Goal: Task Accomplishment & Management: Use online tool/utility

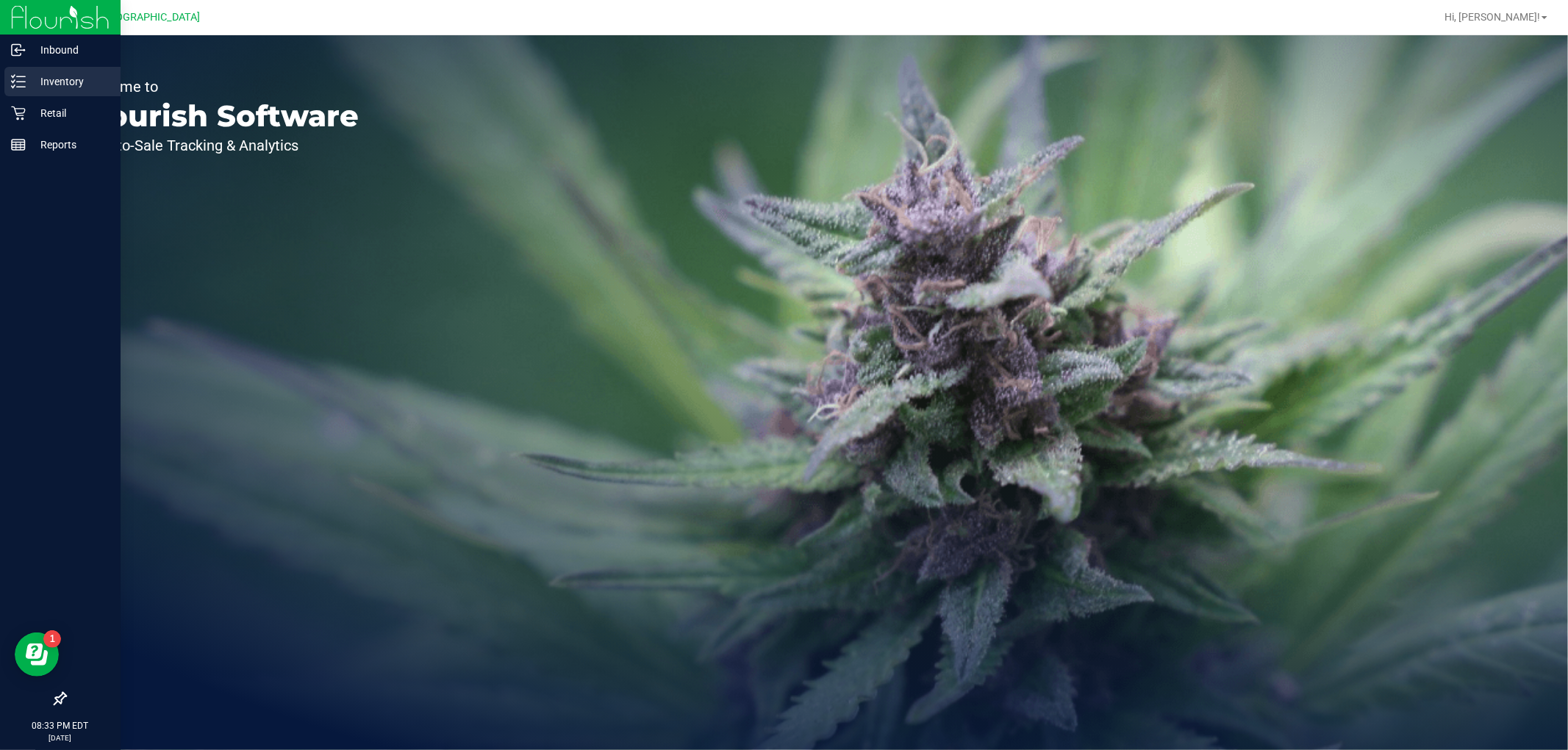
click at [67, 81] on p "Inventory" at bounding box center [70, 81] width 88 height 18
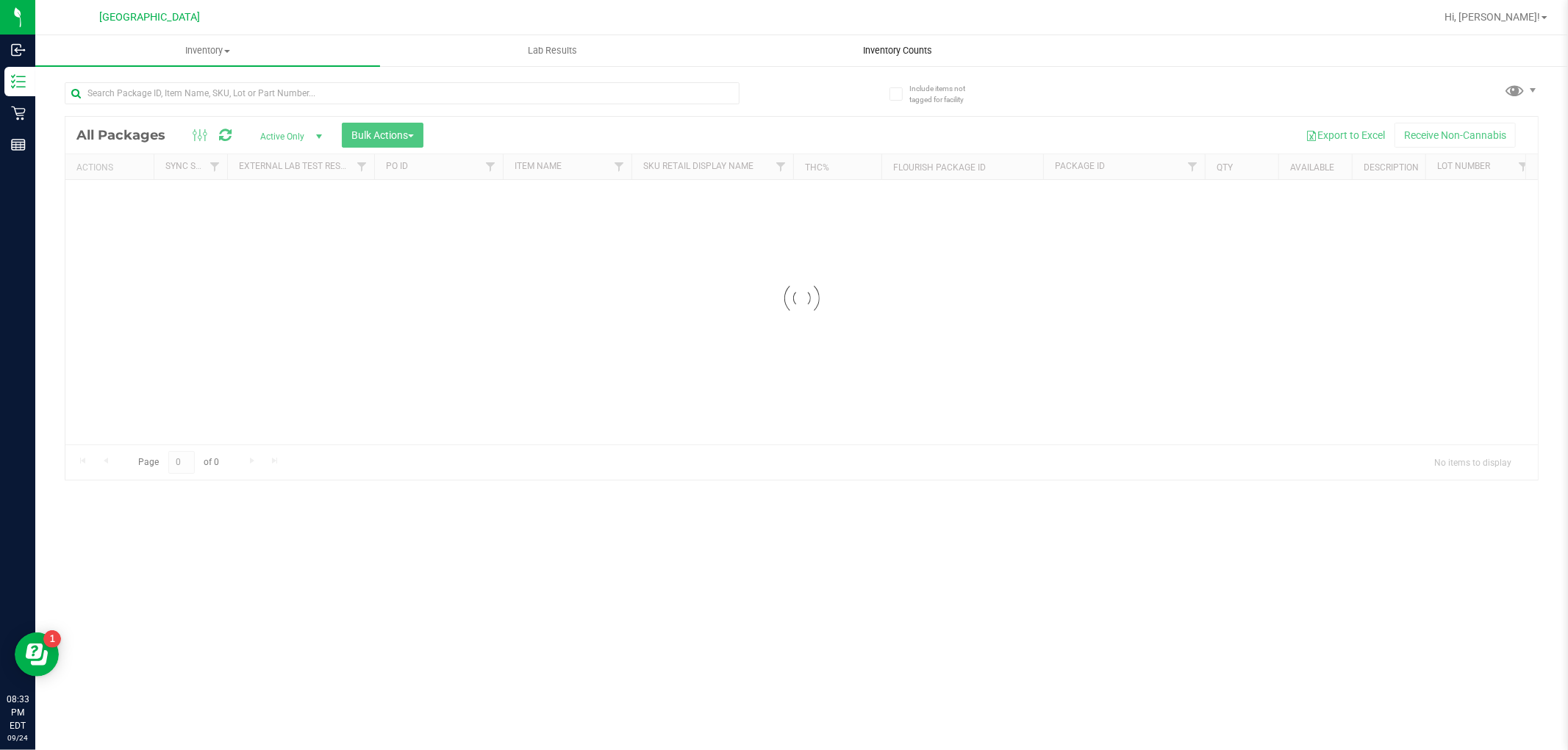
click at [908, 54] on span "Inventory Counts" at bounding box center [898, 50] width 109 height 13
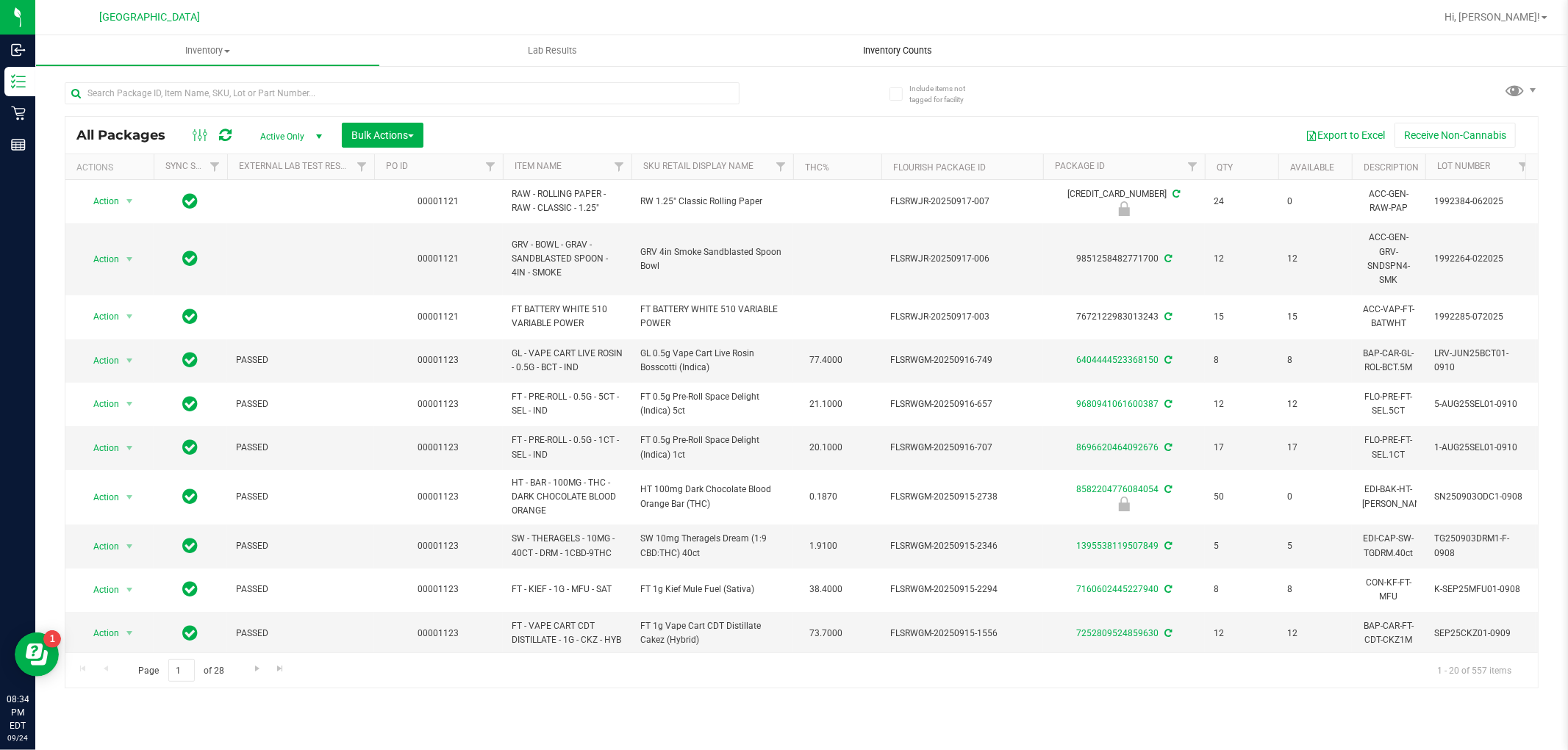
click at [880, 46] on span "Inventory Counts" at bounding box center [898, 50] width 109 height 13
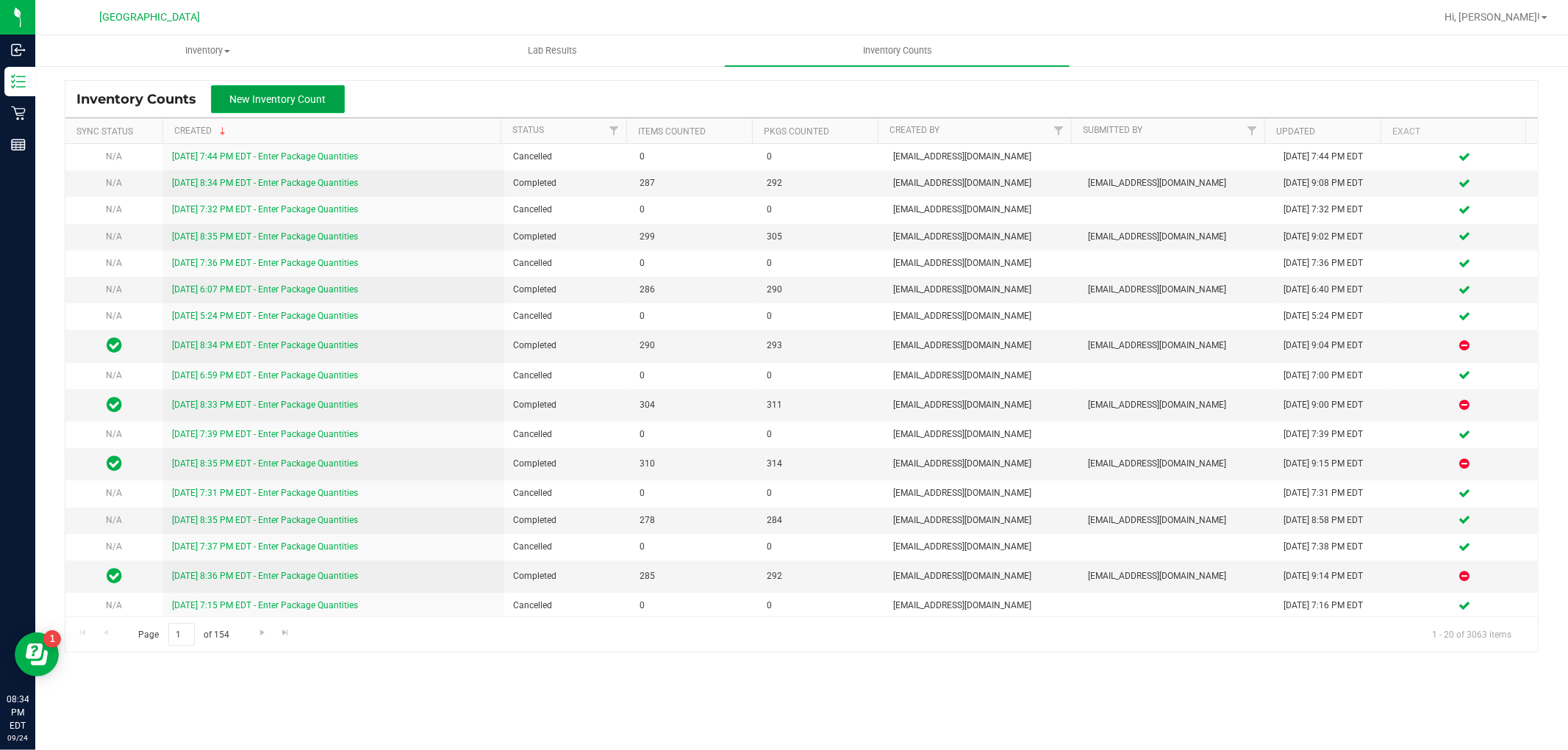
click at [270, 106] on button "New Inventory Count" at bounding box center [277, 99] width 134 height 28
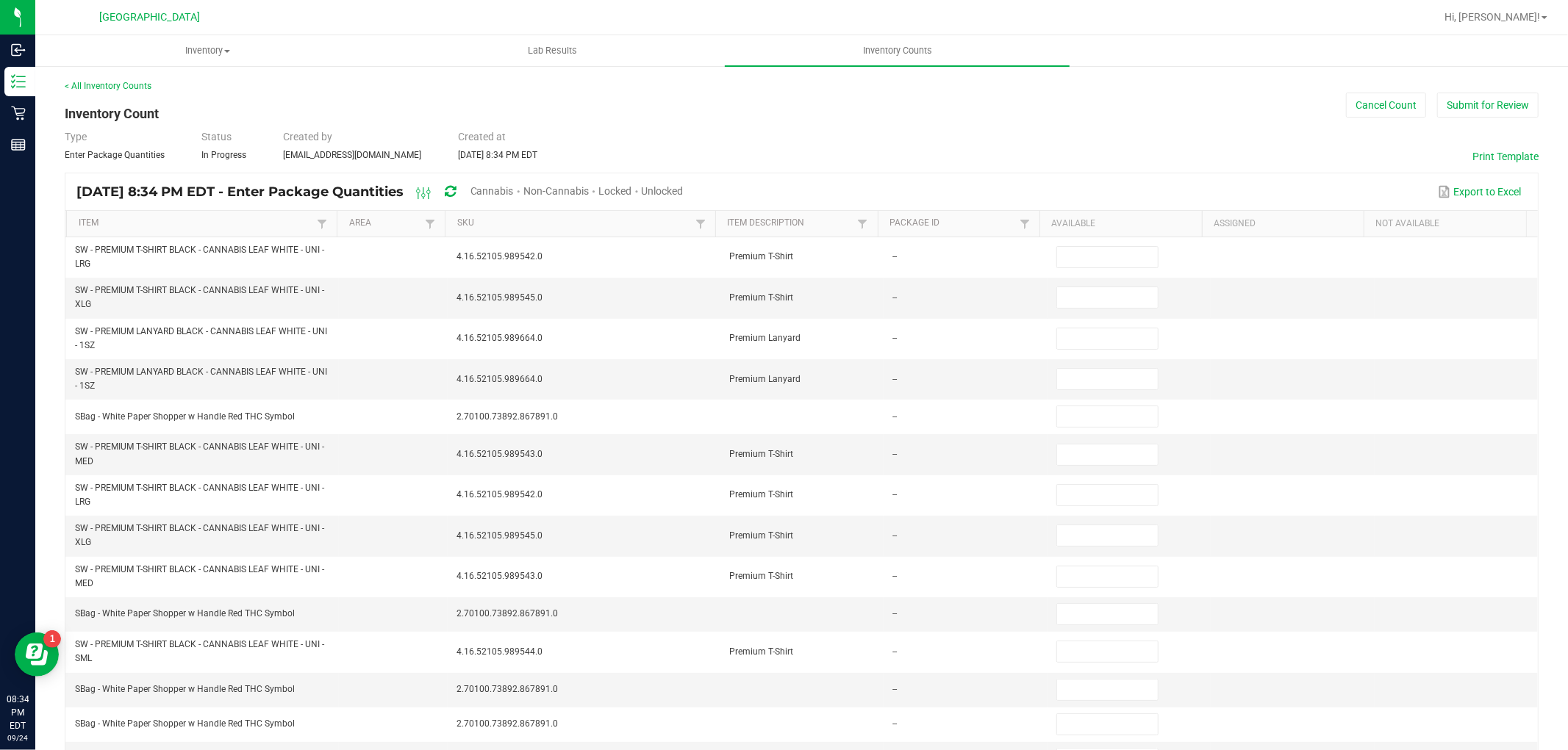
drag, startPoint x: 536, startPoint y: 193, endPoint x: 655, endPoint y: 173, distance: 120.7
click at [514, 193] on span "Cannabis" at bounding box center [492, 191] width 43 height 12
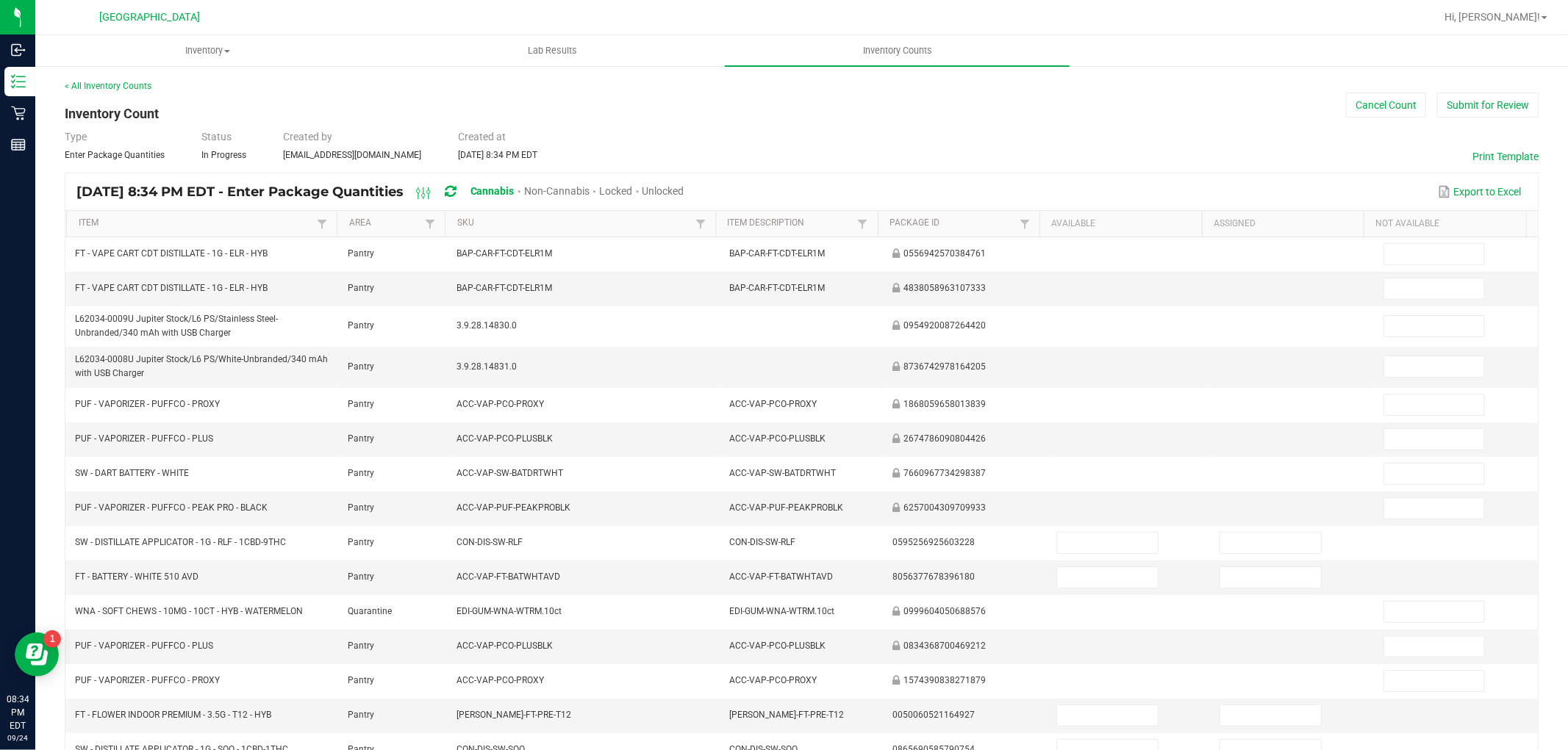
click at [684, 188] on span "Unlocked" at bounding box center [663, 191] width 42 height 12
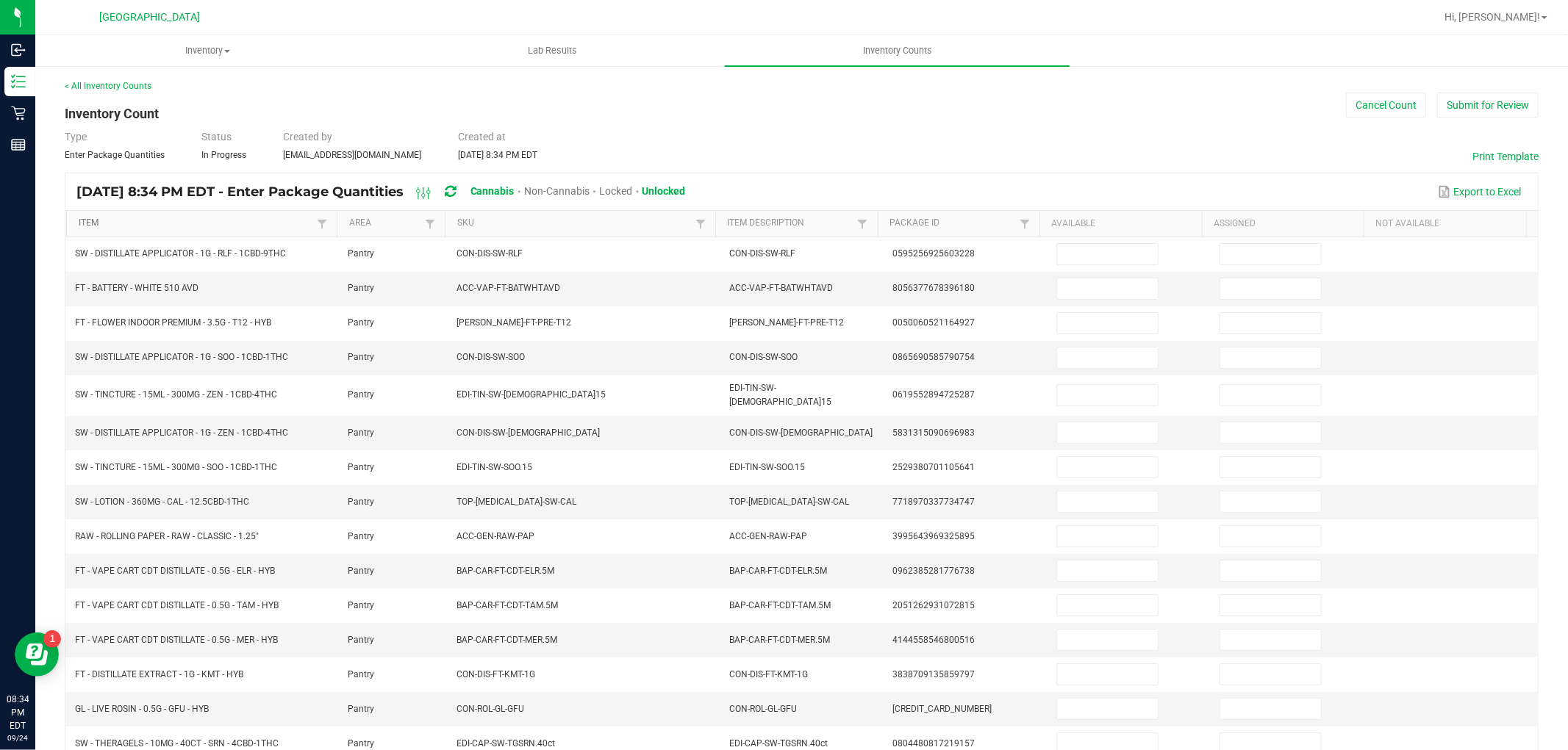
click at [219, 224] on link "Item" at bounding box center [195, 223] width 235 height 12
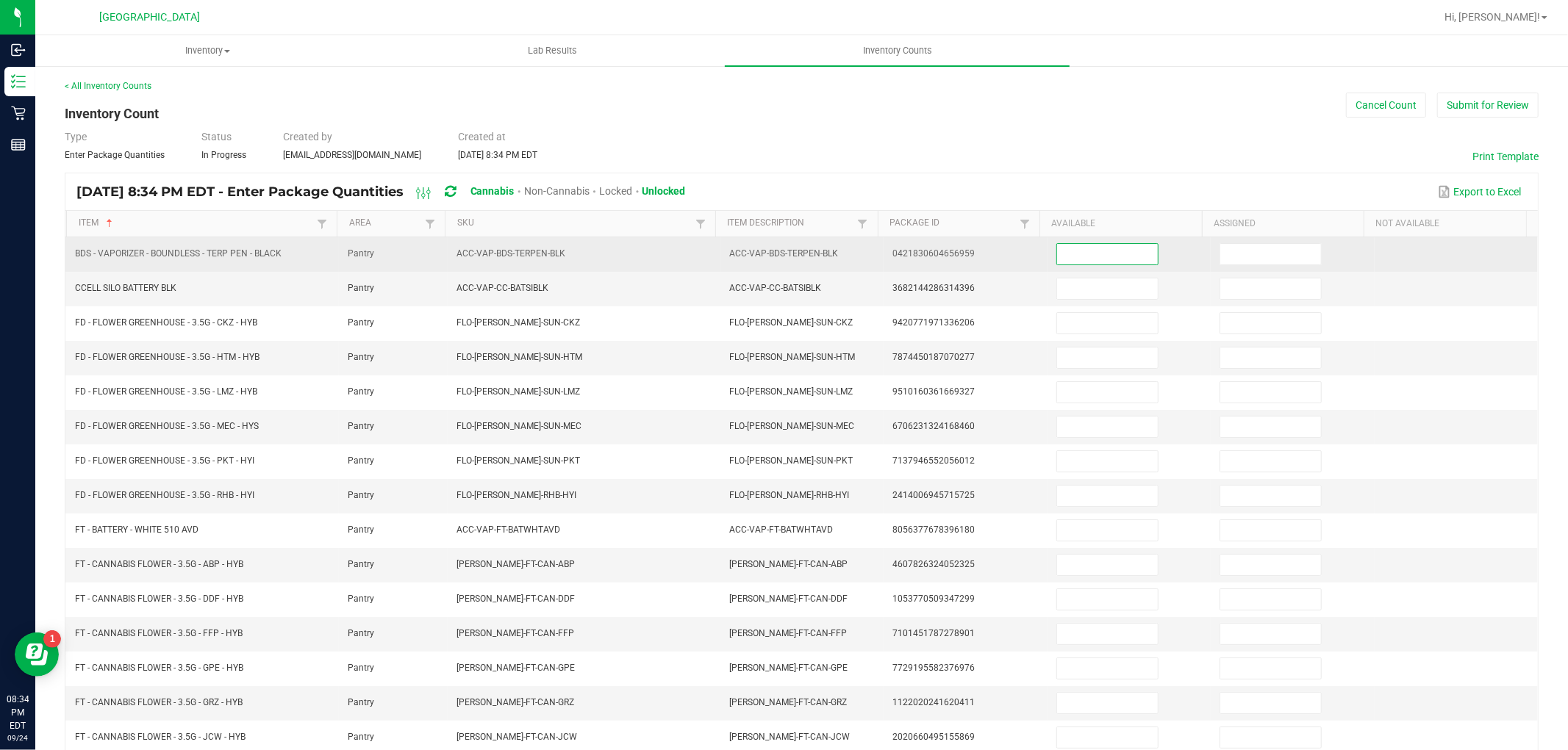
click at [1070, 256] on input at bounding box center [1108, 254] width 101 height 21
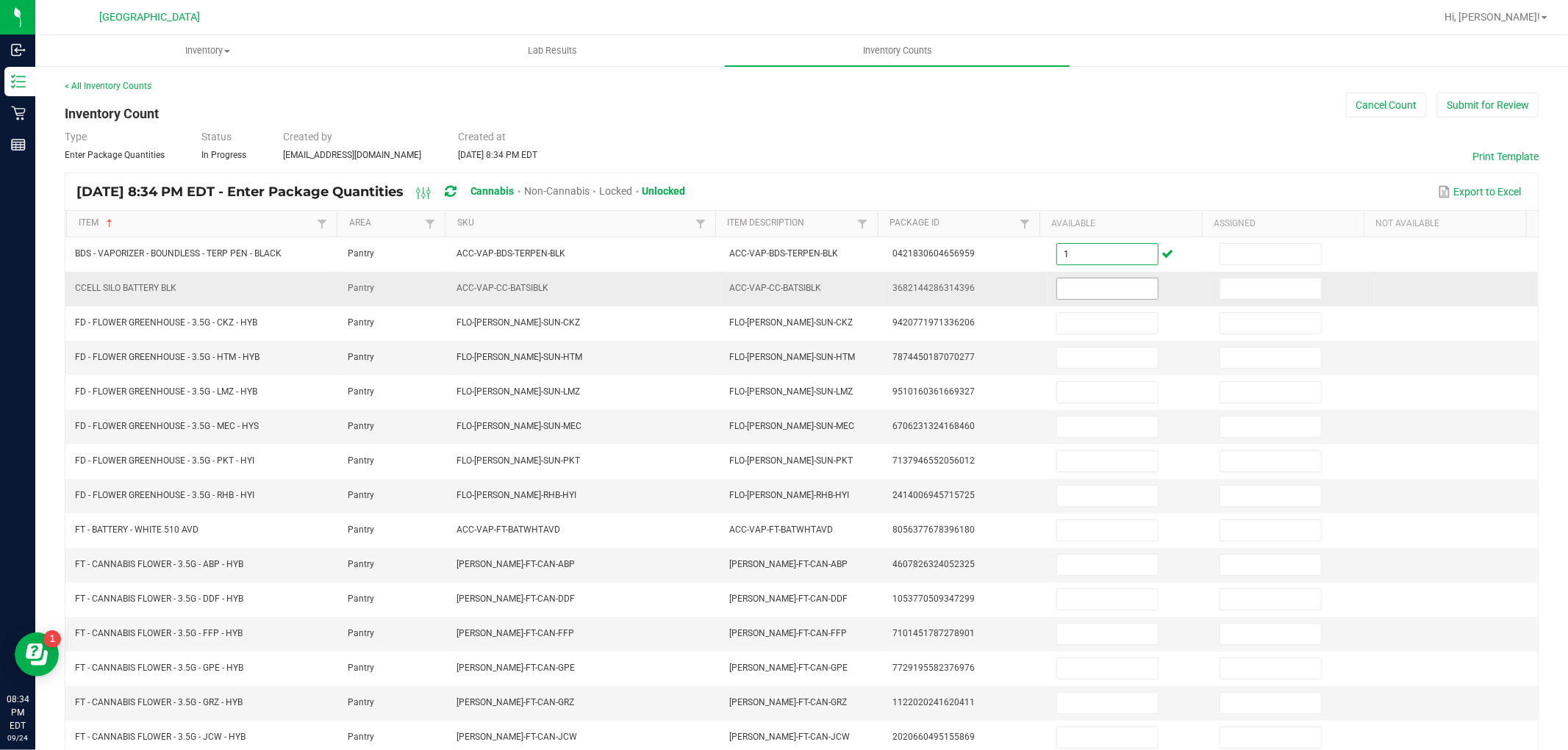
type input "1"
click at [1104, 289] on input at bounding box center [1108, 289] width 101 height 21
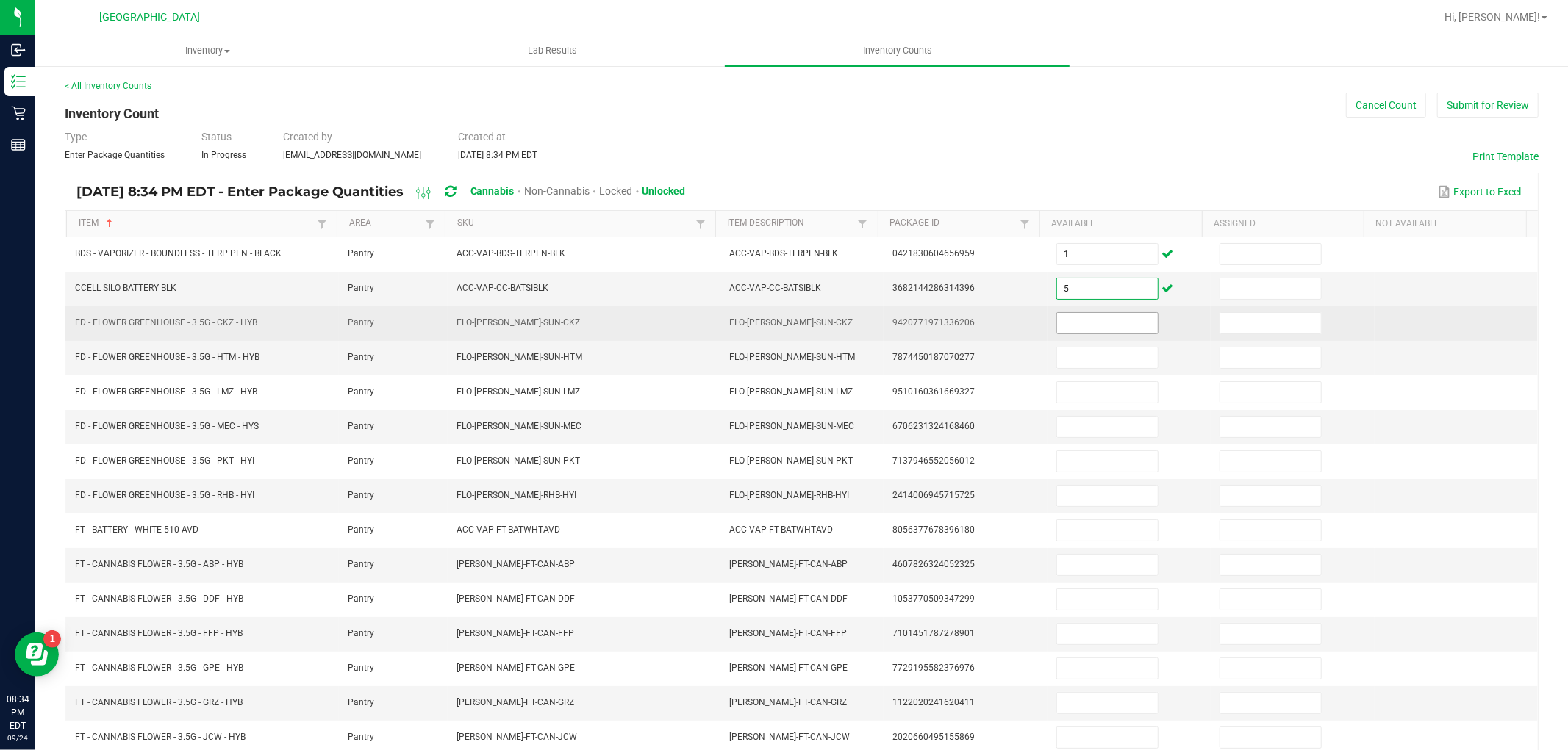
type input "5"
click at [1079, 332] on input at bounding box center [1108, 323] width 101 height 21
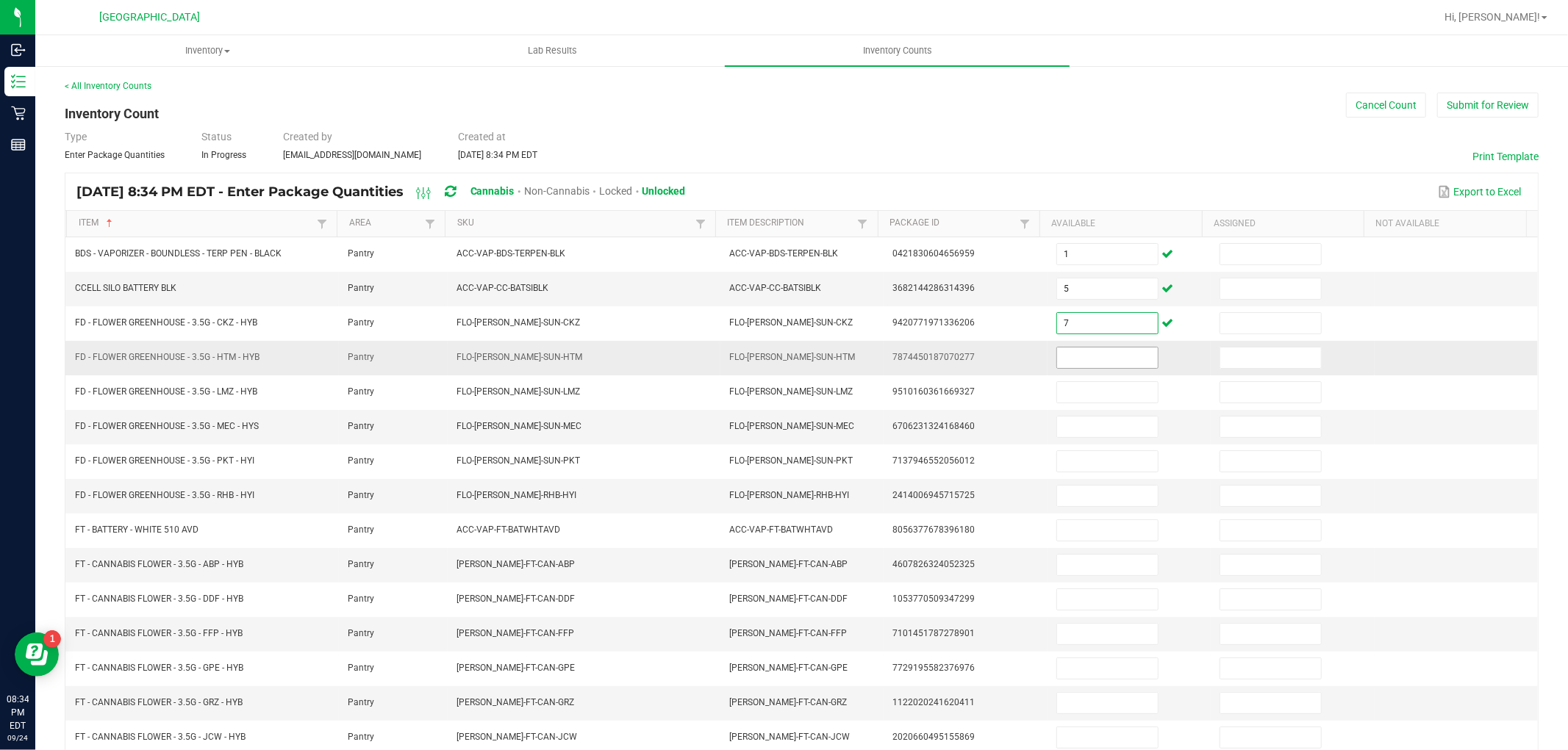
type input "7"
click at [1079, 351] on input at bounding box center [1108, 358] width 101 height 21
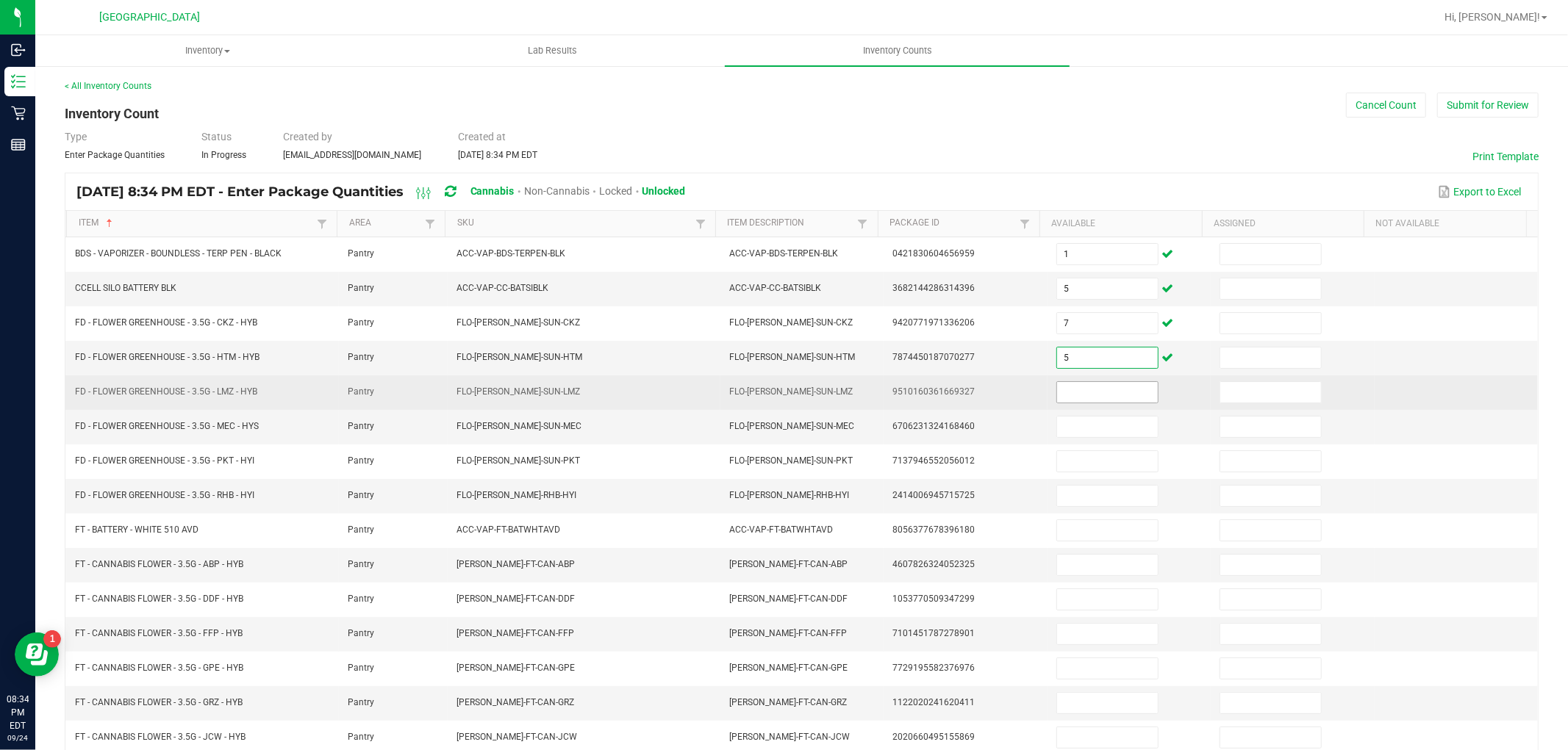
type input "5"
click at [1088, 393] on input at bounding box center [1108, 392] width 101 height 21
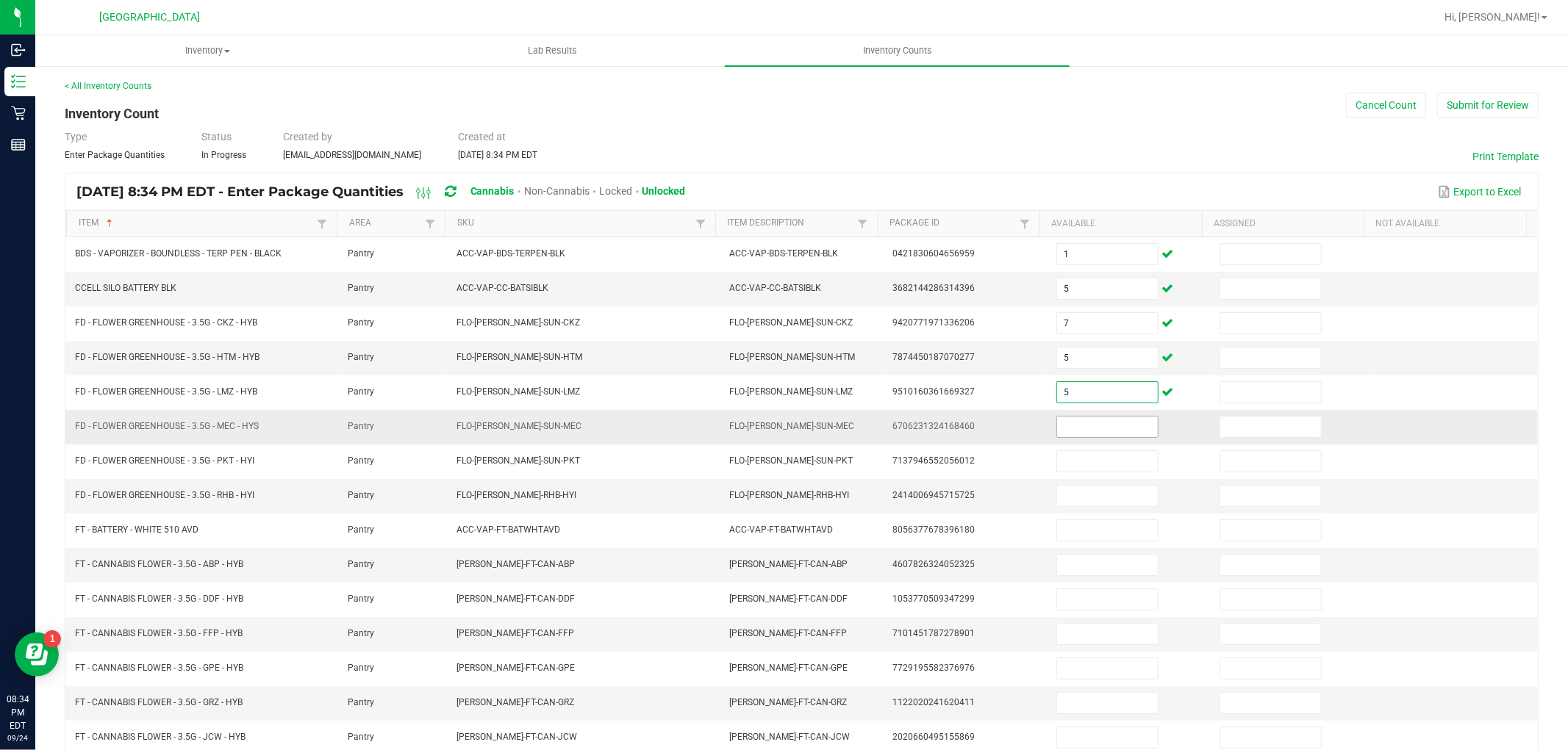
type input "5"
click at [1107, 421] on input at bounding box center [1108, 427] width 101 height 21
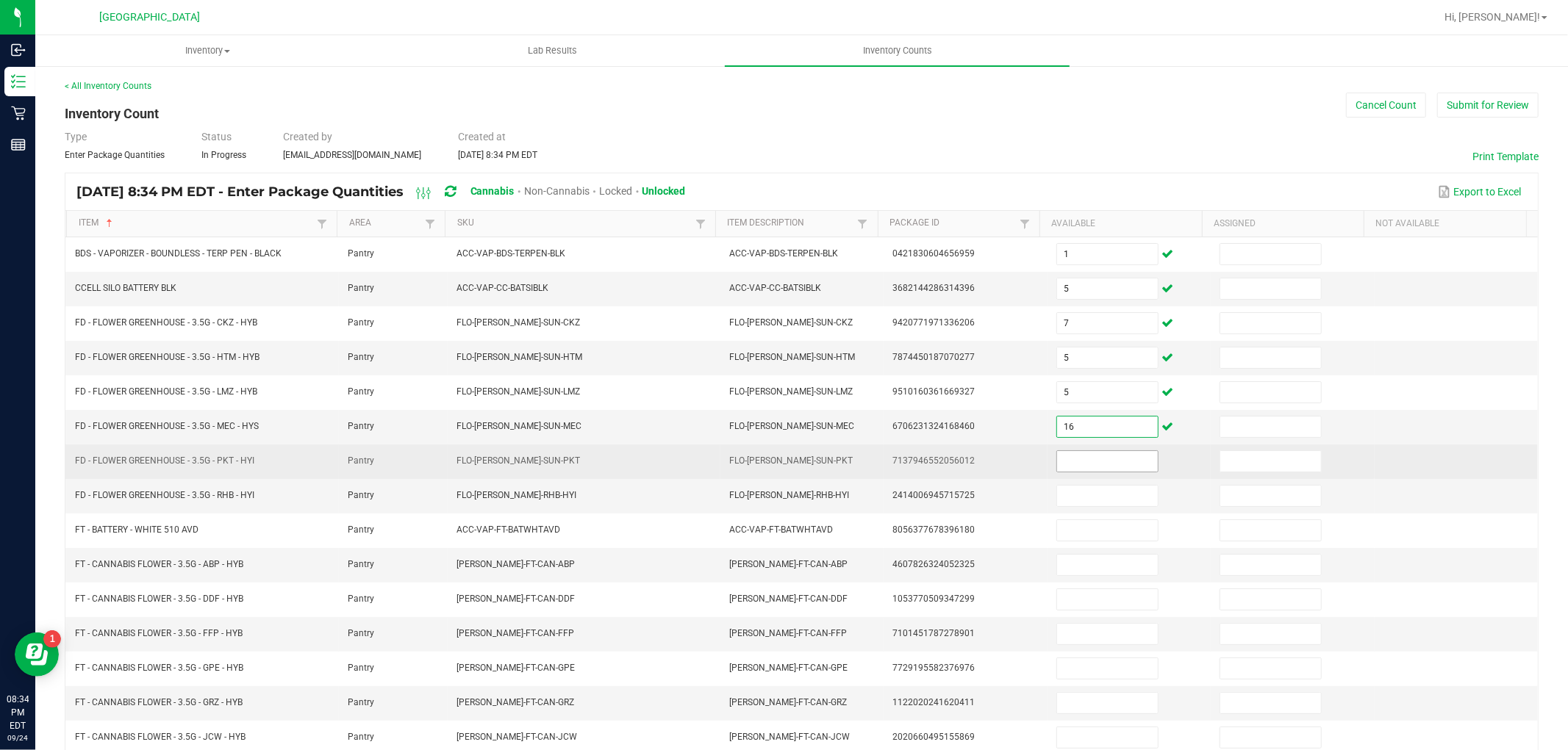
type input "16"
click at [1094, 462] on input at bounding box center [1108, 461] width 101 height 21
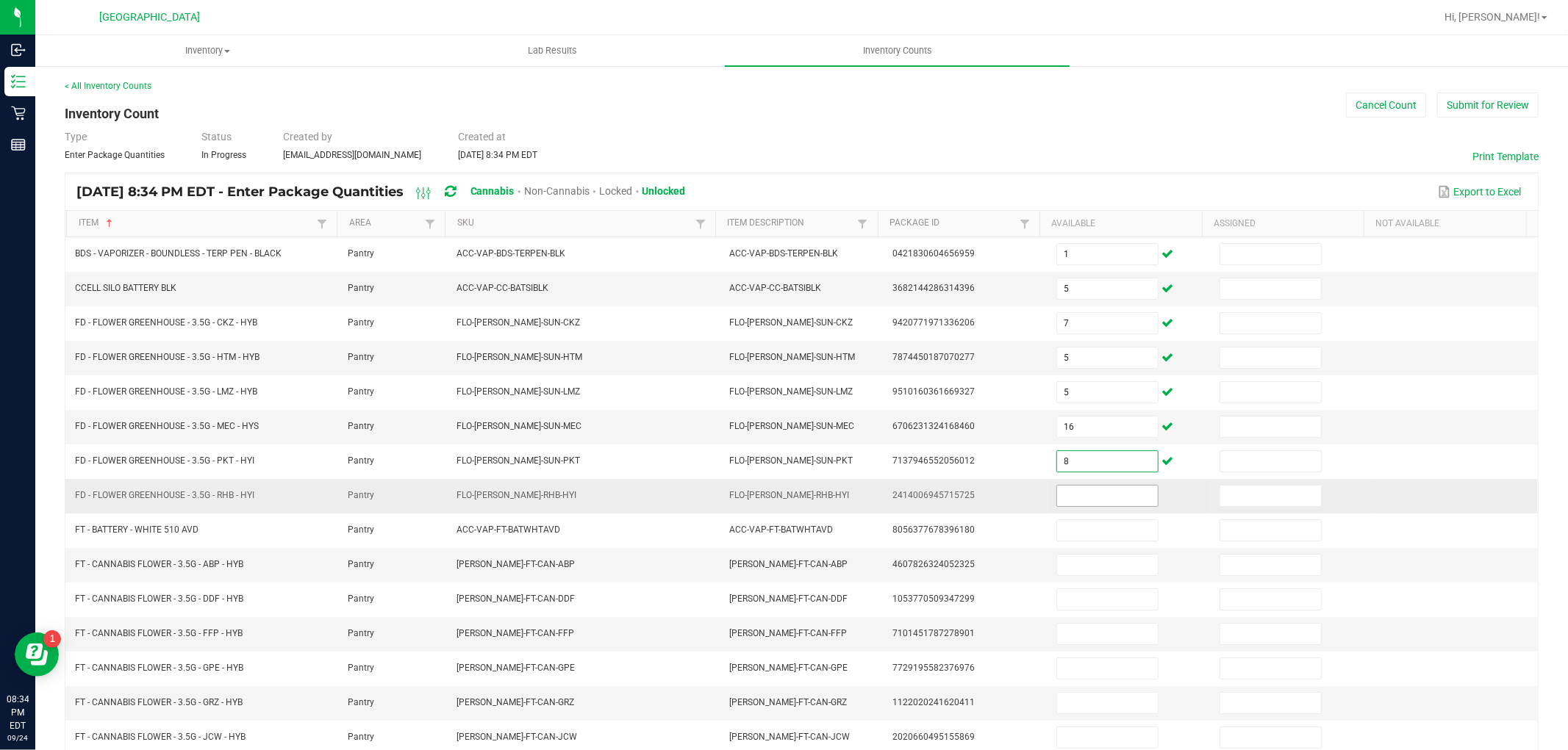
type input "8"
click at [1086, 502] on input at bounding box center [1108, 496] width 101 height 21
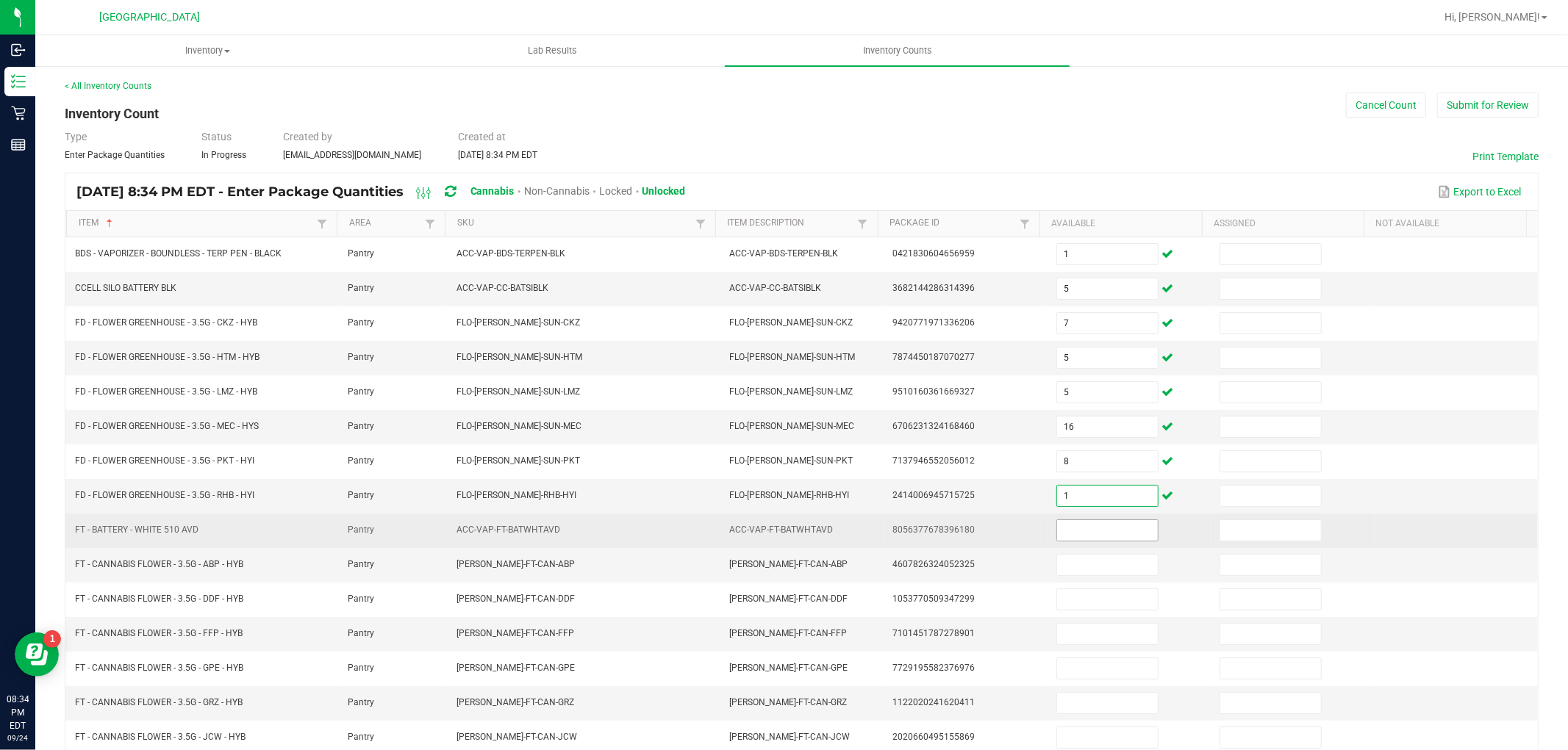
type input "1"
click at [1065, 540] on input at bounding box center [1108, 531] width 101 height 21
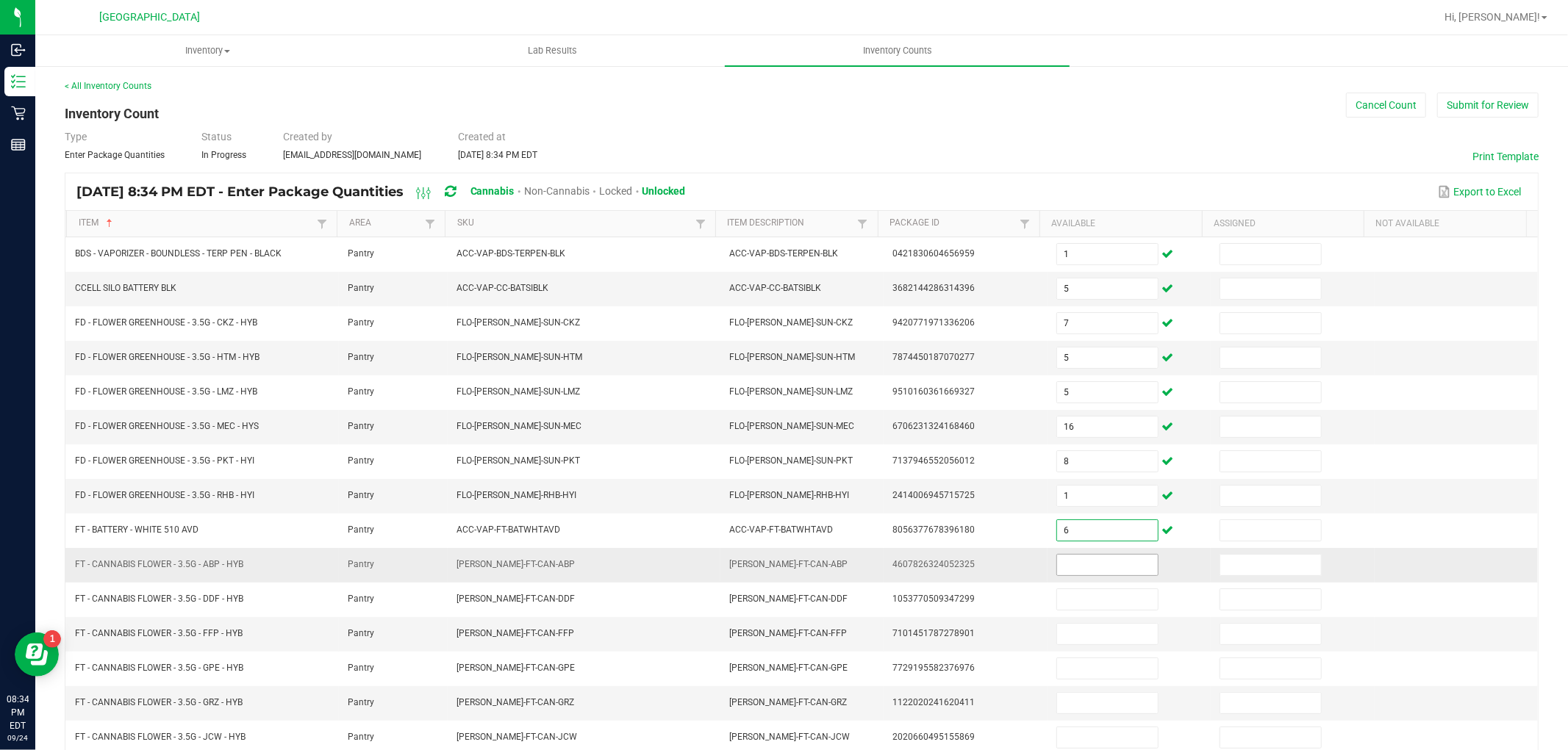
type input "6"
click at [1067, 566] on input at bounding box center [1108, 565] width 101 height 21
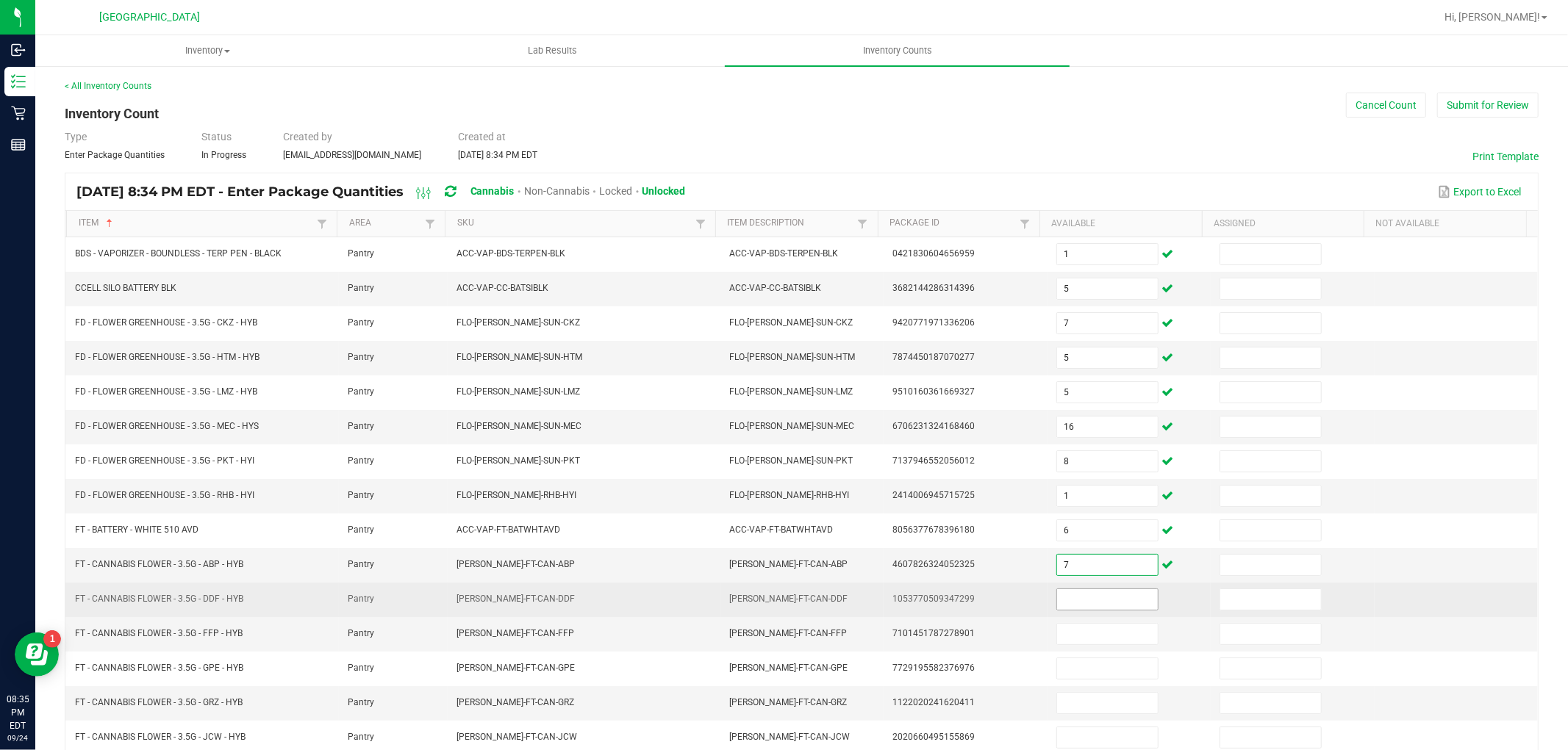
type input "7"
click at [1078, 599] on input at bounding box center [1108, 600] width 101 height 21
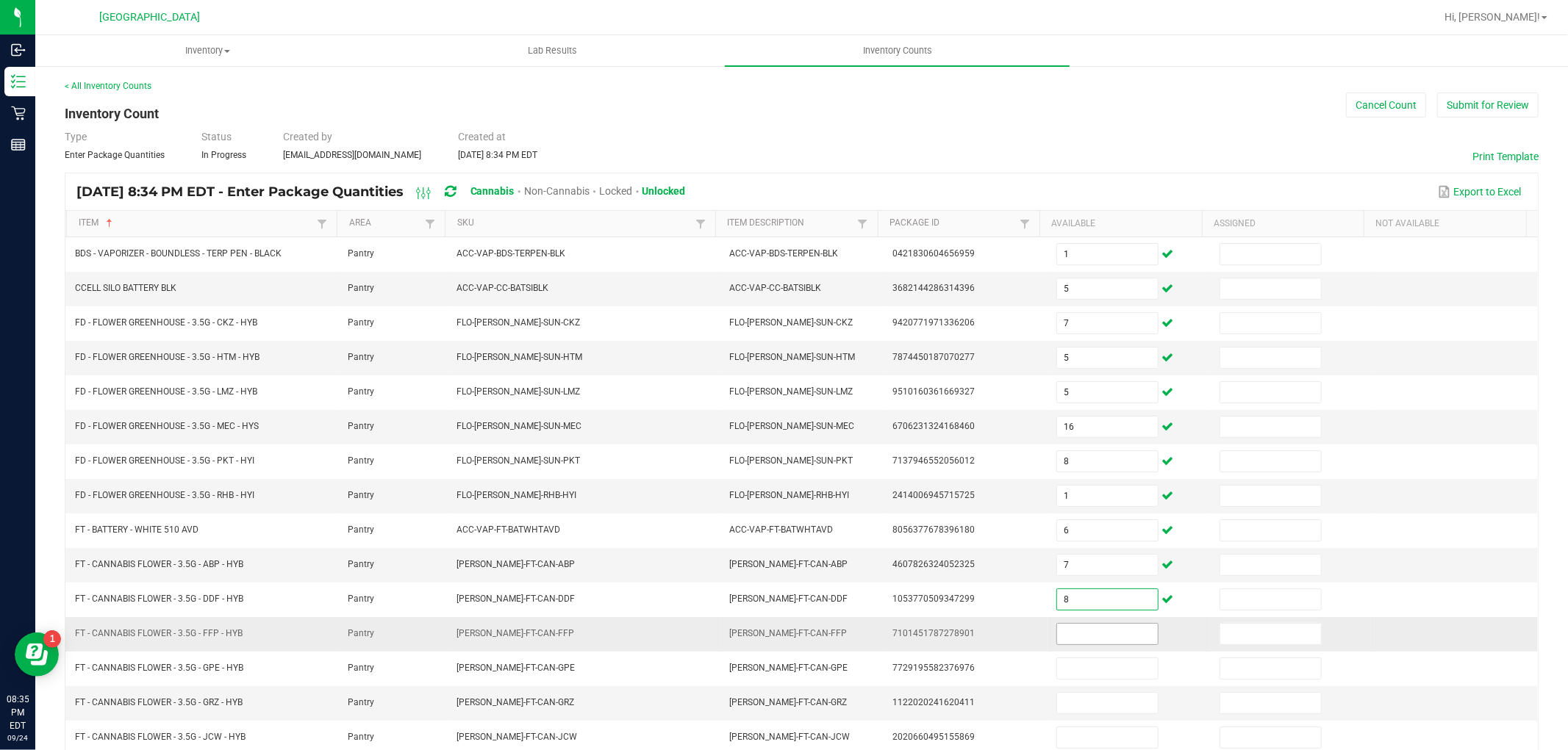
type input "8"
click at [1082, 636] on input at bounding box center [1108, 634] width 101 height 21
type input "4"
click at [1095, 652] on td "4" at bounding box center [1129, 635] width 164 height 35
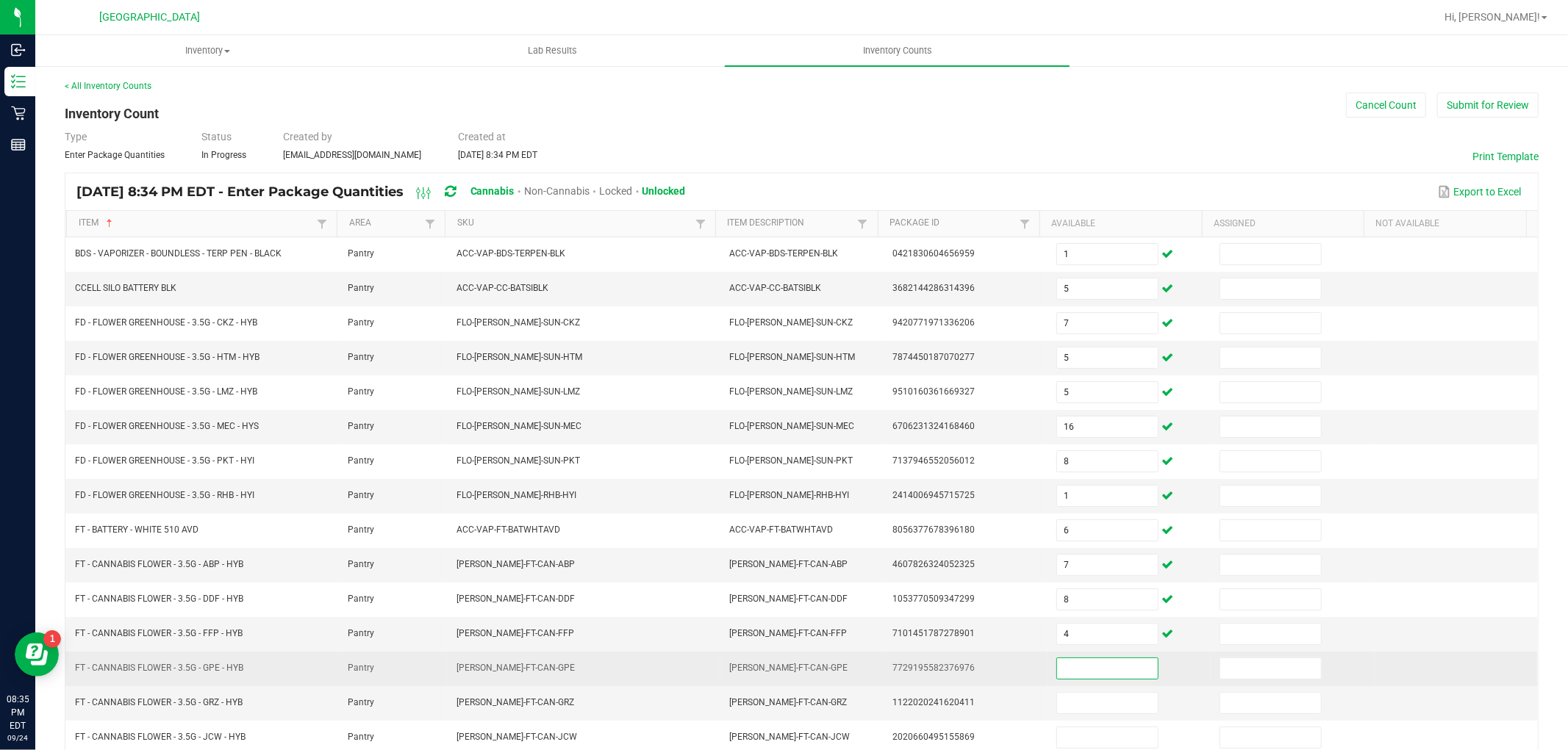
click at [1097, 669] on input at bounding box center [1108, 669] width 101 height 21
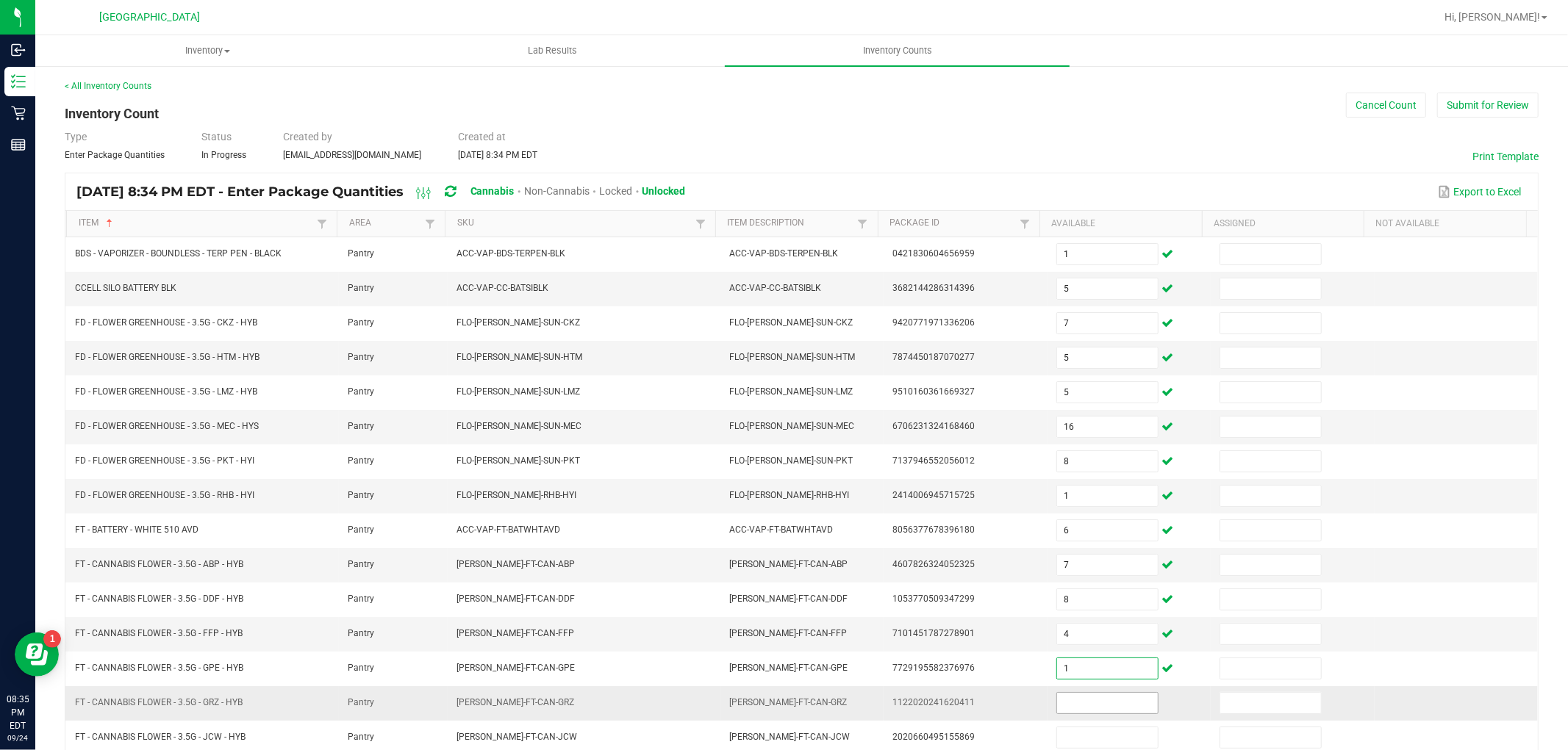
type input "1"
click at [1113, 704] on input at bounding box center [1108, 703] width 101 height 21
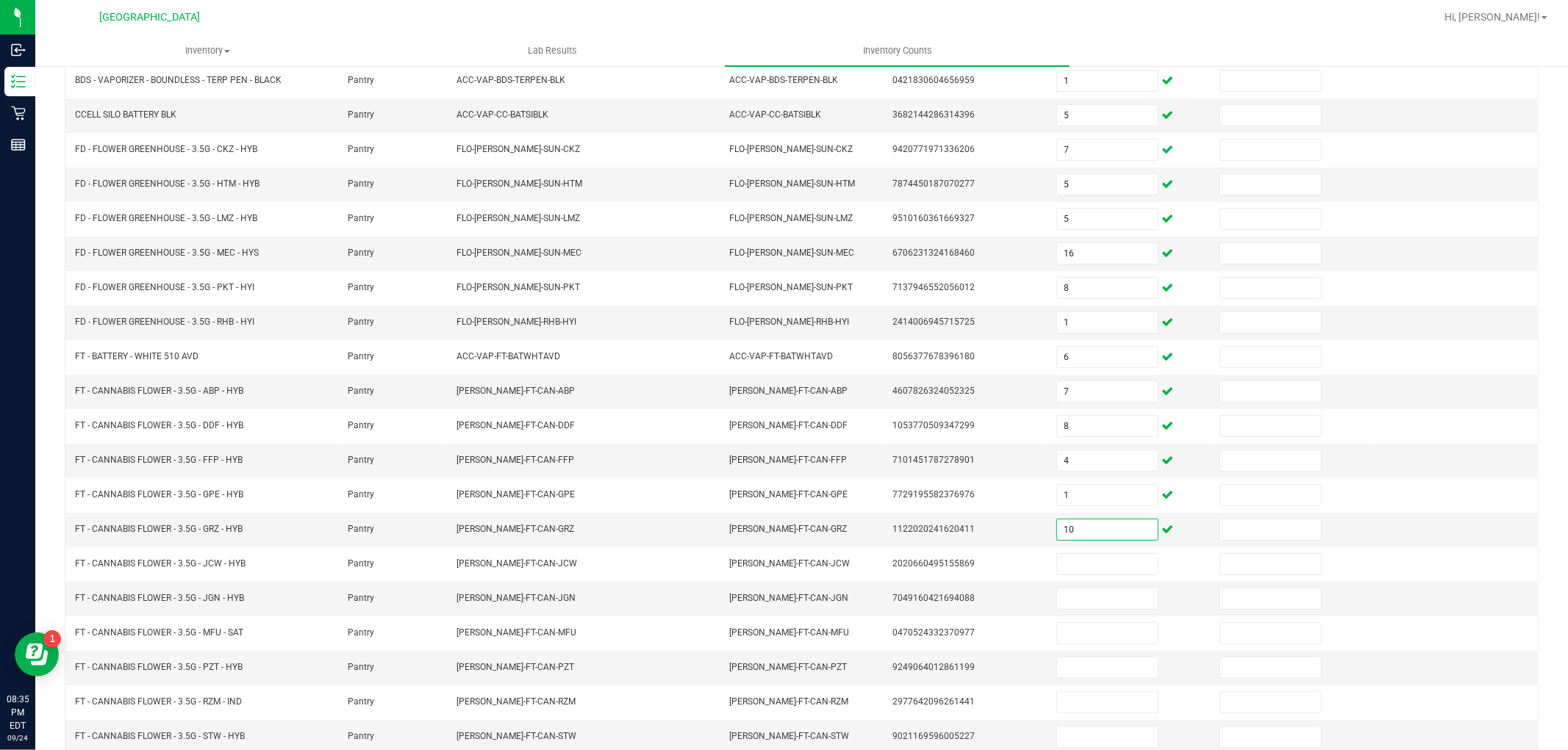
scroll to position [234, 0]
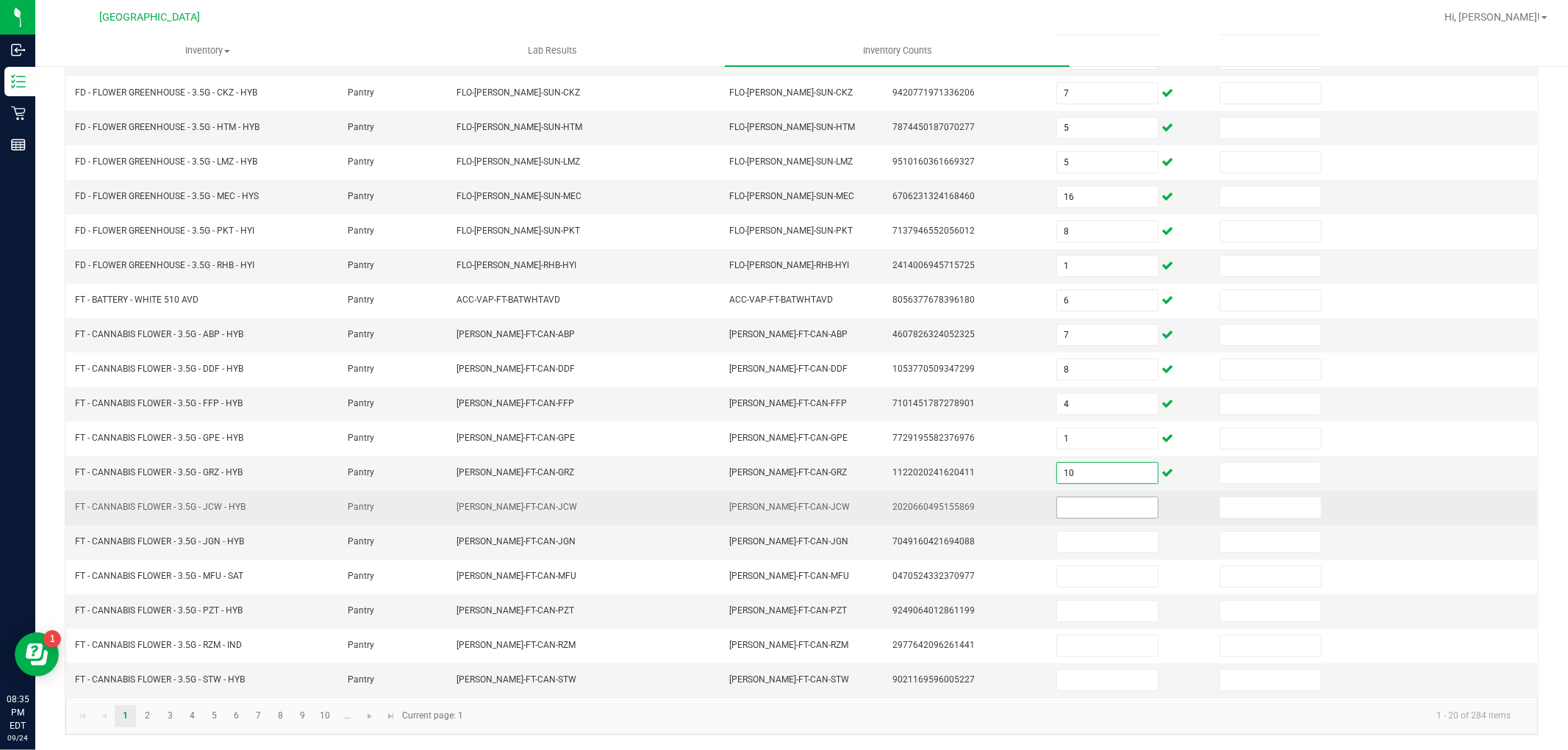
type input "10"
click at [1119, 505] on input at bounding box center [1108, 507] width 101 height 21
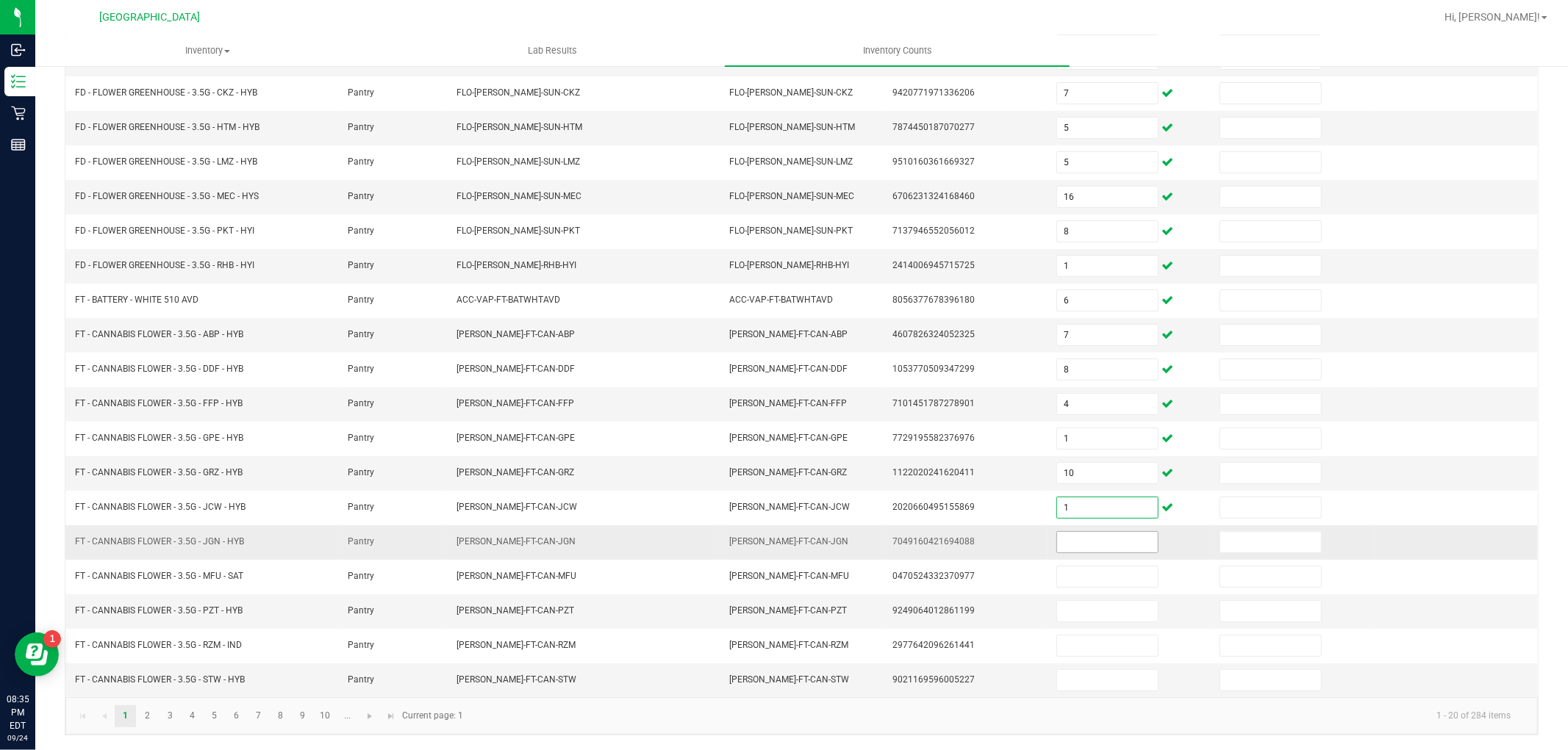
type input "1"
click at [1103, 549] on input at bounding box center [1108, 542] width 101 height 21
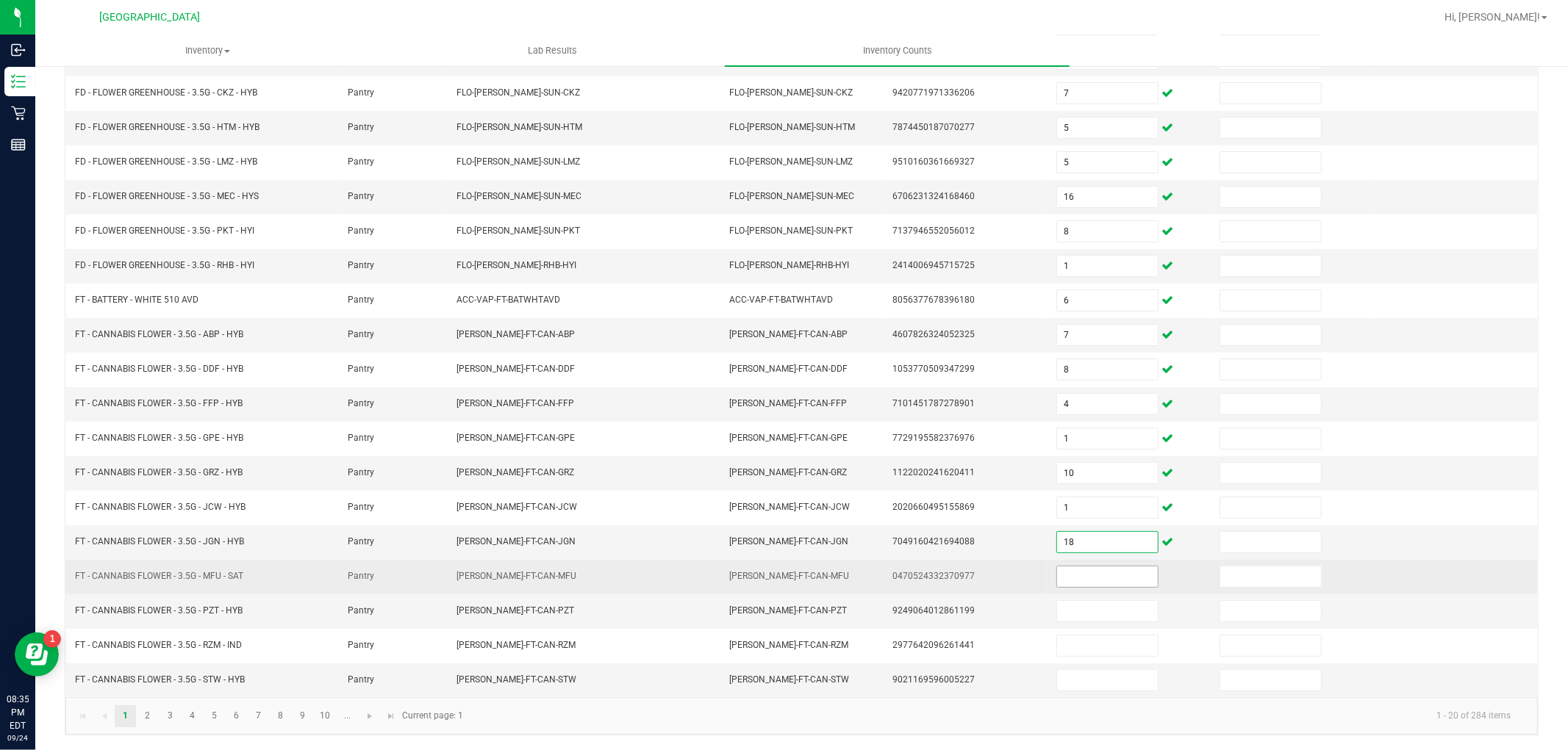
type input "18"
click at [1094, 579] on input at bounding box center [1108, 576] width 101 height 21
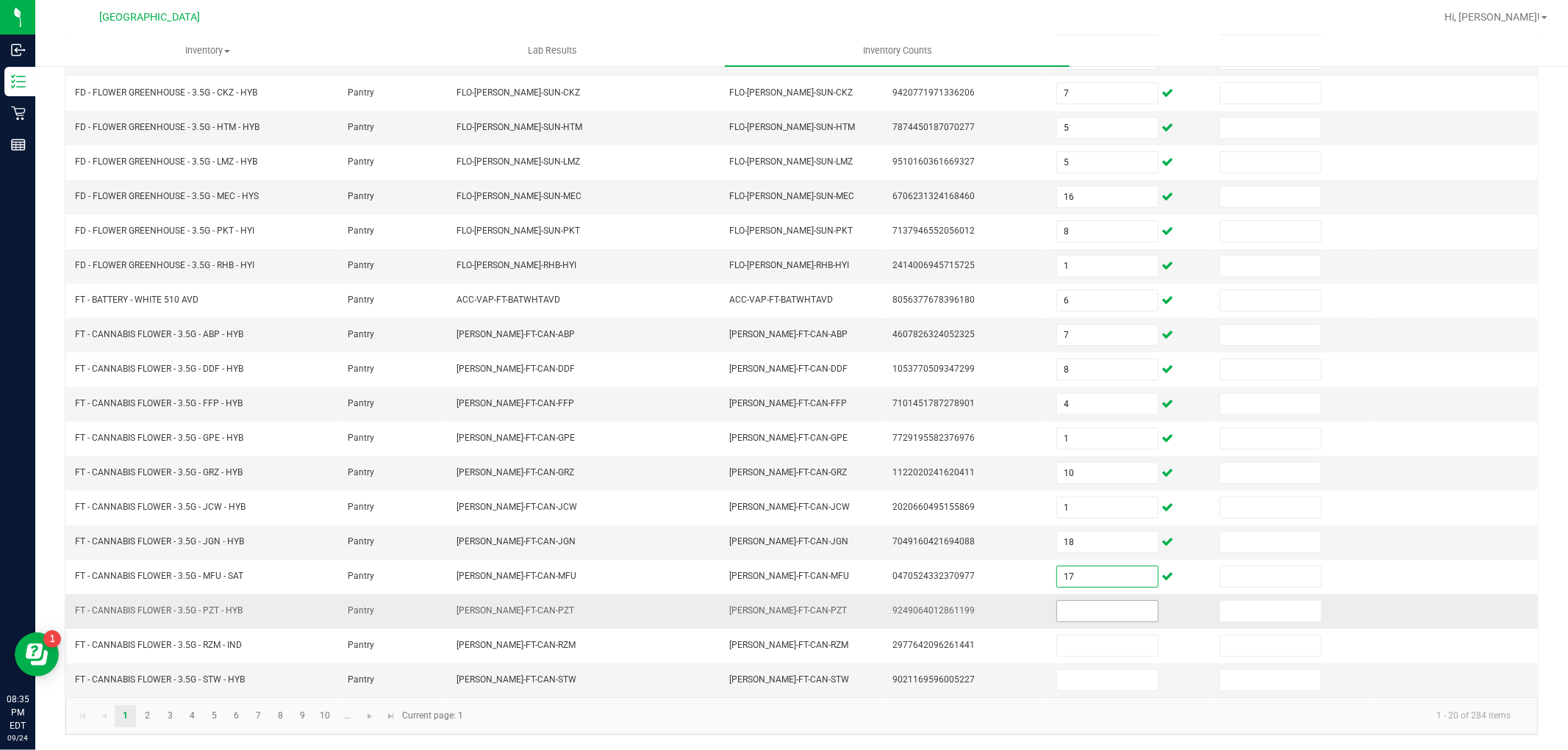
type input "17"
click at [1093, 611] on input at bounding box center [1108, 611] width 101 height 21
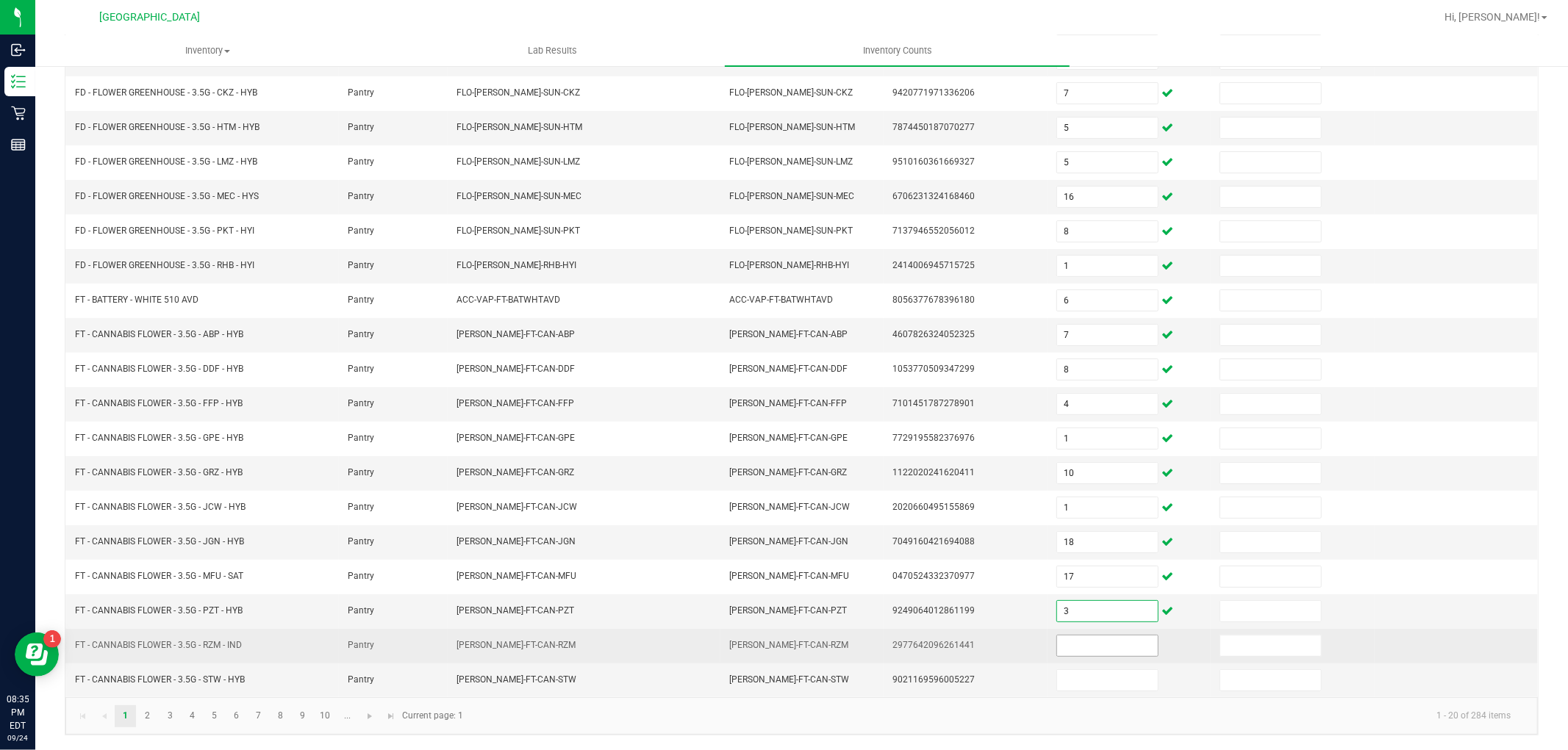
type input "3"
click at [1098, 647] on input at bounding box center [1108, 646] width 101 height 21
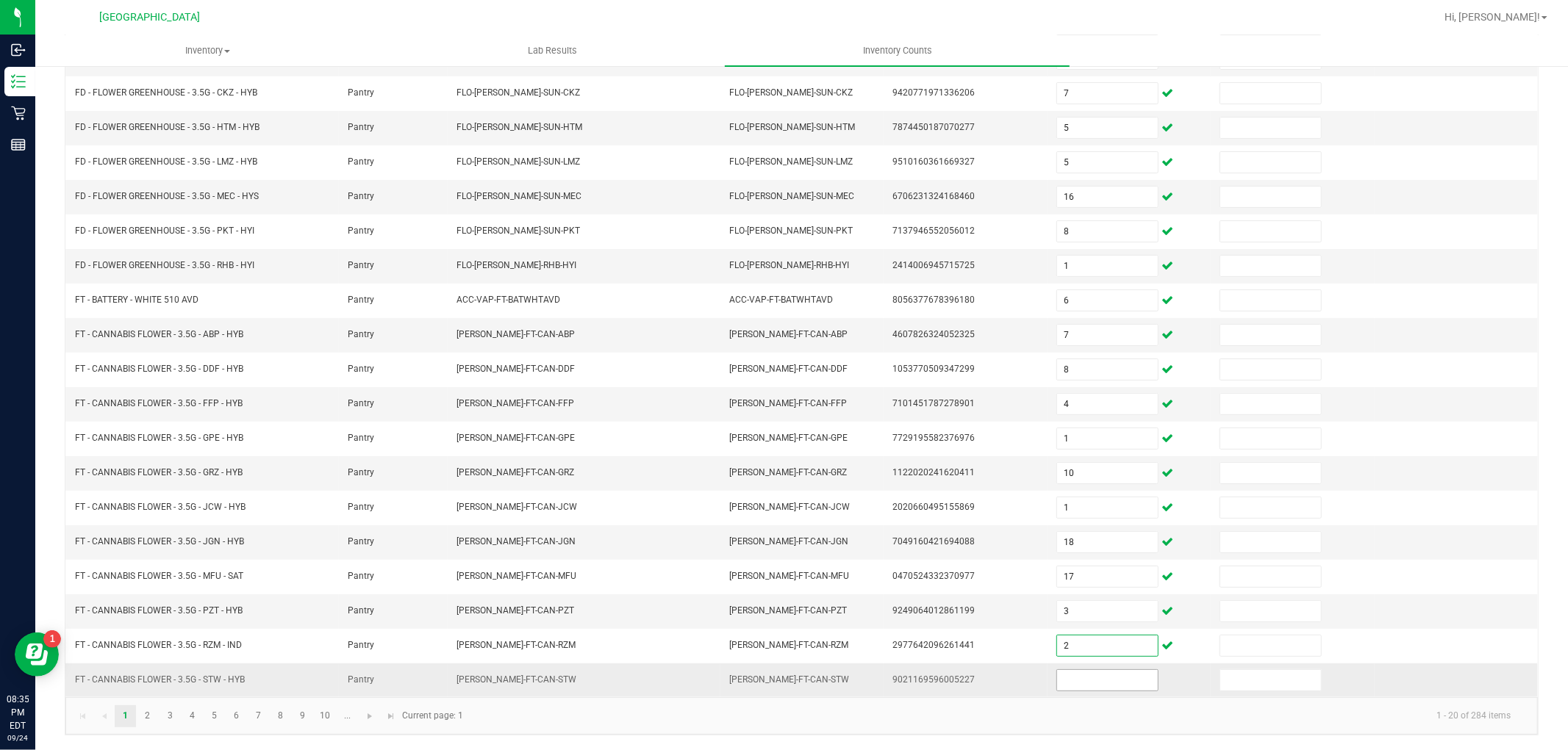
type input "2"
click at [1063, 684] on input at bounding box center [1108, 680] width 101 height 21
type input "2"
click at [150, 709] on link "2" at bounding box center [147, 717] width 22 height 22
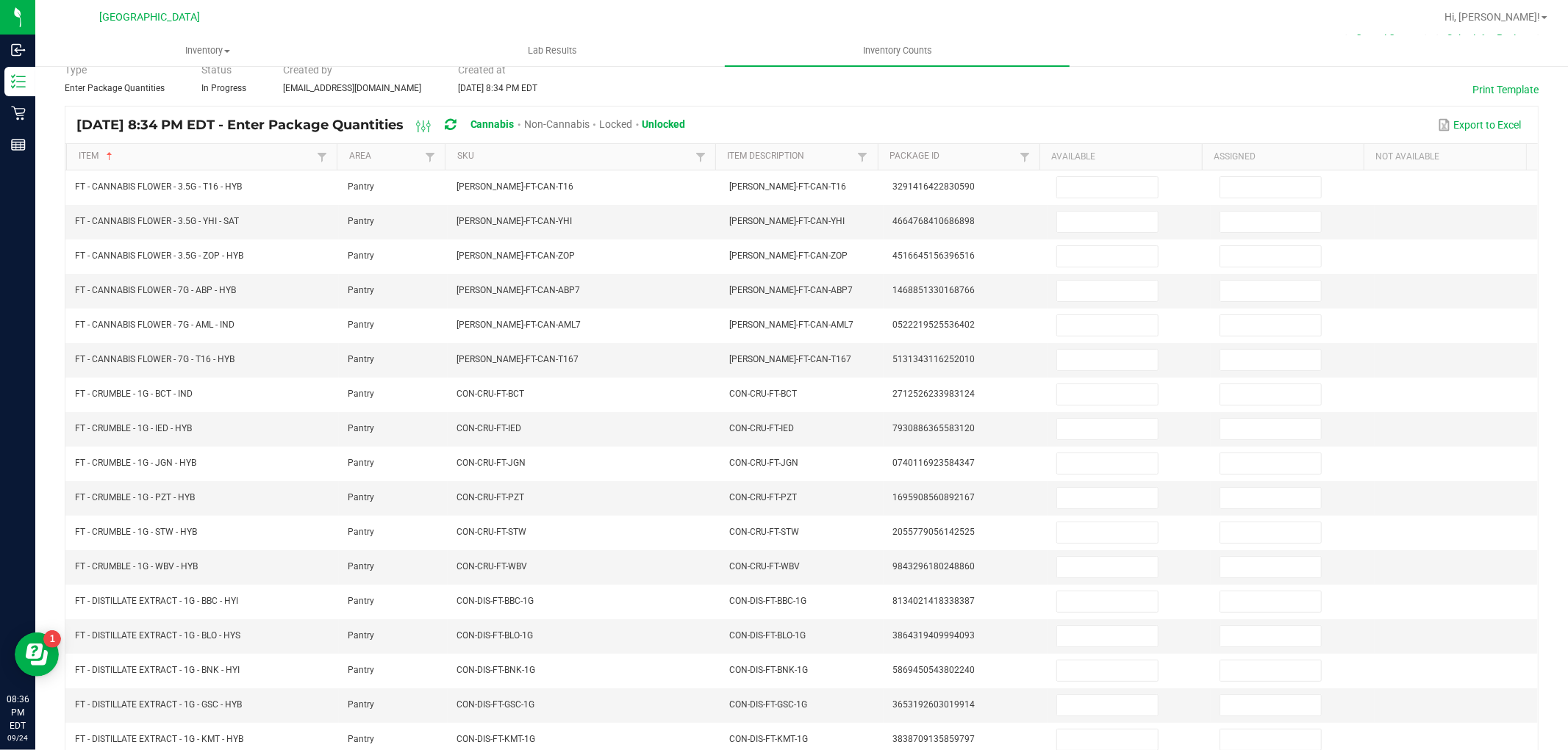
scroll to position [74, 0]
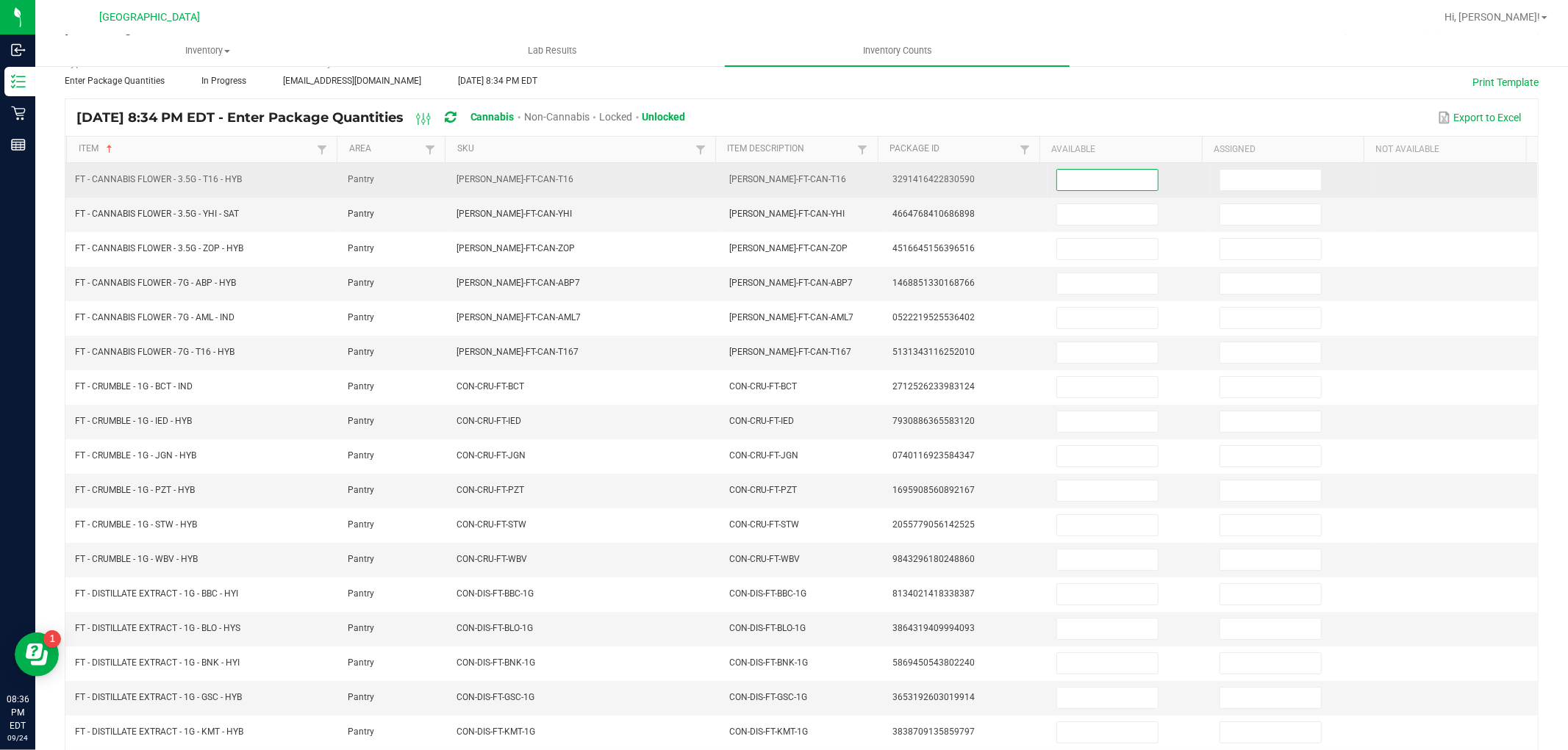
click at [1057, 188] on input at bounding box center [1108, 180] width 101 height 21
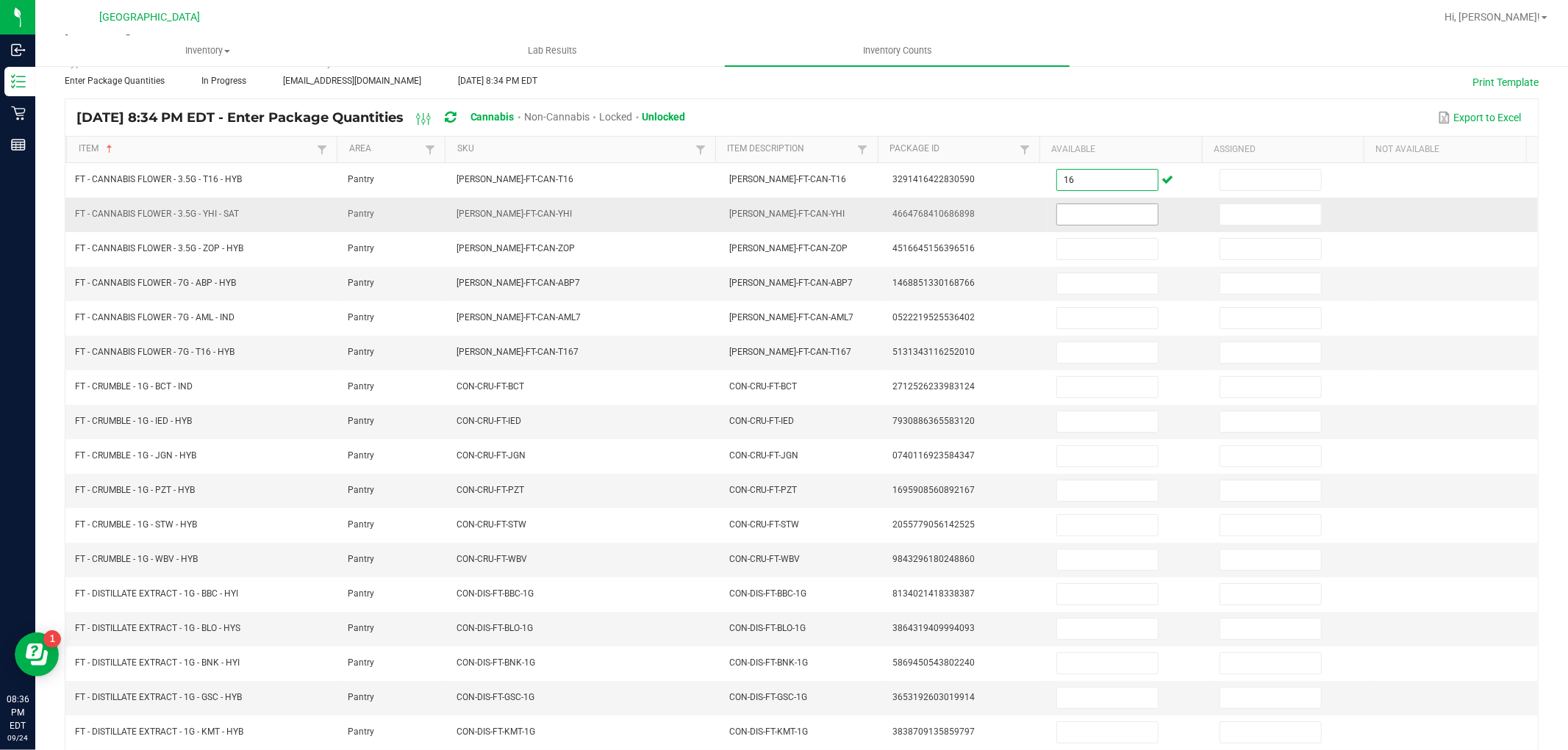
type input "16"
click at [1094, 221] on input at bounding box center [1108, 215] width 101 height 21
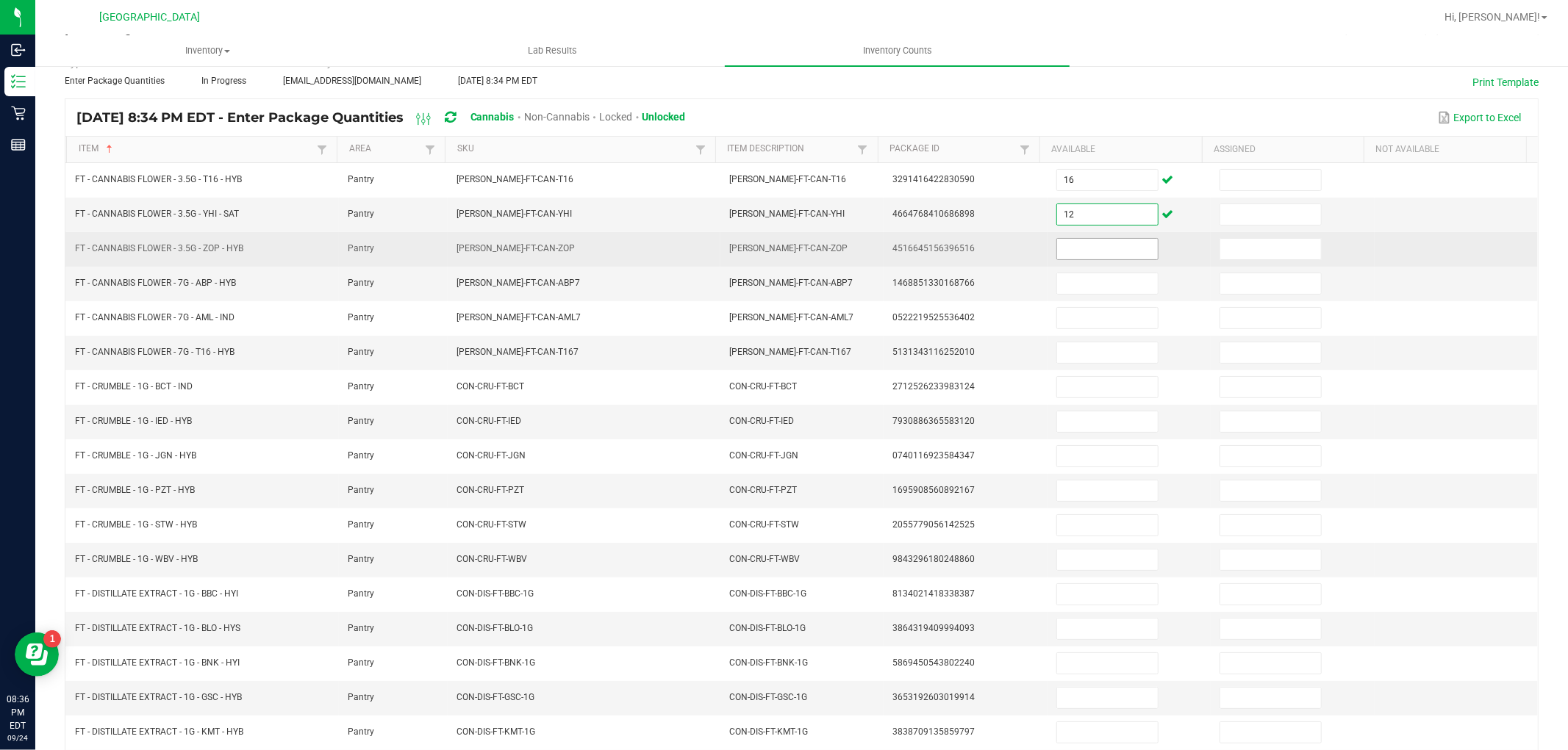
type input "12"
click at [1091, 244] on input at bounding box center [1108, 249] width 101 height 21
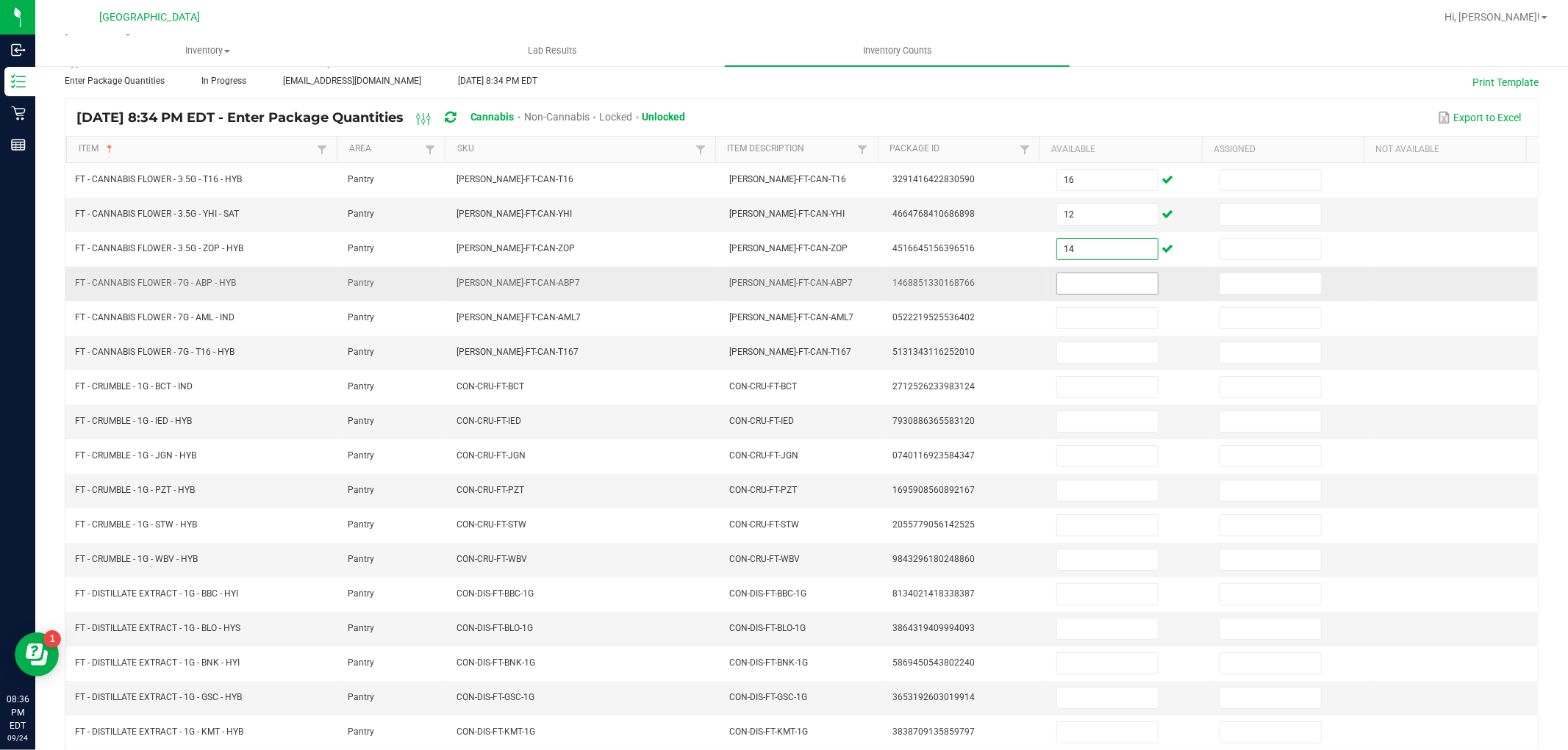
type input "14"
click at [1086, 283] on input at bounding box center [1108, 284] width 101 height 21
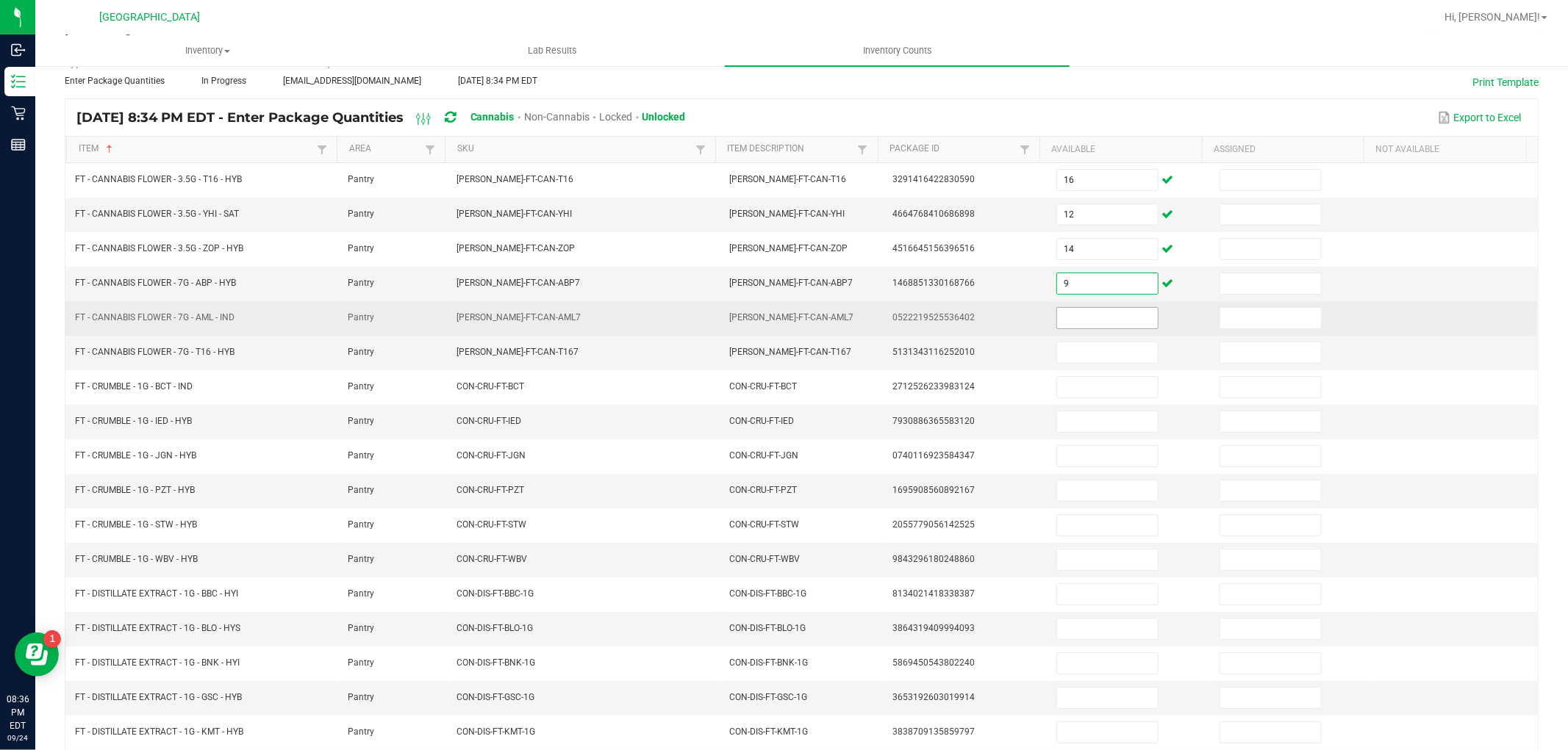
type input "9"
click at [1101, 313] on input at bounding box center [1108, 318] width 101 height 21
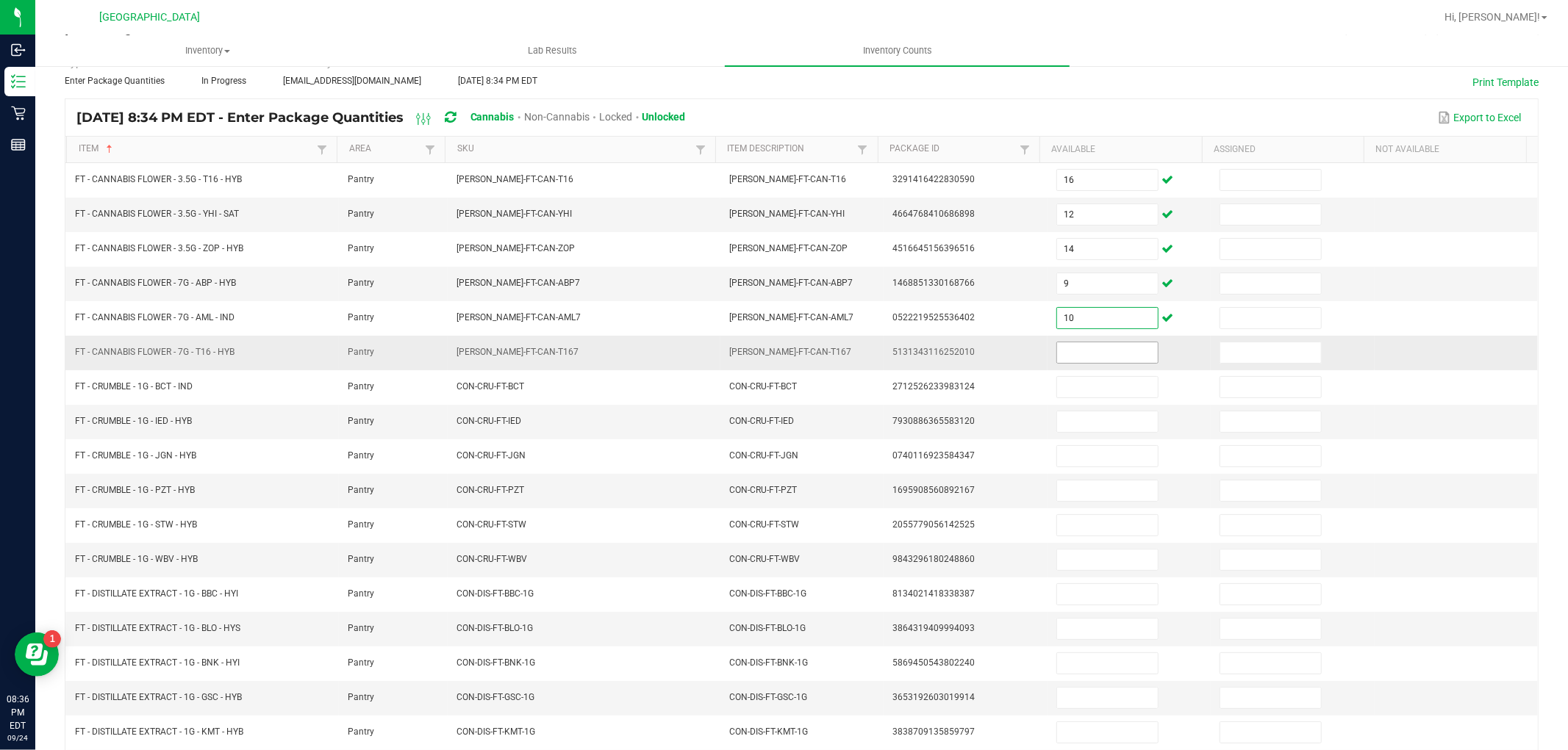
type input "10"
click at [1103, 350] on input at bounding box center [1108, 353] width 101 height 21
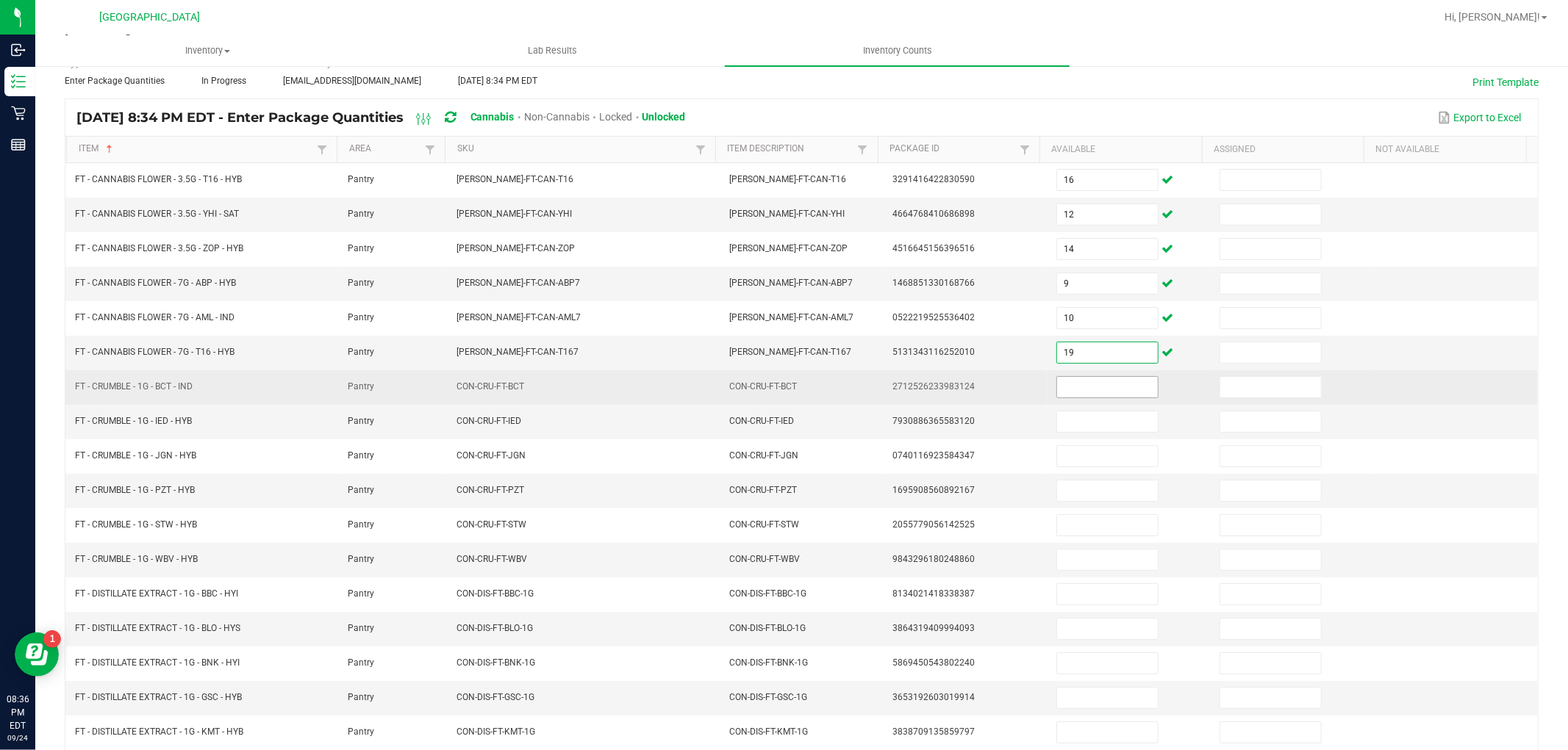
type input "19"
click at [1086, 394] on input at bounding box center [1108, 387] width 101 height 21
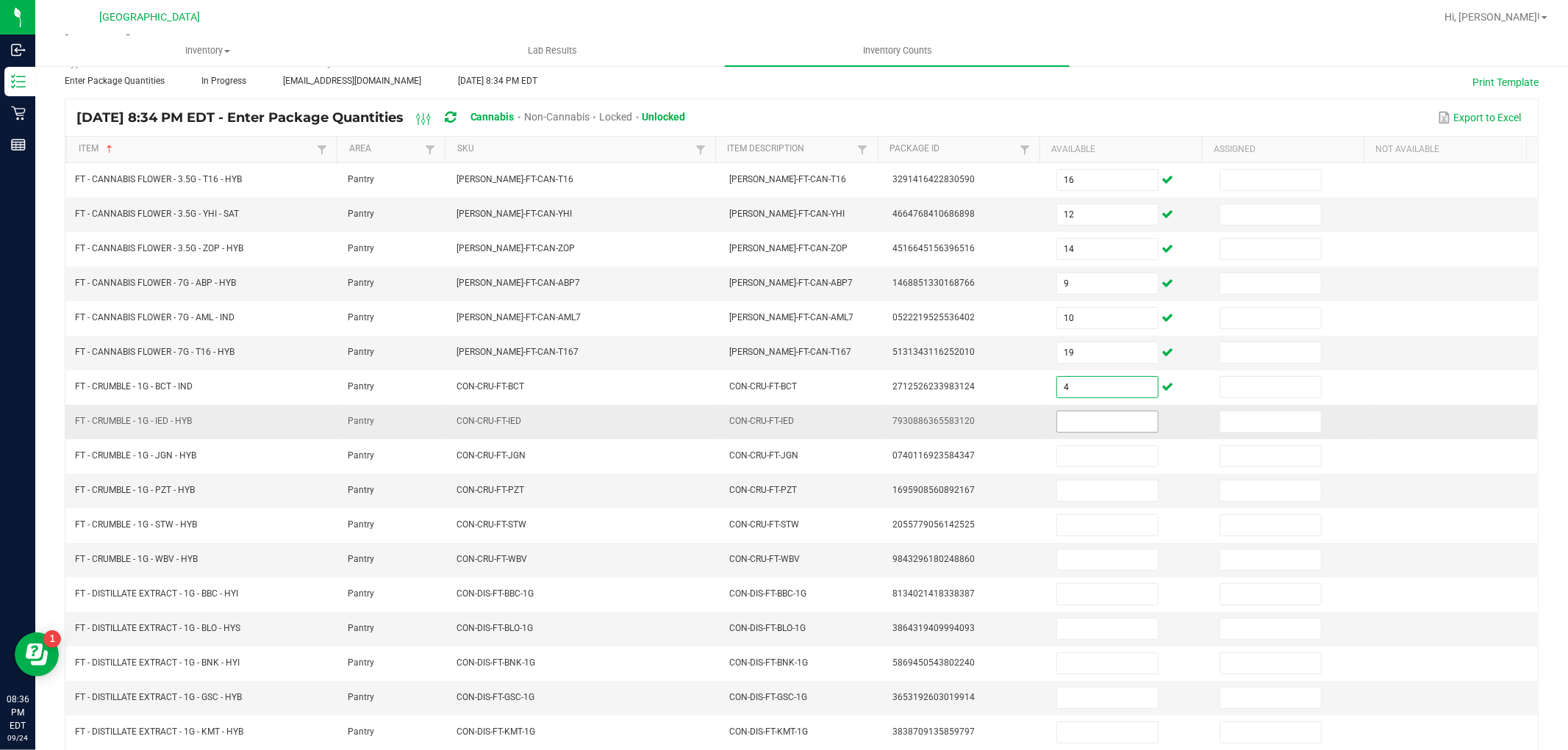
type input "4"
click at [1104, 423] on input at bounding box center [1108, 421] width 101 height 21
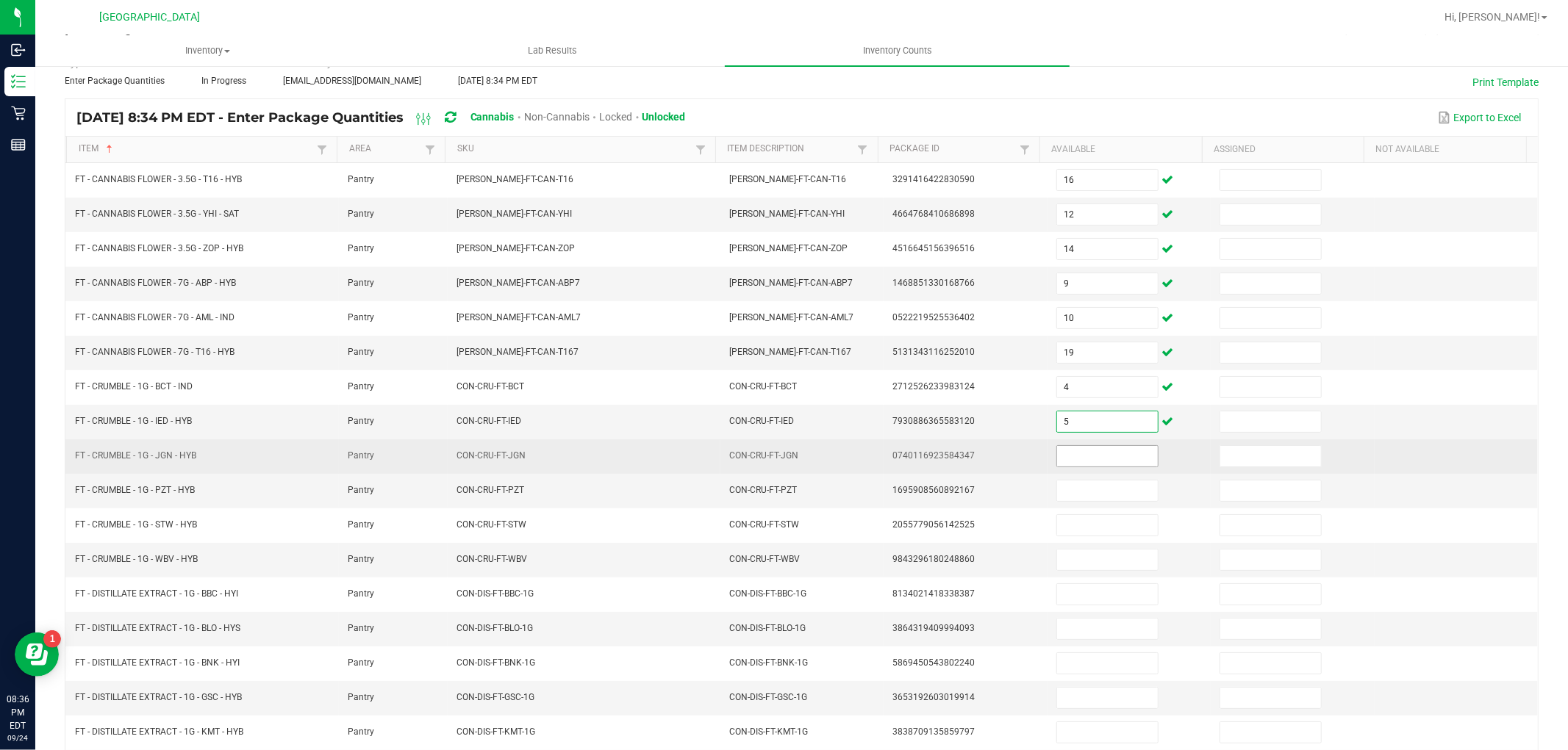
type input "5"
click at [1103, 453] on input at bounding box center [1108, 456] width 101 height 21
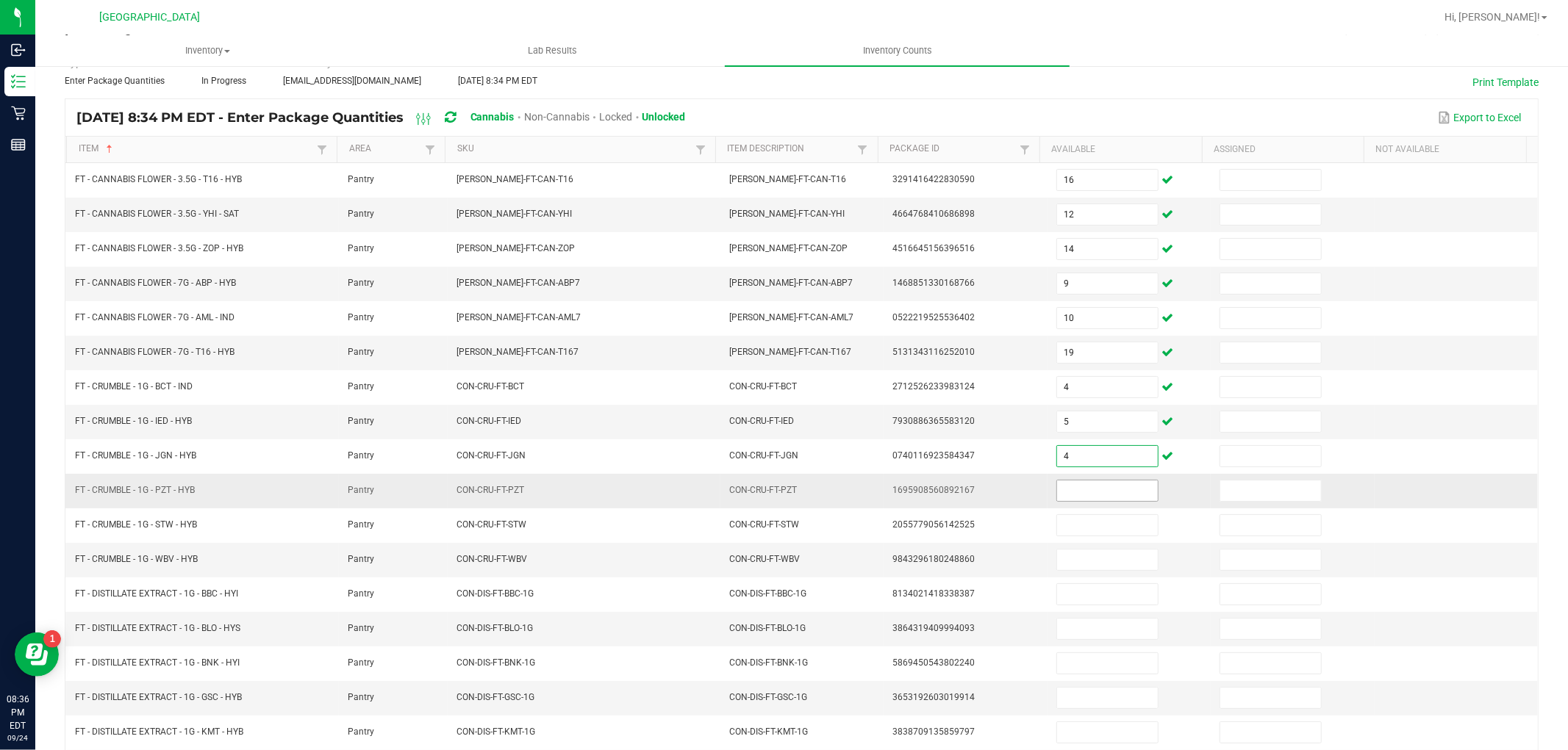
type input "4"
click at [1094, 496] on input at bounding box center [1108, 490] width 101 height 21
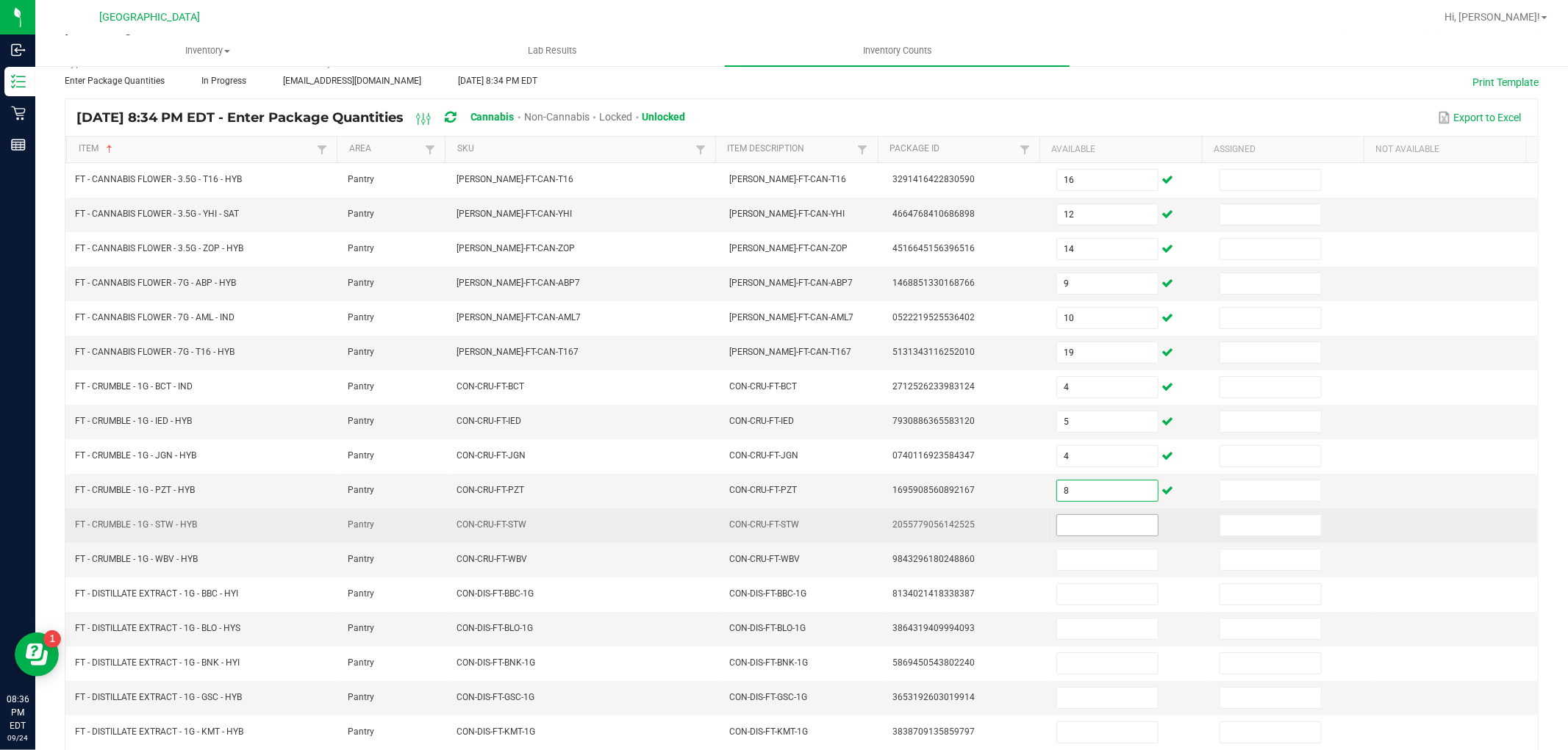
type input "8"
click at [1094, 519] on input at bounding box center [1108, 525] width 101 height 21
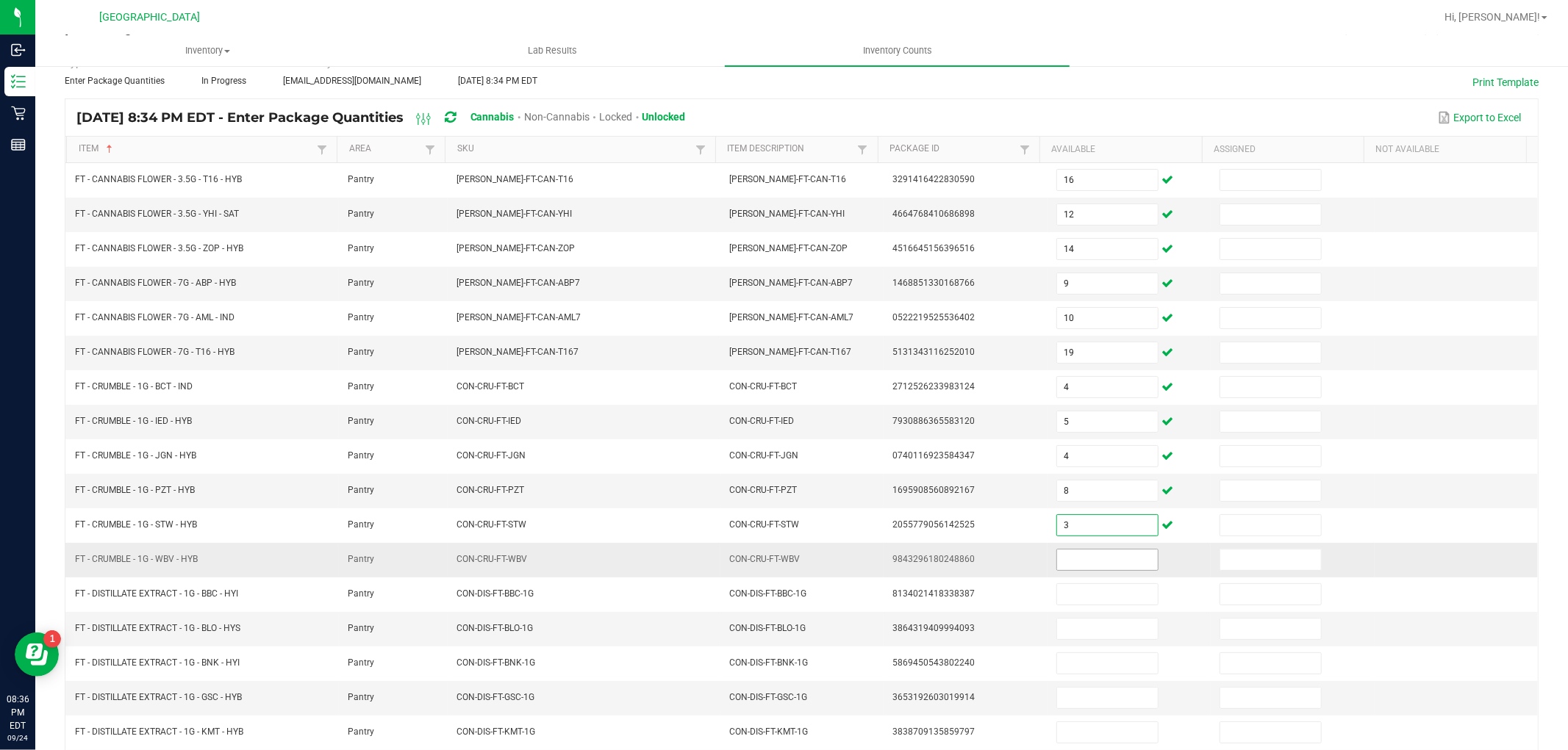
type input "3"
click at [1106, 564] on input at bounding box center [1108, 560] width 101 height 21
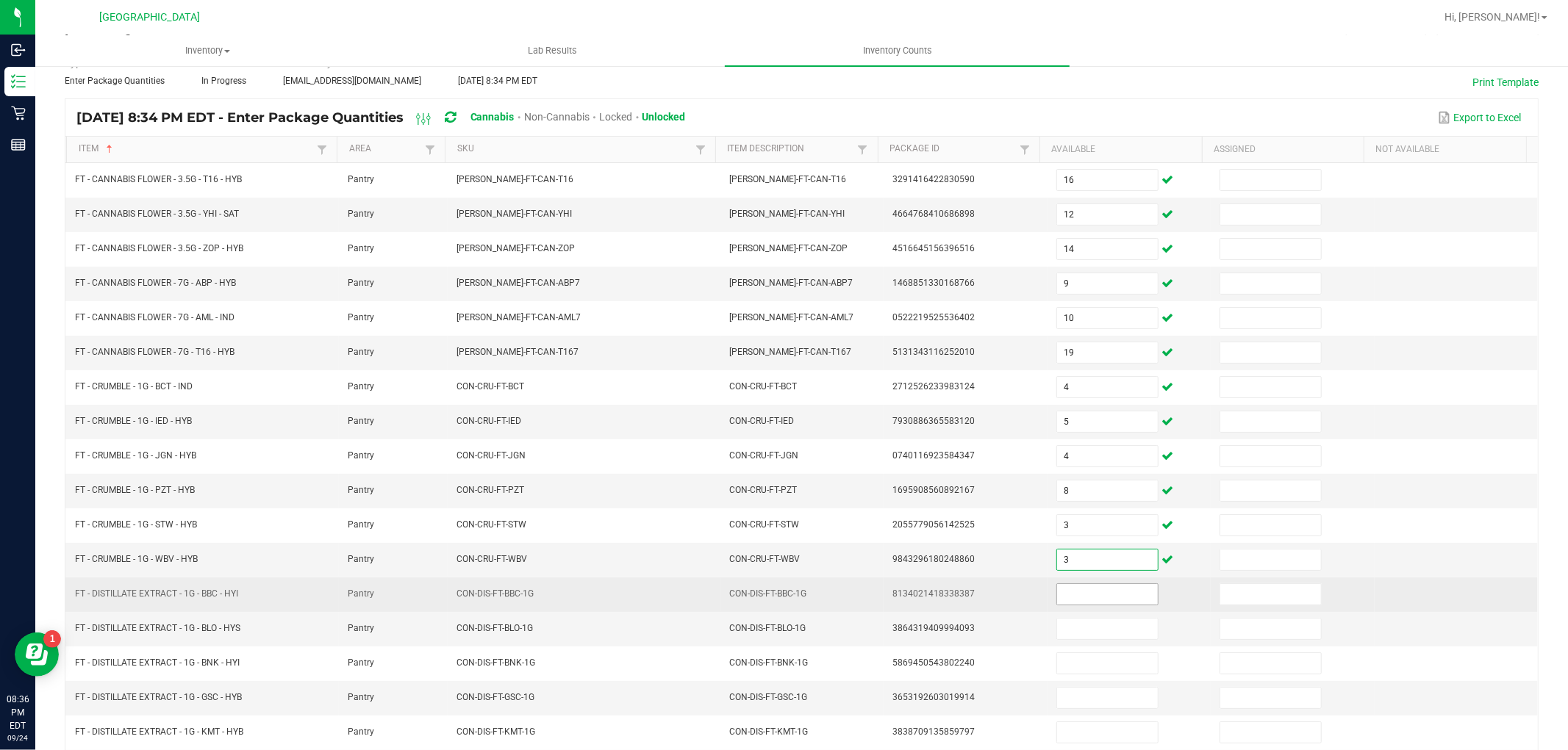
type input "3"
click at [1096, 597] on input at bounding box center [1108, 594] width 101 height 21
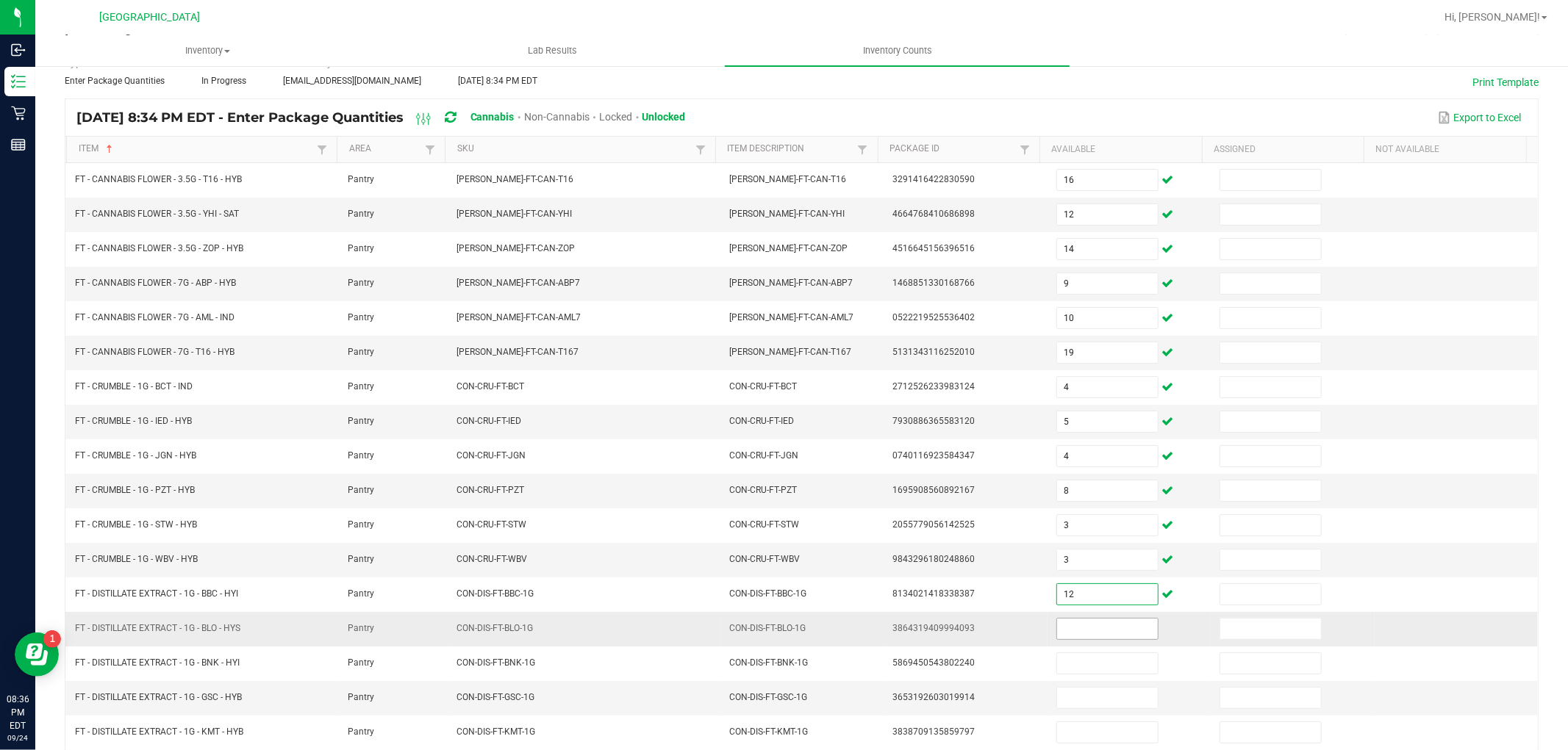
type input "12"
click at [1086, 639] on input at bounding box center [1108, 629] width 101 height 21
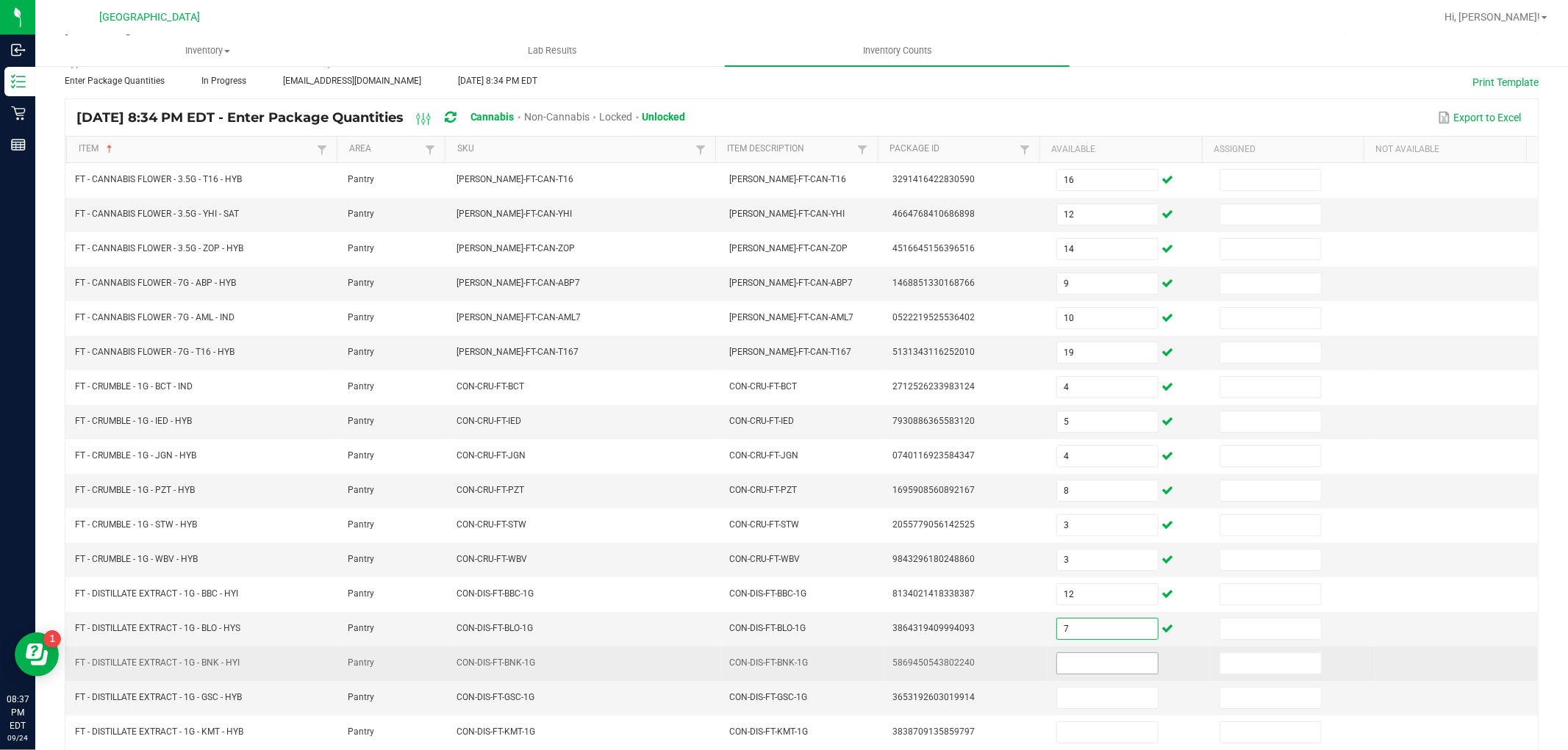
type input "7"
click at [1092, 659] on input at bounding box center [1108, 663] width 101 height 21
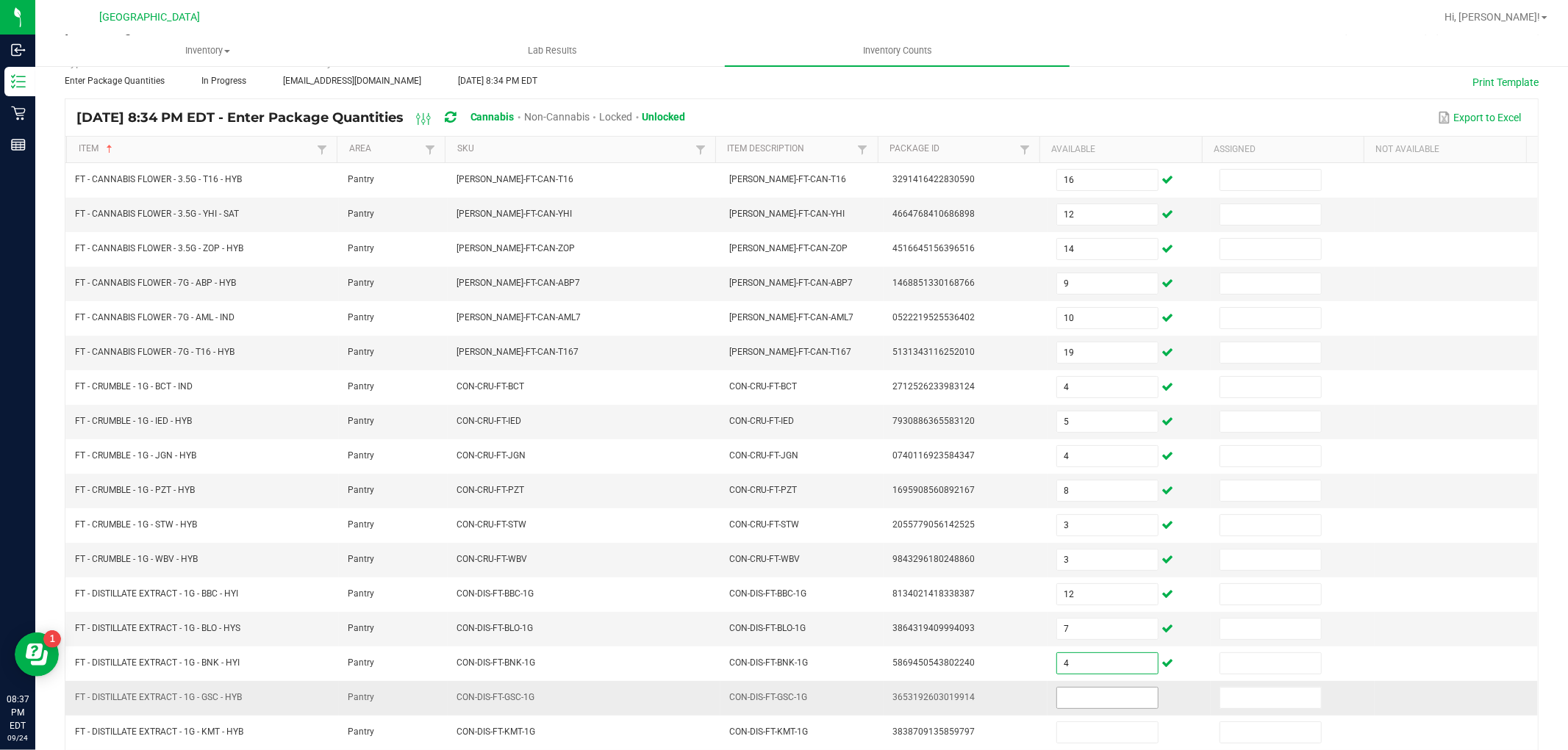
type input "4"
click at [1106, 694] on input at bounding box center [1108, 698] width 101 height 21
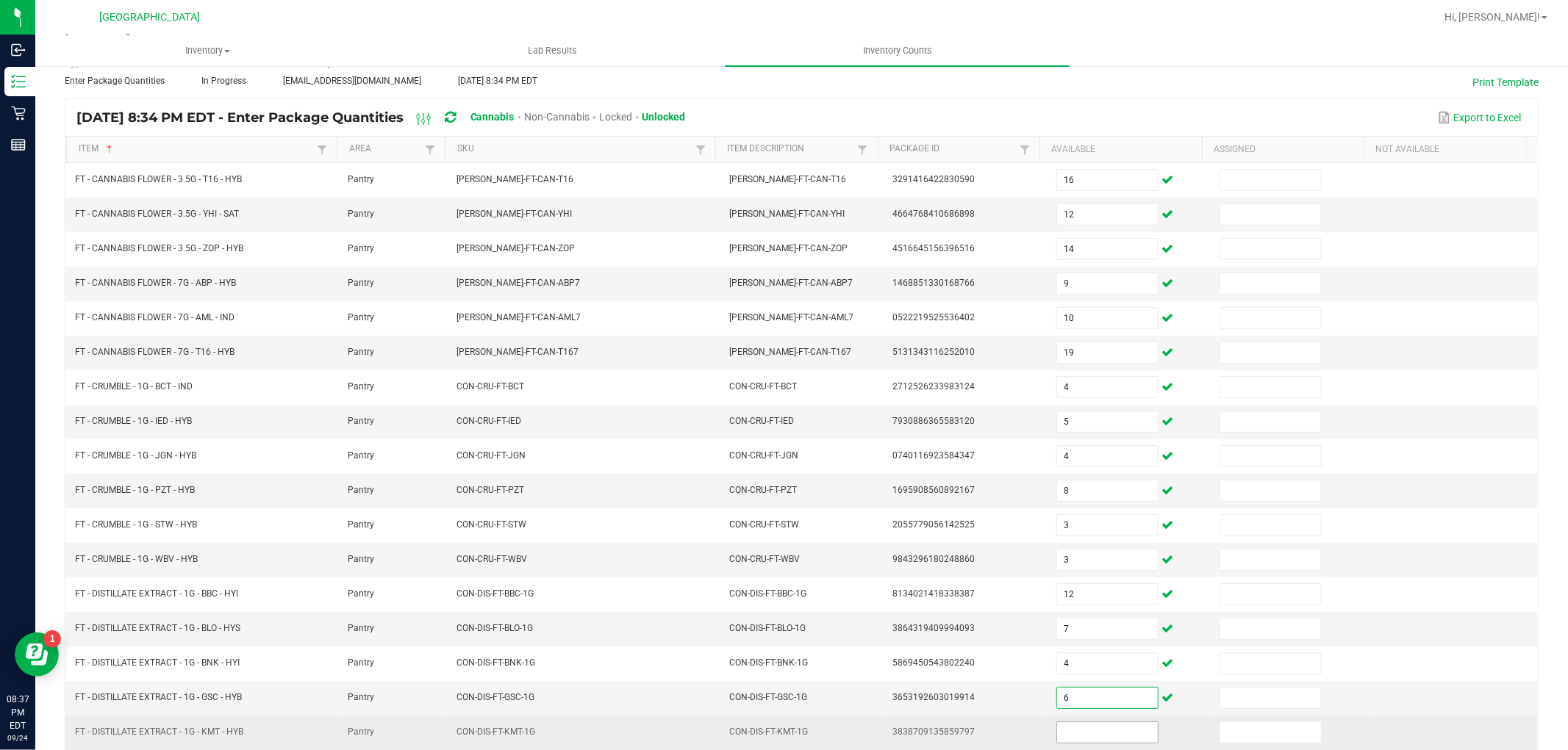
type input "6"
click at [1094, 733] on input at bounding box center [1108, 732] width 101 height 21
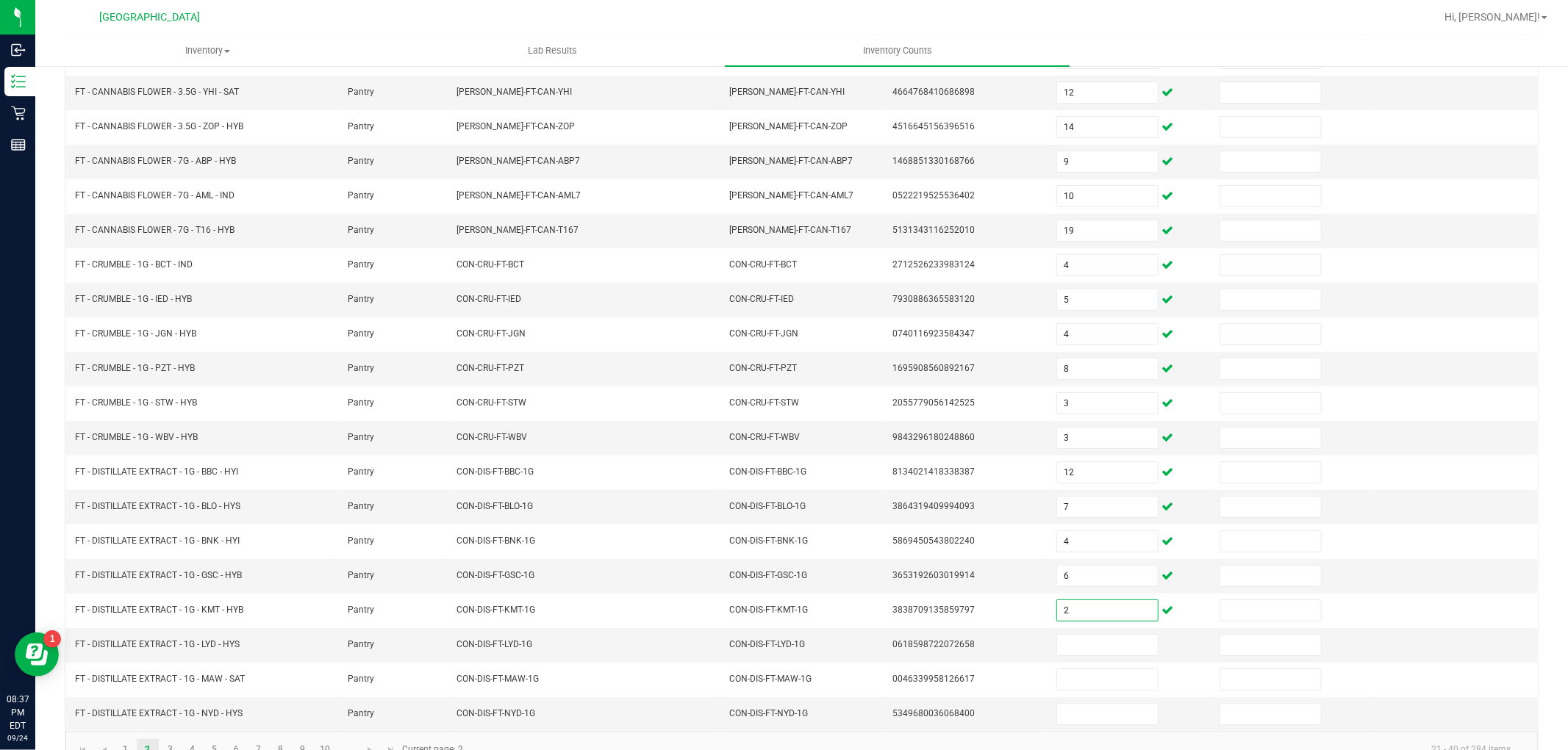
scroll to position [234, 0]
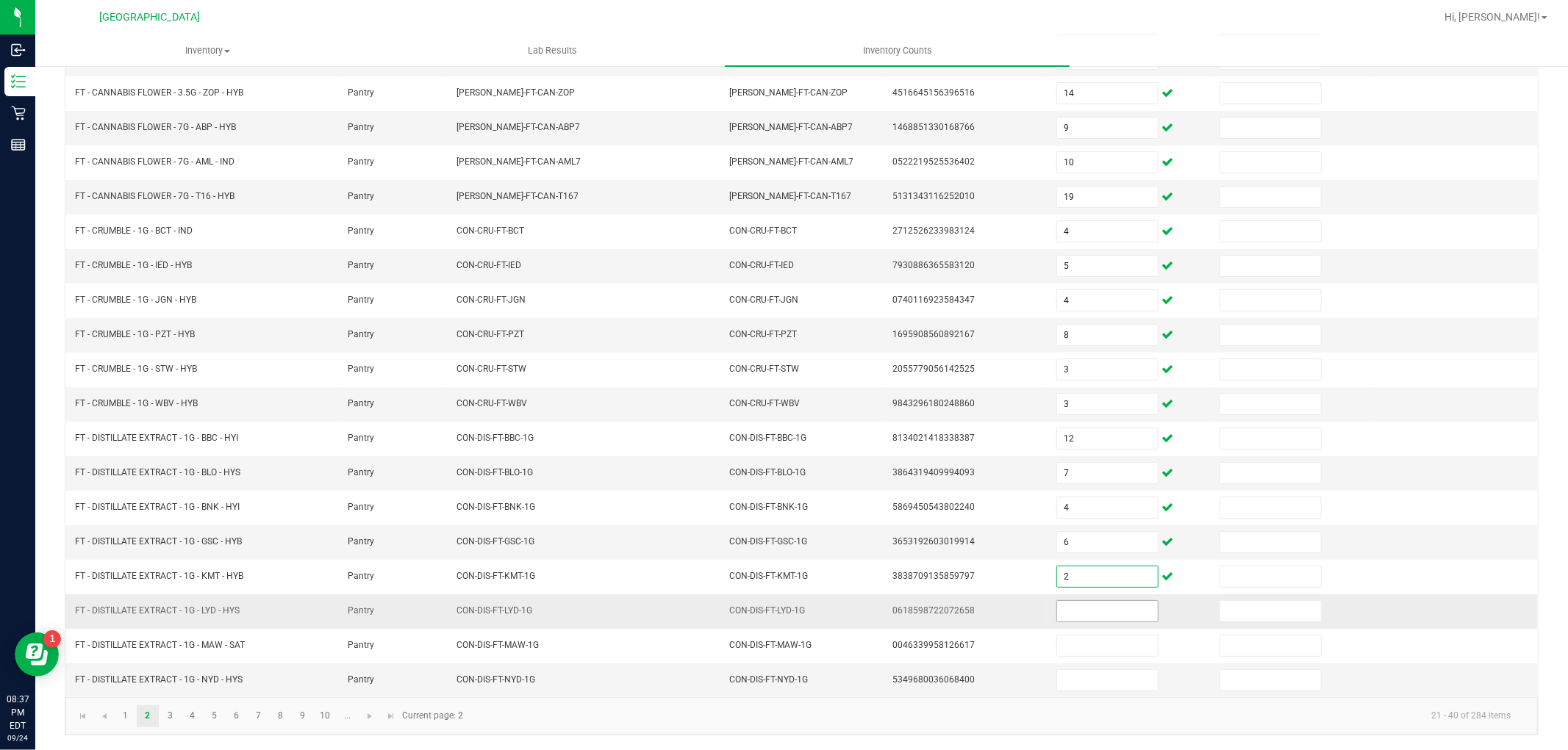
type input "2"
click at [1101, 610] on input at bounding box center [1108, 611] width 101 height 21
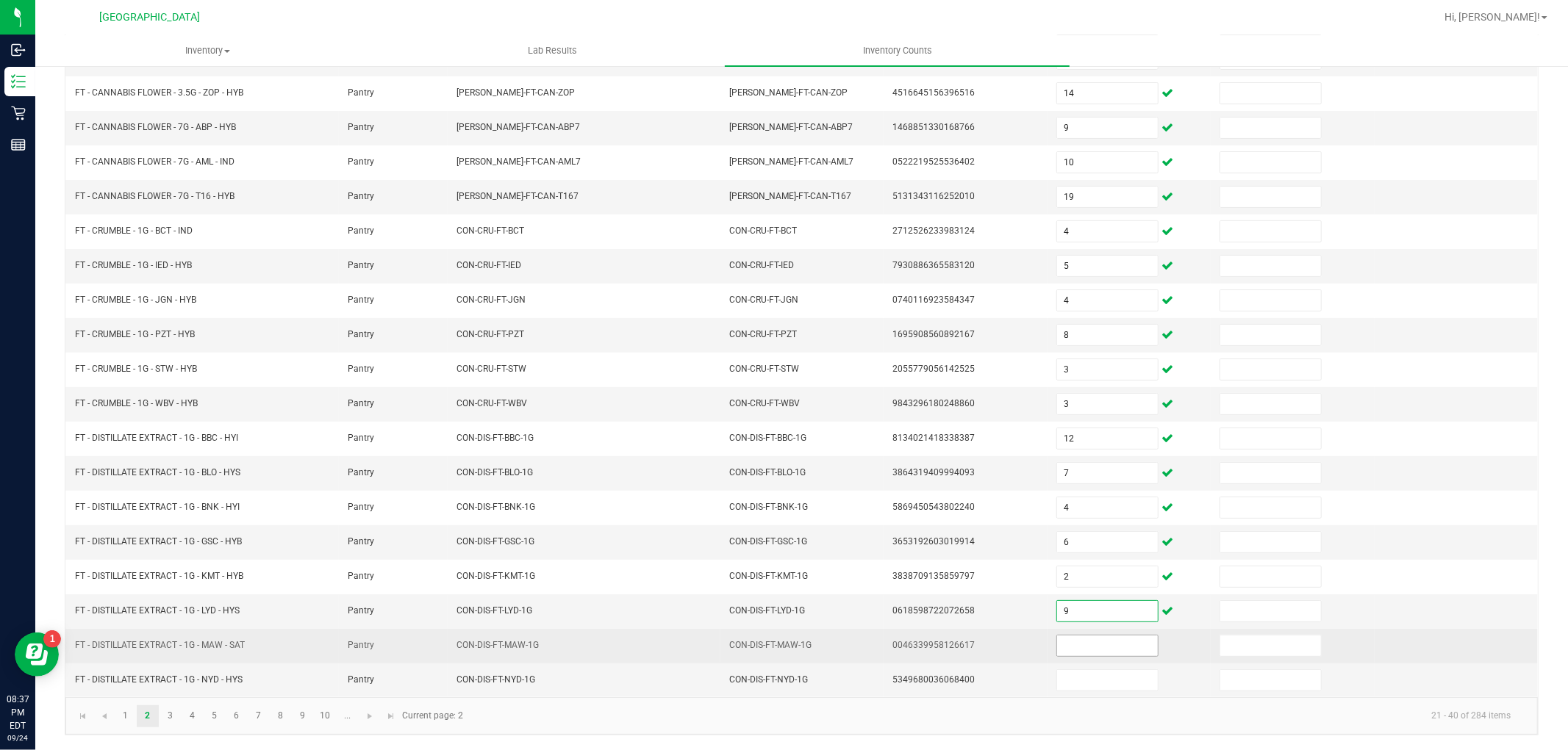
type input "9"
click at [1091, 636] on input at bounding box center [1108, 646] width 101 height 21
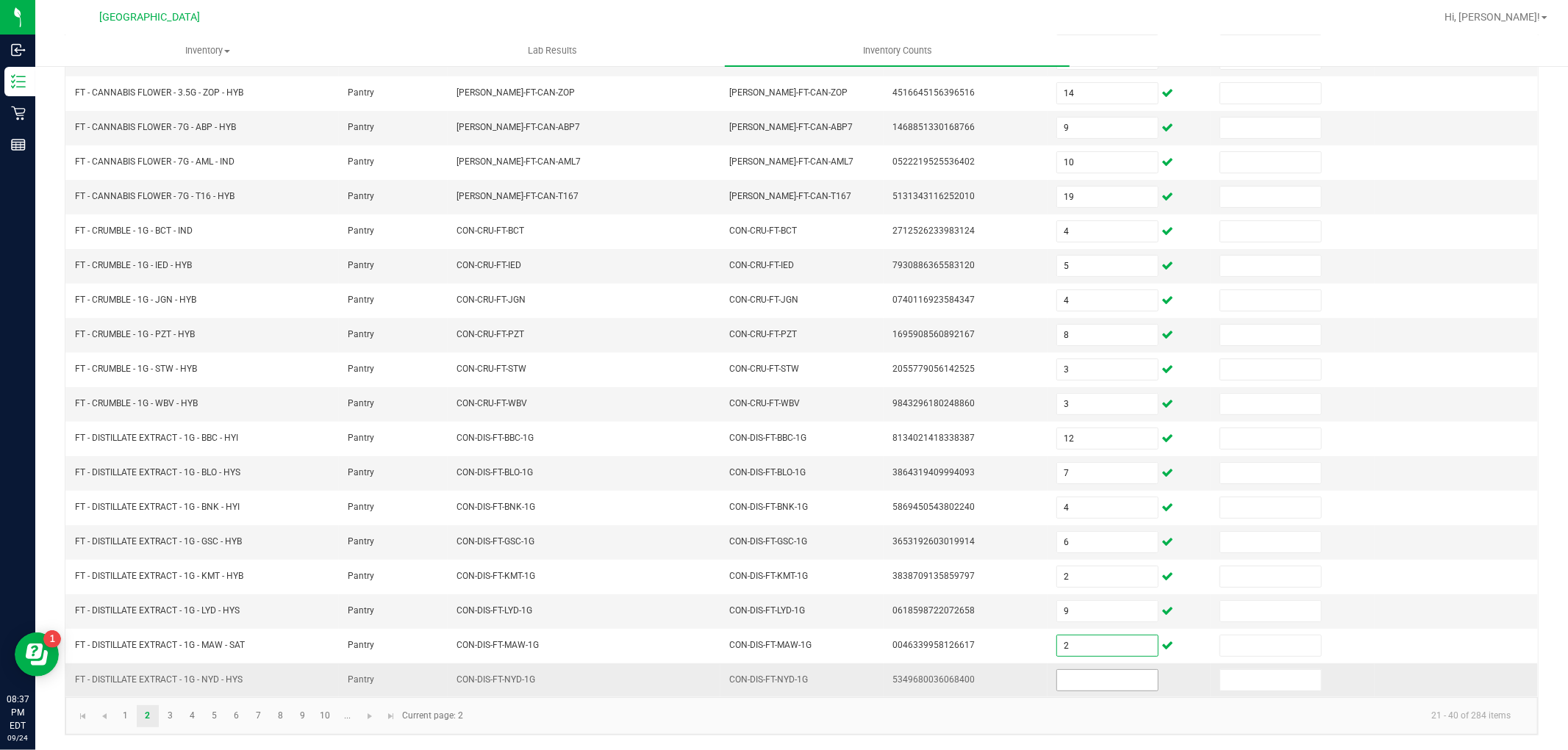
type input "2"
click at [1091, 673] on input at bounding box center [1108, 680] width 101 height 21
type input "3"
click at [170, 721] on link "3" at bounding box center [171, 717] width 22 height 22
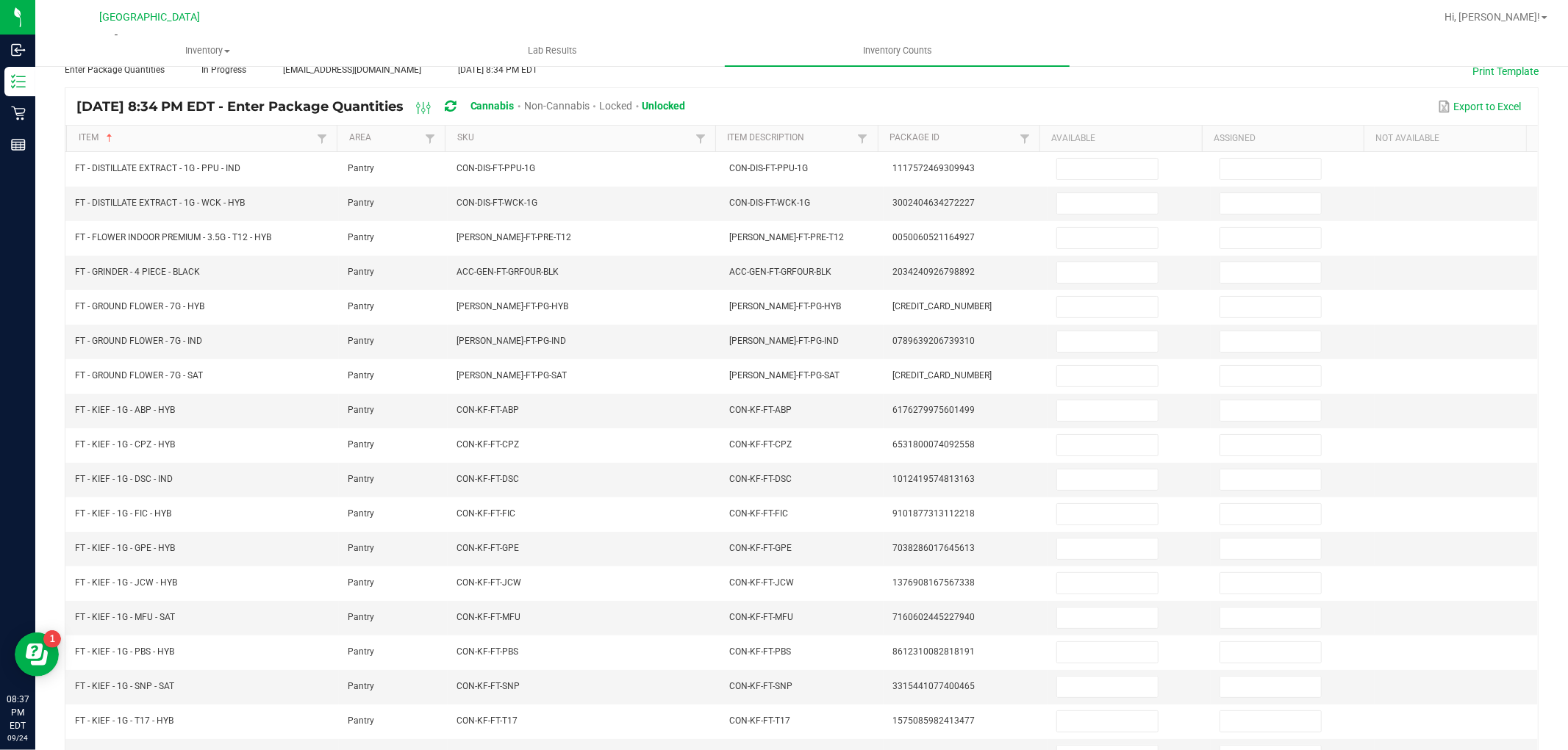
scroll to position [108, 0]
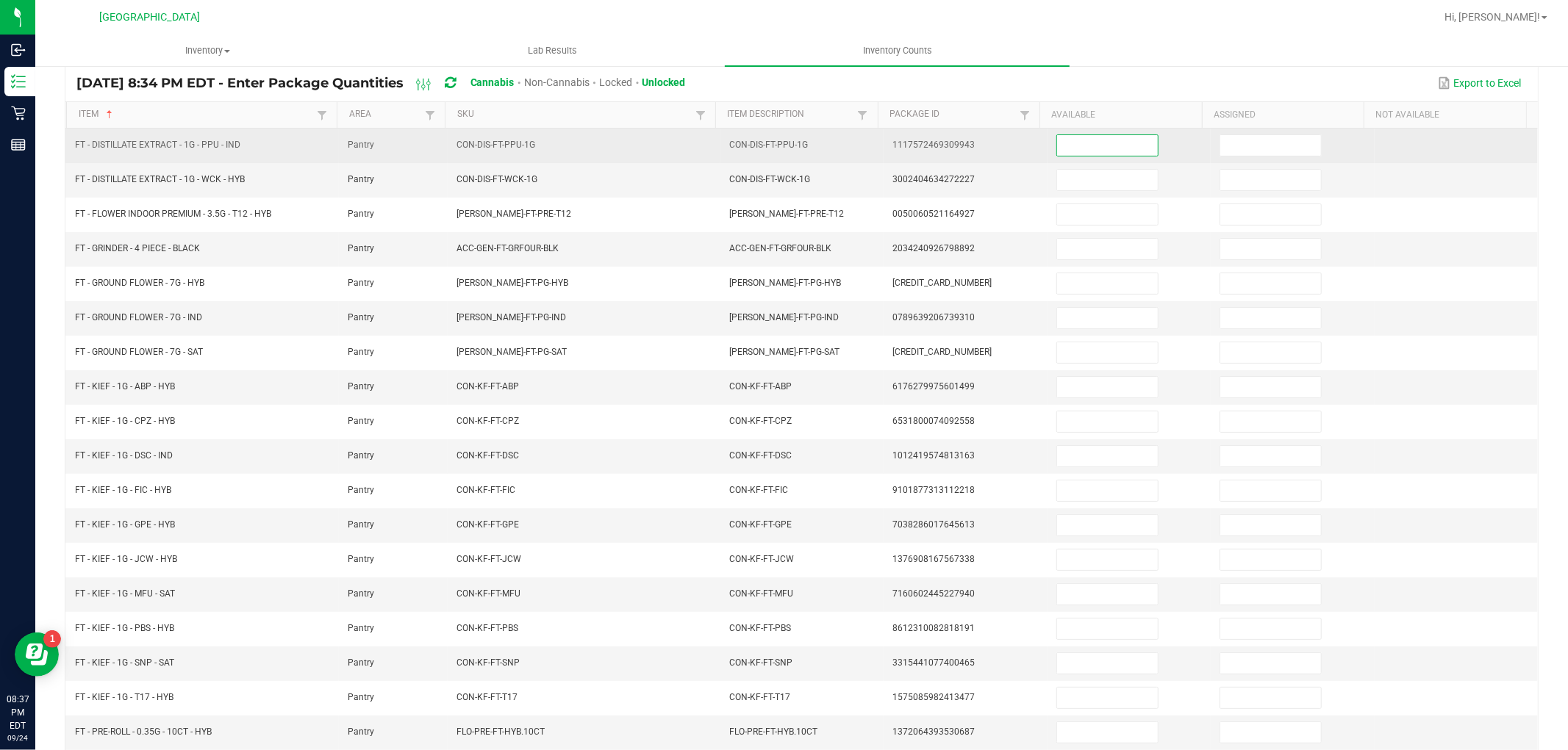
click at [1076, 145] on input at bounding box center [1108, 146] width 101 height 21
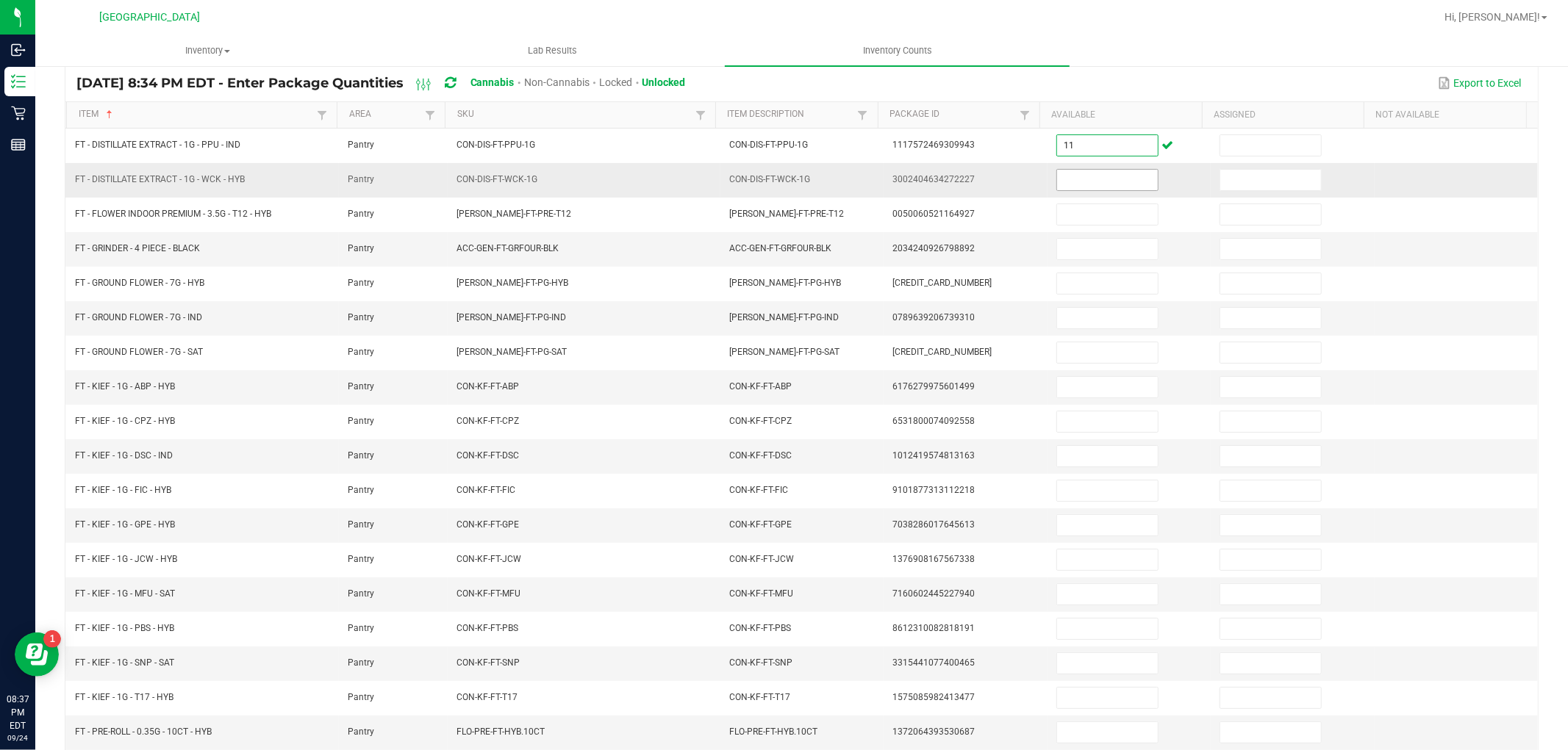
type input "11"
click at [1084, 179] on input at bounding box center [1108, 180] width 101 height 21
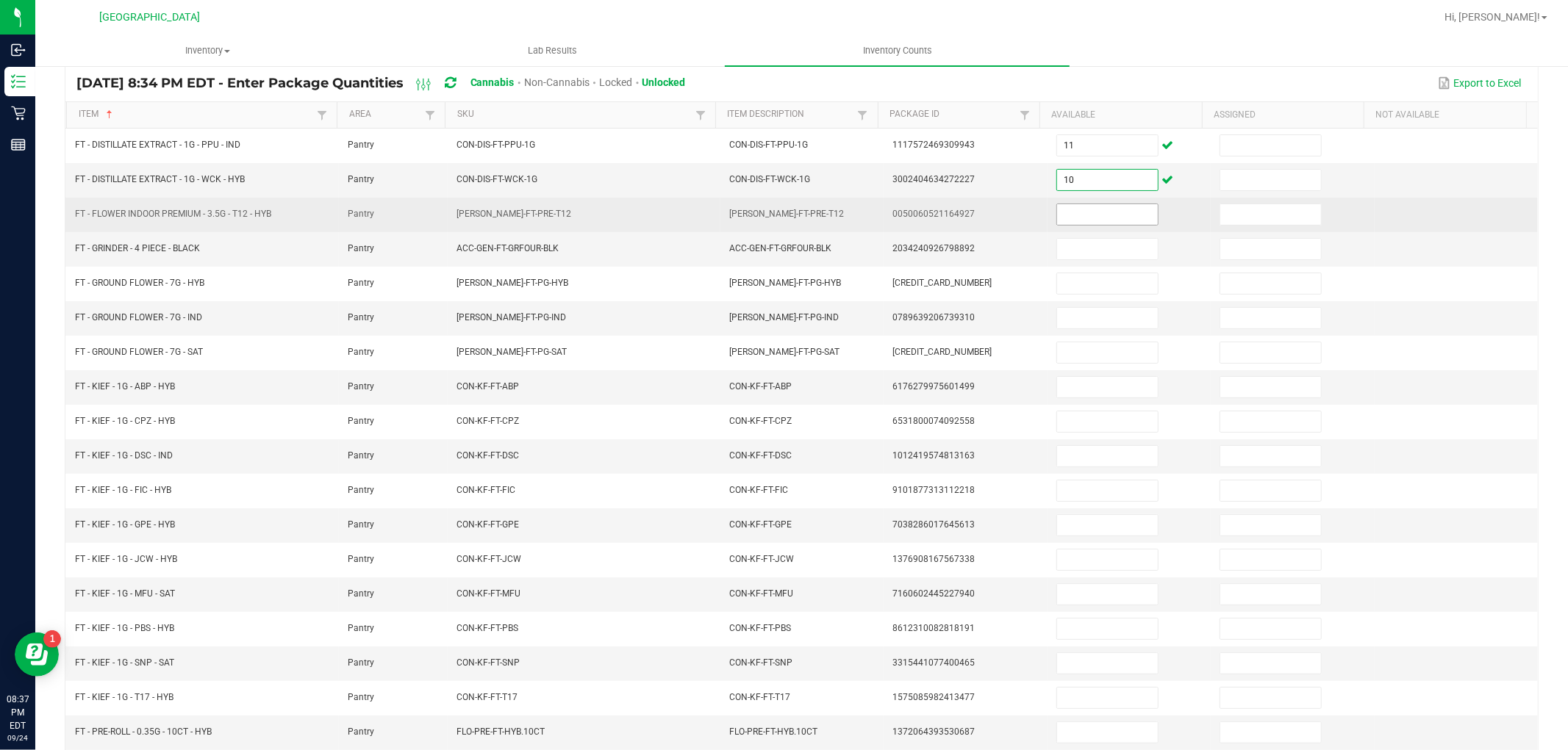
type input "10"
click at [1072, 214] on input at bounding box center [1108, 215] width 101 height 21
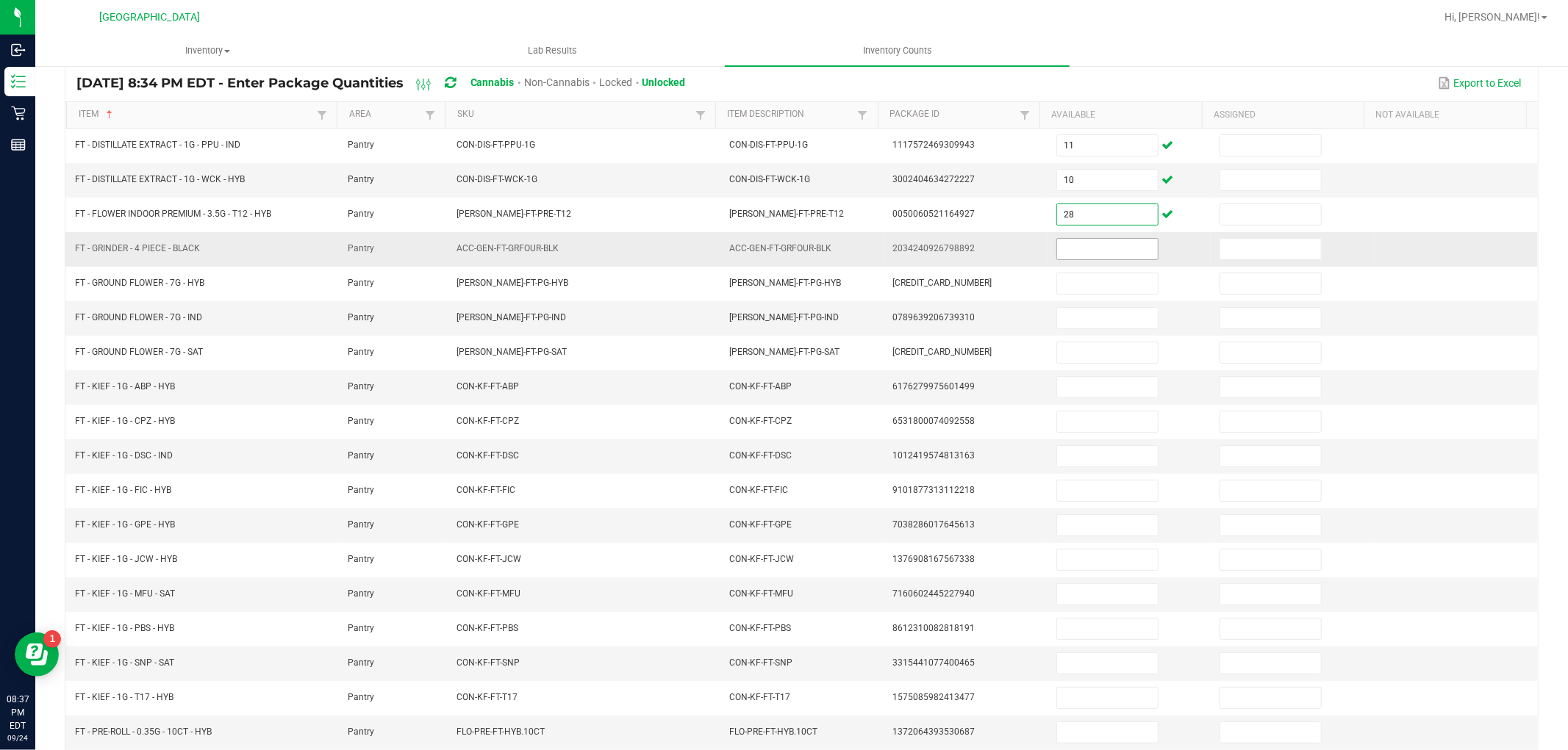
type input "28"
click at [1079, 248] on input at bounding box center [1108, 249] width 101 height 21
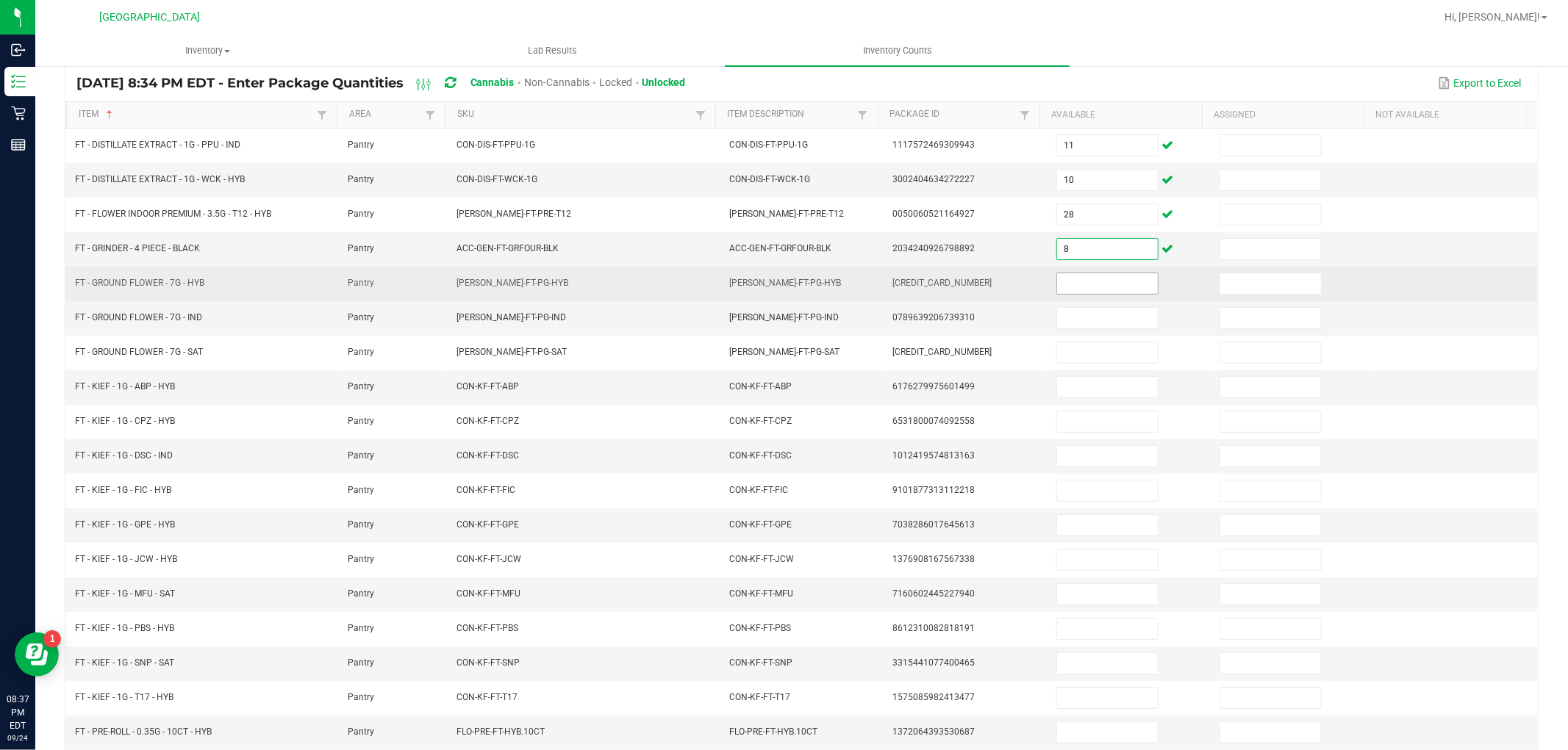
type input "8"
click at [1091, 280] on input at bounding box center [1108, 284] width 101 height 21
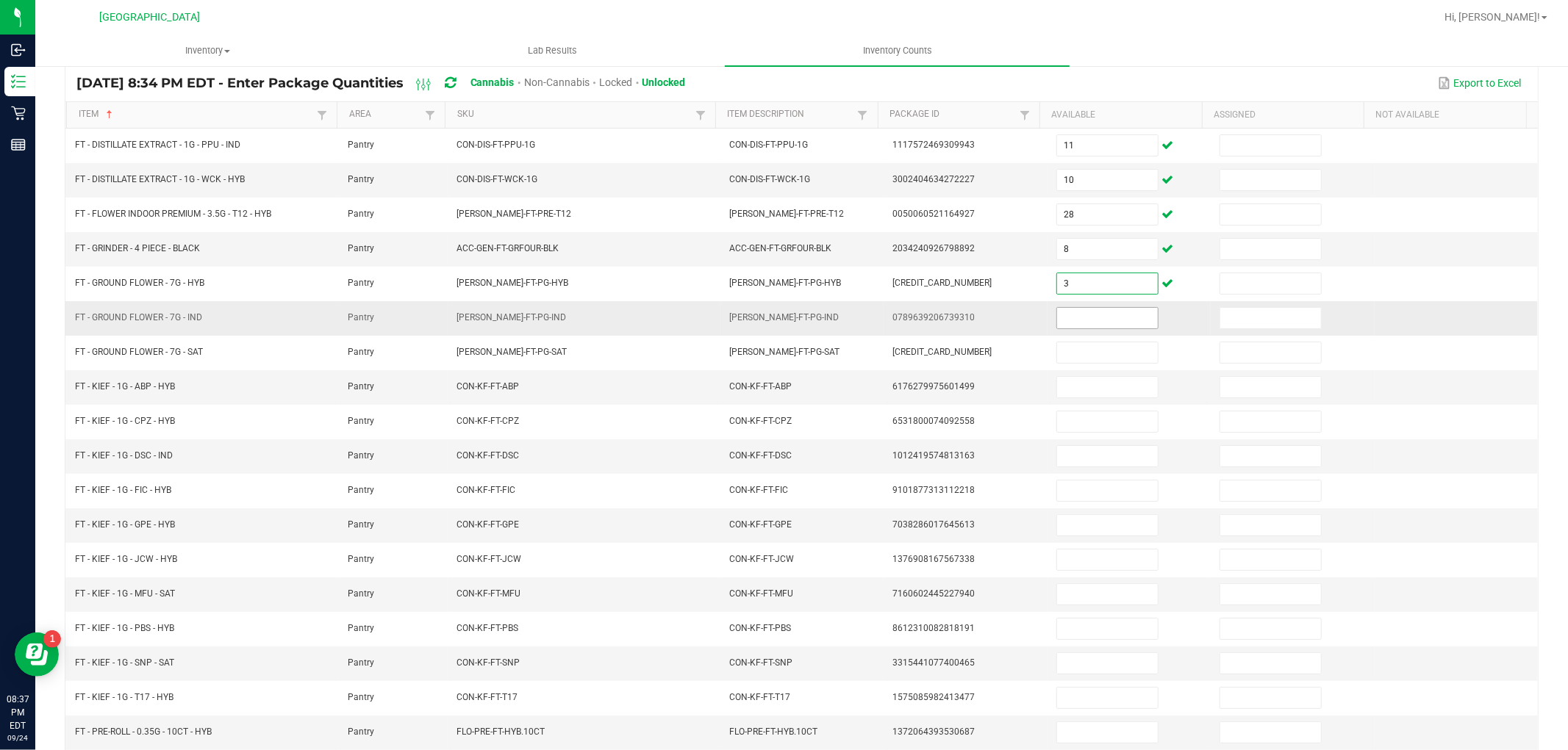
type input "3"
click at [1085, 325] on input at bounding box center [1108, 318] width 101 height 21
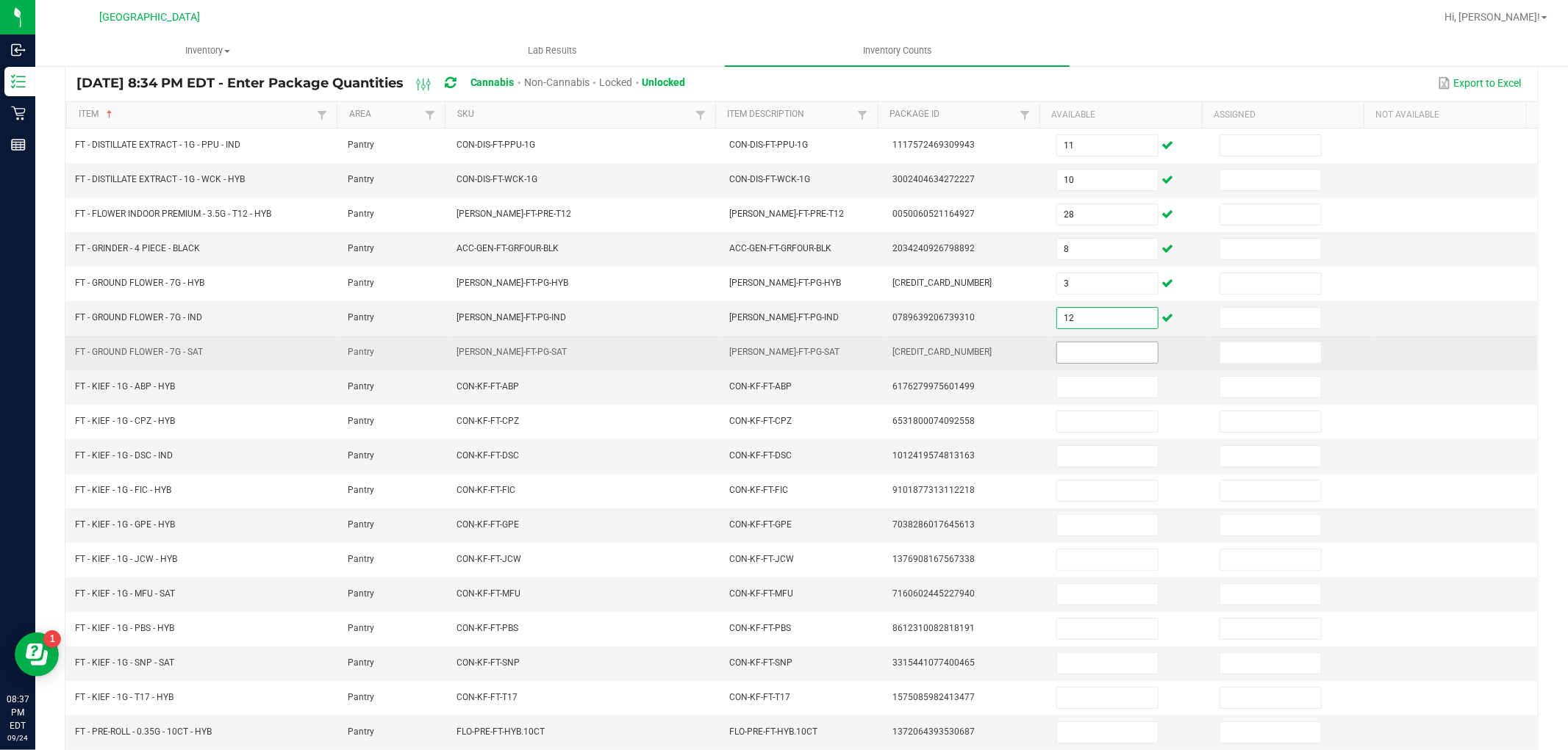
type input "12"
click at [1087, 350] on input at bounding box center [1108, 353] width 101 height 21
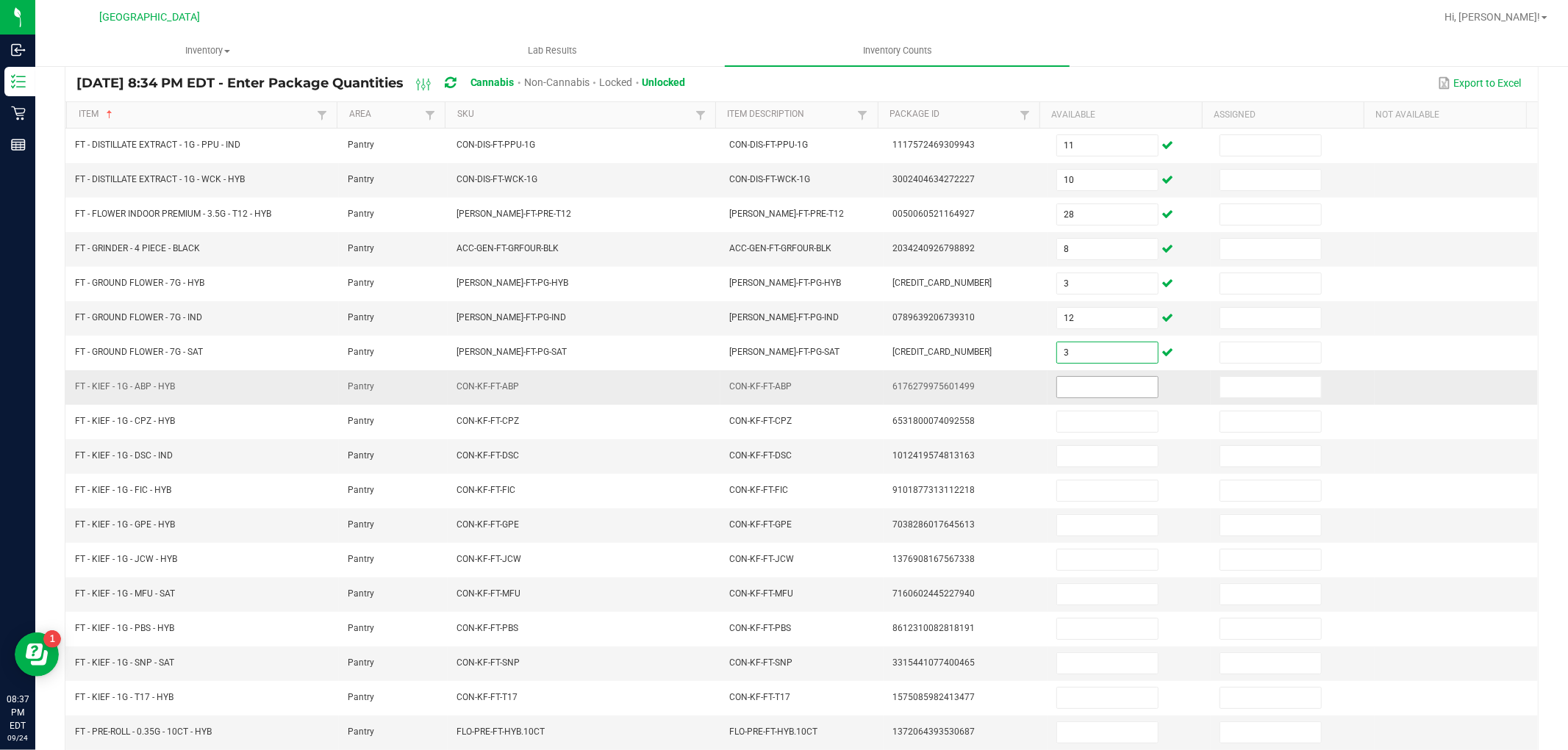
type input "3"
click at [1073, 385] on input at bounding box center [1108, 387] width 101 height 21
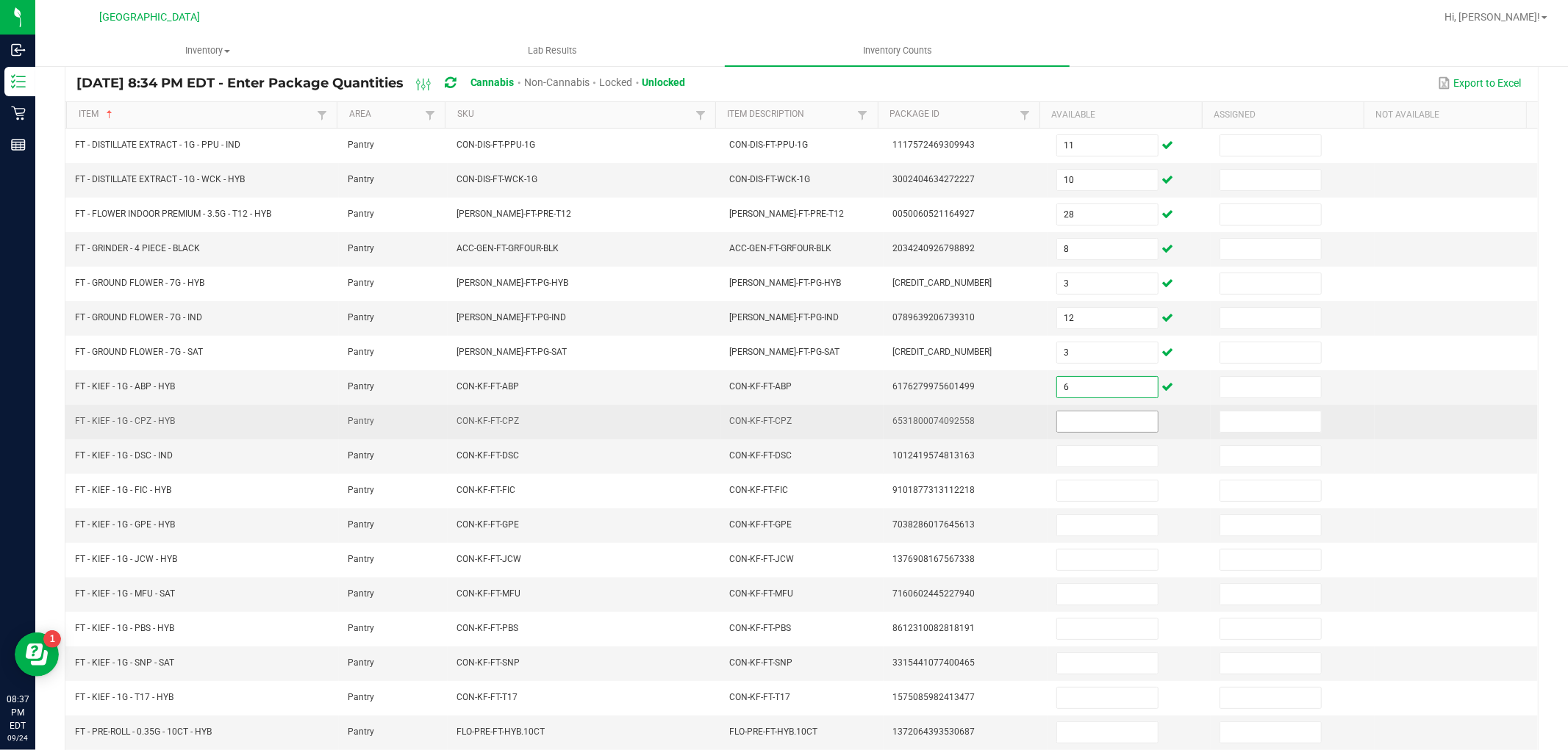
type input "6"
click at [1065, 426] on input at bounding box center [1108, 421] width 101 height 21
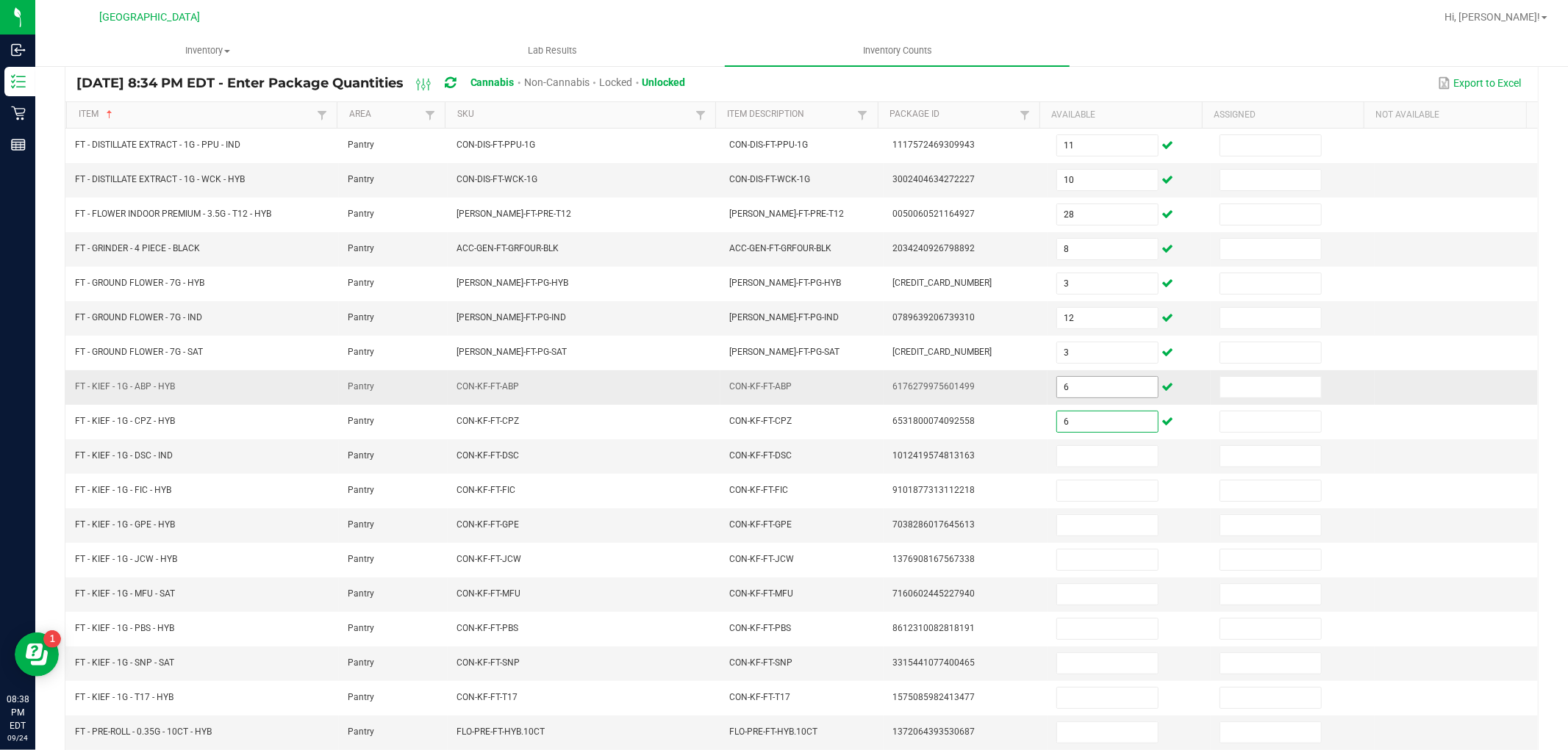
type input "6"
click at [1081, 390] on input "6" at bounding box center [1108, 387] width 101 height 21
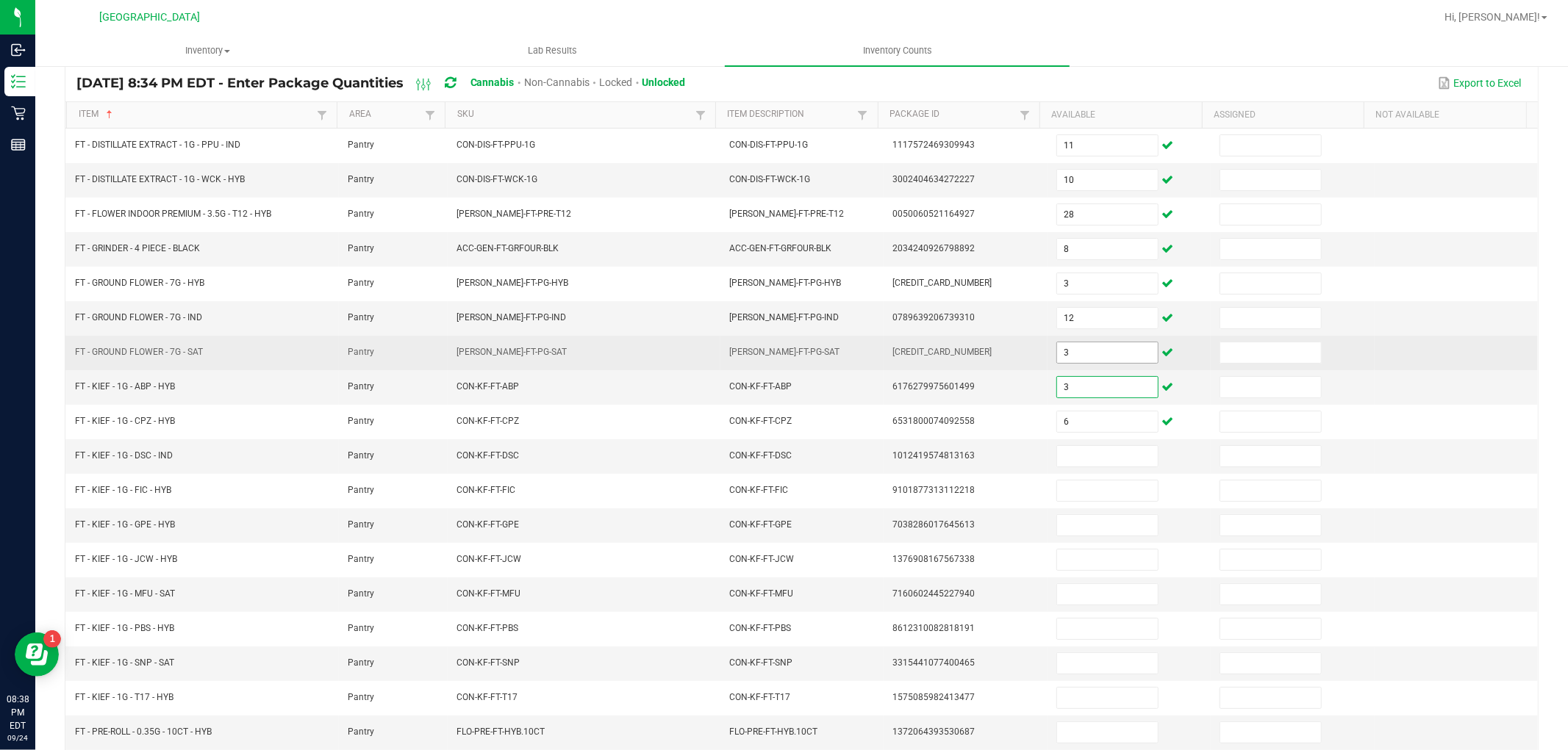
type input "3"
click at [1094, 350] on input "3" at bounding box center [1108, 353] width 101 height 21
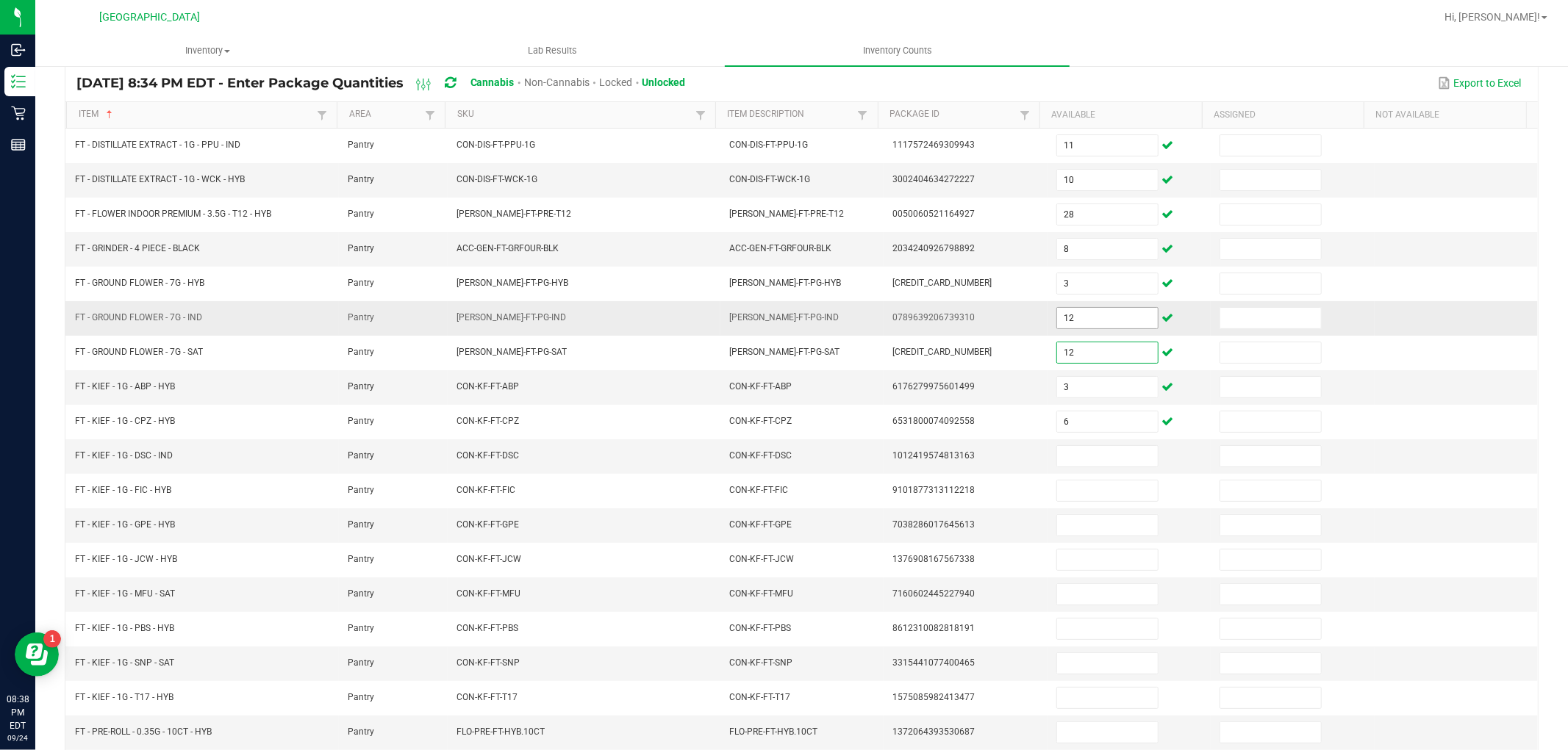
type input "12"
click at [1098, 309] on input "12" at bounding box center [1108, 318] width 101 height 21
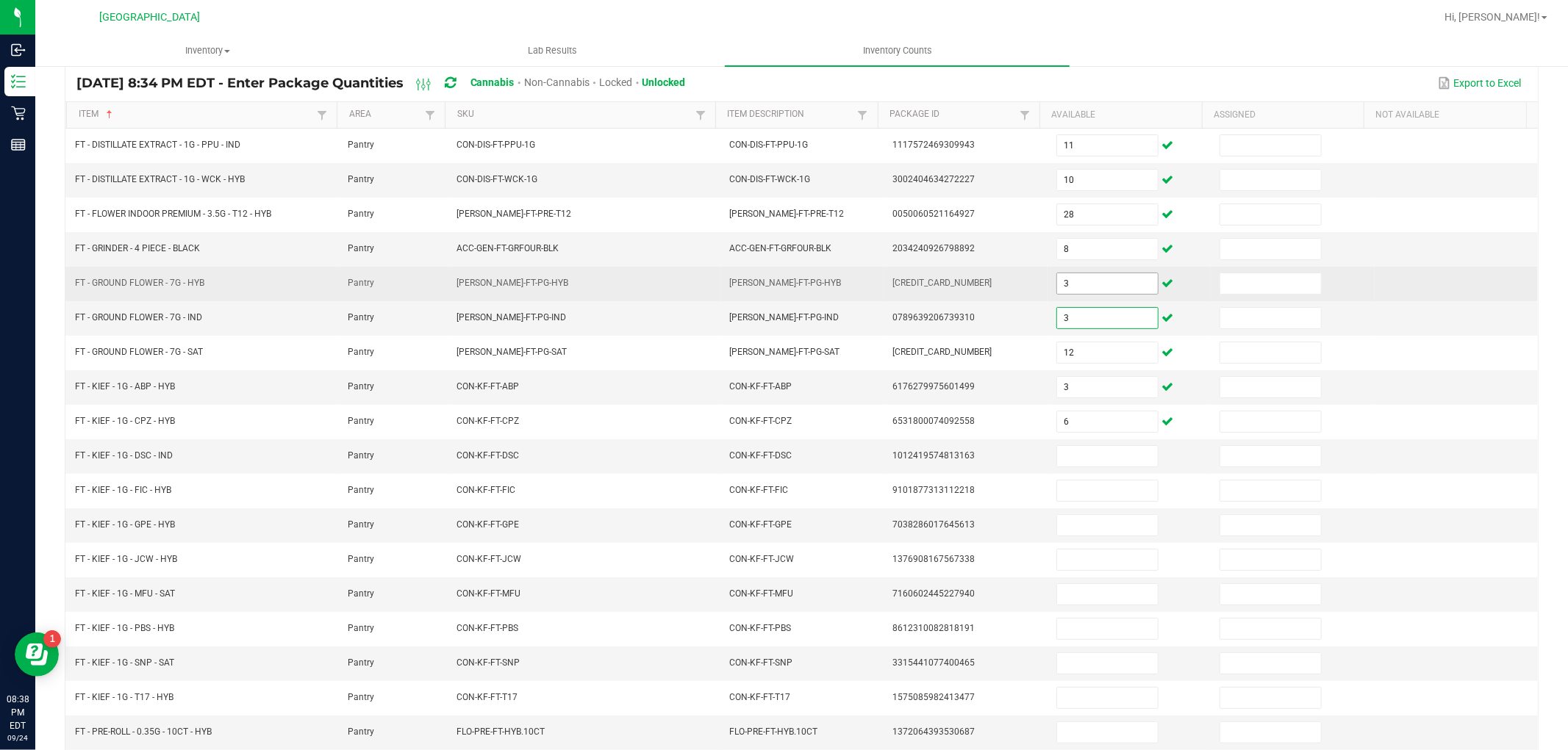
type input "3"
click at [1083, 279] on input "3" at bounding box center [1108, 284] width 101 height 21
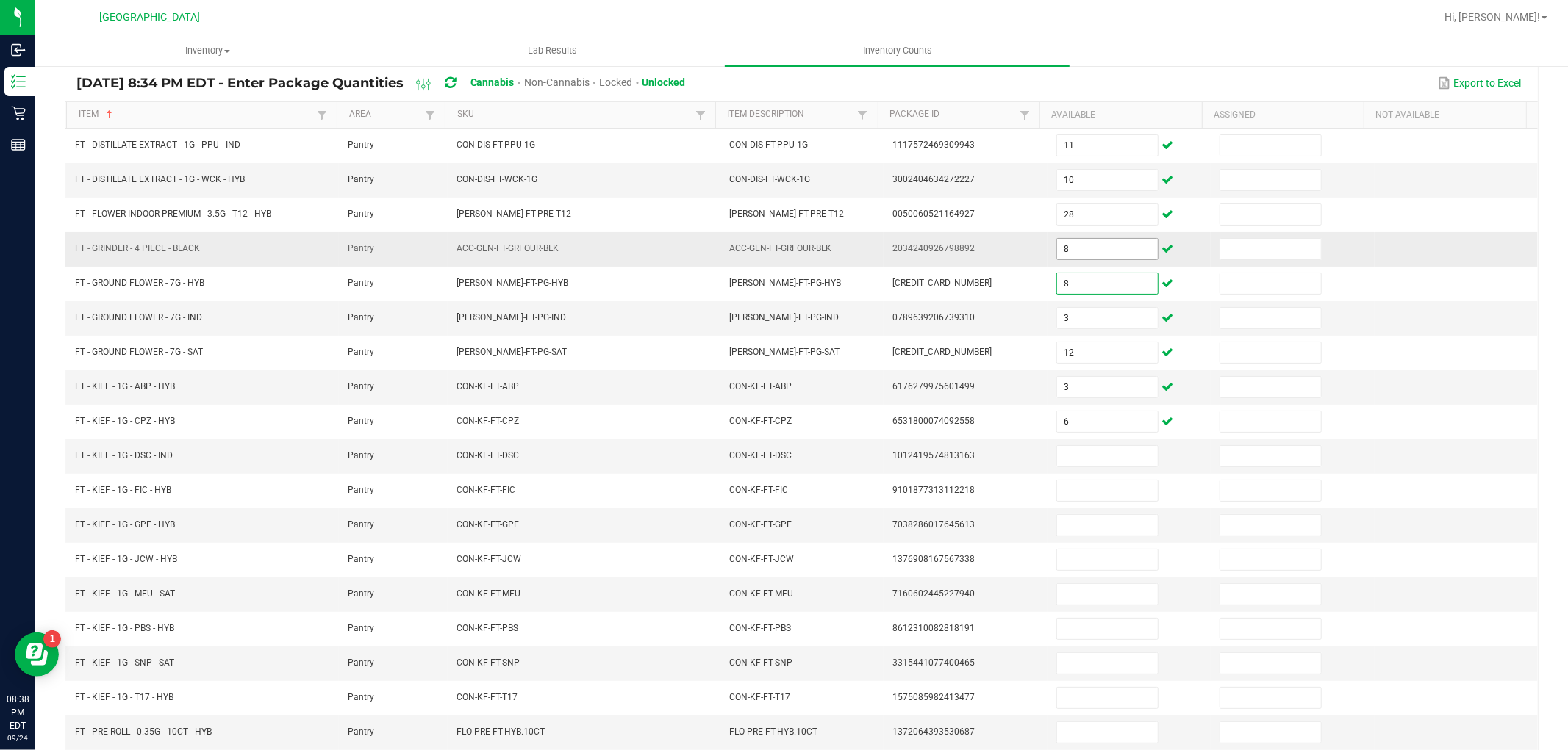
type input "8"
click at [1079, 246] on input "8" at bounding box center [1108, 249] width 101 height 21
type input "2"
click at [1094, 461] on input at bounding box center [1108, 456] width 101 height 21
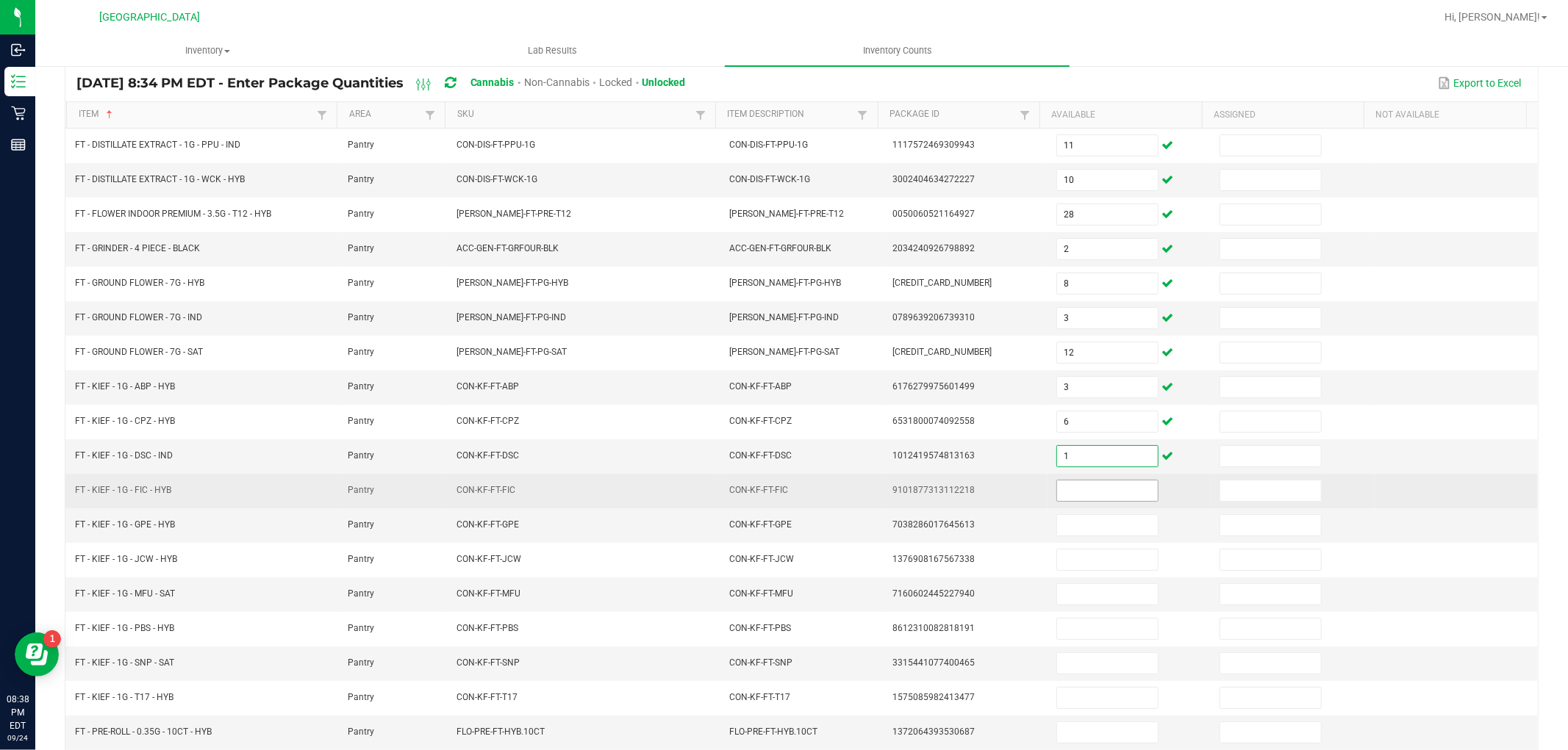
type input "1"
click at [1077, 497] on input at bounding box center [1108, 490] width 101 height 21
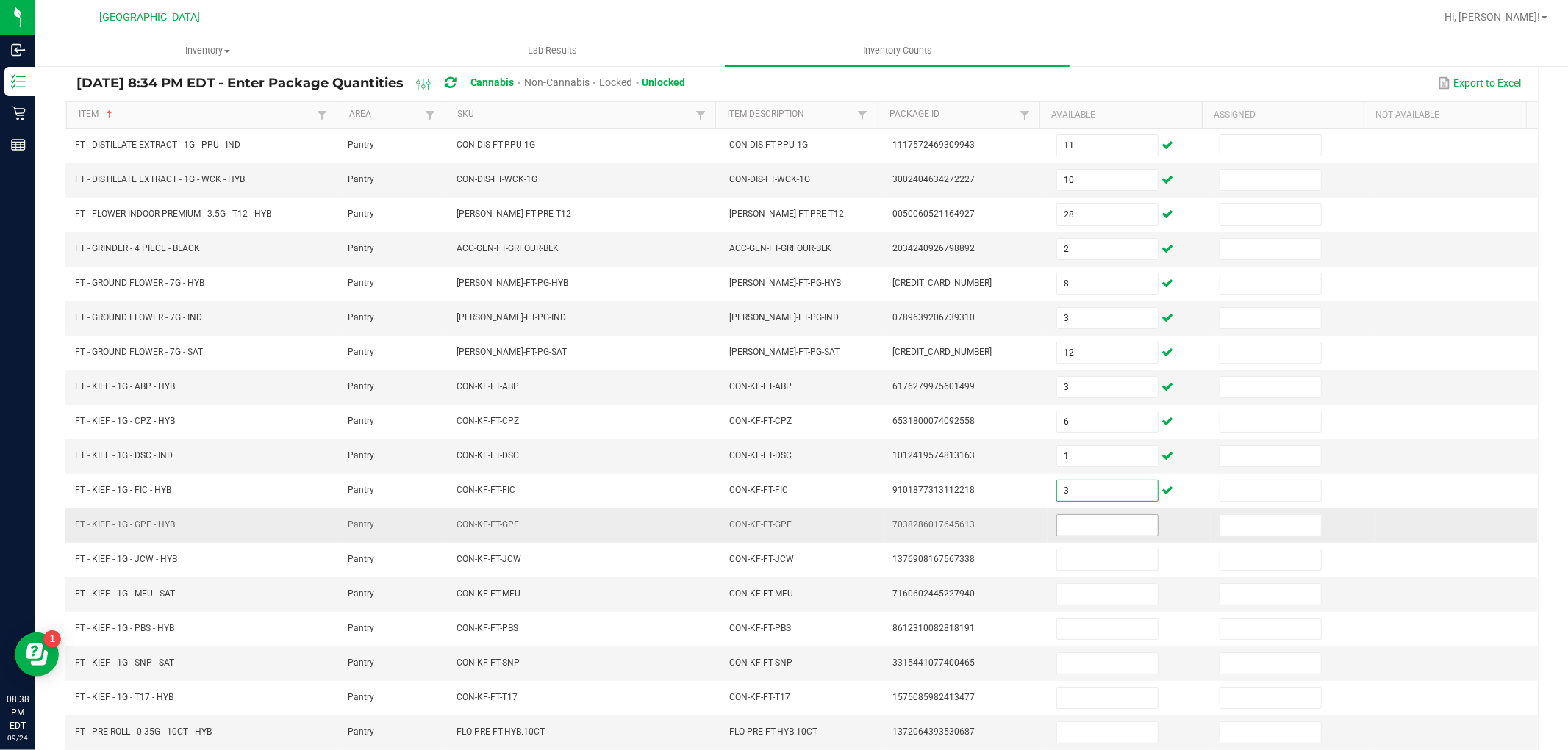
type input "3"
click at [1078, 536] on input at bounding box center [1108, 525] width 101 height 21
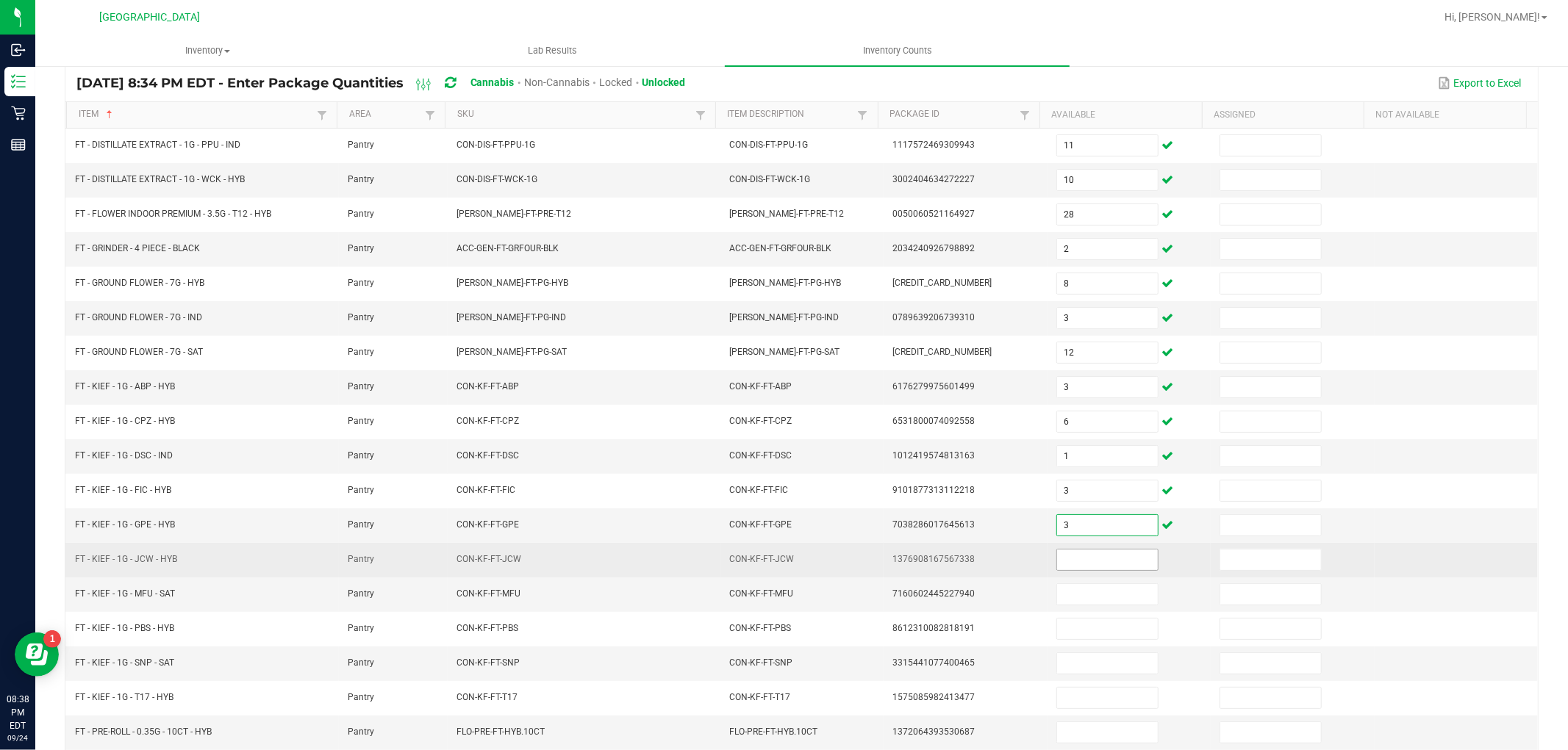
type input "3"
click at [1084, 554] on input at bounding box center [1108, 560] width 101 height 21
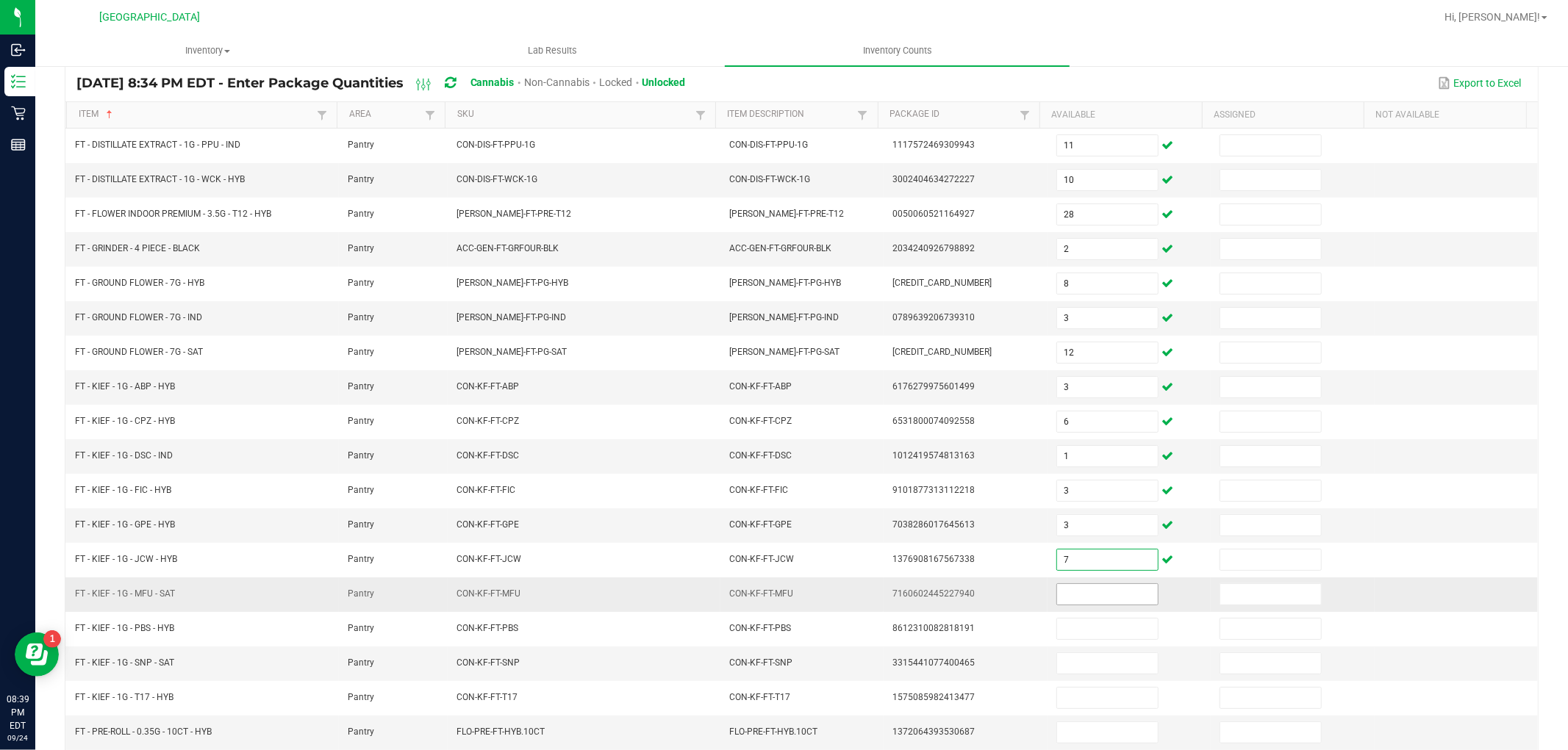
type input "7"
click at [1057, 592] on input at bounding box center [1108, 594] width 101 height 21
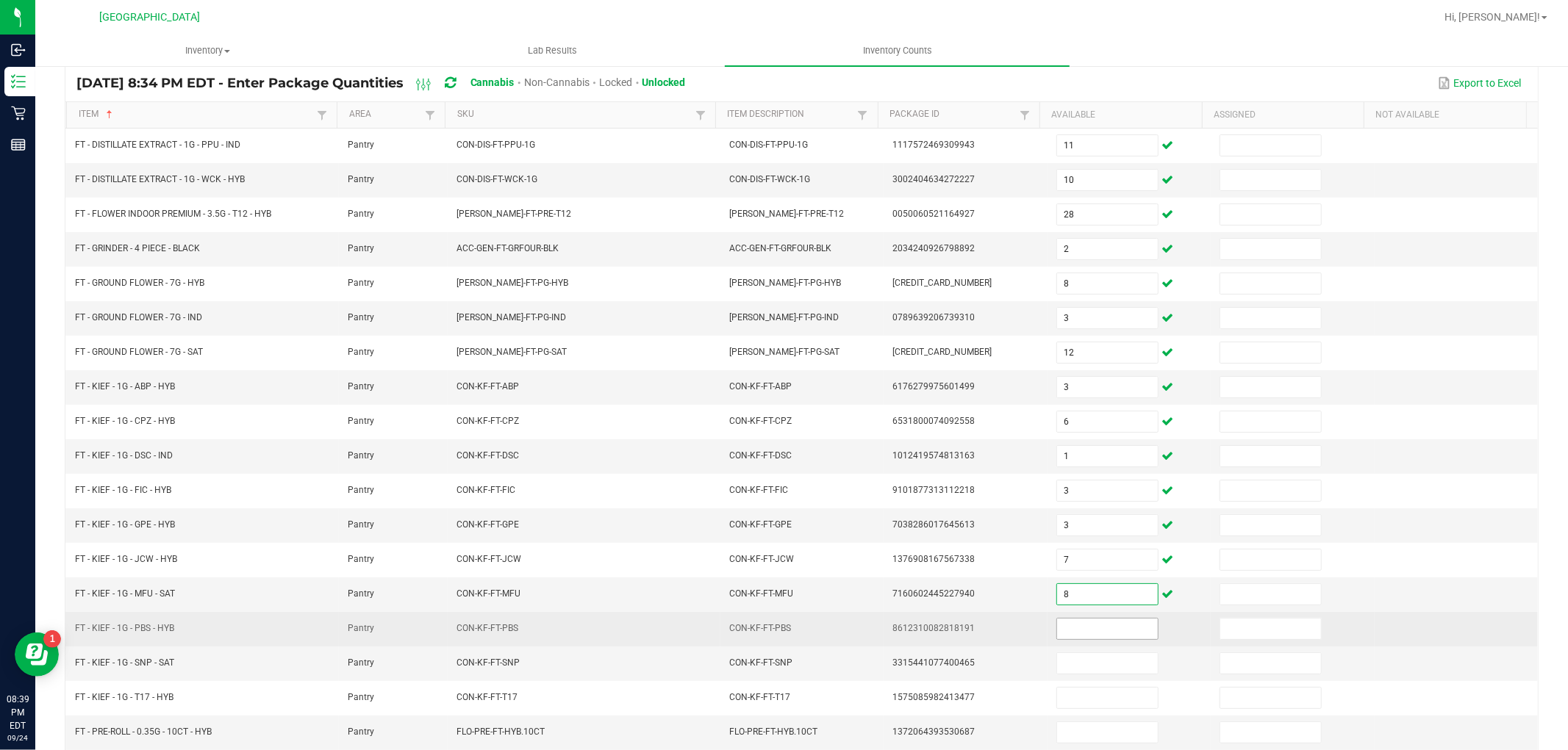
type input "8"
click at [1067, 628] on input at bounding box center [1108, 629] width 101 height 21
type input "5"
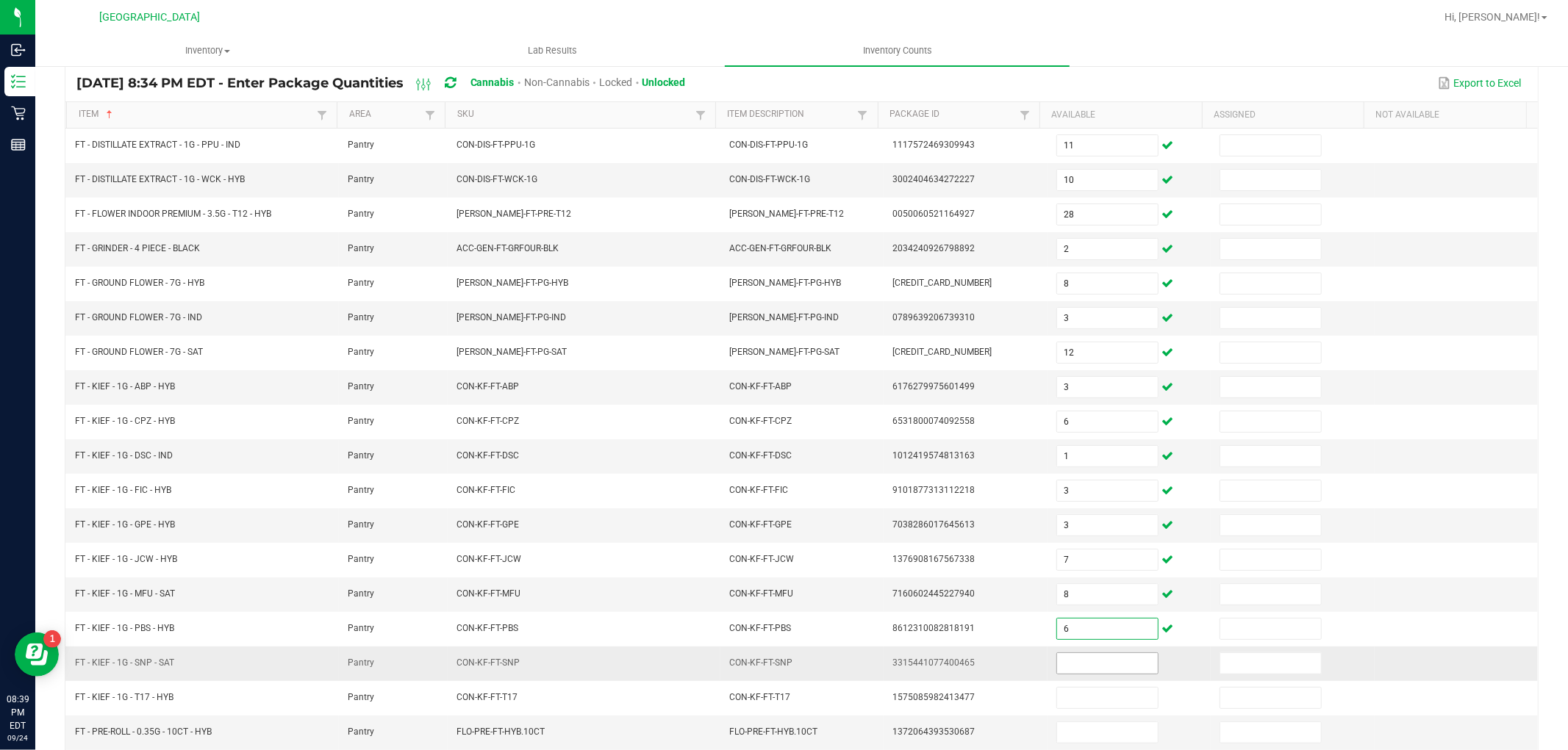
type input "6"
click at [1077, 662] on input at bounding box center [1108, 663] width 101 height 21
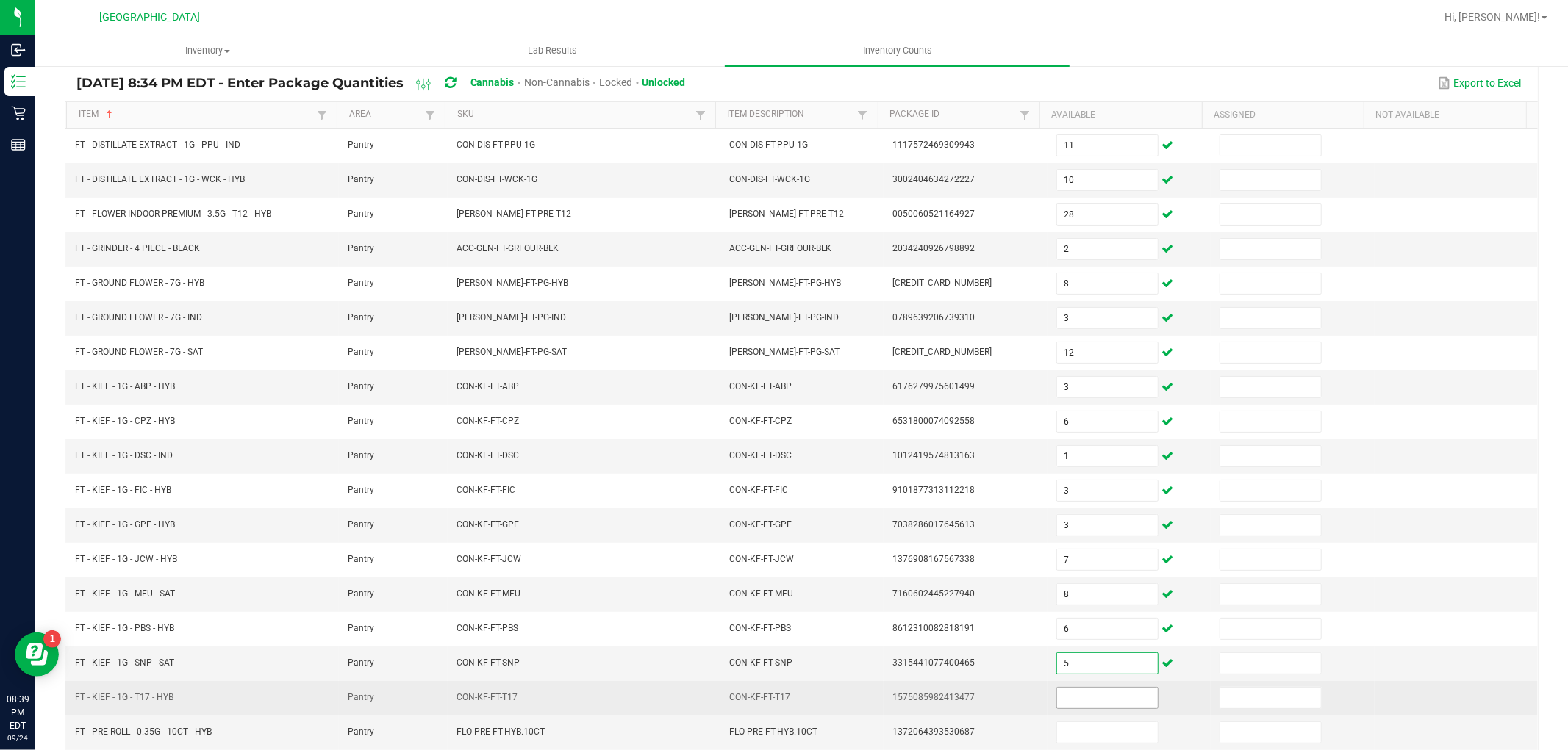
type input "5"
click at [1087, 702] on input at bounding box center [1108, 698] width 101 height 21
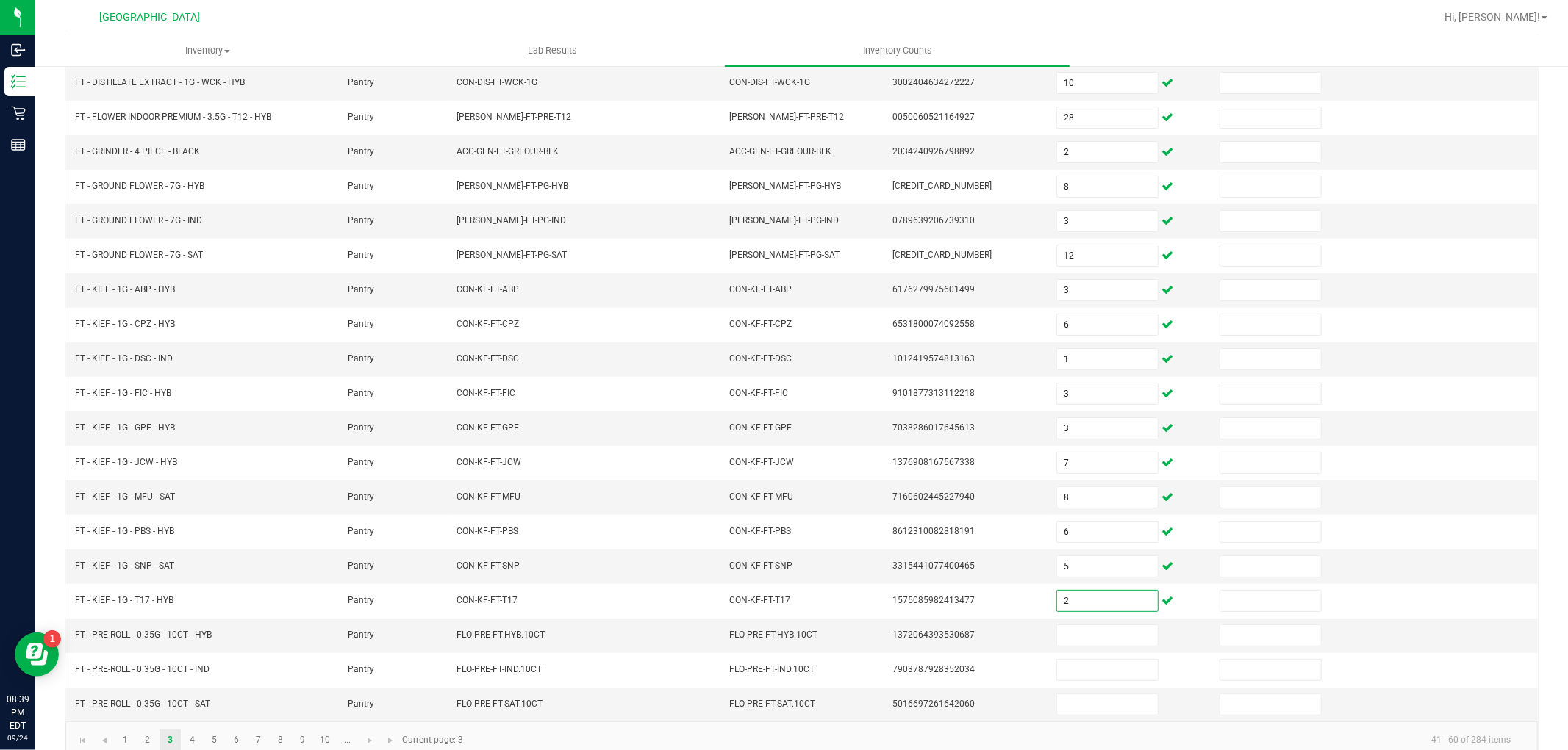
scroll to position [234, 0]
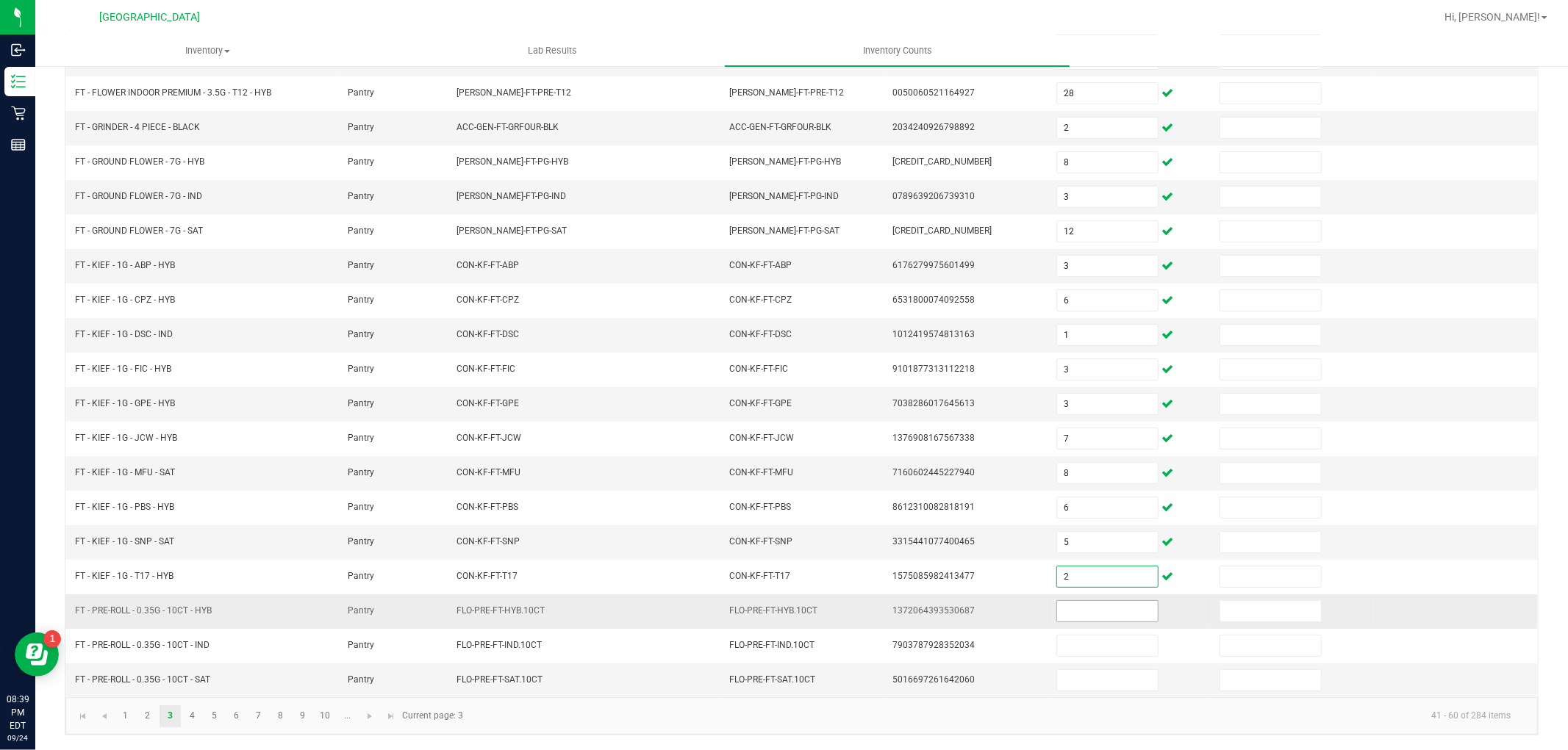
type input "2"
click at [1096, 616] on input at bounding box center [1108, 611] width 101 height 21
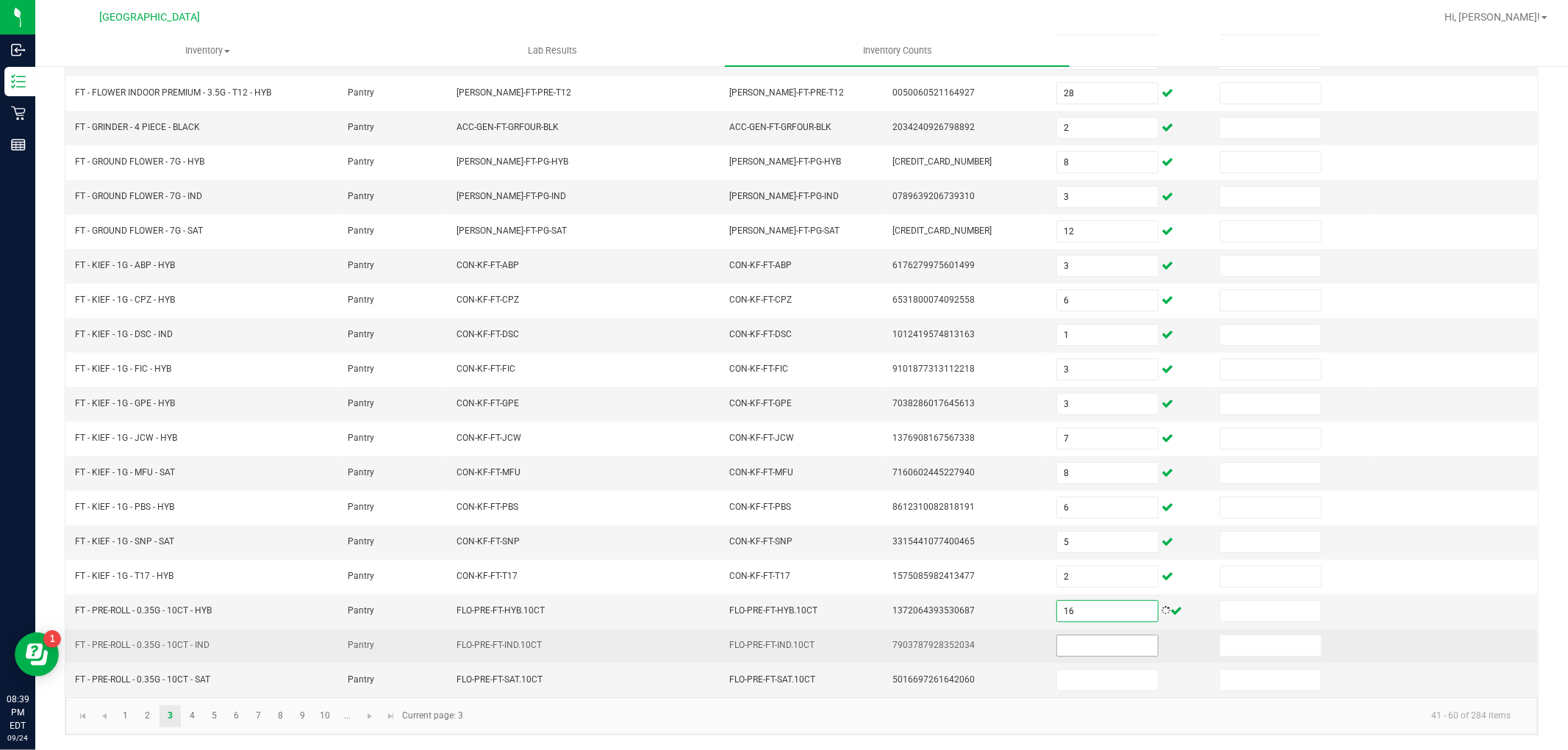
type input "16"
click at [1077, 639] on input at bounding box center [1108, 646] width 101 height 21
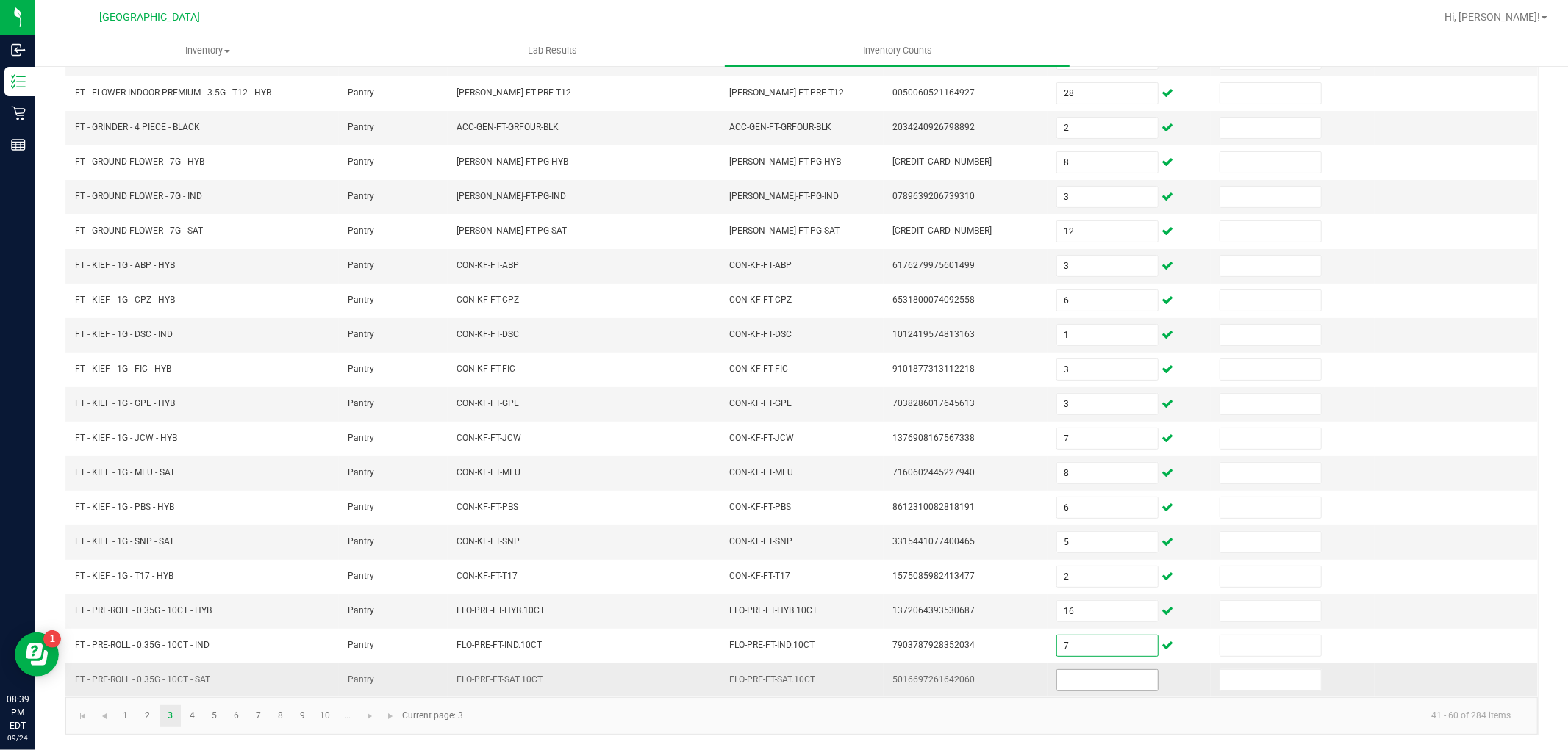
type input "7"
click at [1077, 680] on input at bounding box center [1108, 680] width 101 height 21
type input "13"
click at [202, 710] on link "4" at bounding box center [192, 717] width 22 height 22
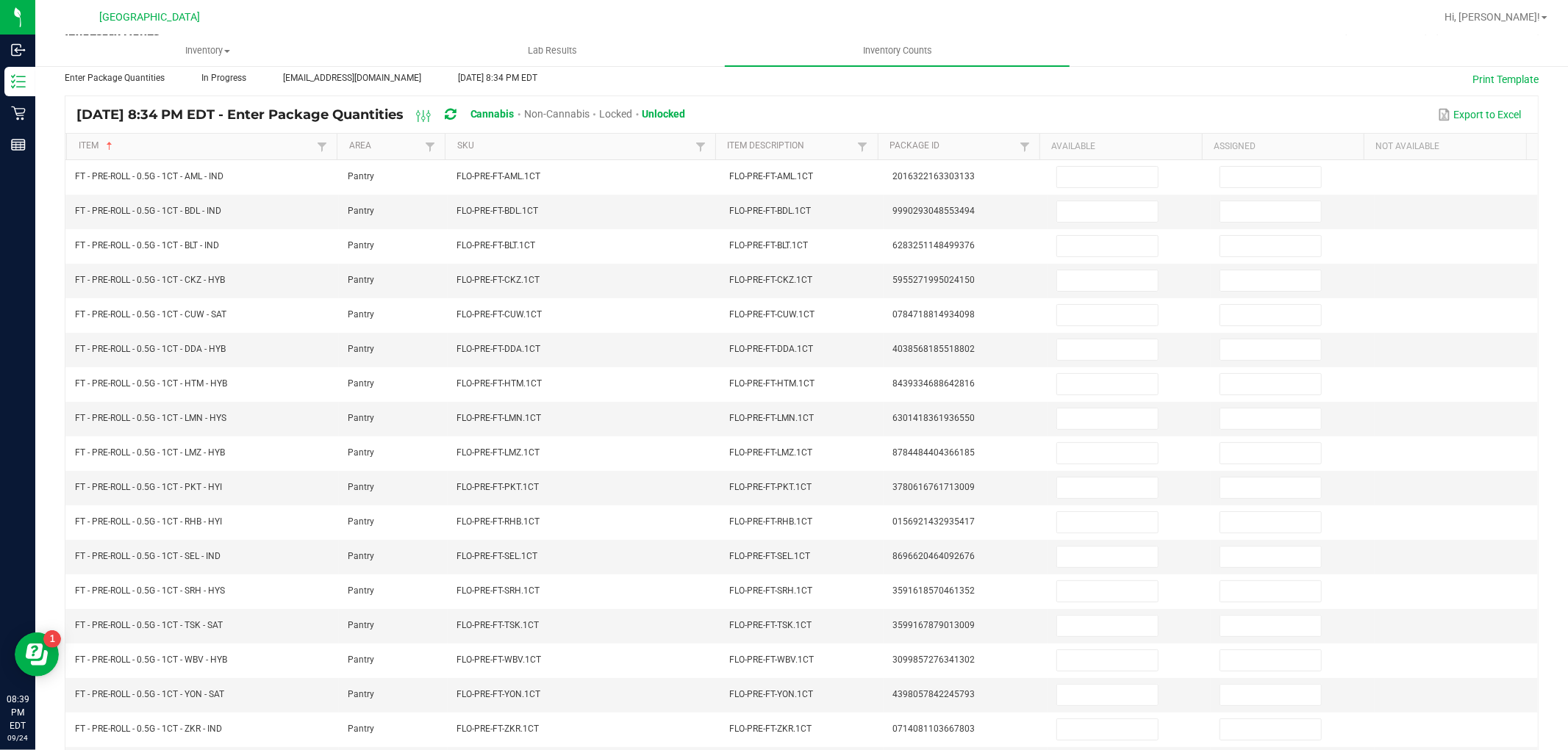
scroll to position [104, 0]
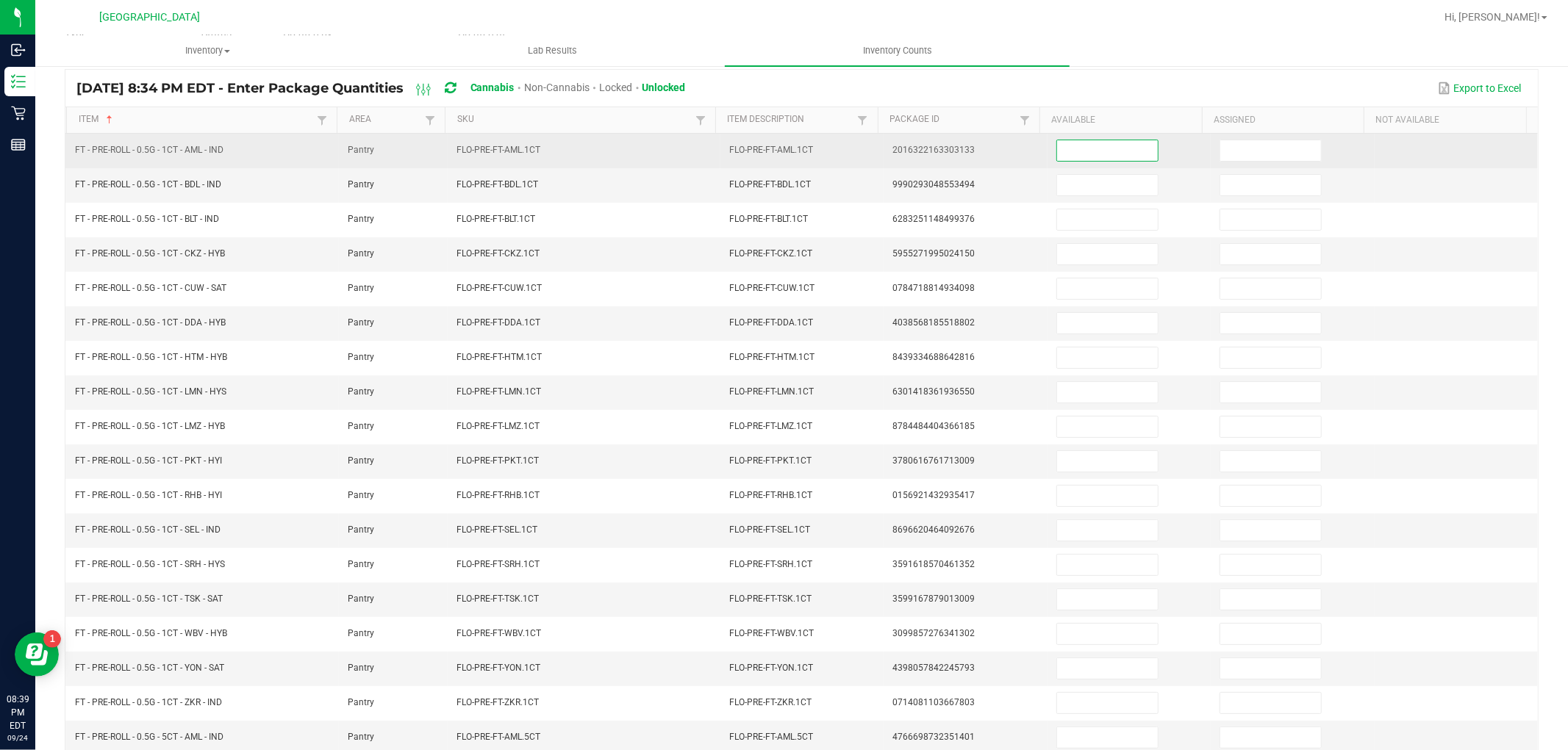
click at [1100, 149] on input at bounding box center [1108, 150] width 101 height 21
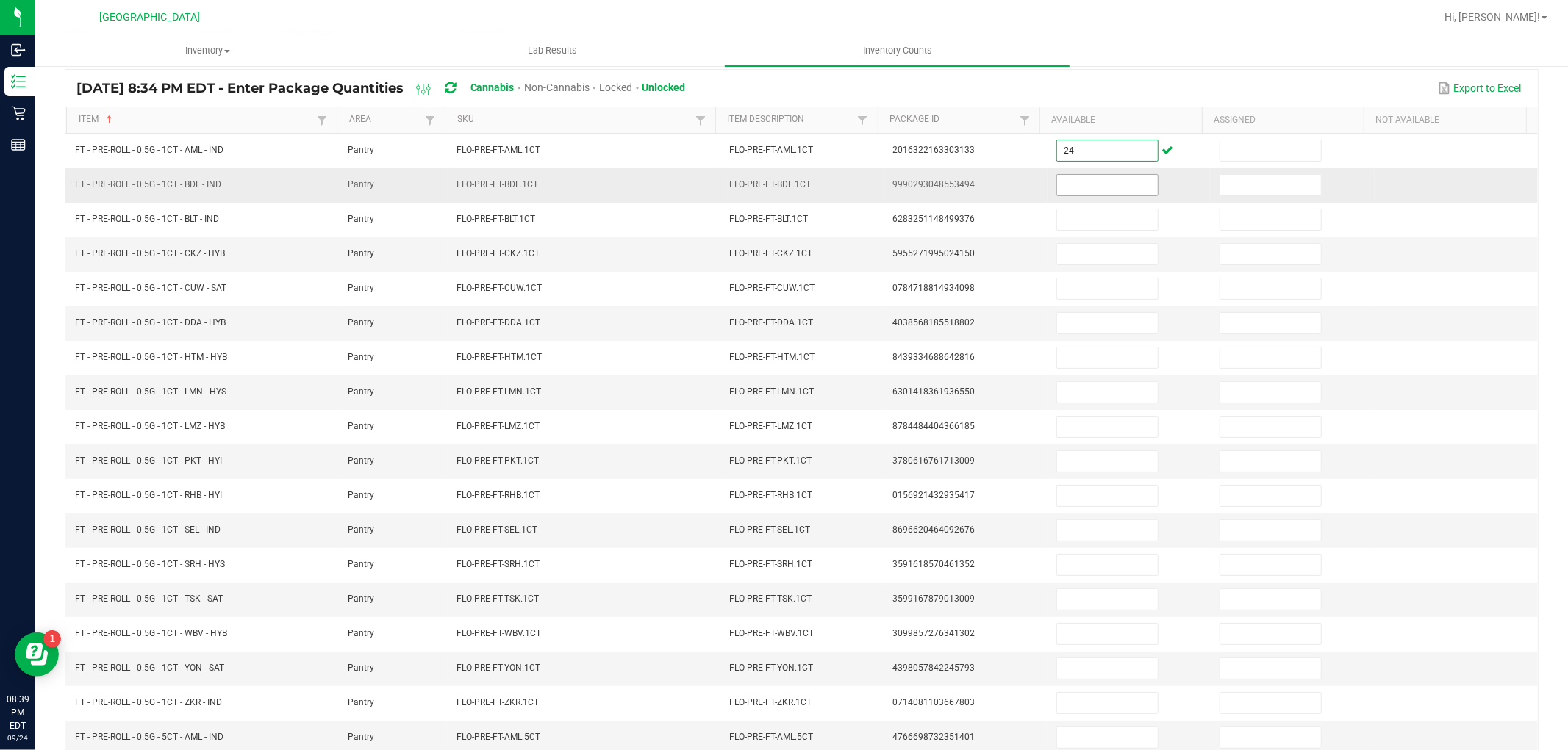
type input "24"
click at [1104, 181] on input at bounding box center [1108, 185] width 101 height 21
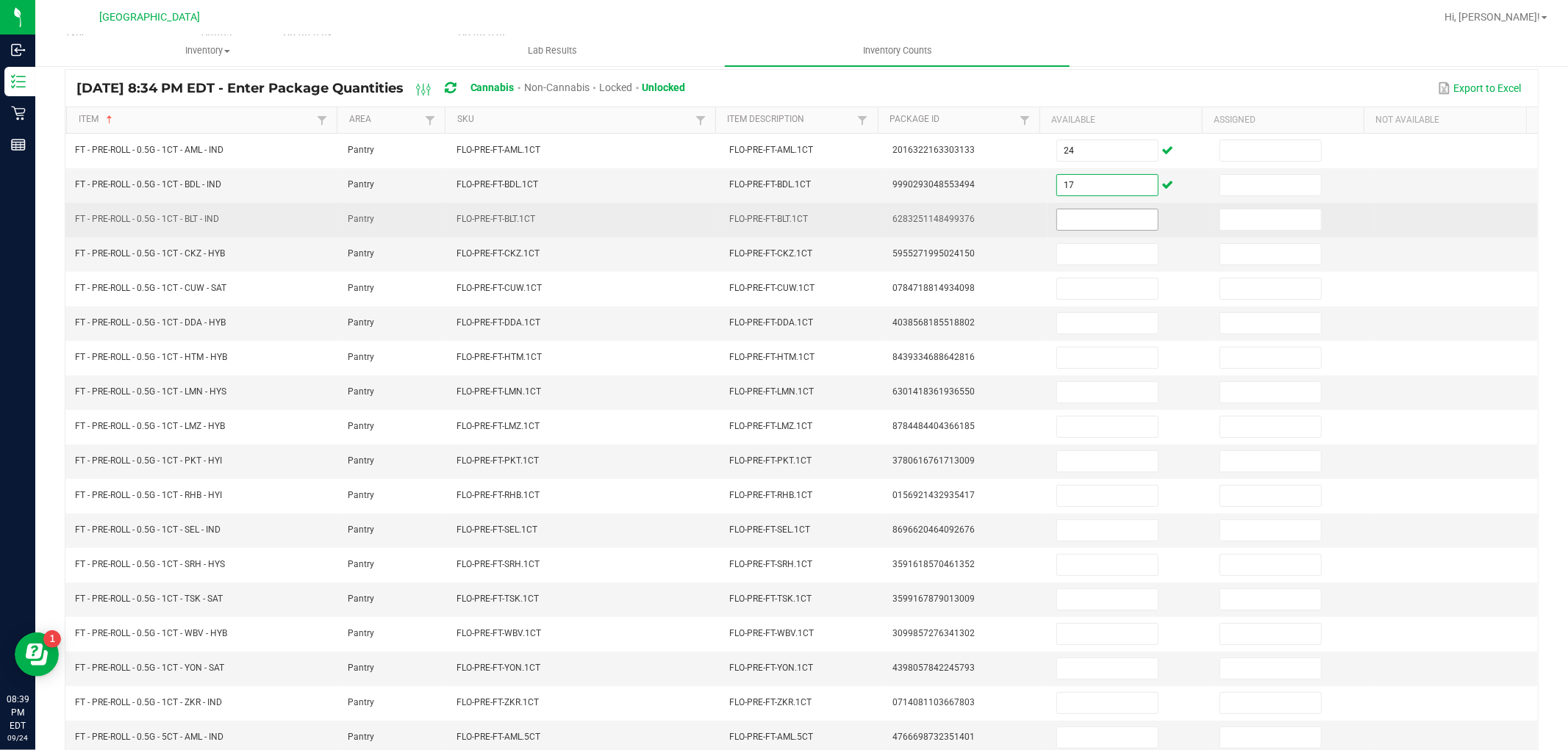
type input "17"
click at [1104, 209] on input at bounding box center [1108, 219] width 101 height 21
click at [1104, 216] on input at bounding box center [1108, 219] width 101 height 21
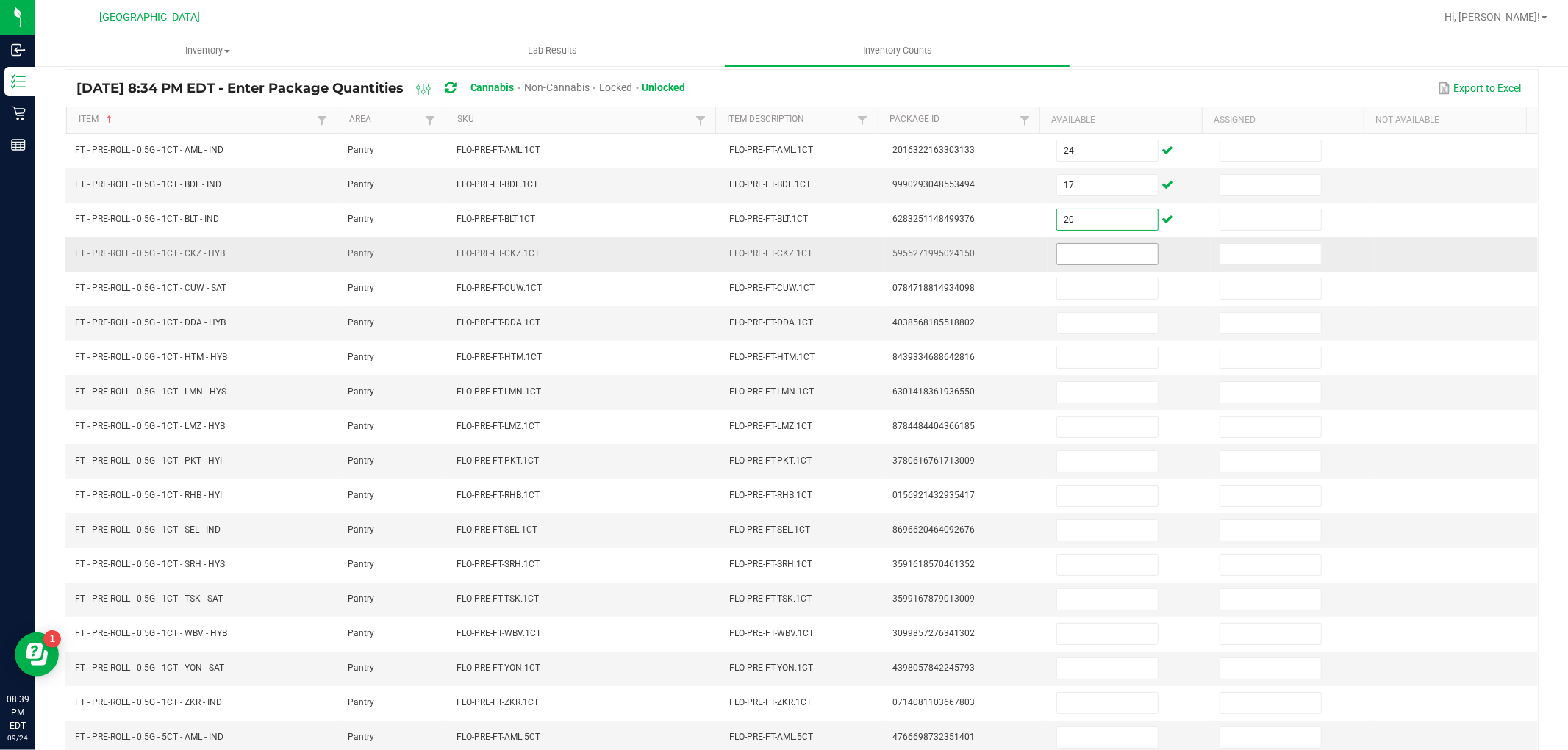
type input "20"
click at [1083, 251] on input at bounding box center [1108, 254] width 101 height 21
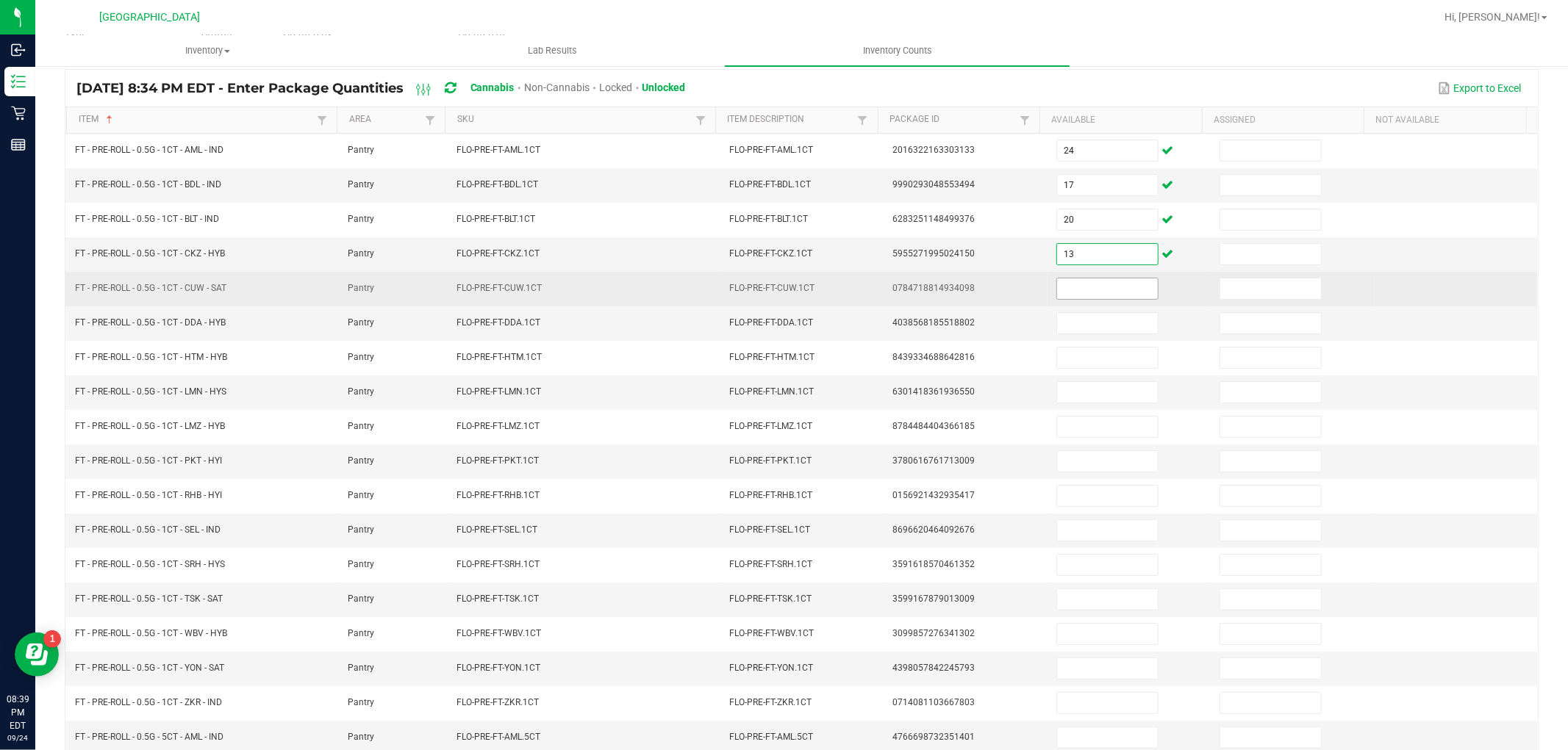
type input "13"
click at [1096, 291] on input at bounding box center [1108, 289] width 101 height 21
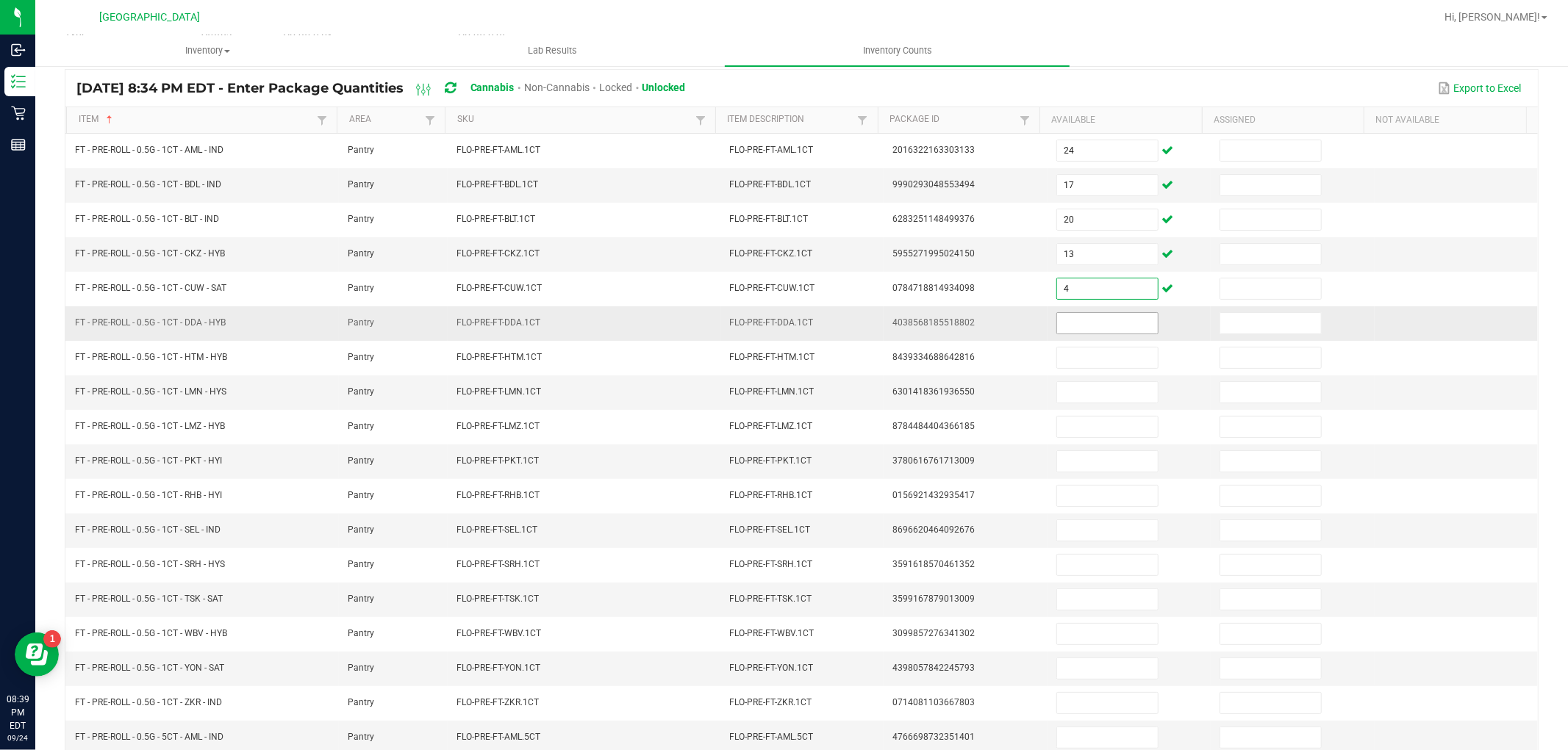
type input "4"
click at [1098, 325] on input at bounding box center [1108, 323] width 101 height 21
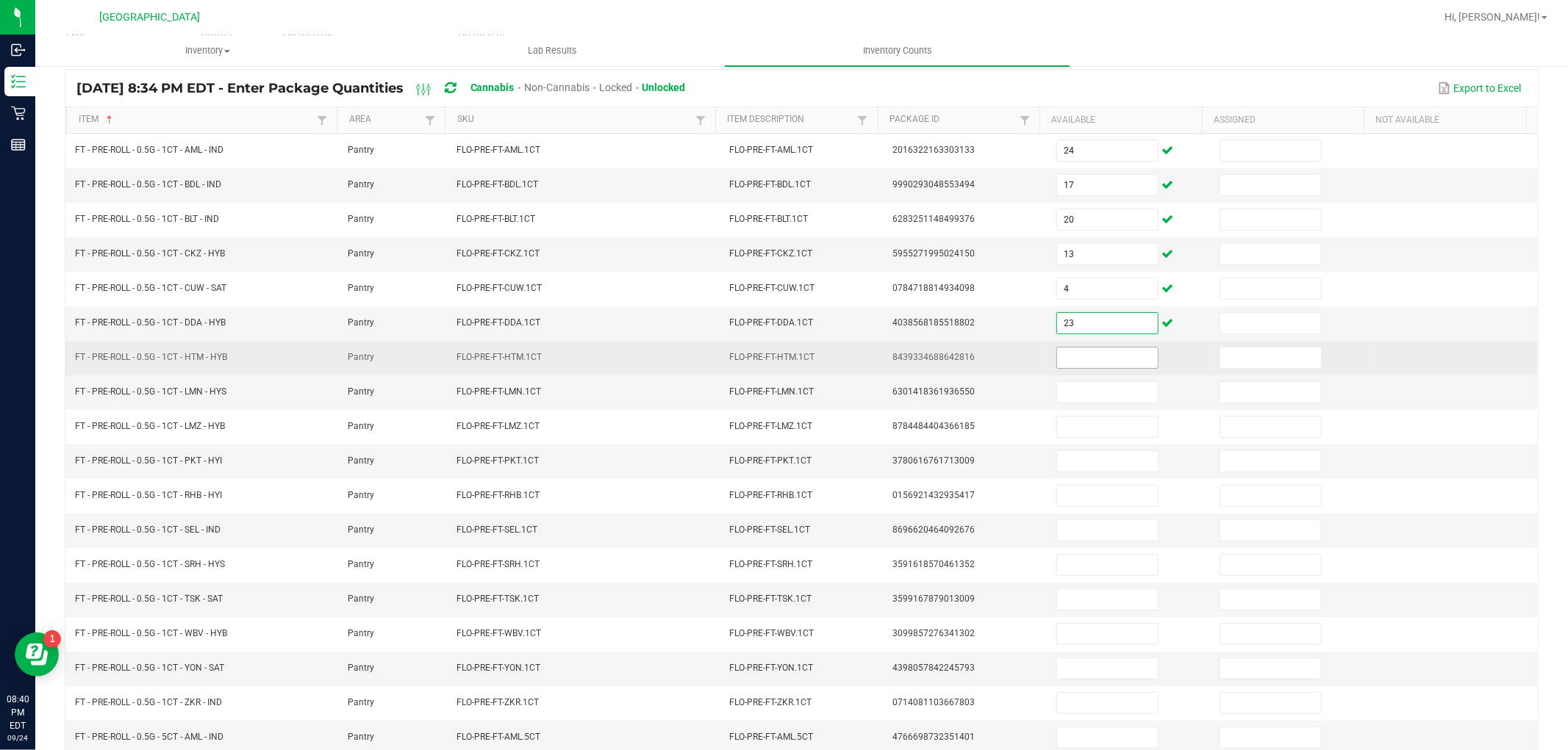
type input "23"
click at [1091, 364] on input at bounding box center [1108, 358] width 101 height 21
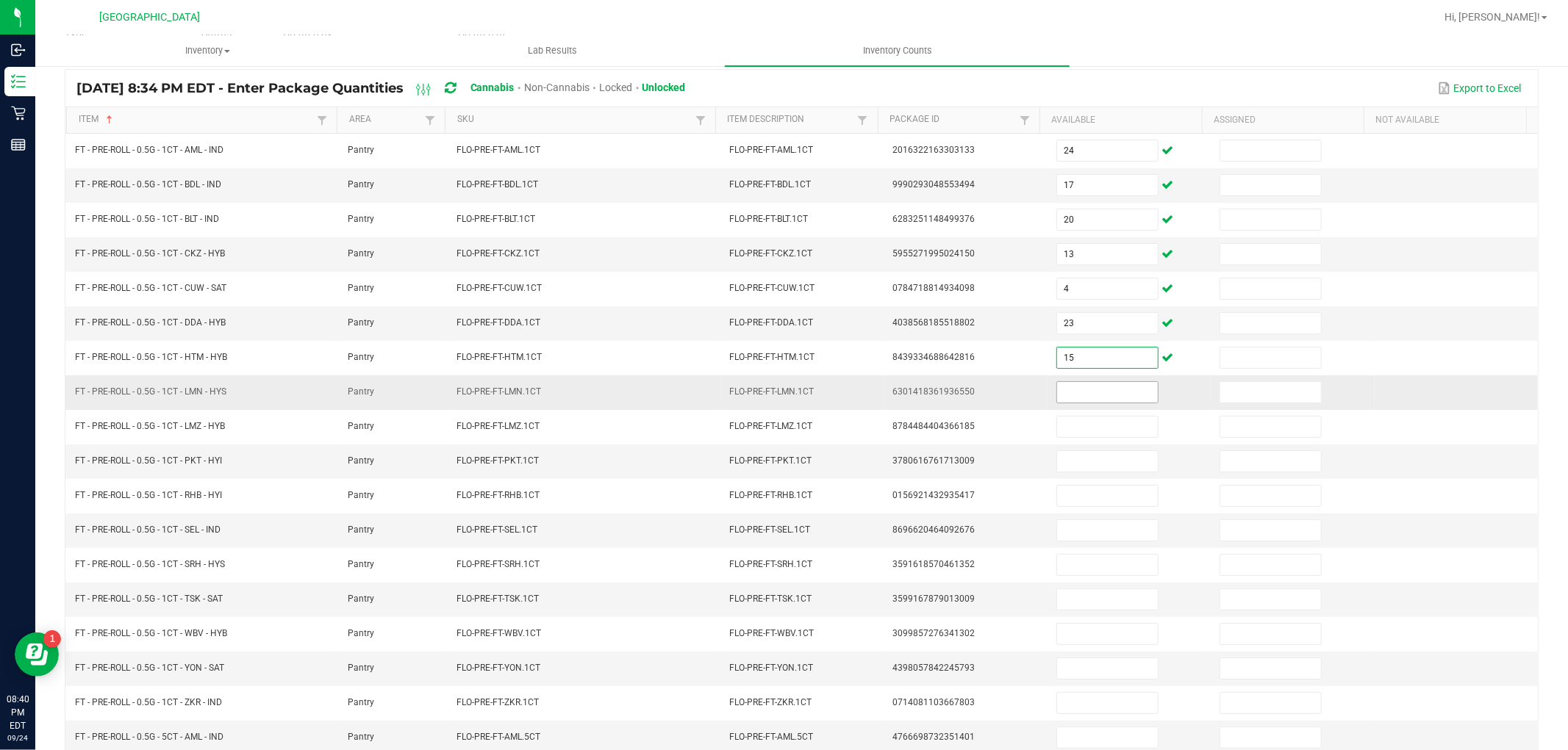
type input "15"
click at [1094, 397] on input at bounding box center [1108, 392] width 101 height 21
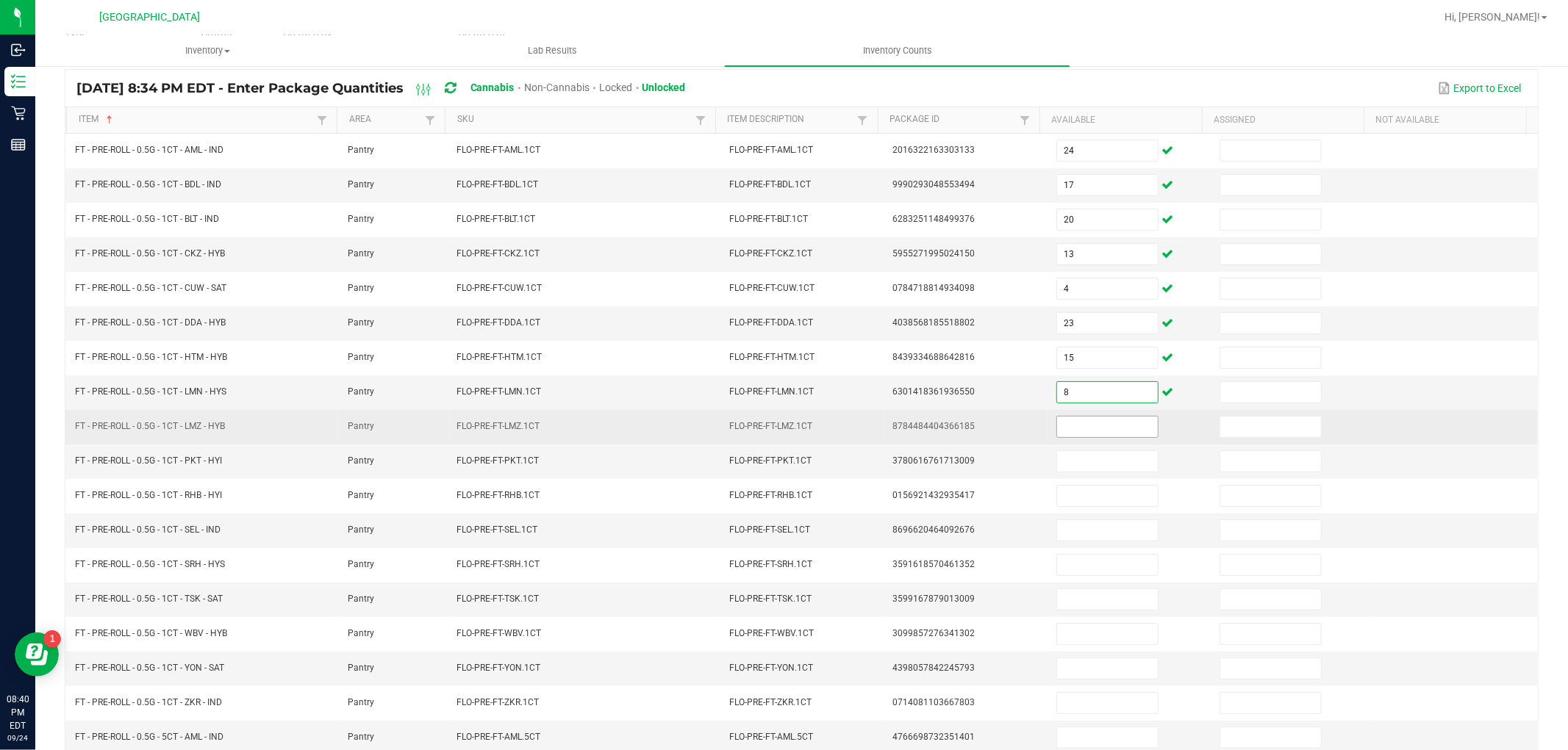
type input "8"
click at [1079, 421] on input at bounding box center [1108, 427] width 101 height 21
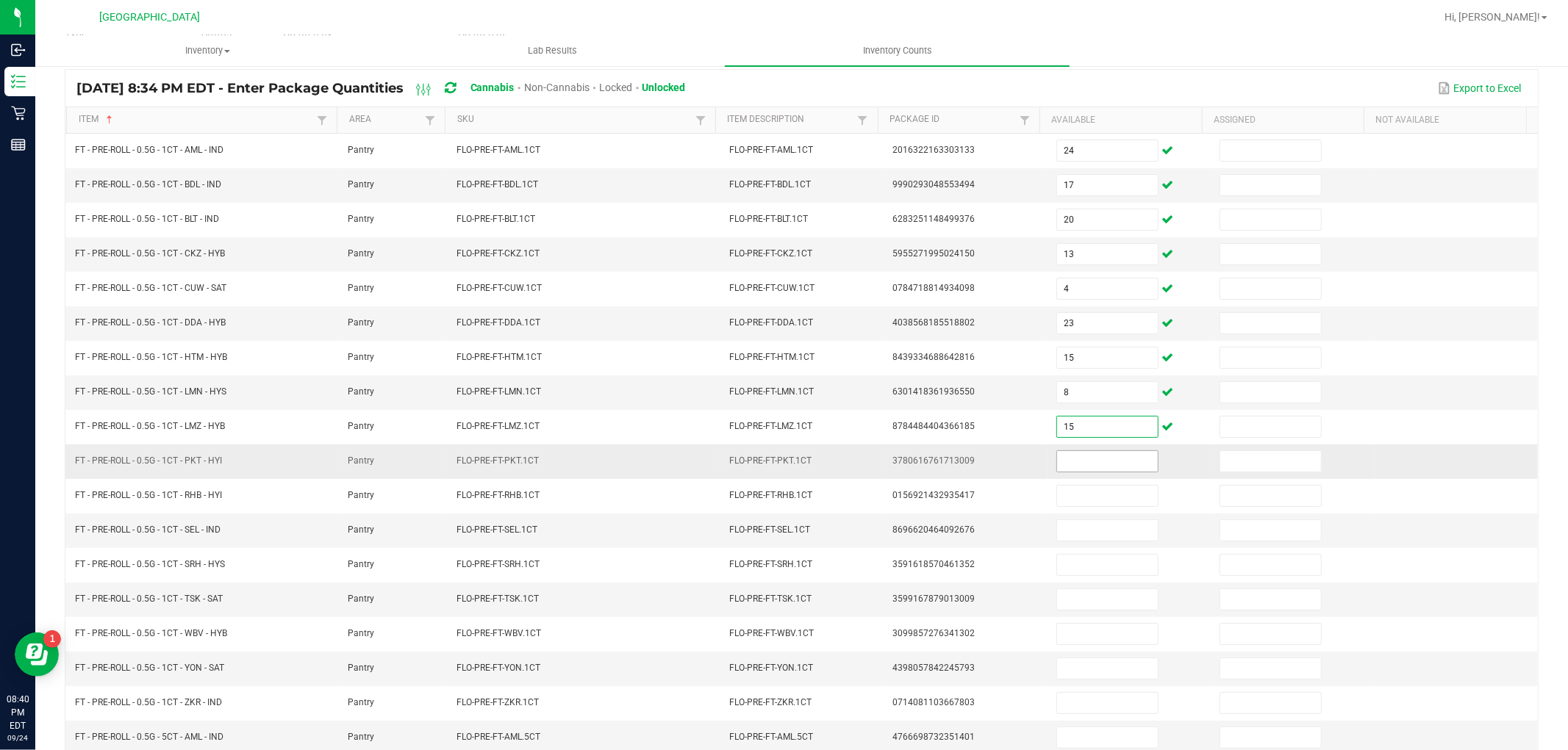
type input "15"
click at [1083, 463] on input at bounding box center [1108, 461] width 101 height 21
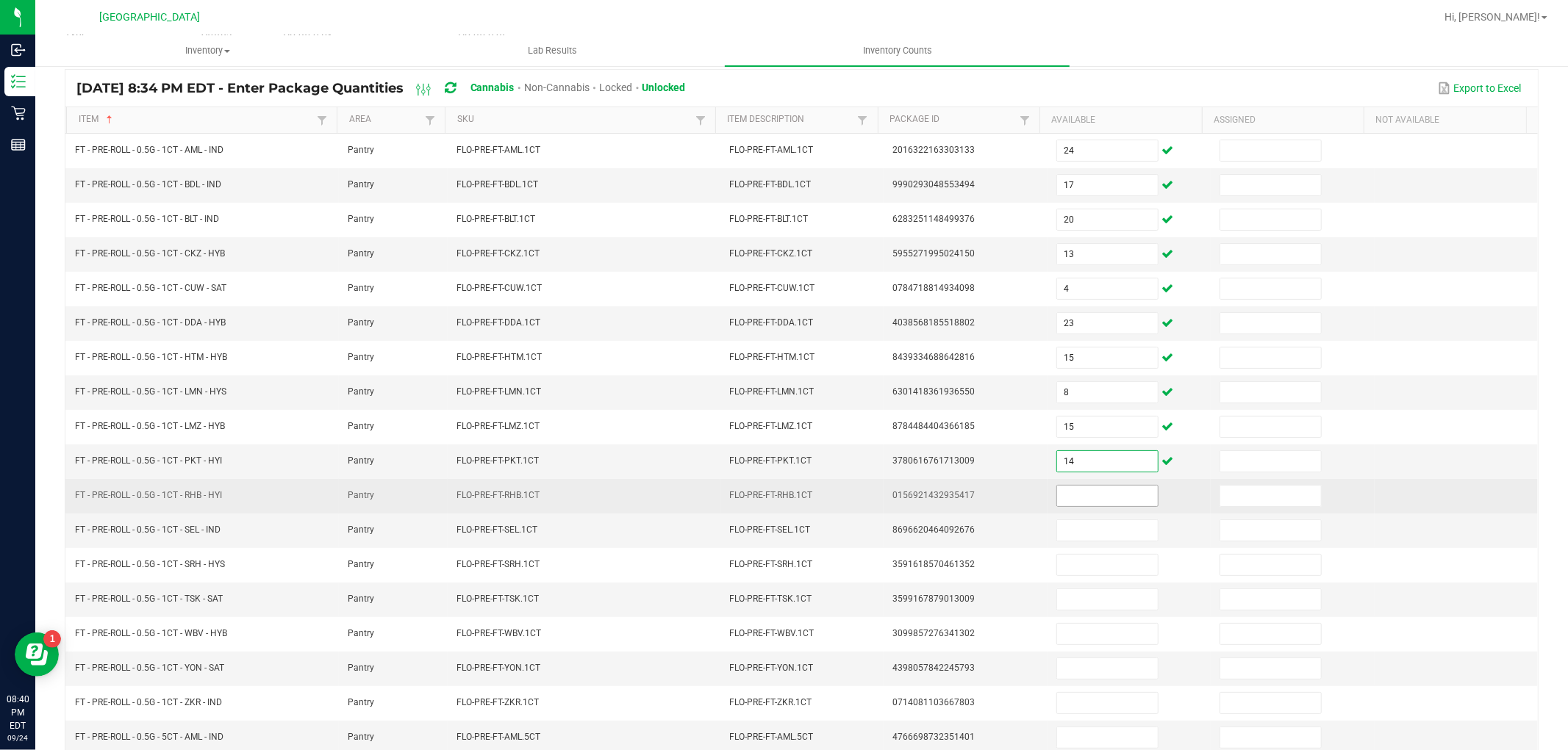
type input "14"
click at [1087, 494] on input at bounding box center [1108, 496] width 101 height 21
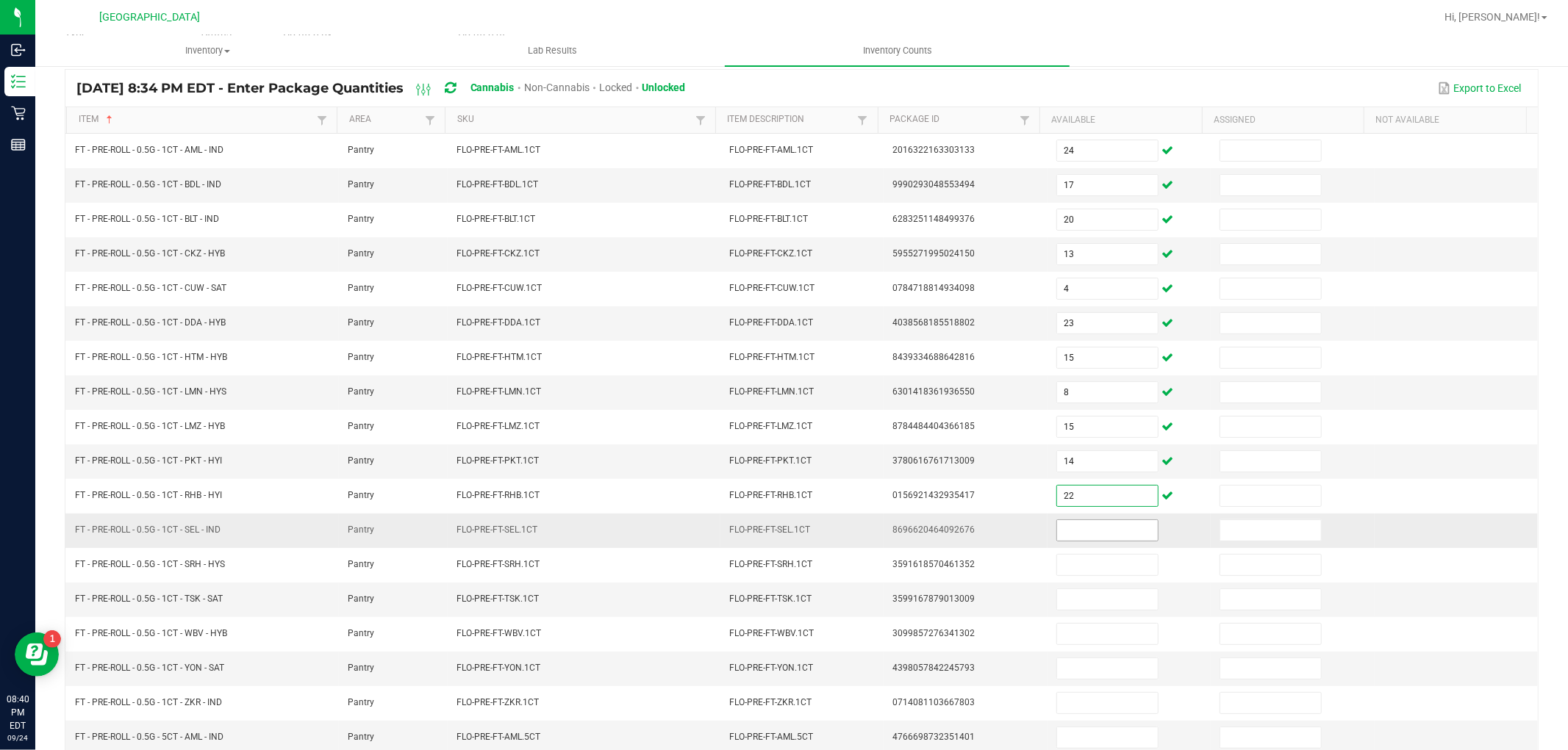
type input "22"
click at [1086, 524] on input at bounding box center [1108, 531] width 101 height 21
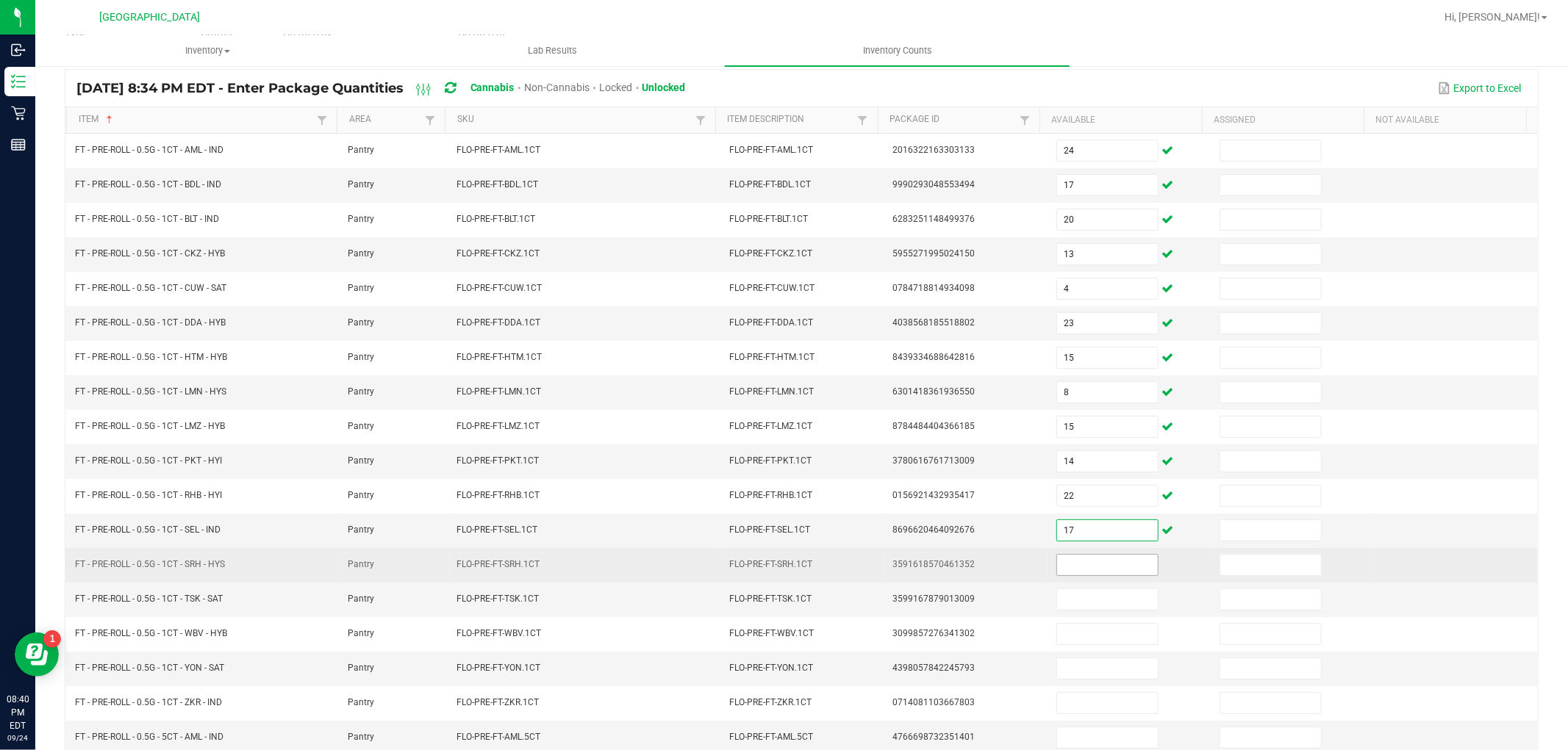
type input "17"
click at [1076, 571] on input at bounding box center [1108, 565] width 101 height 21
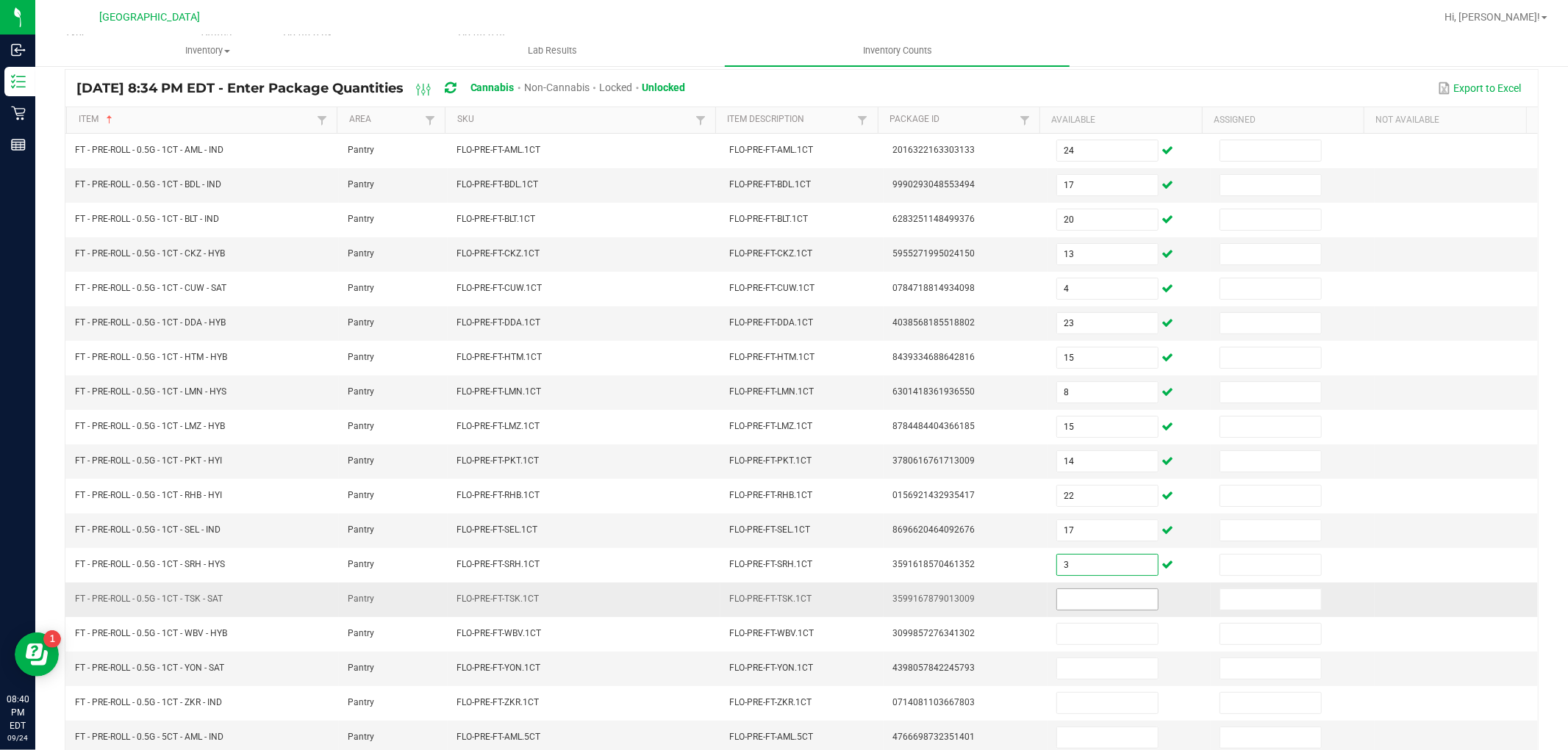
type input "3"
click at [1087, 606] on input at bounding box center [1108, 600] width 101 height 21
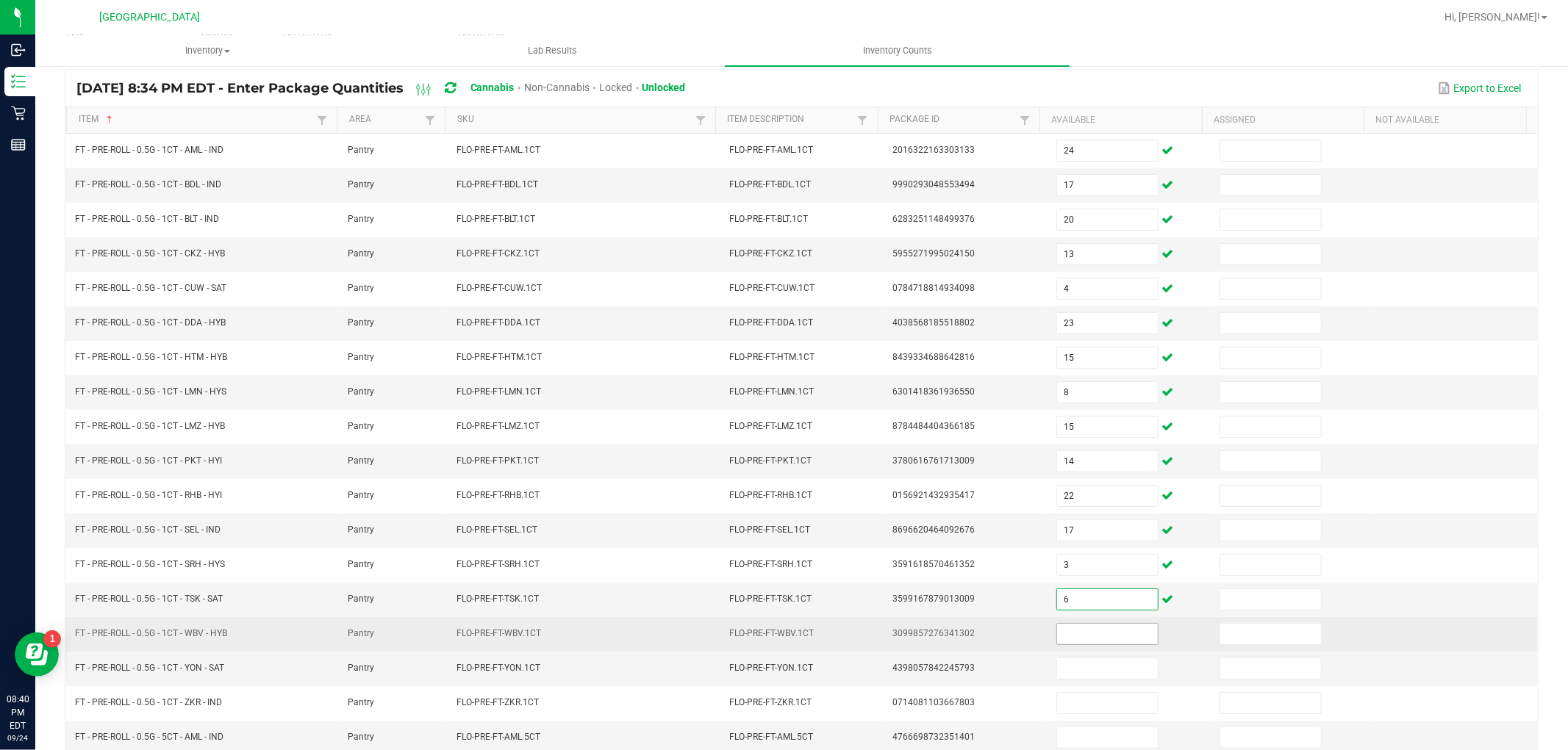
type input "6"
click at [1072, 635] on input at bounding box center [1108, 634] width 101 height 21
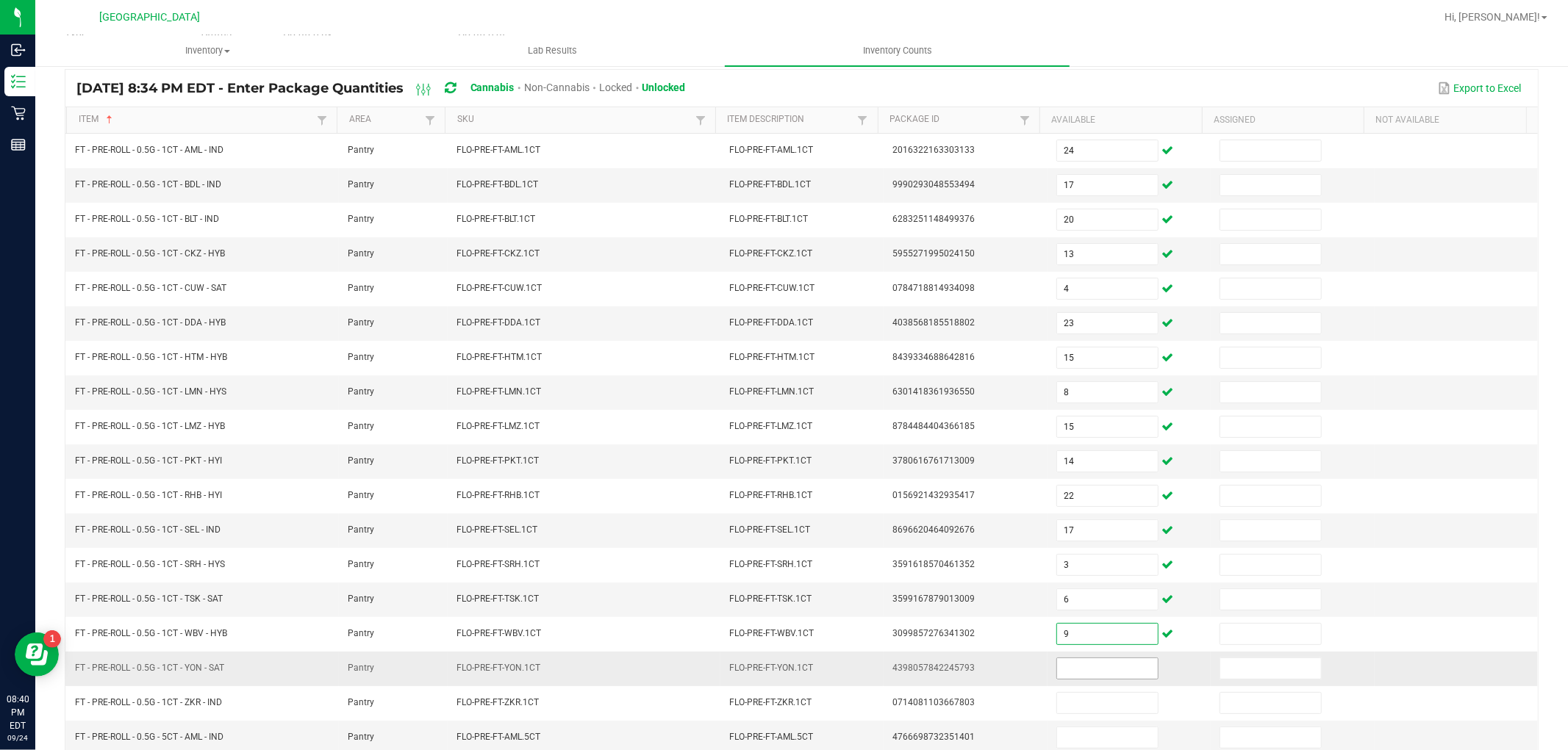
type input "9"
click at [1077, 675] on input at bounding box center [1108, 669] width 101 height 21
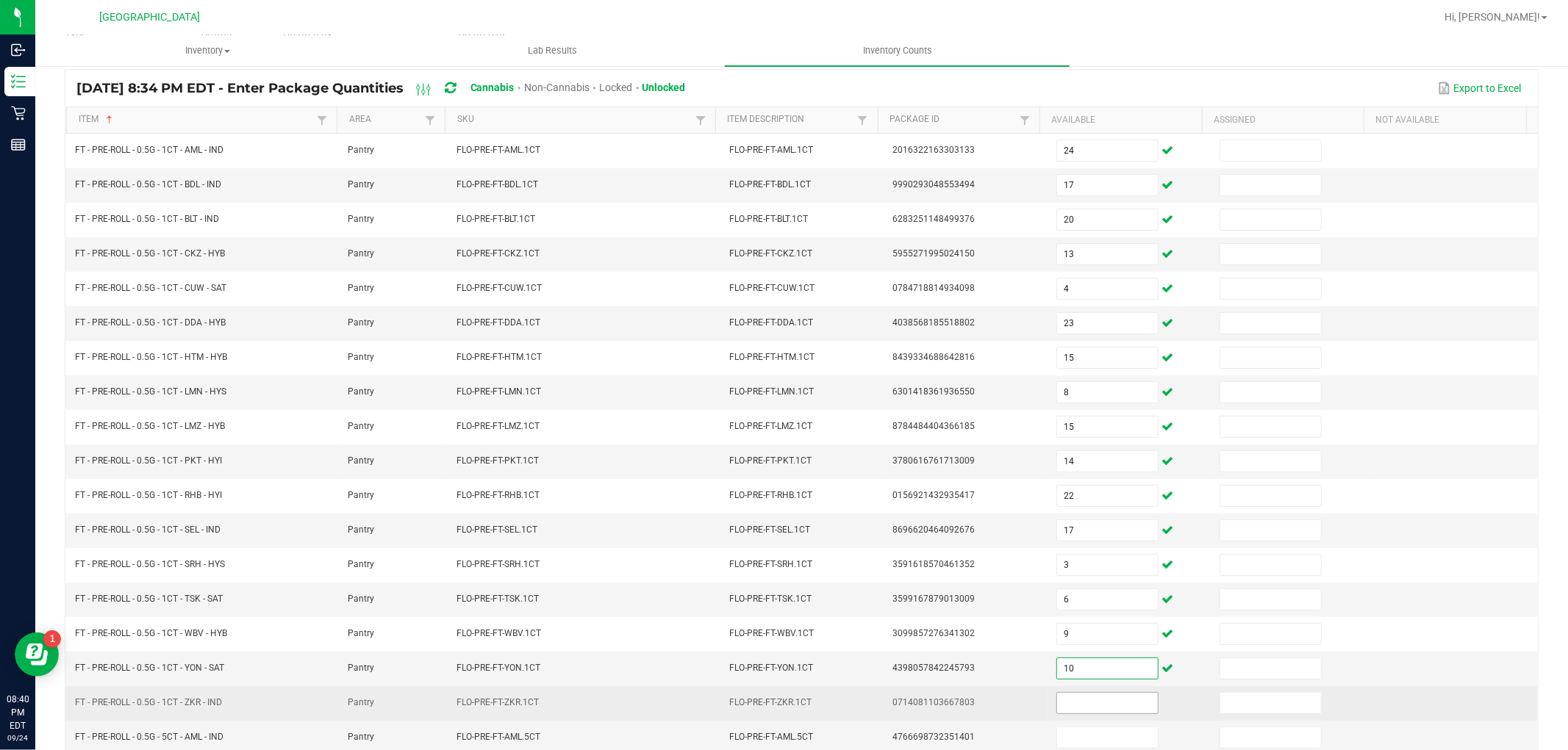
type input "10"
click at [1076, 707] on input at bounding box center [1108, 703] width 101 height 21
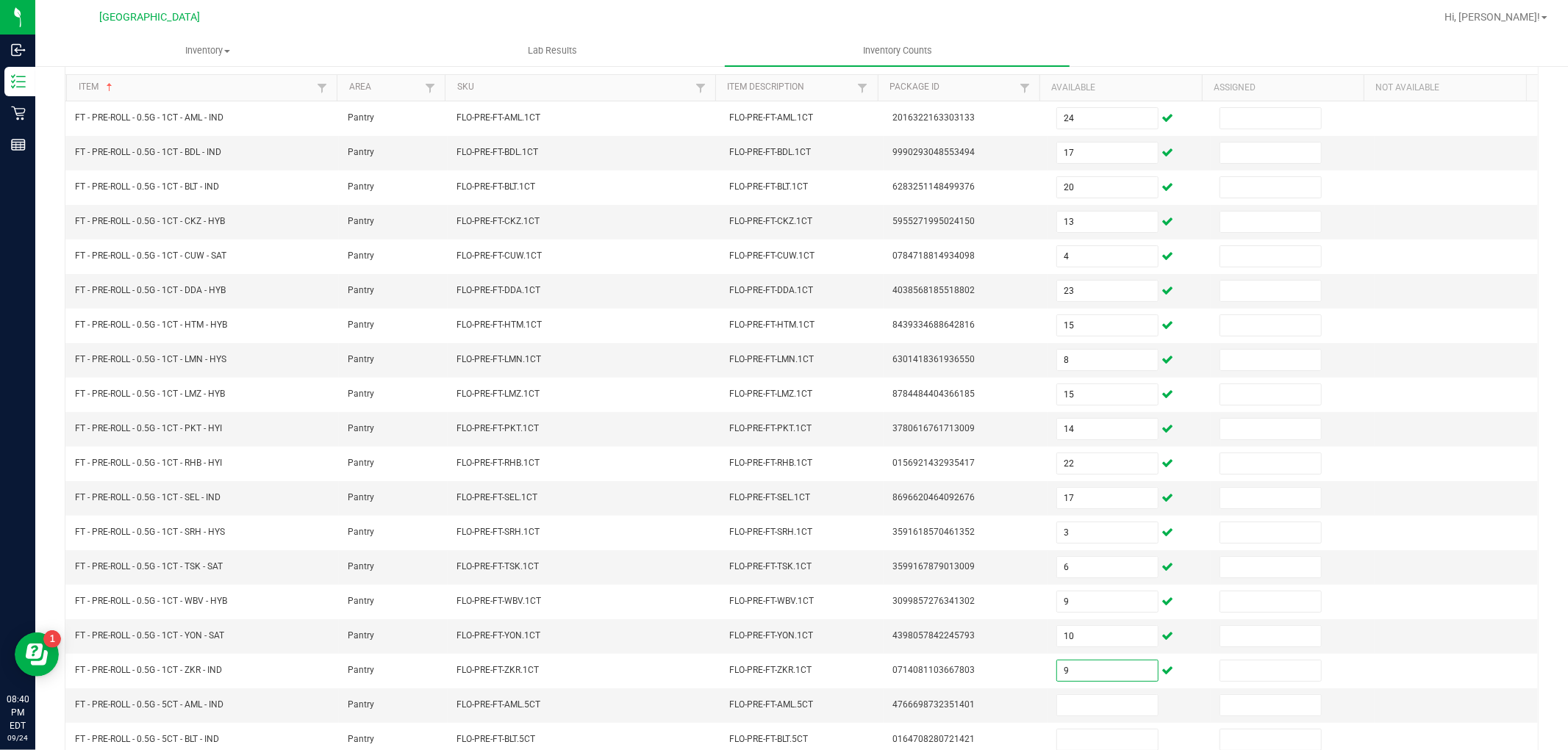
scroll to position [234, 0]
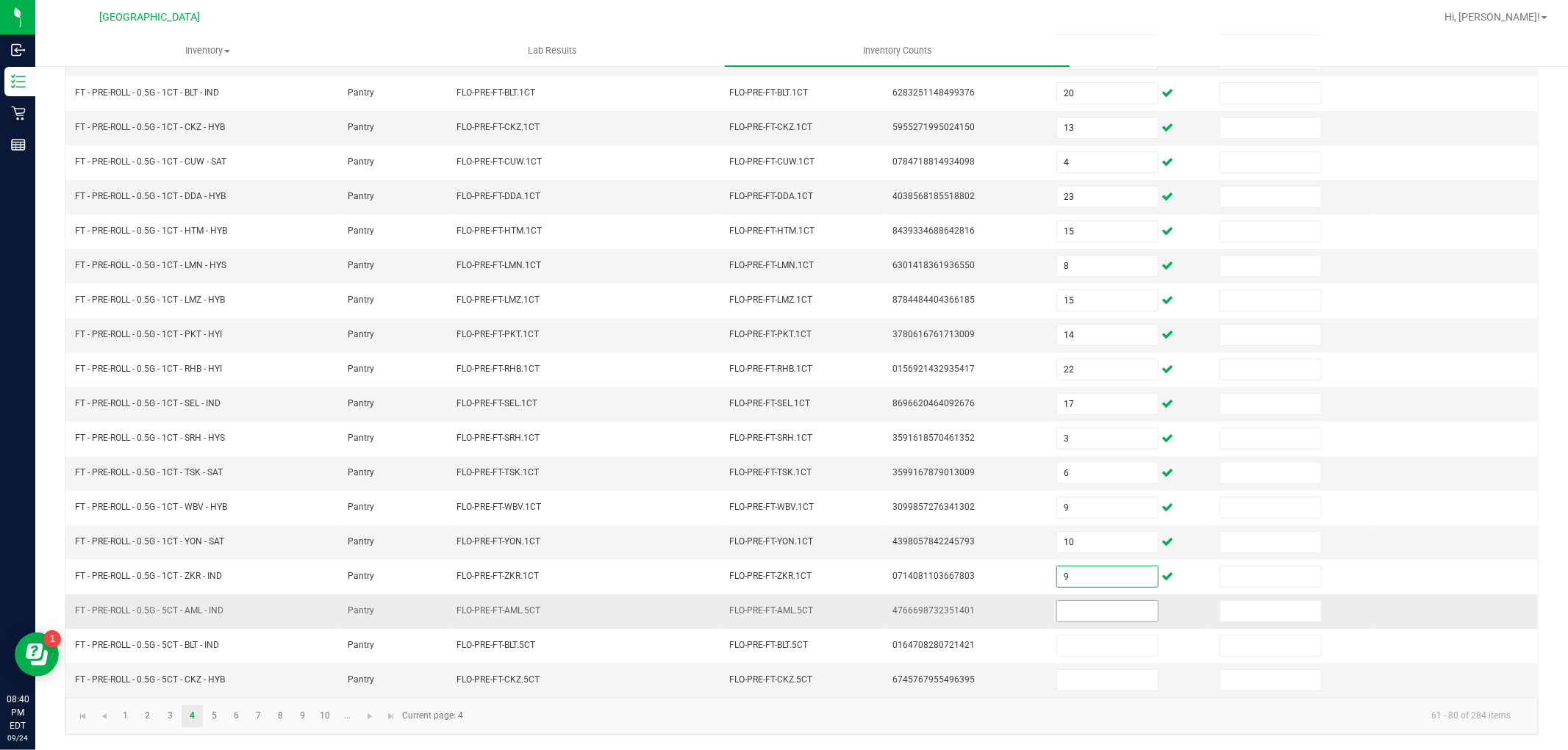
type input "9"
click at [1067, 608] on input at bounding box center [1108, 611] width 101 height 21
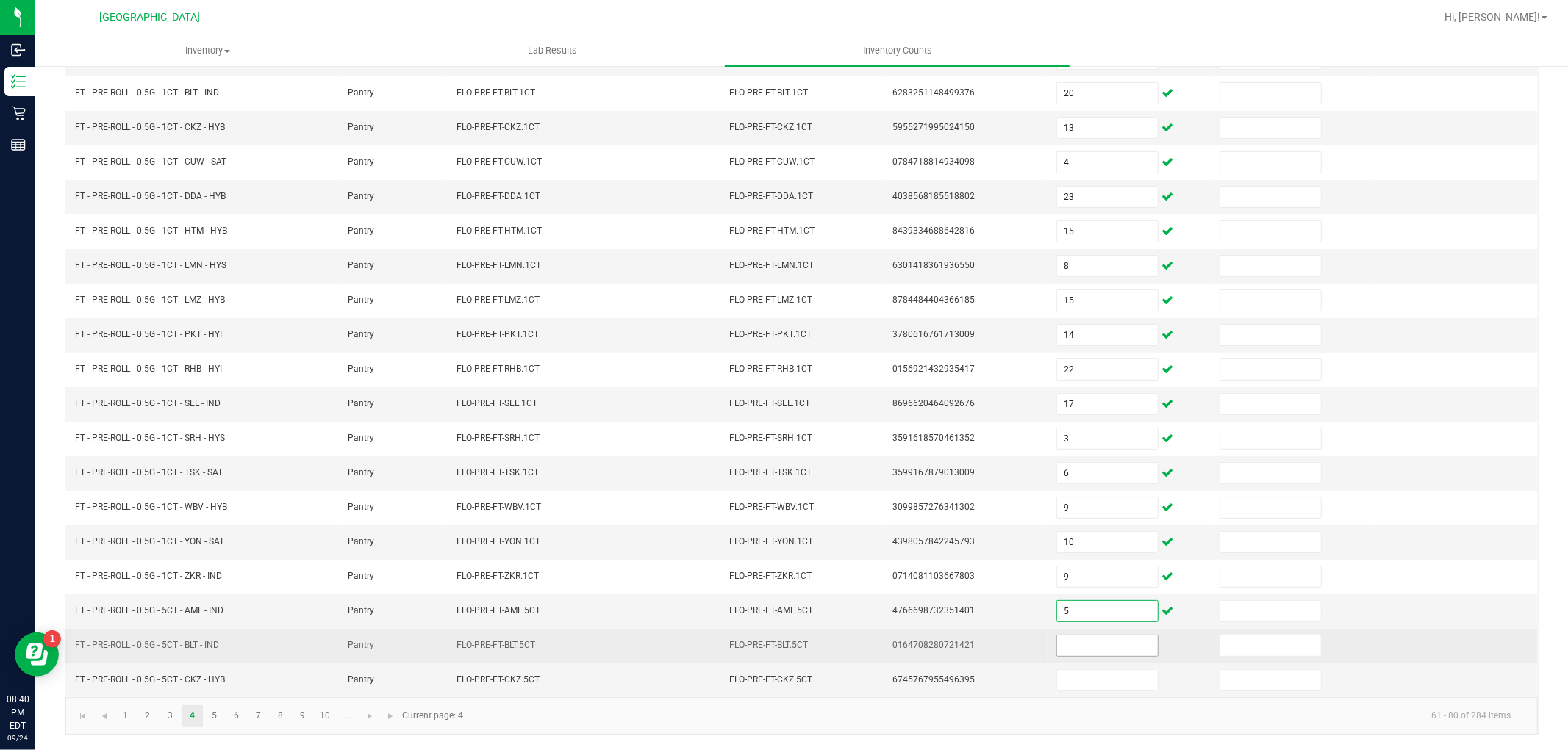
type input "5"
click at [1079, 644] on input at bounding box center [1108, 646] width 101 height 21
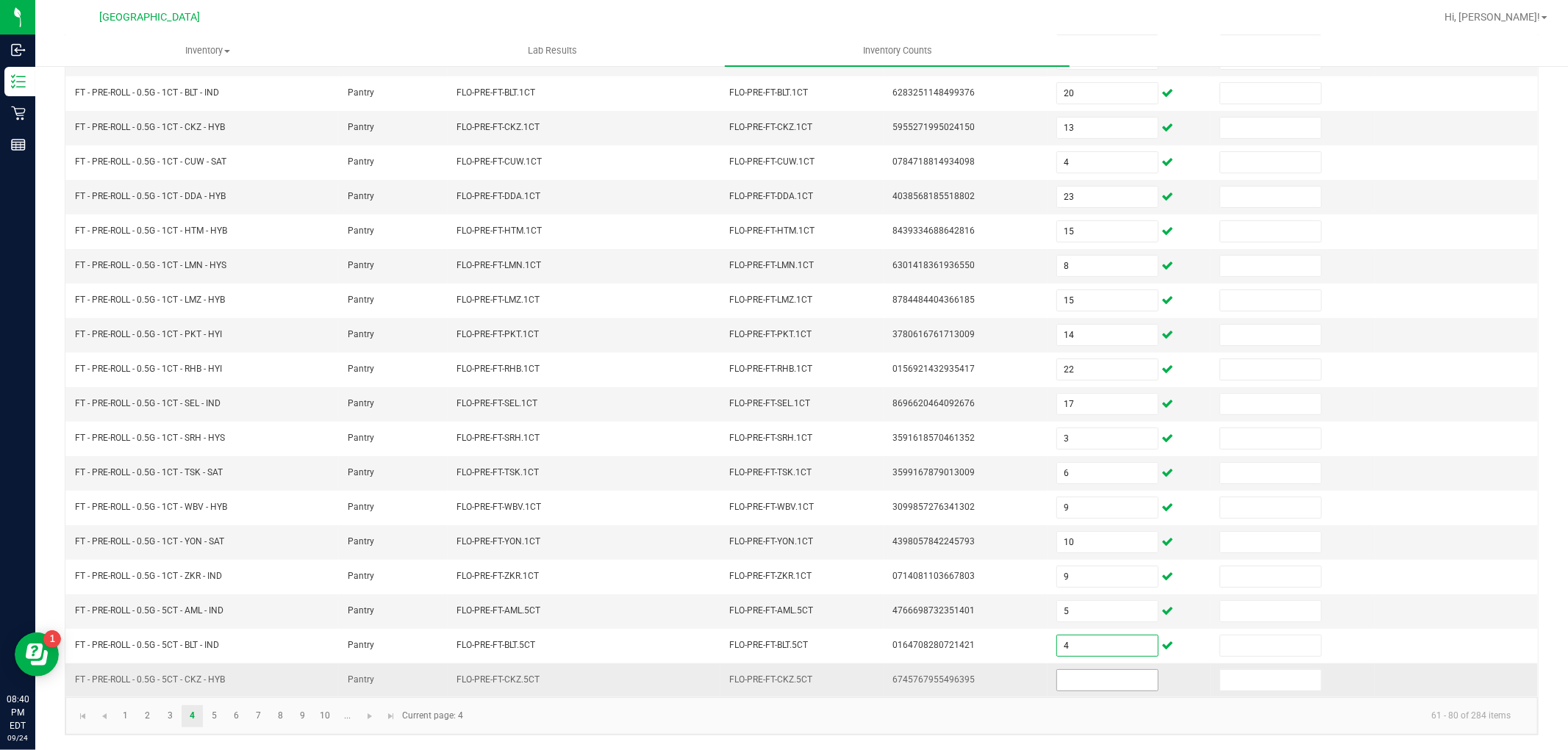
type input "4"
click at [1098, 684] on input at bounding box center [1108, 680] width 101 height 21
type input "3"
click at [213, 715] on link "5" at bounding box center [215, 717] width 22 height 22
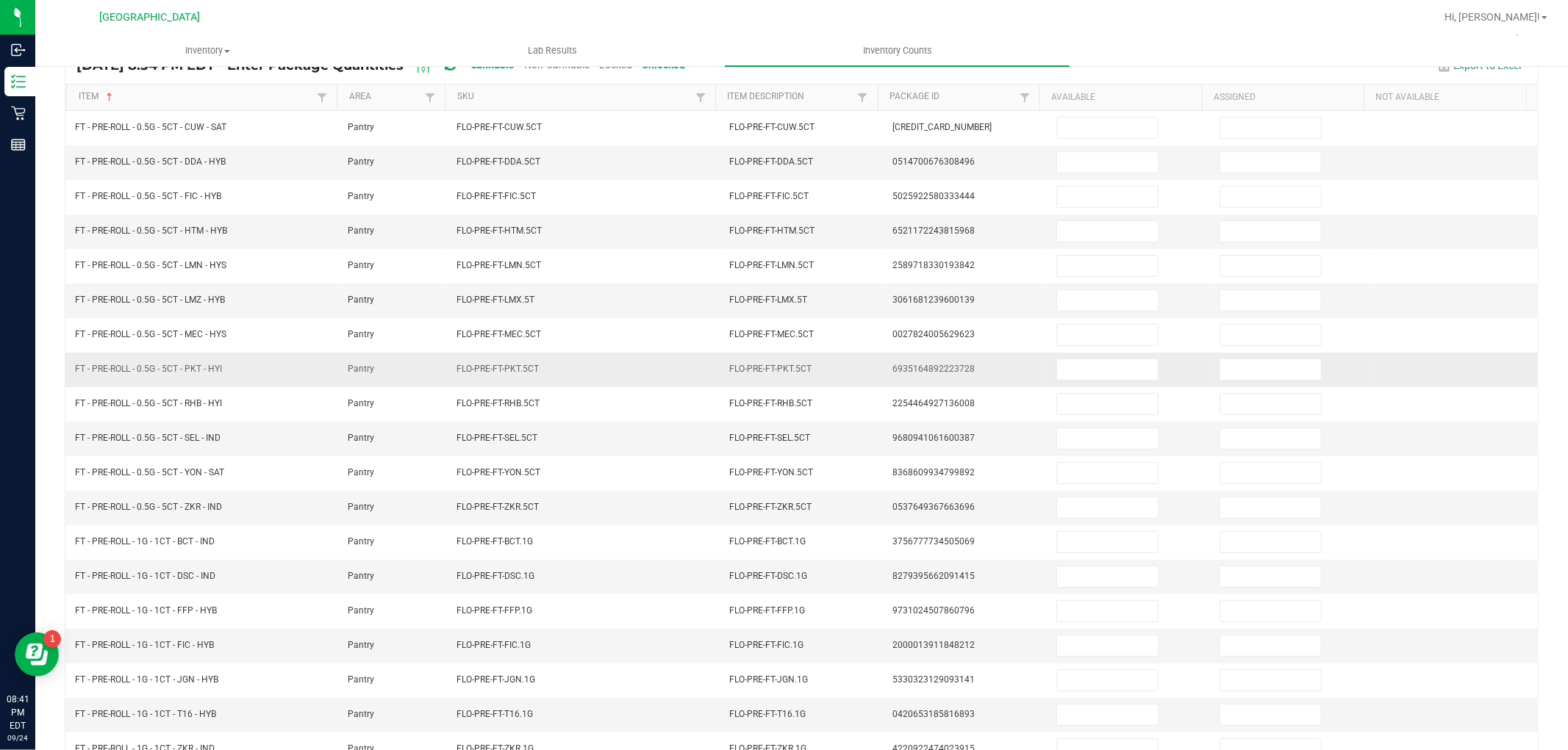
scroll to position [135, 0]
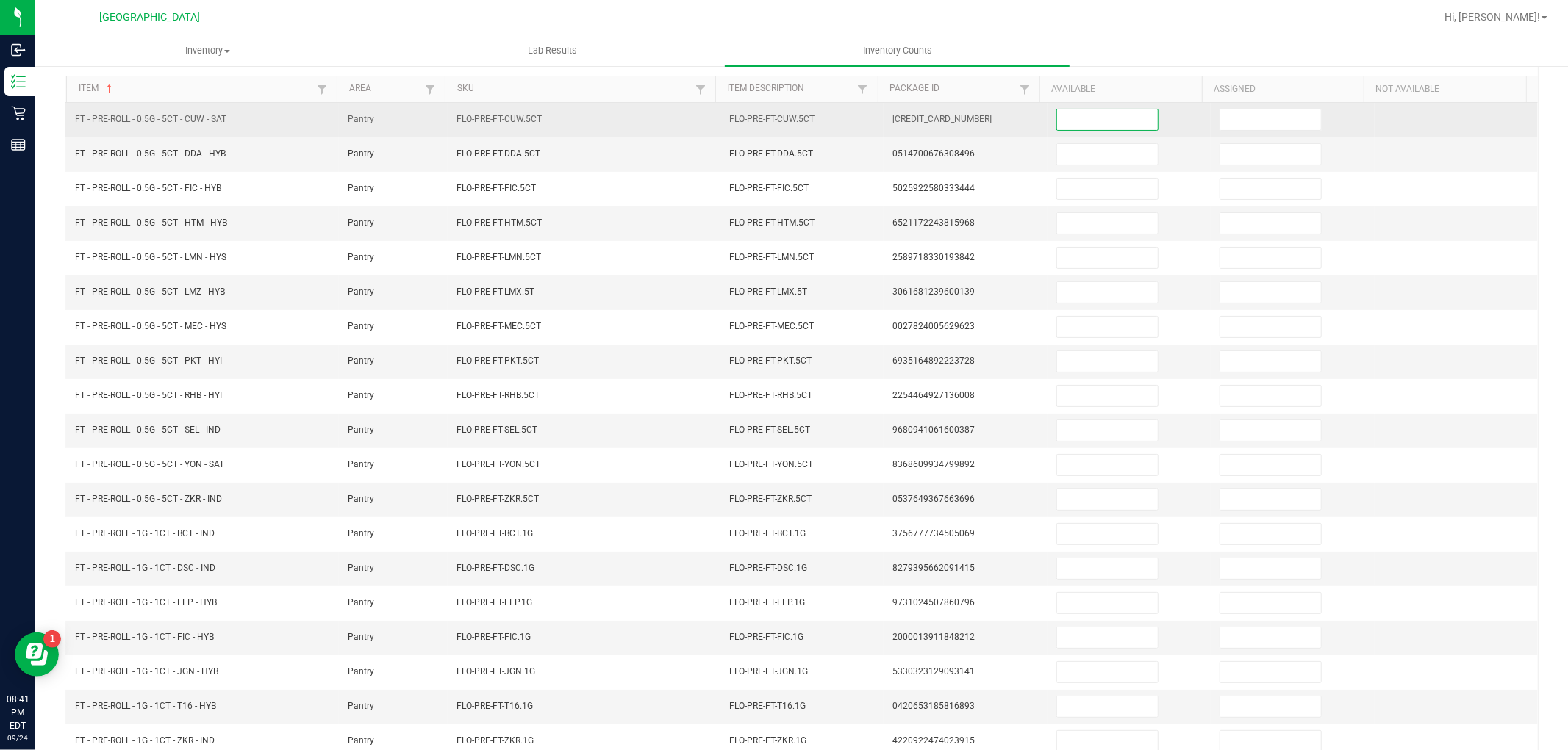
click at [1093, 115] on input at bounding box center [1108, 119] width 101 height 21
click at [1098, 118] on input at bounding box center [1108, 119] width 101 height 21
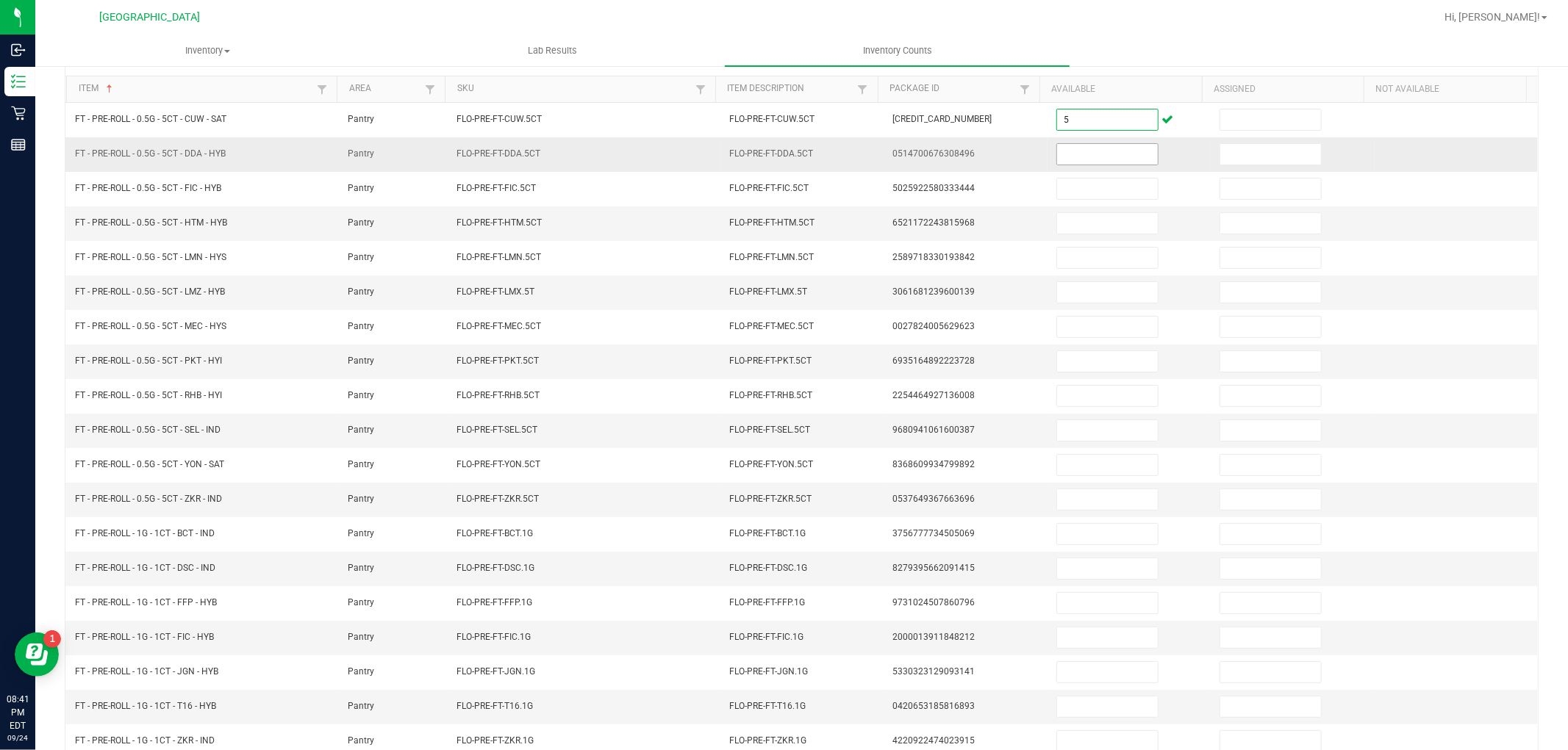
type input "5"
click at [1073, 152] on input at bounding box center [1108, 154] width 101 height 21
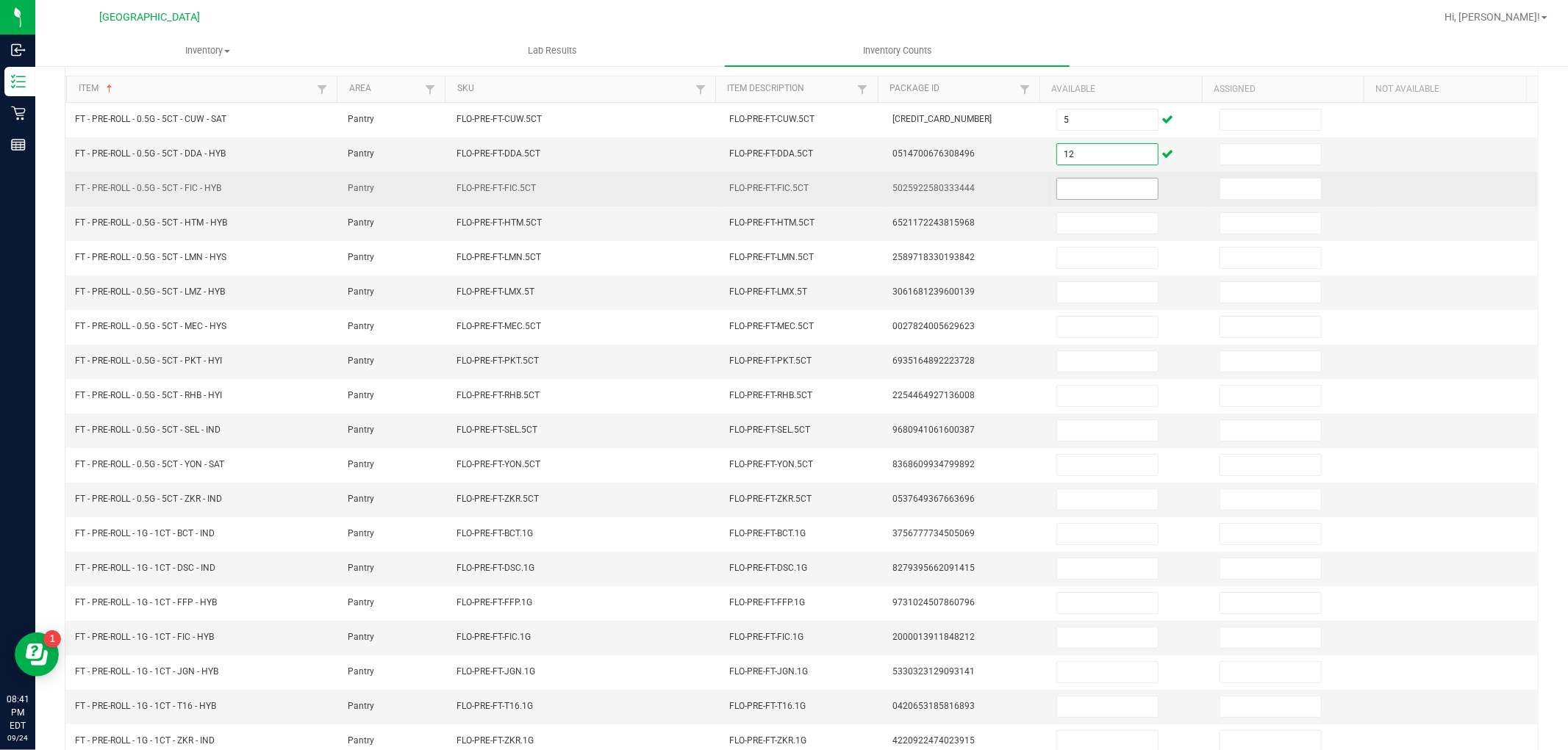
type input "12"
click at [1075, 195] on input at bounding box center [1108, 189] width 101 height 21
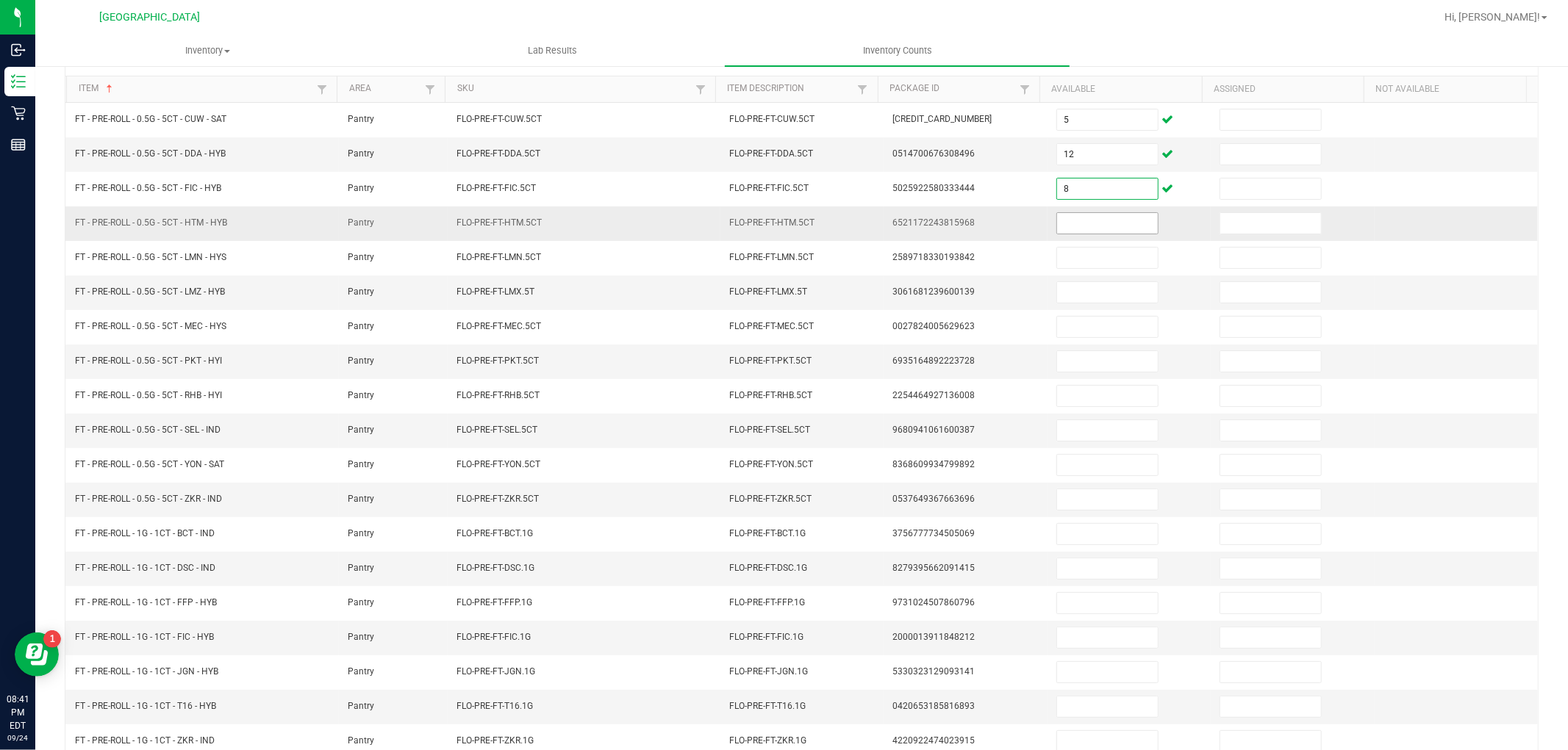
type input "8"
click at [1092, 218] on input at bounding box center [1108, 223] width 101 height 21
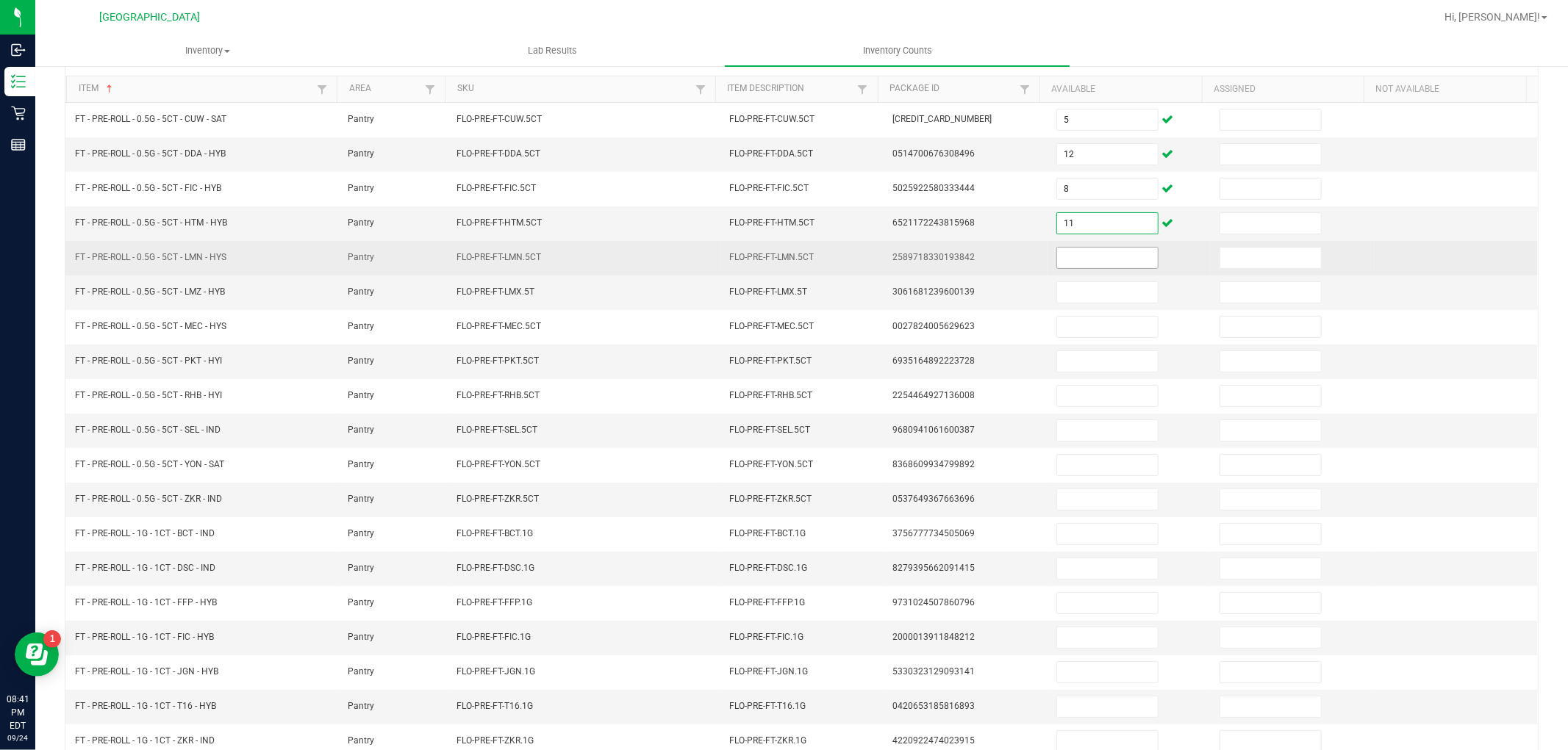
type input "11"
click at [1101, 256] on input at bounding box center [1108, 258] width 101 height 21
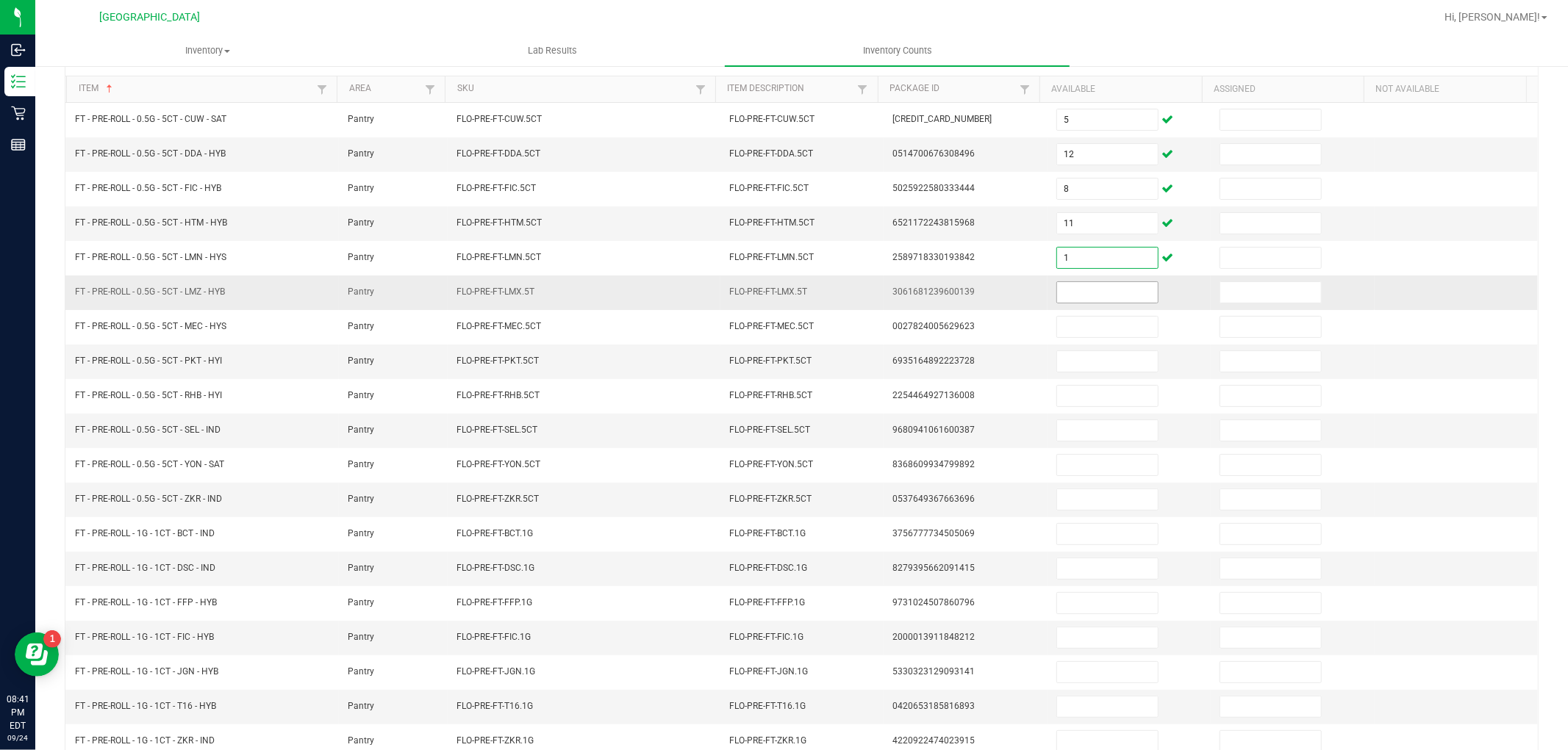
type input "1"
click at [1122, 294] on input at bounding box center [1108, 292] width 101 height 21
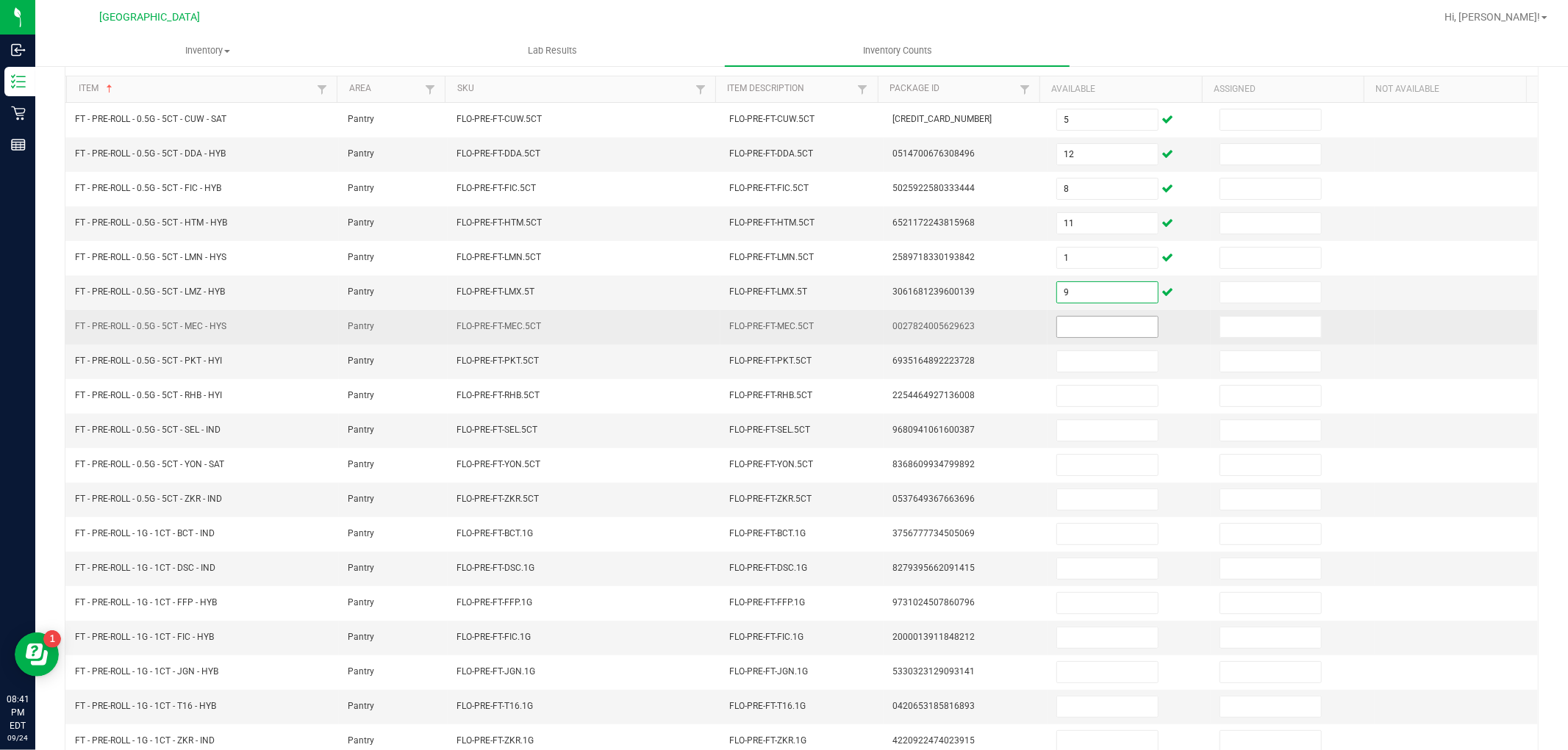
type input "9"
click at [1069, 332] on input at bounding box center [1108, 327] width 101 height 21
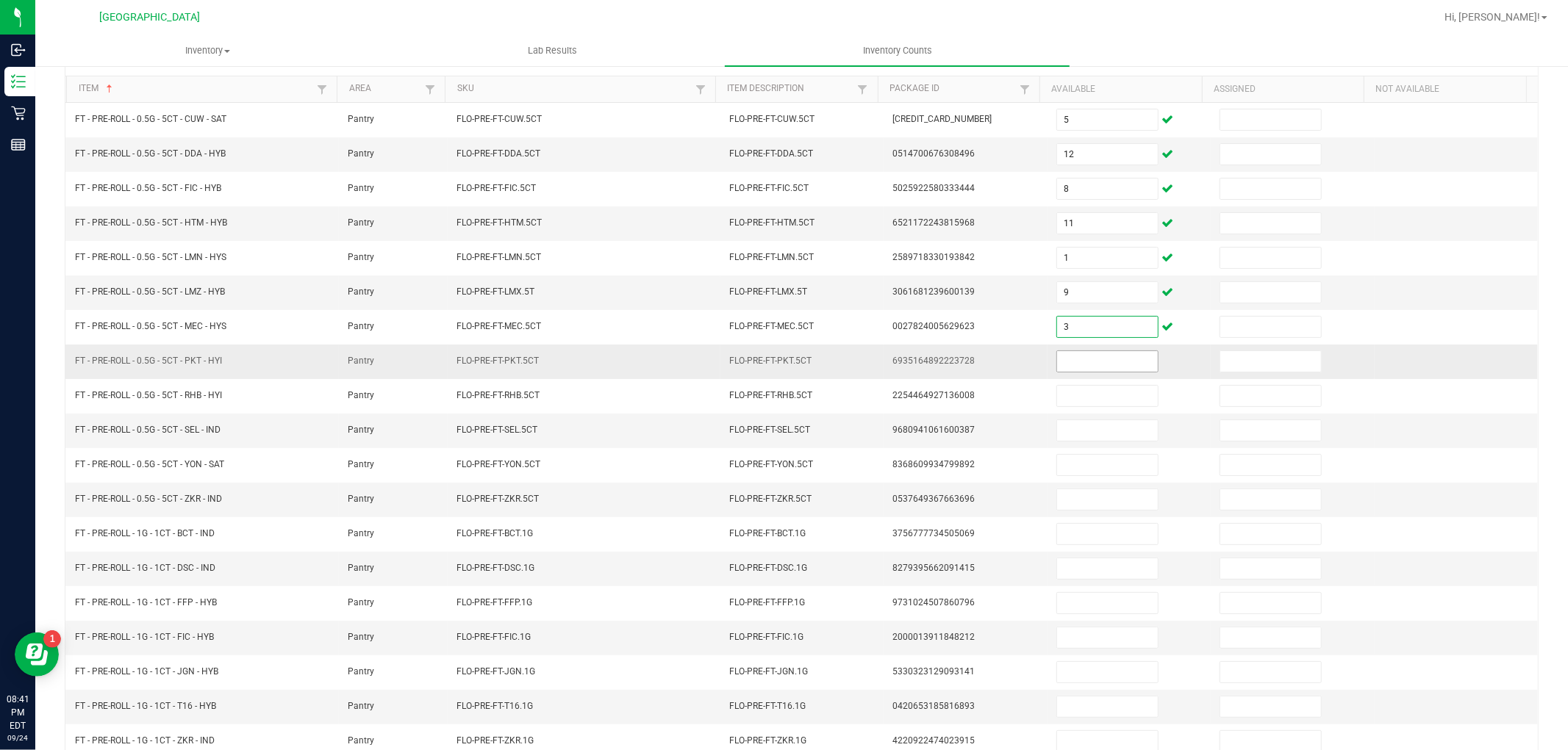
type input "3"
click at [1084, 363] on input at bounding box center [1108, 361] width 101 height 21
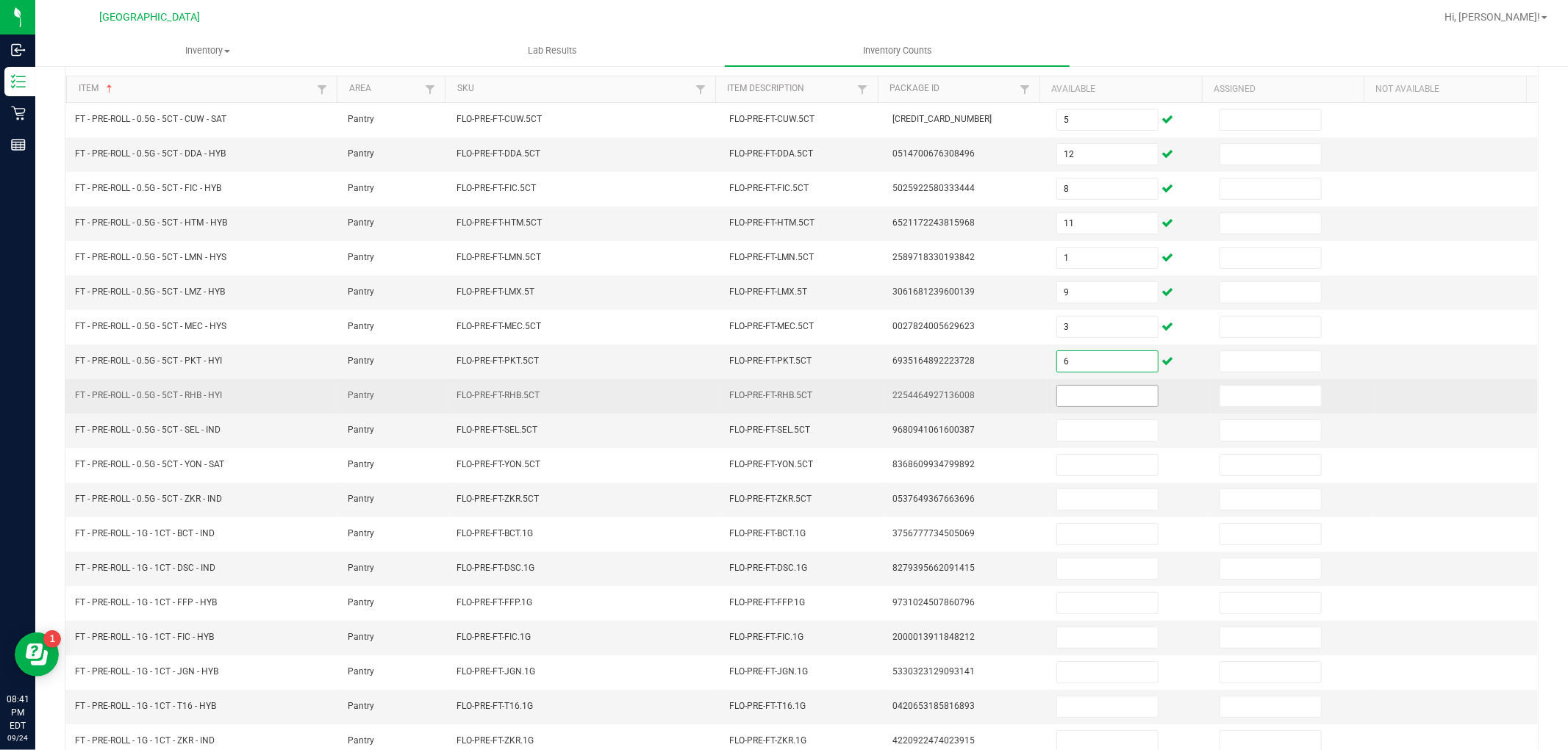
type input "6"
click at [1090, 399] on input at bounding box center [1108, 396] width 101 height 21
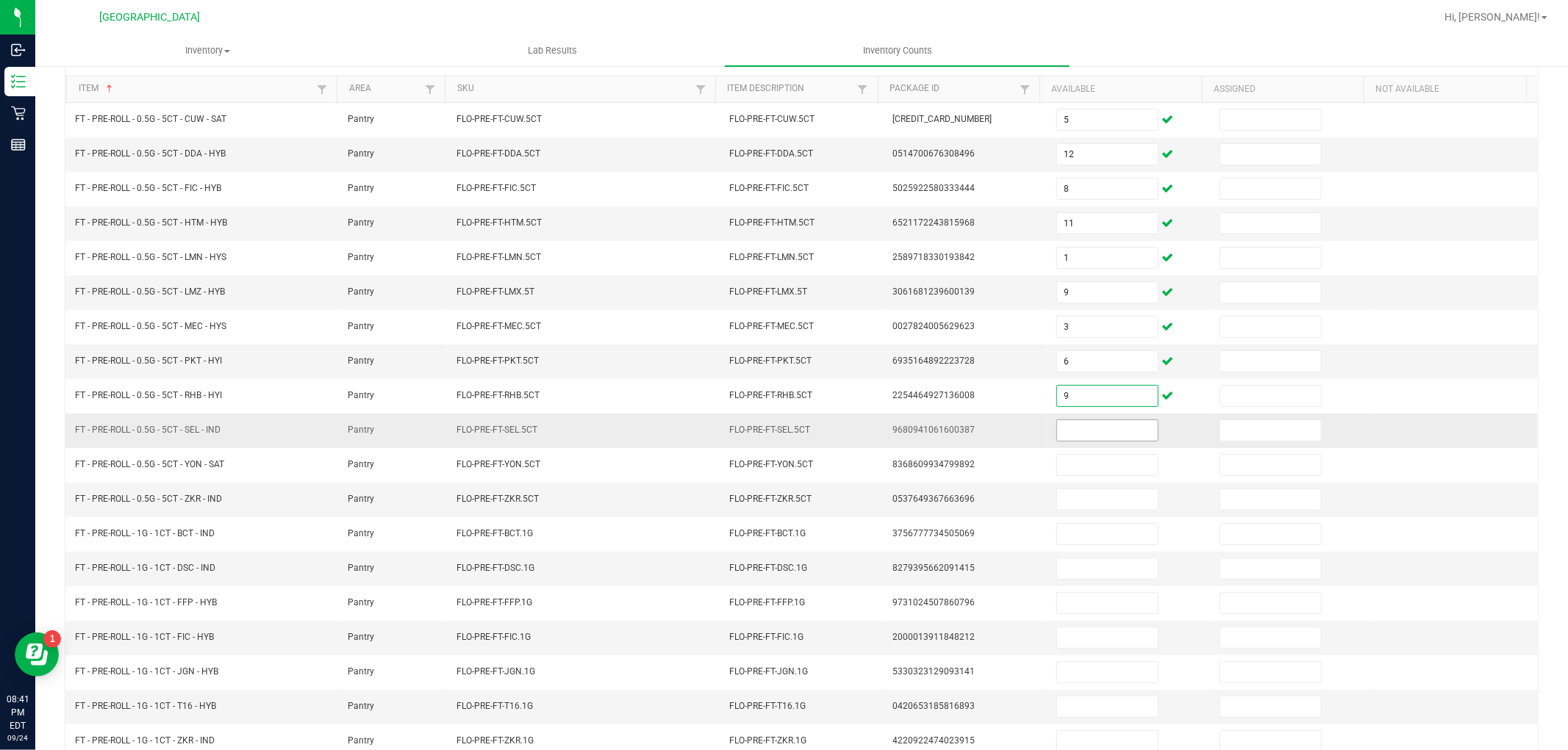
type input "9"
click at [1075, 432] on input at bounding box center [1108, 431] width 101 height 21
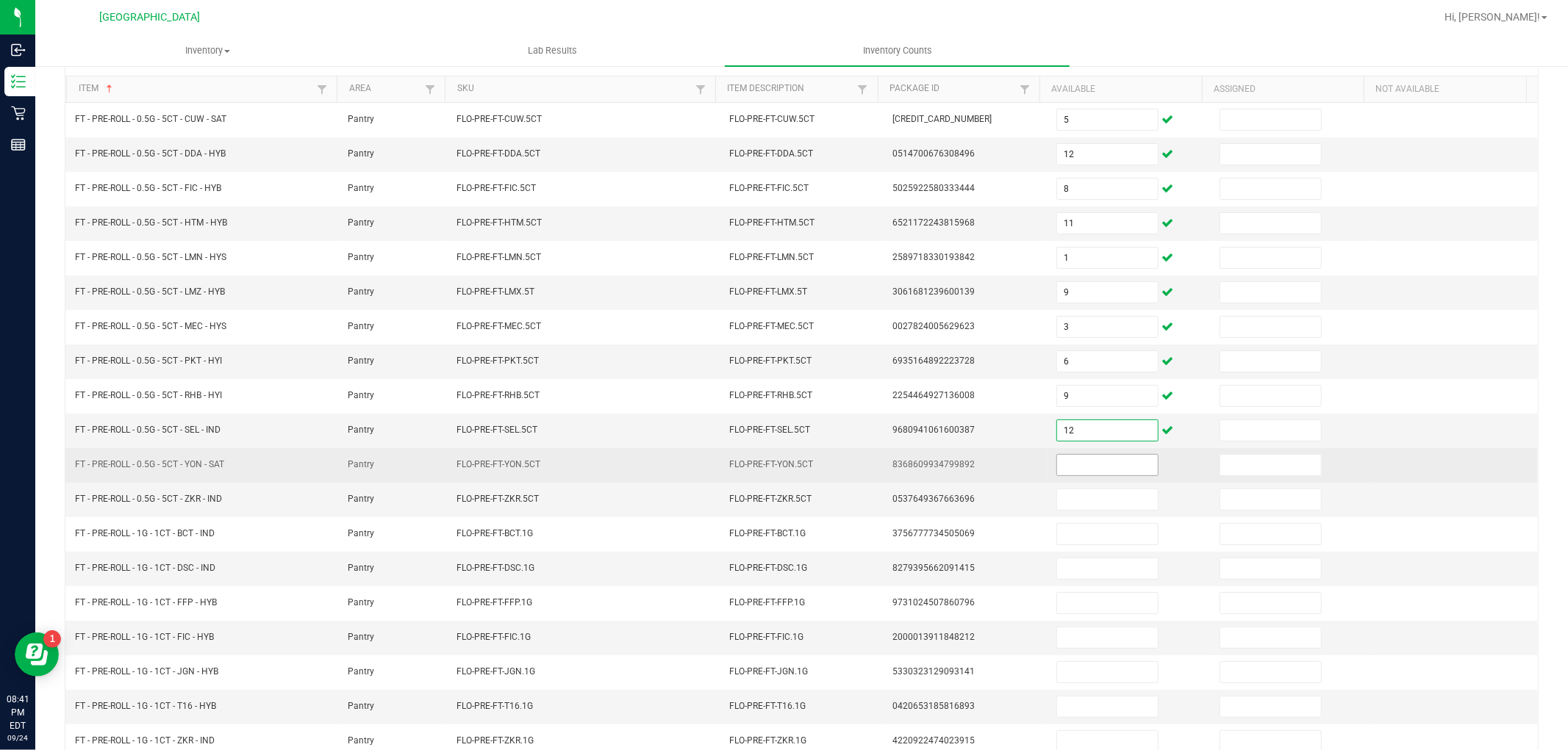
type input "12"
click at [1066, 458] on input at bounding box center [1108, 465] width 101 height 21
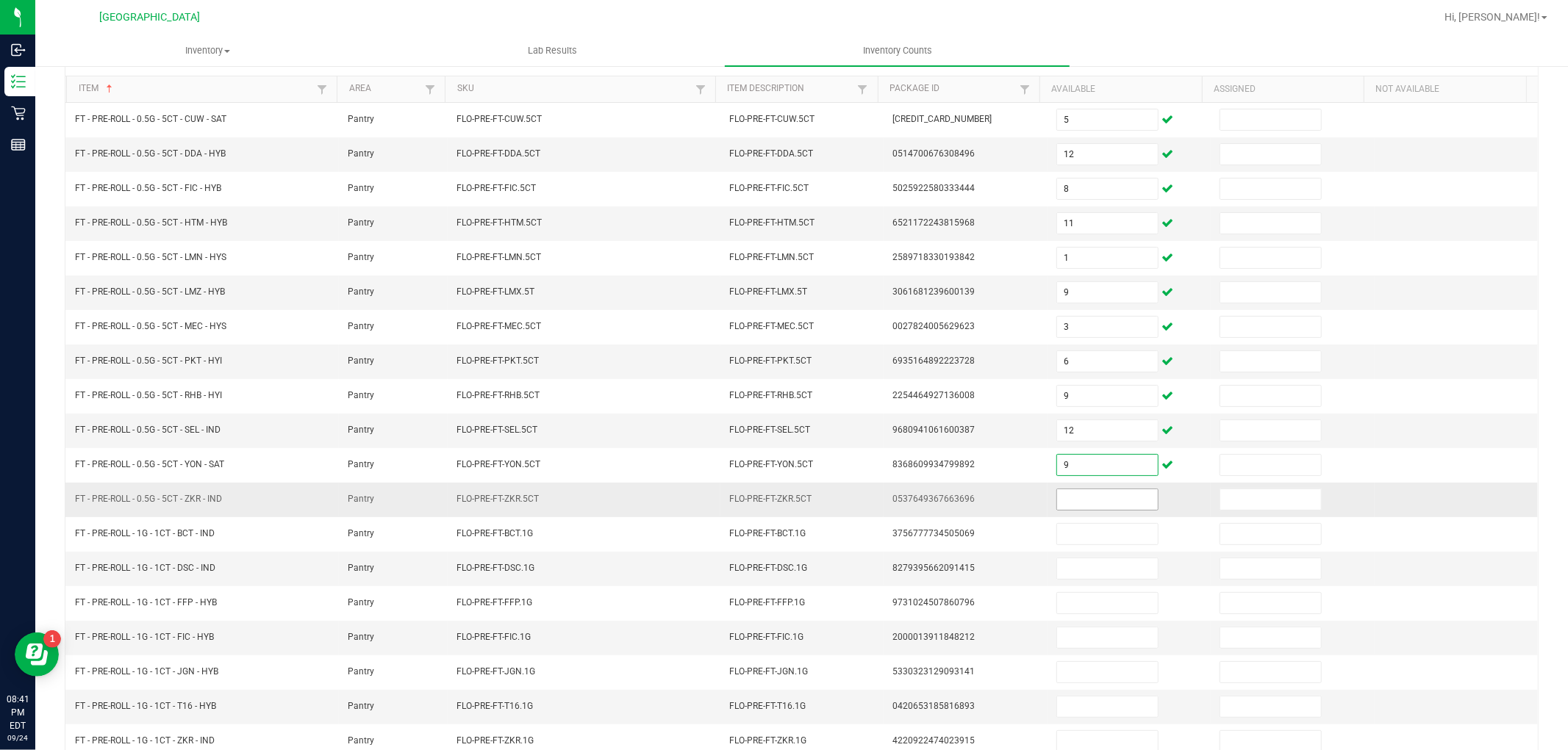
type input "9"
click at [1057, 504] on input at bounding box center [1108, 500] width 101 height 21
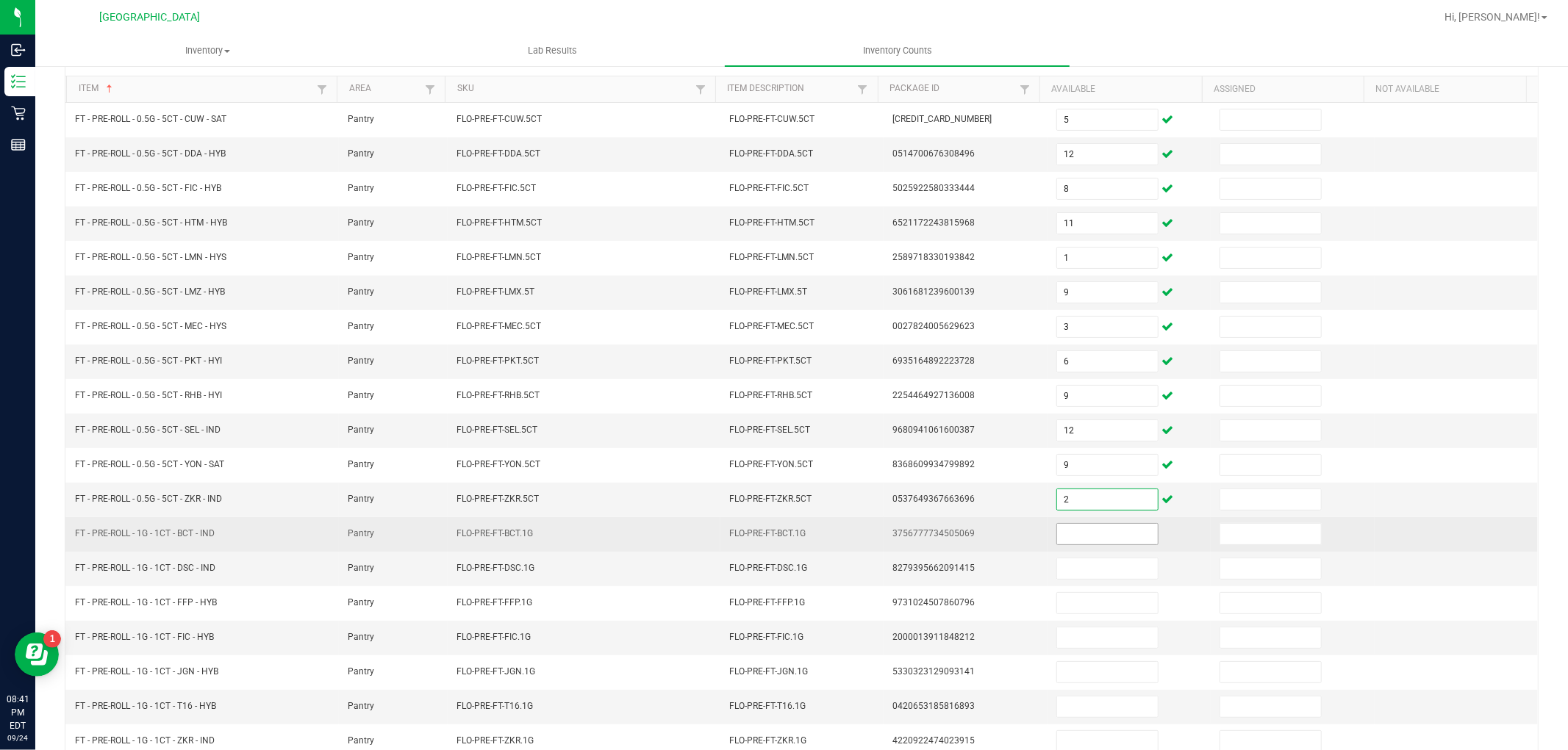
type input "2"
click at [1075, 538] on input at bounding box center [1108, 534] width 101 height 21
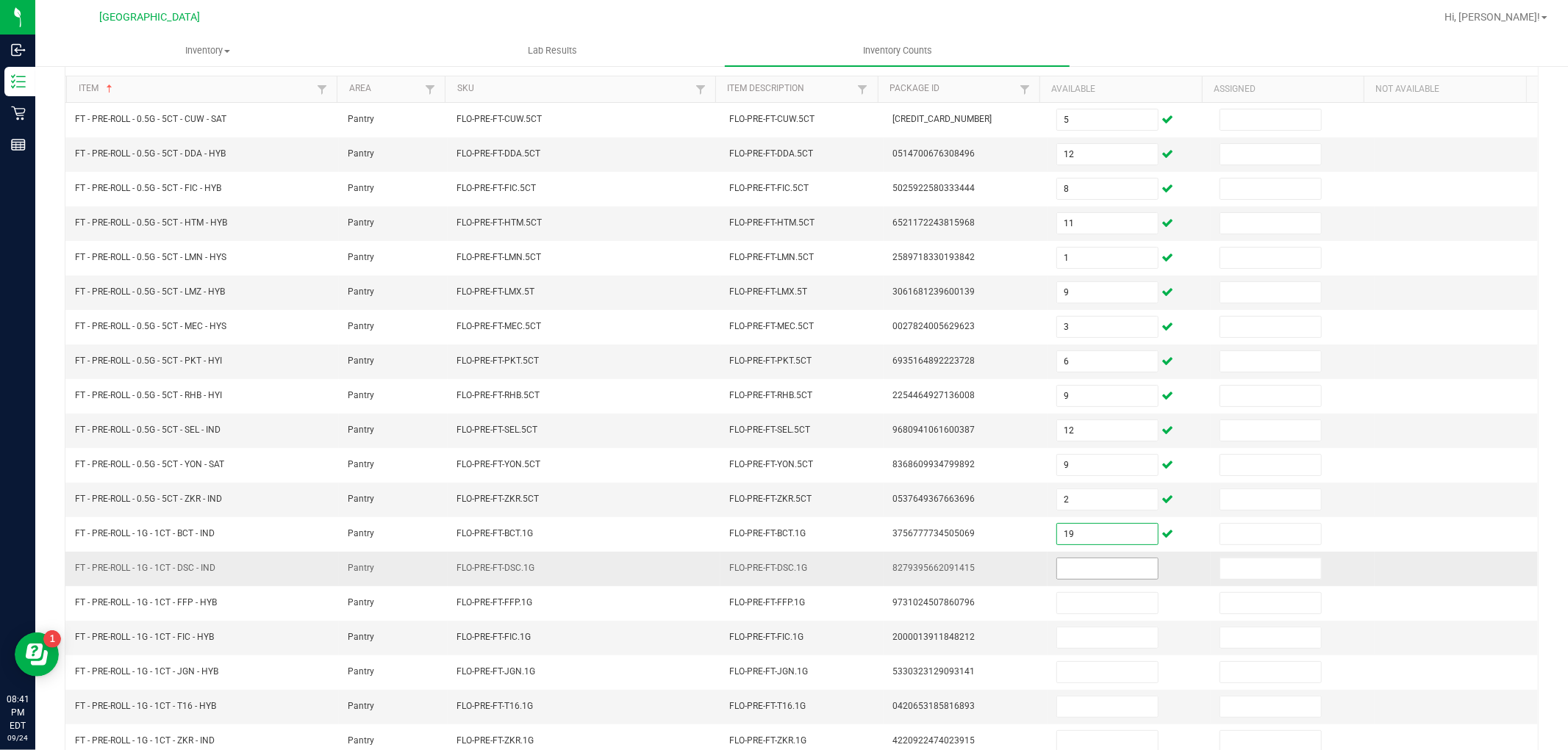
type input "19"
click at [1077, 577] on input at bounding box center [1108, 569] width 101 height 21
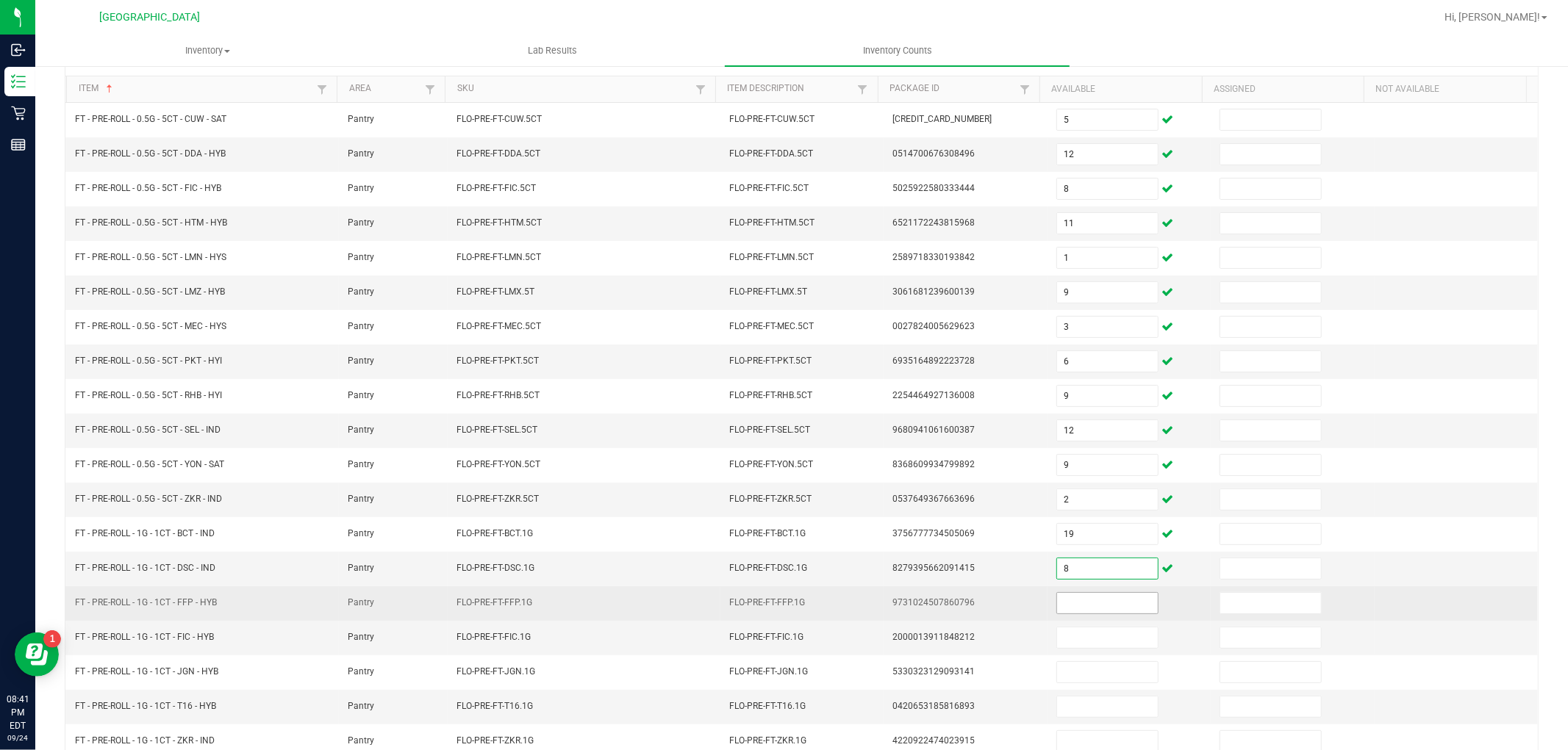
type input "8"
click at [1079, 604] on input at bounding box center [1108, 603] width 101 height 21
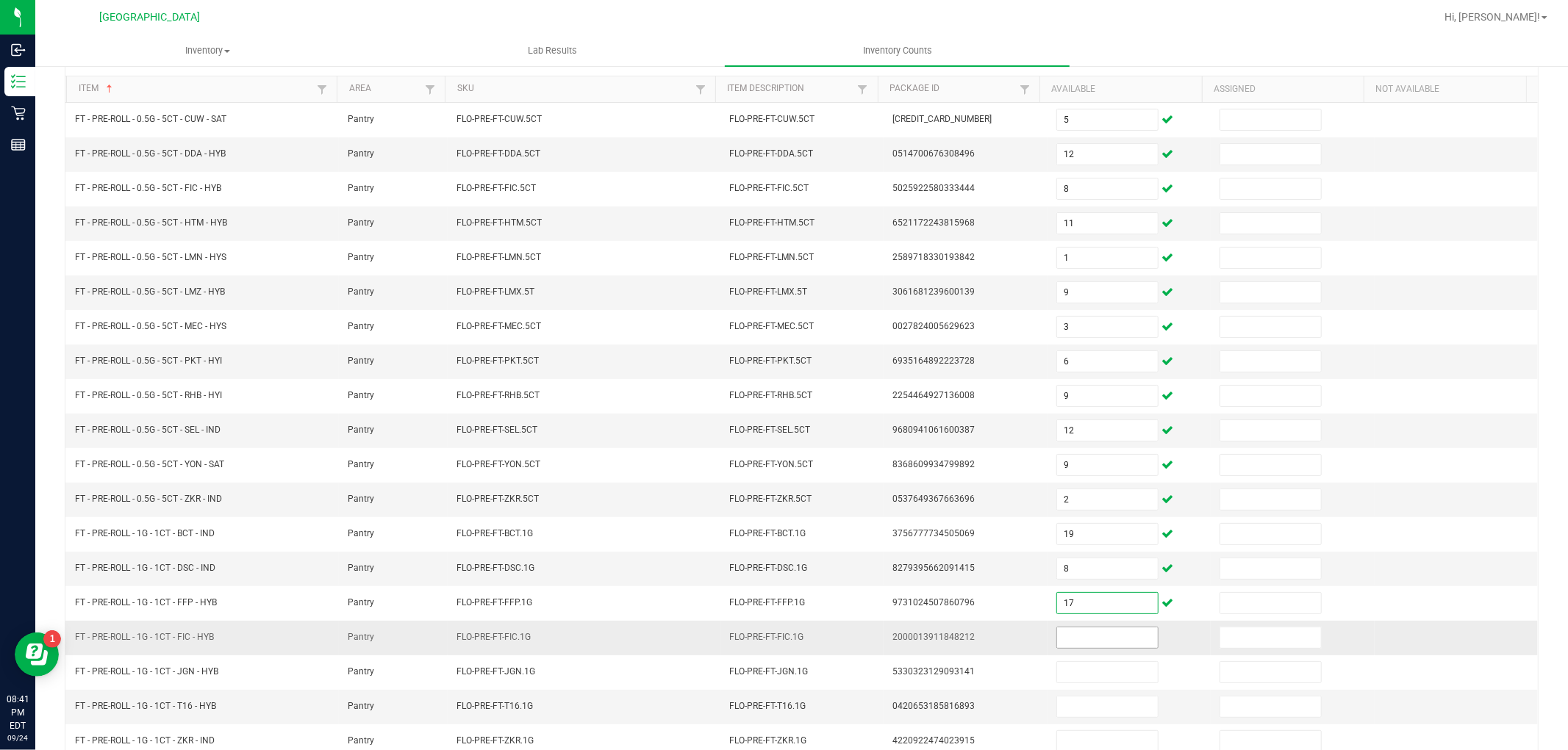
type input "17"
click at [1084, 645] on input at bounding box center [1108, 638] width 101 height 21
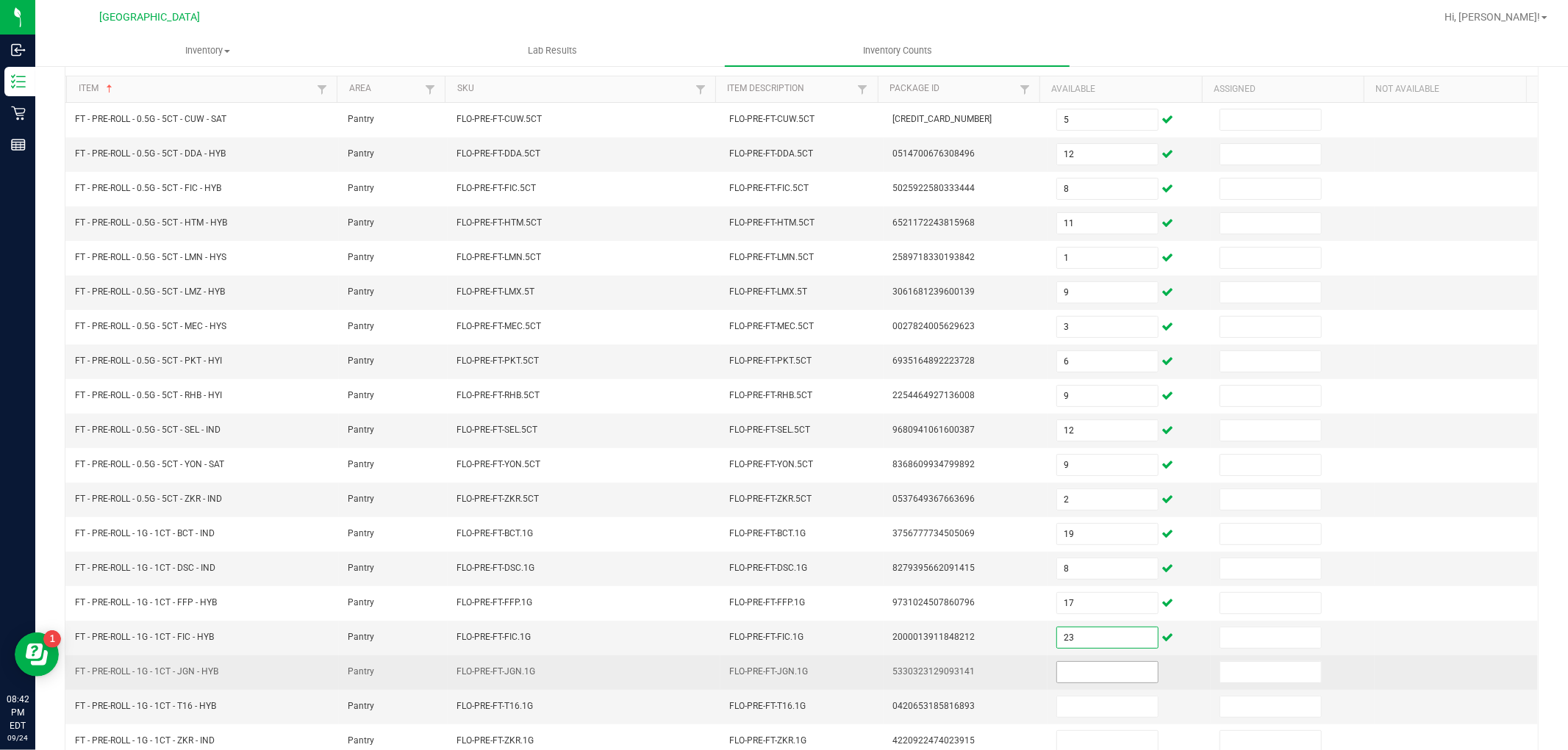
type input "23"
click at [1089, 679] on input at bounding box center [1108, 673] width 101 height 21
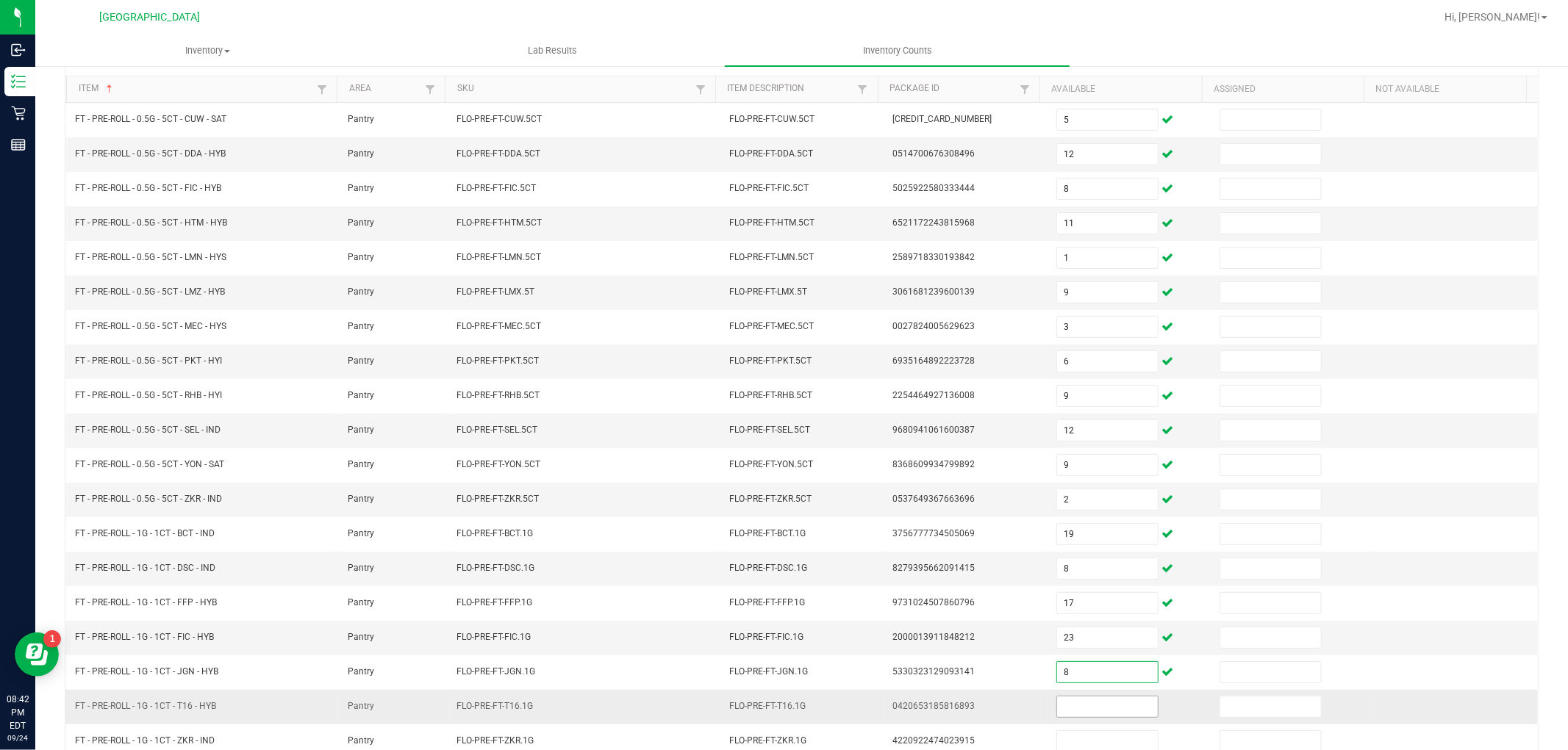
type input "8"
click at [1091, 714] on input at bounding box center [1108, 707] width 101 height 21
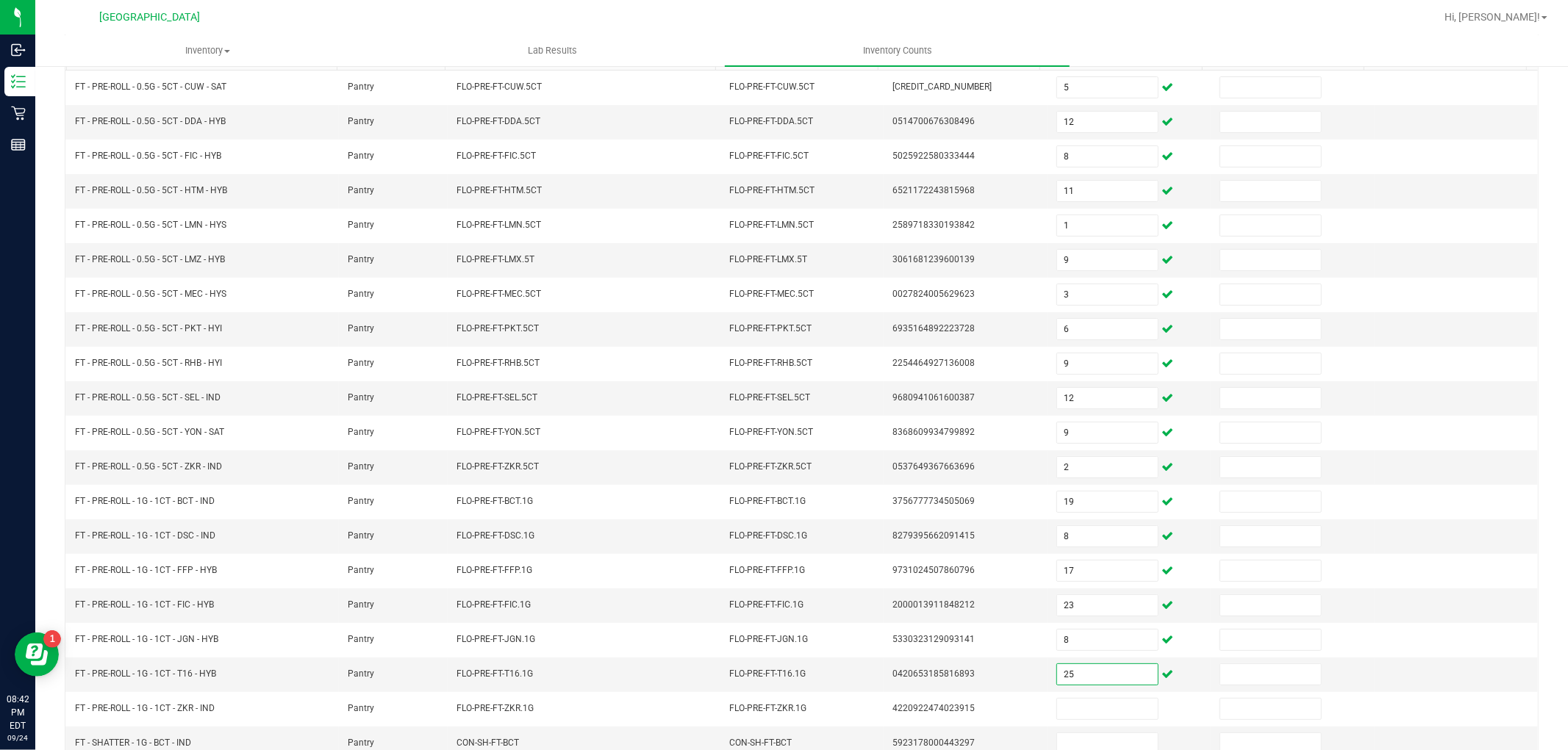
scroll to position [234, 0]
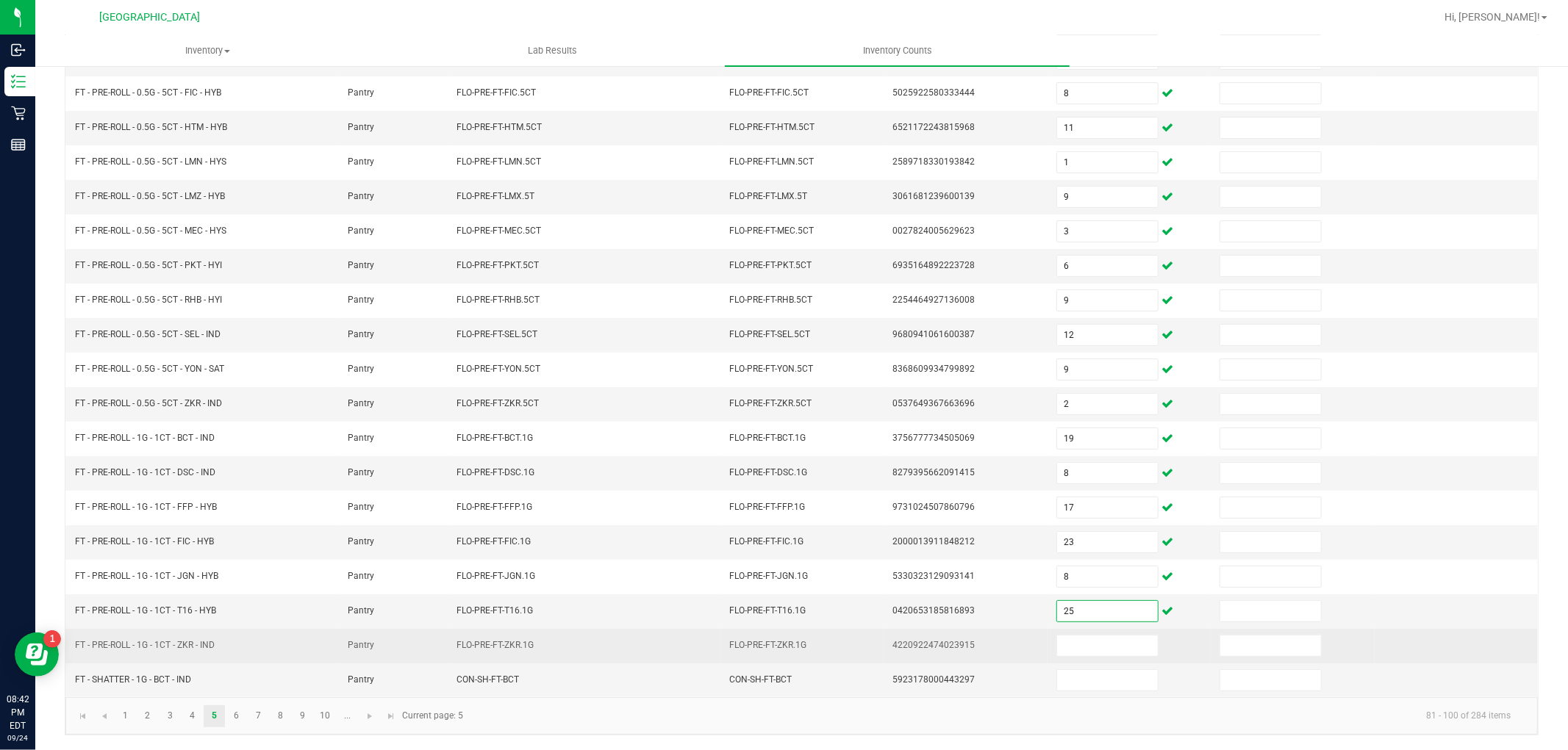
type input "25"
click at [1098, 630] on td at bounding box center [1129, 646] width 164 height 35
click at [1094, 644] on input at bounding box center [1108, 646] width 101 height 21
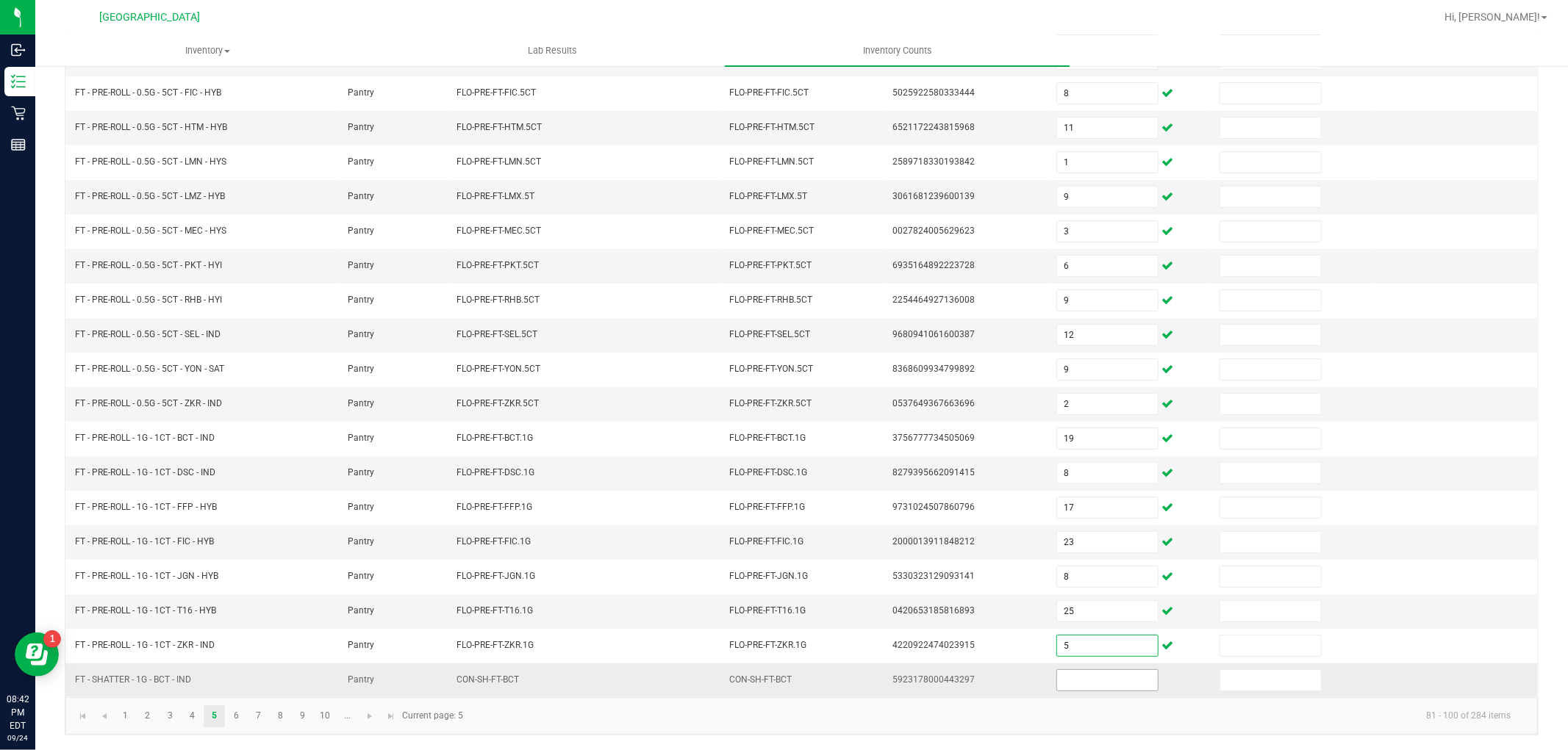
type input "5"
click at [1082, 672] on input at bounding box center [1108, 680] width 101 height 21
type input "7"
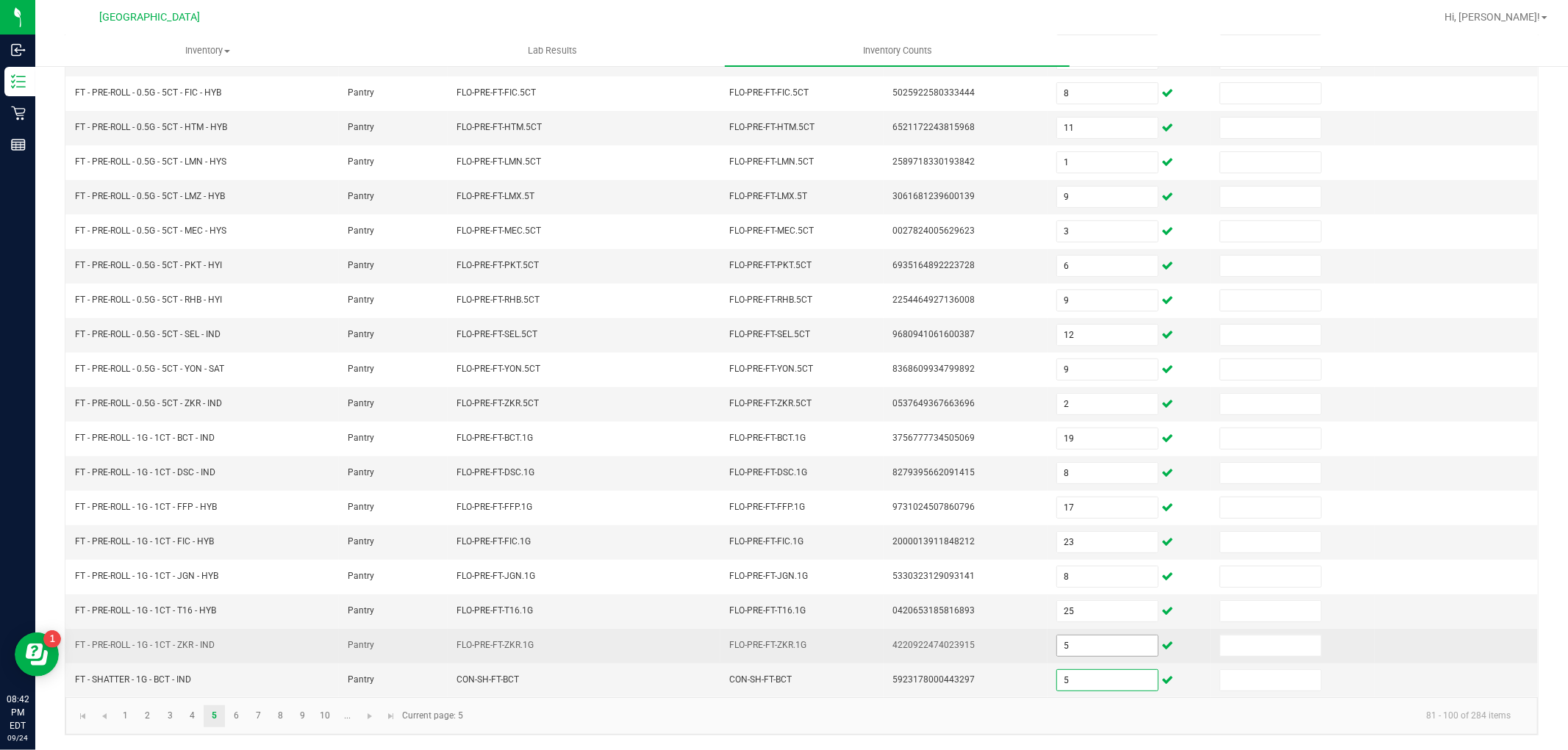
type input "5"
click at [1067, 648] on input "5" at bounding box center [1108, 646] width 101 height 21
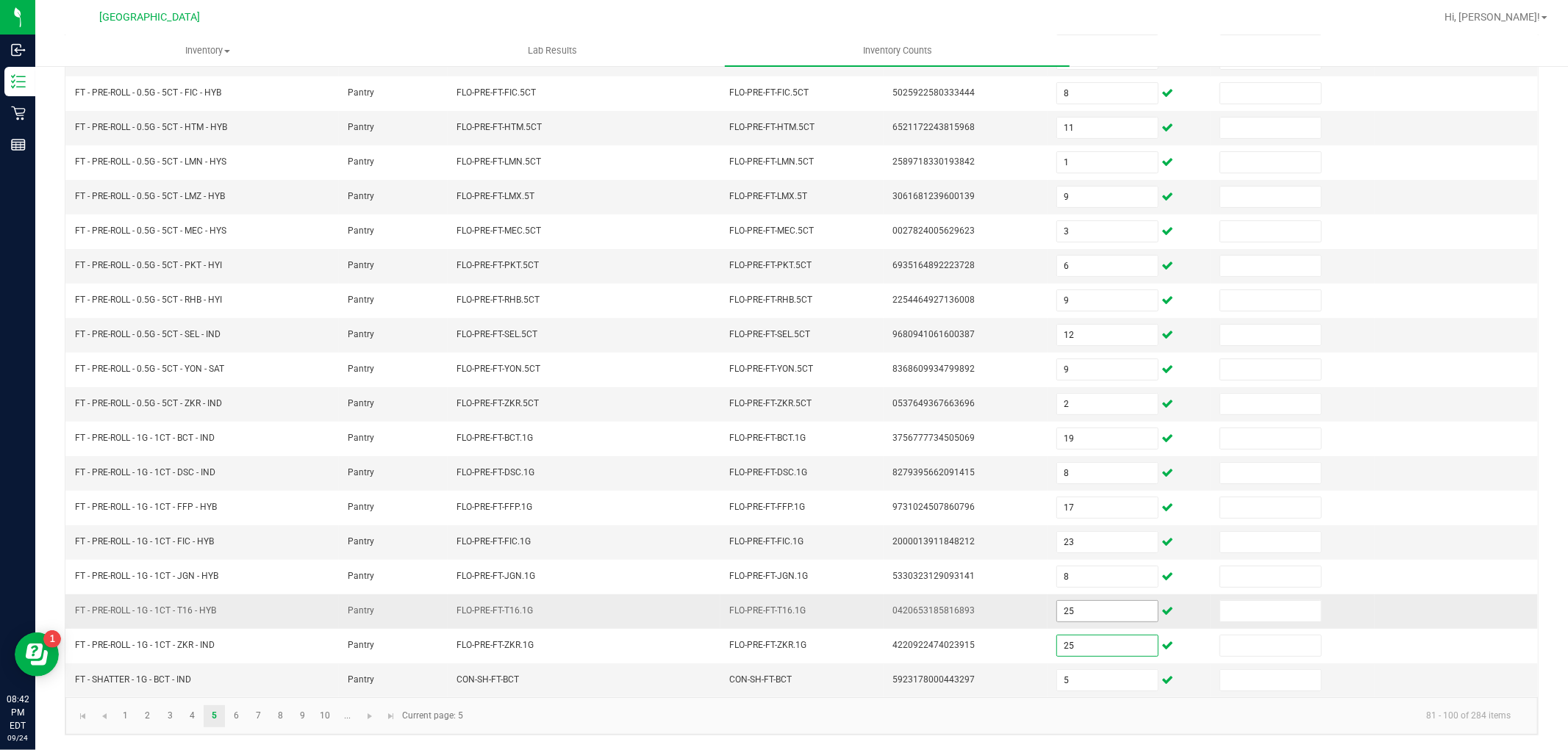
type input "25"
click at [1072, 610] on input "25" at bounding box center [1108, 611] width 101 height 21
click at [241, 722] on link "6" at bounding box center [236, 717] width 22 height 22
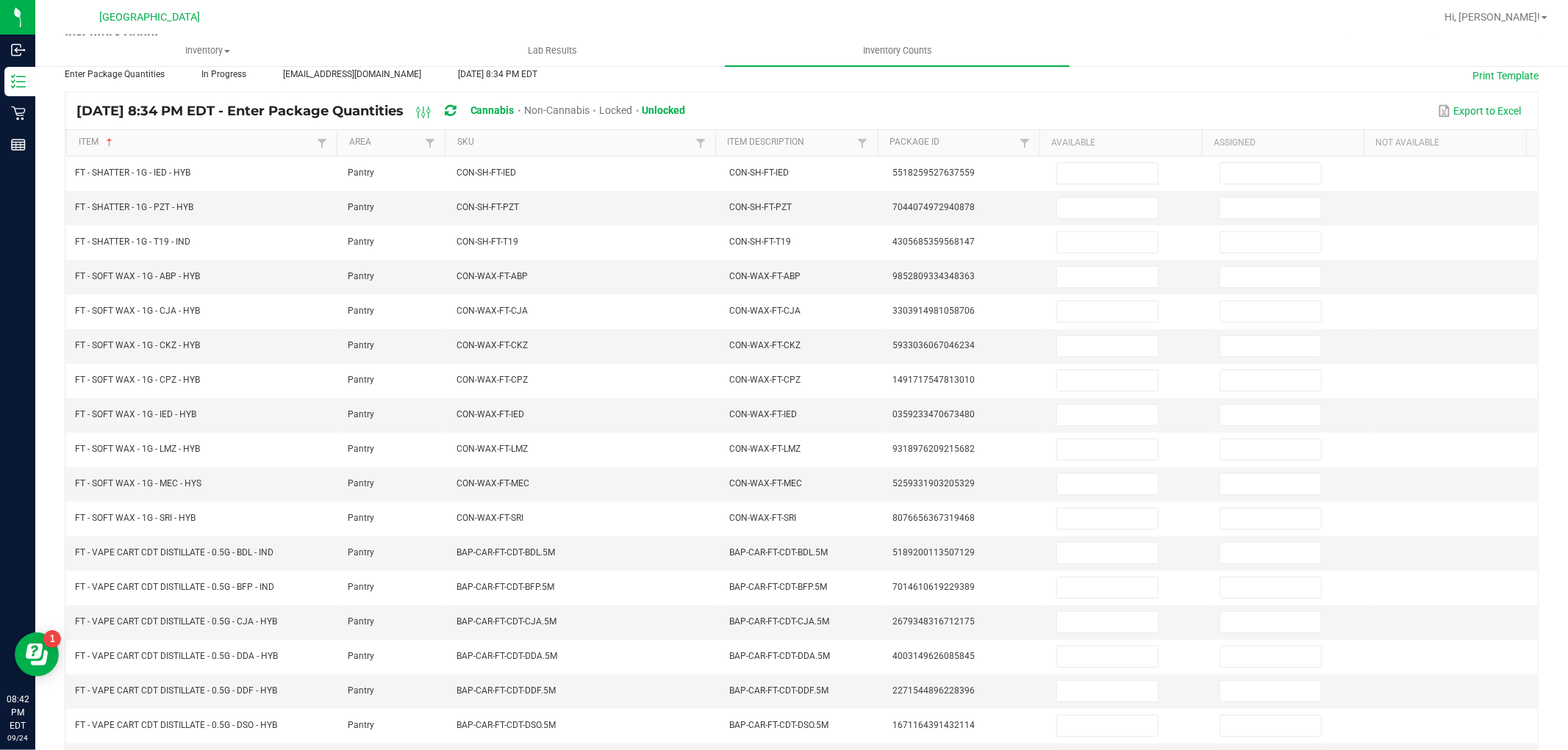
scroll to position [103, 0]
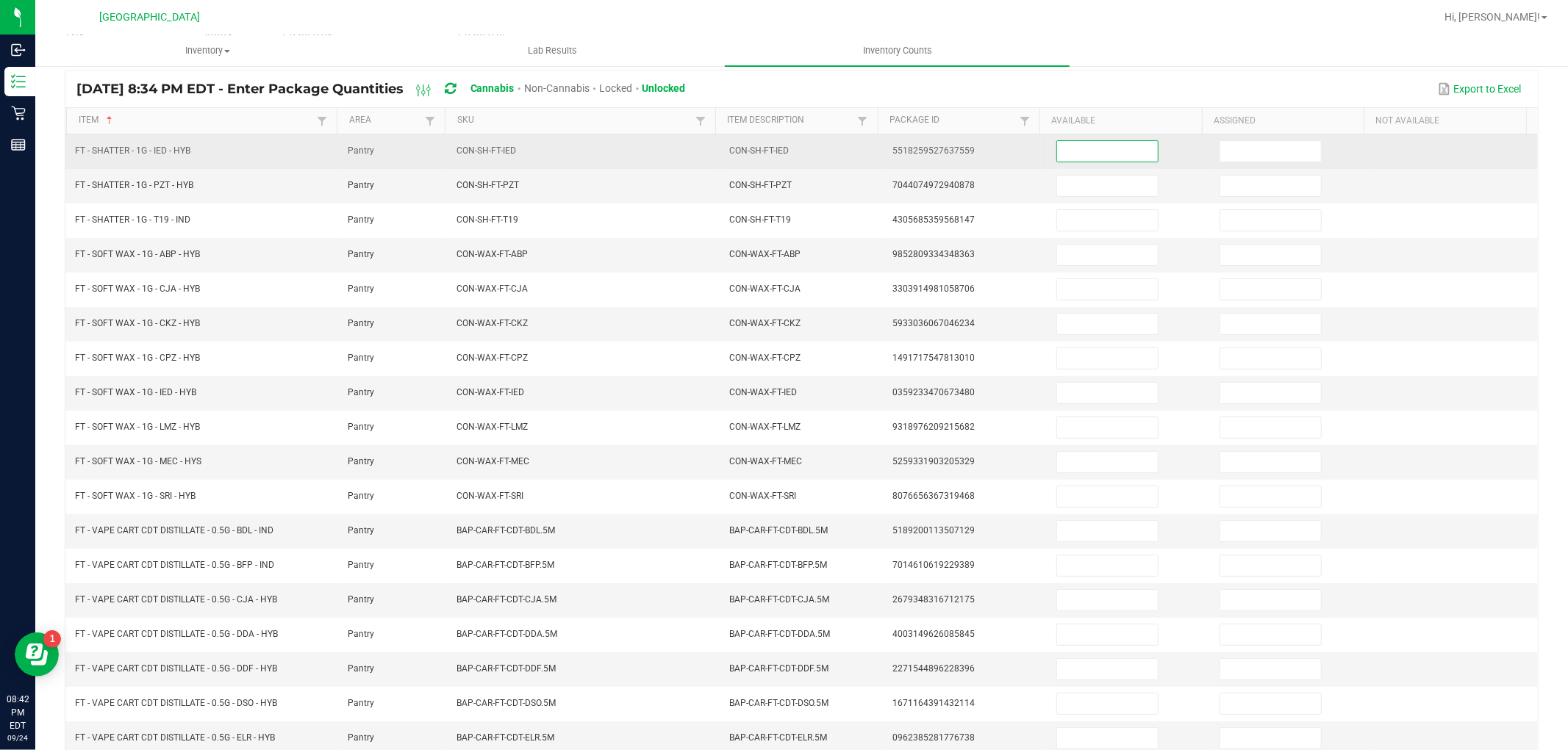
click at [1075, 152] on input at bounding box center [1108, 151] width 101 height 21
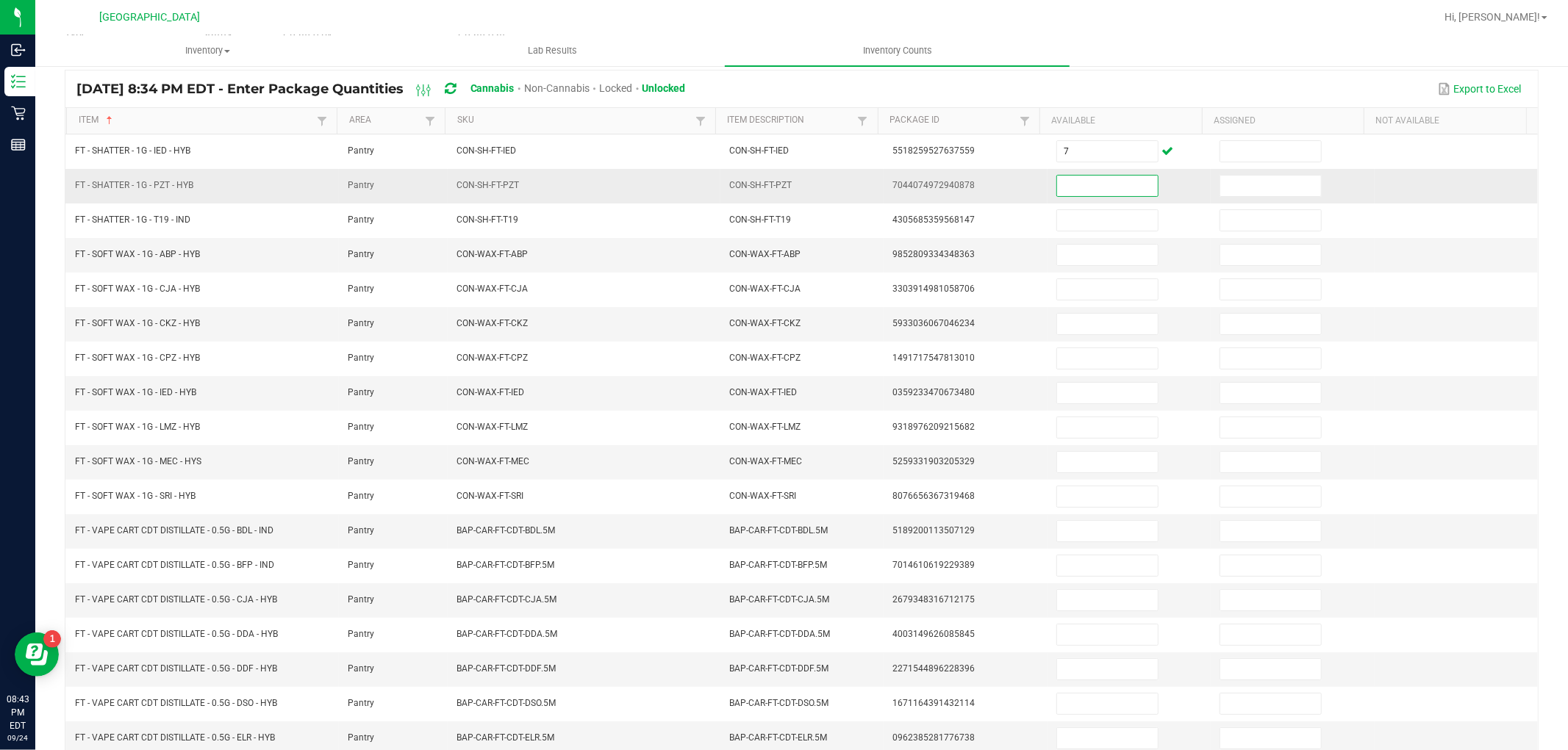
click at [1073, 194] on input at bounding box center [1108, 186] width 101 height 21
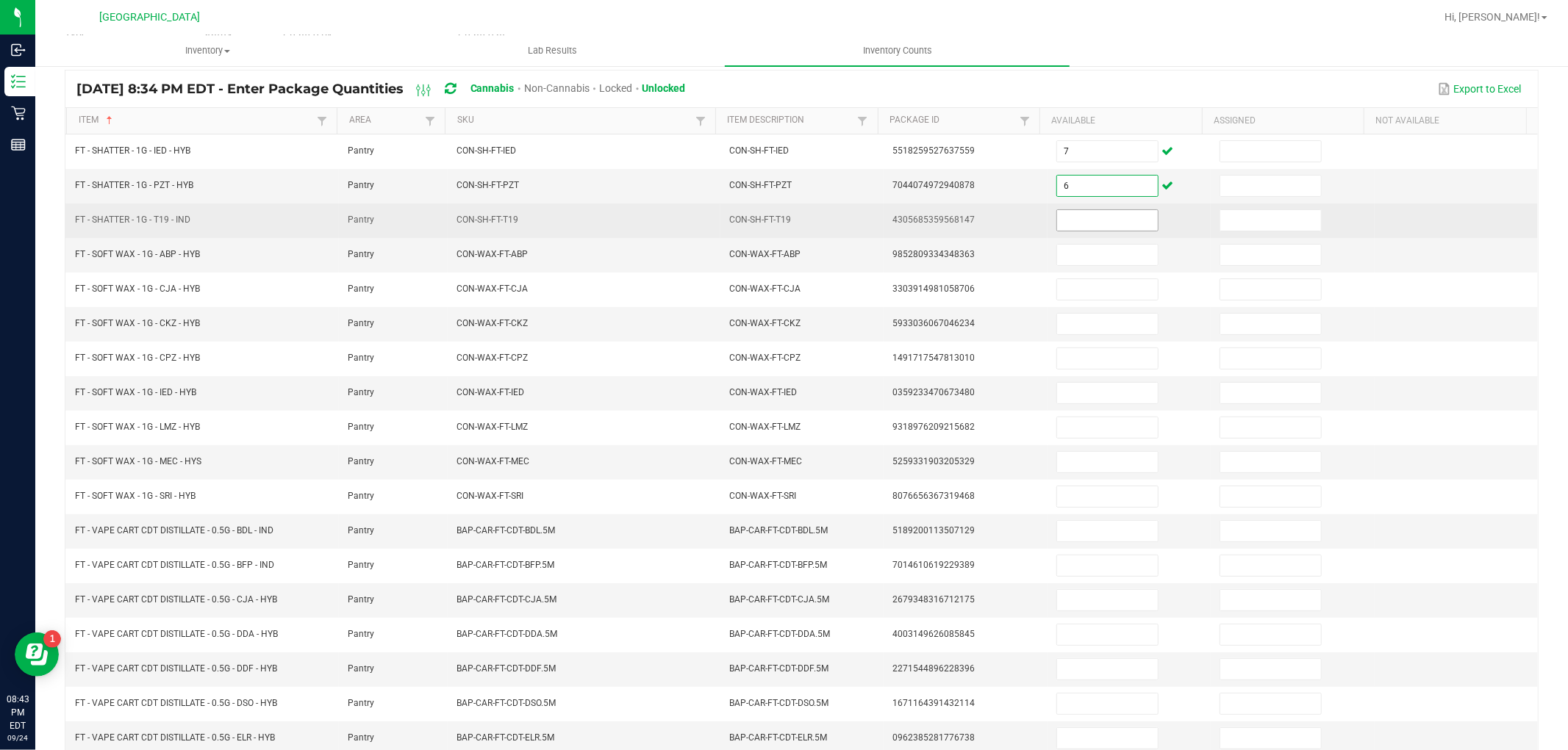
click at [1070, 219] on input at bounding box center [1108, 220] width 101 height 21
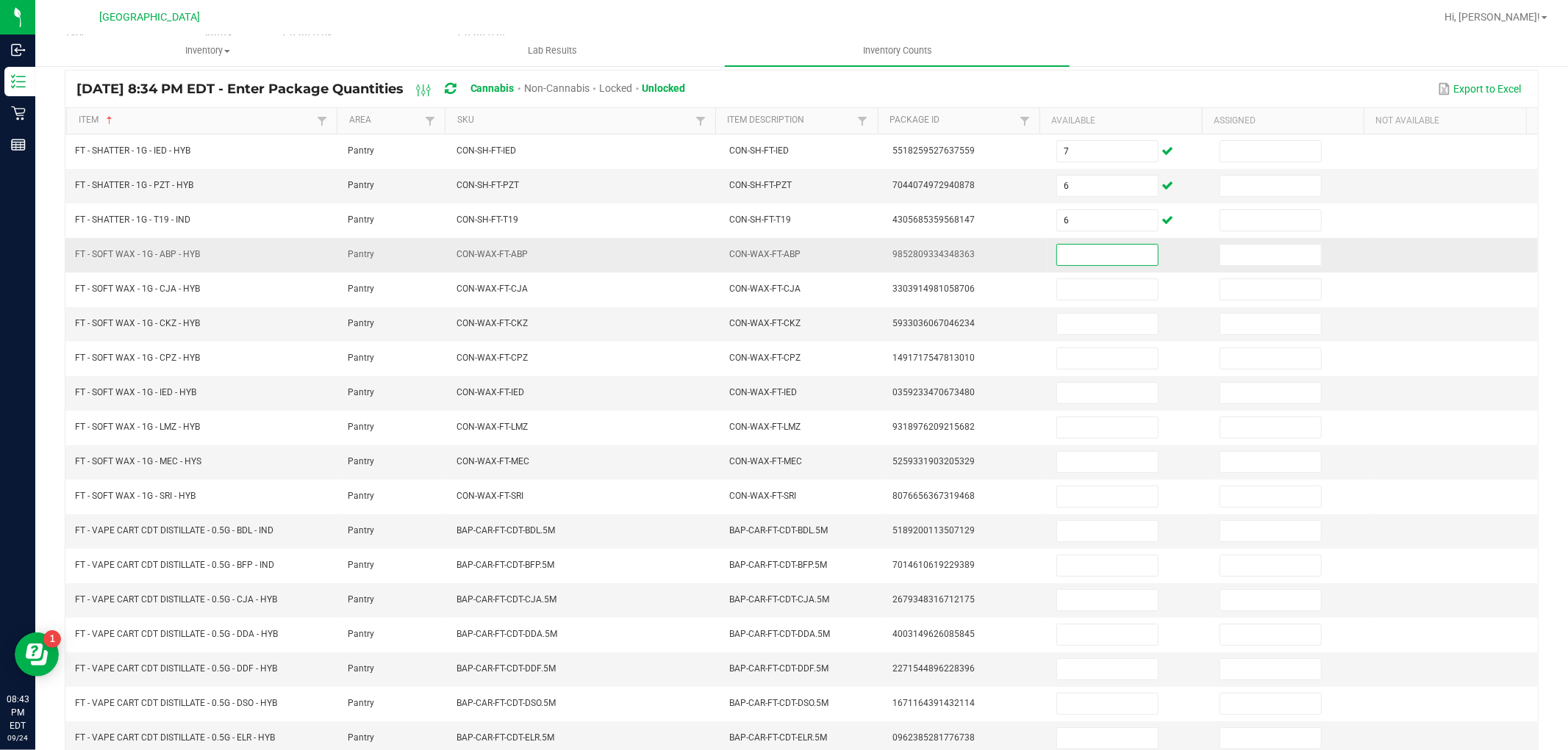
click at [1076, 253] on input at bounding box center [1108, 255] width 101 height 21
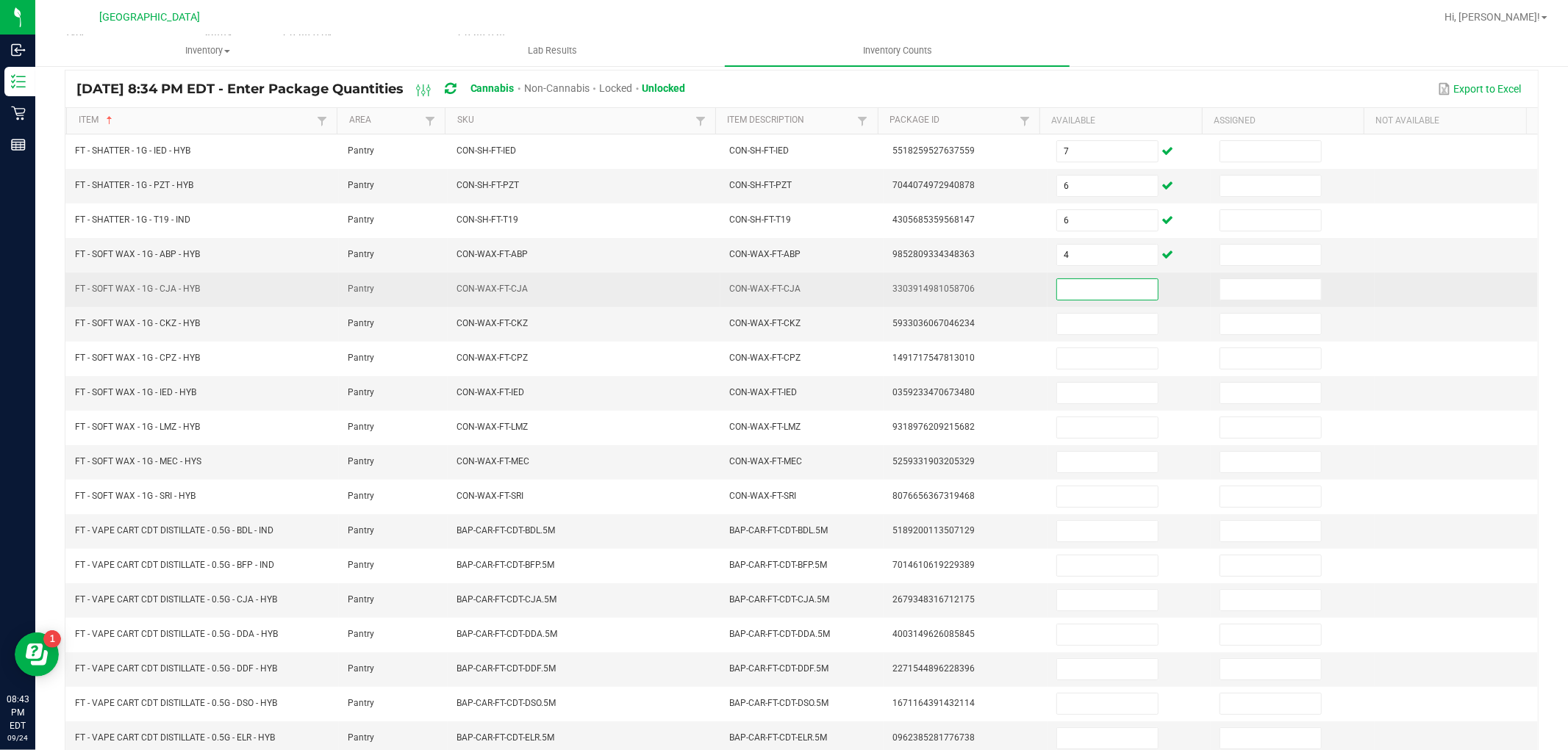
click at [1057, 300] on input at bounding box center [1108, 289] width 101 height 21
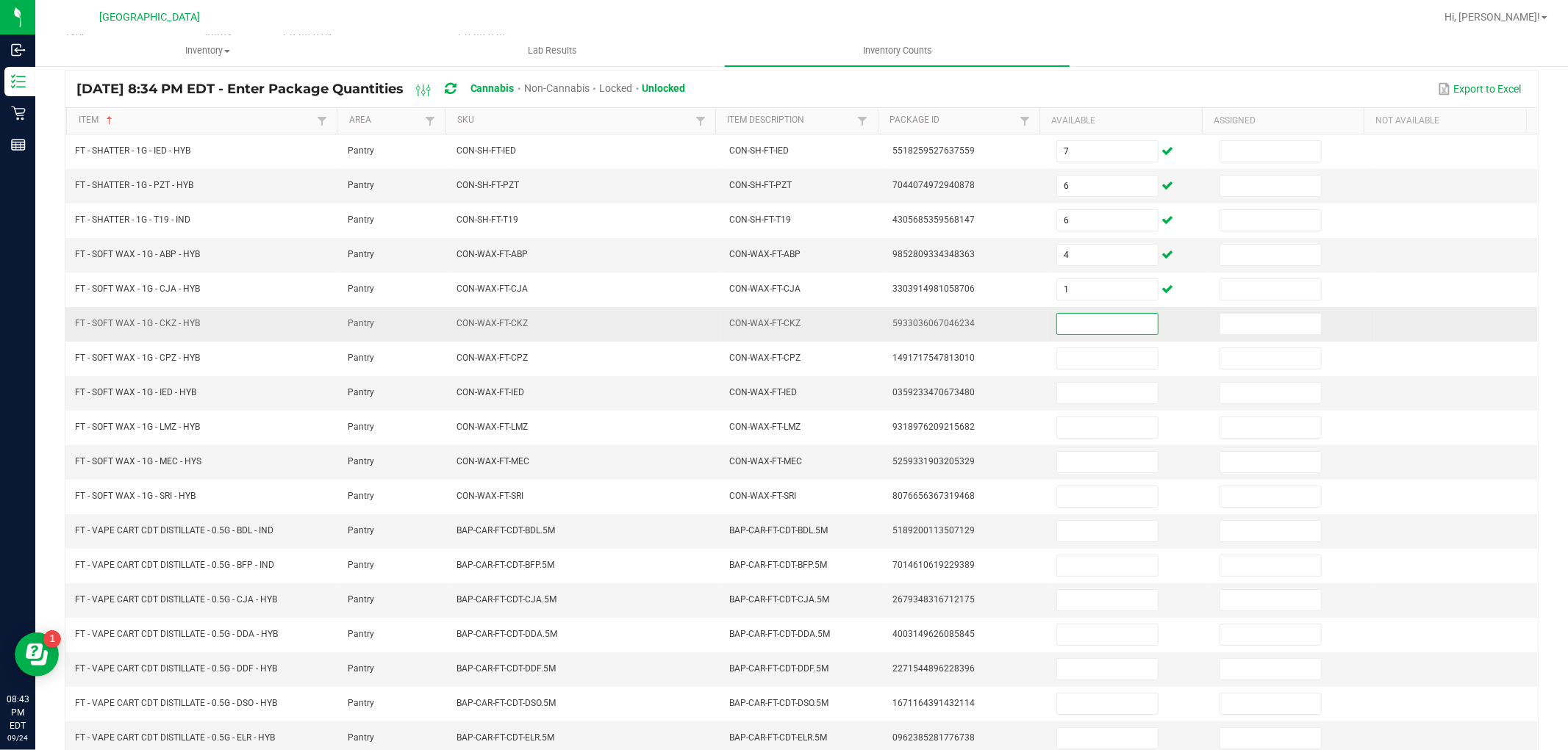
click at [1067, 319] on input at bounding box center [1108, 324] width 101 height 21
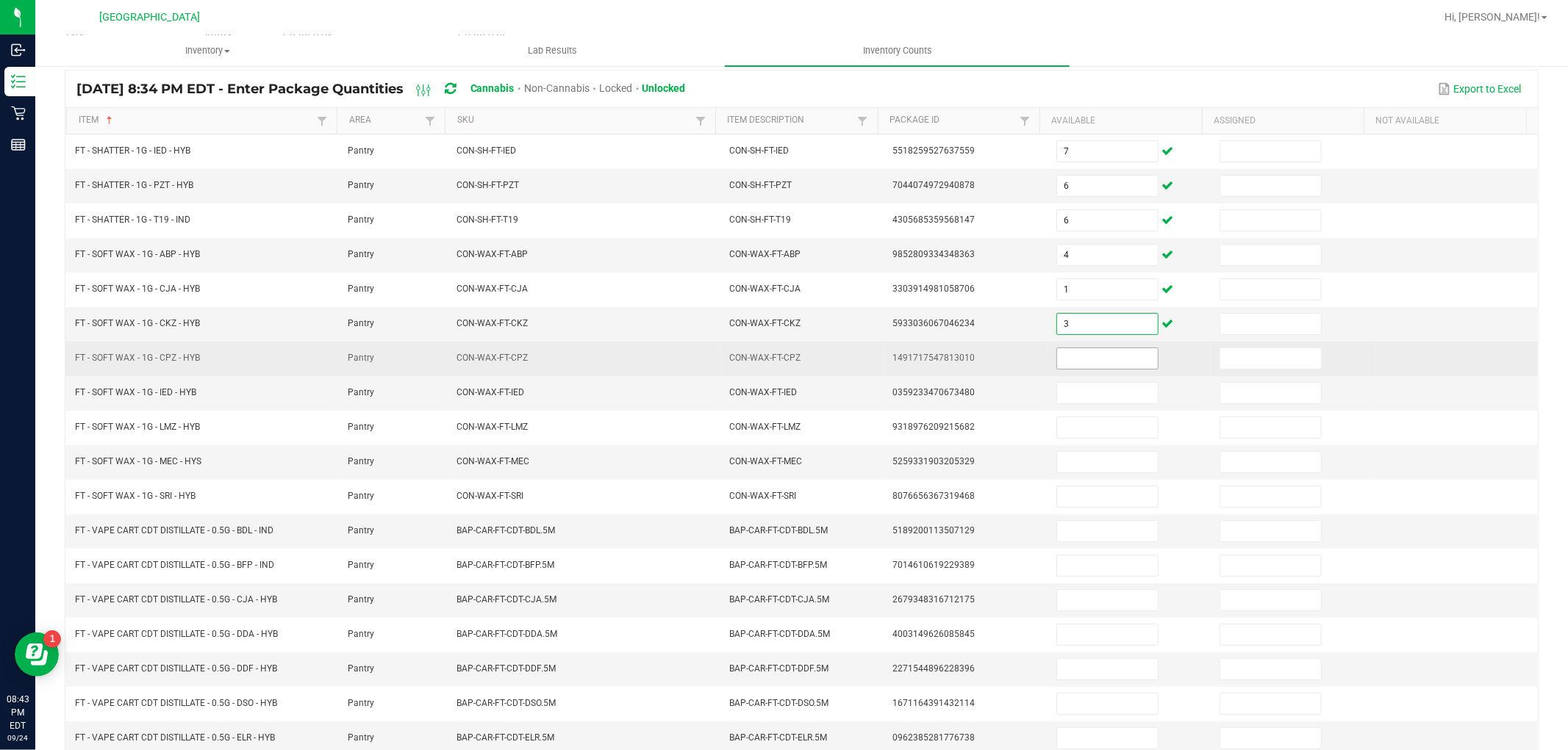
click at [1065, 353] on input at bounding box center [1108, 359] width 101 height 21
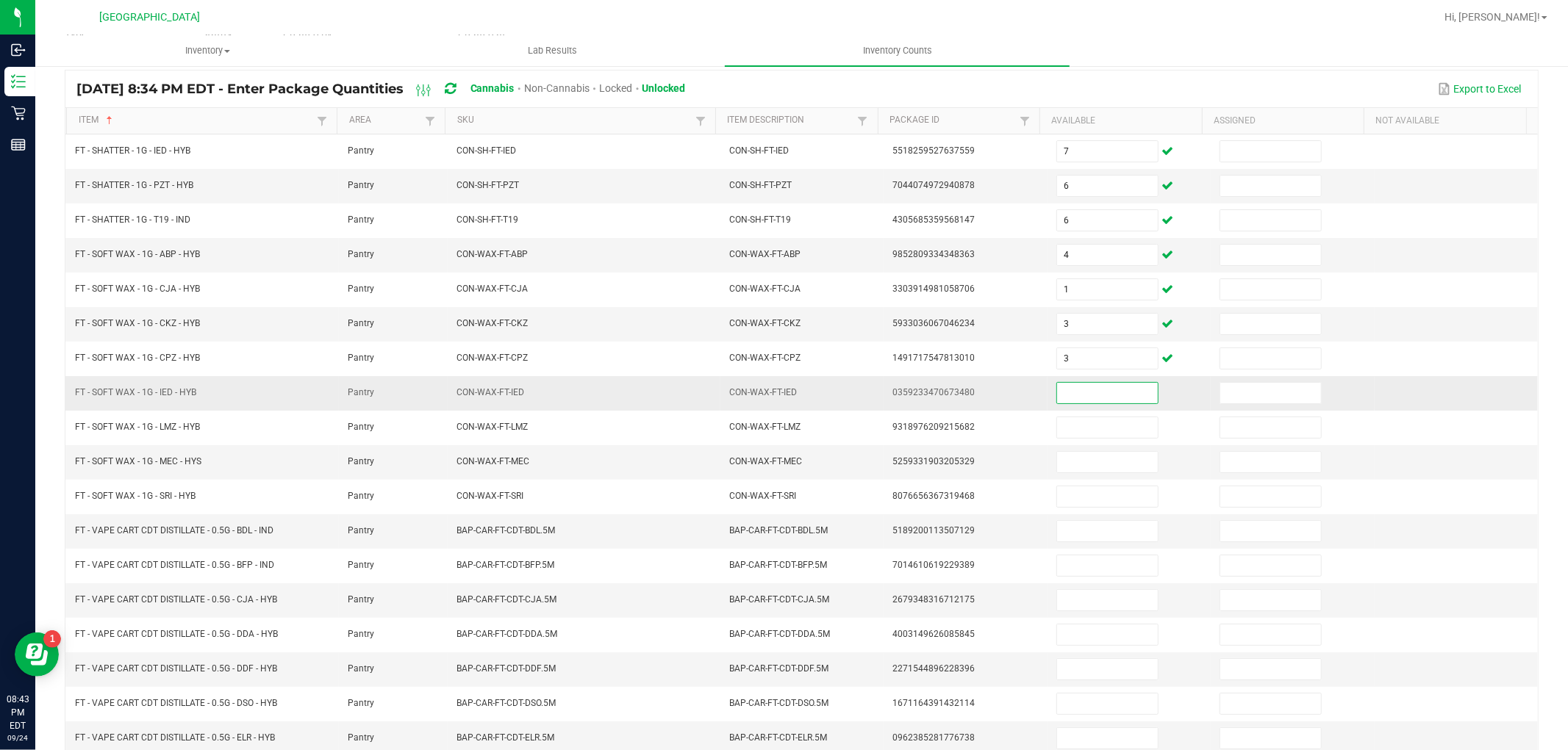
click at [1057, 388] on input at bounding box center [1108, 393] width 101 height 21
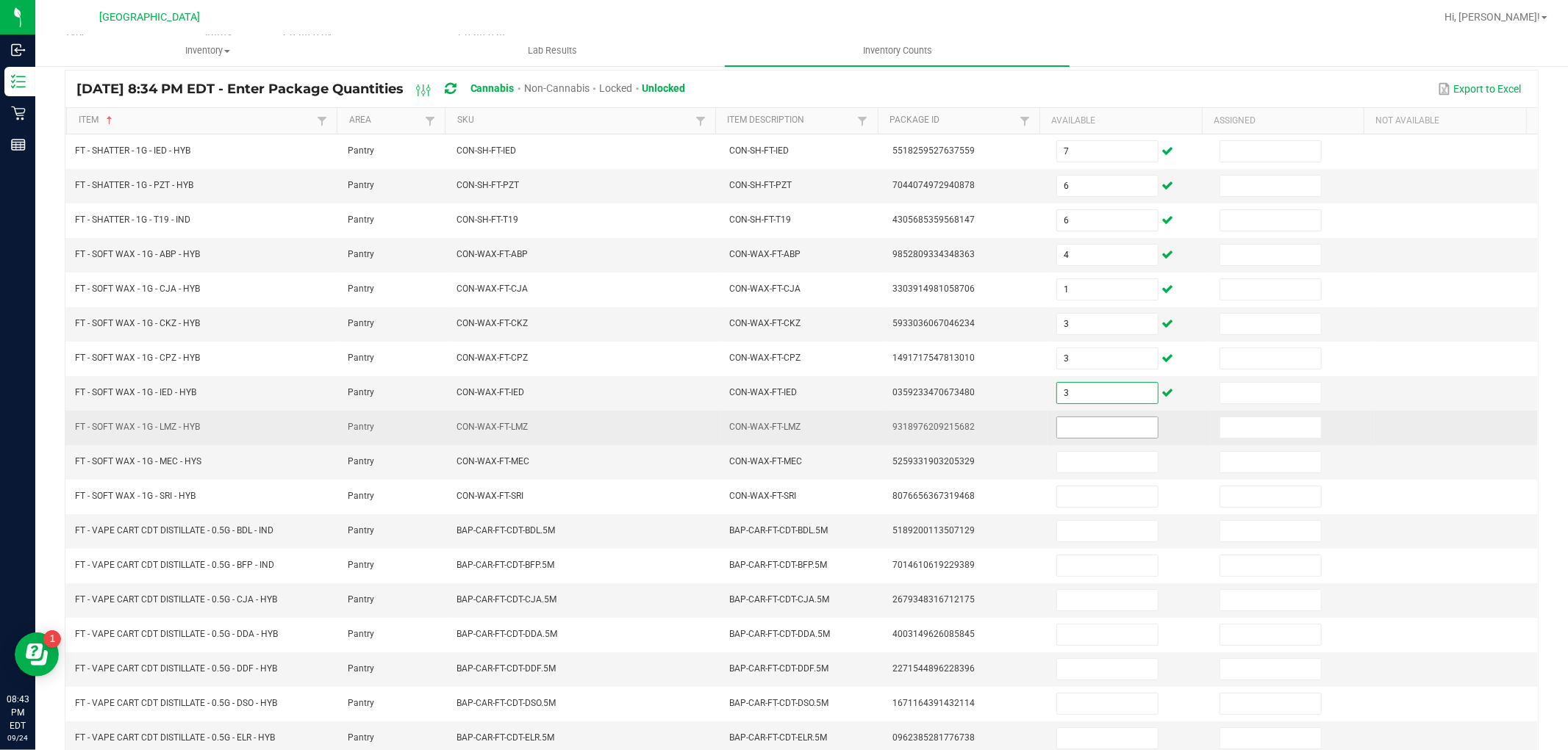
click at [1057, 431] on input at bounding box center [1108, 428] width 101 height 21
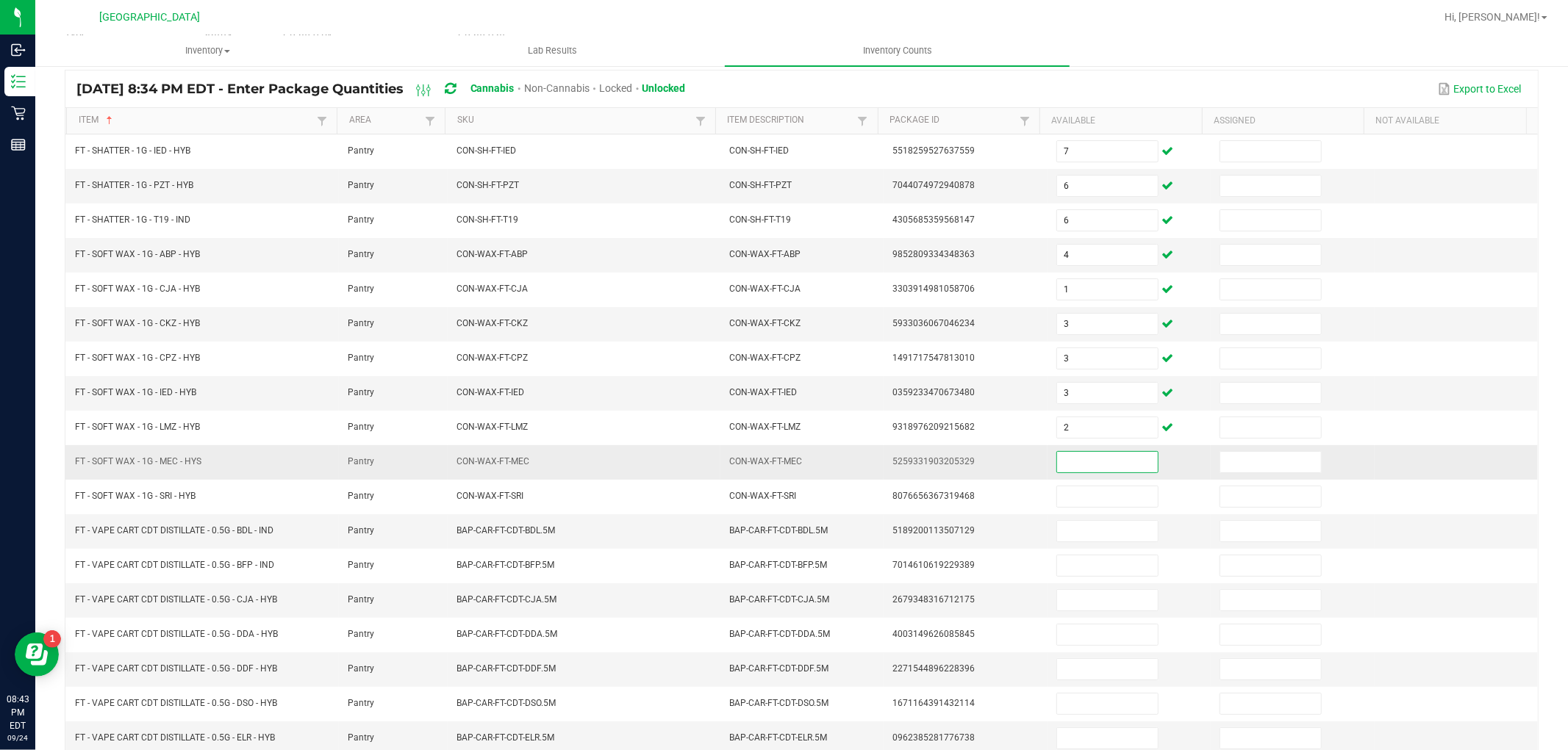
click at [1066, 460] on input at bounding box center [1108, 462] width 101 height 21
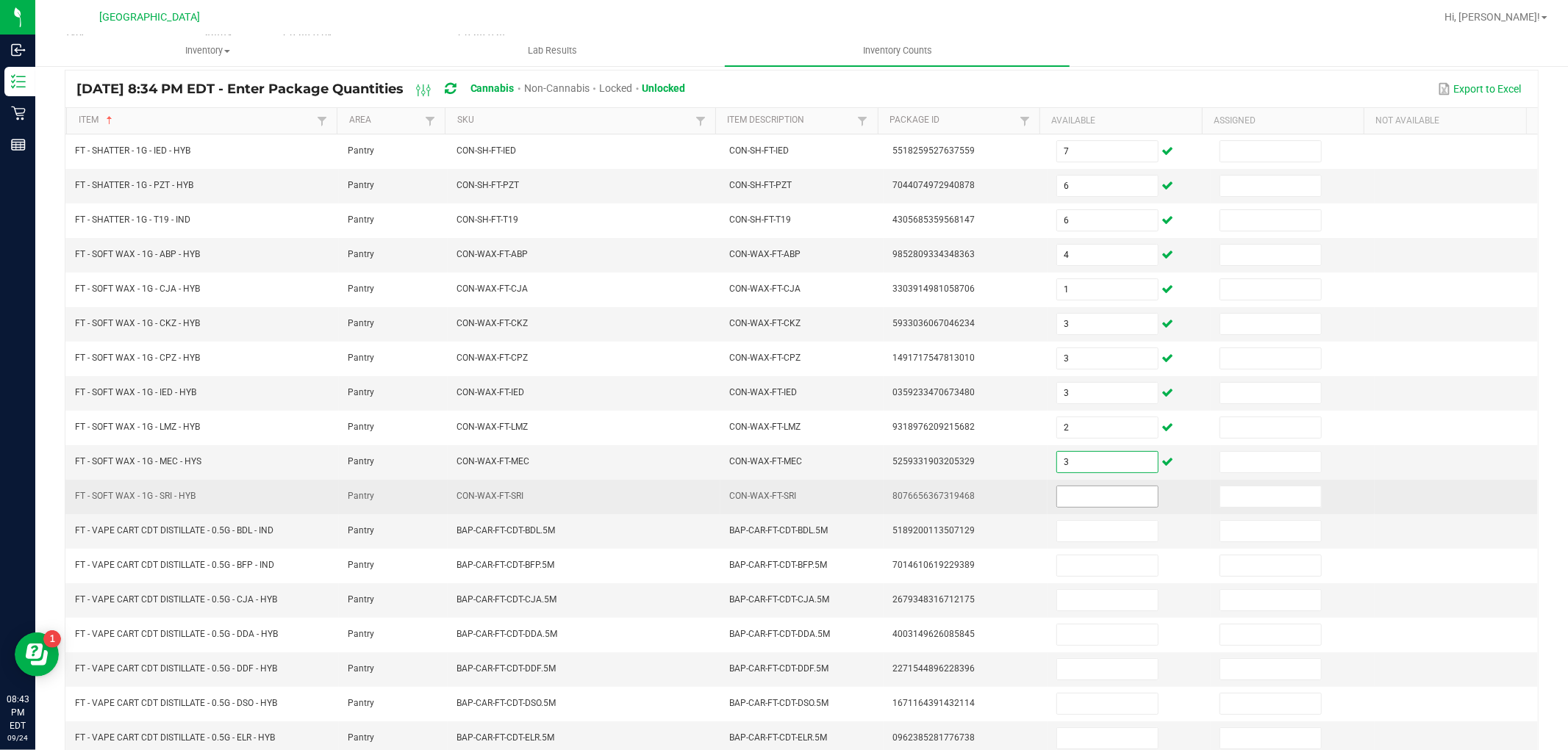
click at [1077, 498] on input at bounding box center [1108, 497] width 101 height 21
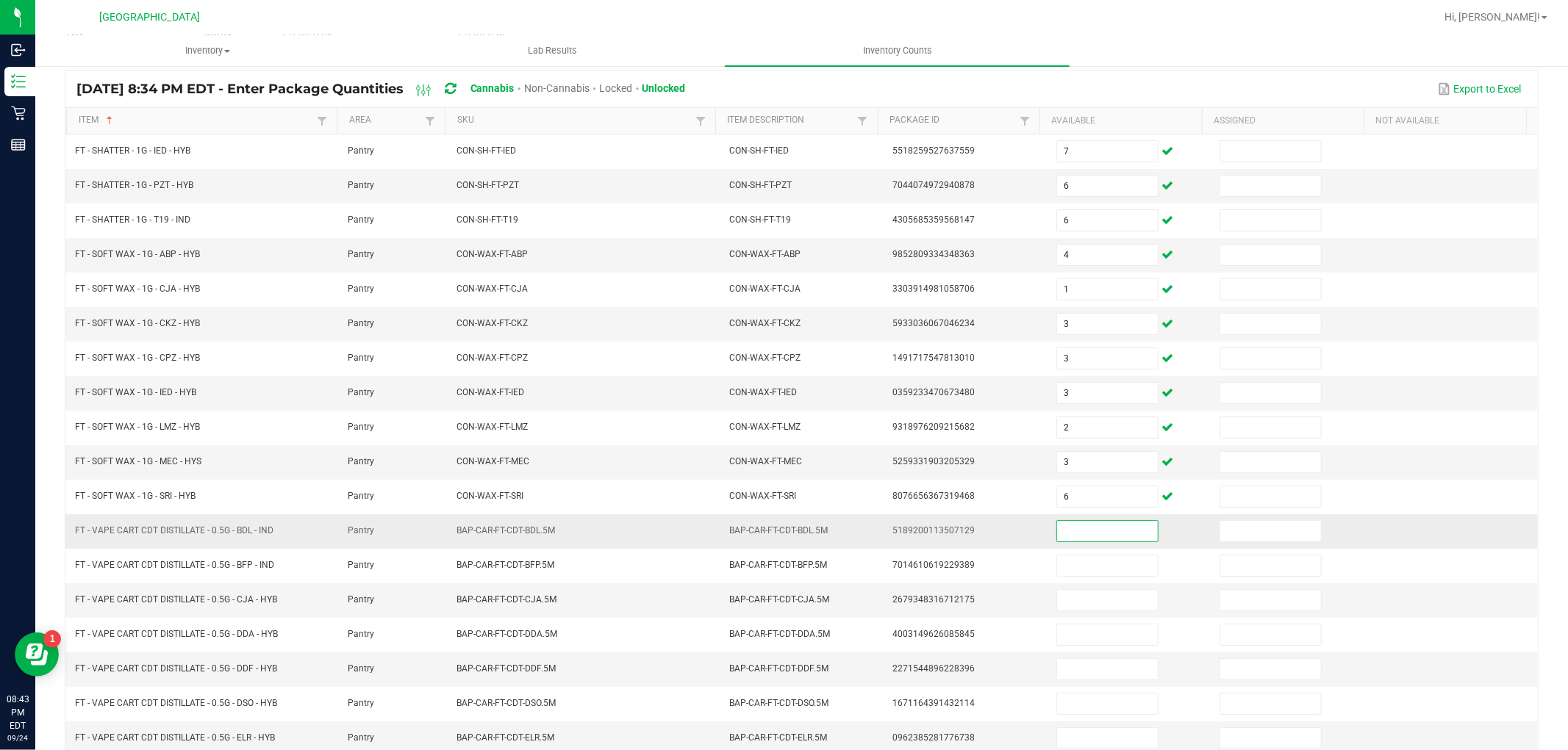
click at [1063, 542] on input at bounding box center [1108, 532] width 101 height 21
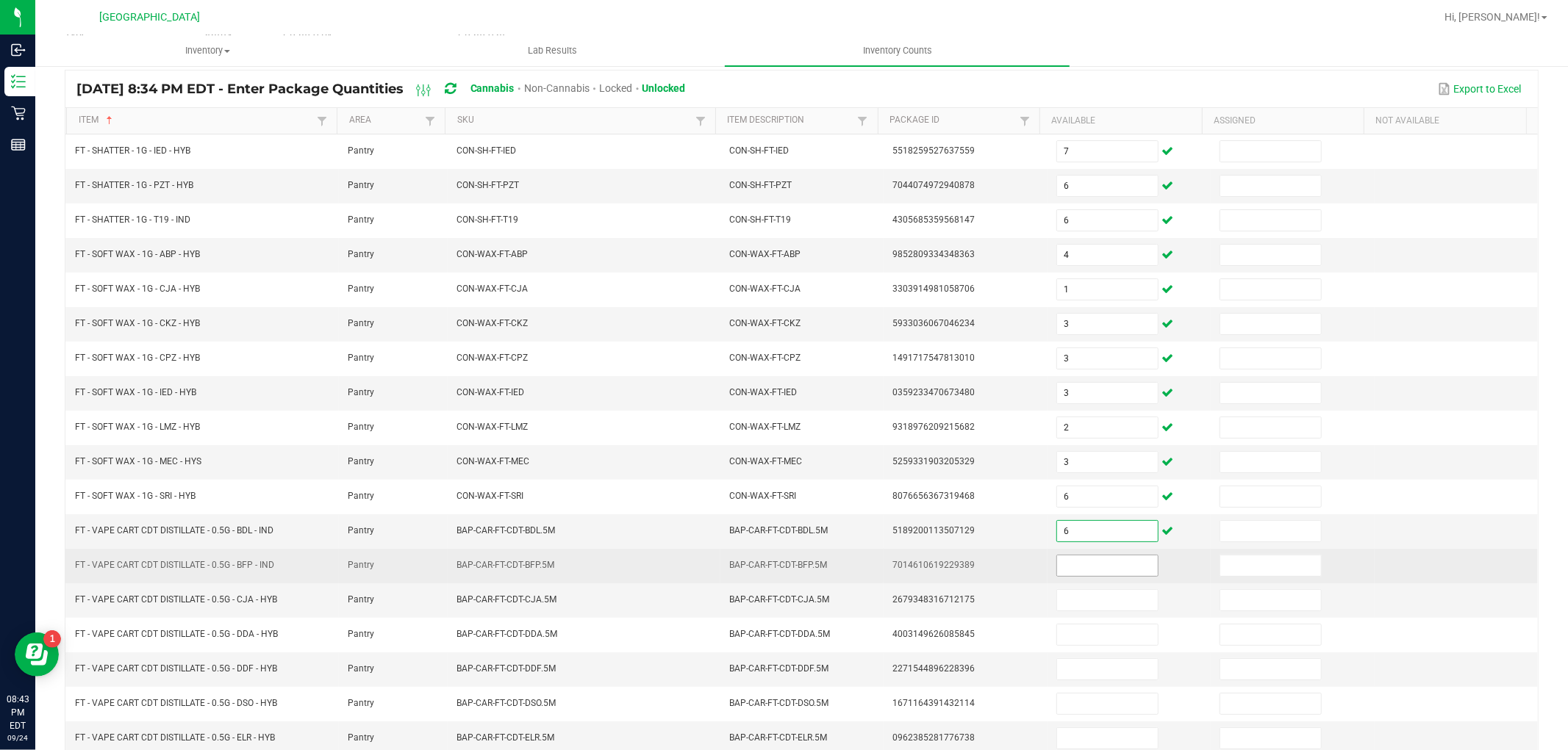
click at [1091, 566] on input at bounding box center [1108, 566] width 101 height 21
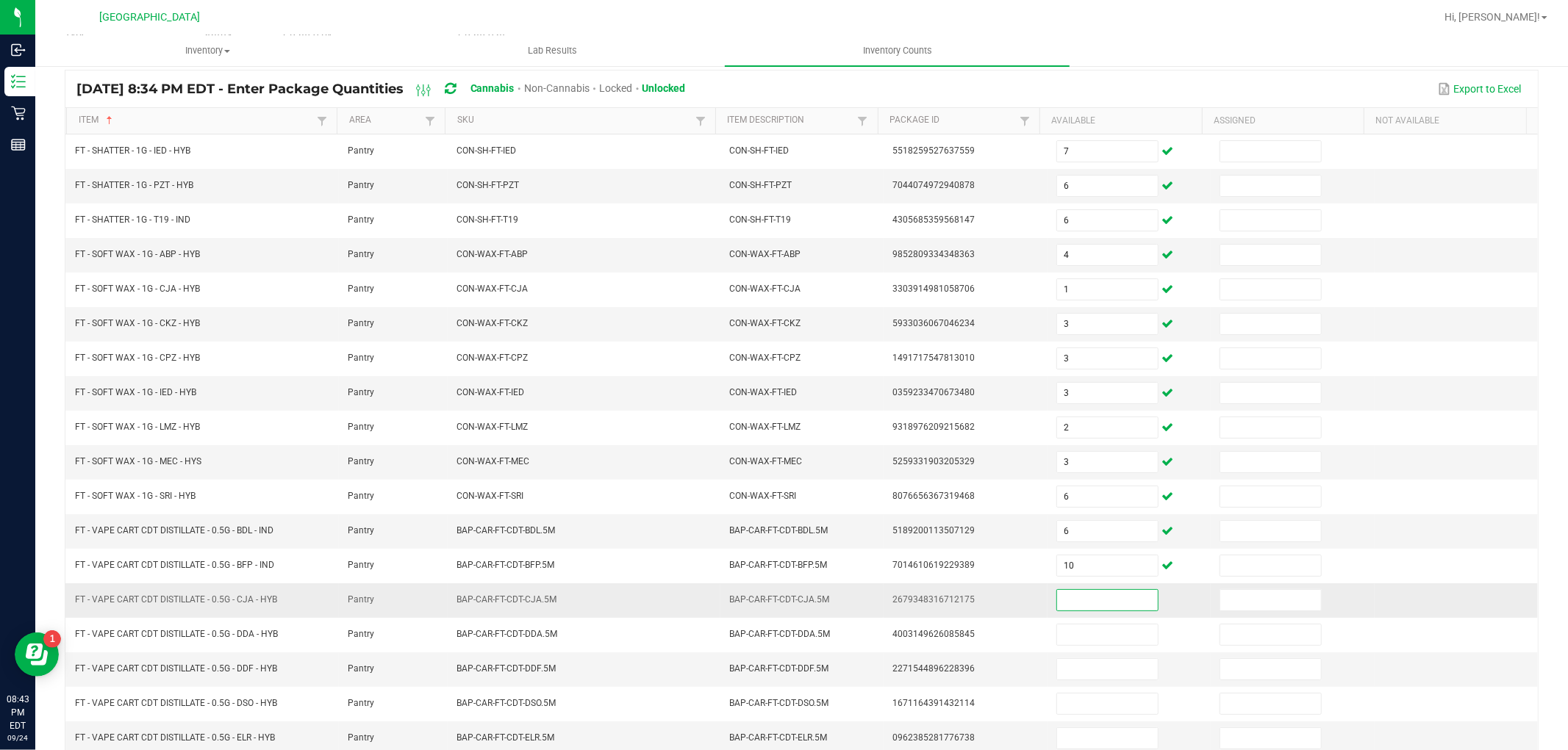
click at [1099, 593] on input at bounding box center [1108, 600] width 101 height 21
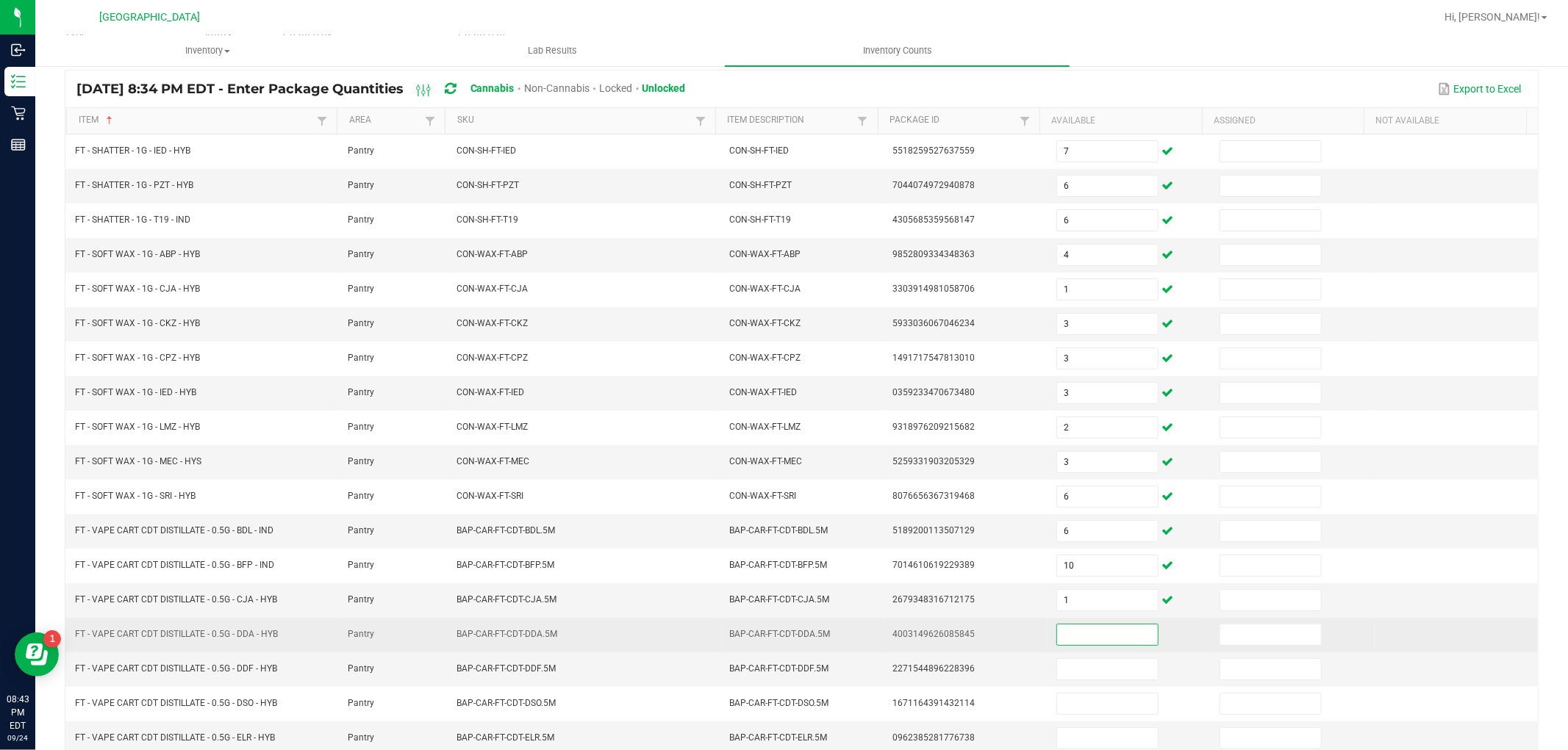
click at [1088, 642] on input at bounding box center [1108, 635] width 101 height 21
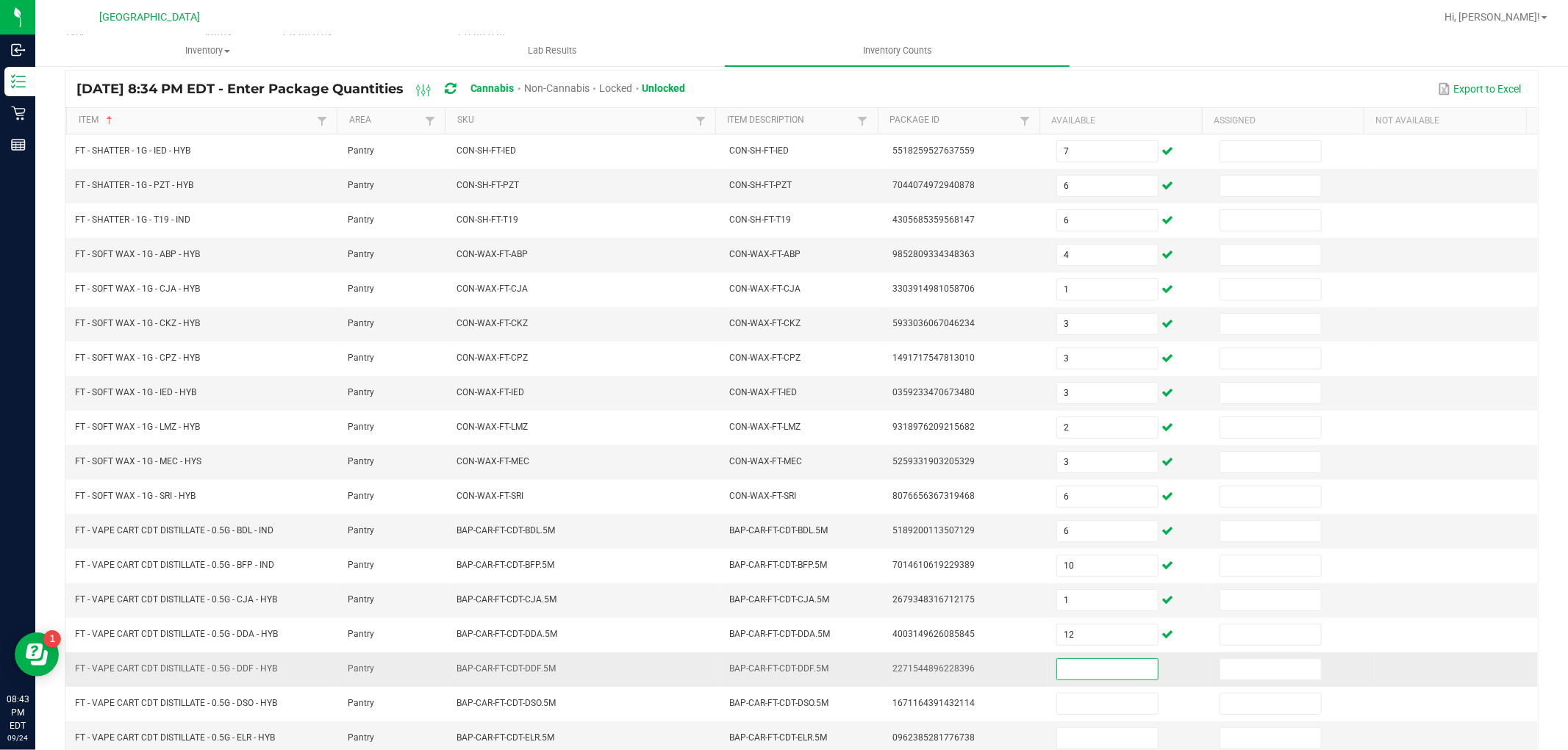
click at [1095, 679] on input at bounding box center [1108, 669] width 101 height 21
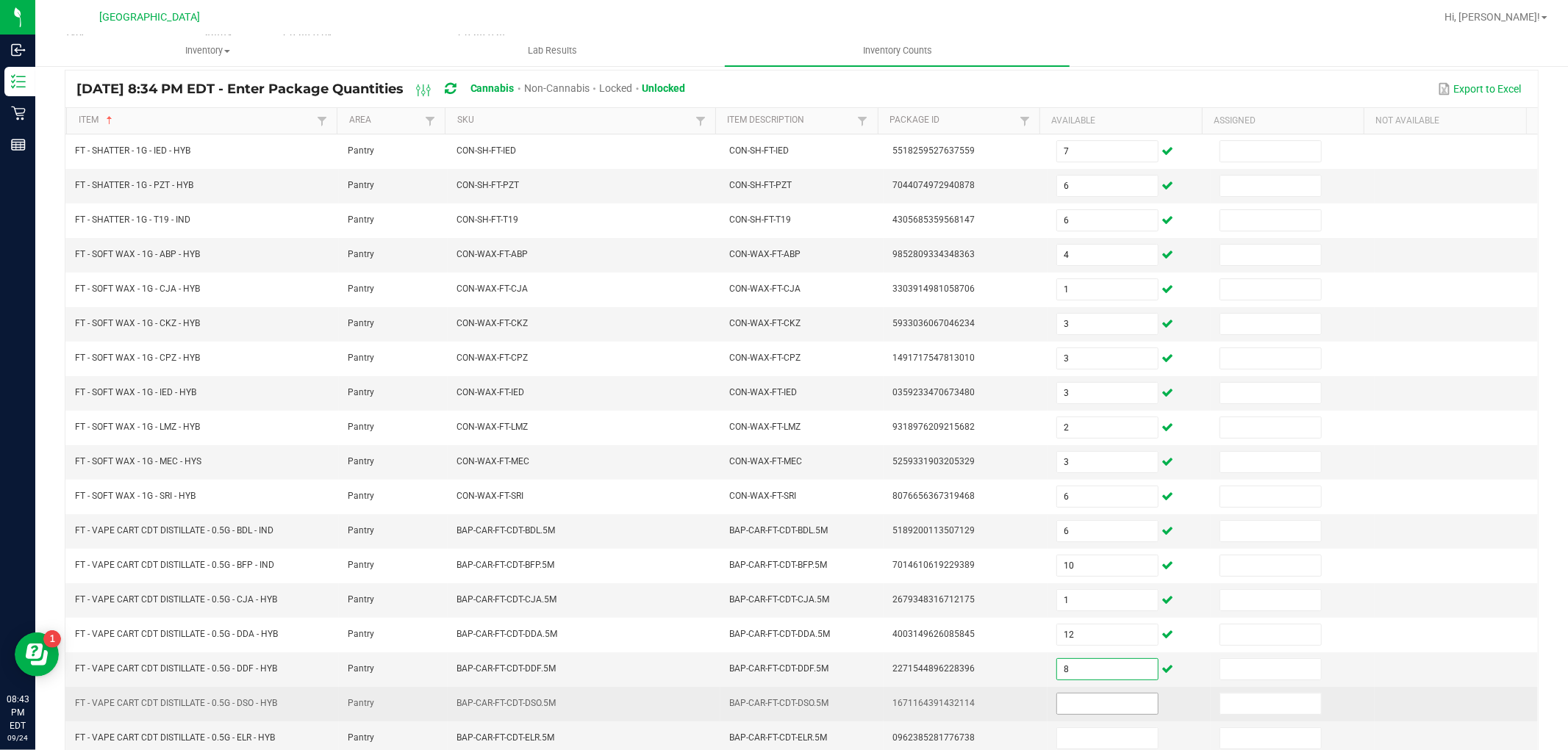
click at [1089, 714] on input at bounding box center [1108, 704] width 101 height 21
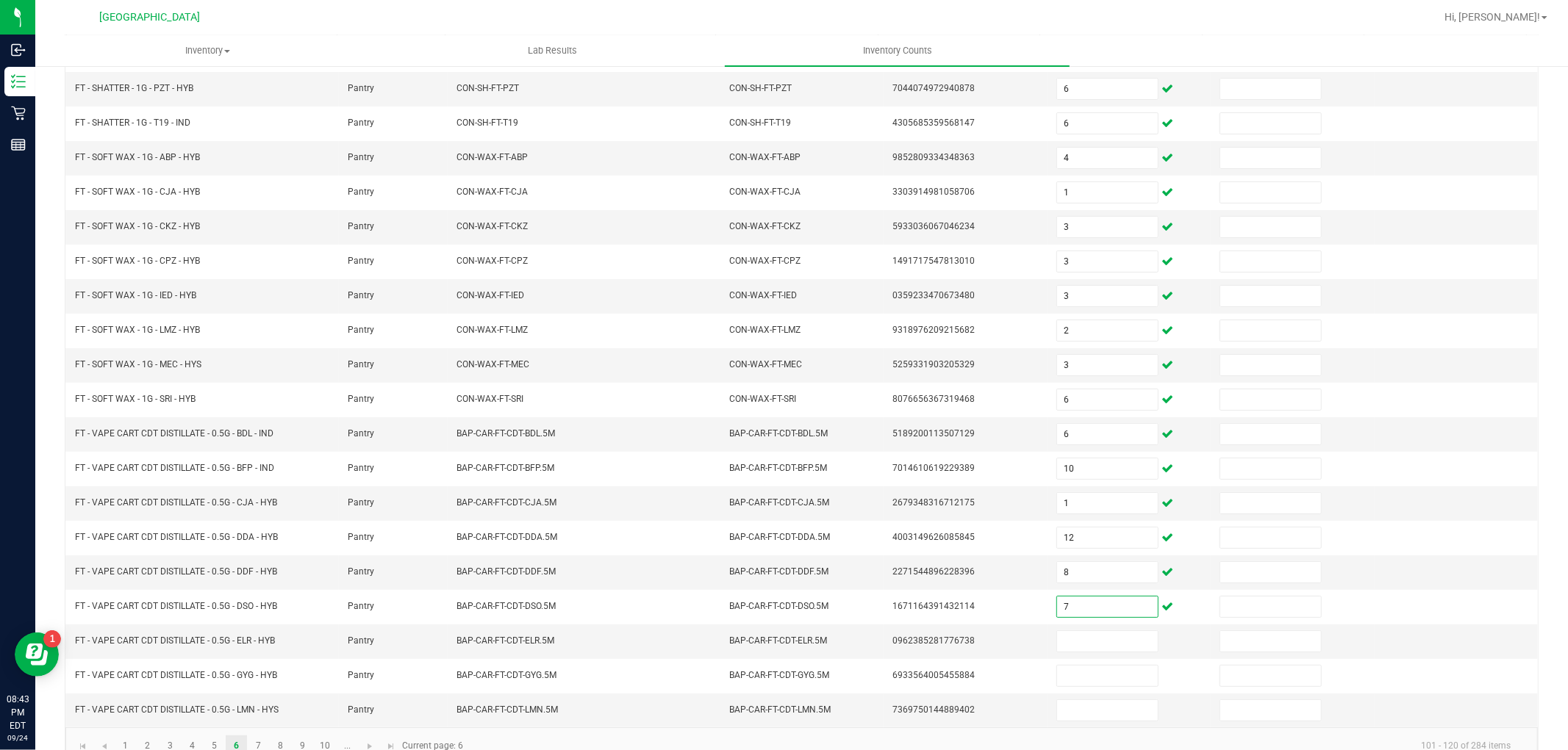
scroll to position [234, 0]
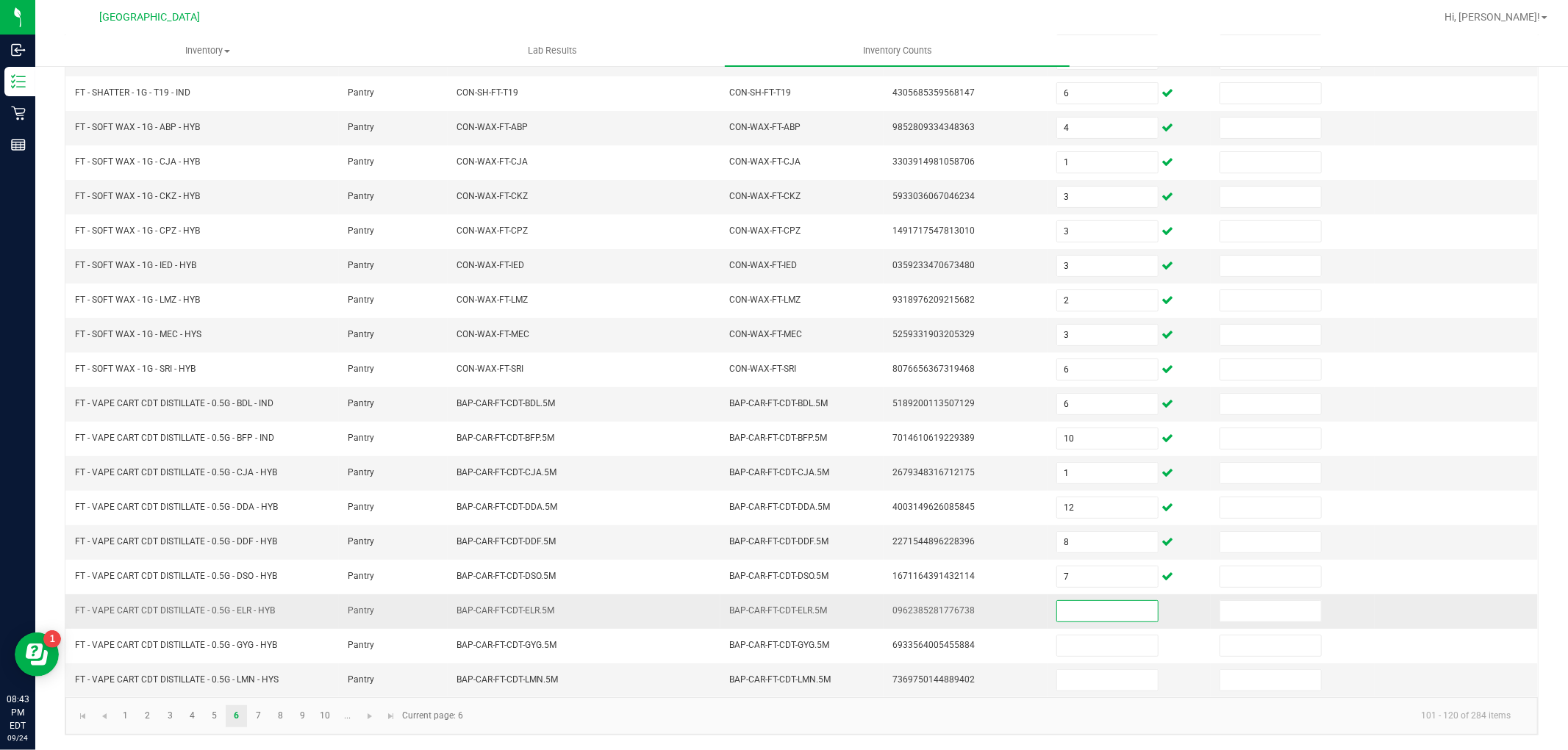
click at [1057, 620] on input at bounding box center [1108, 611] width 101 height 21
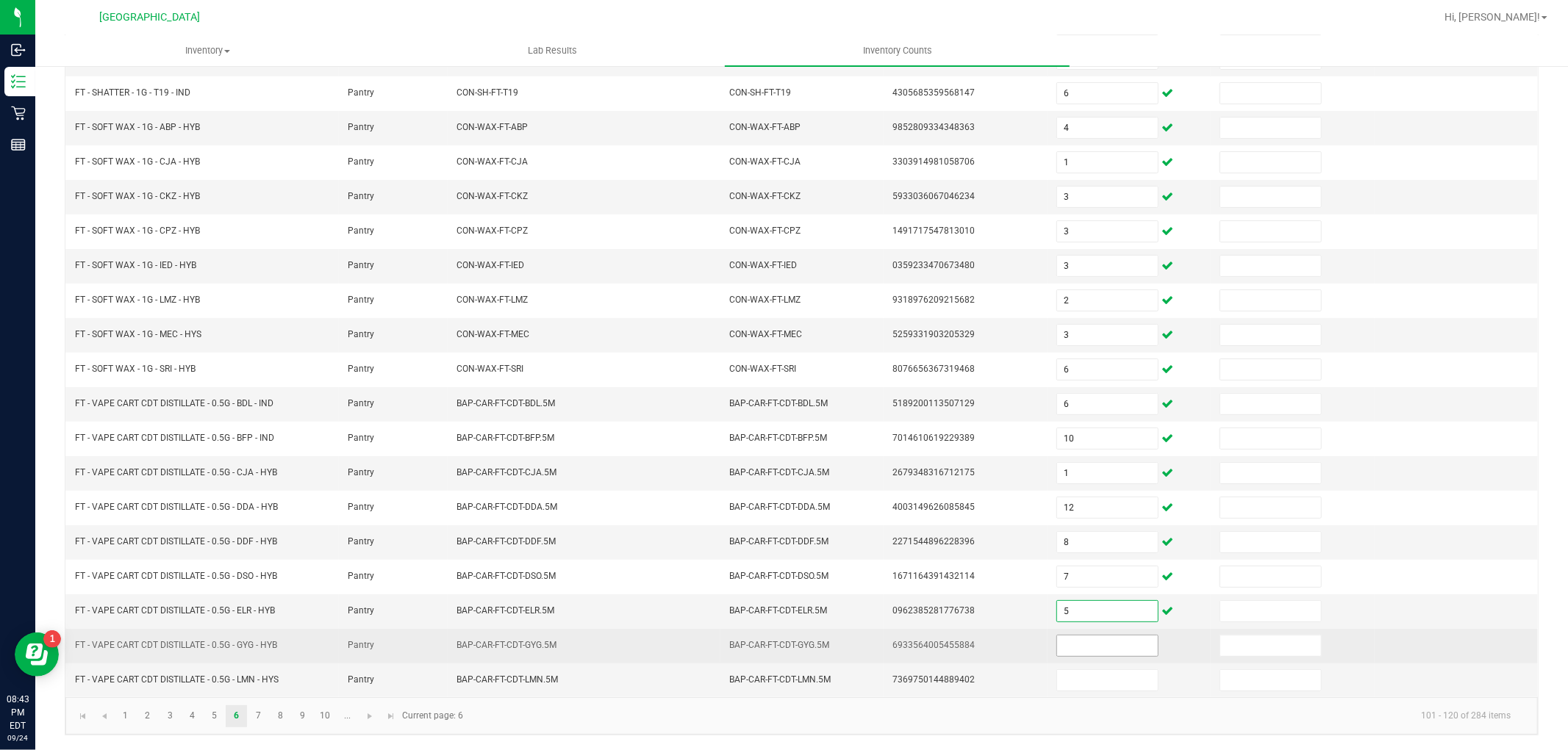
click at [1061, 650] on input at bounding box center [1108, 646] width 101 height 21
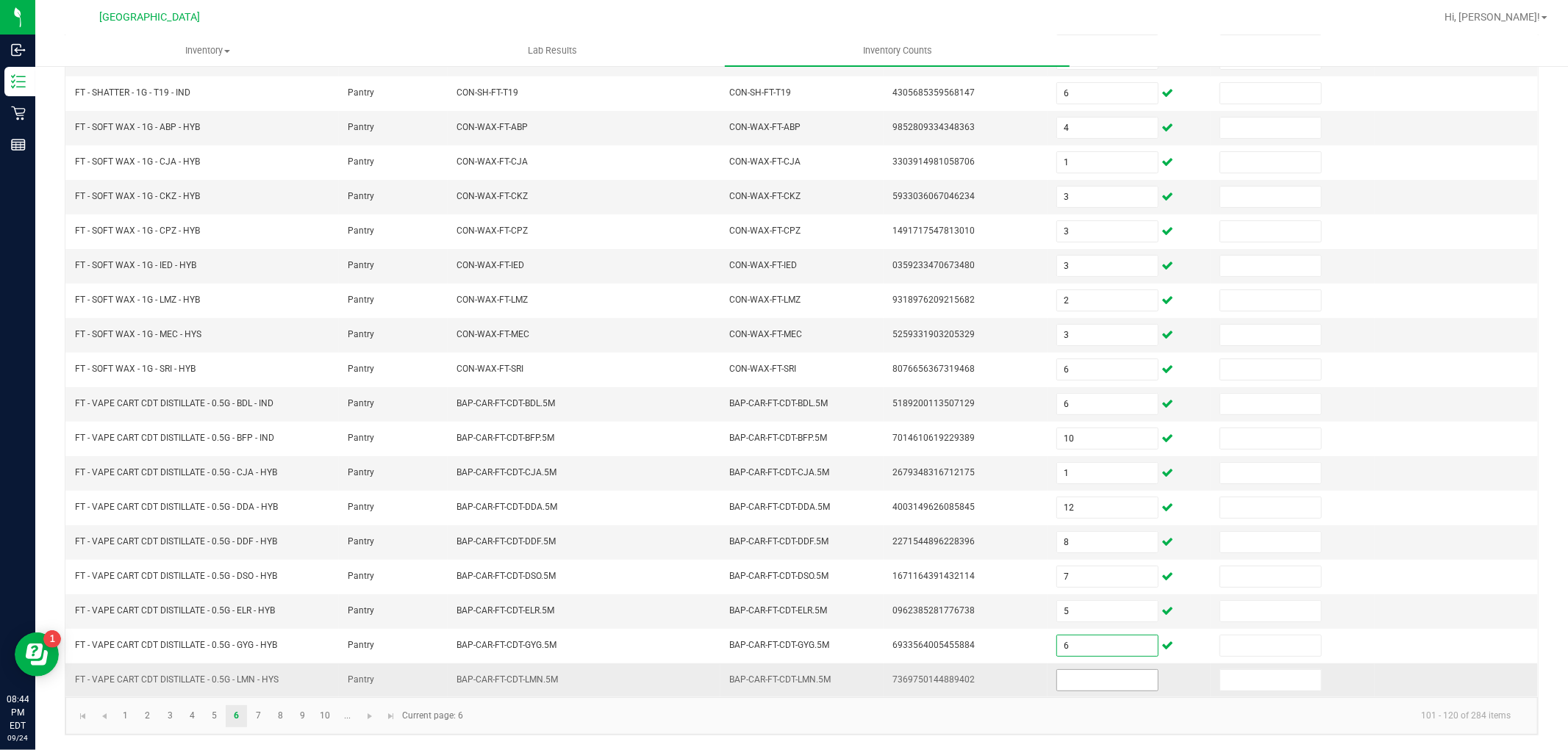
click at [1067, 679] on input at bounding box center [1108, 680] width 101 height 21
click at [259, 718] on link "7" at bounding box center [259, 717] width 22 height 22
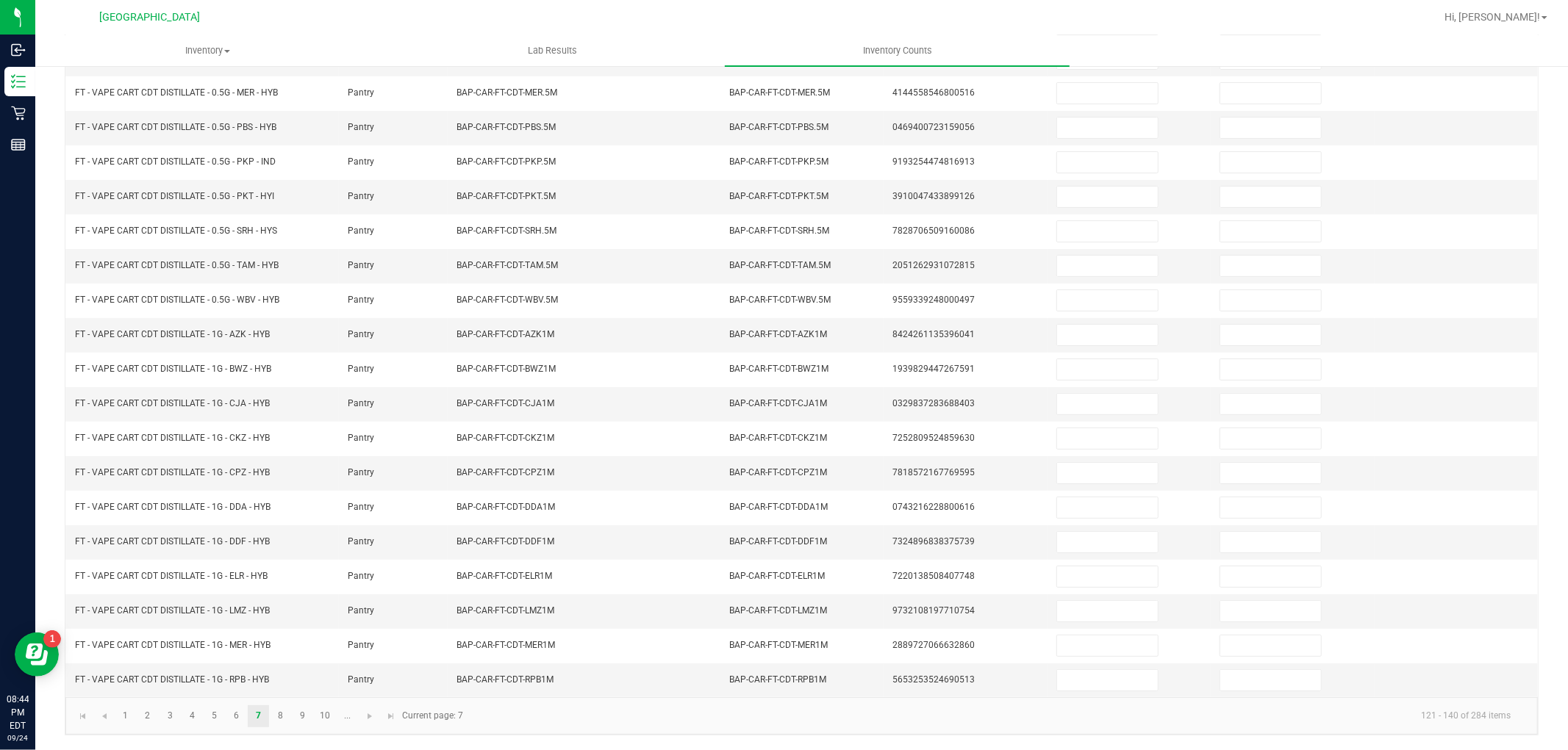
drag, startPoint x: 1554, startPoint y: 325, endPoint x: 1555, endPoint y: 257, distance: 68.0
click at [1555, 257] on div "< All Inventory Counts Inventory Count Cancel Count Submit for Review Type Ente…" at bounding box center [802, 293] width 1533 height 916
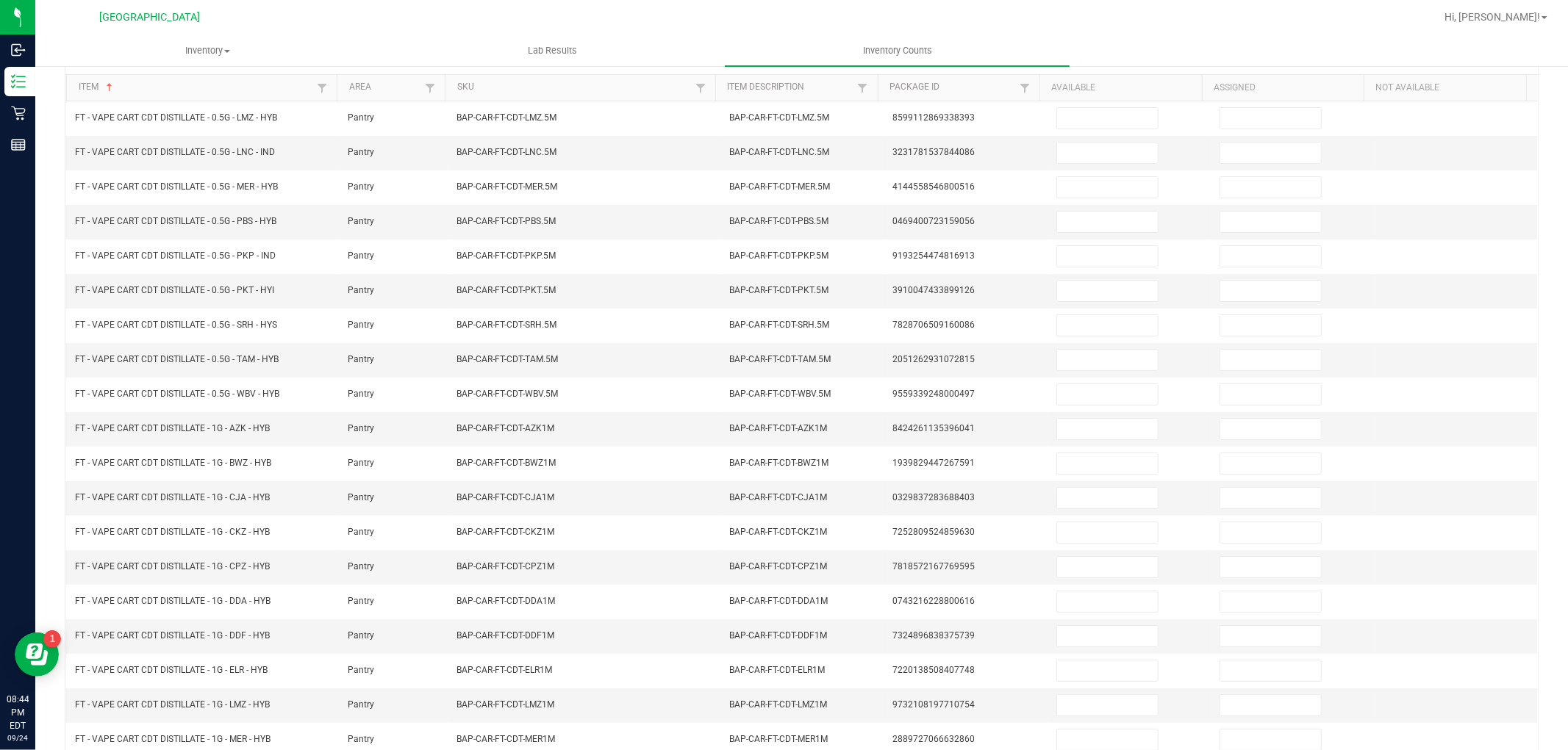
scroll to position [132, 0]
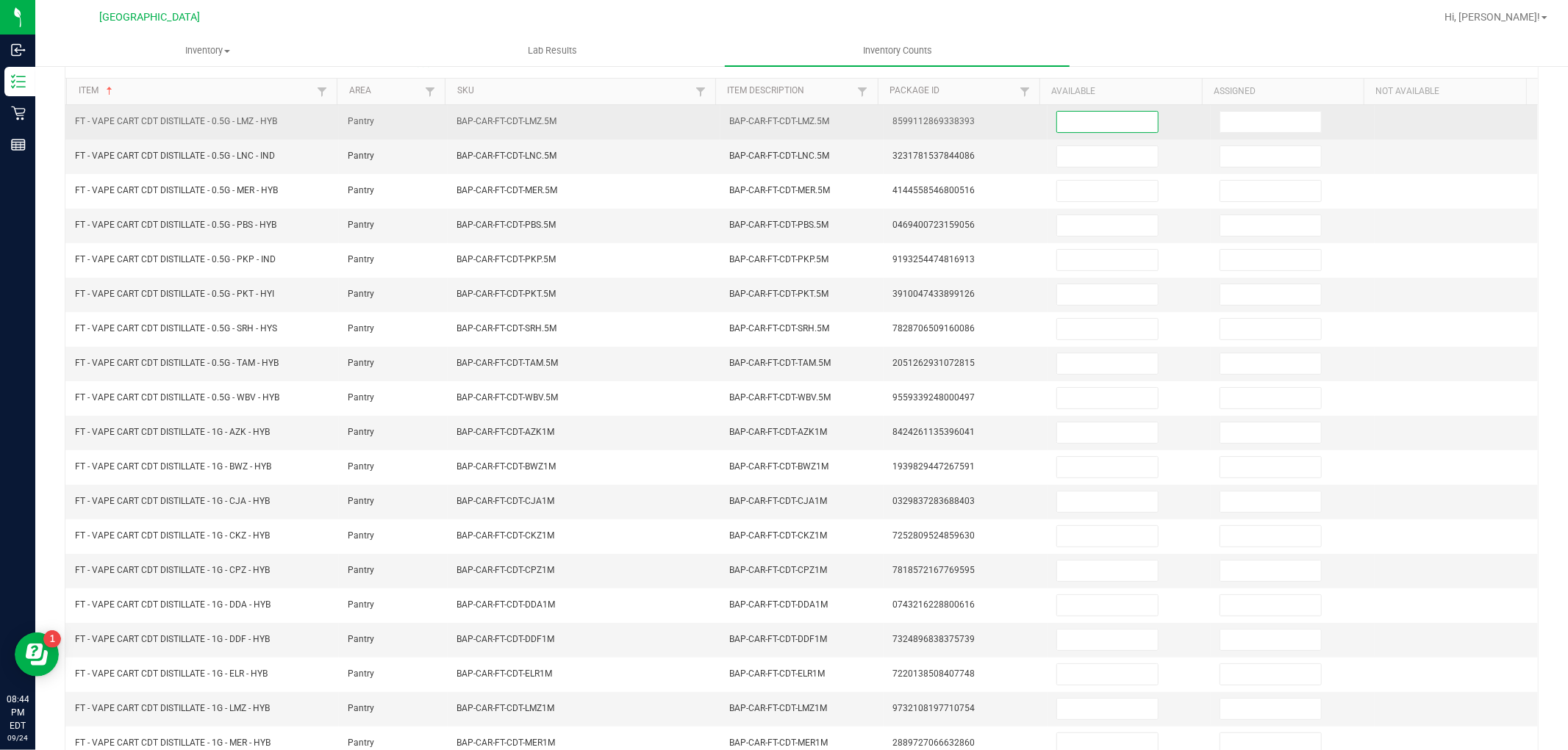
click at [1107, 126] on input at bounding box center [1108, 122] width 101 height 21
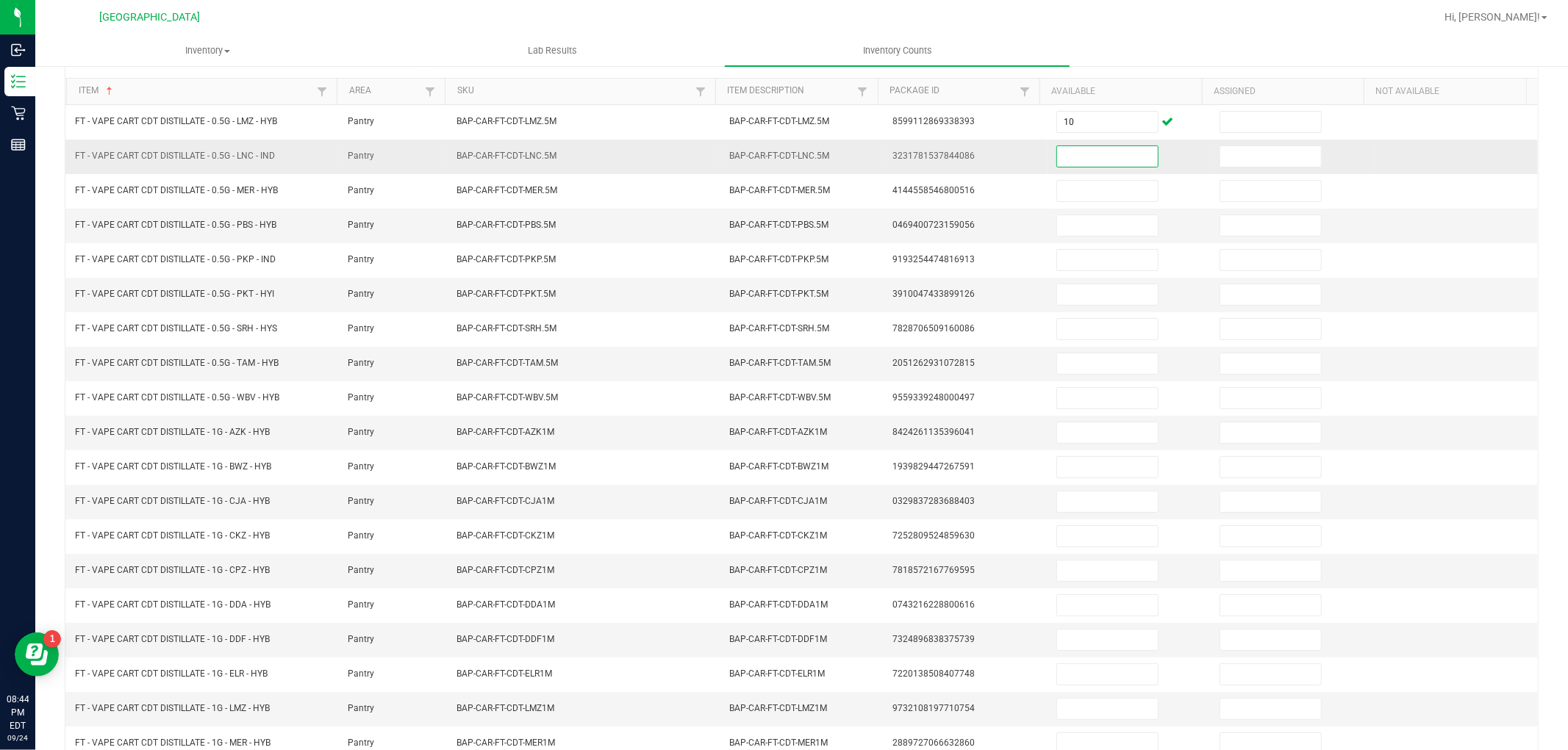
click at [1087, 153] on input at bounding box center [1108, 157] width 101 height 21
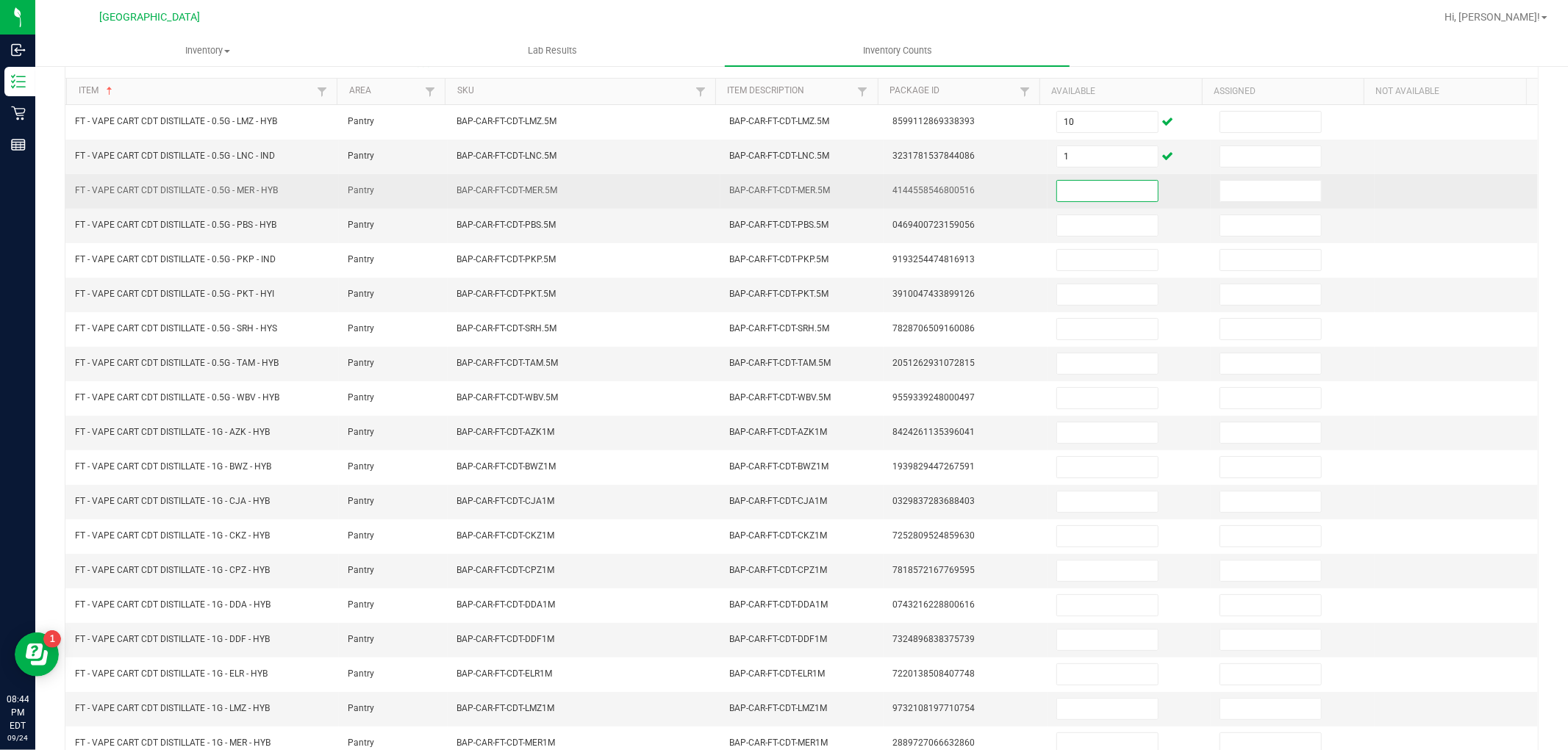
click at [1090, 188] on input at bounding box center [1108, 191] width 101 height 21
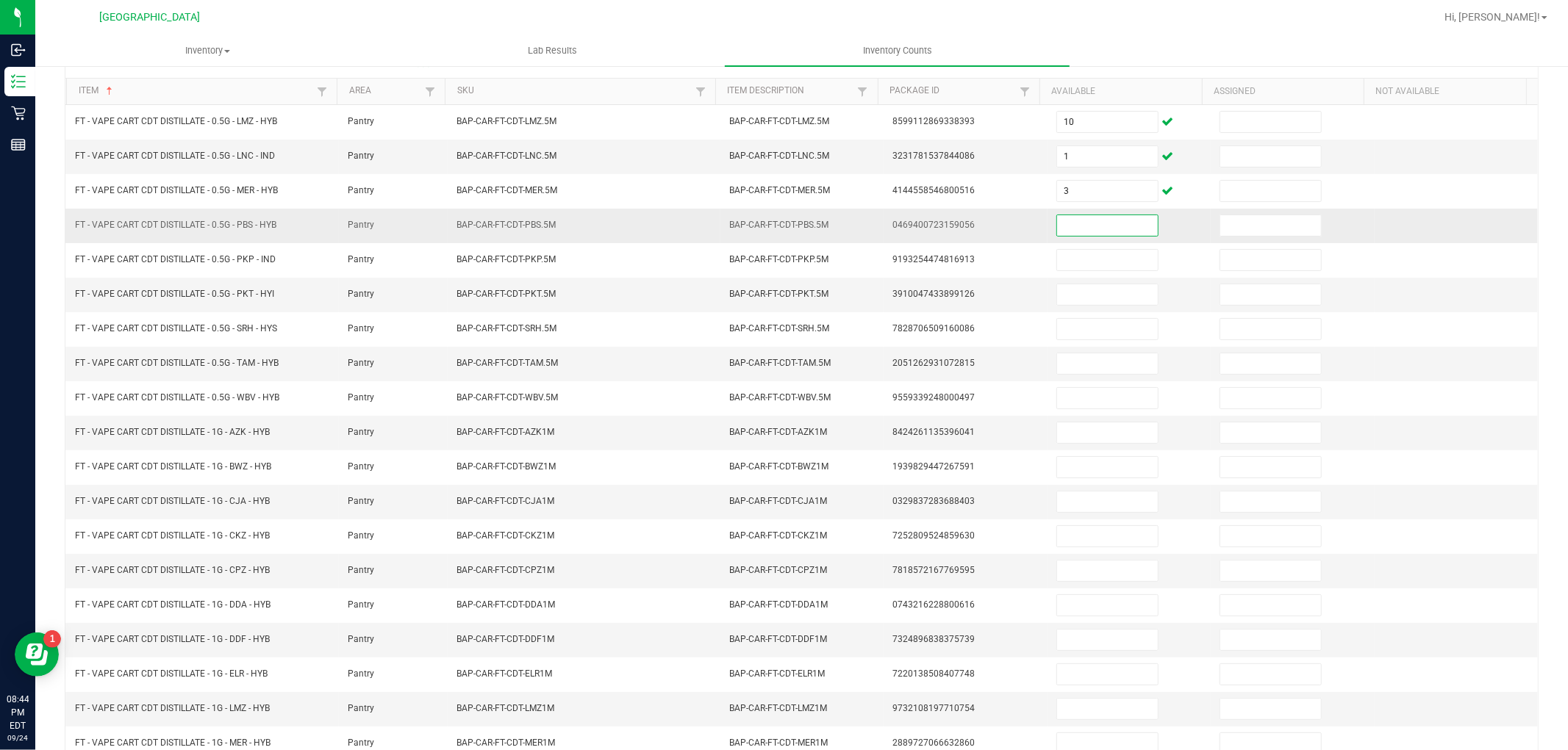
click at [1097, 231] on input at bounding box center [1108, 225] width 101 height 21
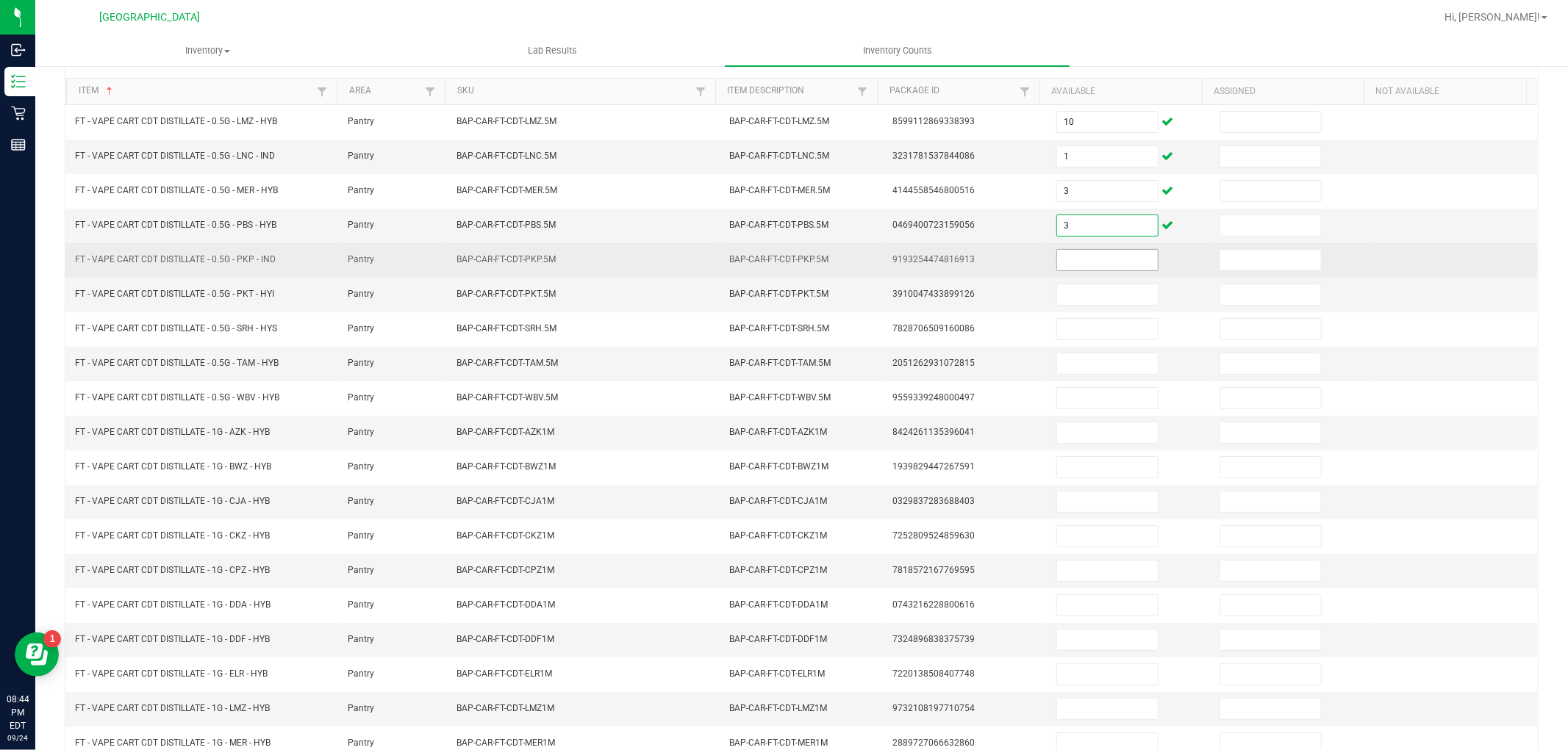
click at [1077, 268] on input at bounding box center [1108, 260] width 101 height 21
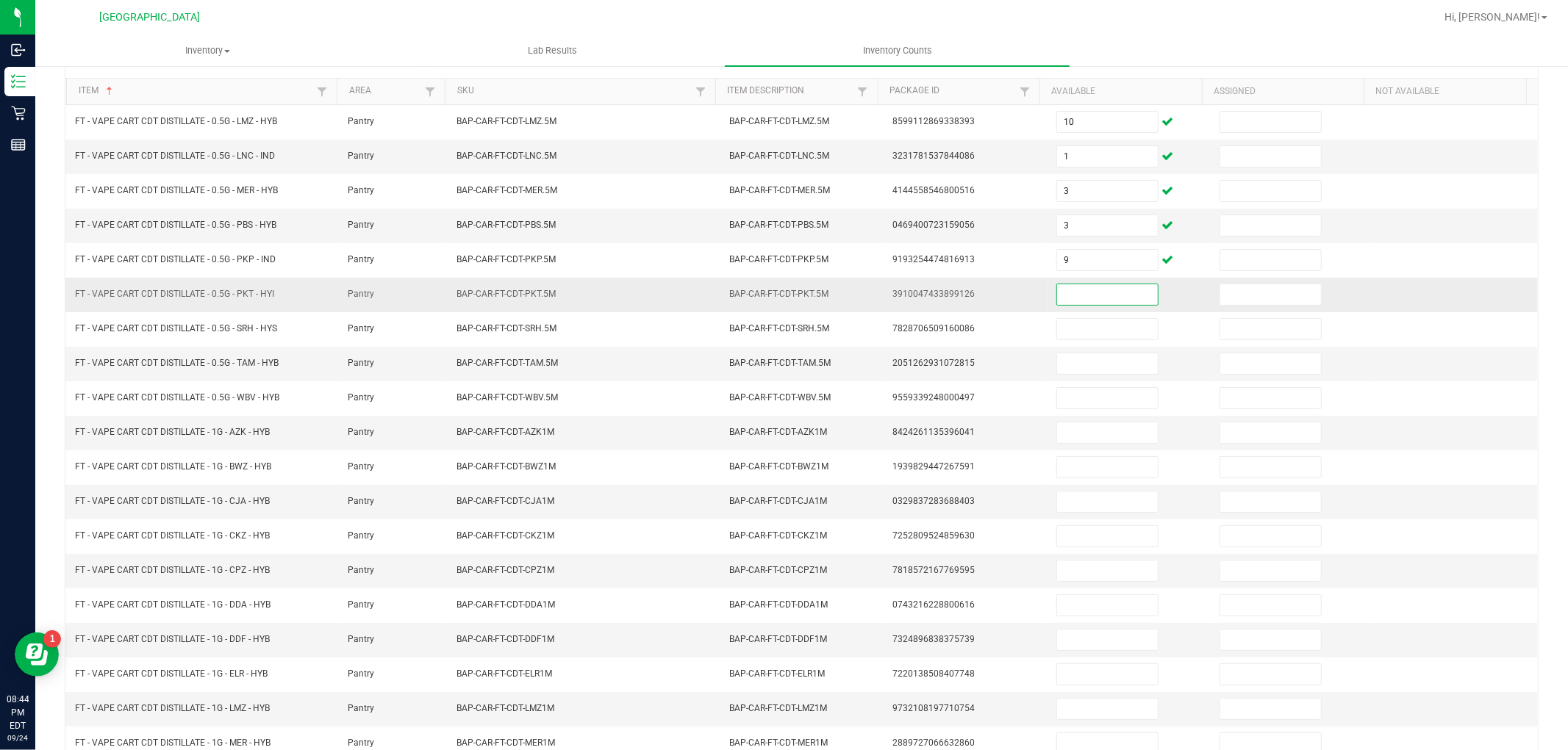
click at [1072, 290] on input at bounding box center [1108, 294] width 101 height 21
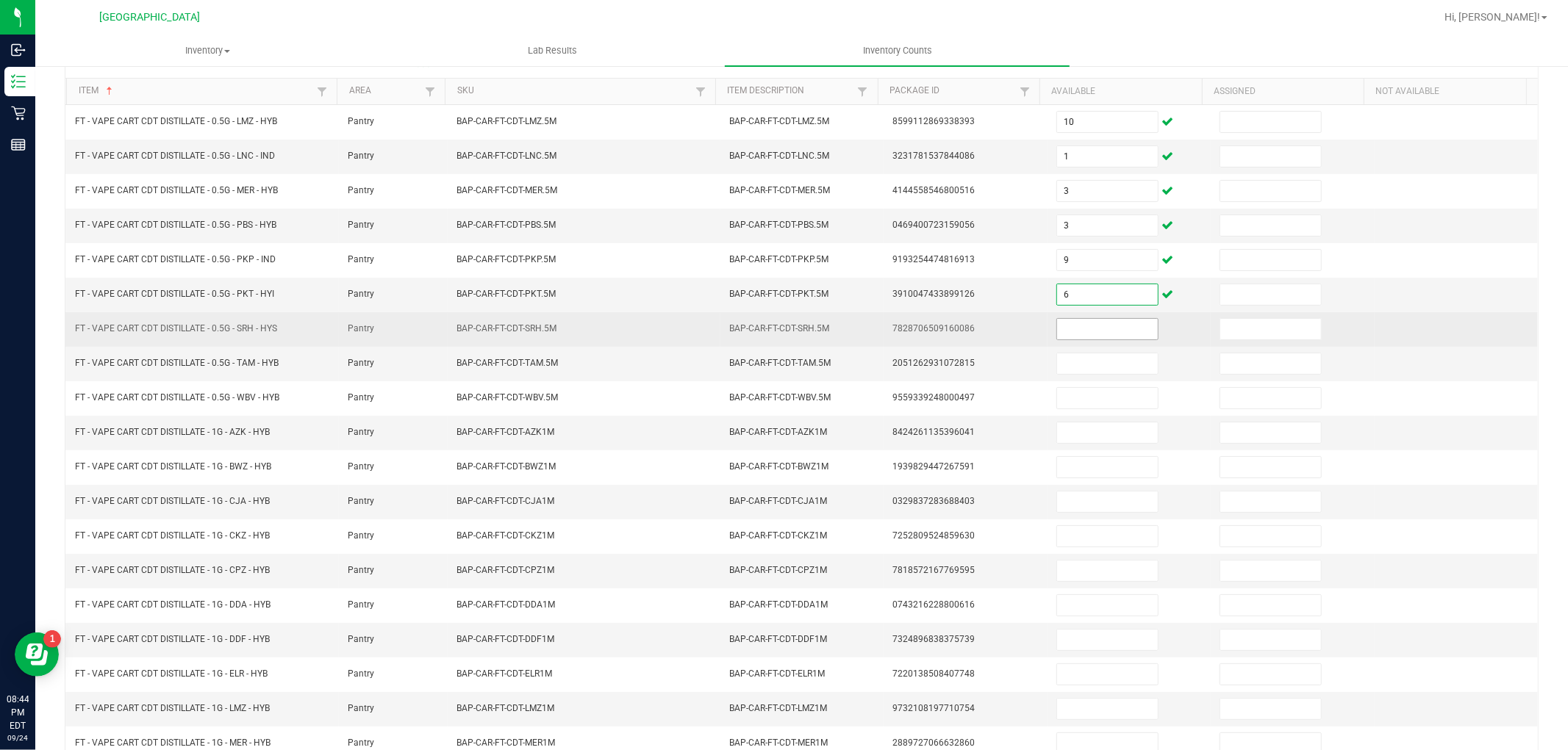
click at [1080, 336] on input at bounding box center [1108, 329] width 101 height 21
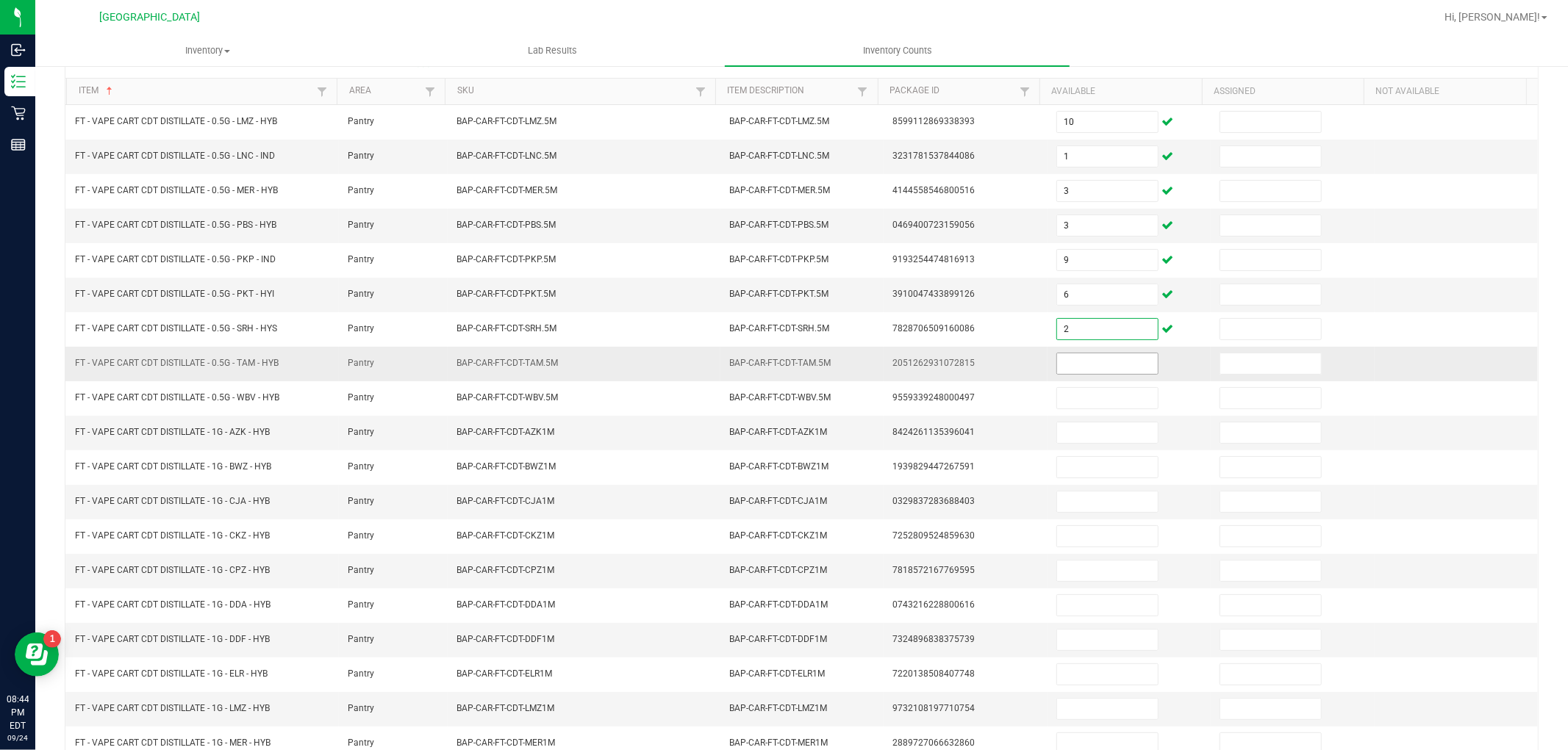
click at [1087, 366] on input at bounding box center [1108, 363] width 101 height 21
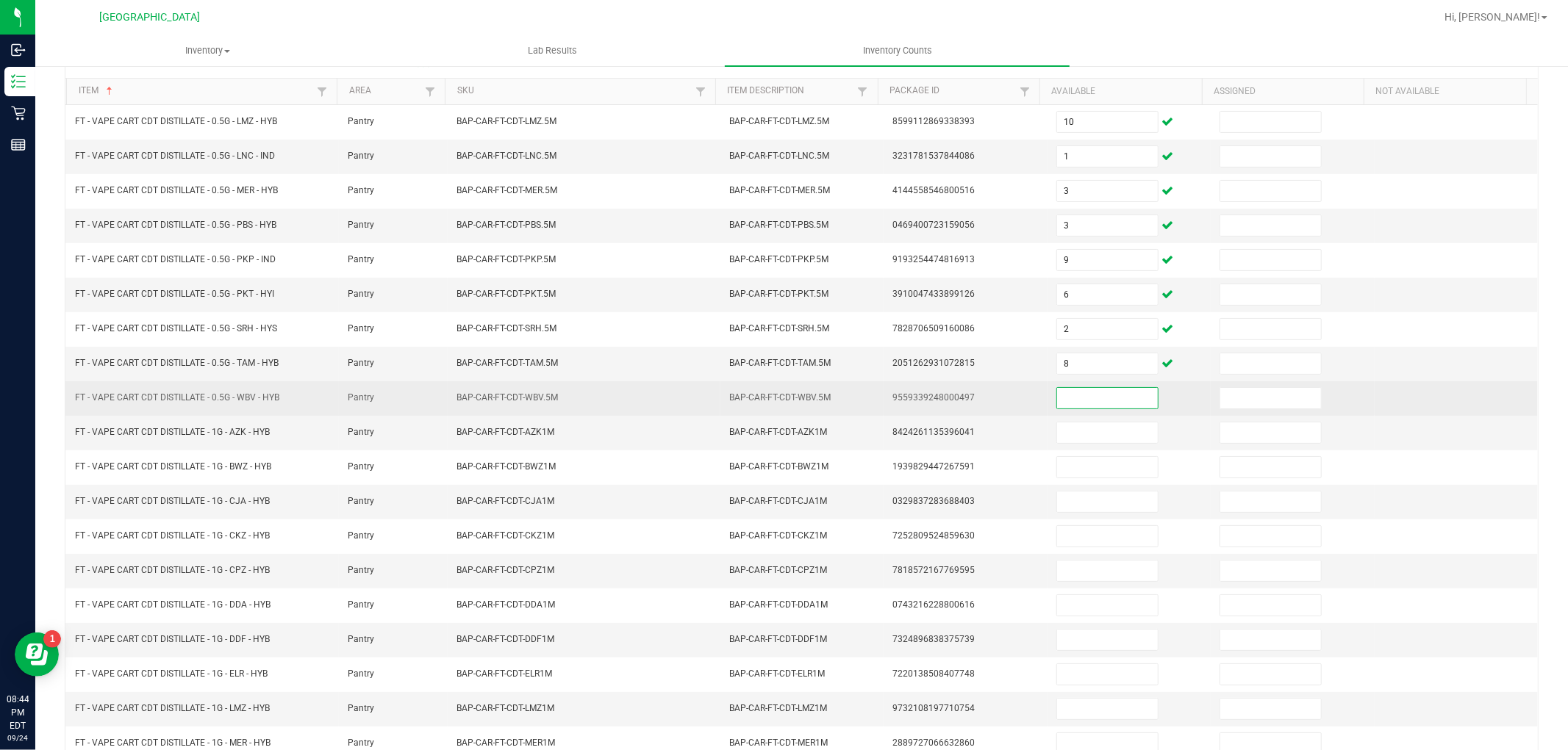
click at [1078, 390] on input at bounding box center [1108, 398] width 101 height 21
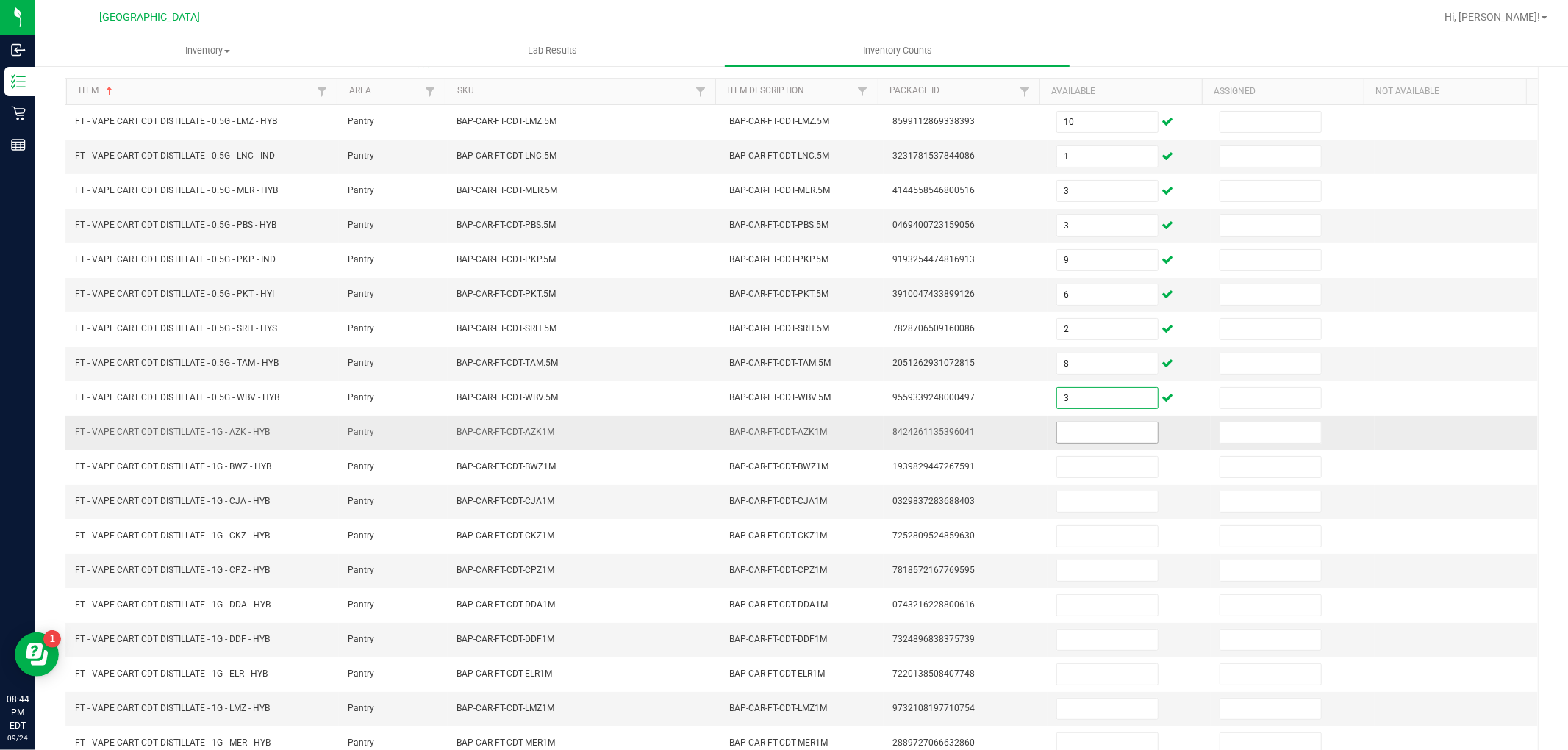
click at [1084, 438] on input at bounding box center [1108, 432] width 101 height 21
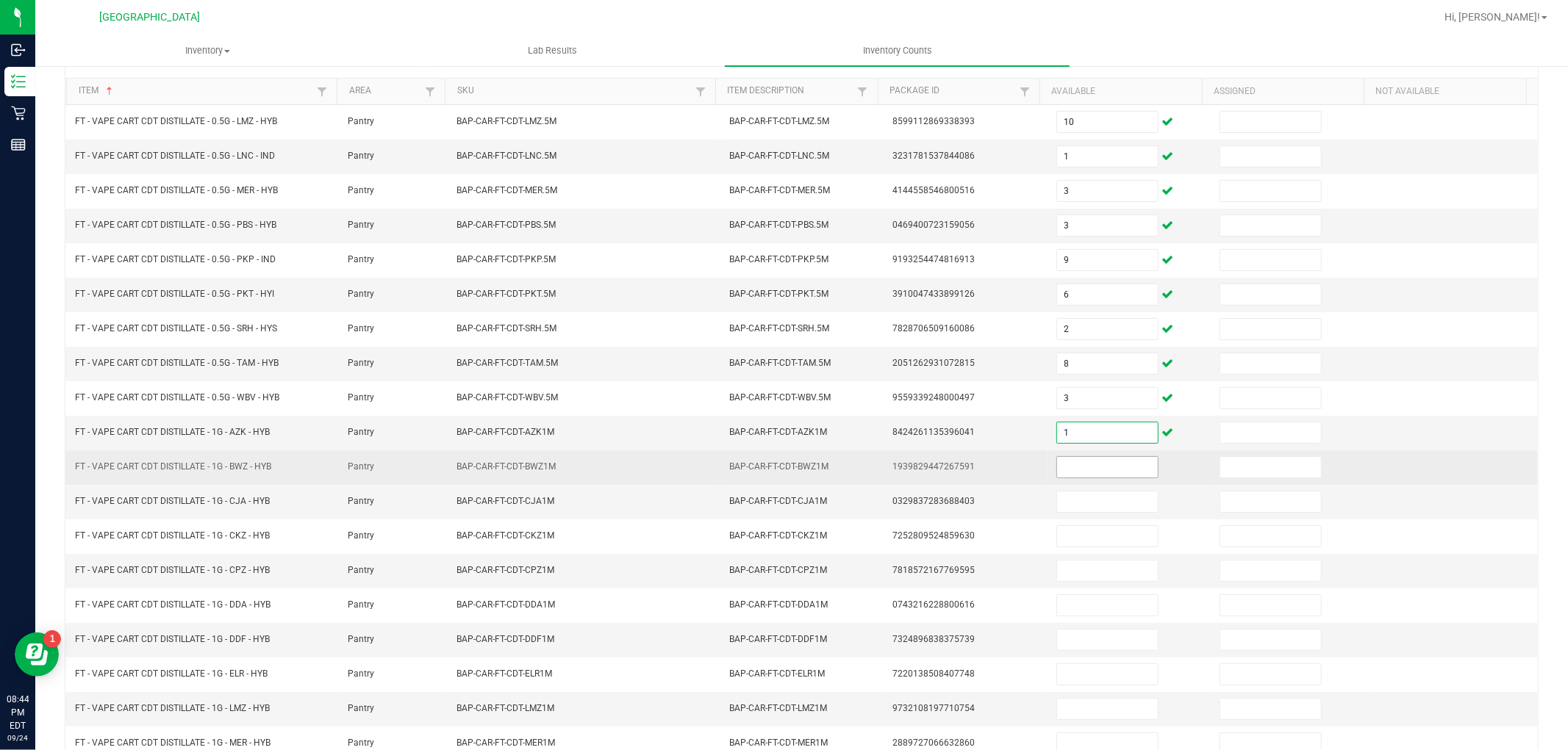
click at [1094, 466] on input at bounding box center [1108, 467] width 101 height 21
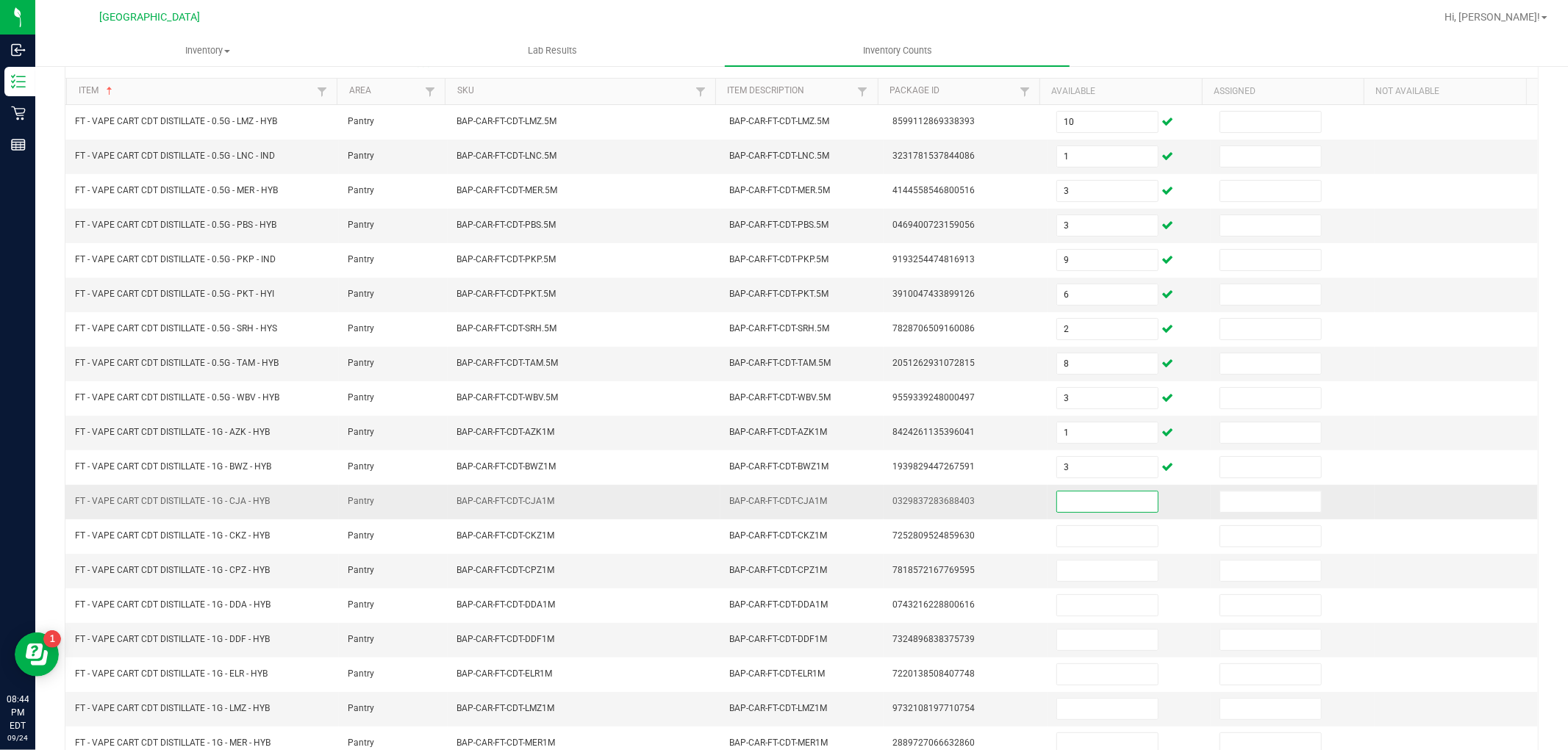
click at [1087, 507] on input at bounding box center [1108, 502] width 101 height 21
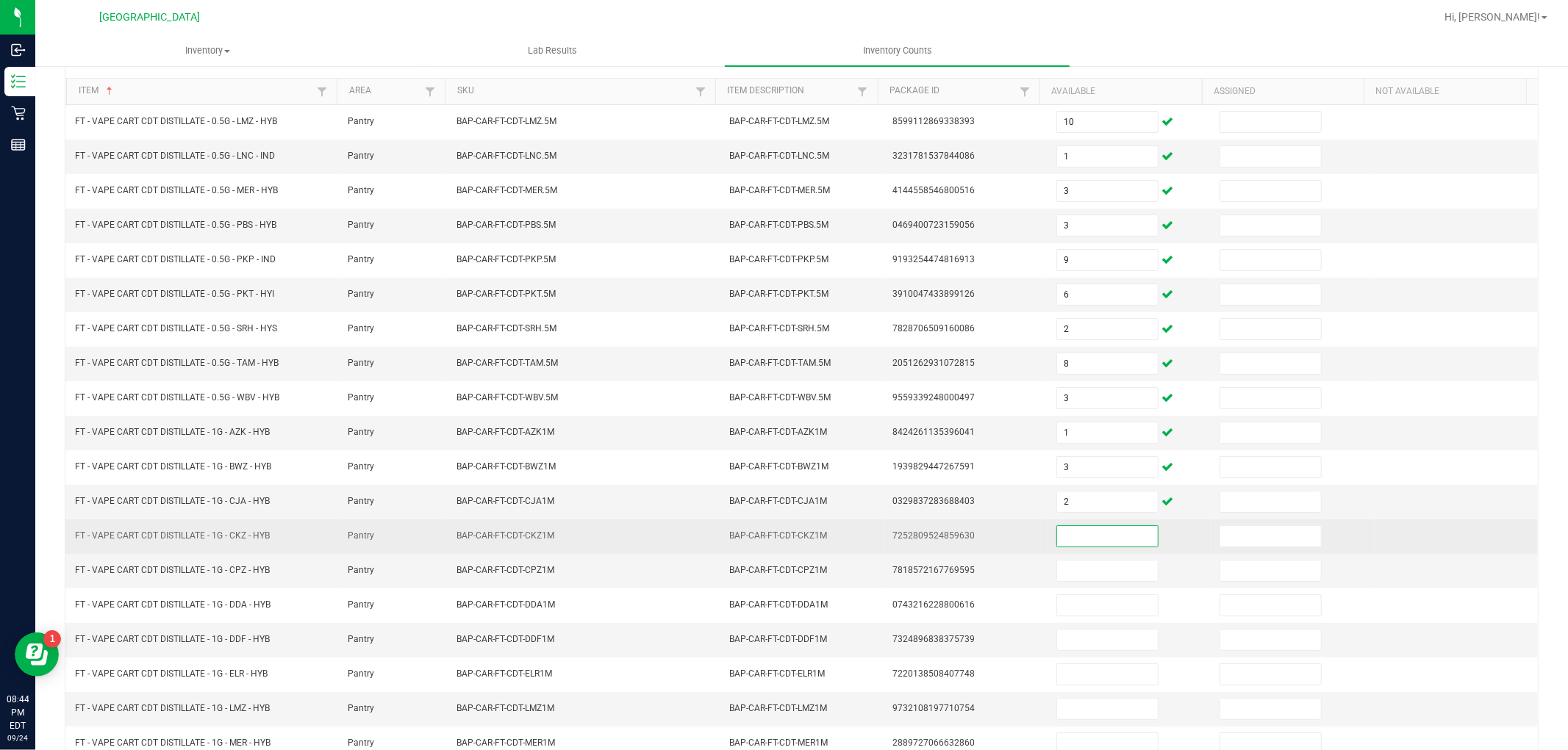
click at [1097, 535] on input at bounding box center [1108, 536] width 101 height 21
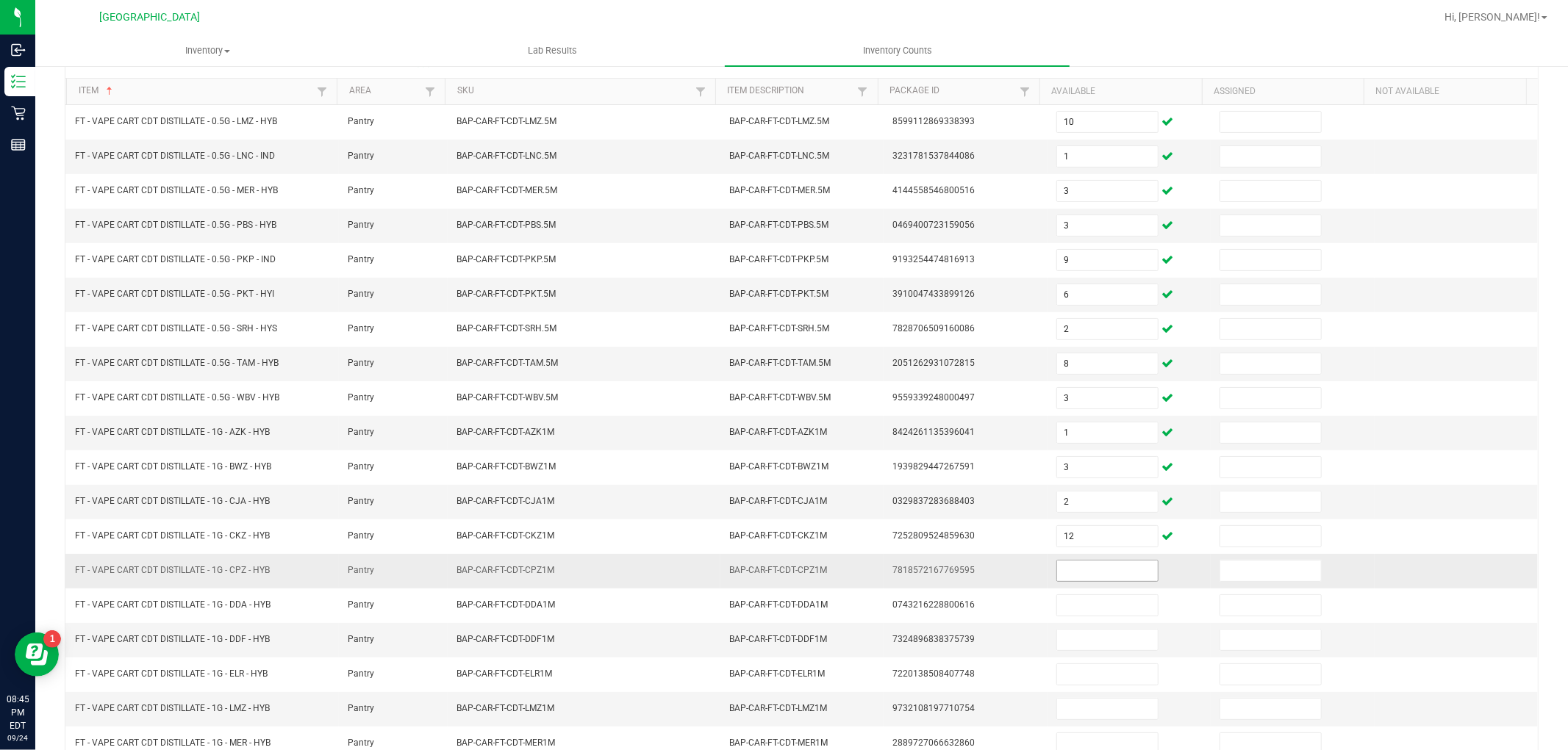
click at [1087, 562] on span at bounding box center [1108, 571] width 102 height 22
click at [1086, 574] on input at bounding box center [1108, 571] width 101 height 21
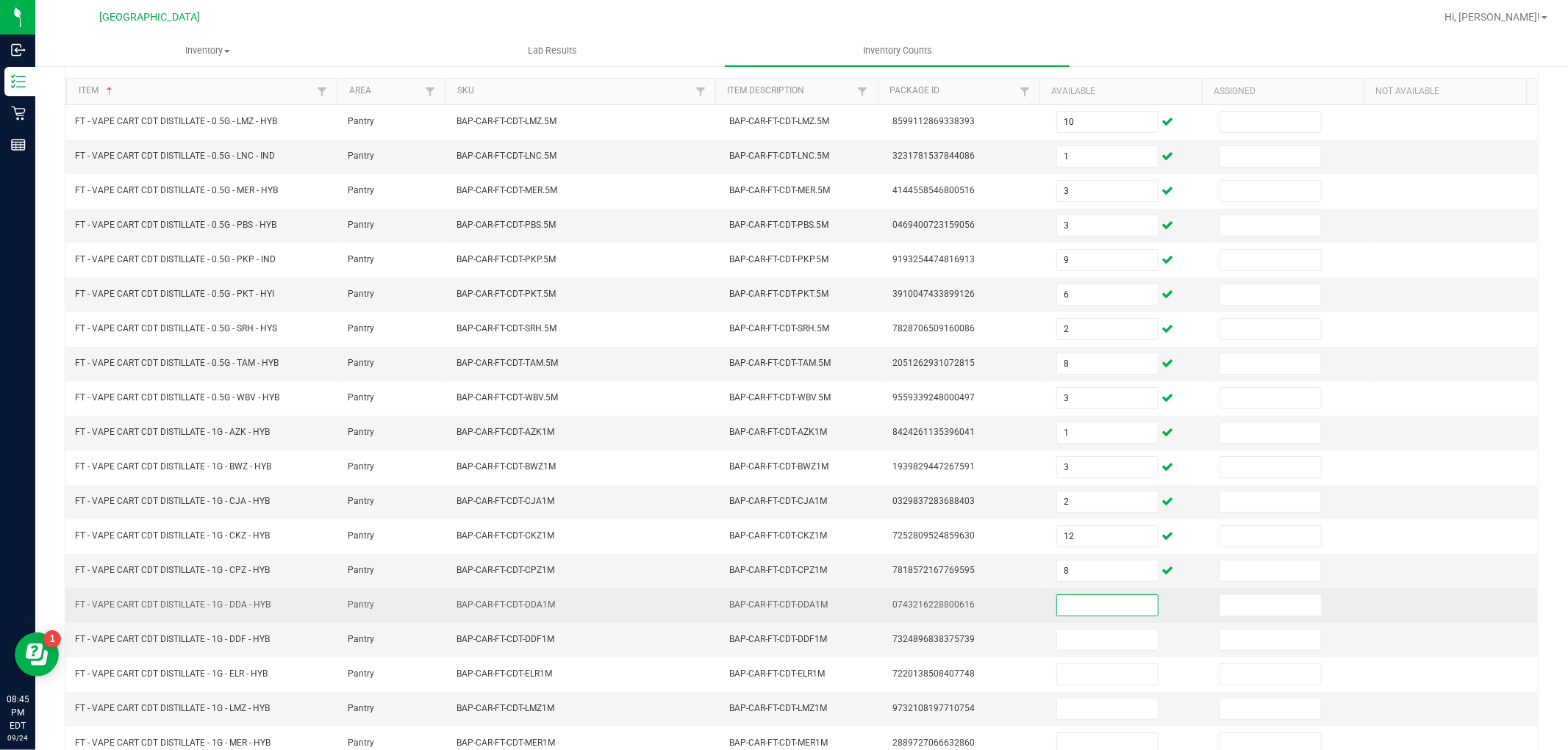
click at [1083, 607] on input at bounding box center [1108, 605] width 101 height 21
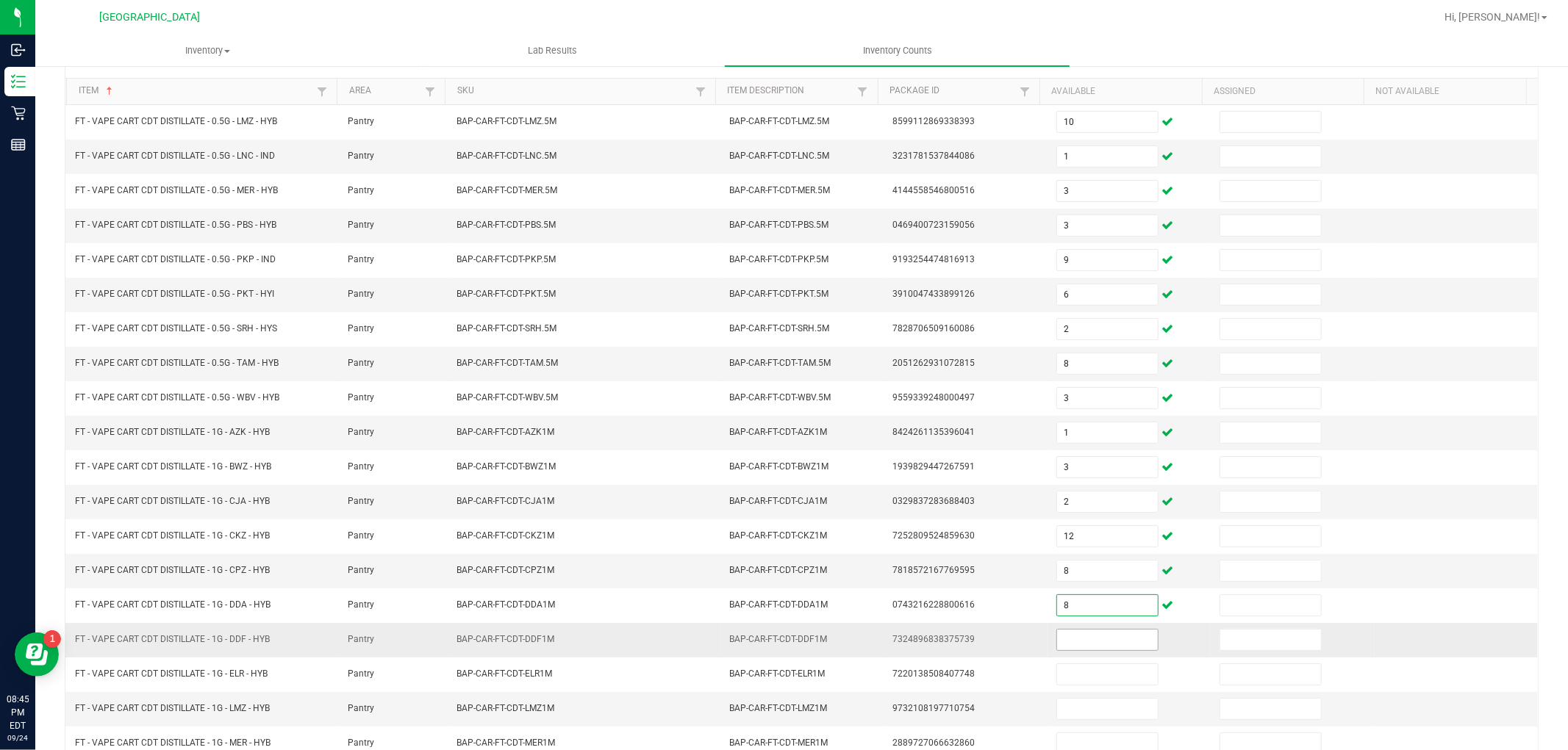
click at [1086, 647] on input at bounding box center [1108, 640] width 101 height 21
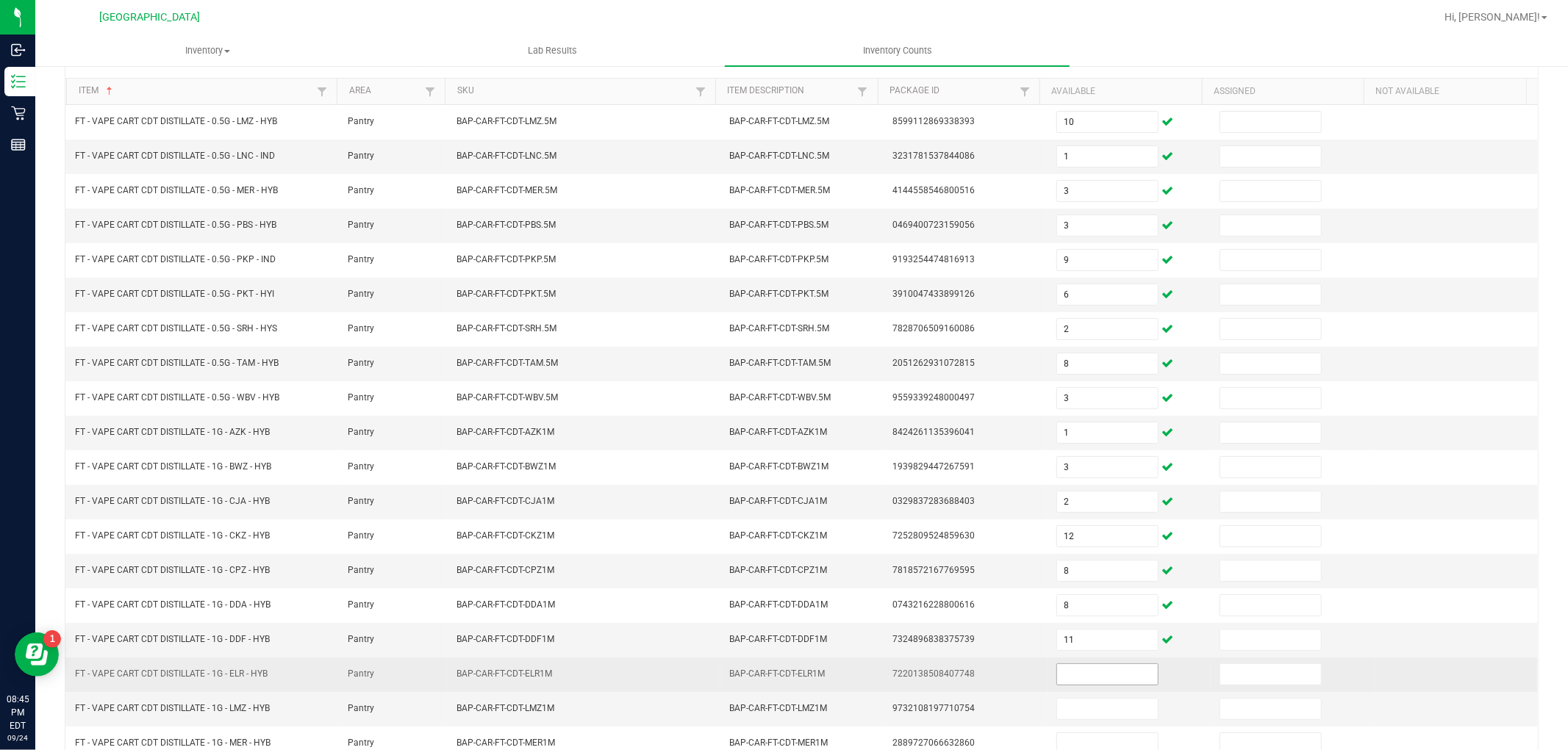
click at [1057, 686] on span at bounding box center [1108, 675] width 102 height 22
click at [1057, 672] on input at bounding box center [1108, 675] width 101 height 21
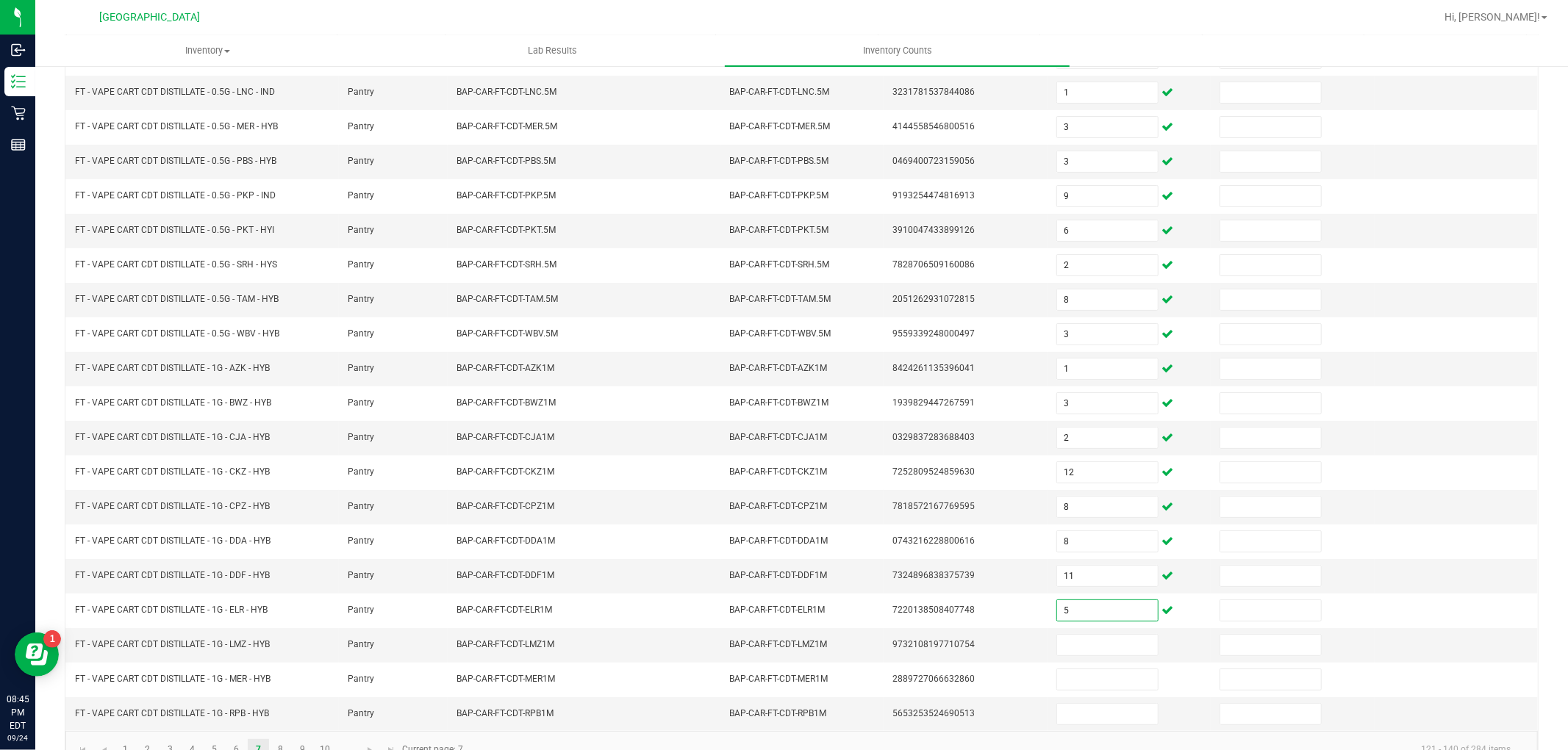
scroll to position [234, 0]
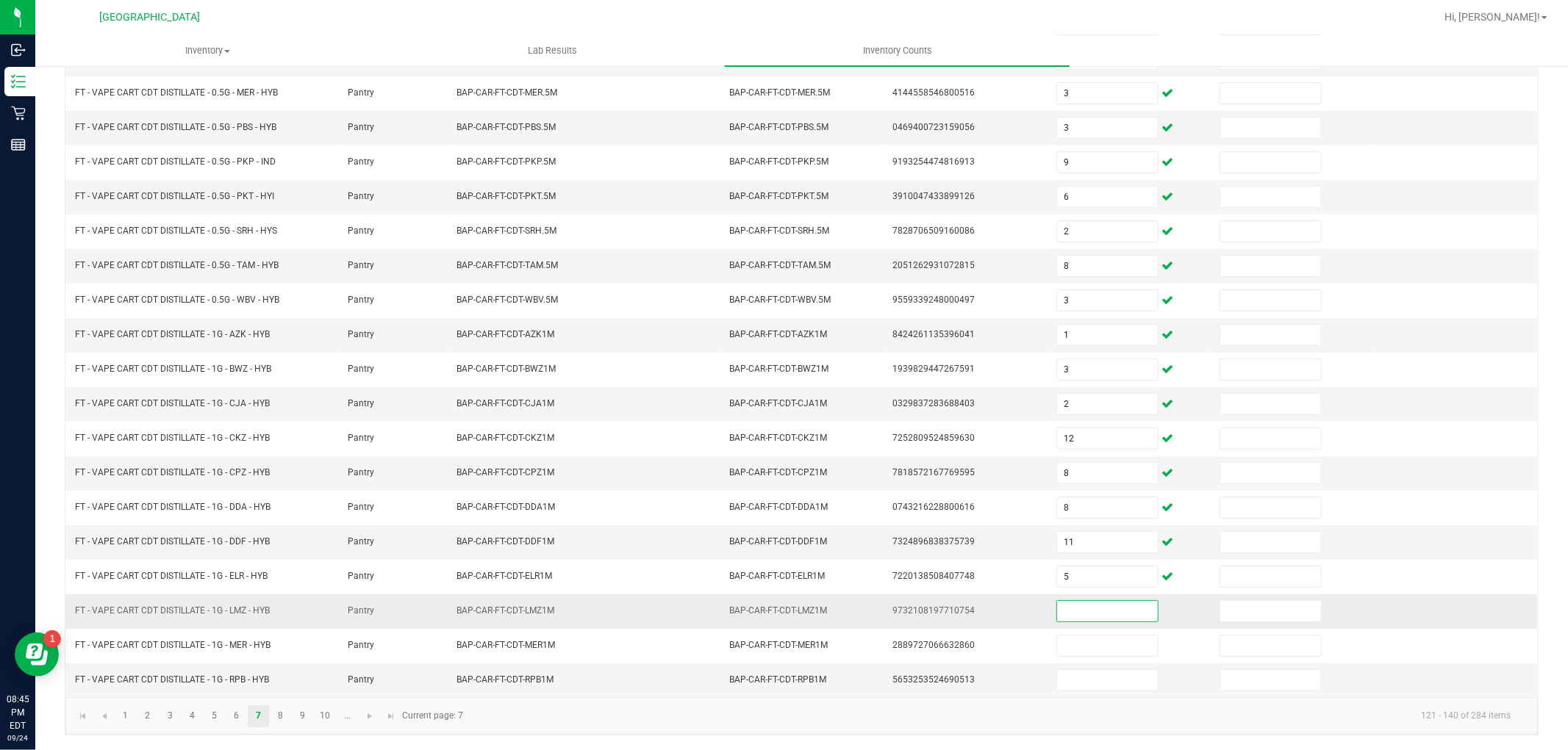
click at [1057, 607] on input at bounding box center [1108, 611] width 101 height 21
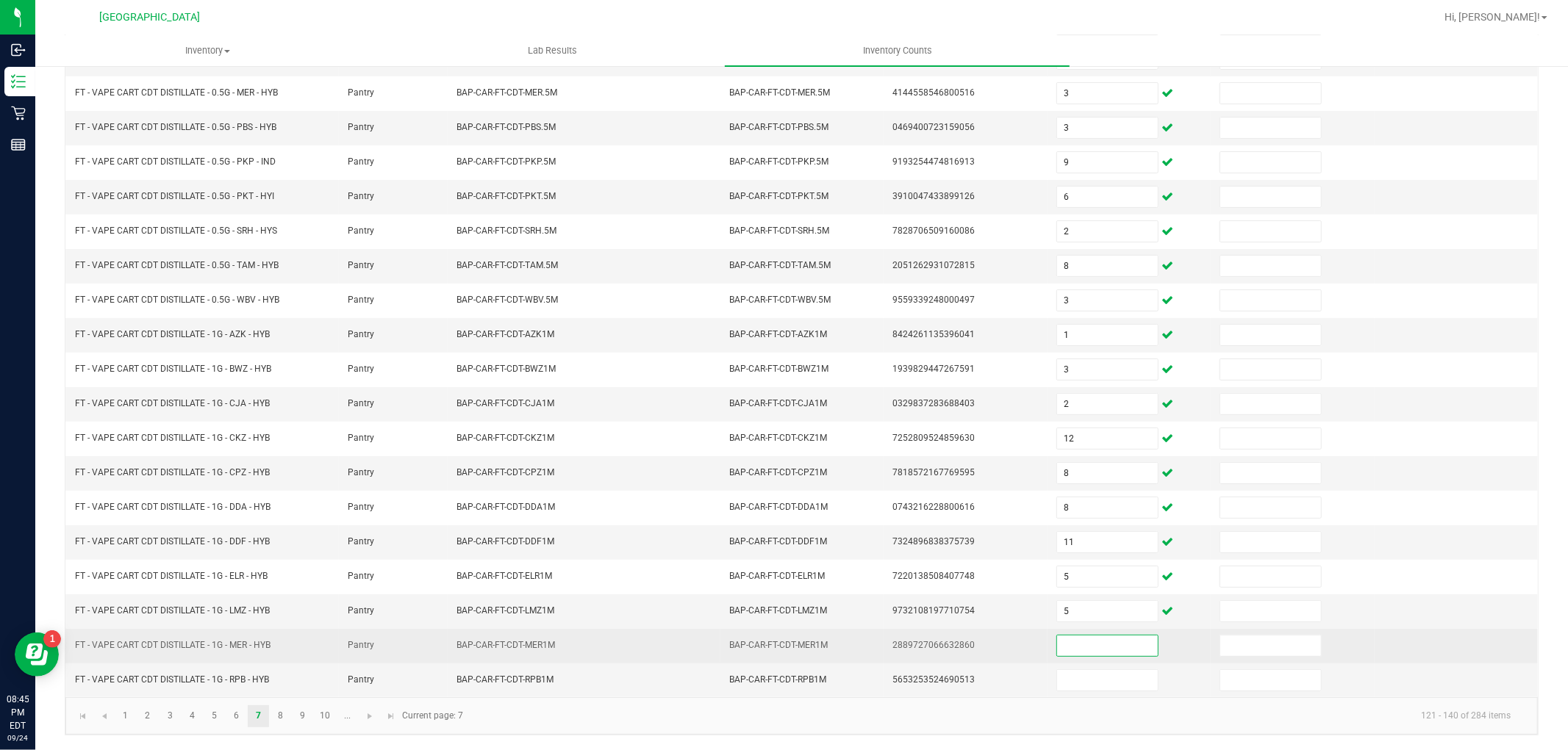
click at [1066, 650] on input at bounding box center [1108, 646] width 101 height 21
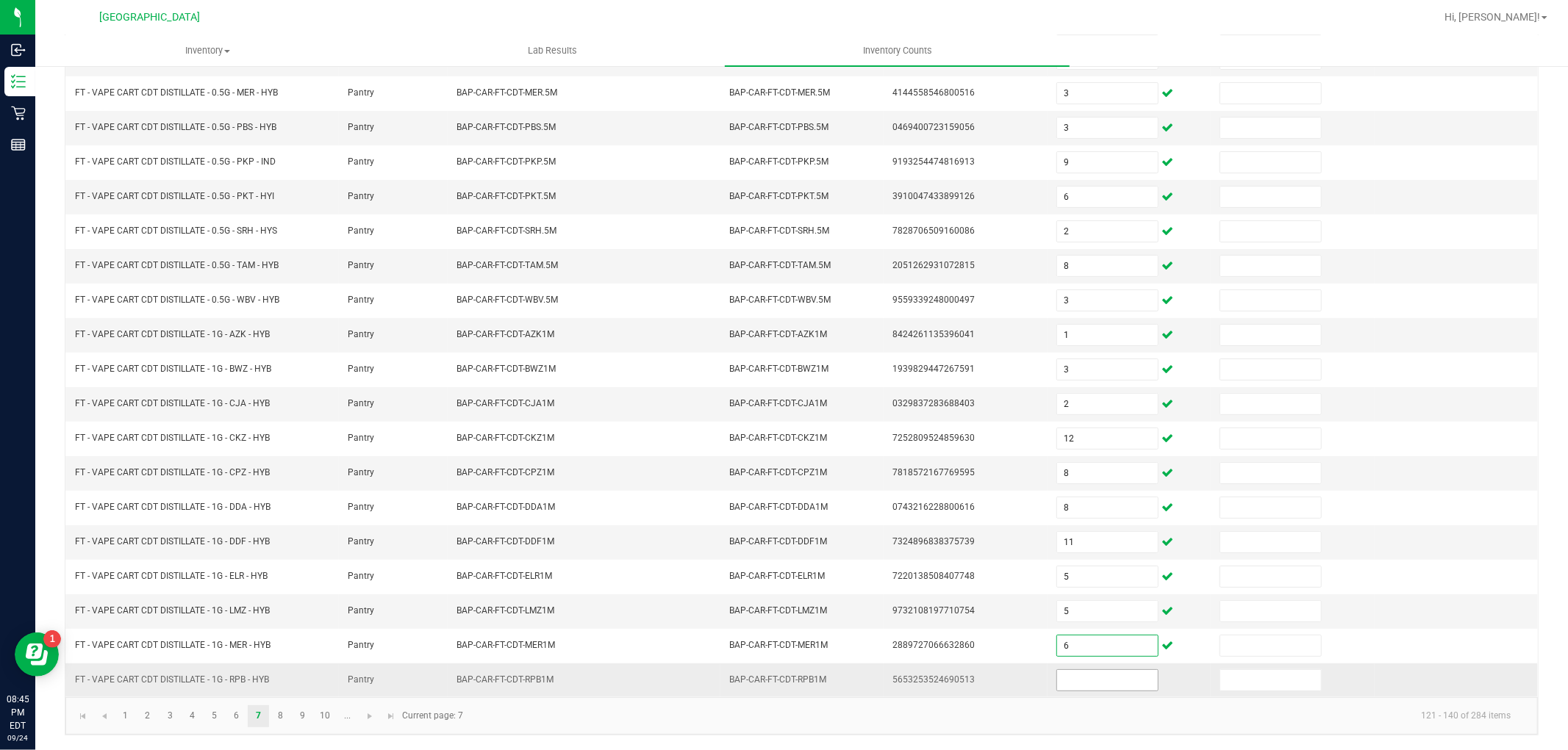
drag, startPoint x: 1076, startPoint y: 667, endPoint x: 1077, endPoint y: 677, distance: 10.0
click at [1077, 671] on td at bounding box center [1129, 681] width 164 height 34
click at [1075, 679] on input at bounding box center [1108, 680] width 101 height 21
click at [282, 707] on link "8" at bounding box center [281, 717] width 22 height 22
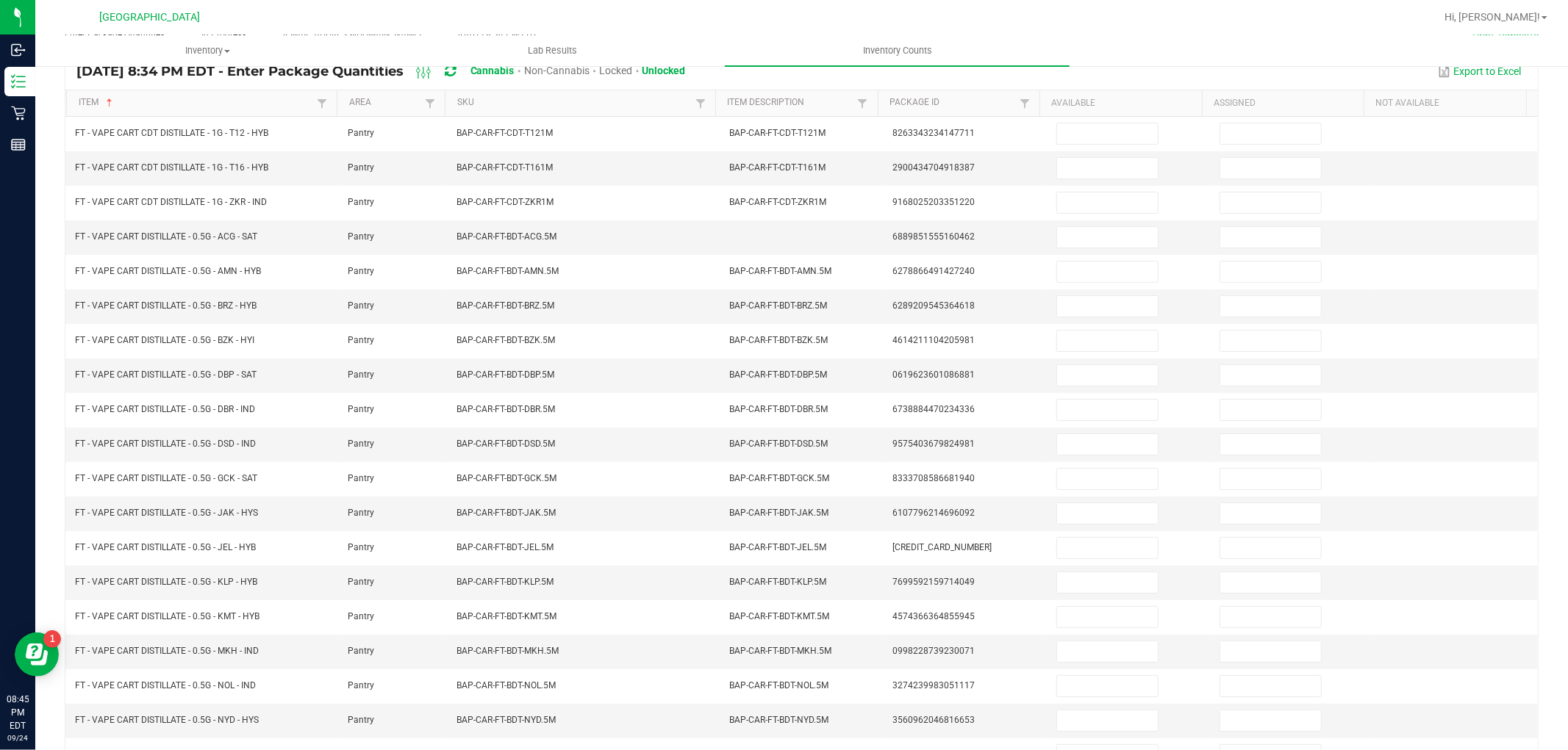
scroll to position [127, 0]
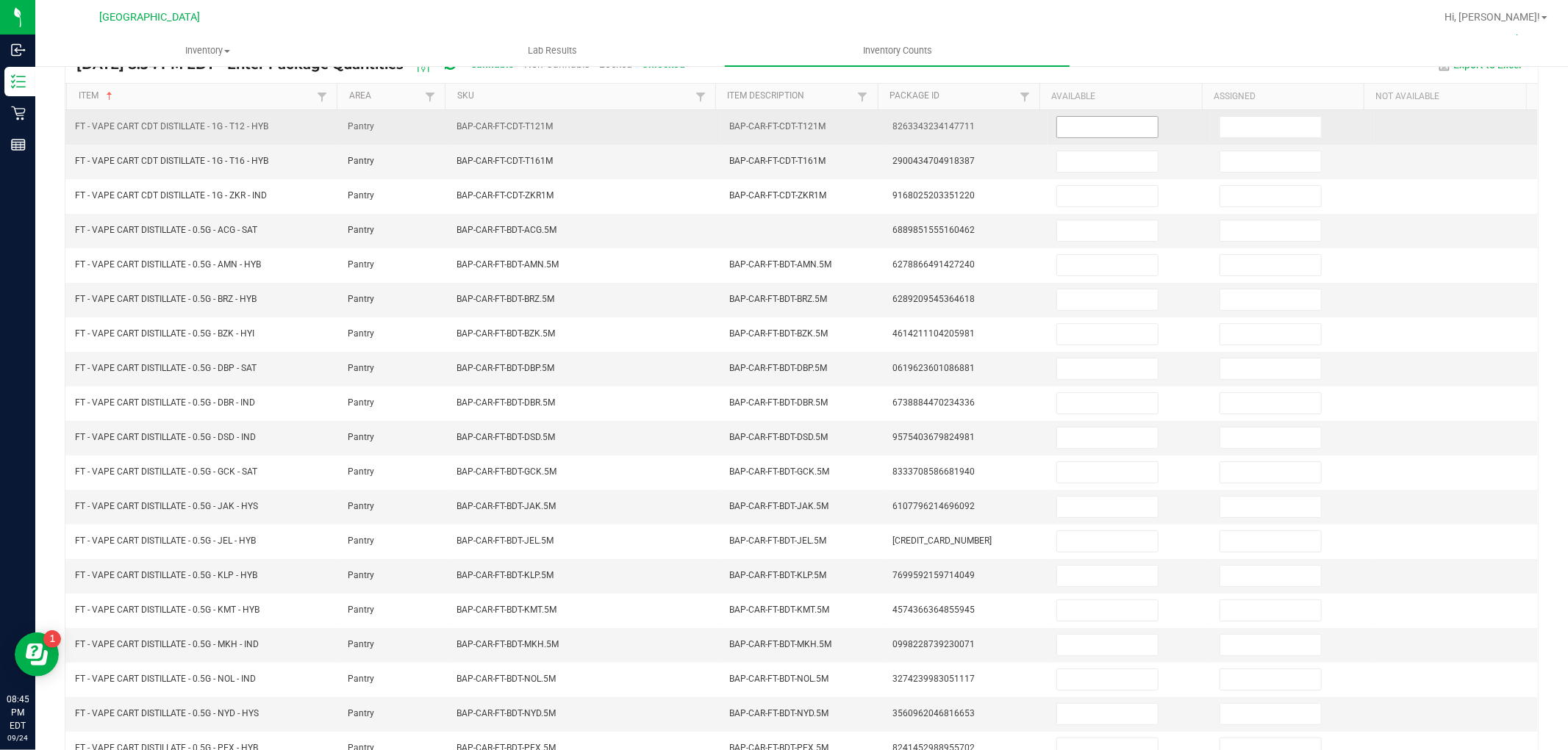
click at [1098, 119] on input at bounding box center [1108, 127] width 101 height 21
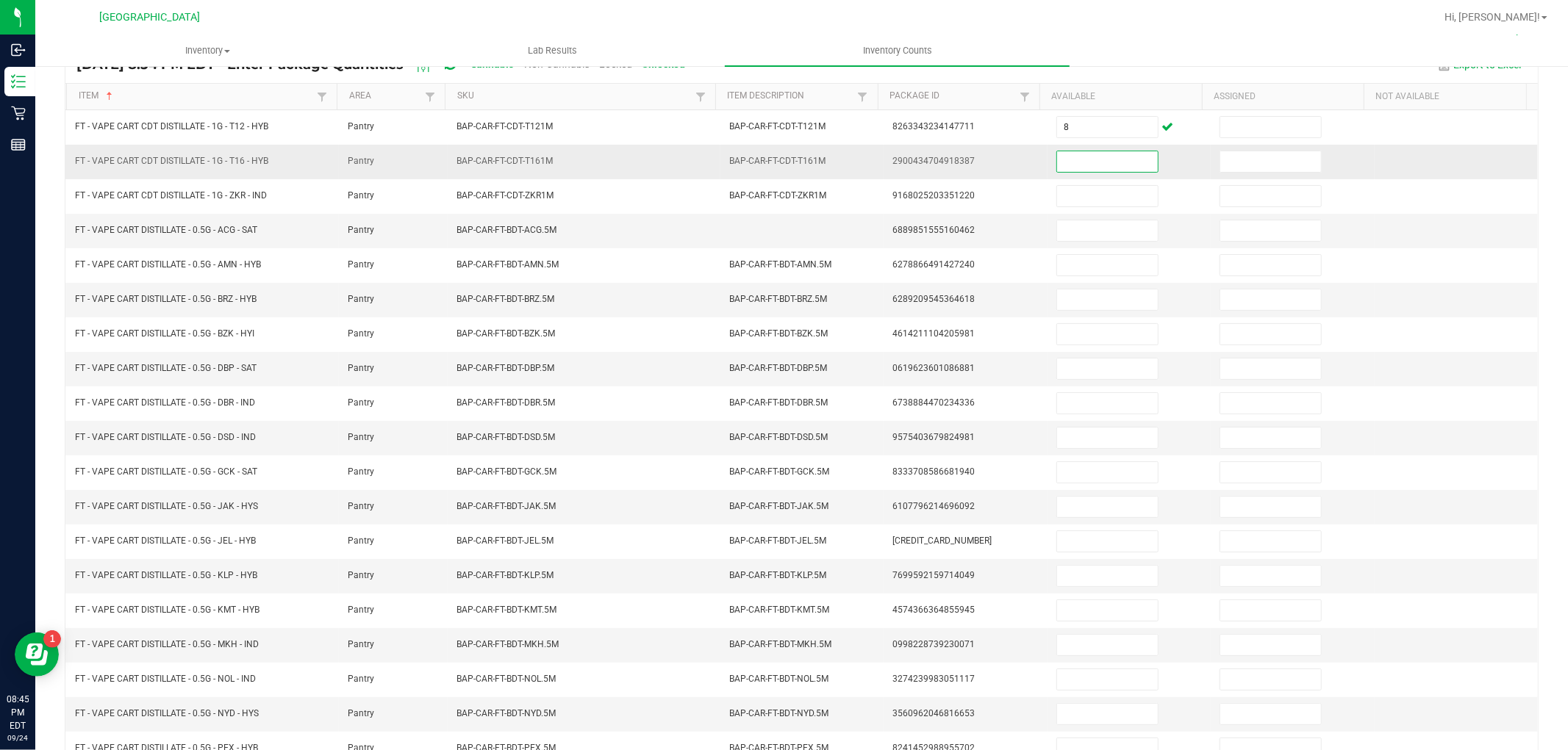
click at [1092, 162] on input at bounding box center [1108, 161] width 101 height 21
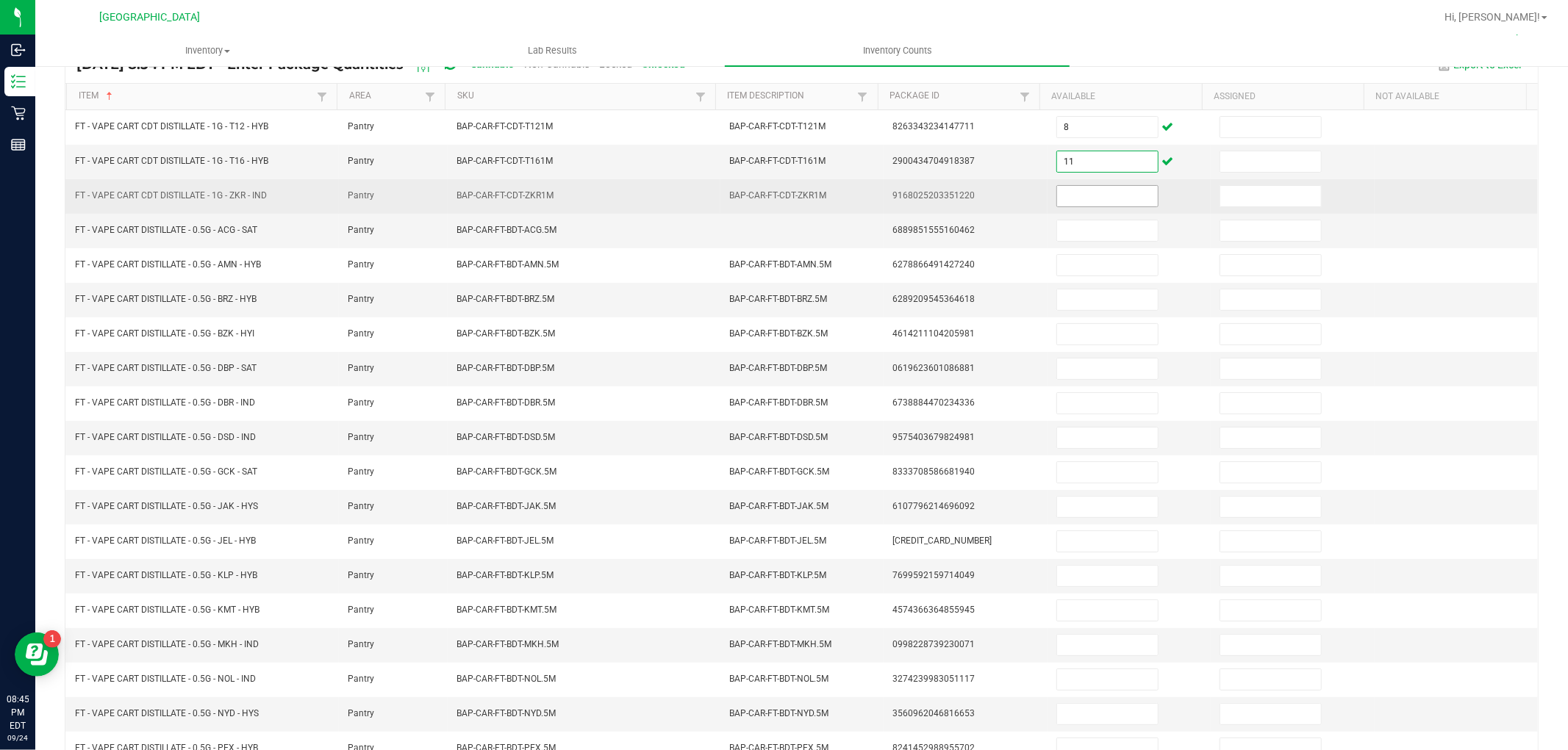
click at [1081, 195] on input at bounding box center [1108, 196] width 101 height 21
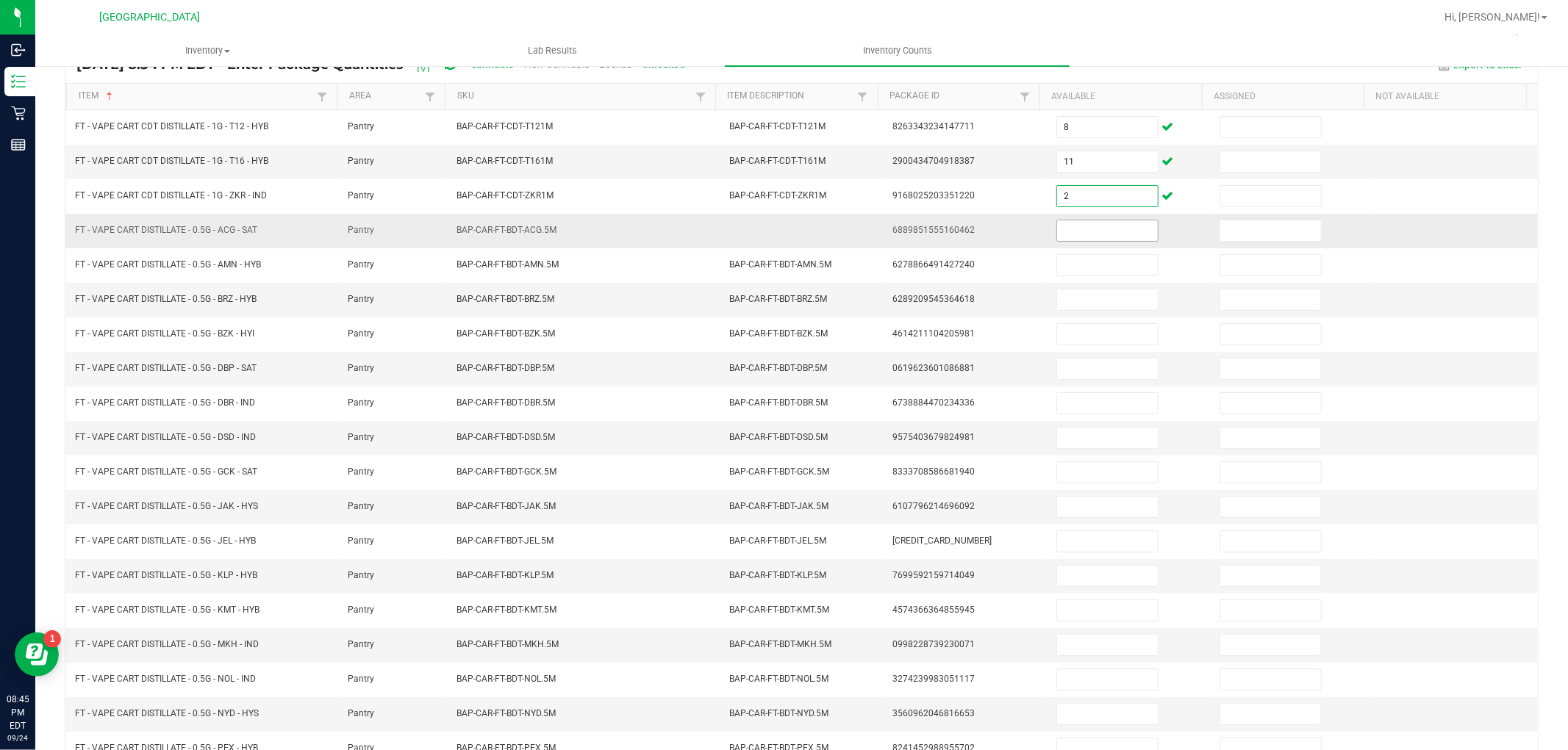
click at [1074, 232] on input at bounding box center [1108, 231] width 101 height 21
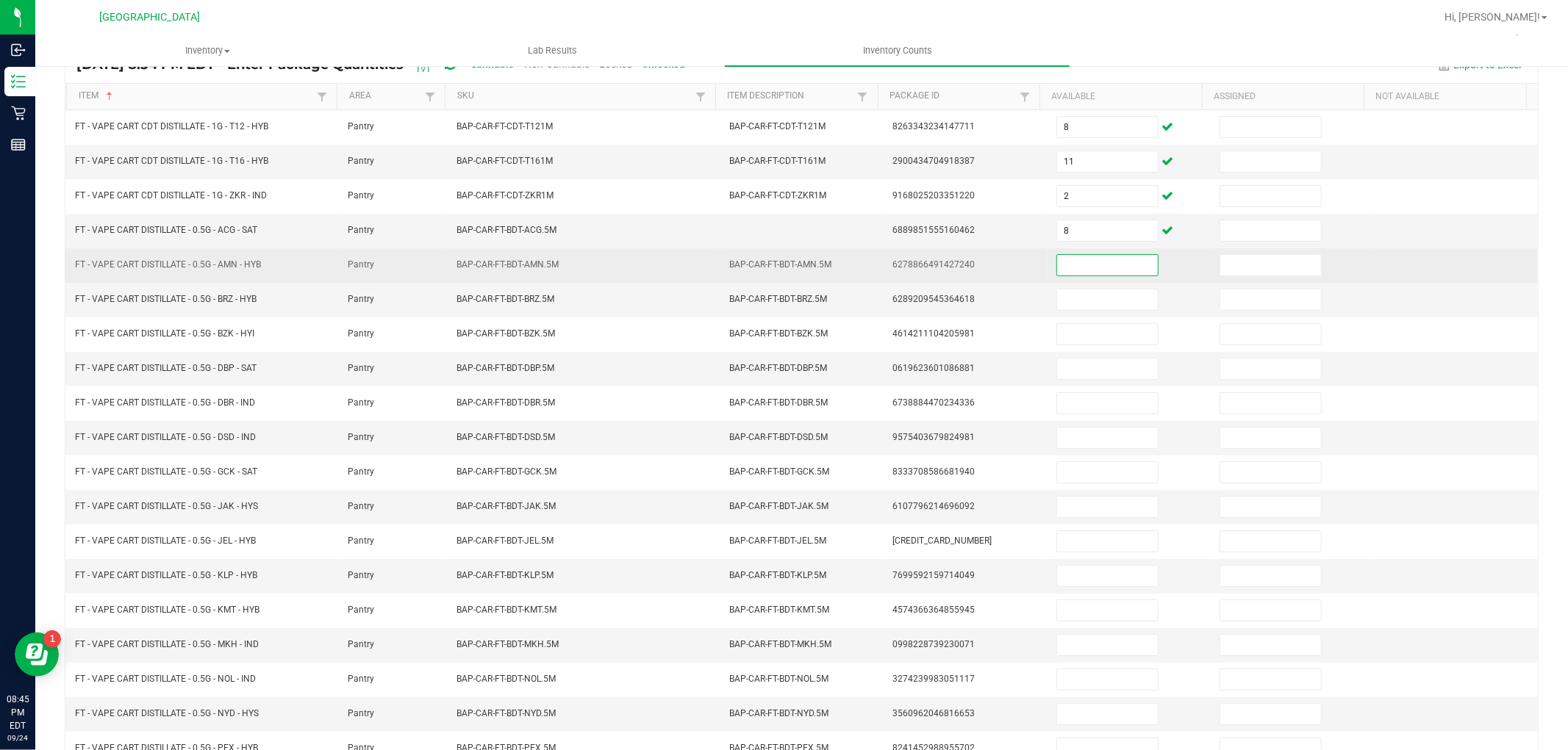
click at [1086, 264] on input at bounding box center [1108, 265] width 101 height 21
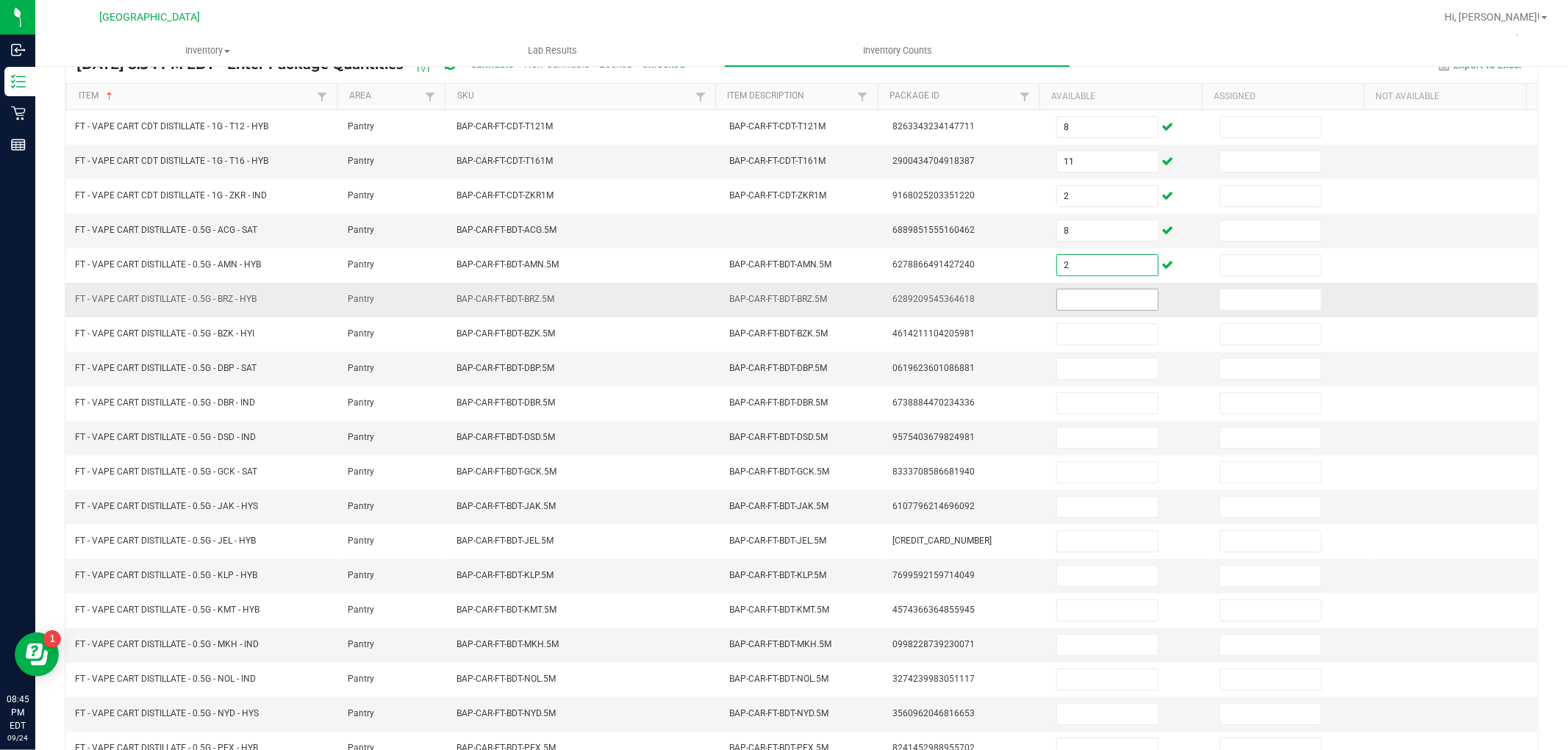
click at [1082, 307] on input at bounding box center [1108, 300] width 101 height 21
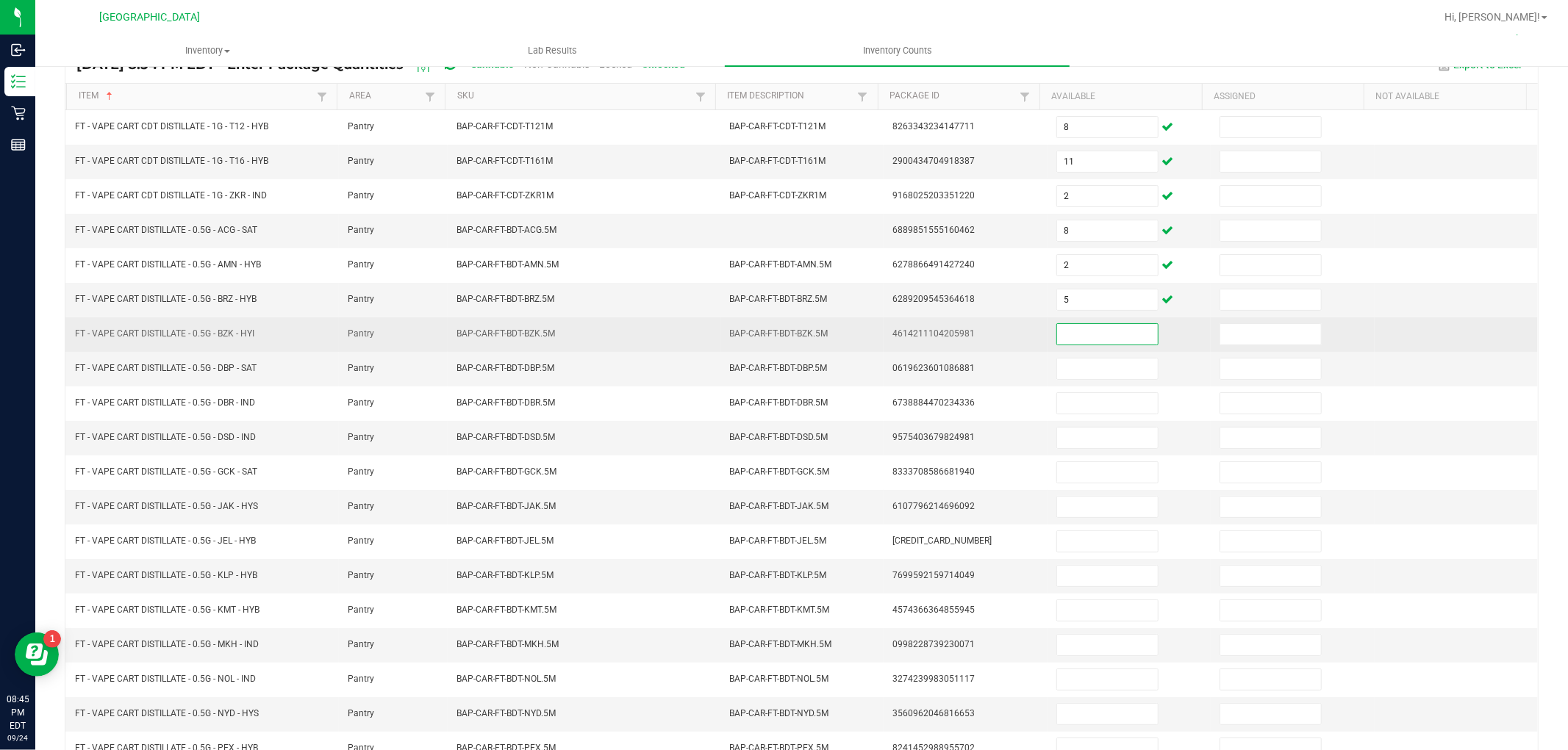
click at [1084, 334] on input at bounding box center [1108, 334] width 101 height 21
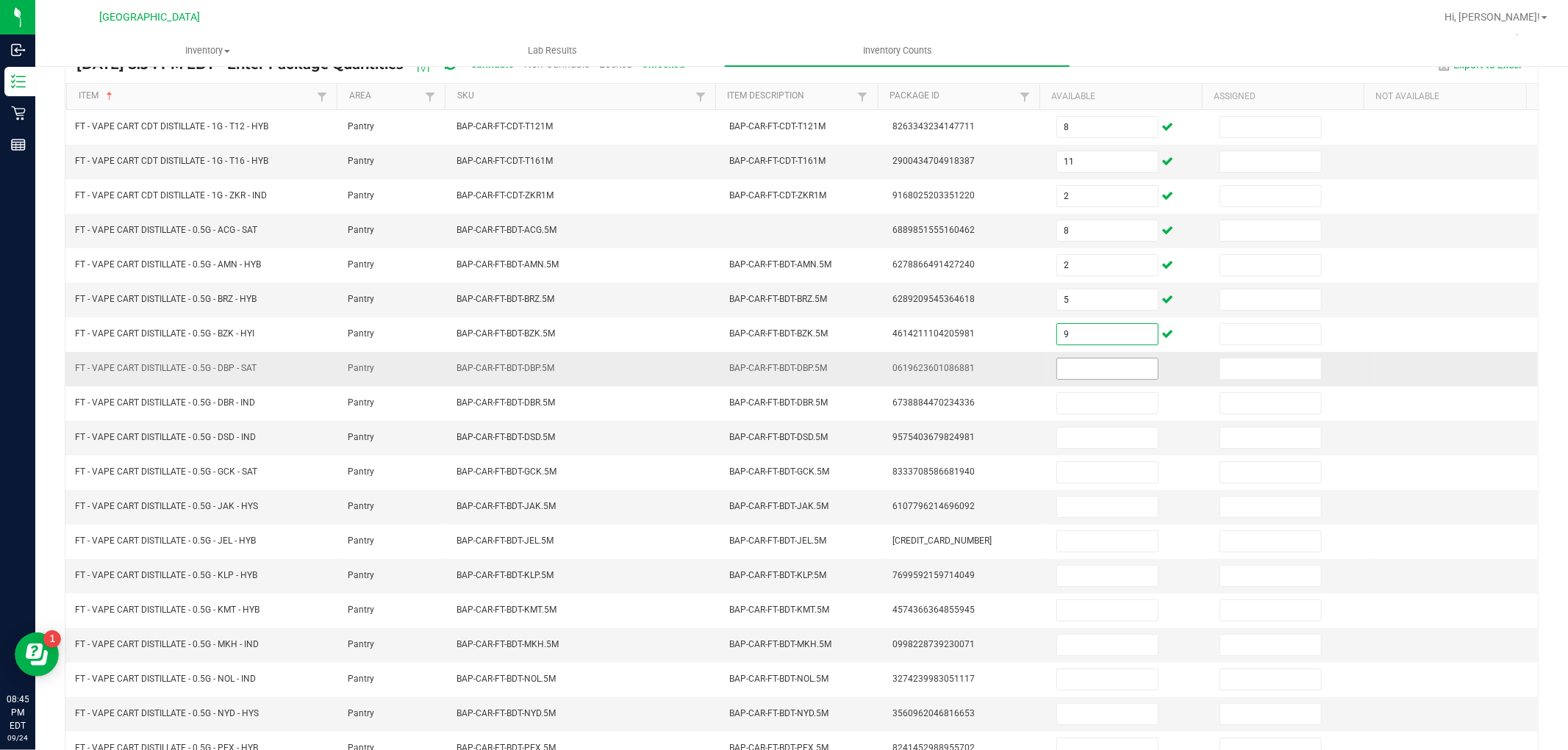
click at [1078, 373] on input at bounding box center [1108, 369] width 101 height 21
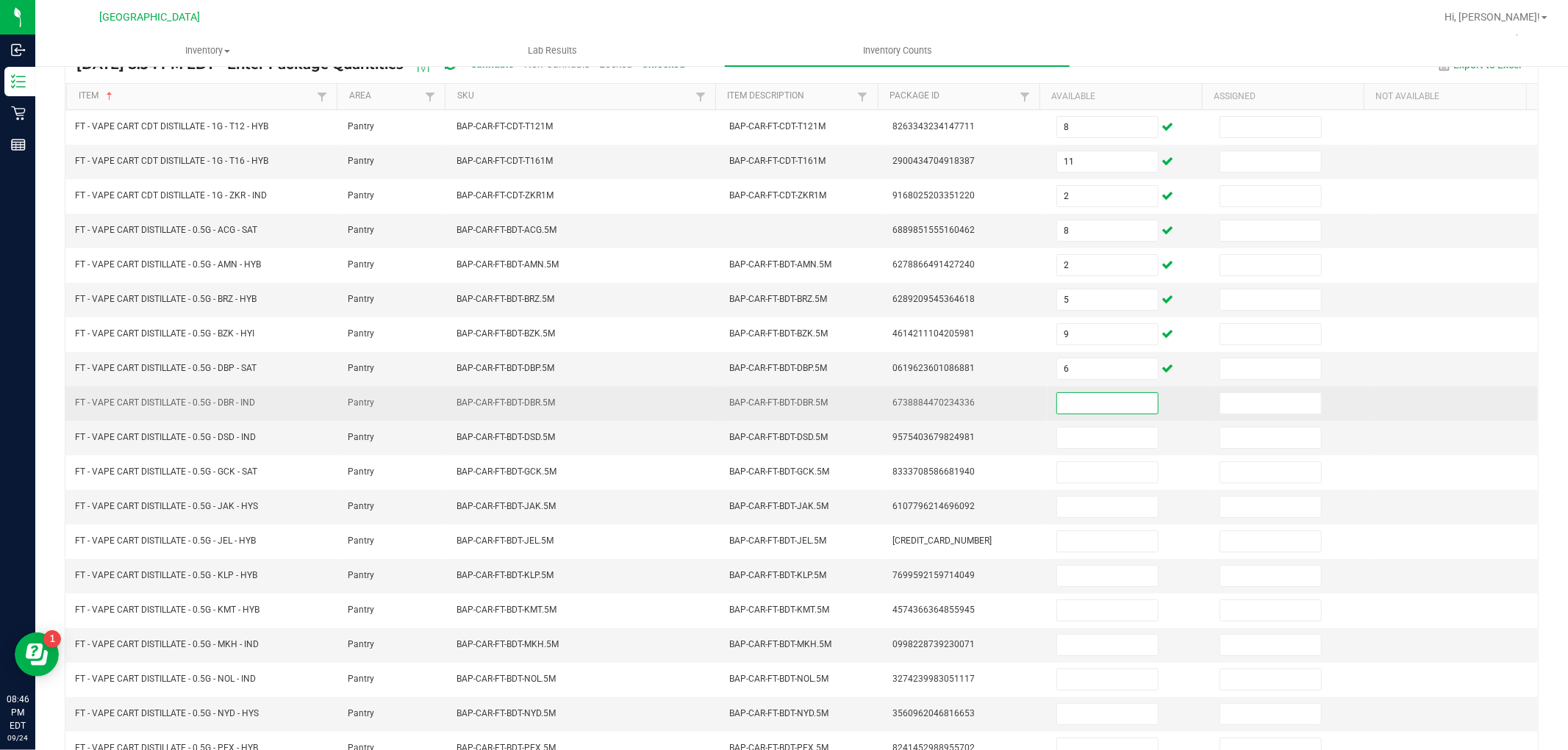
click at [1068, 397] on input at bounding box center [1108, 403] width 101 height 21
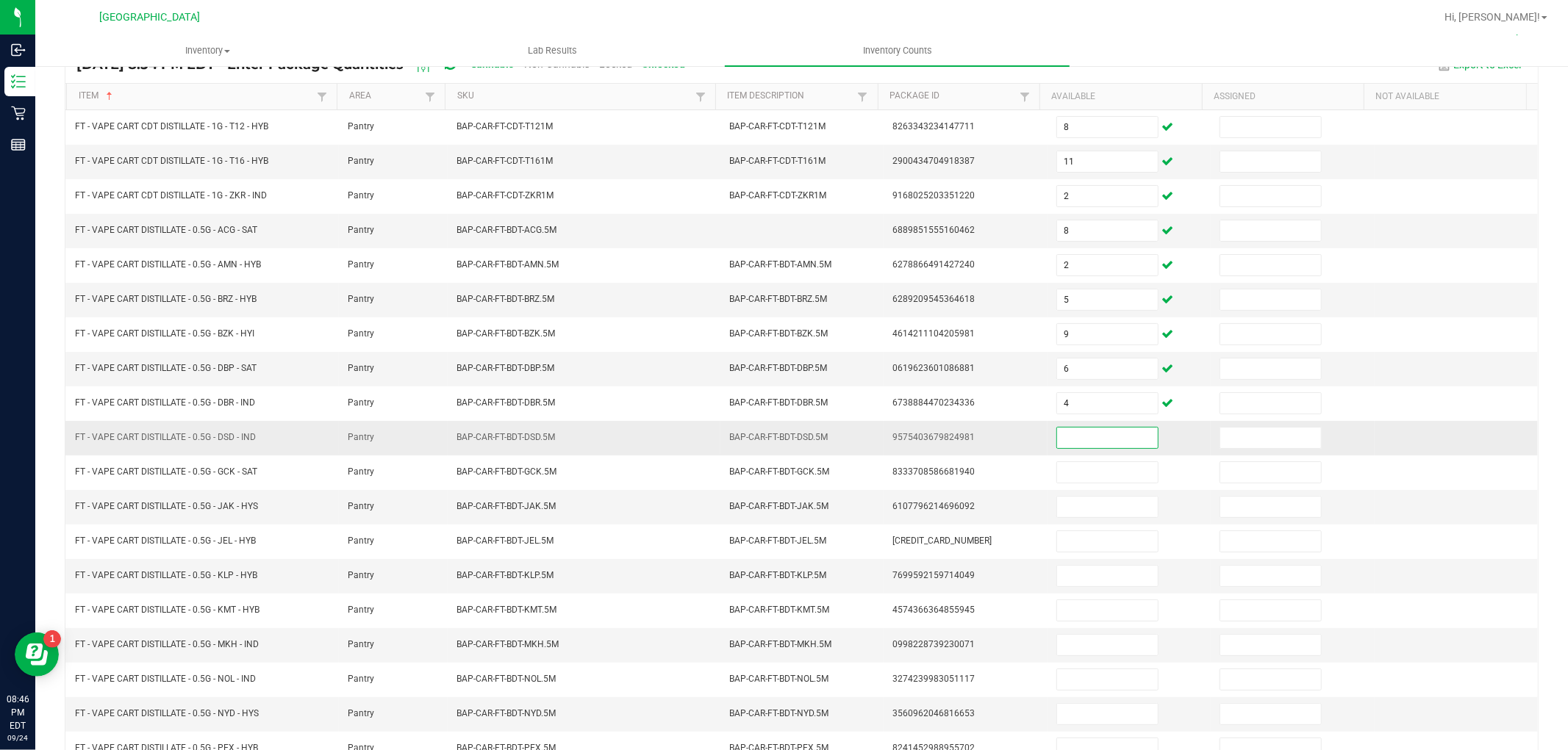
click at [1073, 444] on input at bounding box center [1108, 438] width 101 height 21
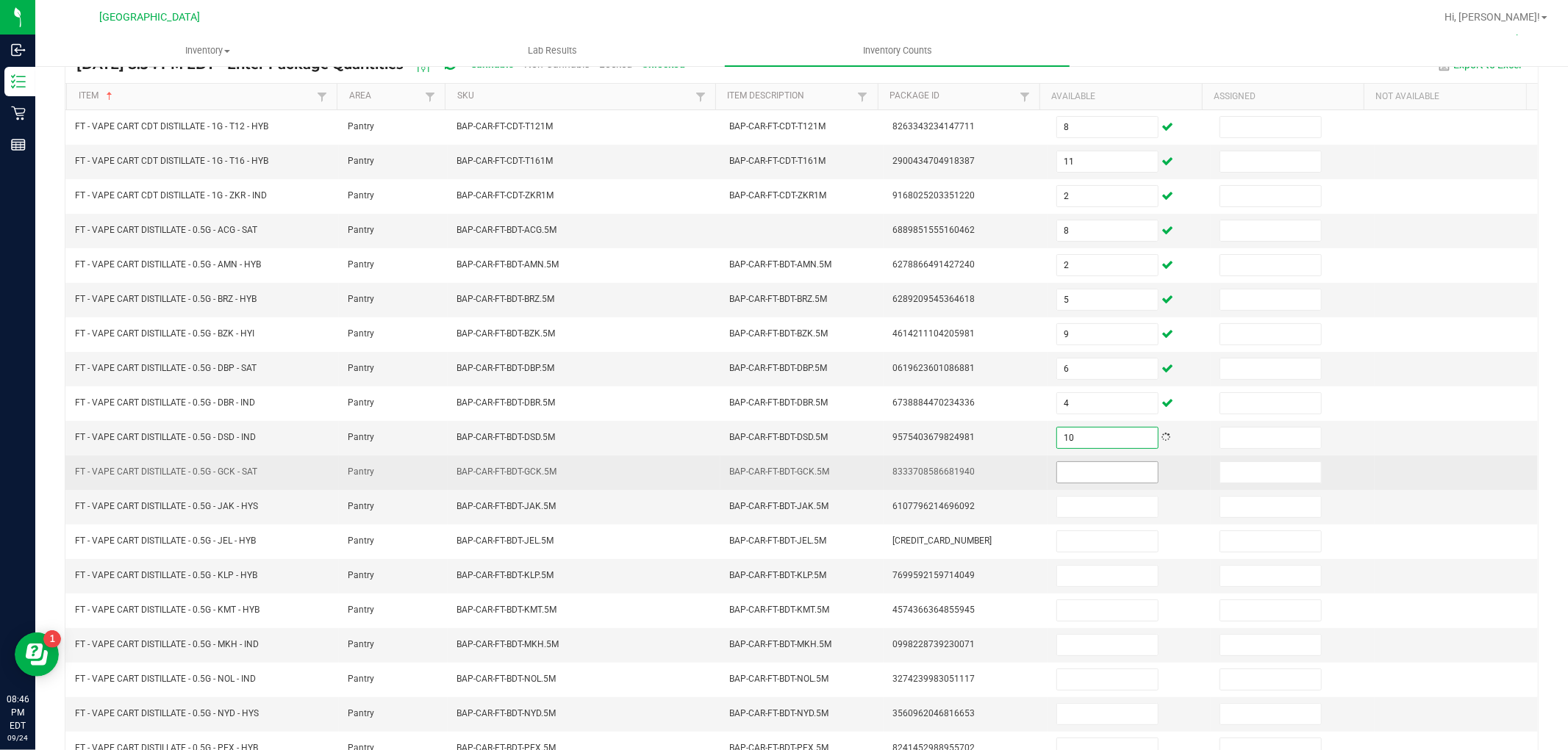
click at [1076, 474] on input at bounding box center [1108, 473] width 101 height 21
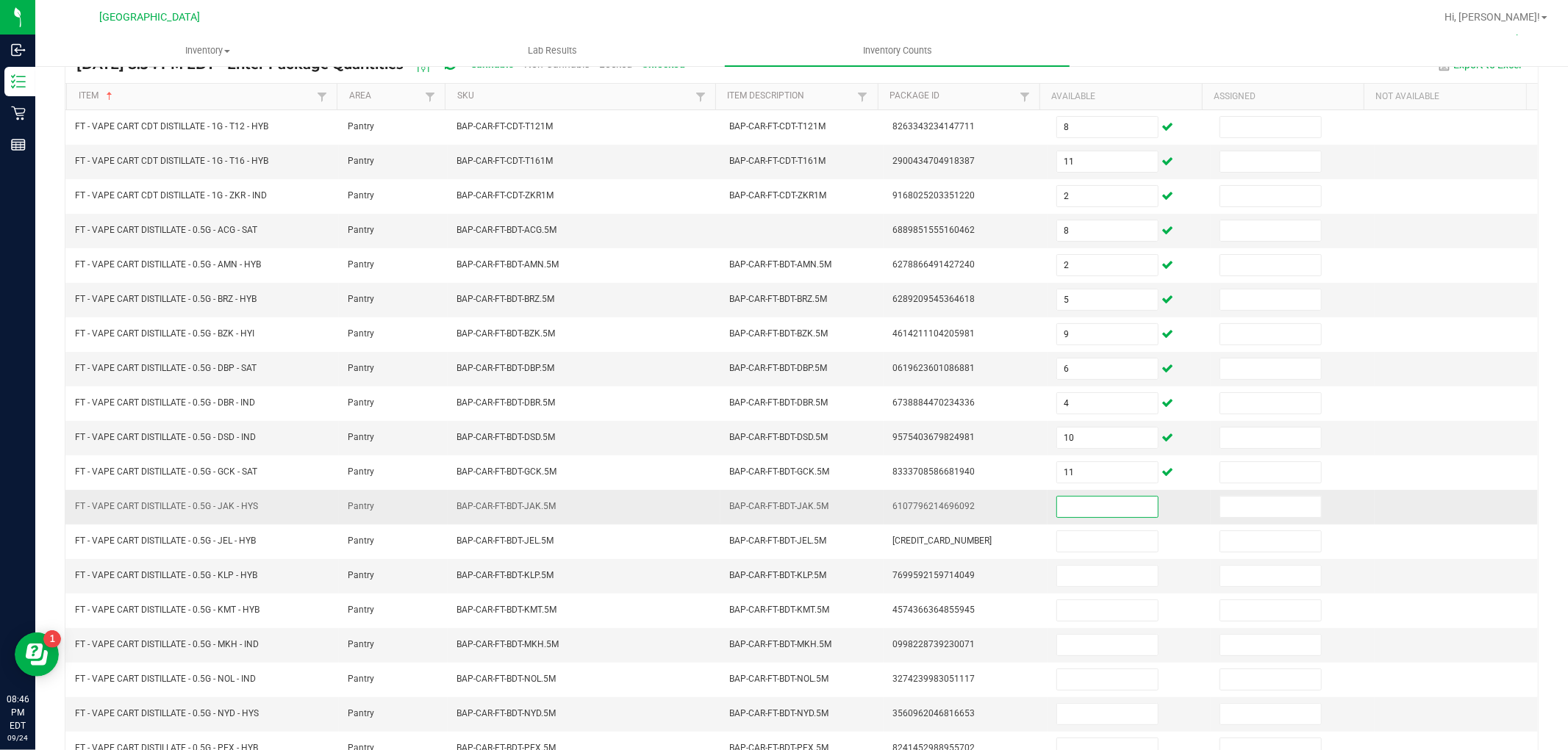
click at [1083, 509] on input at bounding box center [1108, 507] width 101 height 21
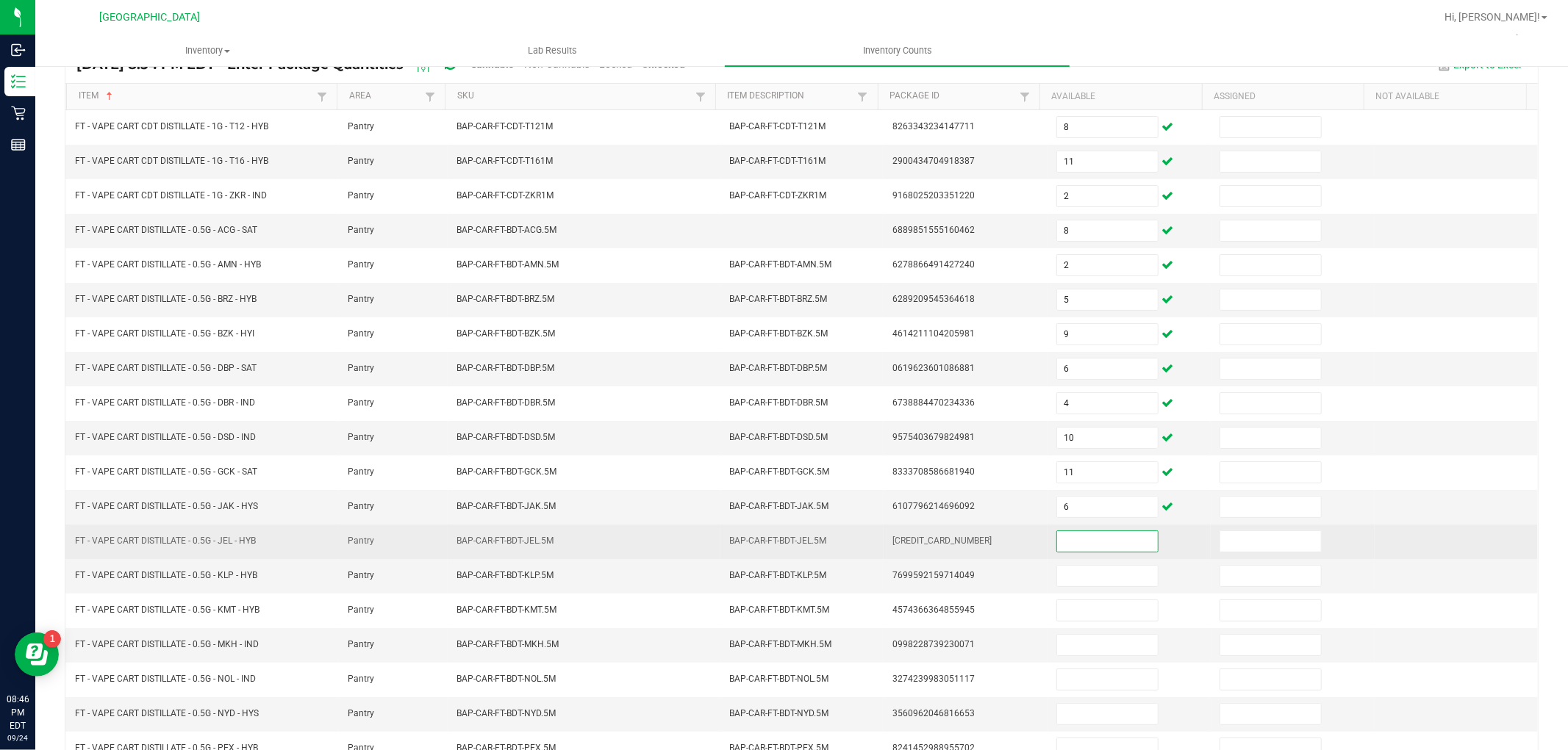
click at [1075, 550] on input at bounding box center [1108, 542] width 101 height 21
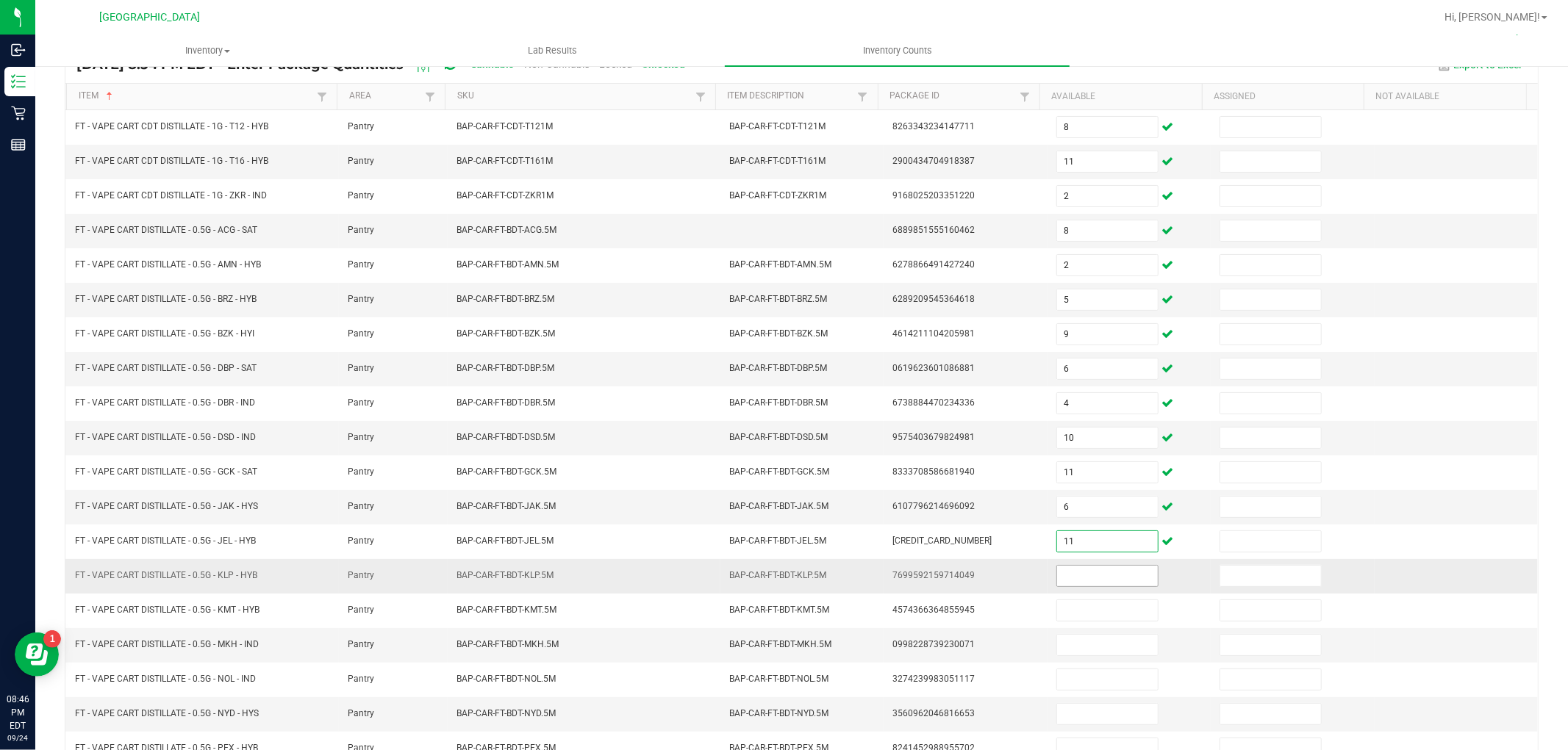
click at [1085, 585] on input at bounding box center [1108, 576] width 101 height 21
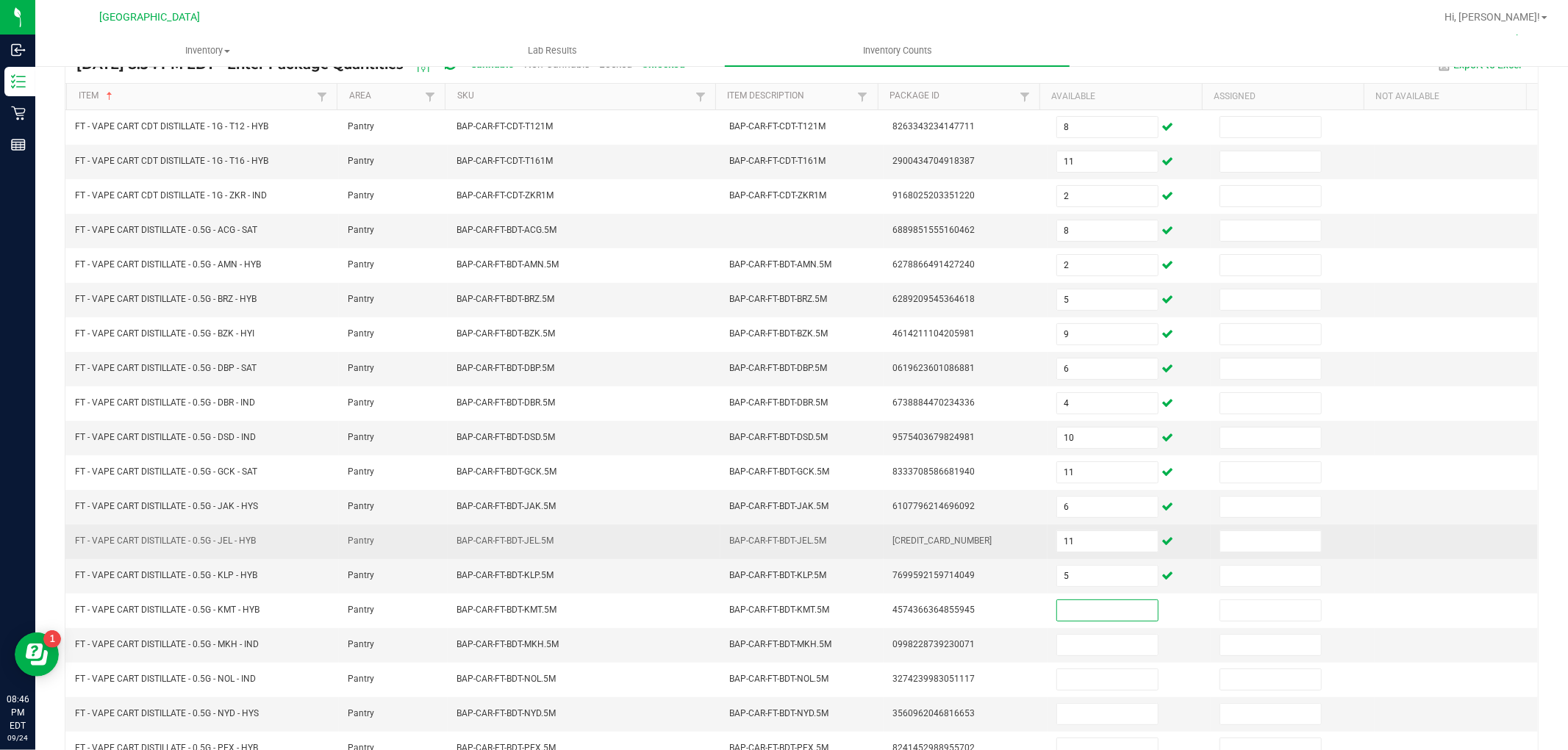
drag, startPoint x: 1080, startPoint y: 607, endPoint x: 962, endPoint y: 549, distance: 131.5
click at [1082, 608] on input at bounding box center [1108, 611] width 101 height 21
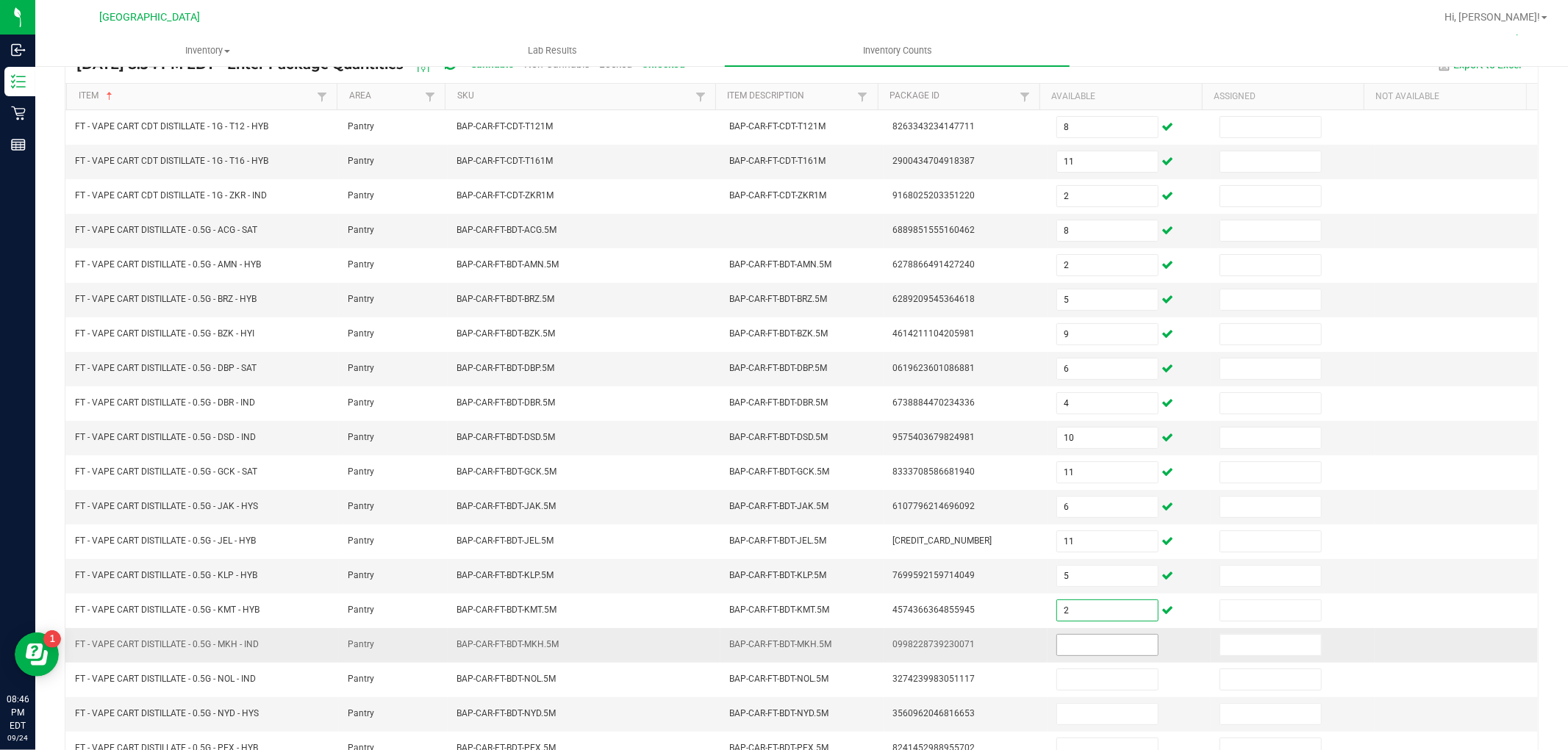
click at [1086, 650] on input at bounding box center [1108, 645] width 101 height 21
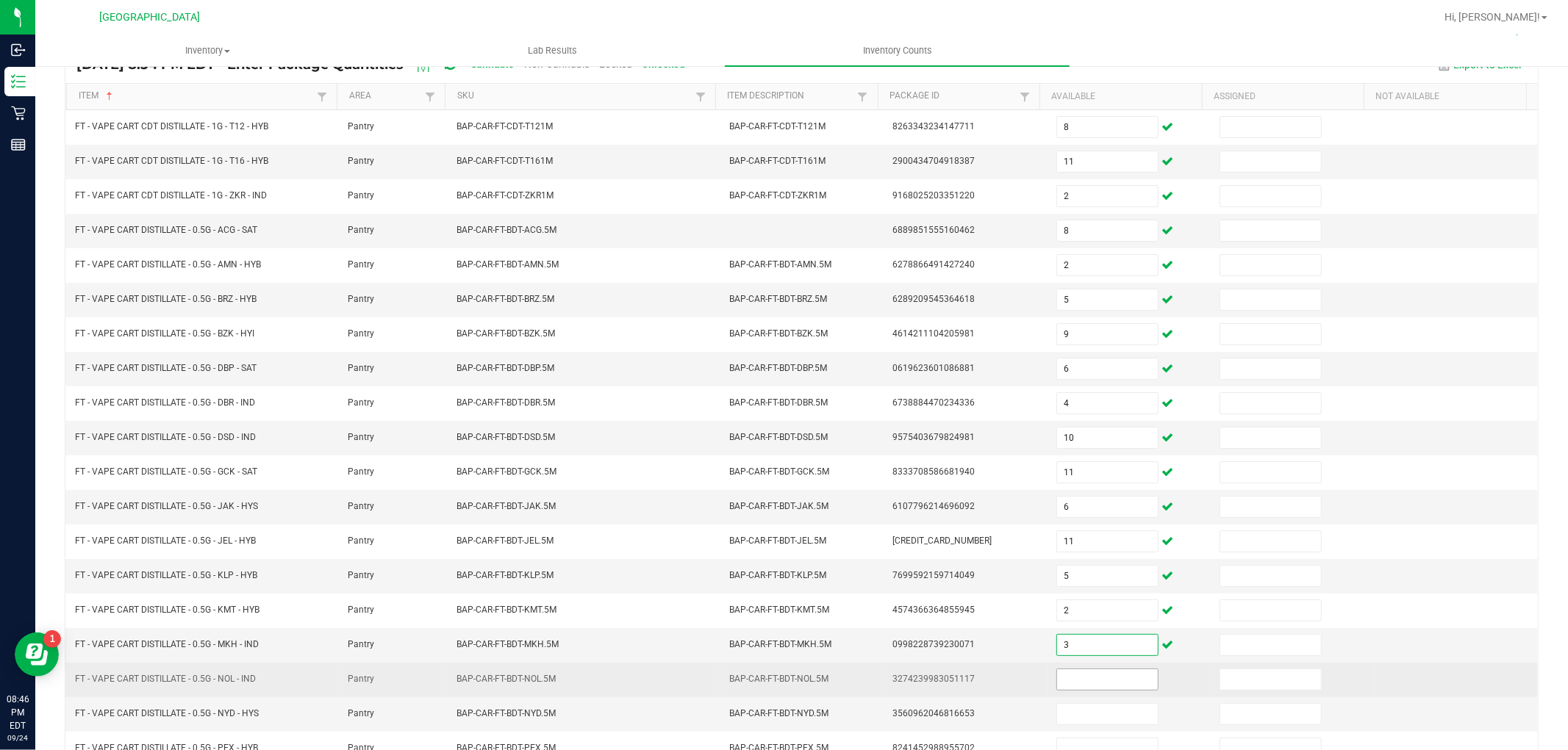
click at [1089, 690] on input at bounding box center [1108, 679] width 101 height 21
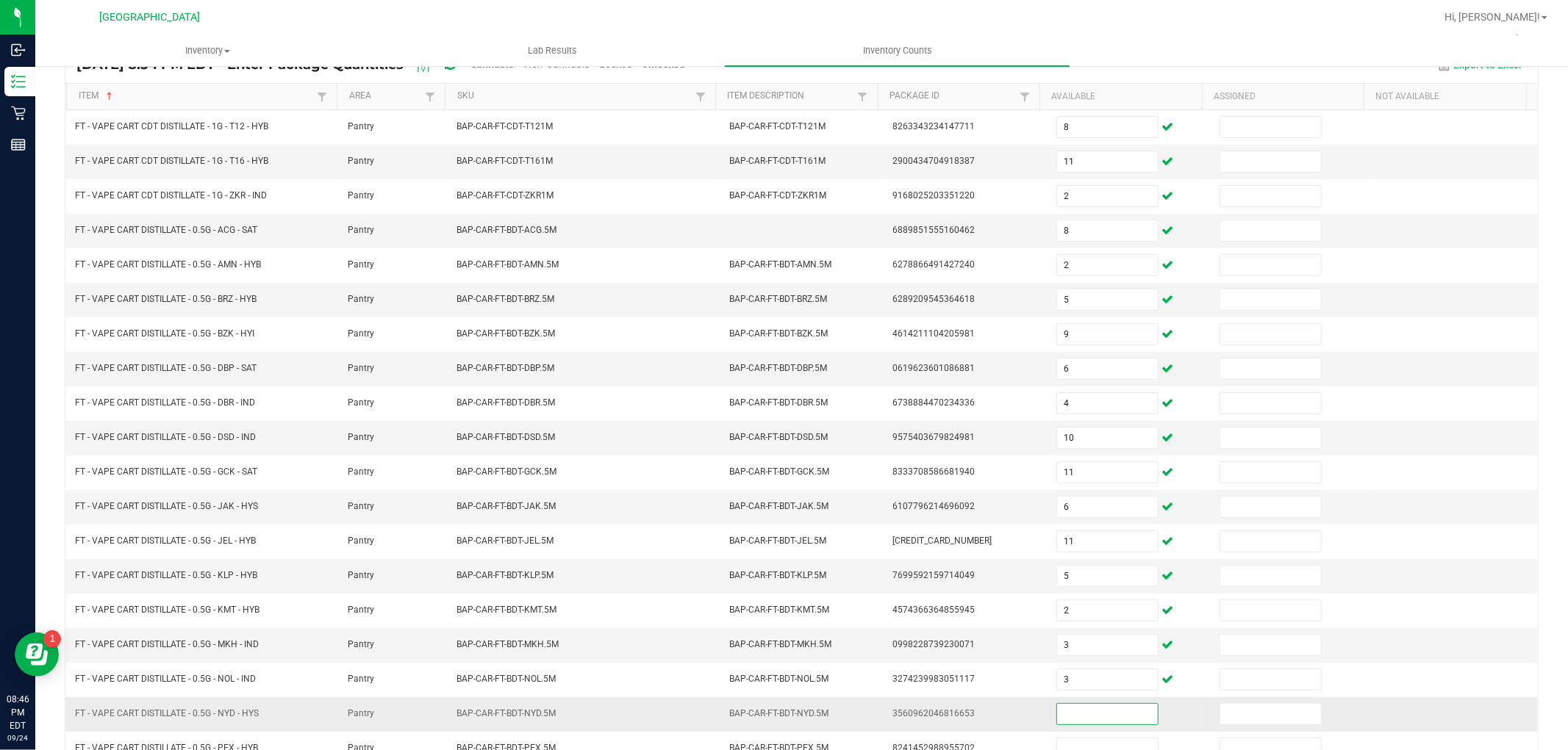
click at [1088, 717] on input at bounding box center [1108, 714] width 101 height 21
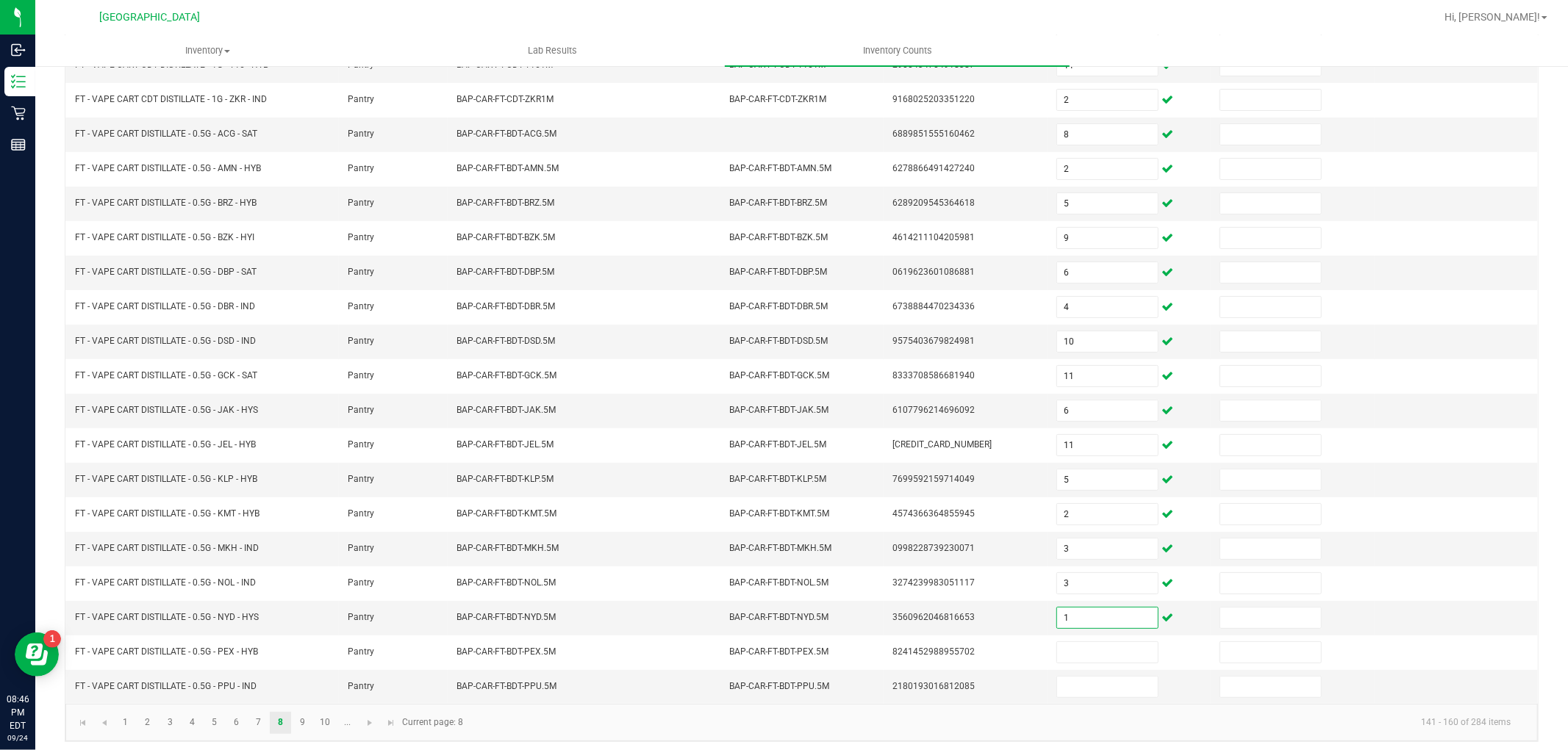
scroll to position [234, 0]
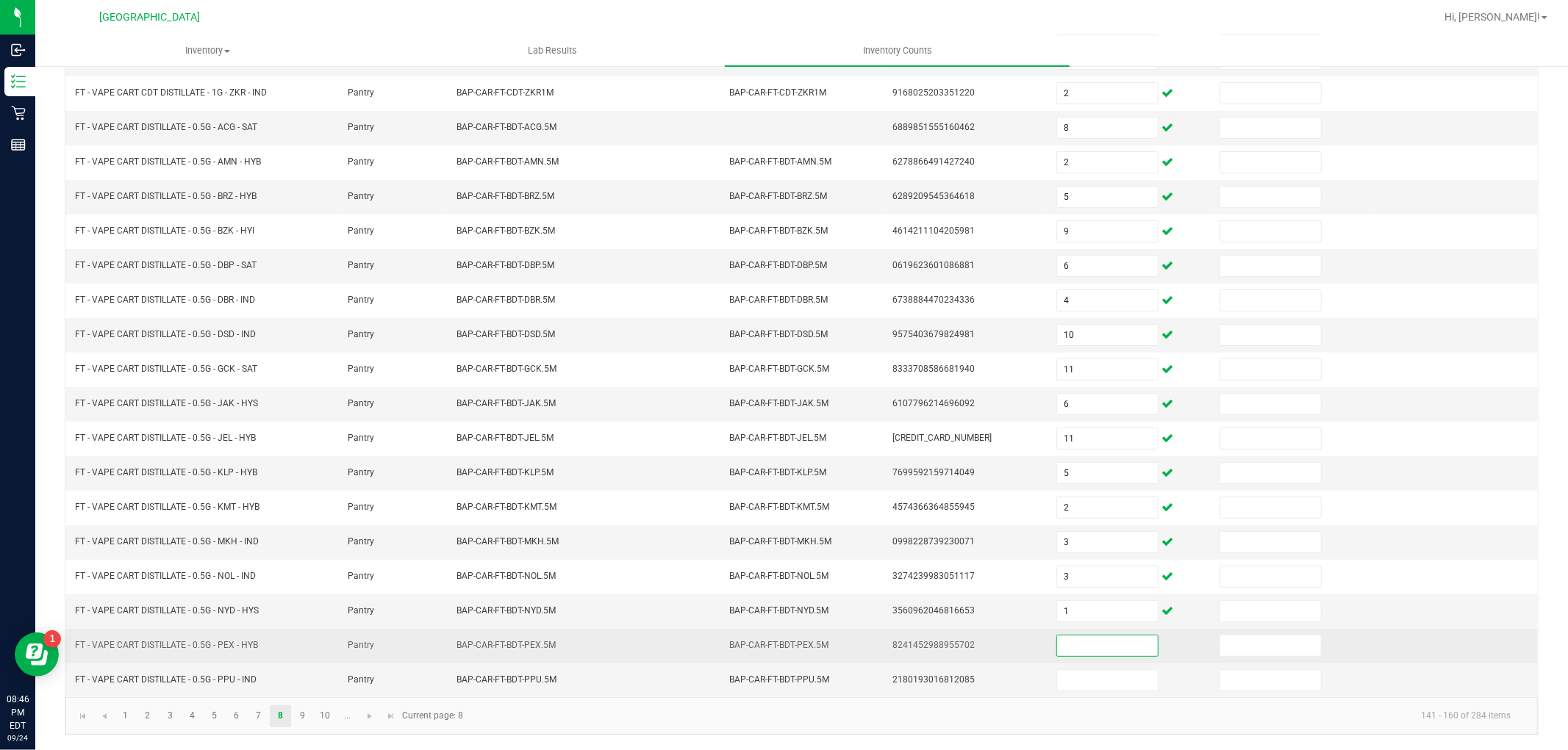
click at [1088, 651] on input at bounding box center [1108, 646] width 101 height 21
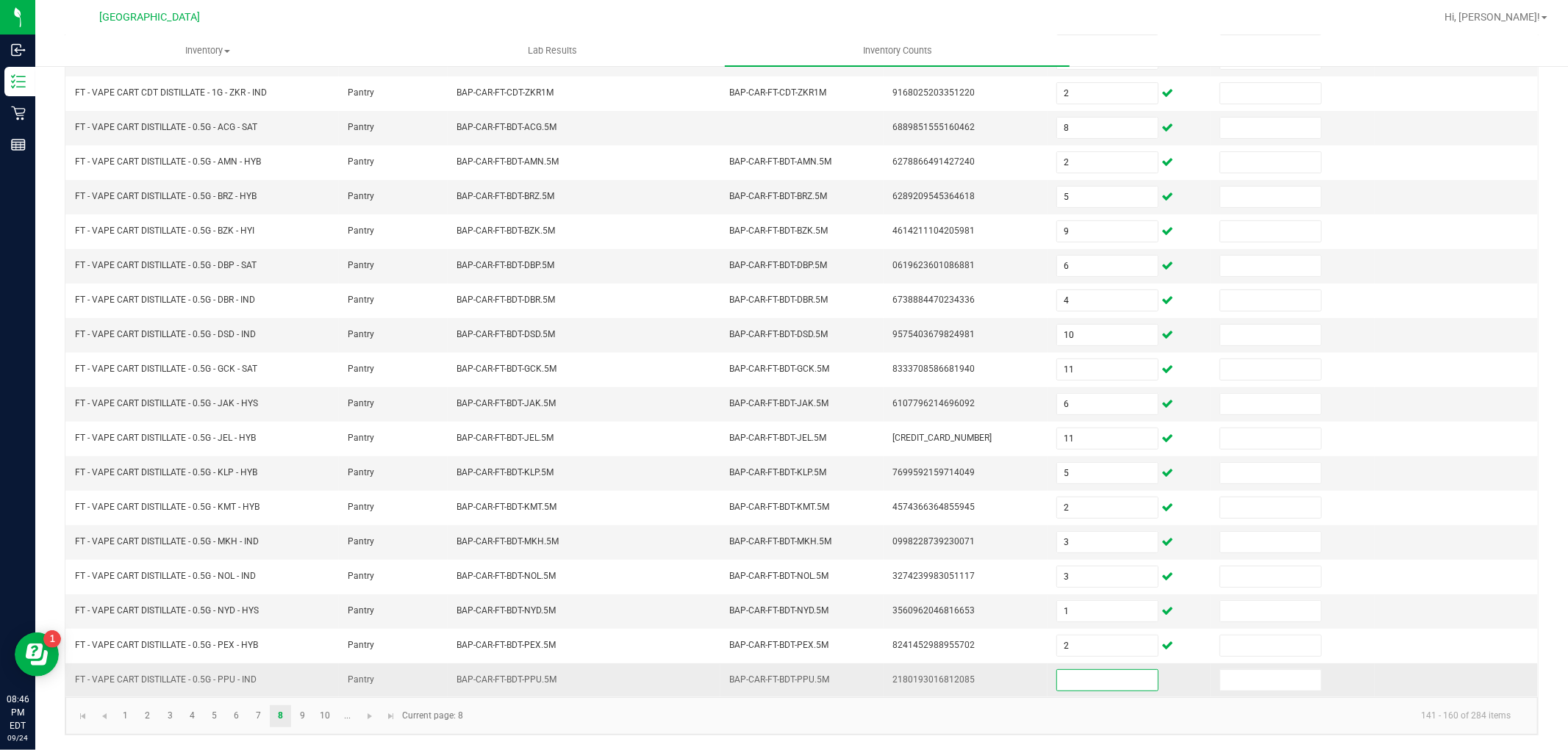
click at [1082, 679] on input at bounding box center [1108, 680] width 101 height 21
click at [306, 714] on link "9" at bounding box center [303, 717] width 22 height 22
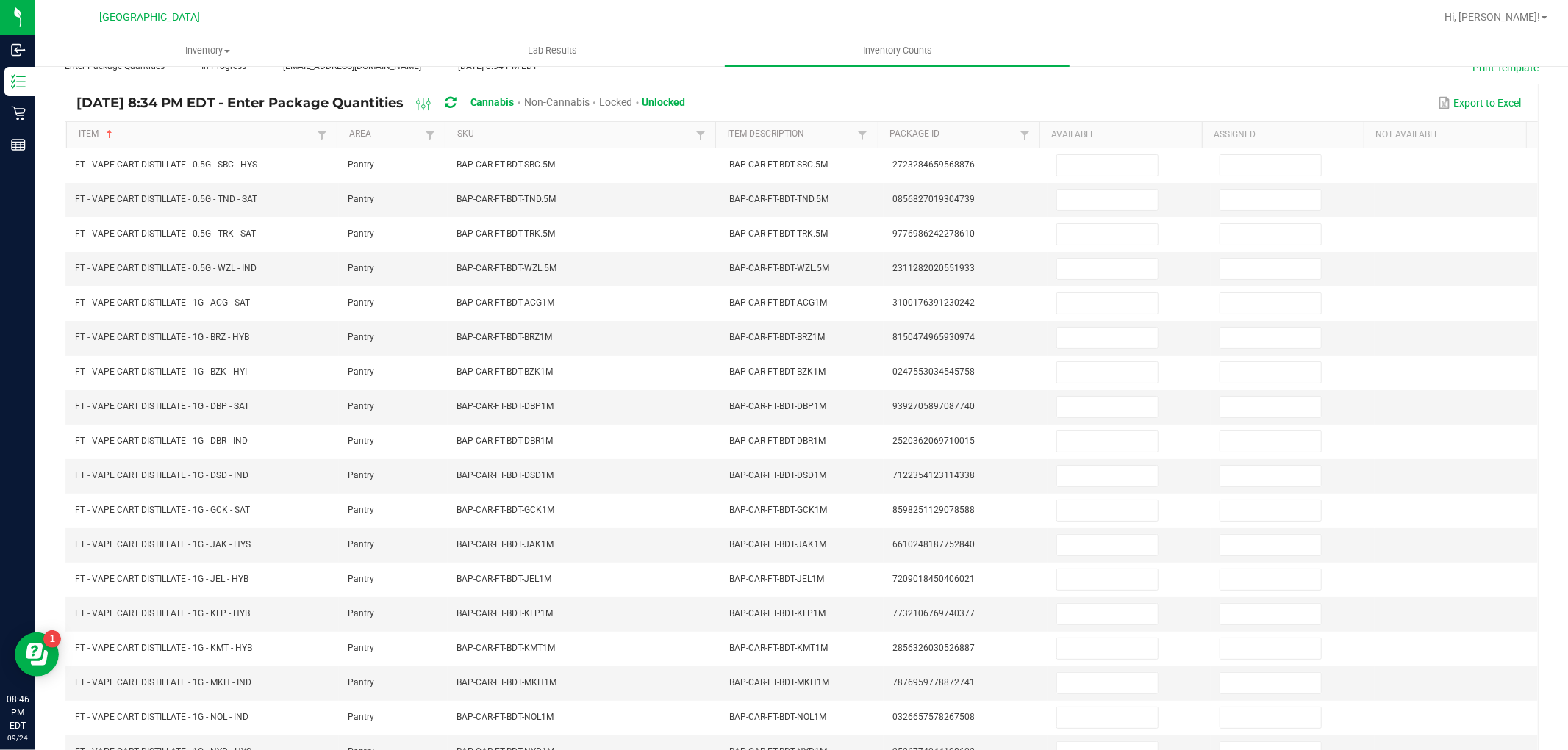
scroll to position [148, 0]
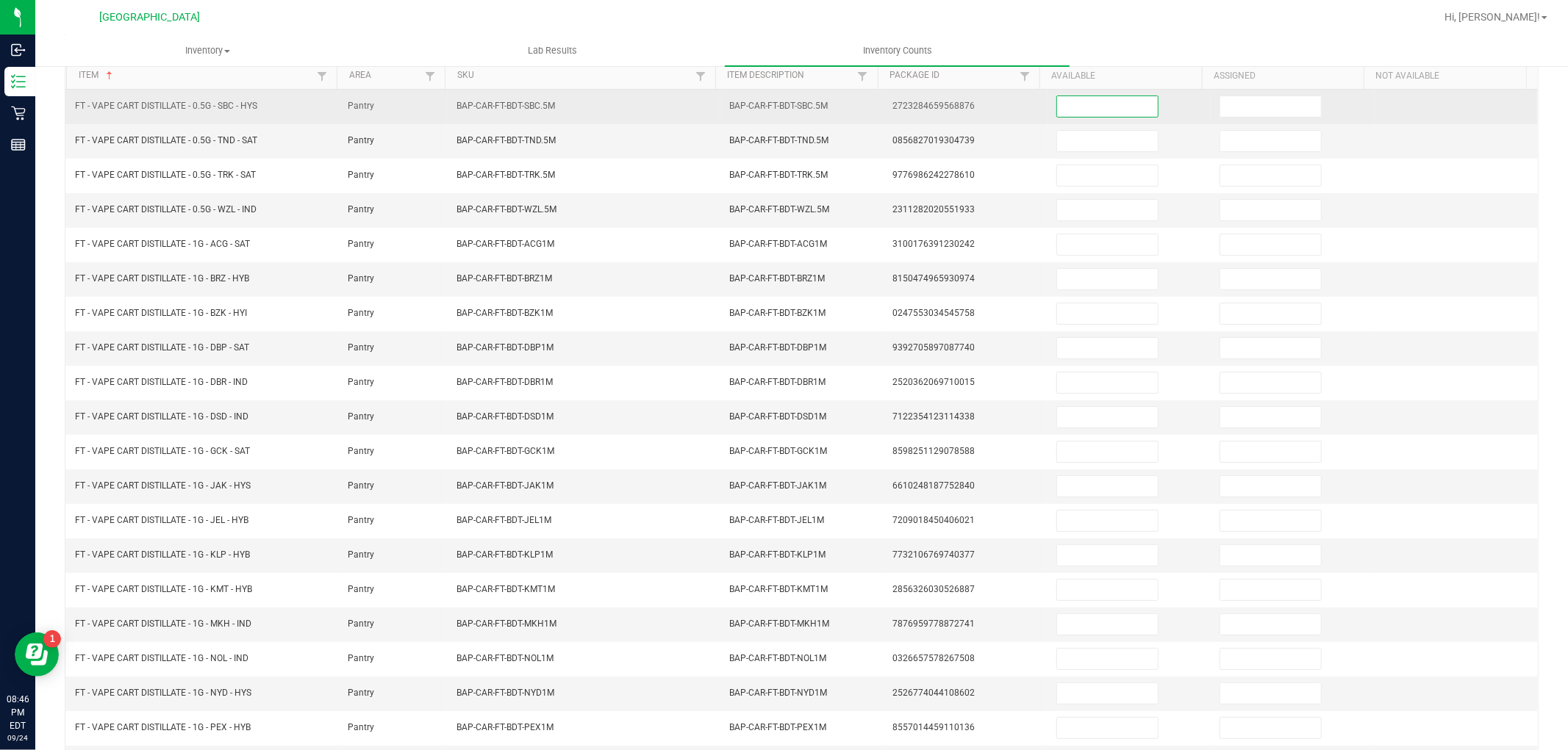
click at [1078, 104] on input at bounding box center [1108, 106] width 101 height 21
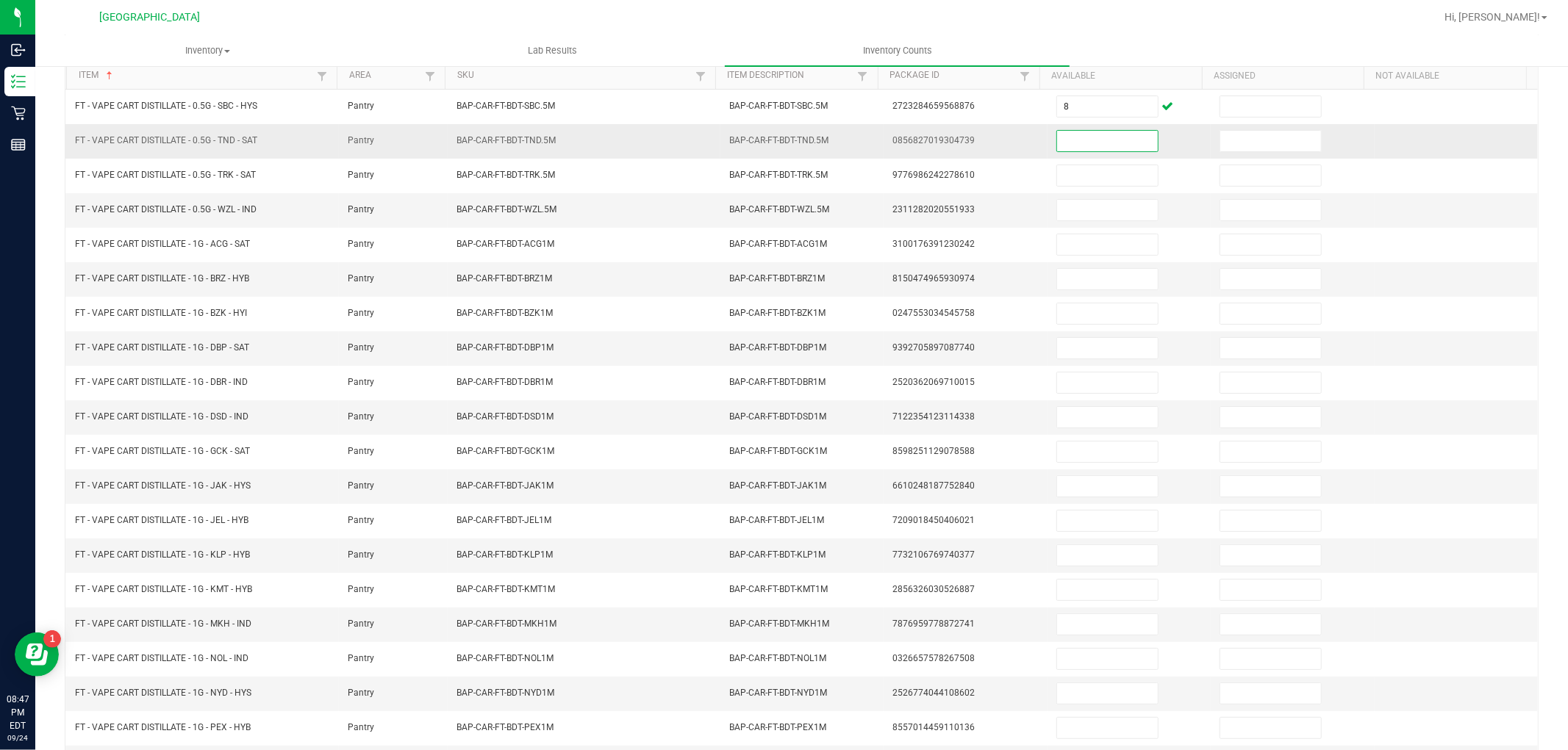
click at [1079, 150] on input at bounding box center [1108, 141] width 101 height 21
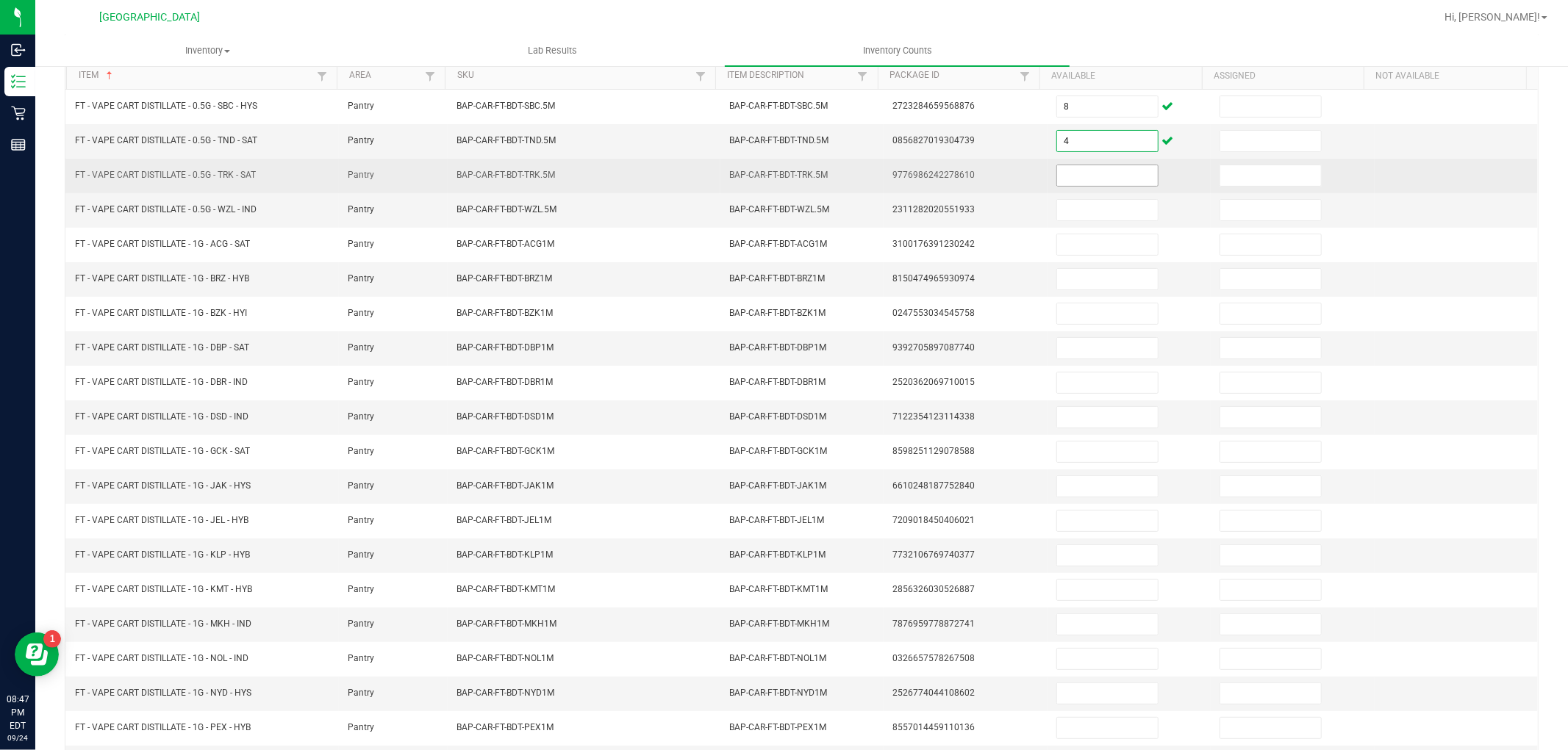
click at [1086, 174] on input at bounding box center [1108, 175] width 101 height 21
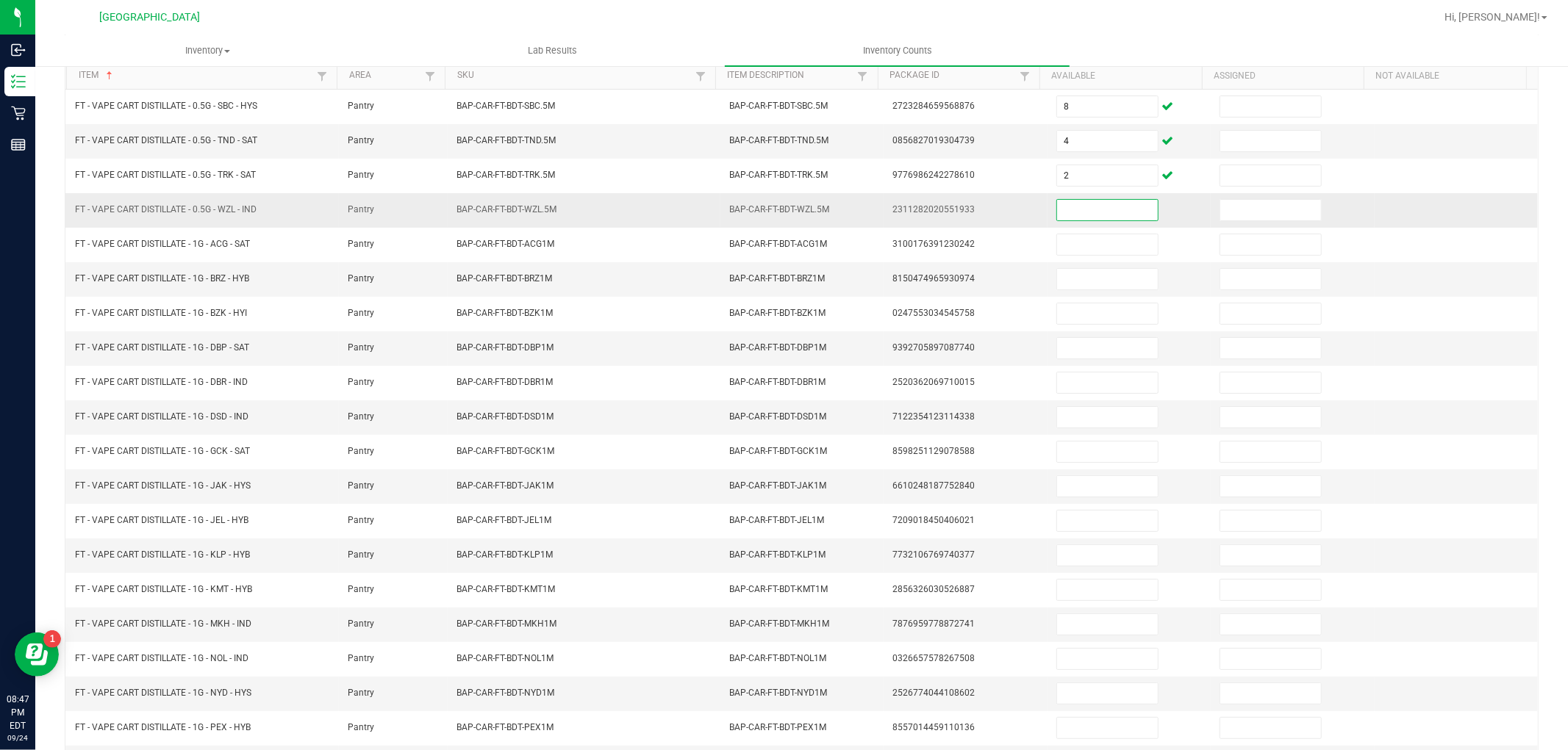
click at [1091, 215] on input at bounding box center [1108, 210] width 101 height 21
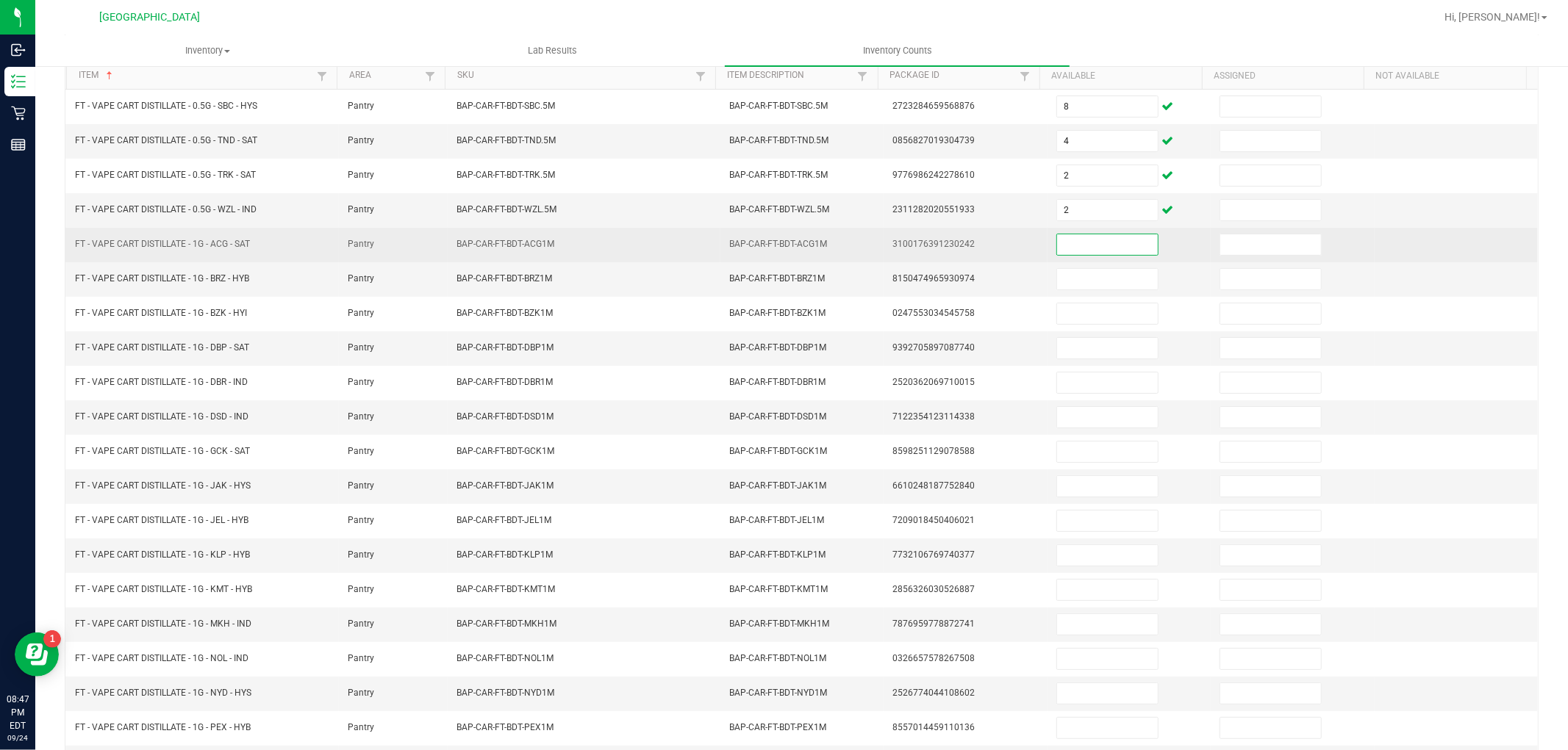
click at [1093, 252] on input at bounding box center [1108, 245] width 101 height 21
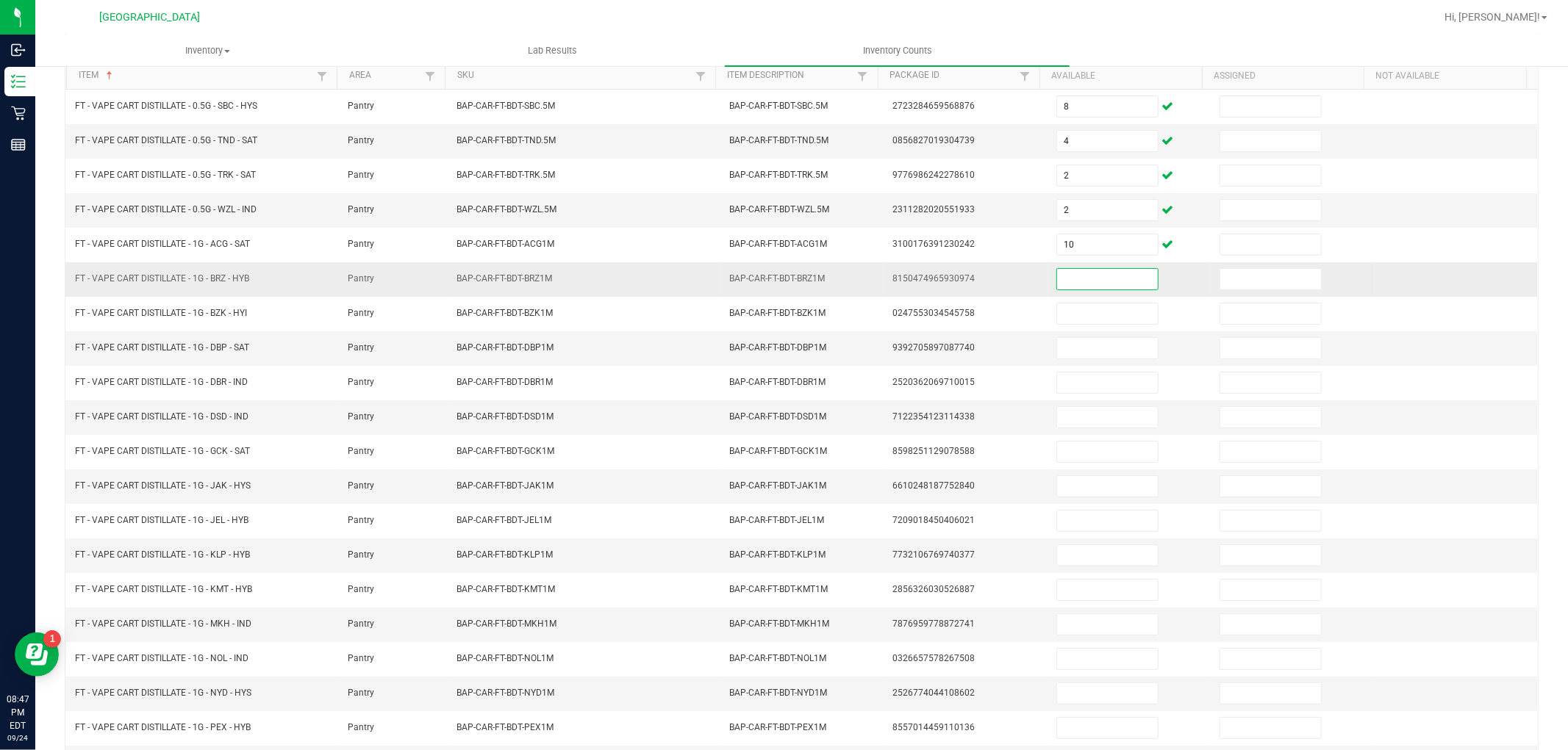
click at [1073, 283] on input at bounding box center [1108, 279] width 101 height 21
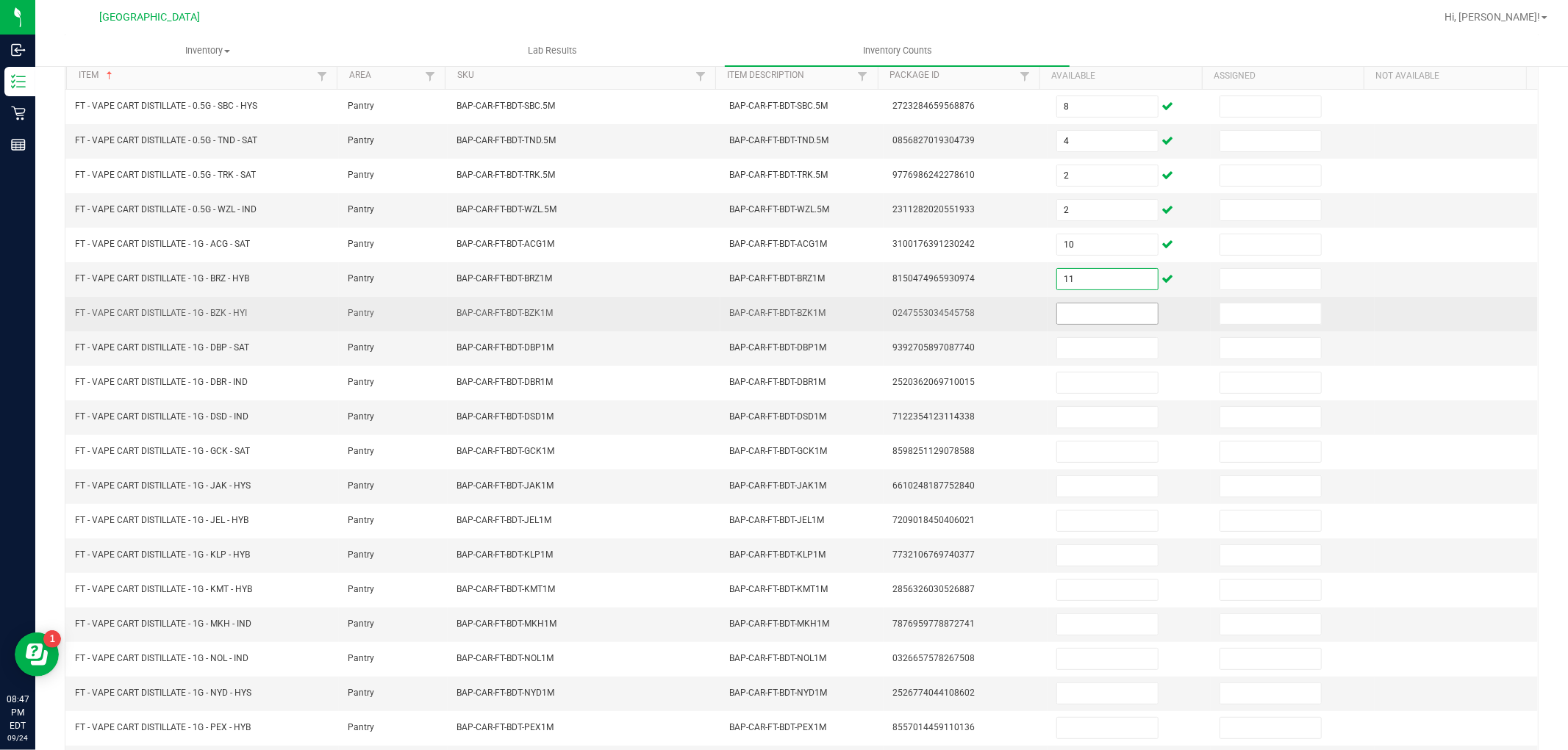
click at [1075, 309] on input at bounding box center [1108, 314] width 101 height 21
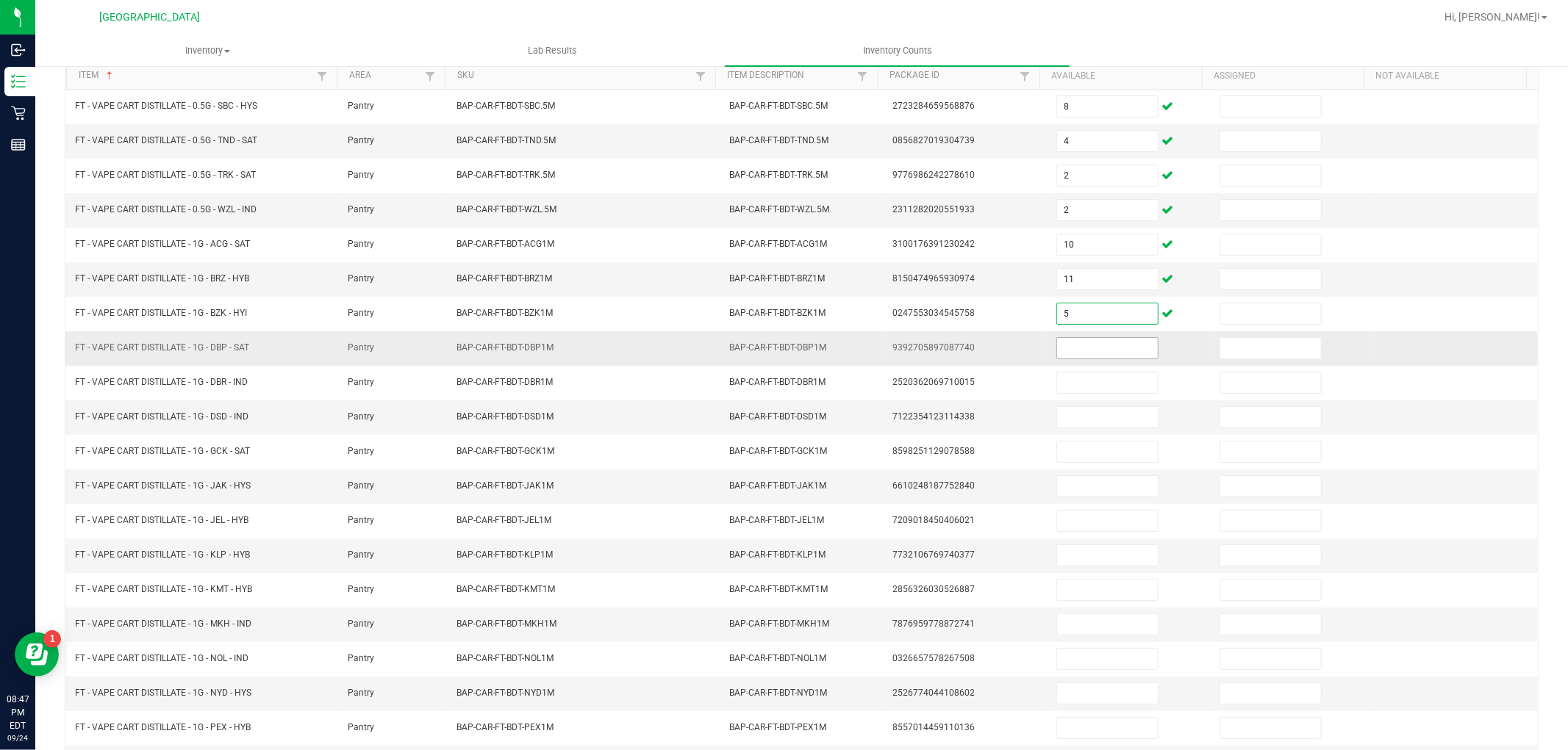
click at [1077, 343] on input at bounding box center [1108, 348] width 101 height 21
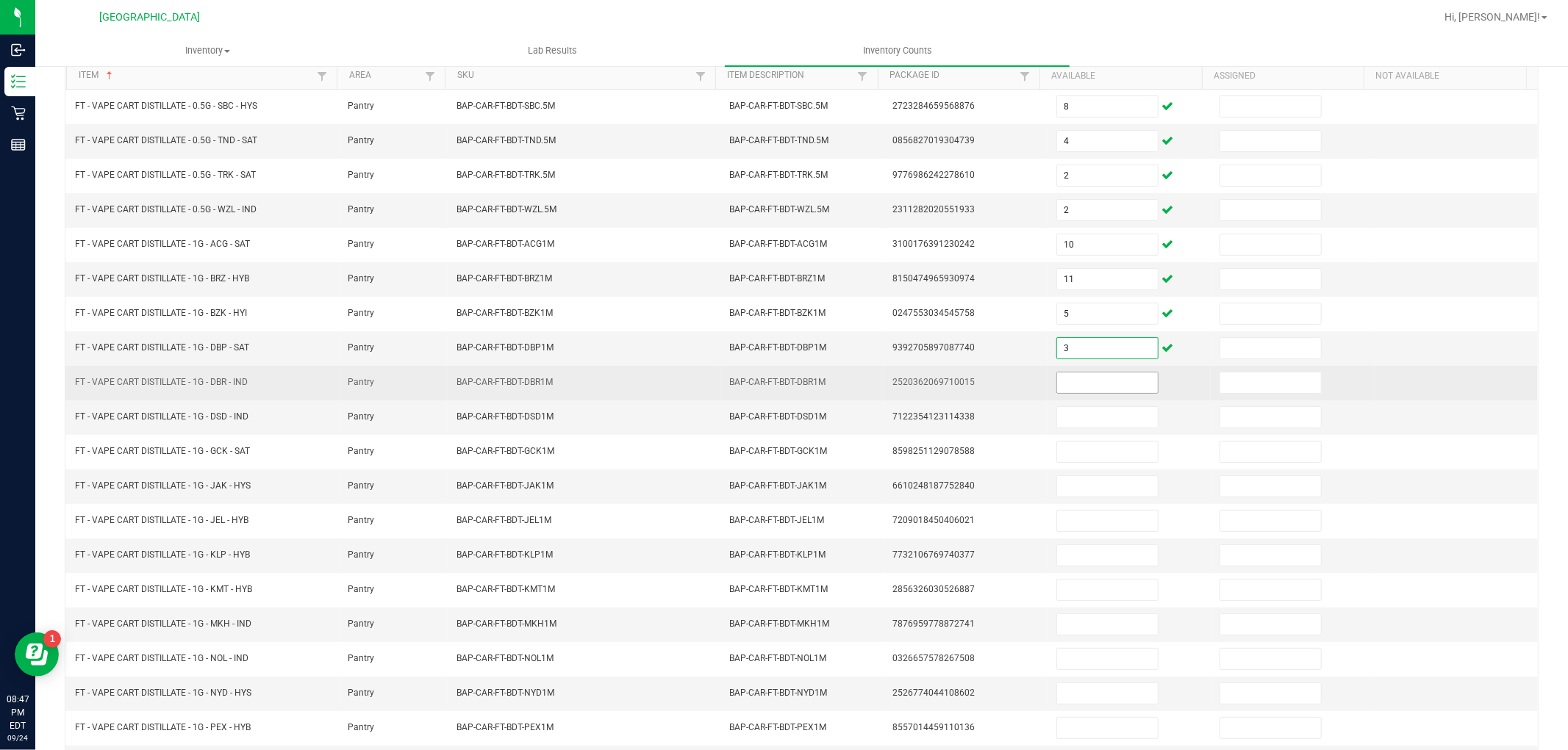
click at [1091, 384] on input at bounding box center [1108, 383] width 101 height 21
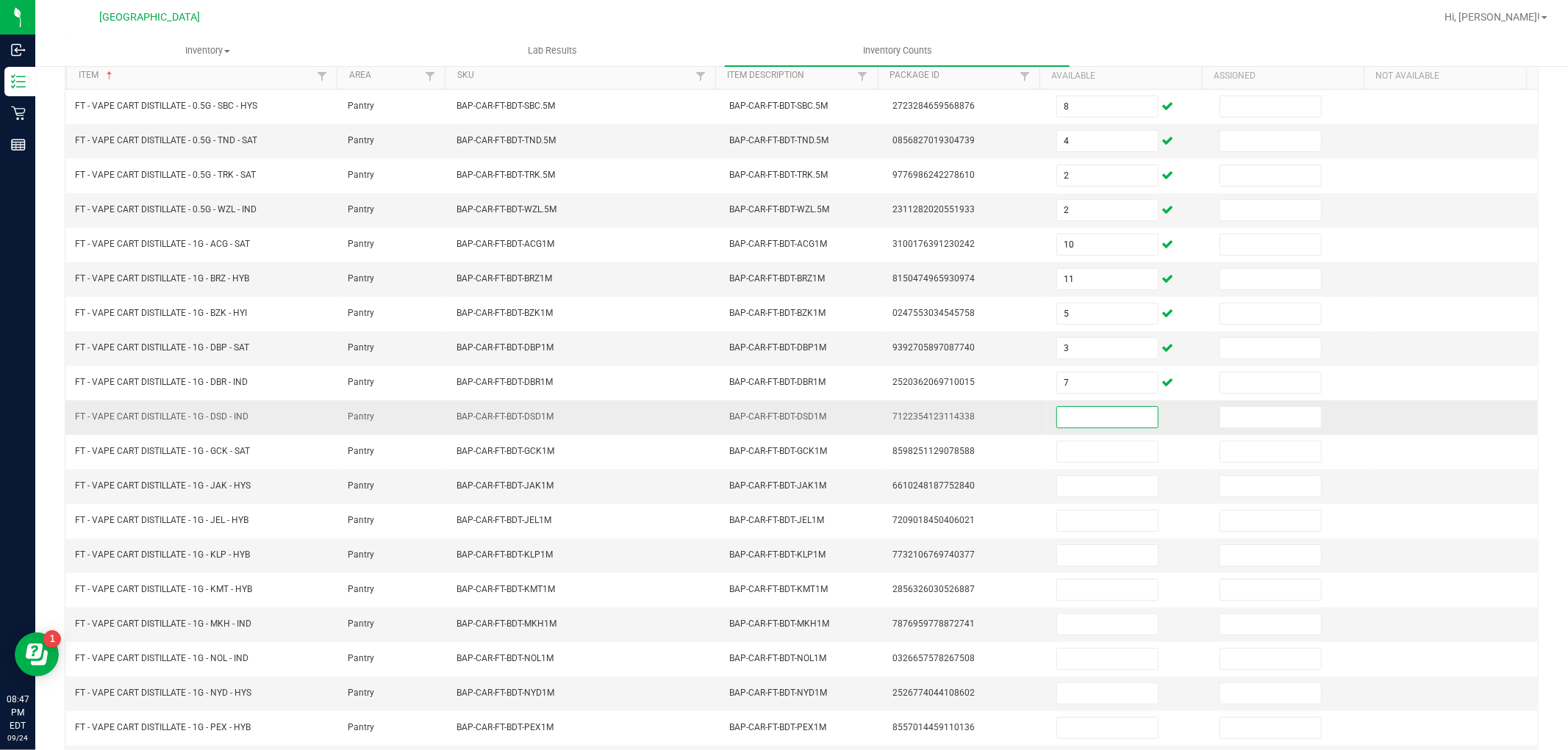
click at [1088, 417] on input at bounding box center [1108, 418] width 101 height 21
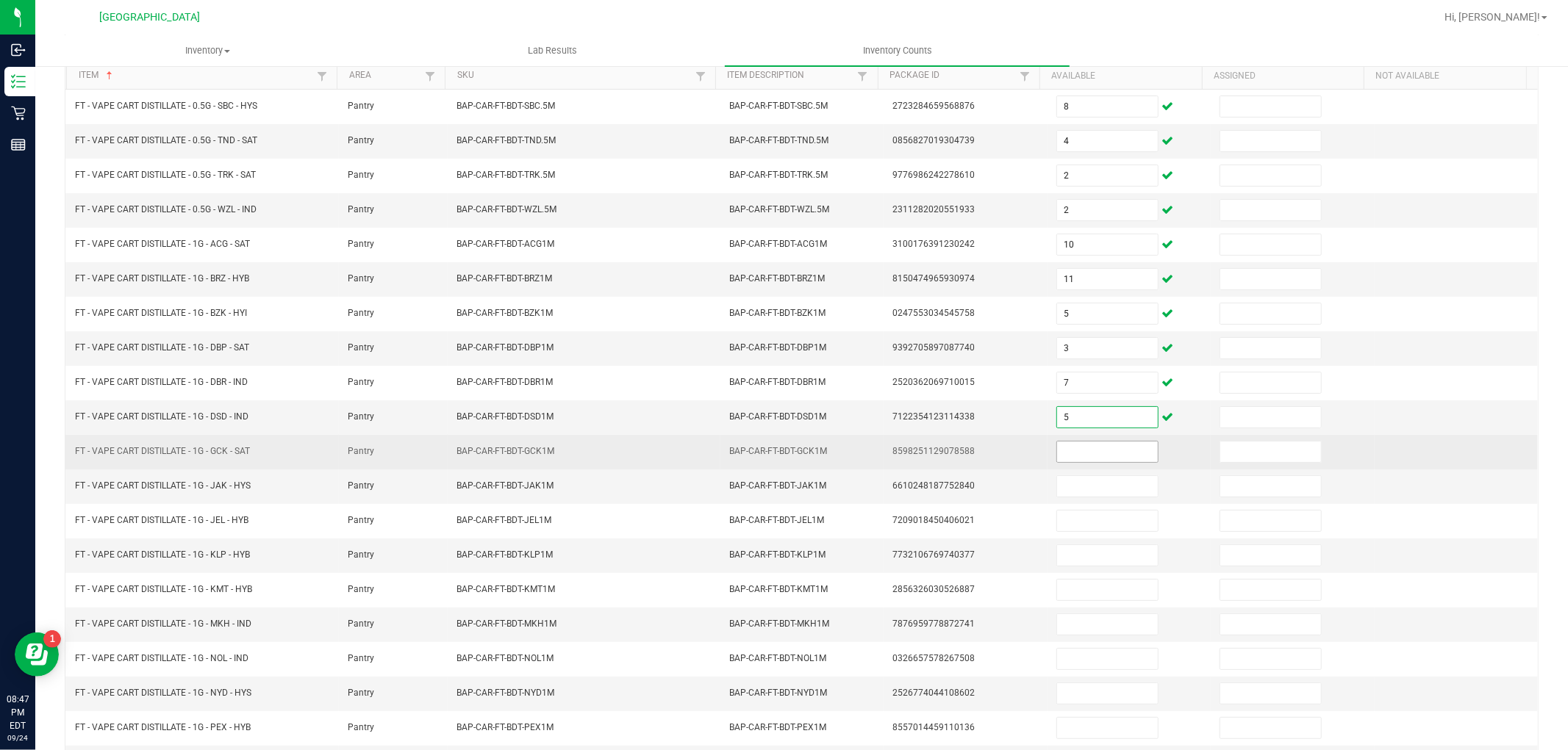
click at [1091, 456] on input at bounding box center [1108, 452] width 101 height 21
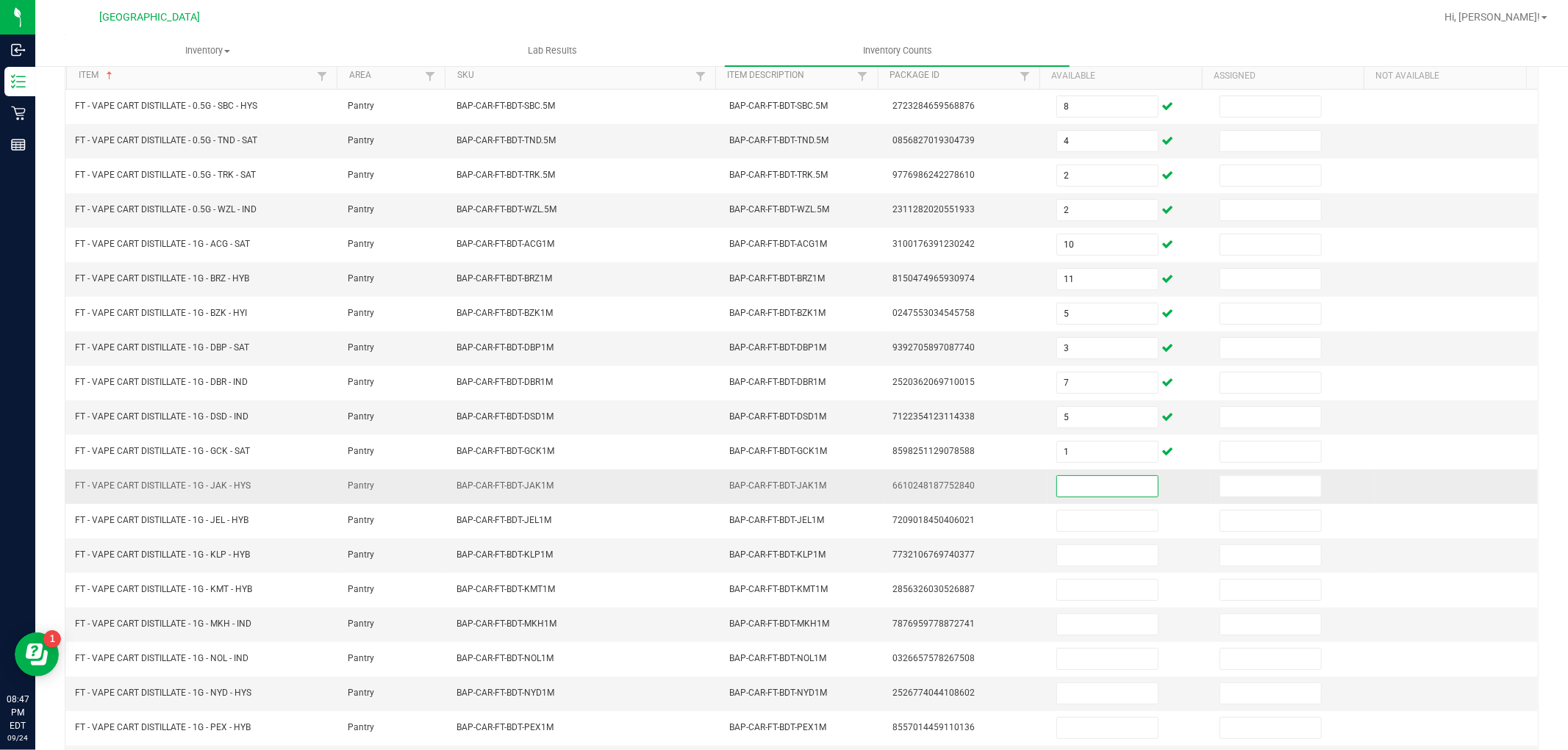
click at [1090, 487] on input at bounding box center [1108, 487] width 101 height 21
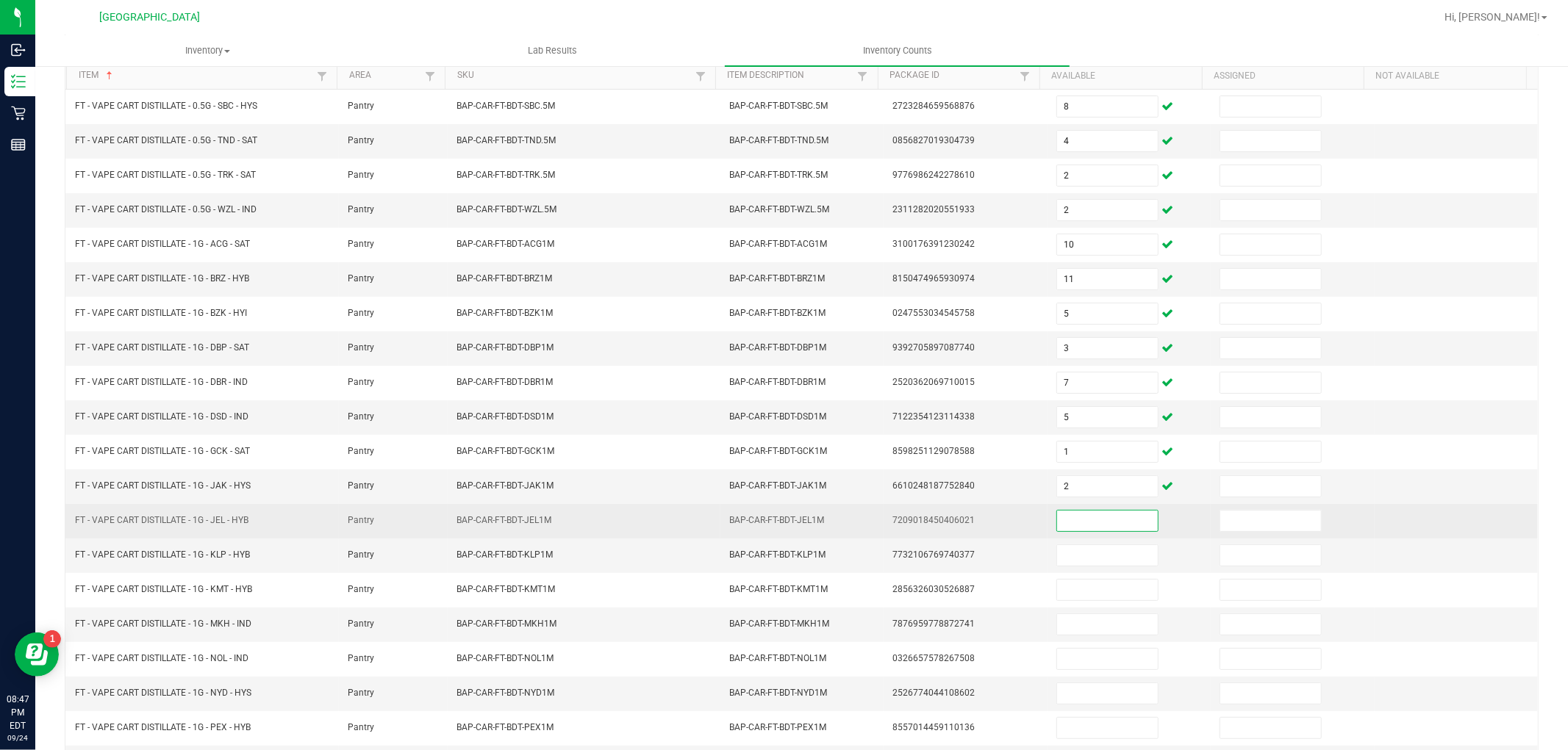
click at [1097, 529] on input at bounding box center [1108, 521] width 101 height 21
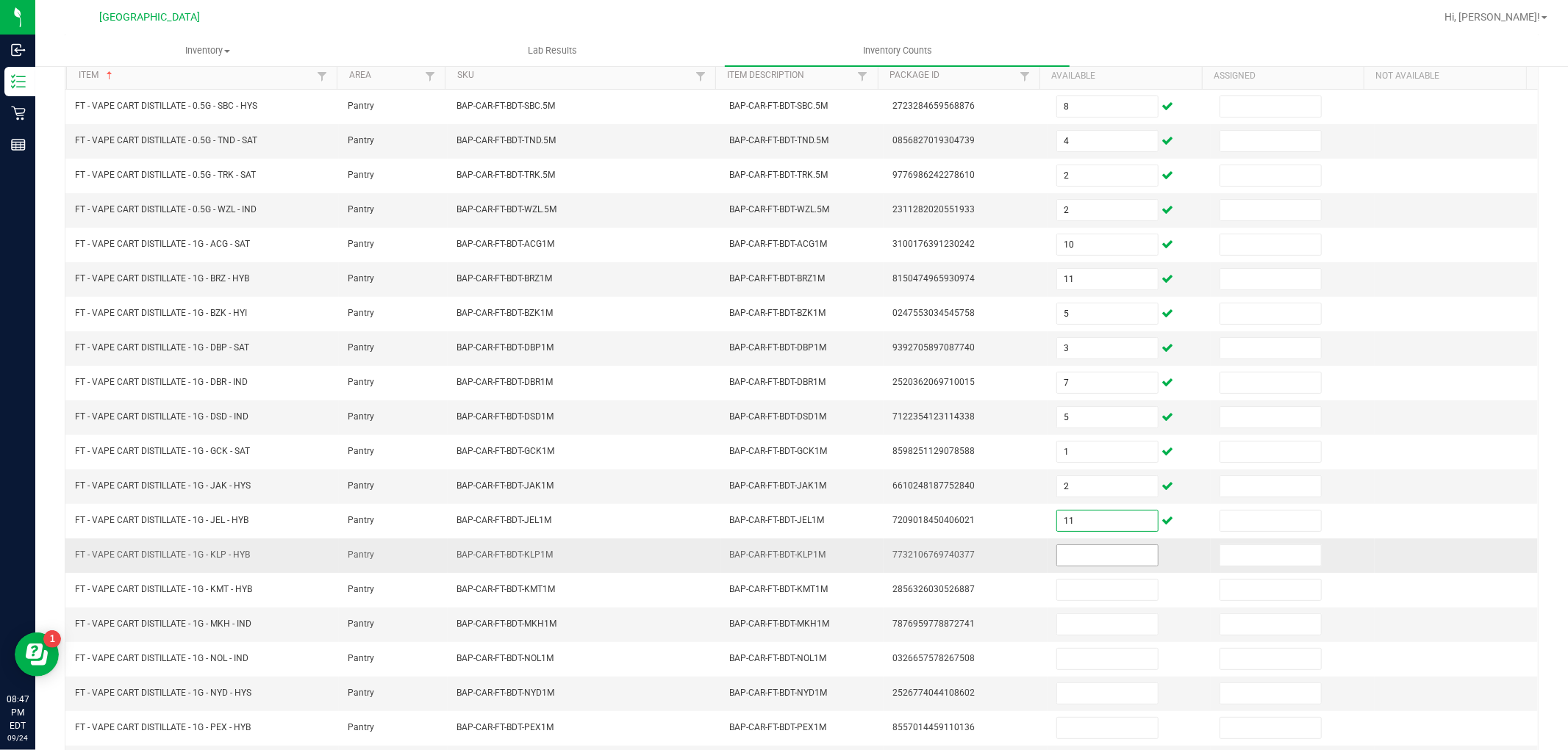
click at [1098, 559] on input at bounding box center [1108, 556] width 101 height 21
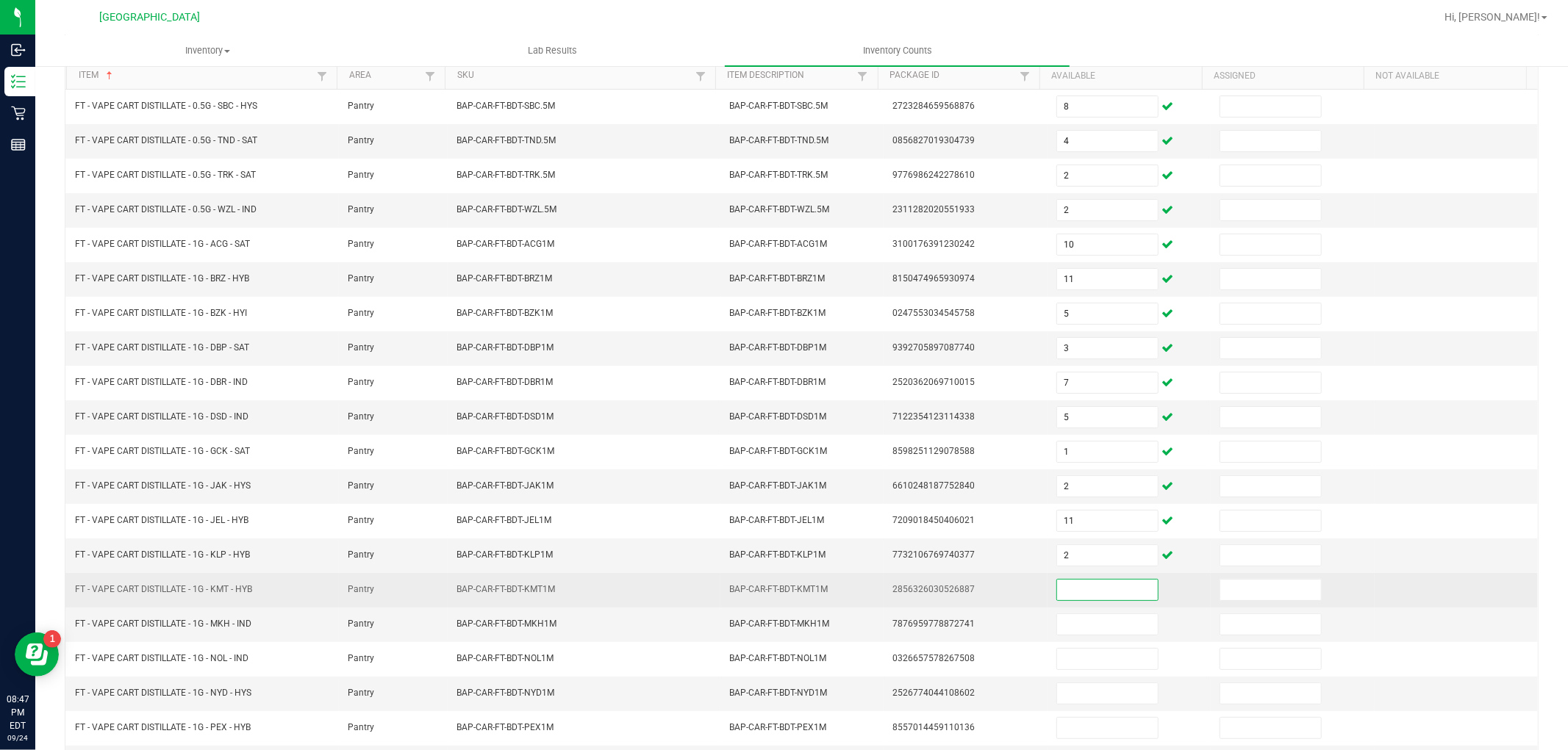
click at [1093, 589] on input at bounding box center [1108, 590] width 101 height 21
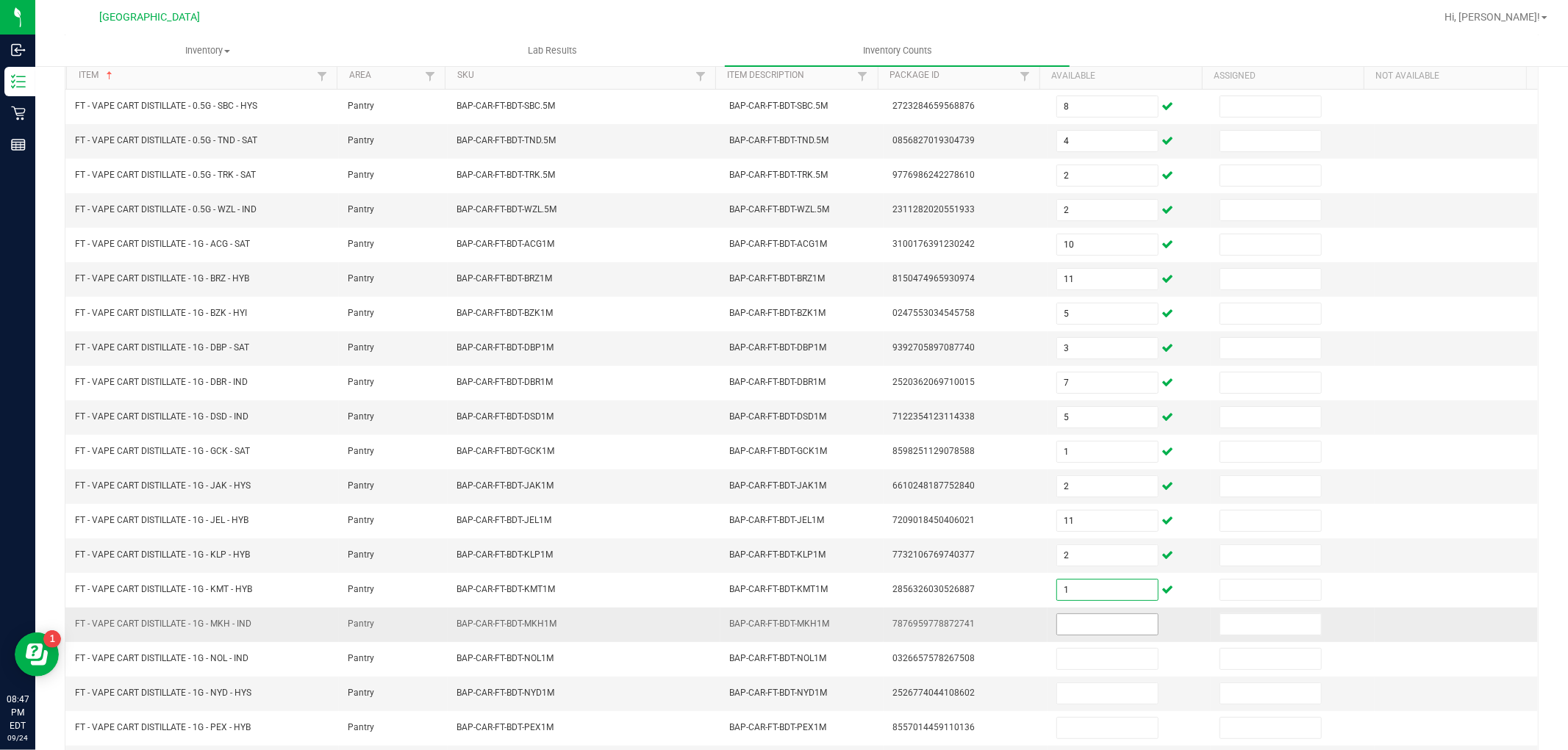
click at [1094, 622] on input at bounding box center [1108, 624] width 101 height 21
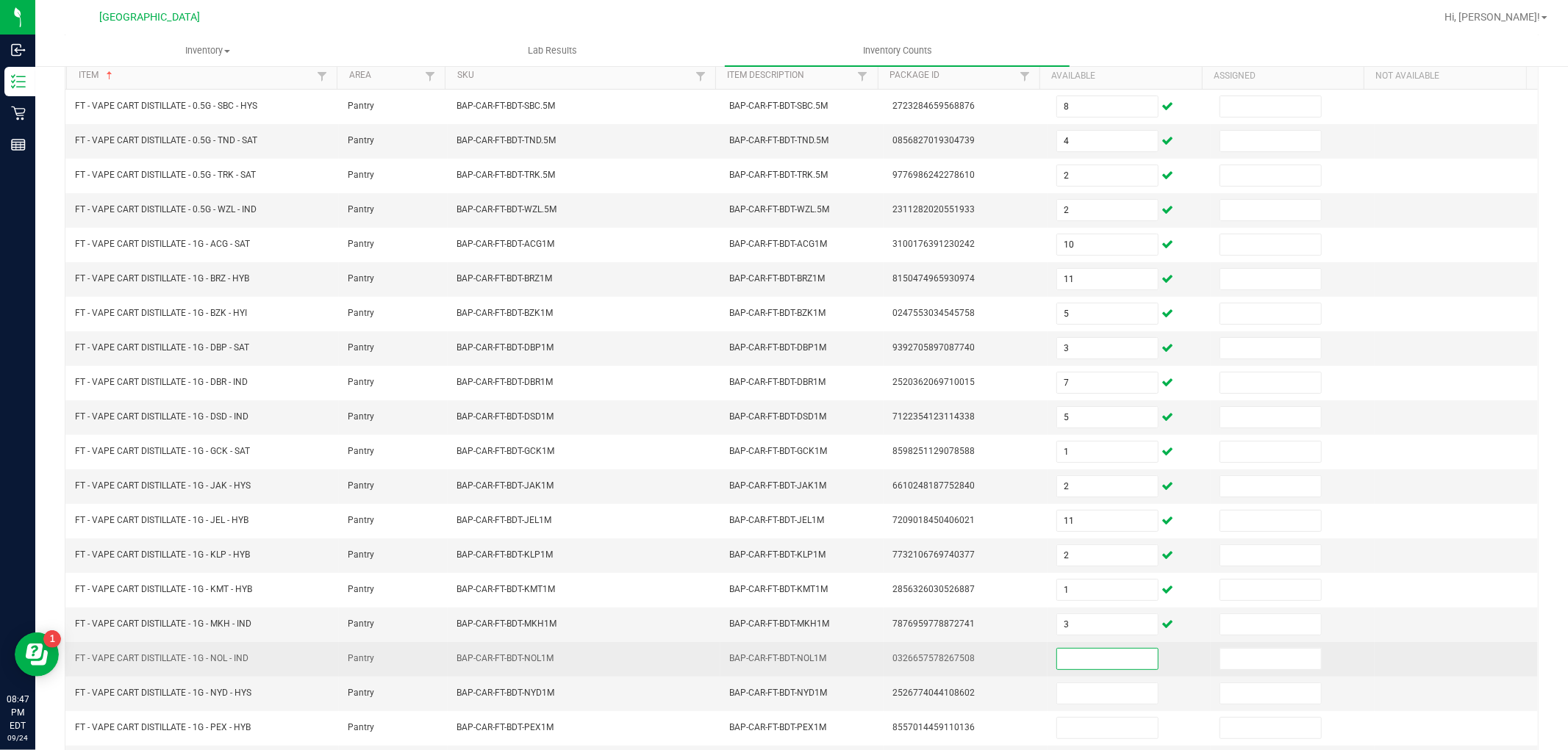
click at [1095, 655] on input at bounding box center [1108, 659] width 101 height 21
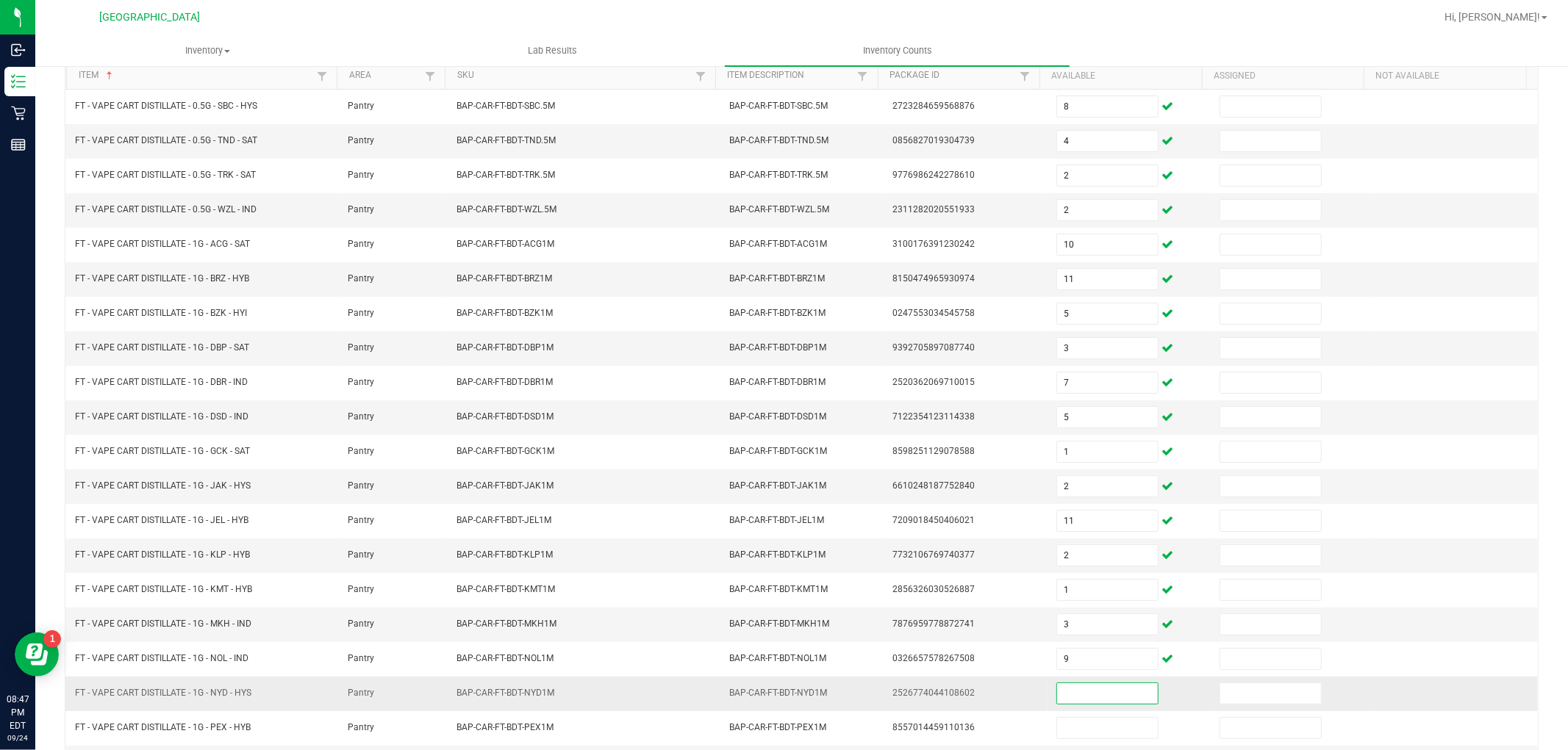
click at [1093, 689] on input at bounding box center [1108, 693] width 101 height 21
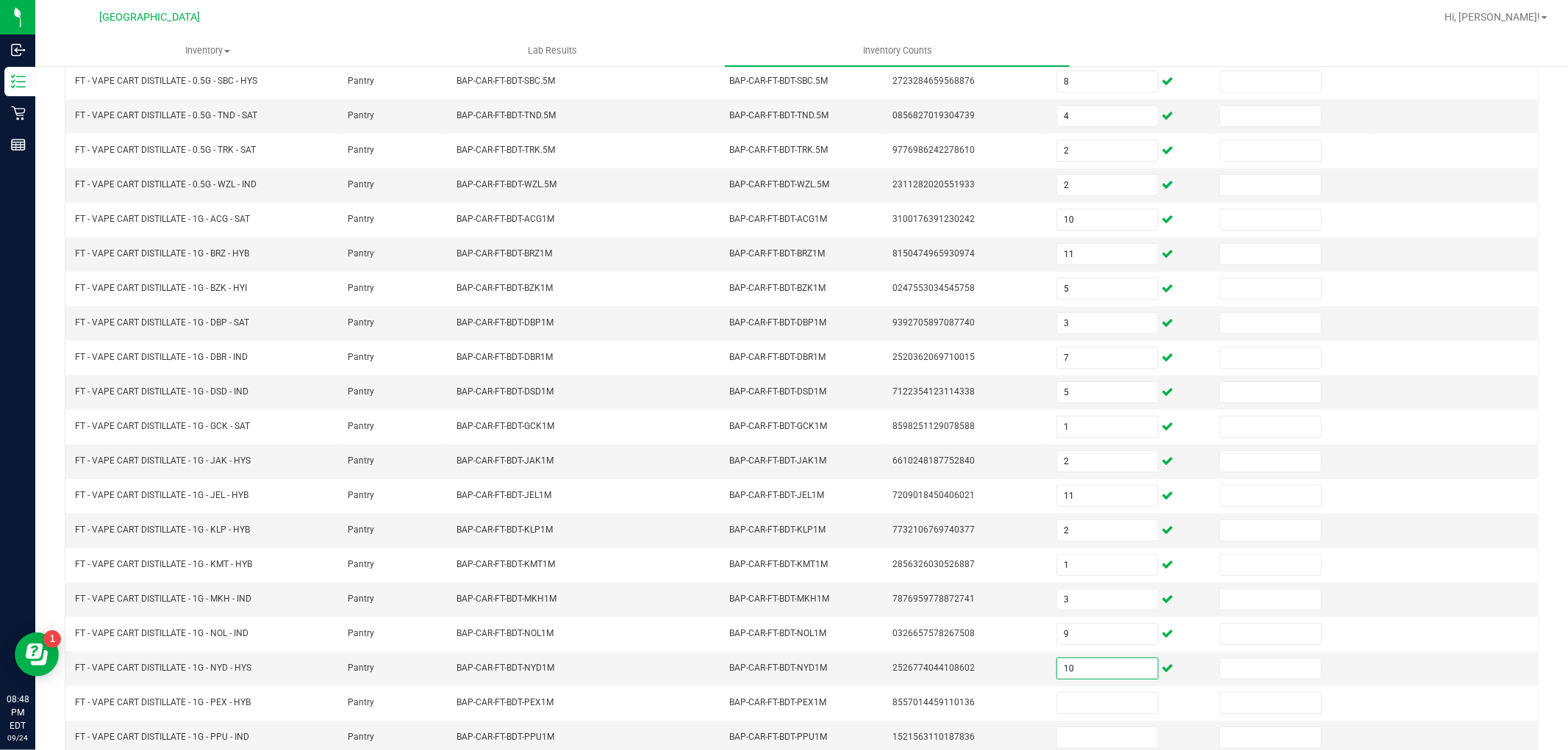
scroll to position [234, 0]
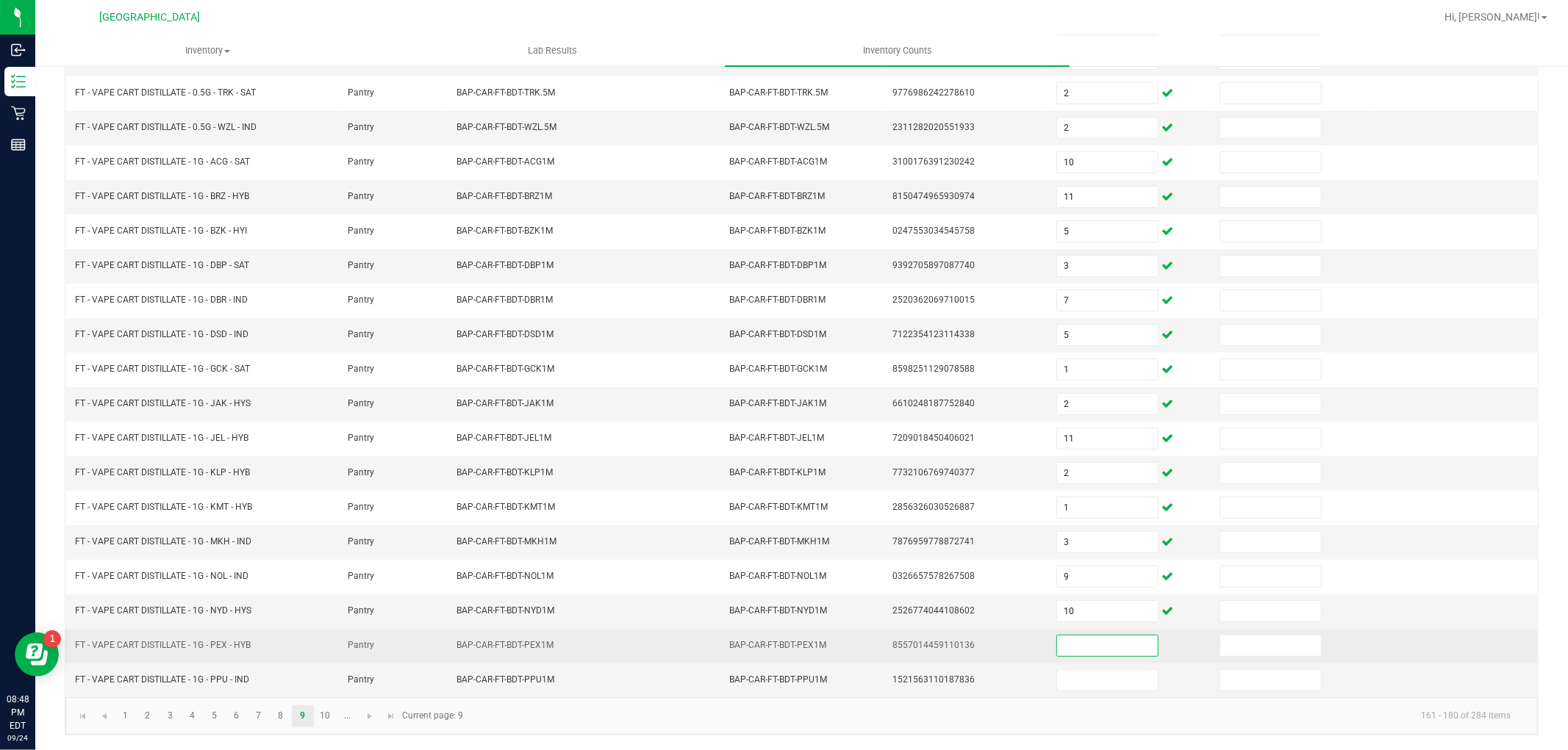
click at [1106, 642] on input at bounding box center [1108, 646] width 101 height 21
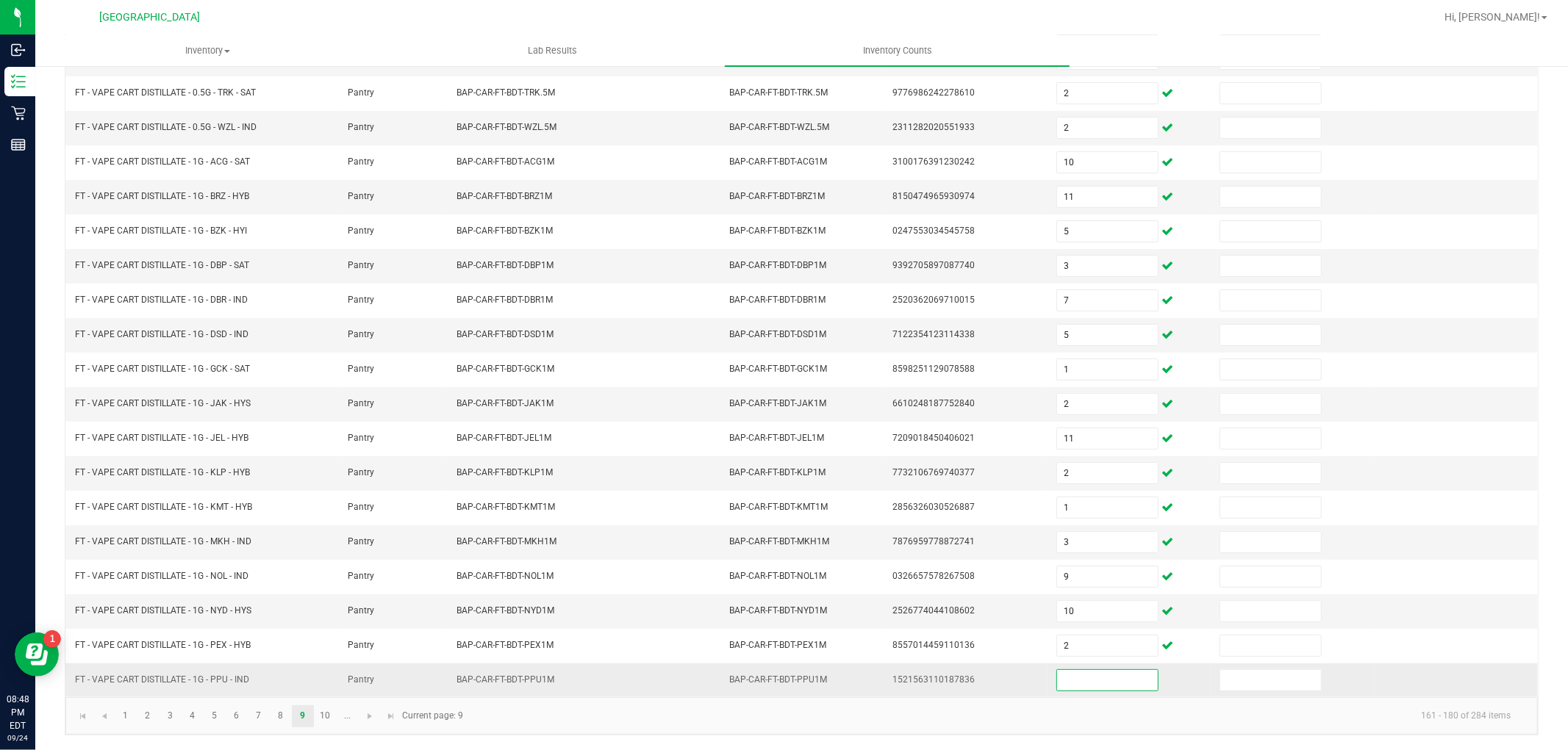
click at [1094, 682] on input at bounding box center [1108, 680] width 101 height 21
click at [326, 707] on link "10" at bounding box center [326, 717] width 22 height 22
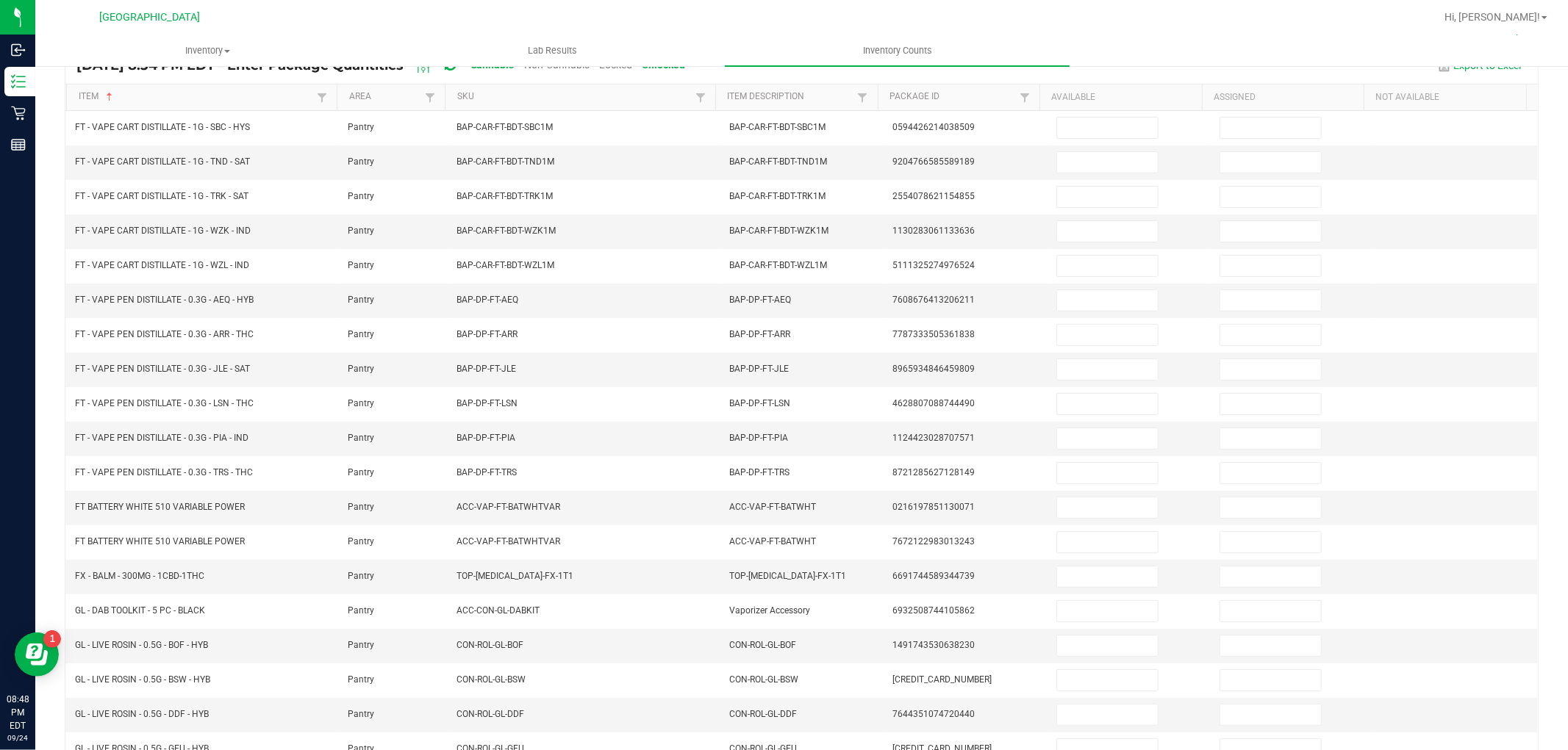
scroll to position [143, 0]
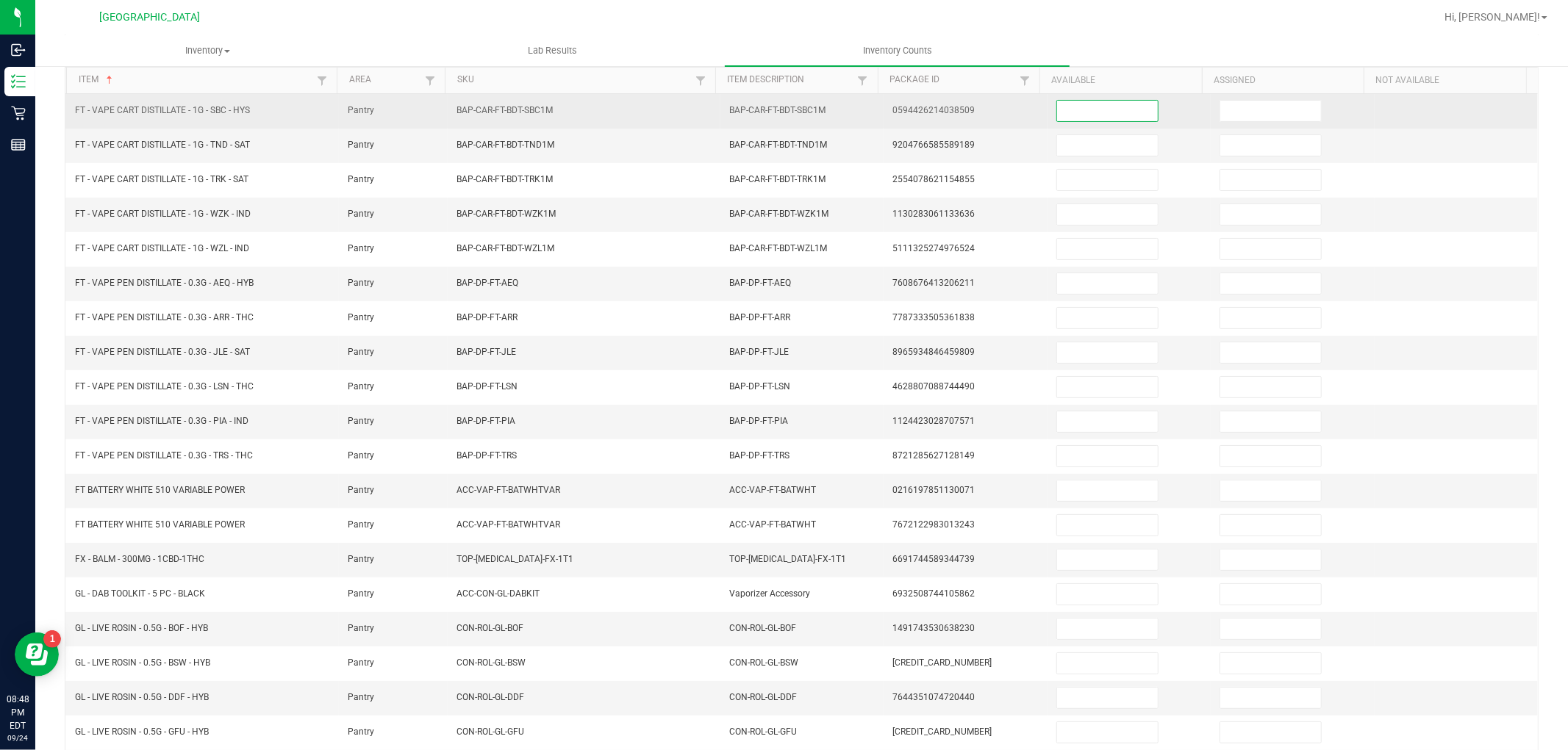
click at [1104, 108] on input at bounding box center [1108, 111] width 101 height 21
click at [1108, 110] on input at bounding box center [1108, 111] width 101 height 21
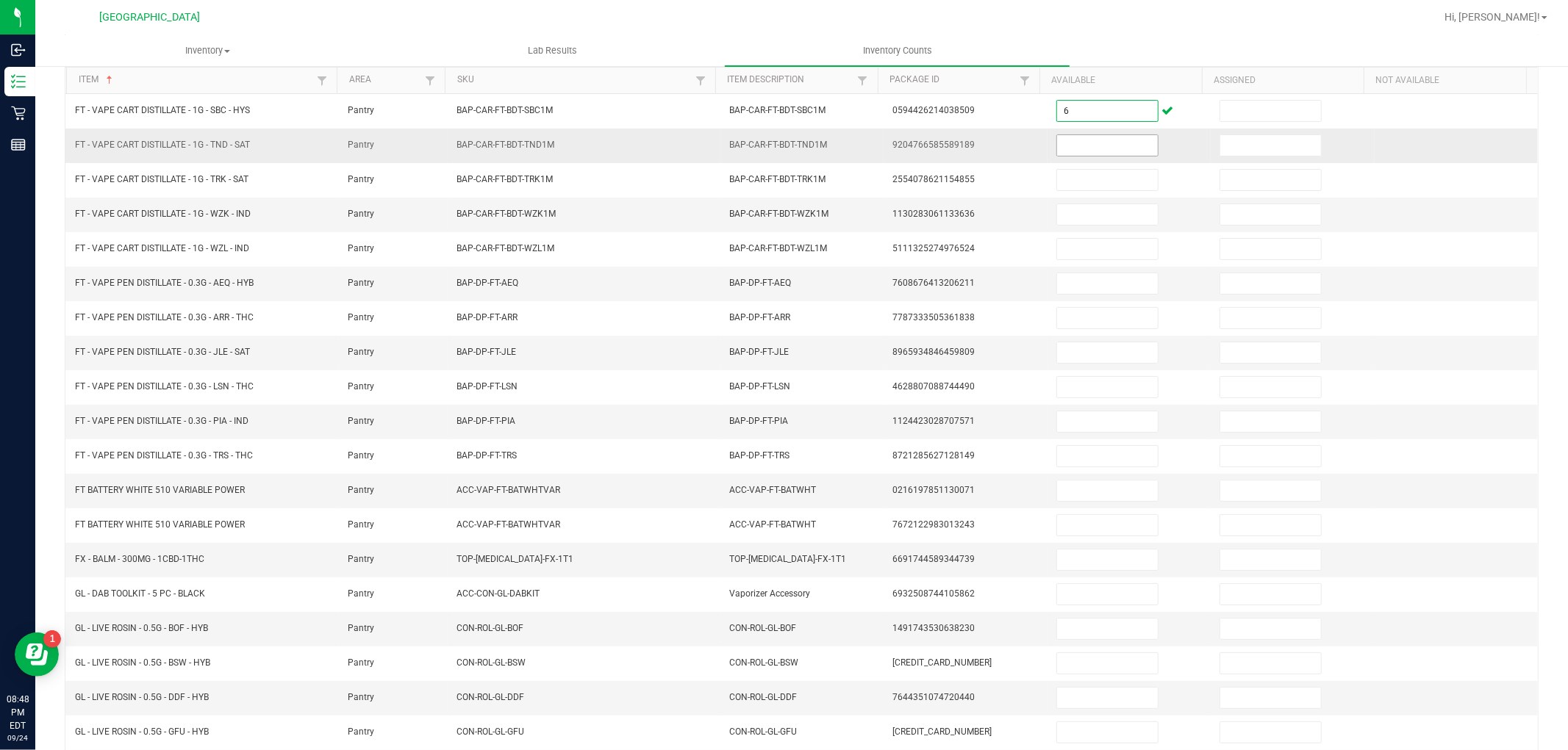
click at [1096, 143] on input at bounding box center [1108, 146] width 101 height 21
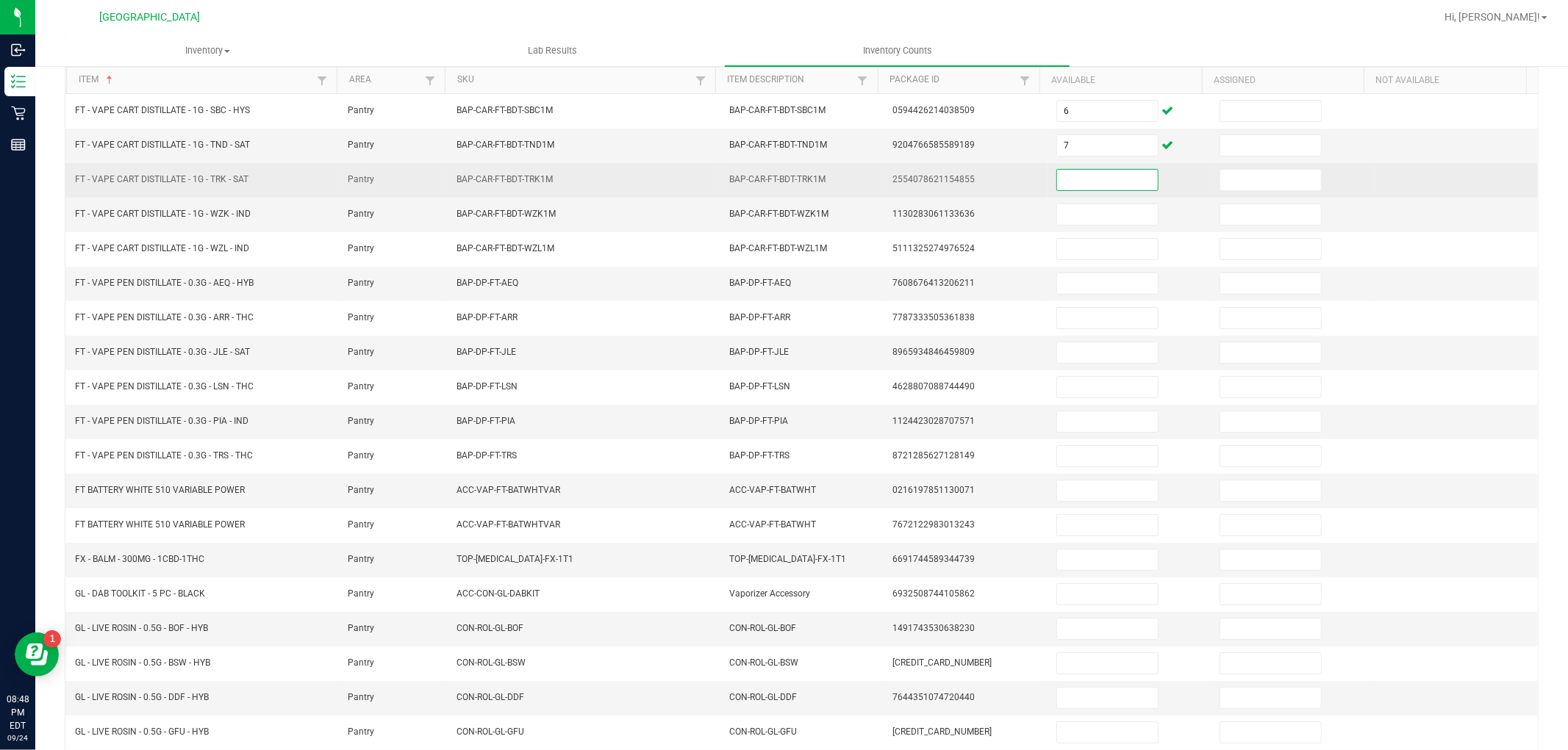
click at [1089, 180] on input at bounding box center [1108, 180] width 101 height 21
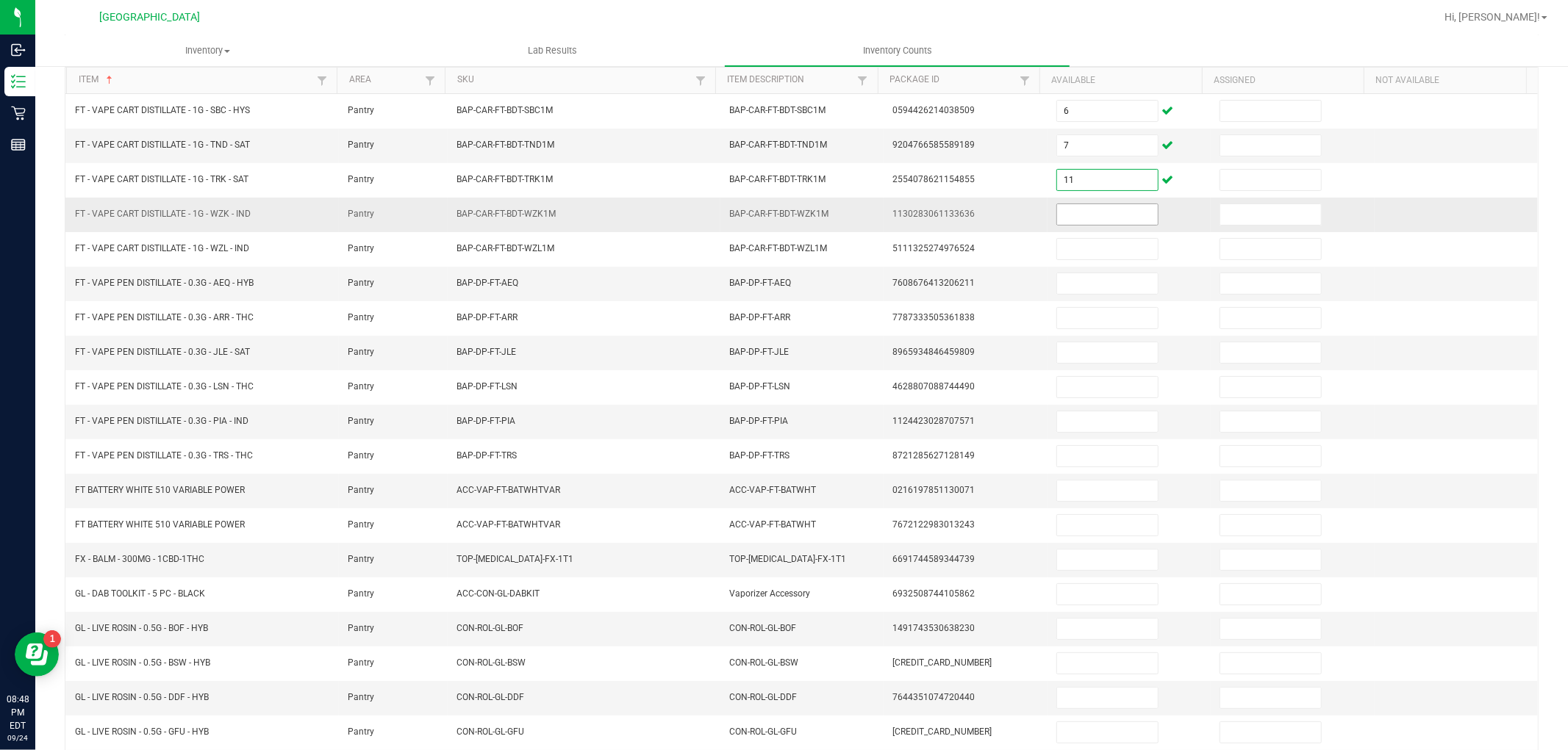
click at [1090, 211] on input at bounding box center [1108, 215] width 101 height 21
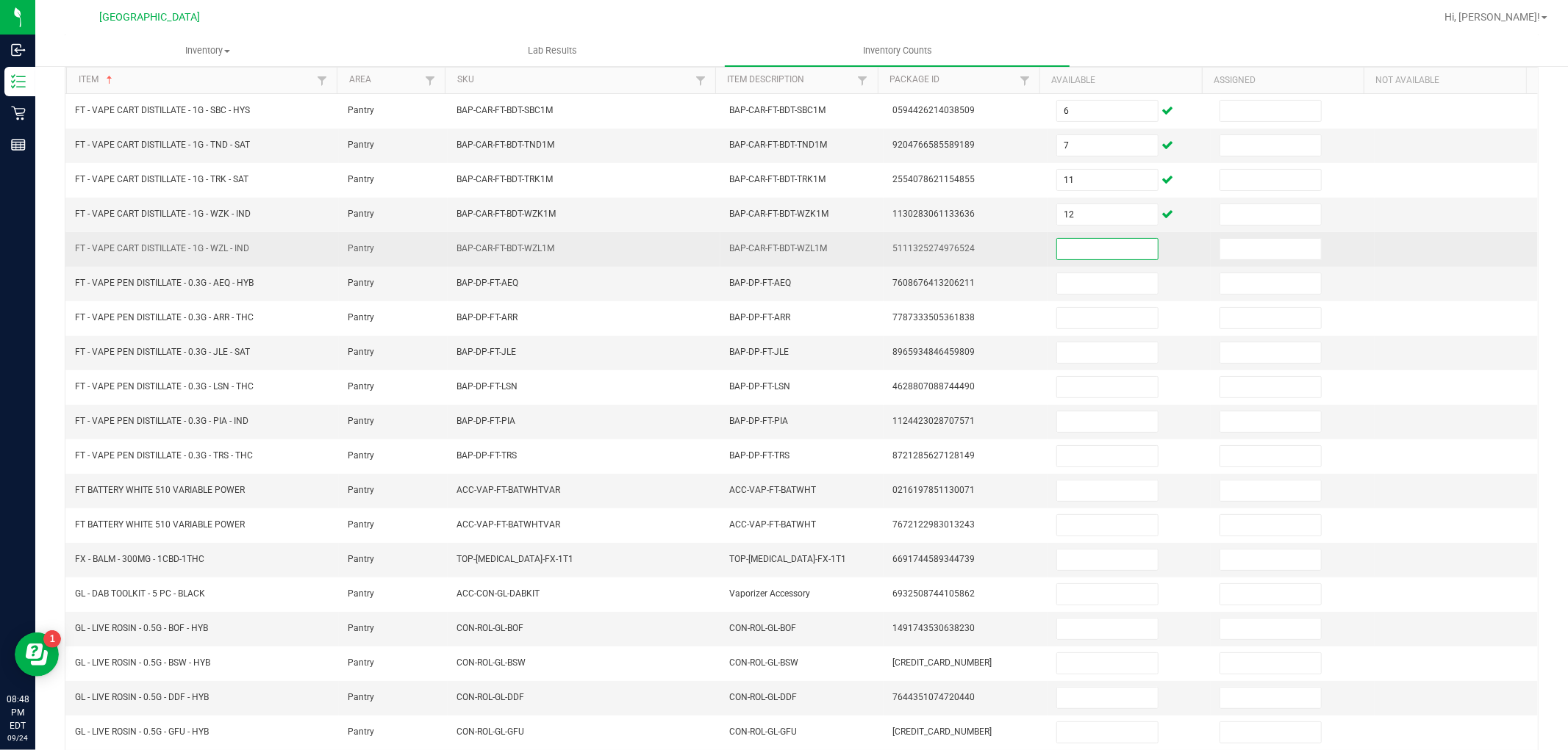
click at [1087, 255] on input at bounding box center [1108, 249] width 101 height 21
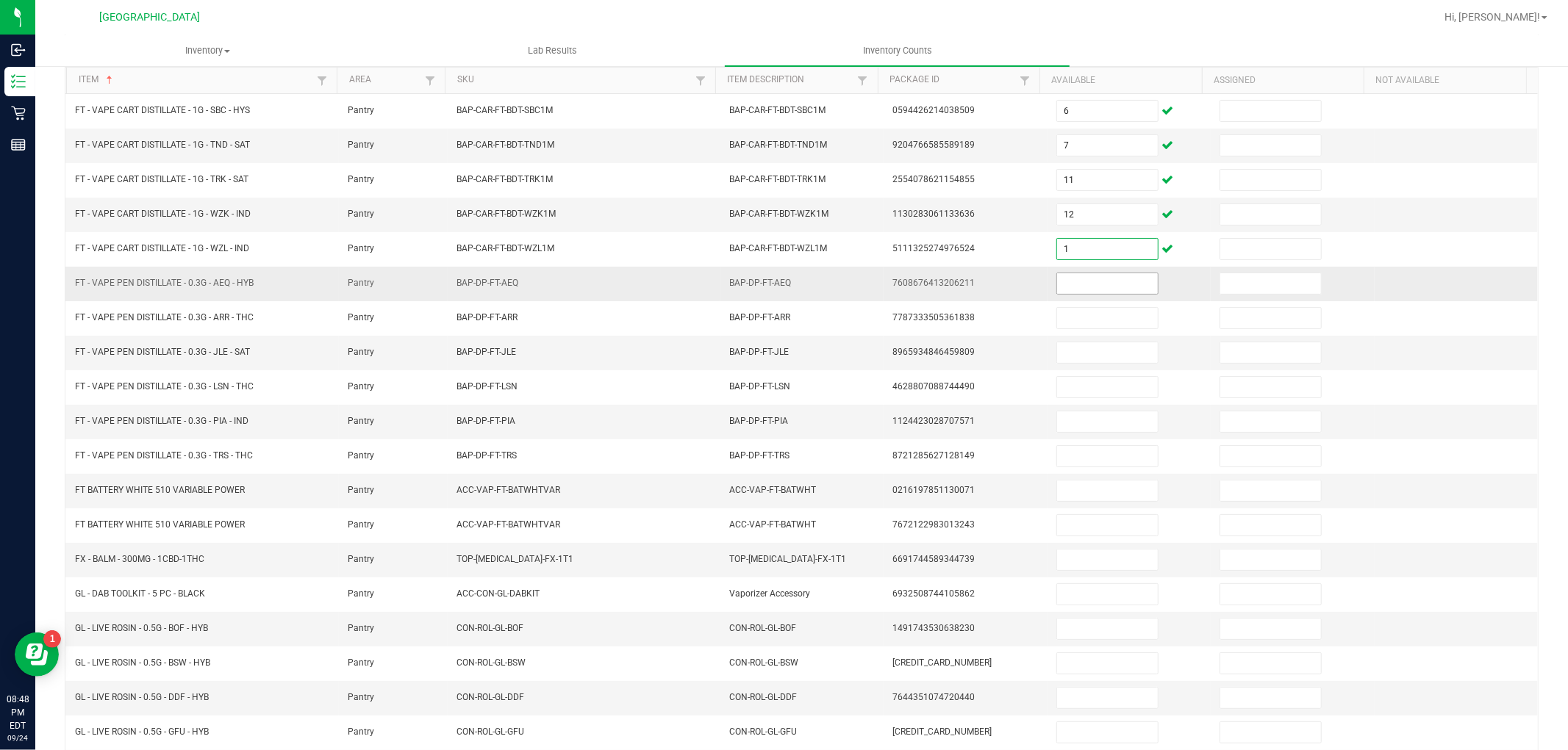
click at [1076, 281] on input at bounding box center [1108, 284] width 101 height 21
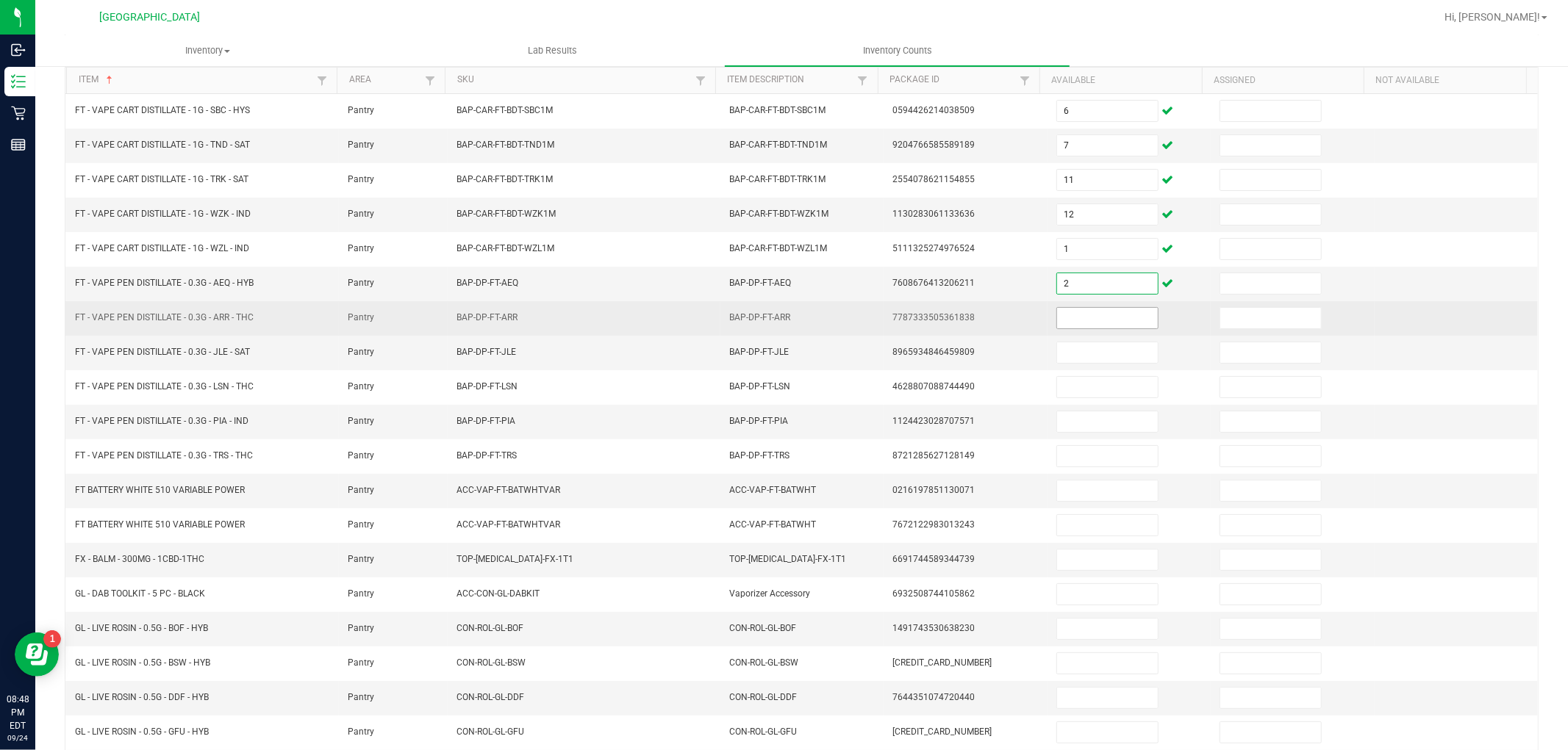
click at [1077, 308] on input at bounding box center [1108, 318] width 101 height 21
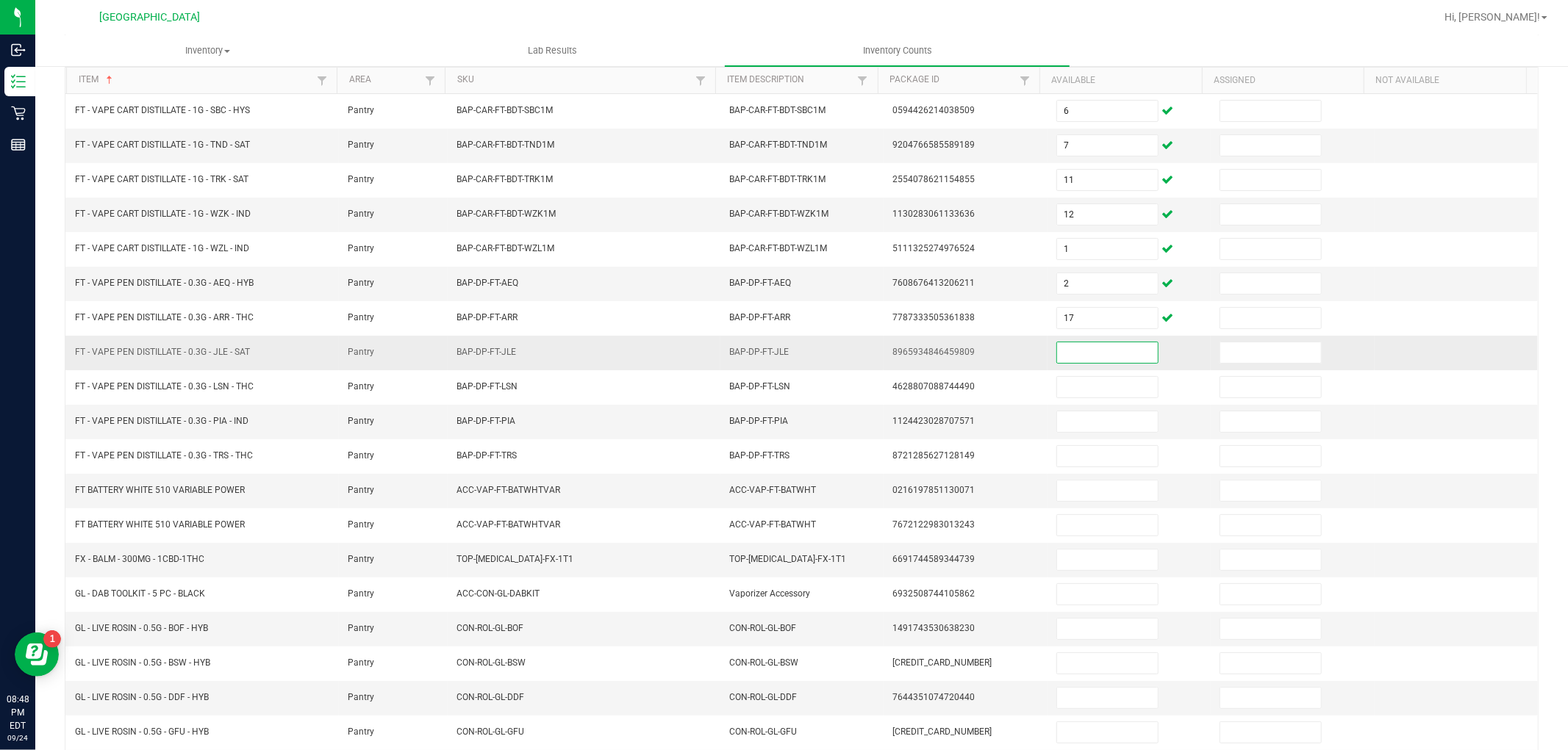
click at [1080, 356] on input at bounding box center [1108, 353] width 101 height 21
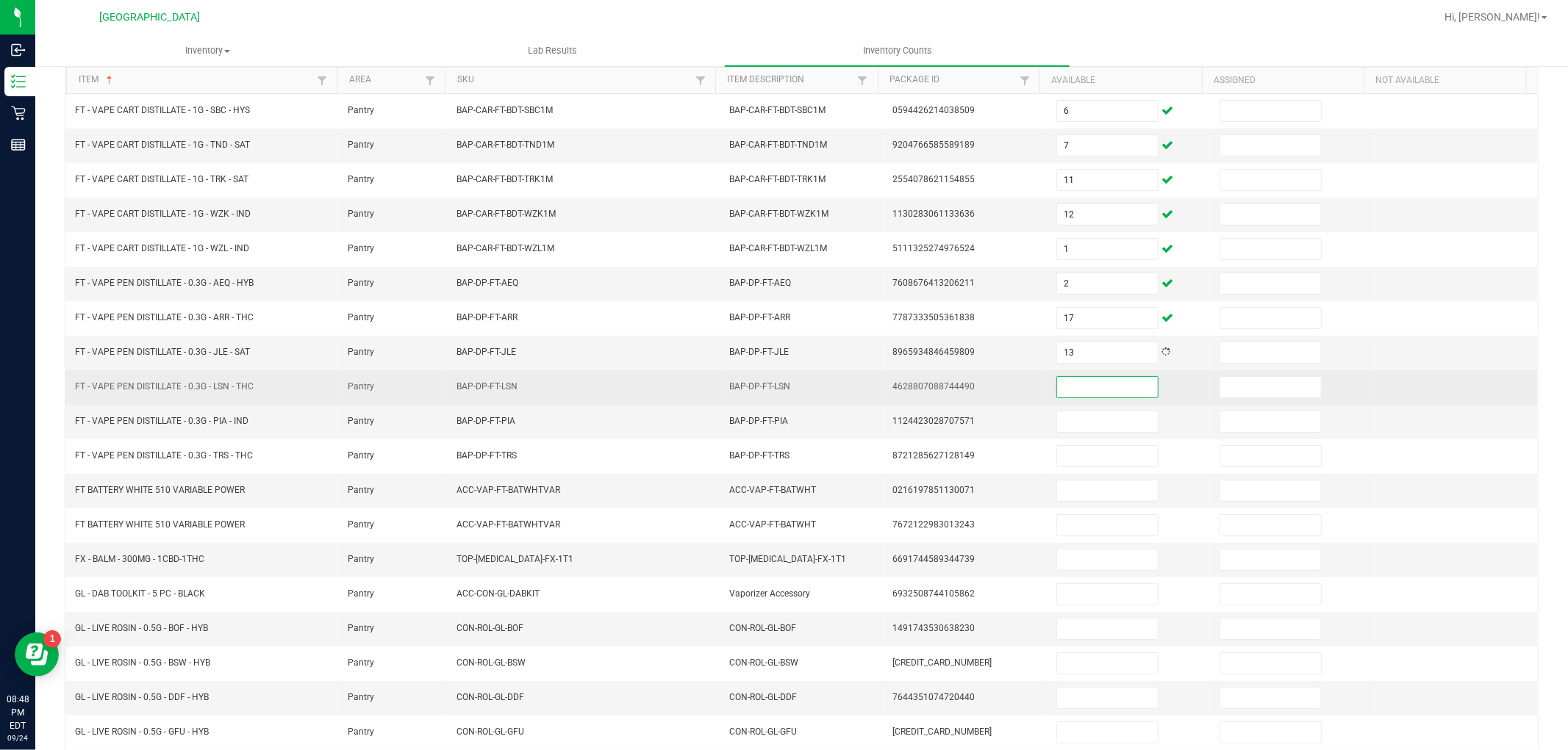
click at [1070, 385] on input at bounding box center [1108, 387] width 101 height 21
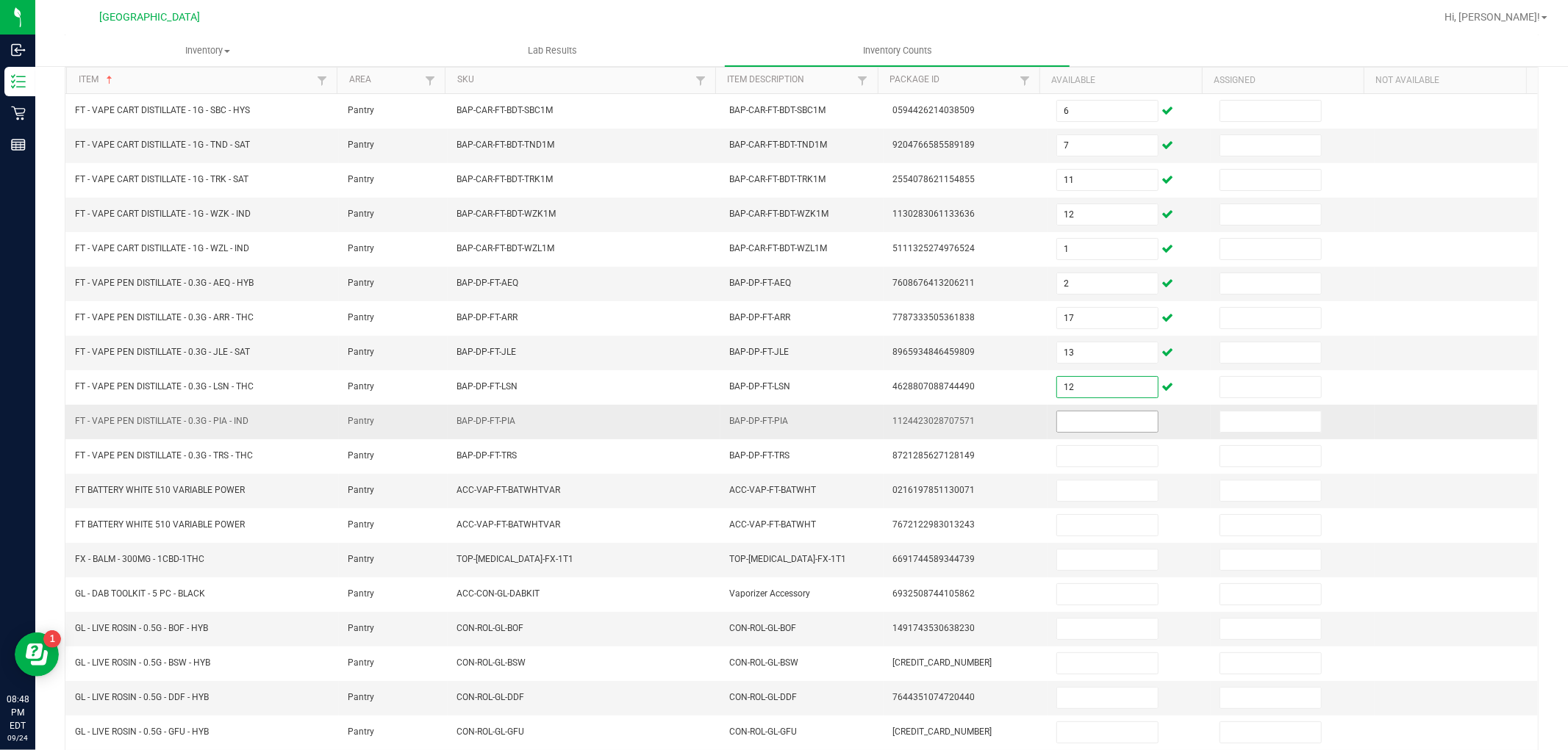
click at [1084, 415] on input at bounding box center [1108, 421] width 101 height 21
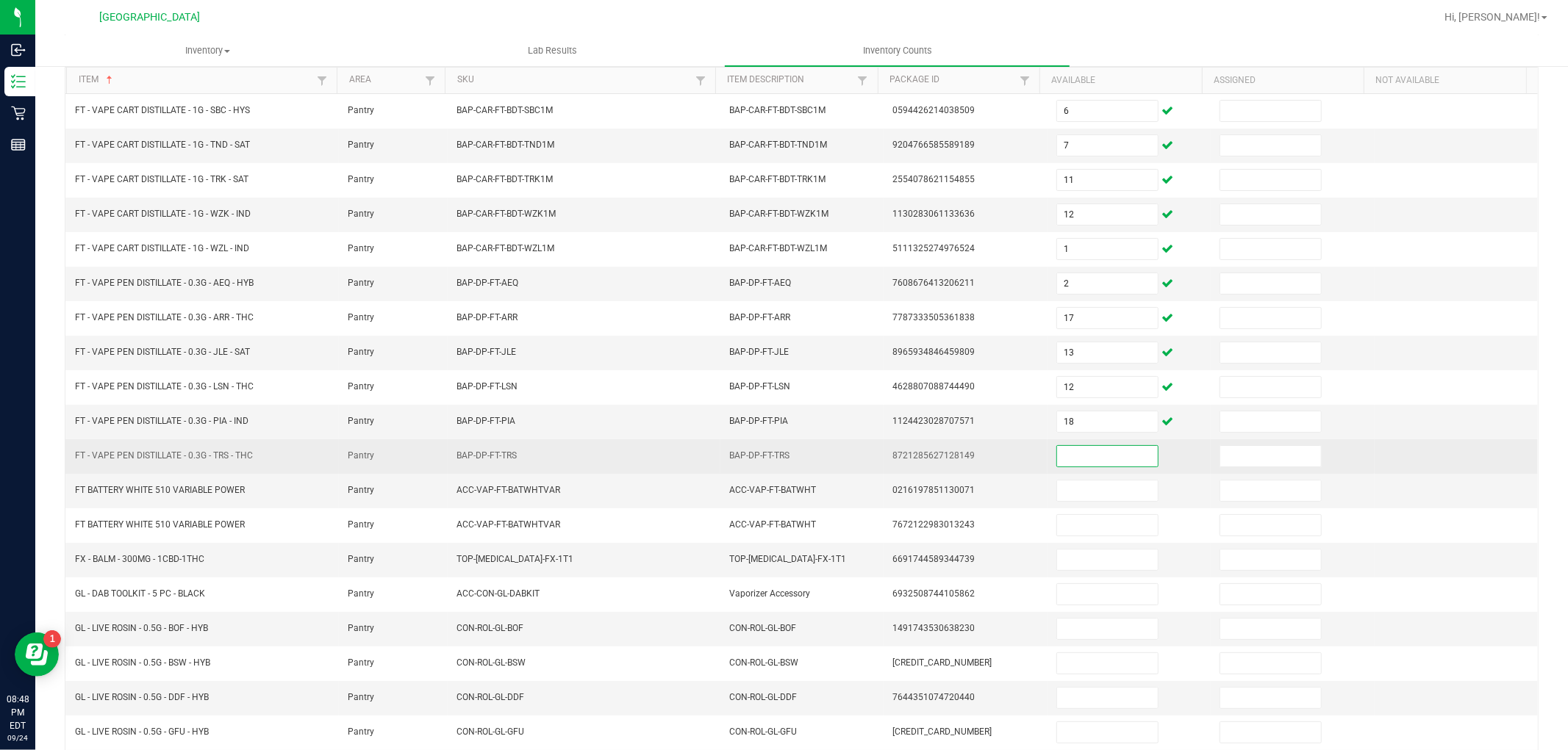
click at [1082, 458] on input at bounding box center [1108, 456] width 101 height 21
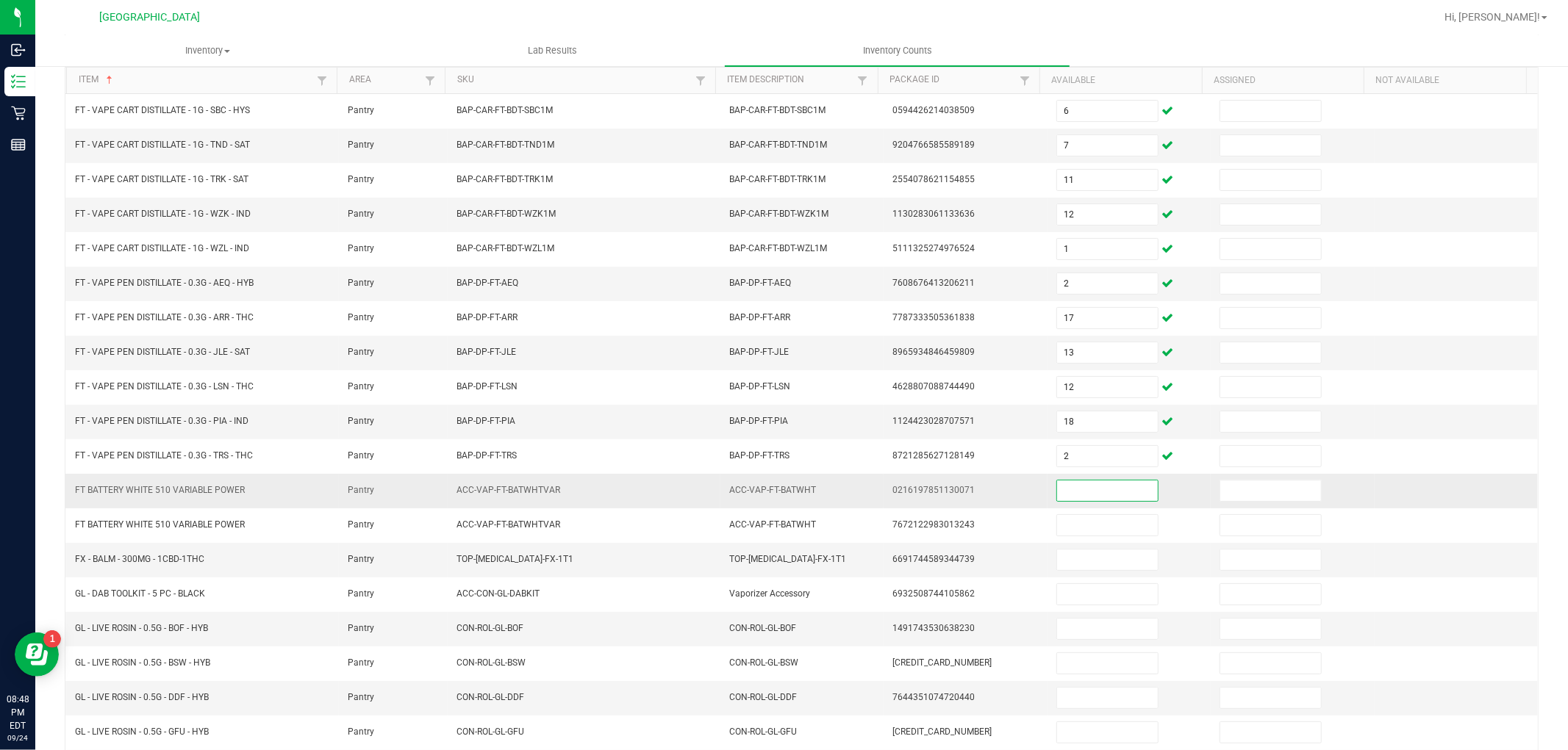
click at [1080, 490] on input at bounding box center [1108, 490] width 101 height 21
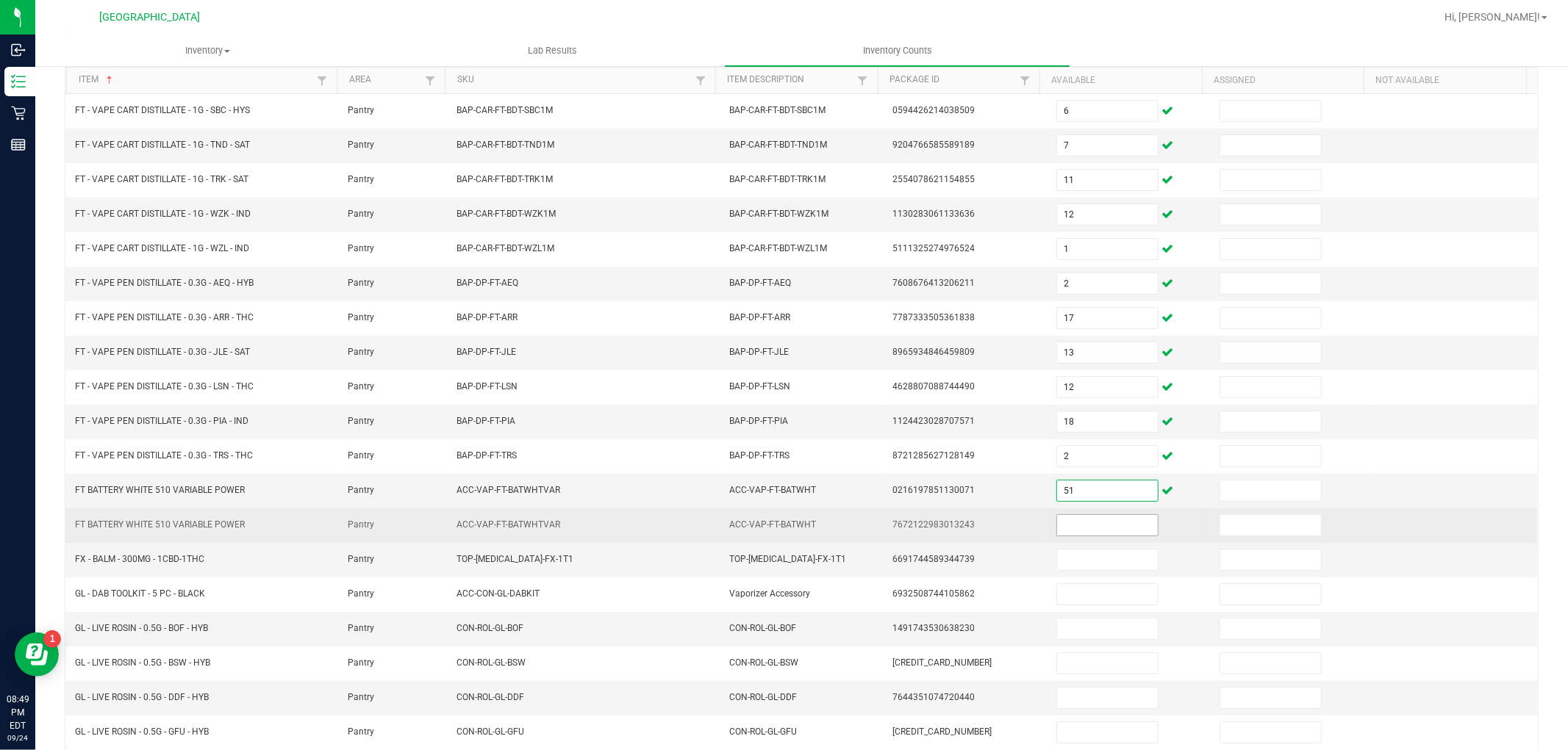
click at [1086, 524] on input at bounding box center [1108, 525] width 101 height 21
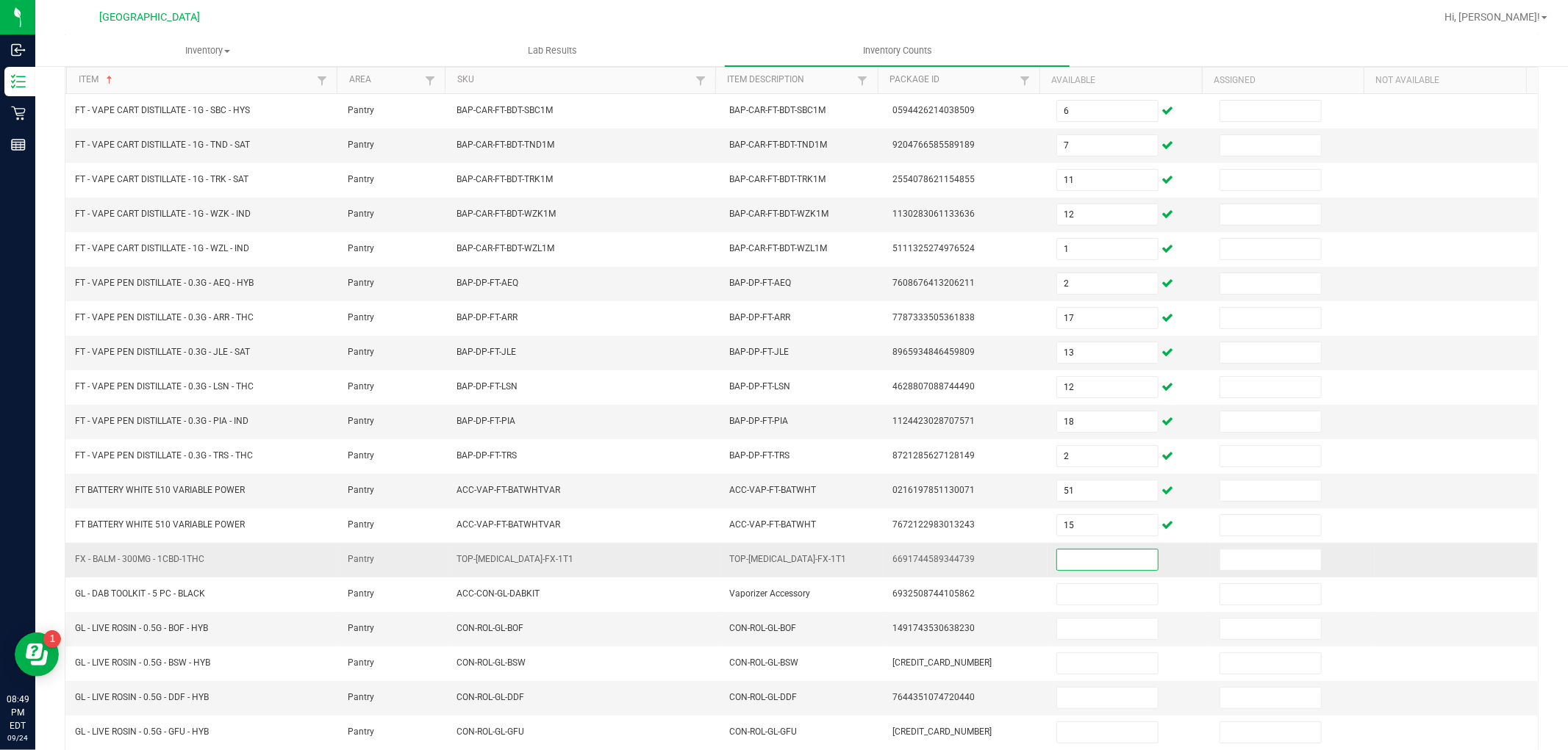
click at [1090, 559] on input at bounding box center [1108, 560] width 101 height 21
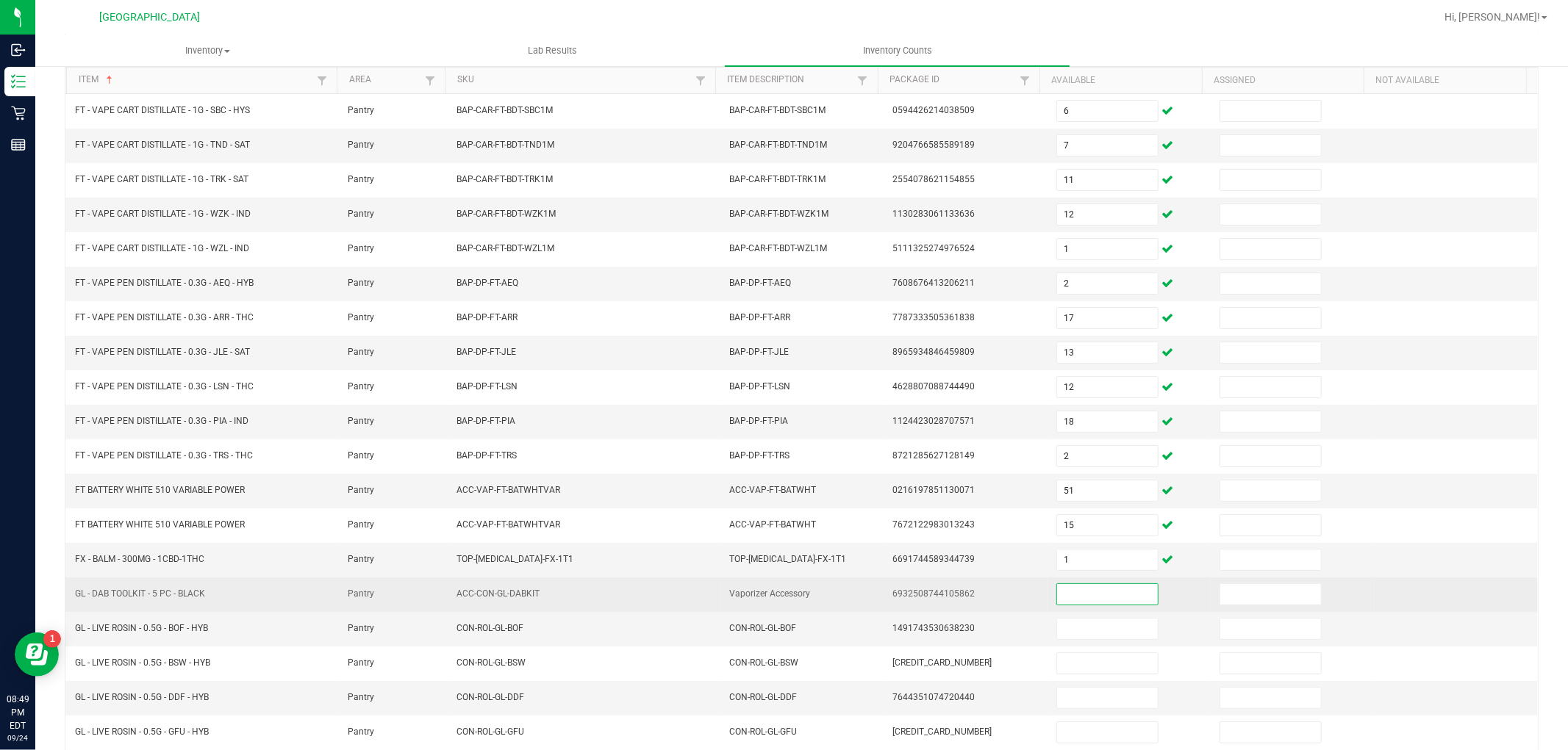
click at [1062, 600] on input at bounding box center [1108, 594] width 101 height 21
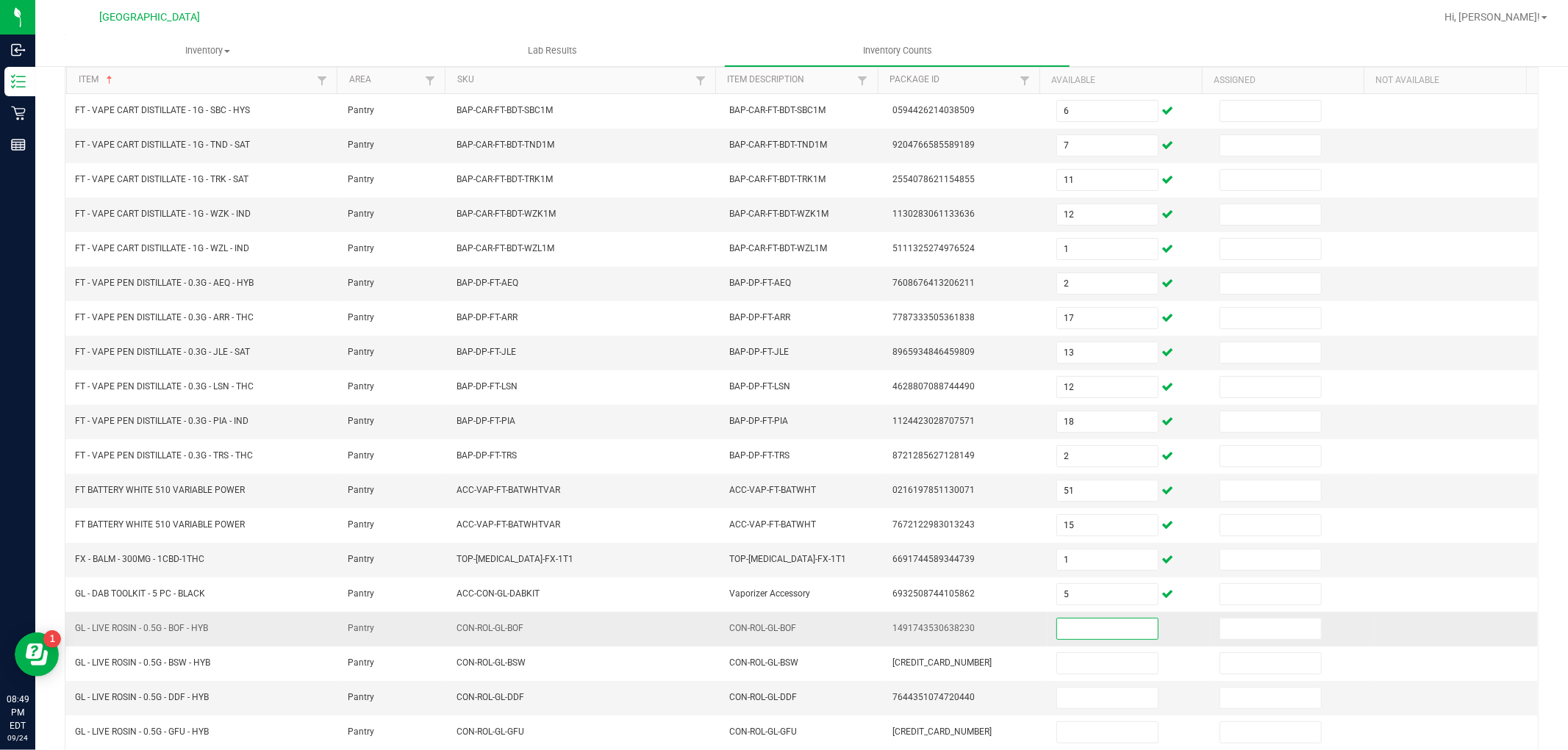
click at [1062, 627] on input at bounding box center [1108, 629] width 101 height 21
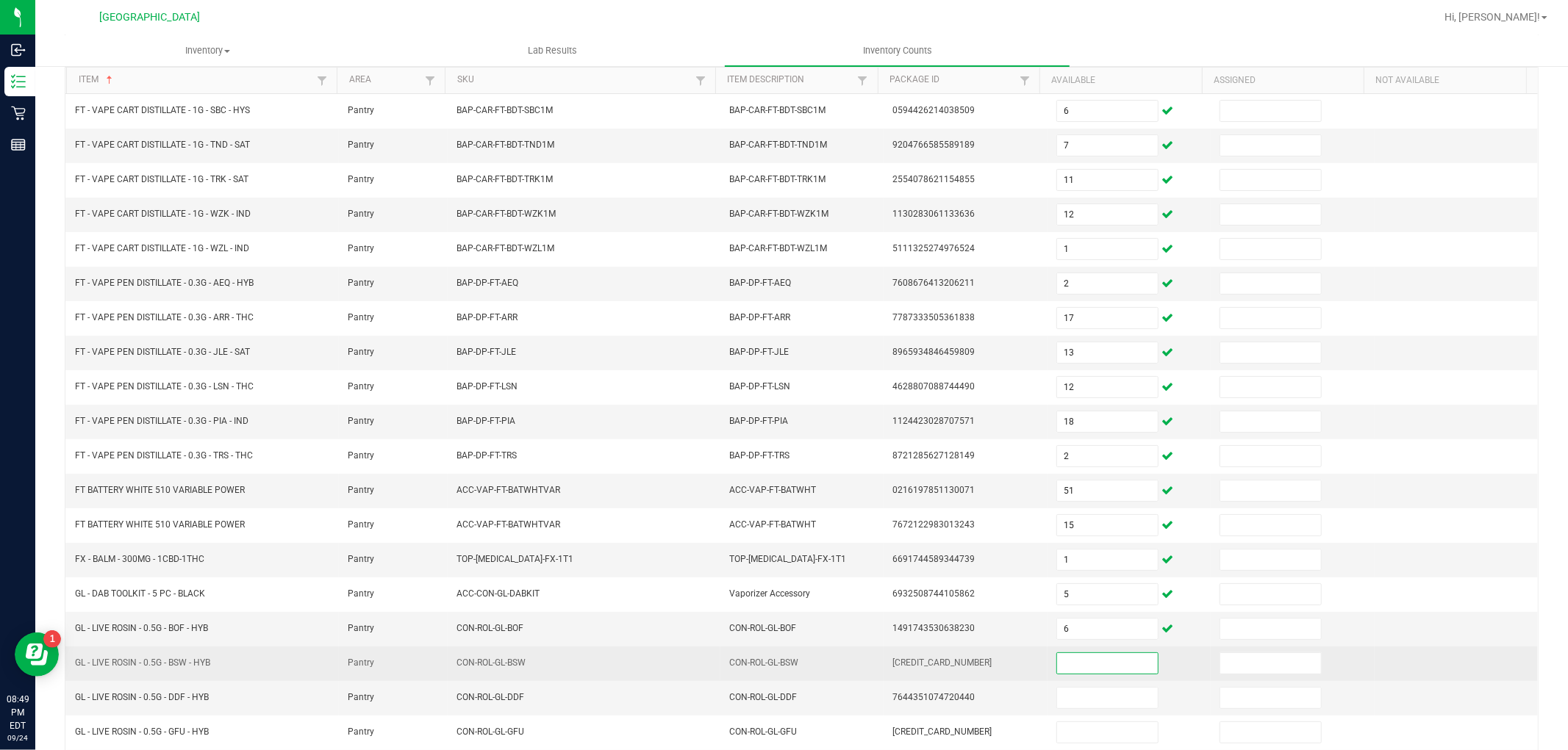
click at [1088, 674] on input at bounding box center [1108, 663] width 101 height 21
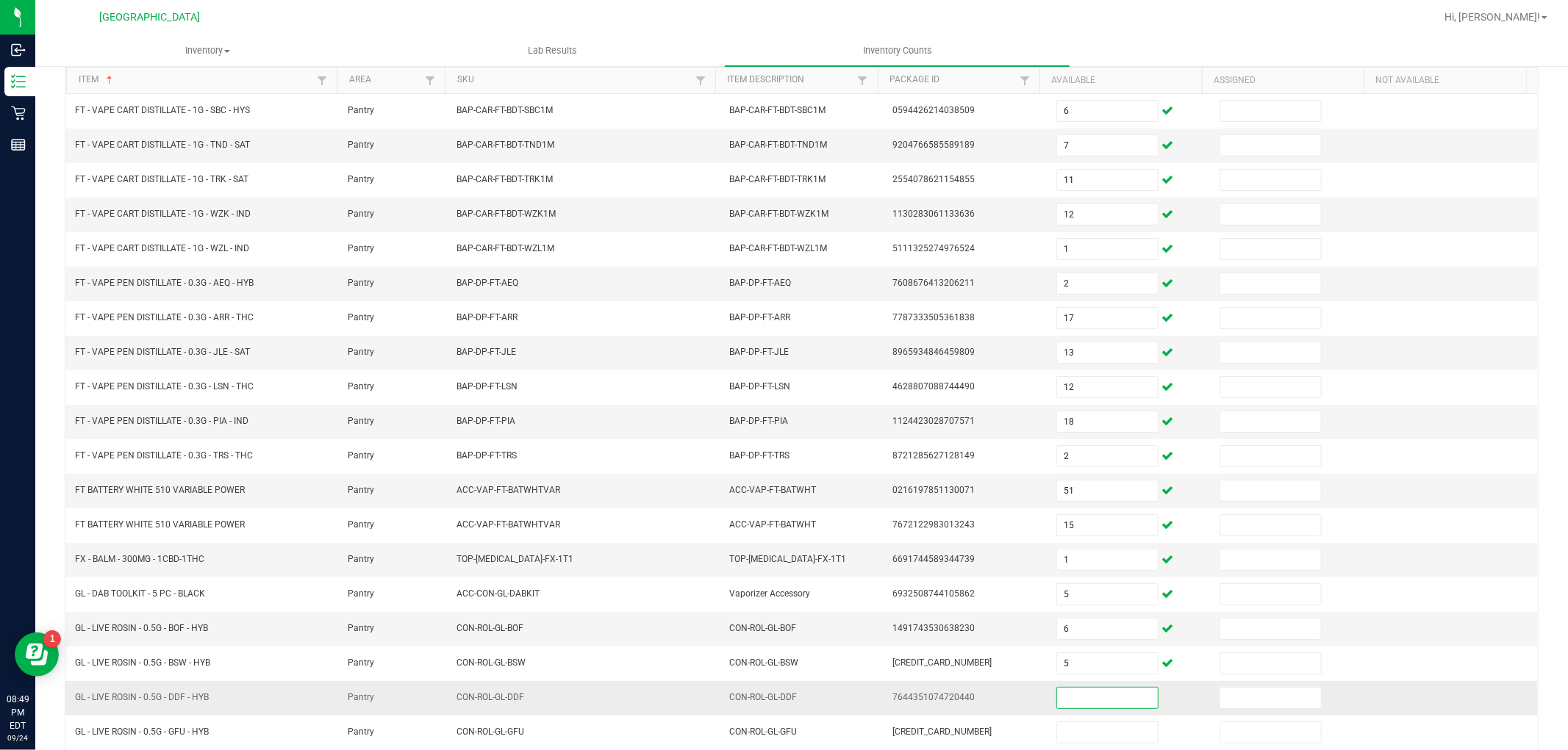
click at [1085, 707] on input at bounding box center [1108, 698] width 101 height 21
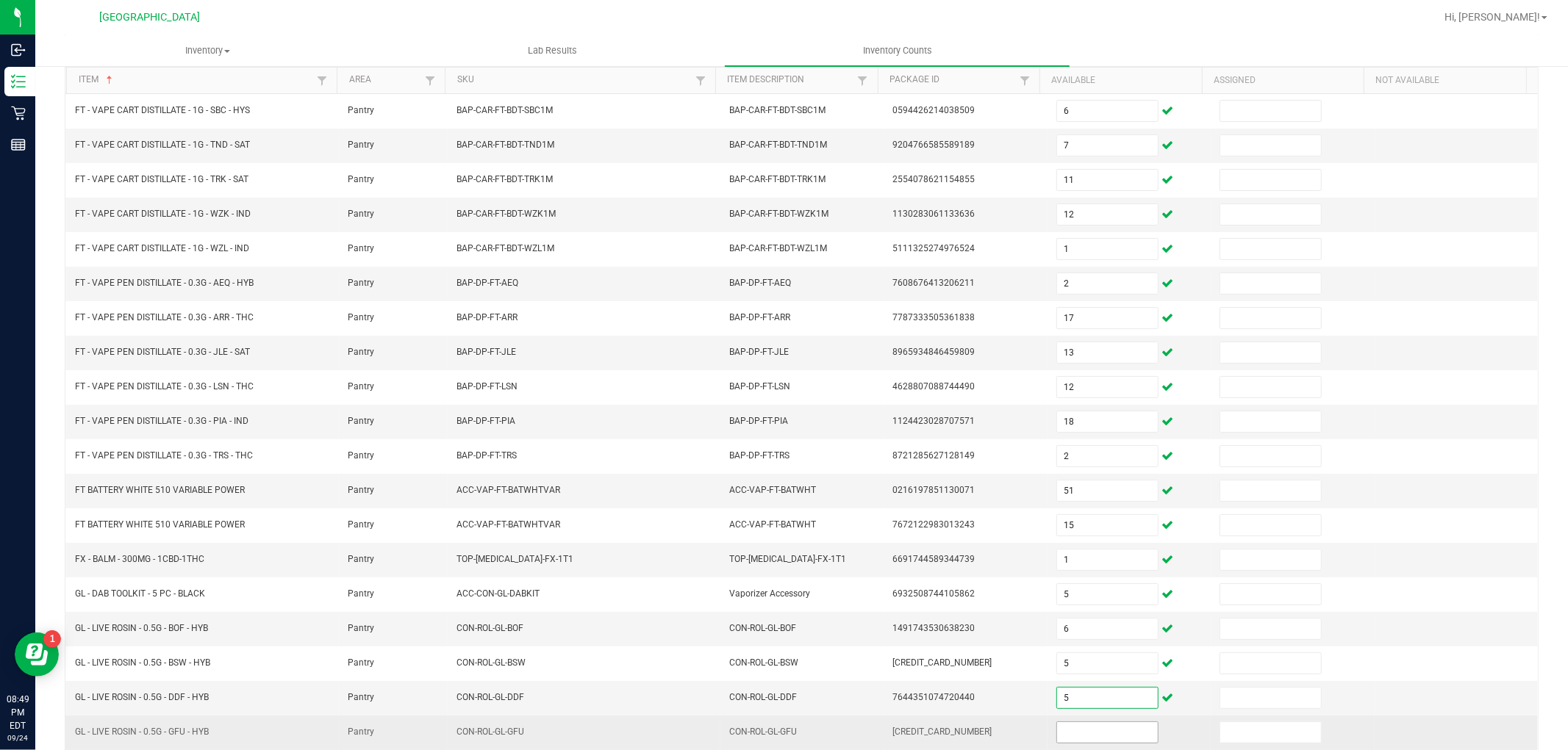
click at [1088, 732] on input at bounding box center [1108, 732] width 101 height 21
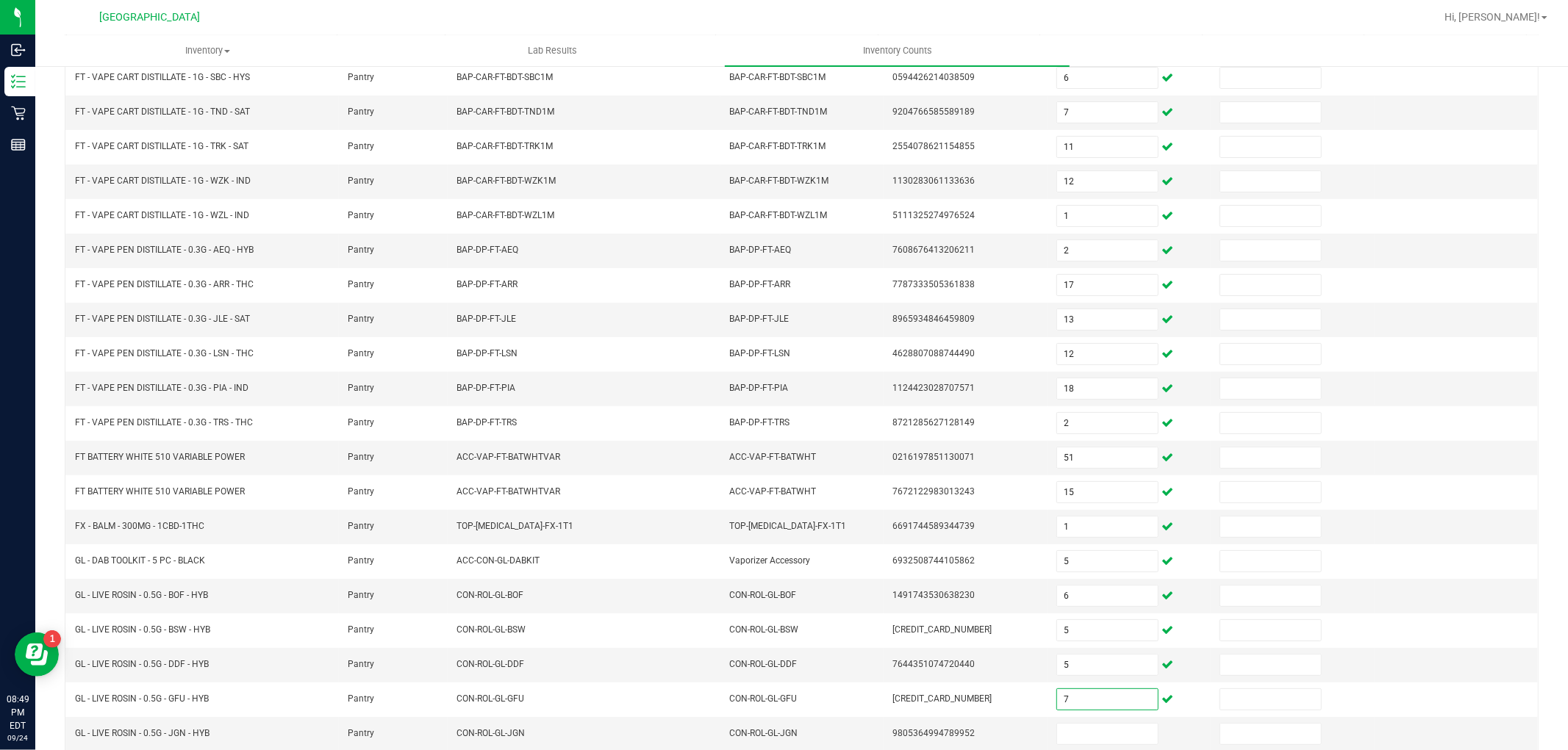
scroll to position [234, 0]
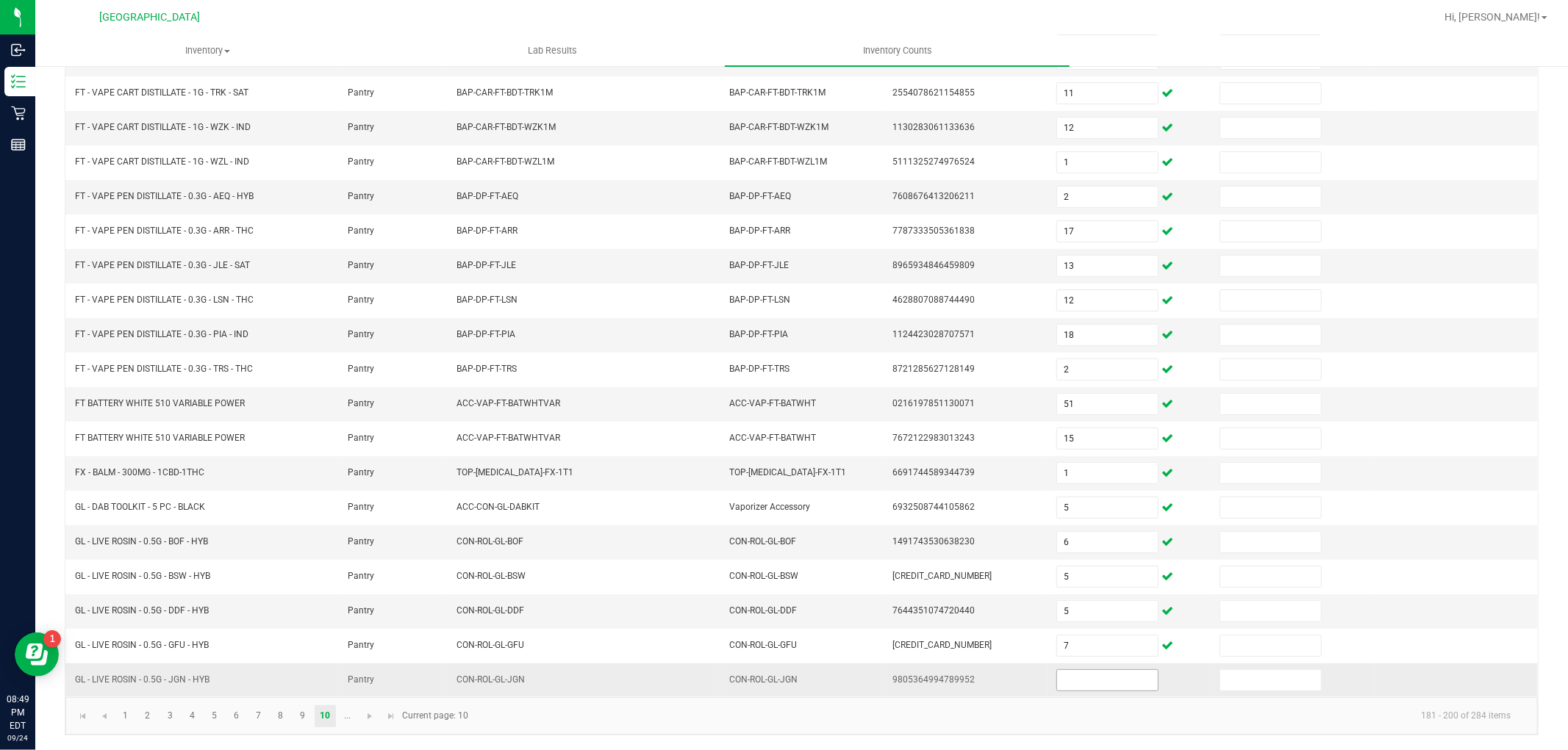
click at [1098, 669] on span at bounding box center [1108, 680] width 102 height 22
click at [343, 717] on link "..." at bounding box center [347, 717] width 22 height 22
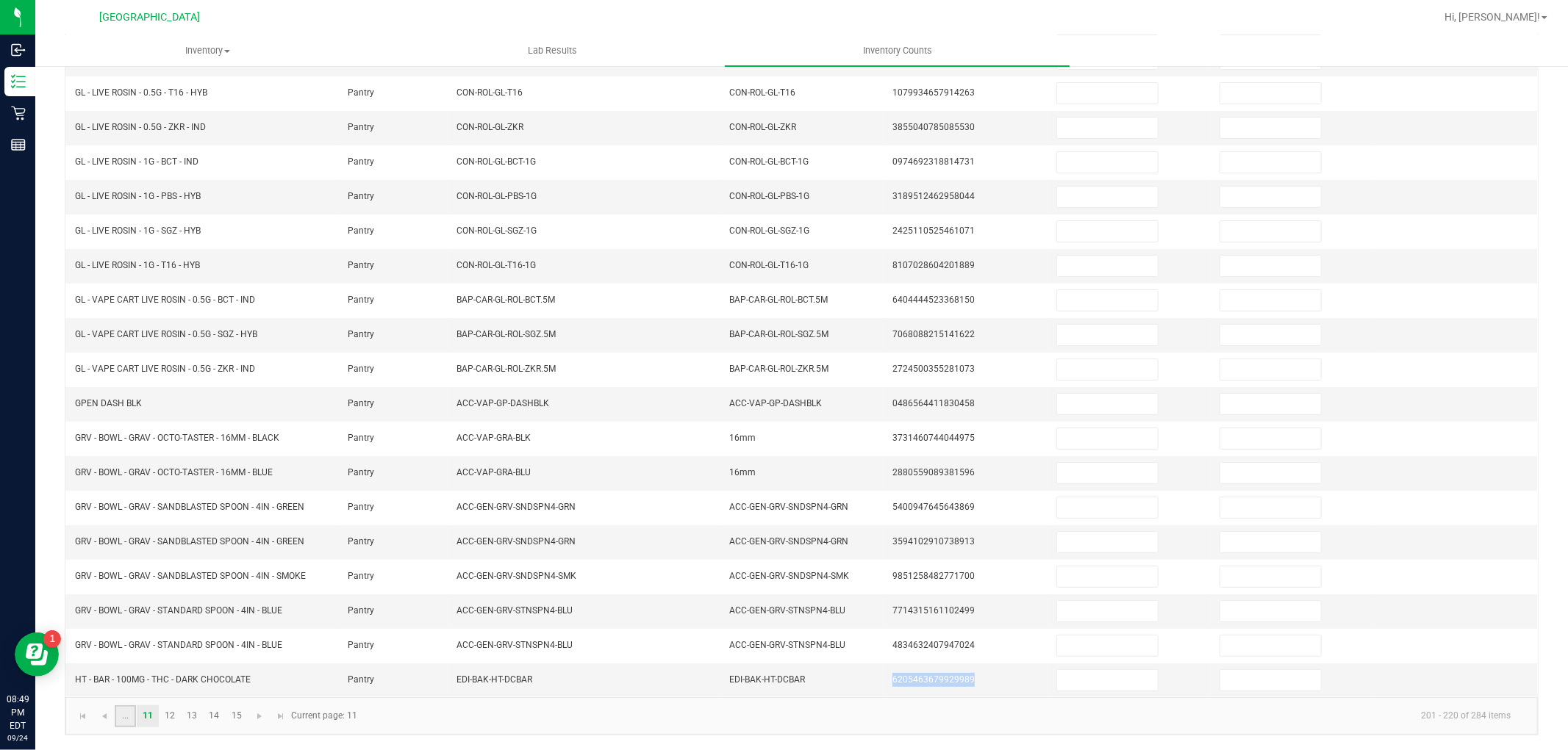
click at [128, 717] on link "..." at bounding box center [126, 717] width 22 height 22
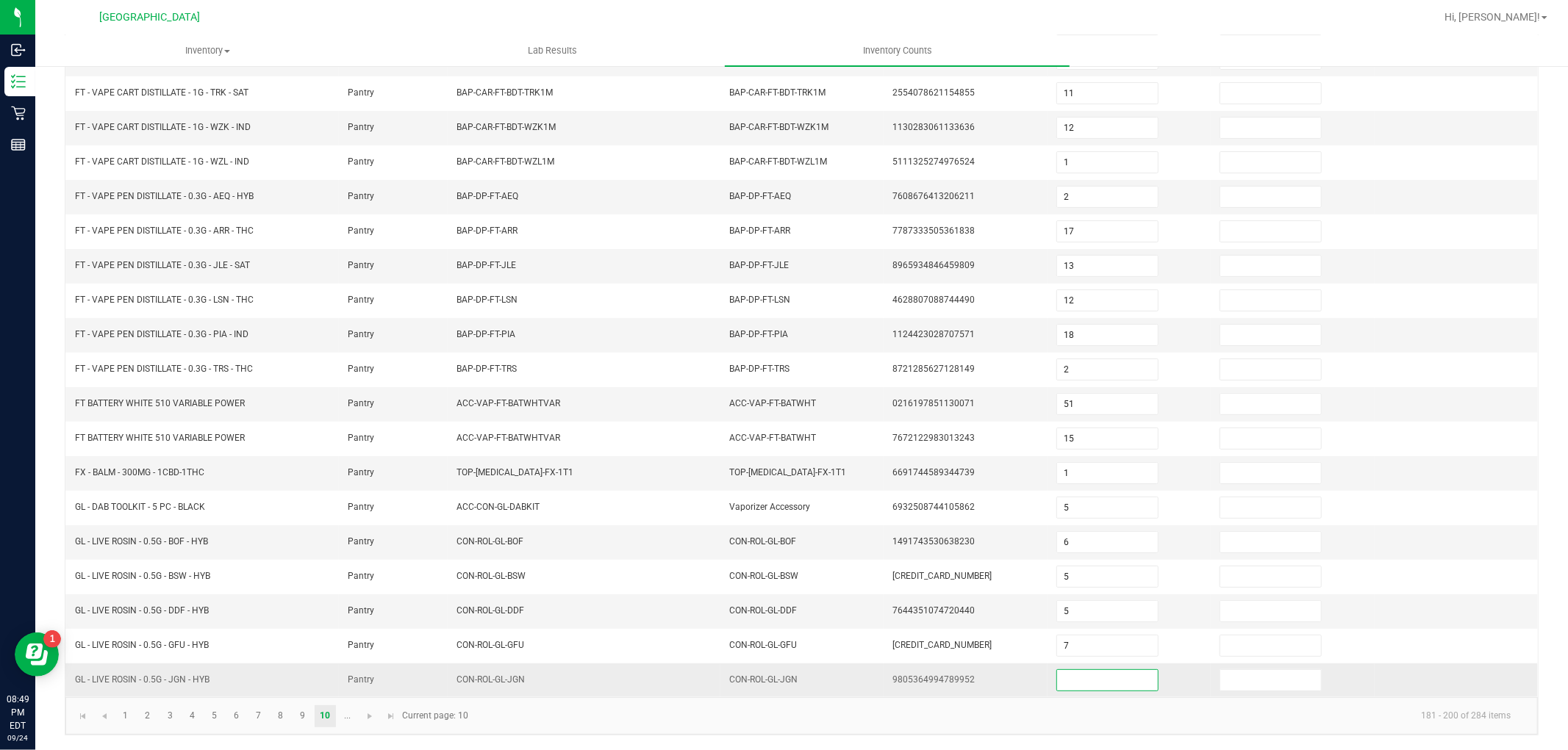
click at [1093, 679] on input at bounding box center [1108, 680] width 101 height 21
click at [344, 714] on link "..." at bounding box center [347, 717] width 22 height 22
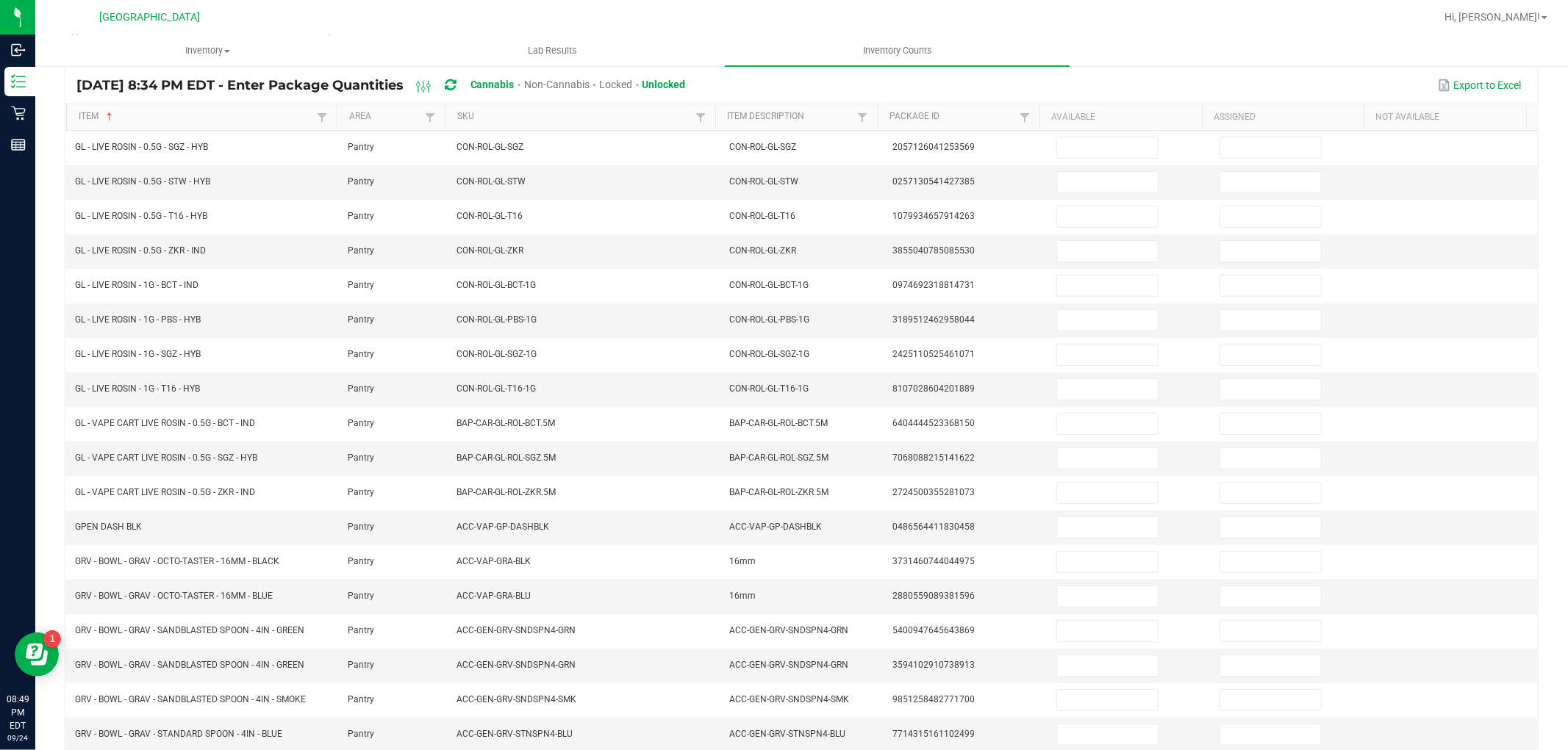
scroll to position [122, 0]
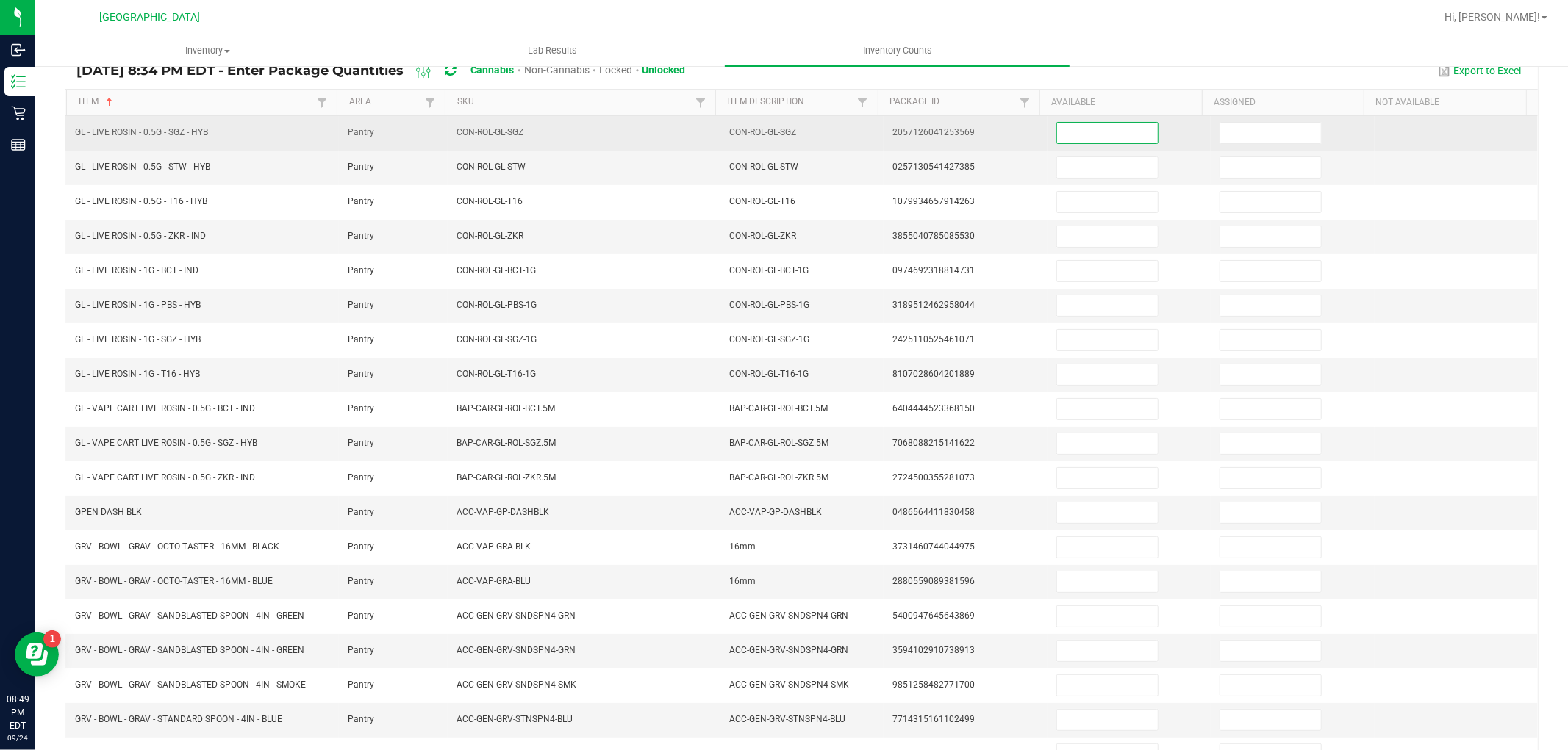
click at [1083, 131] on input at bounding box center [1108, 132] width 101 height 21
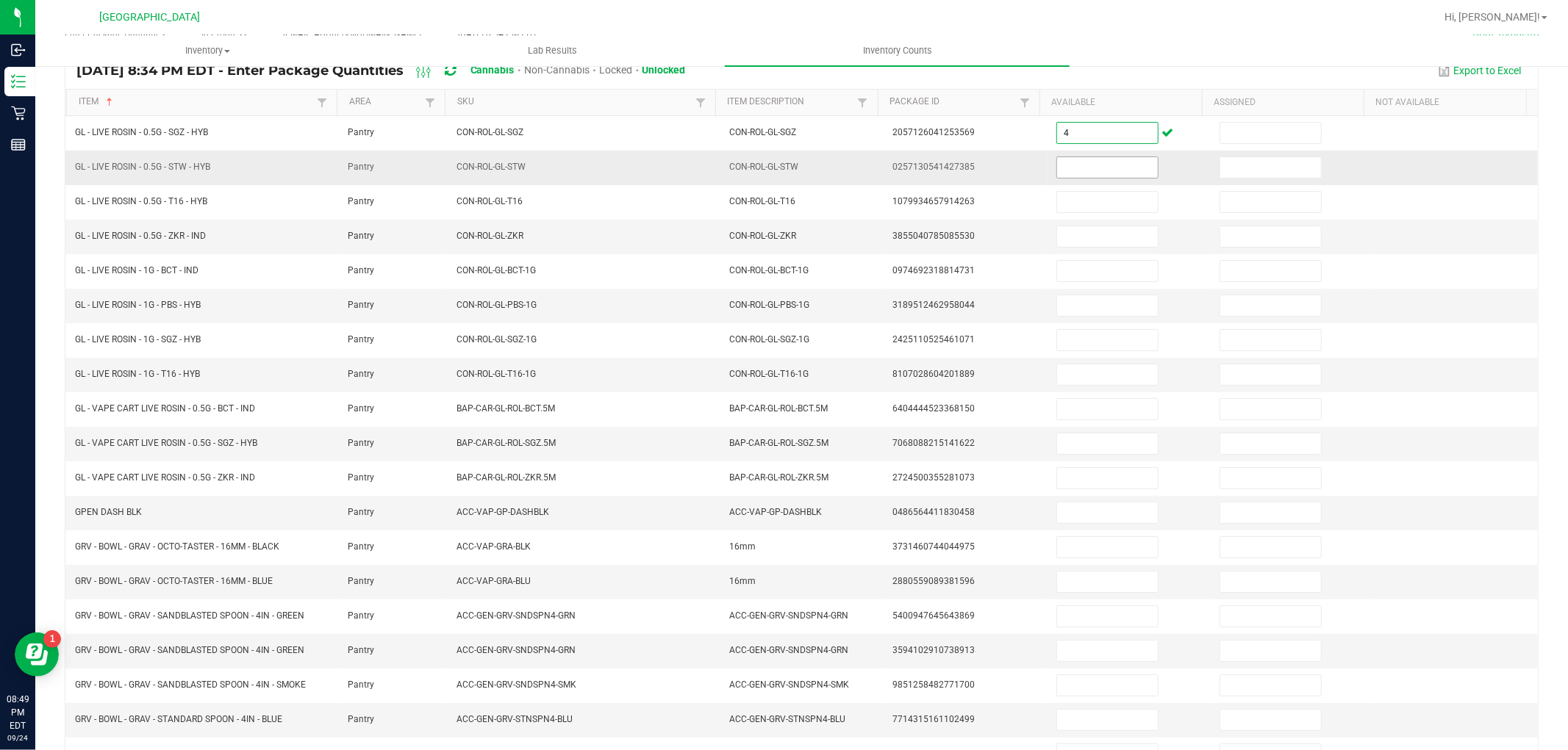
click at [1077, 169] on input at bounding box center [1108, 167] width 101 height 21
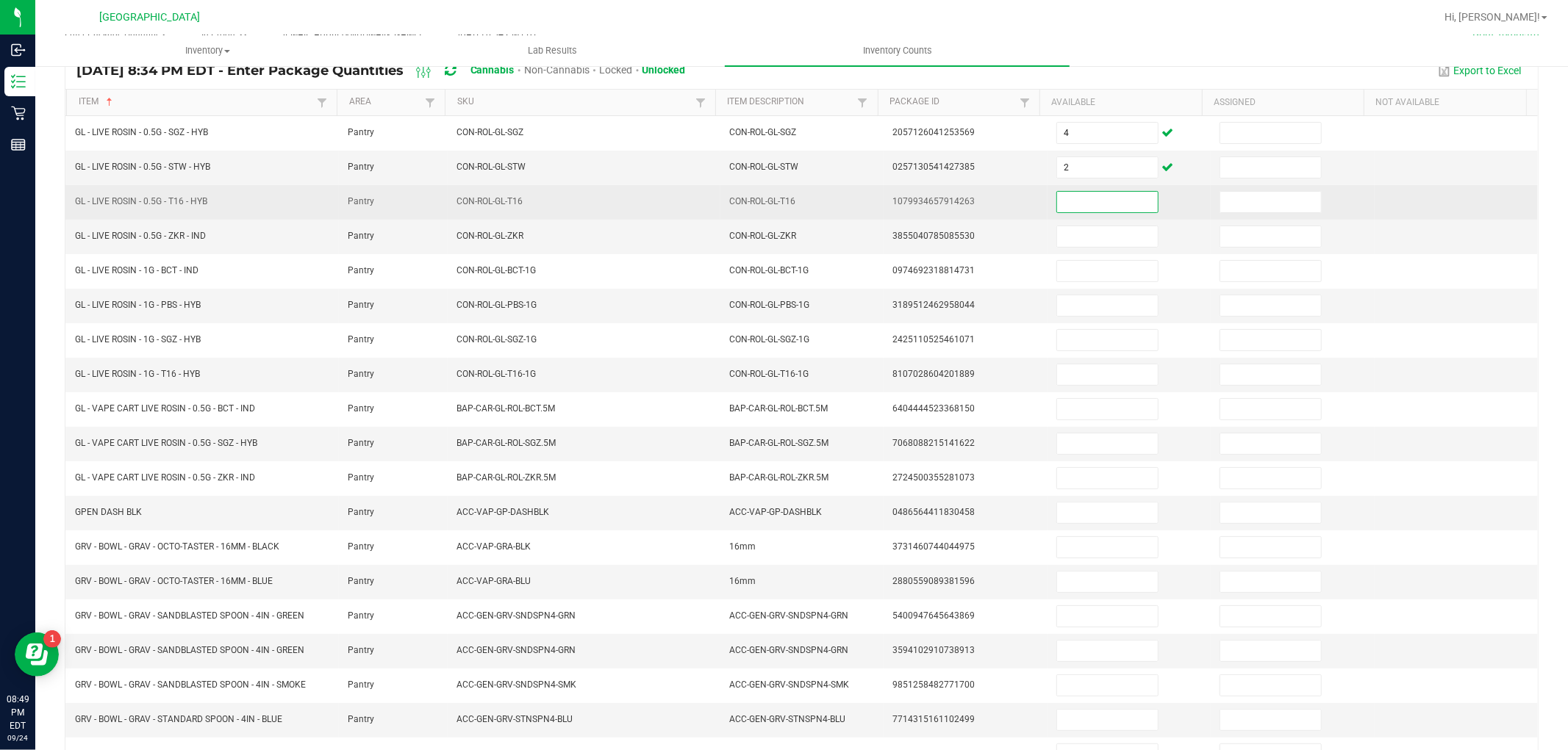
click at [1101, 207] on input at bounding box center [1108, 202] width 101 height 21
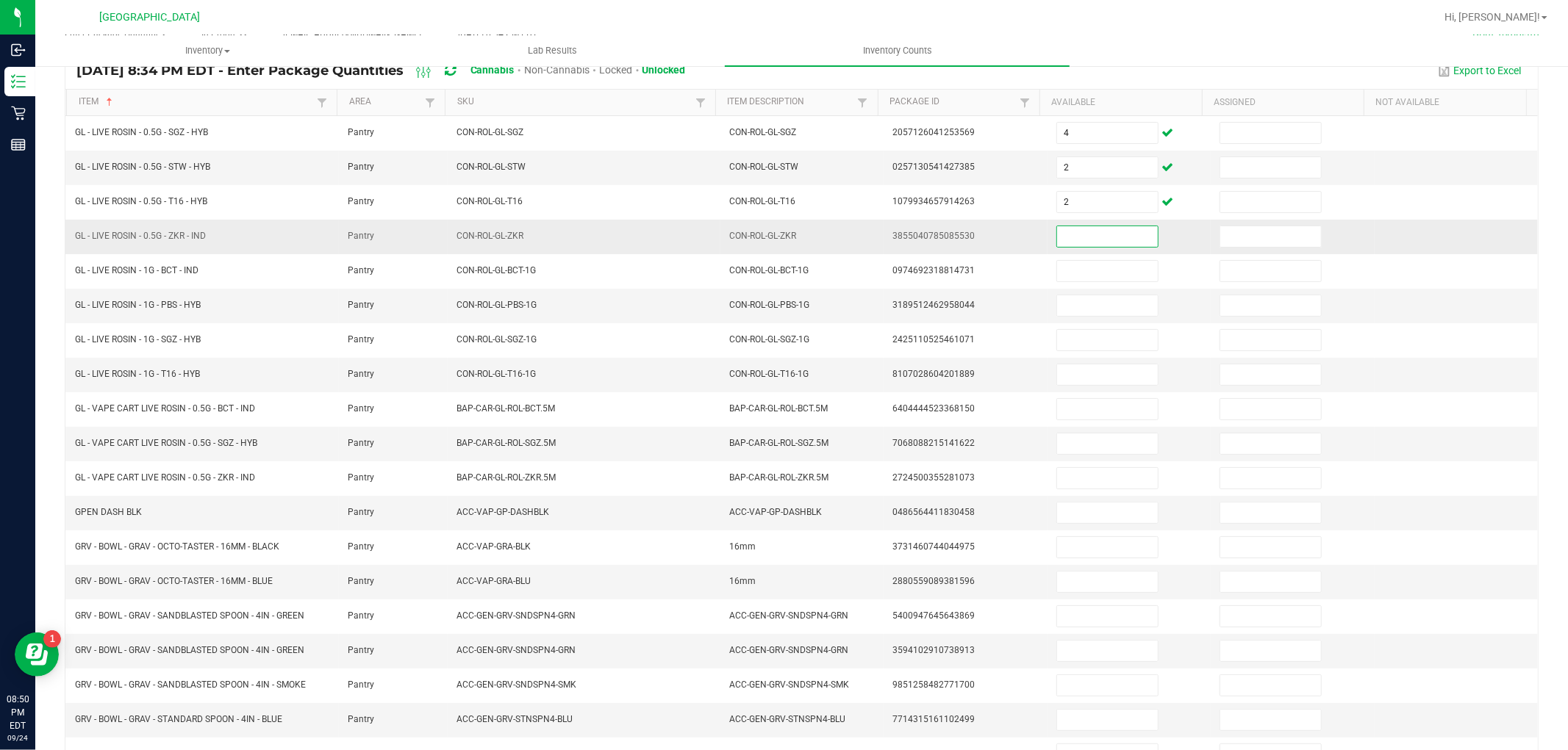
click at [1114, 239] on input at bounding box center [1108, 236] width 101 height 21
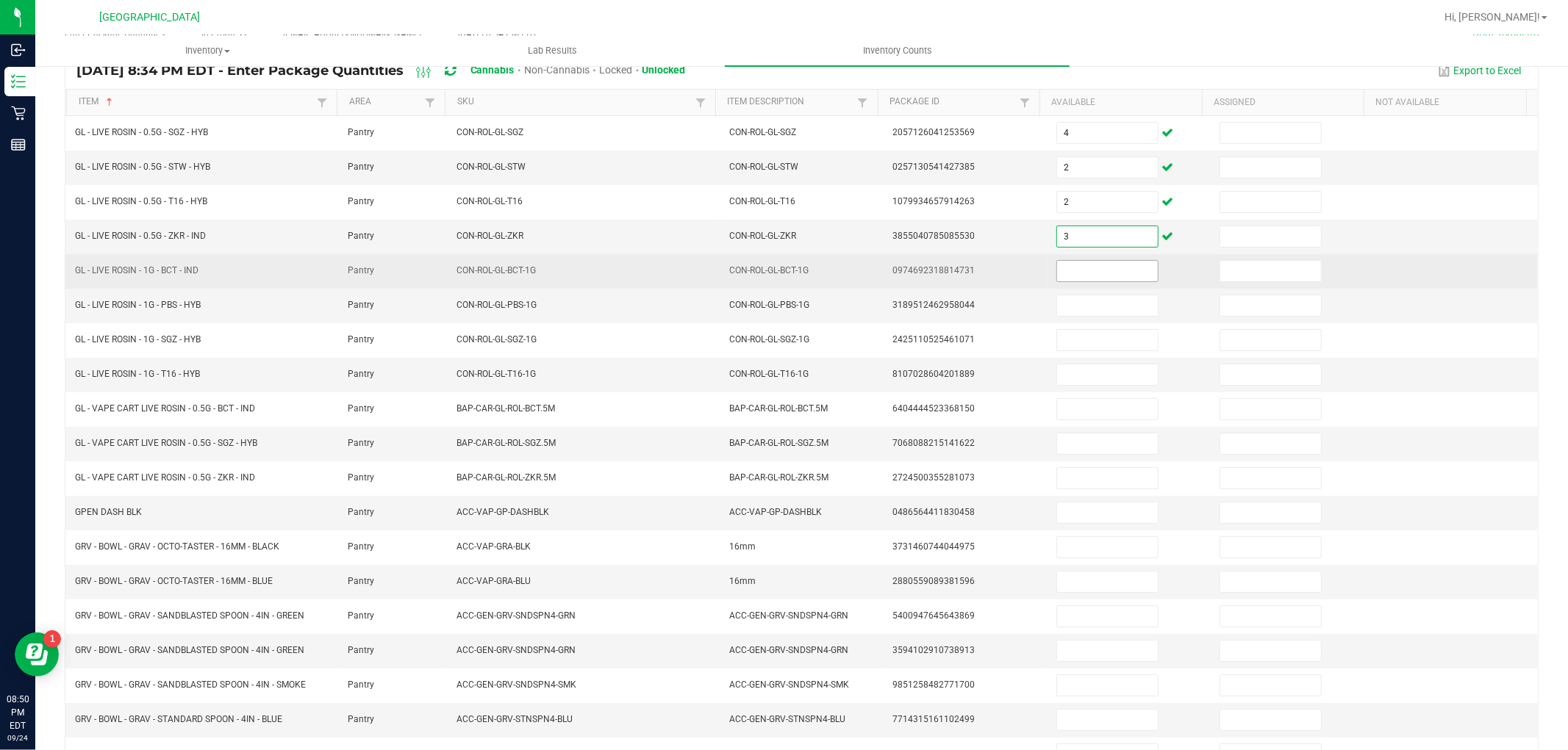
click at [1091, 270] on input at bounding box center [1108, 271] width 101 height 21
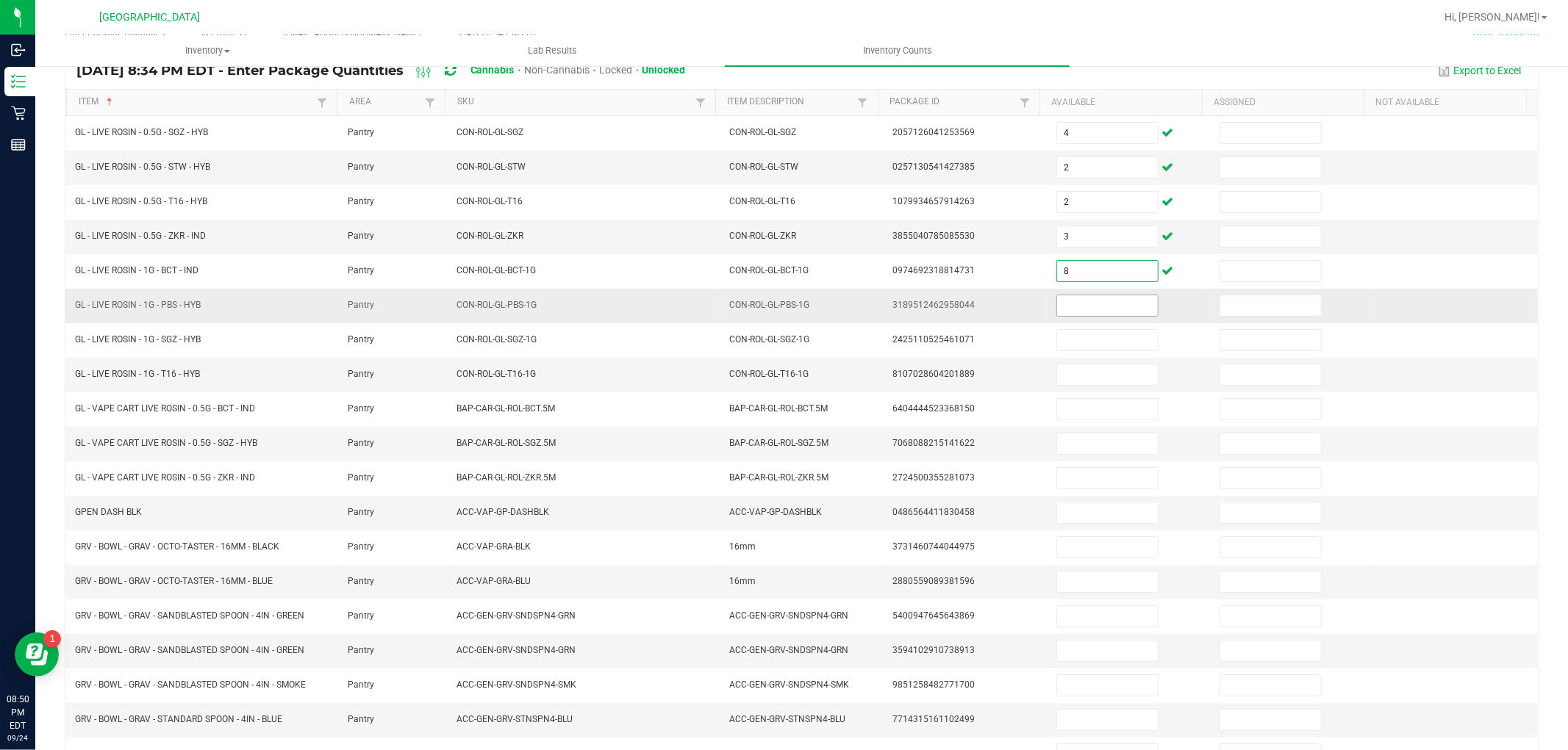
click at [1086, 308] on input at bounding box center [1108, 305] width 101 height 21
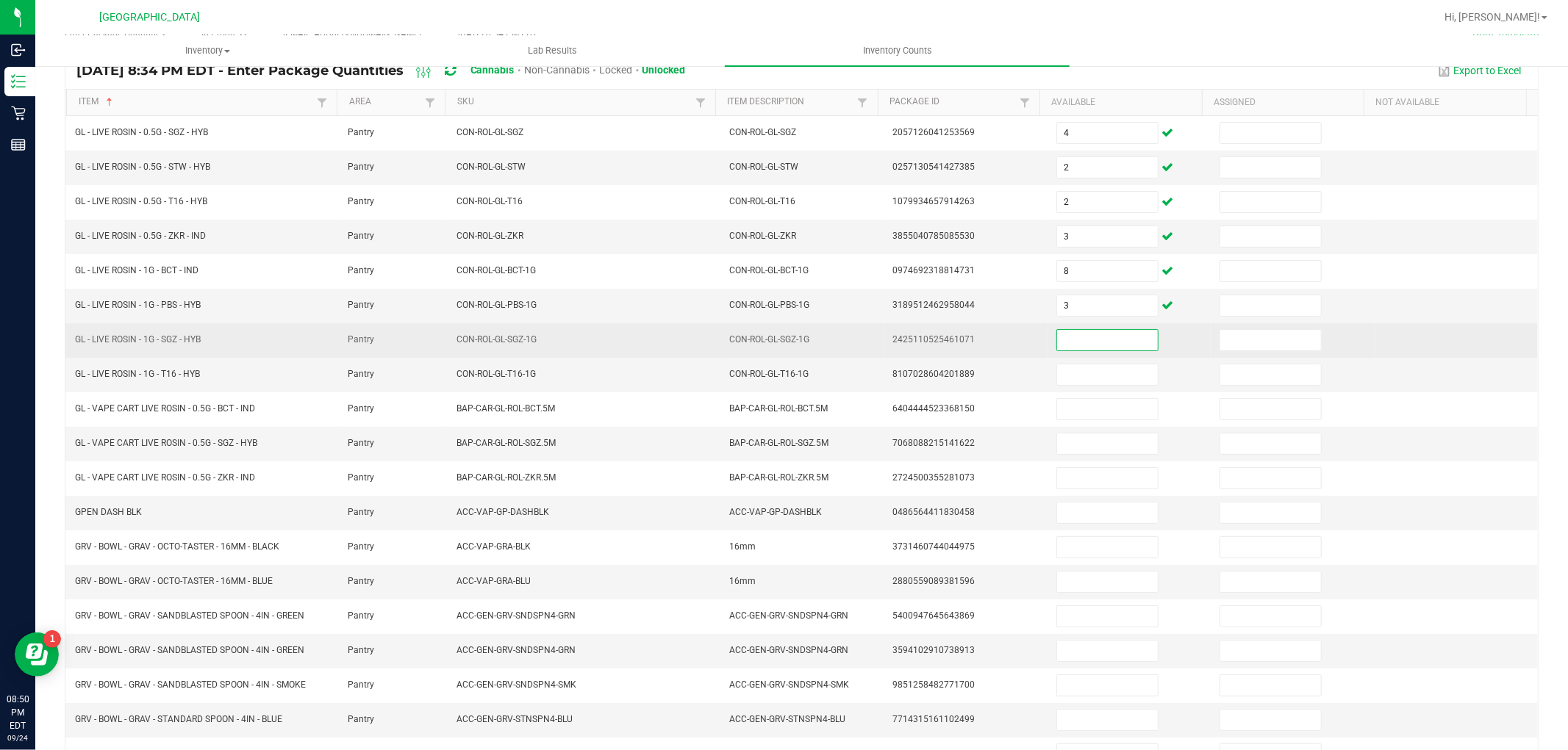
click at [1088, 335] on input at bounding box center [1108, 340] width 101 height 21
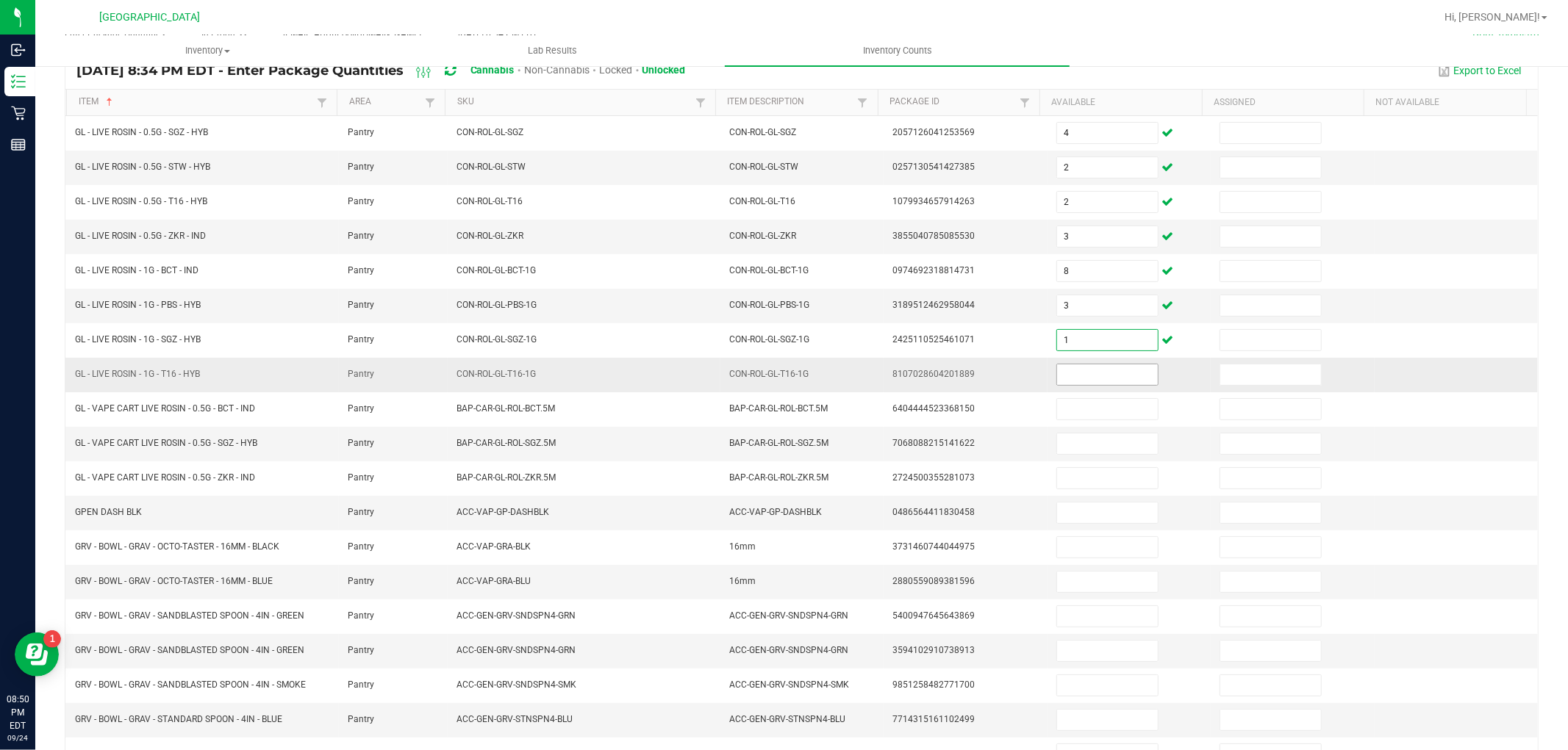
click at [1062, 375] on input at bounding box center [1108, 374] width 101 height 21
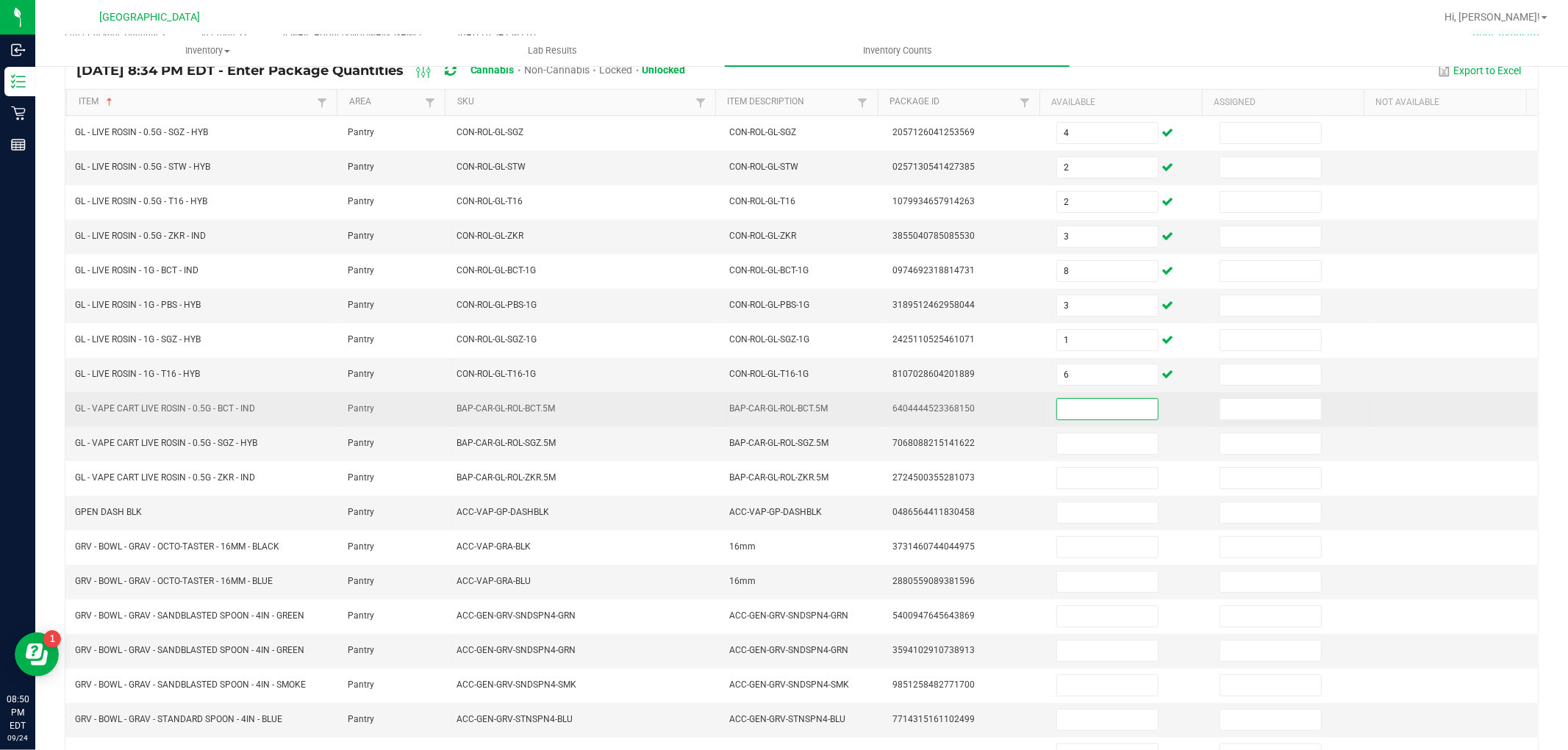
click at [1074, 407] on input at bounding box center [1108, 409] width 101 height 21
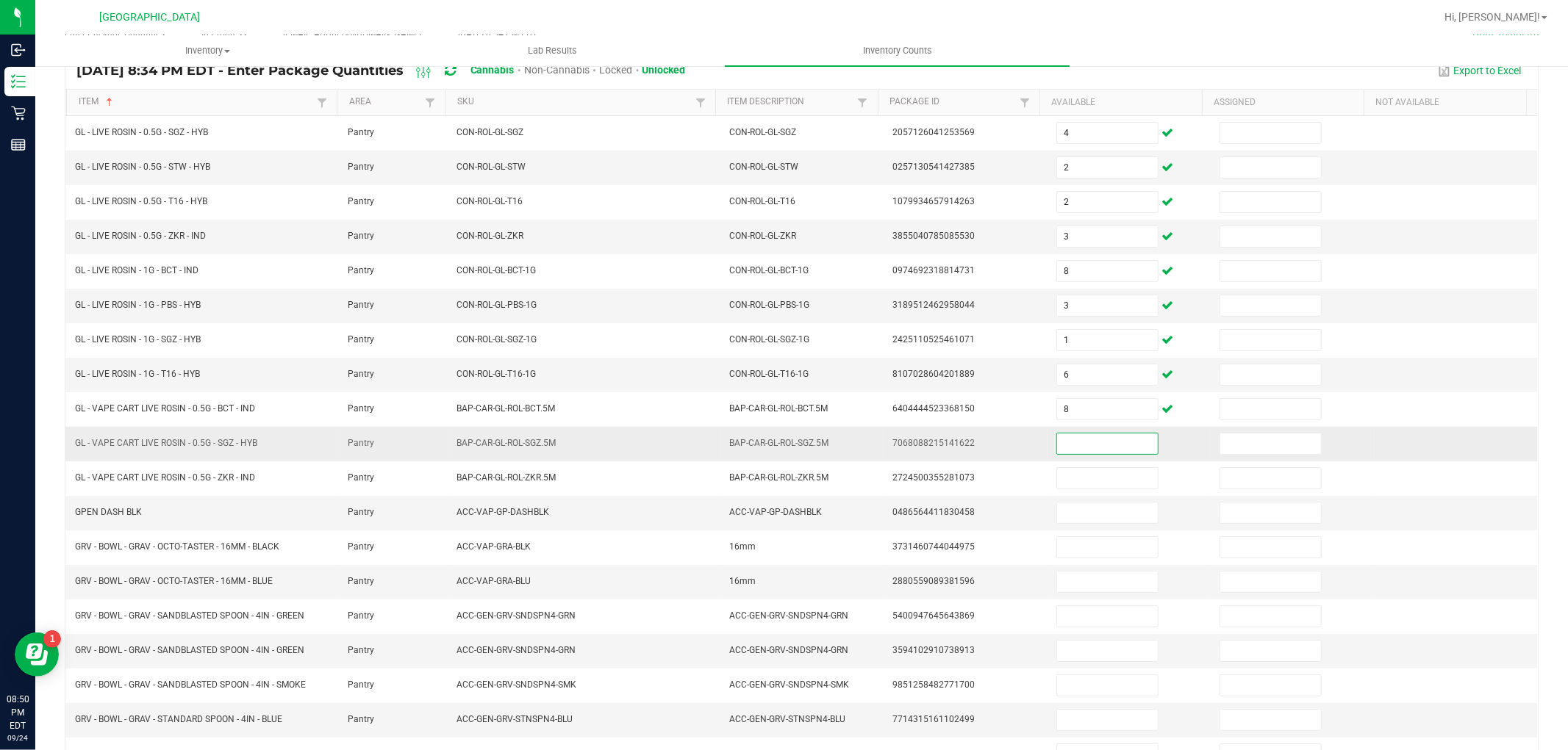
click at [1068, 449] on input at bounding box center [1108, 444] width 101 height 21
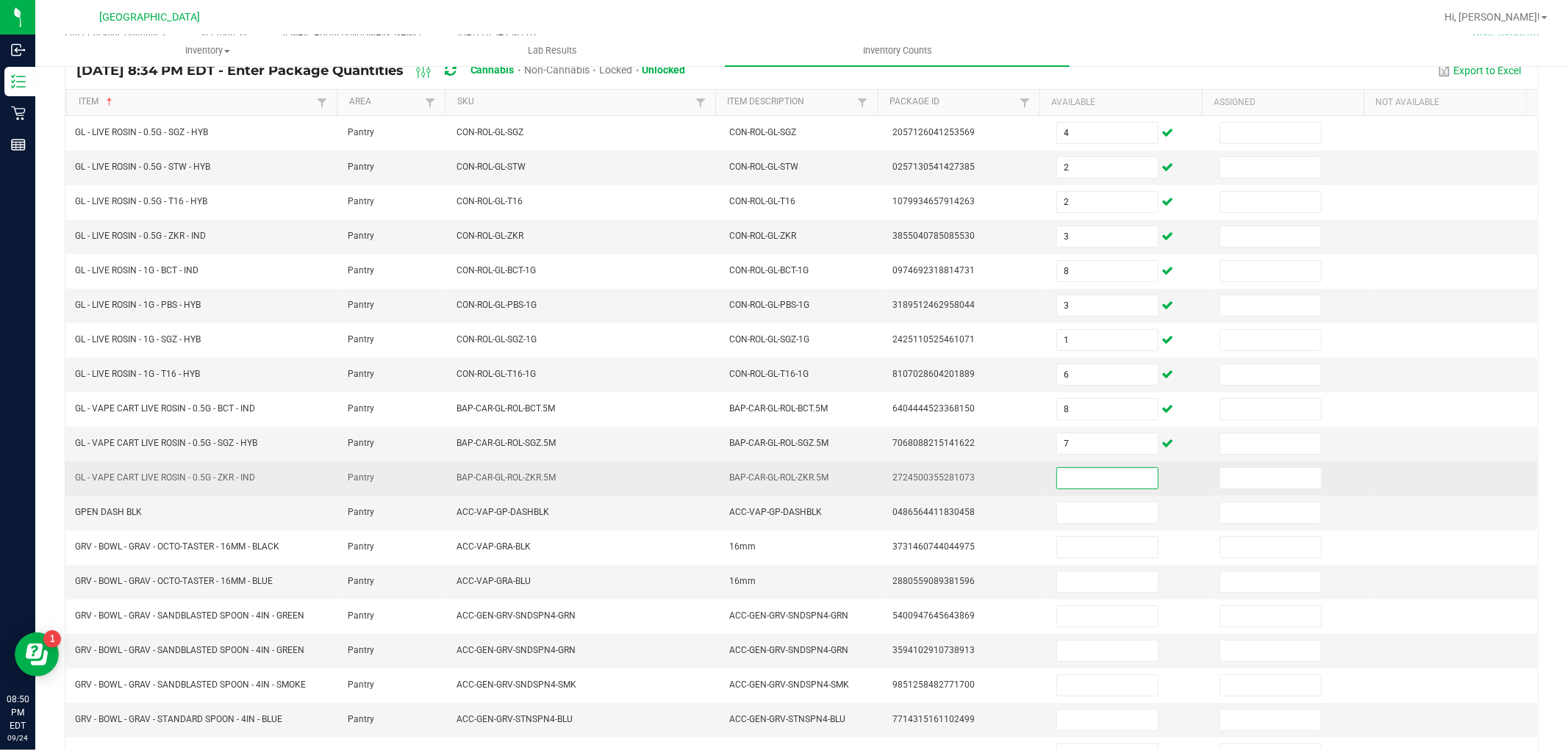
click at [1075, 487] on input at bounding box center [1108, 478] width 101 height 21
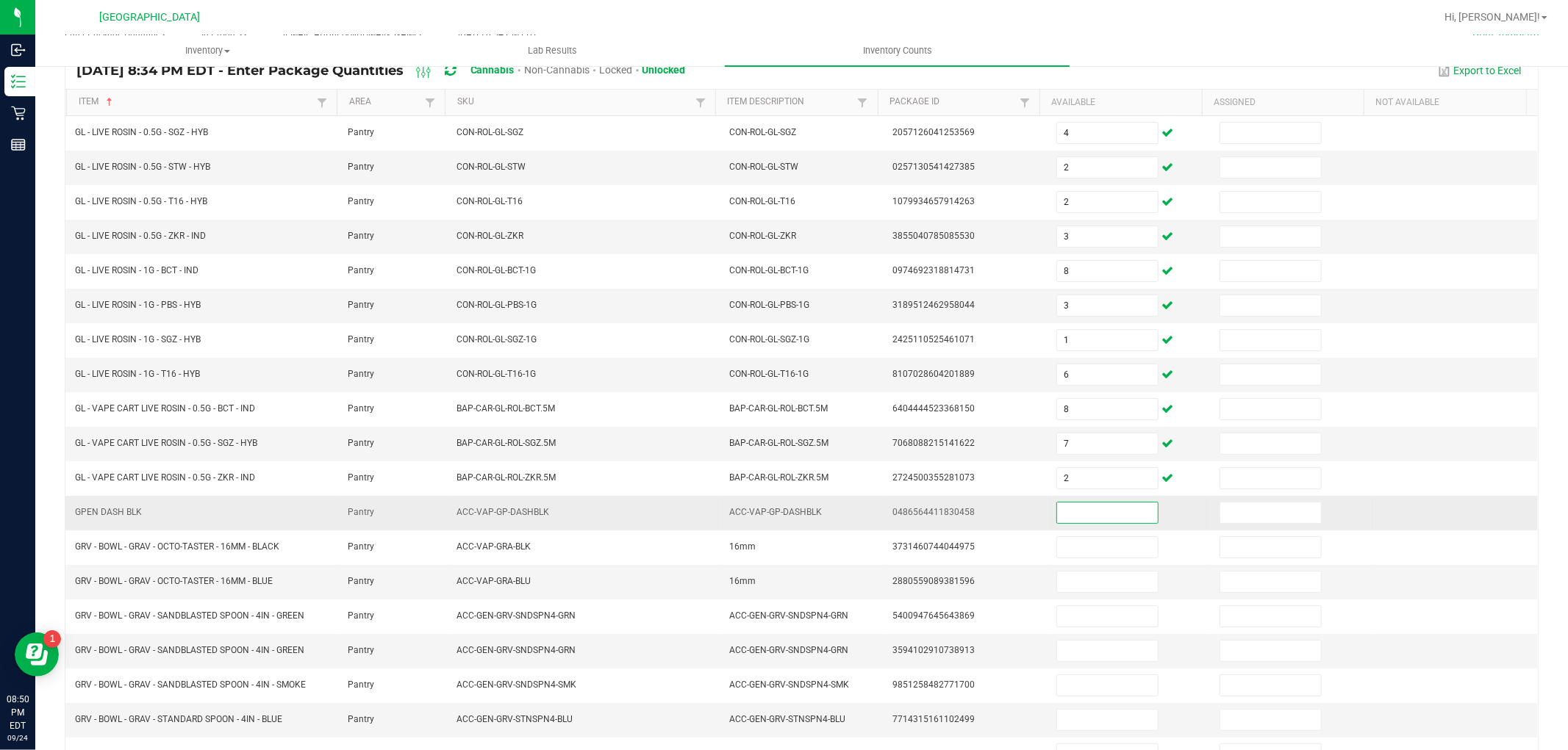
click at [1078, 512] on input at bounding box center [1108, 513] width 101 height 21
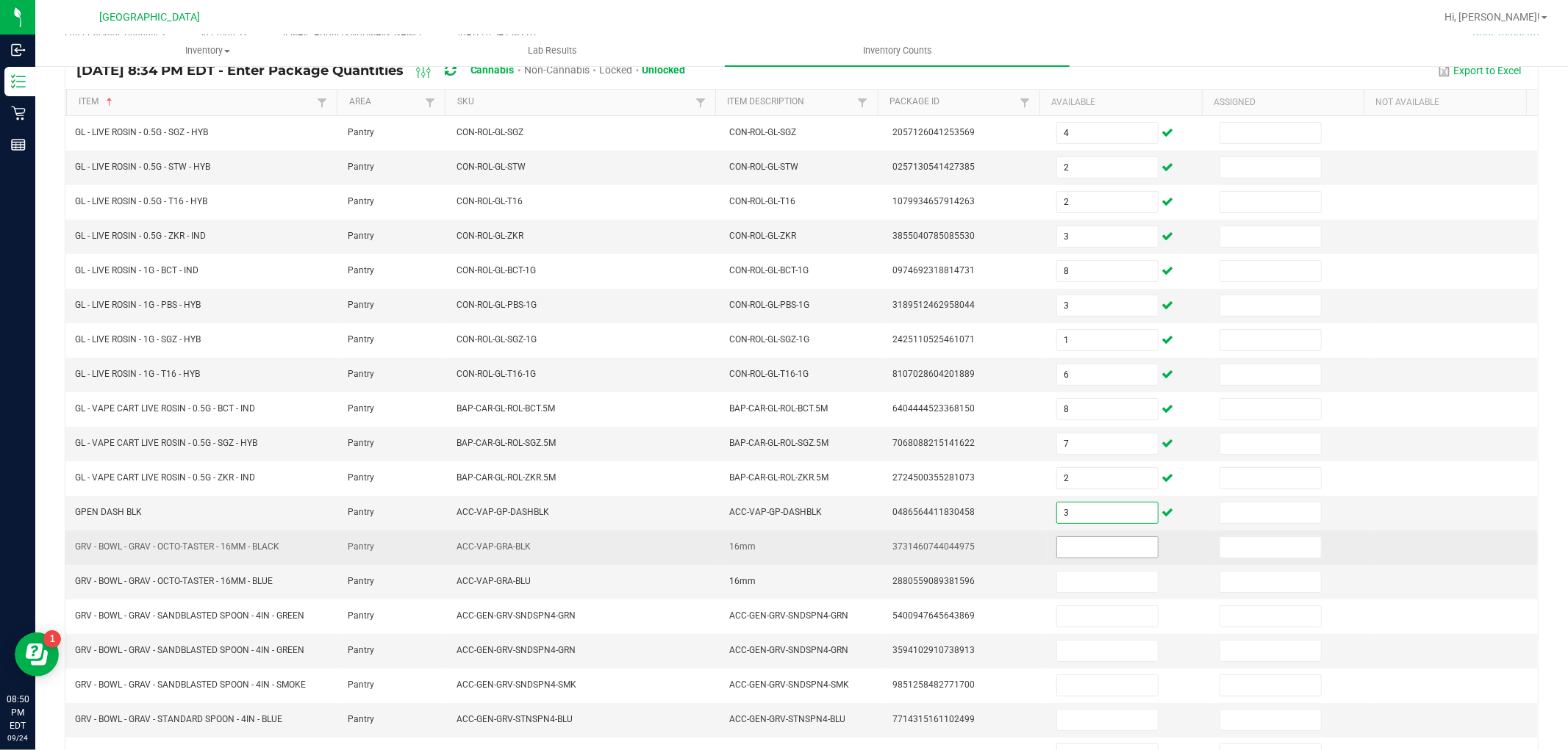
click at [1064, 544] on input at bounding box center [1108, 547] width 101 height 21
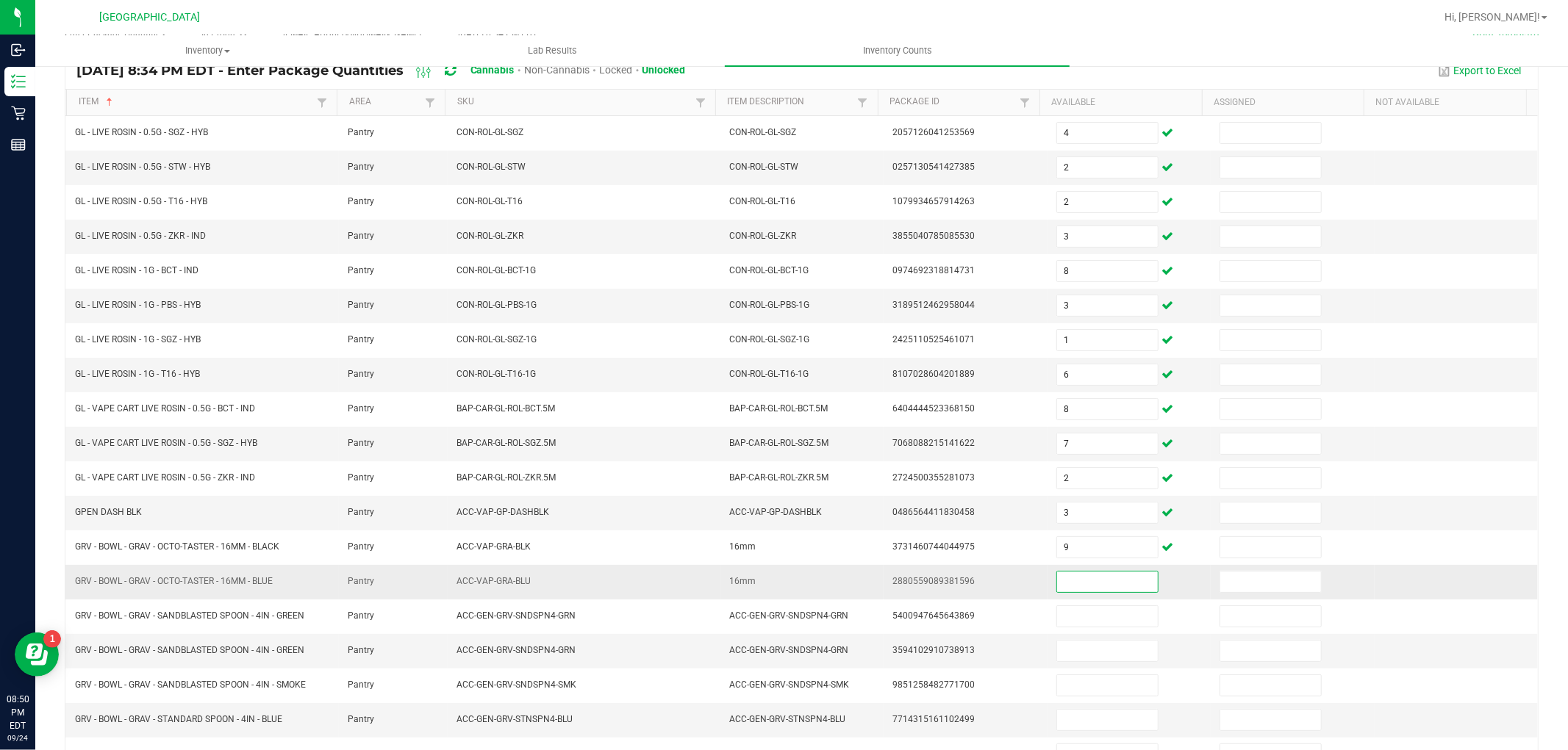
click at [1123, 576] on input at bounding box center [1108, 582] width 101 height 21
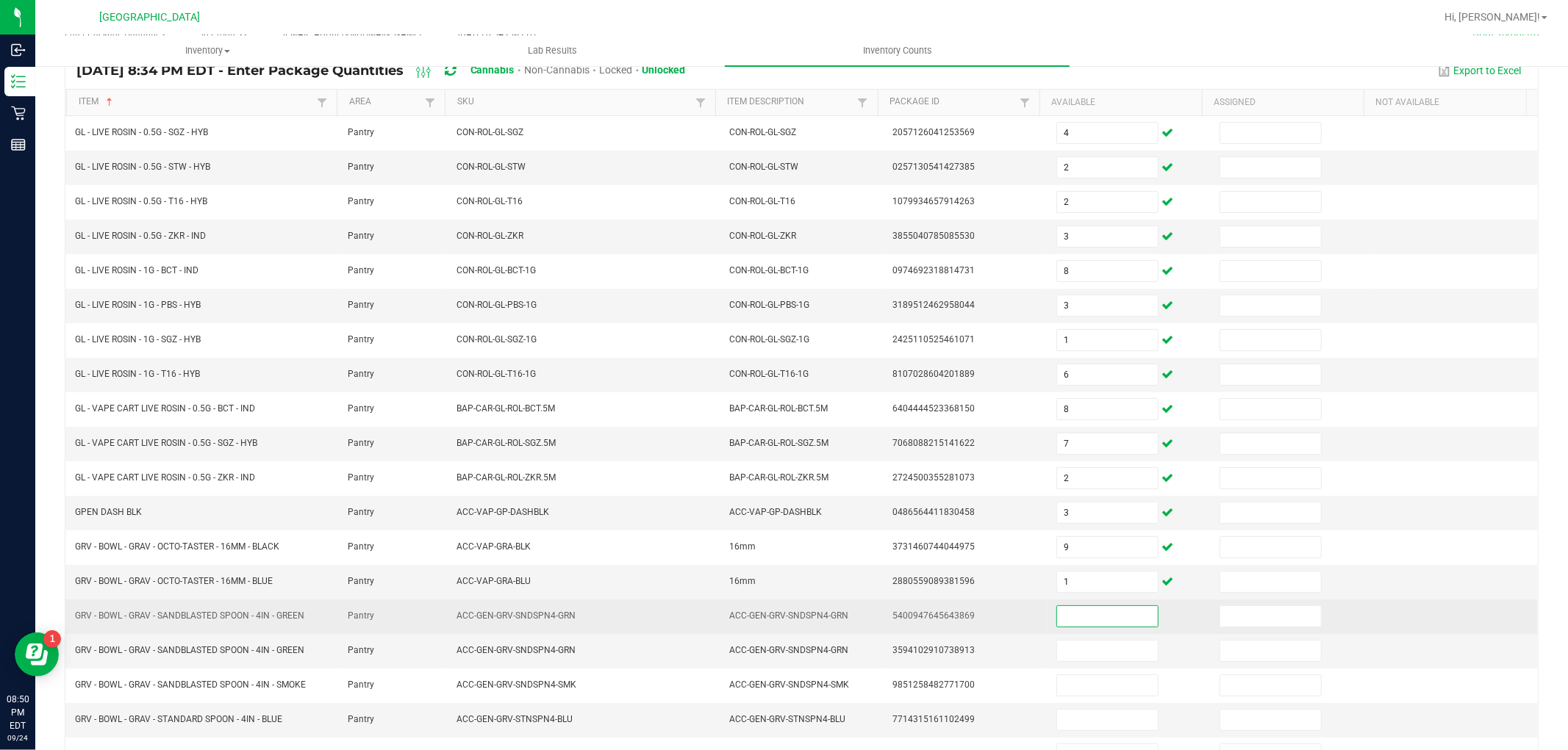
click at [1098, 621] on input at bounding box center [1108, 617] width 101 height 21
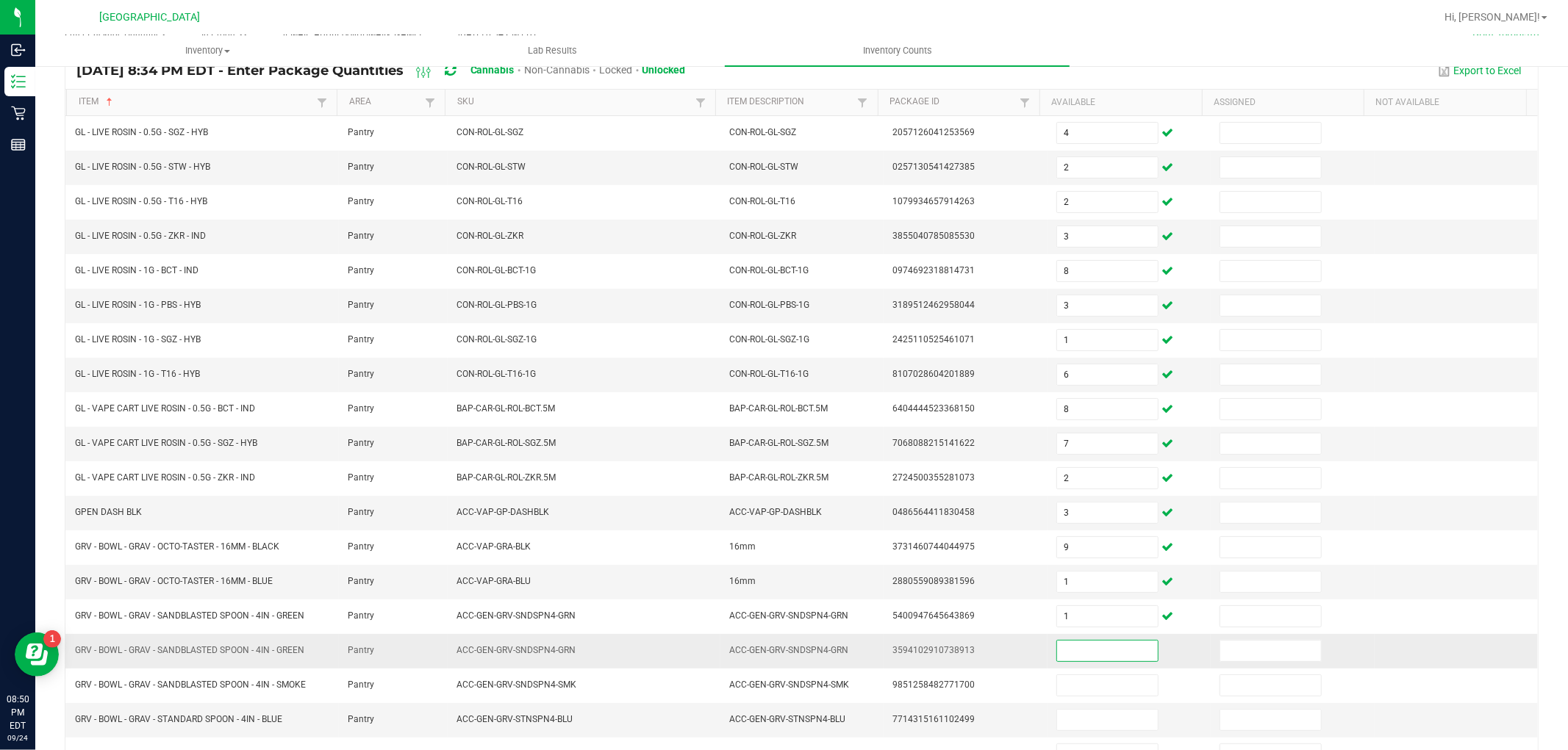
click at [1086, 656] on input at bounding box center [1108, 651] width 101 height 21
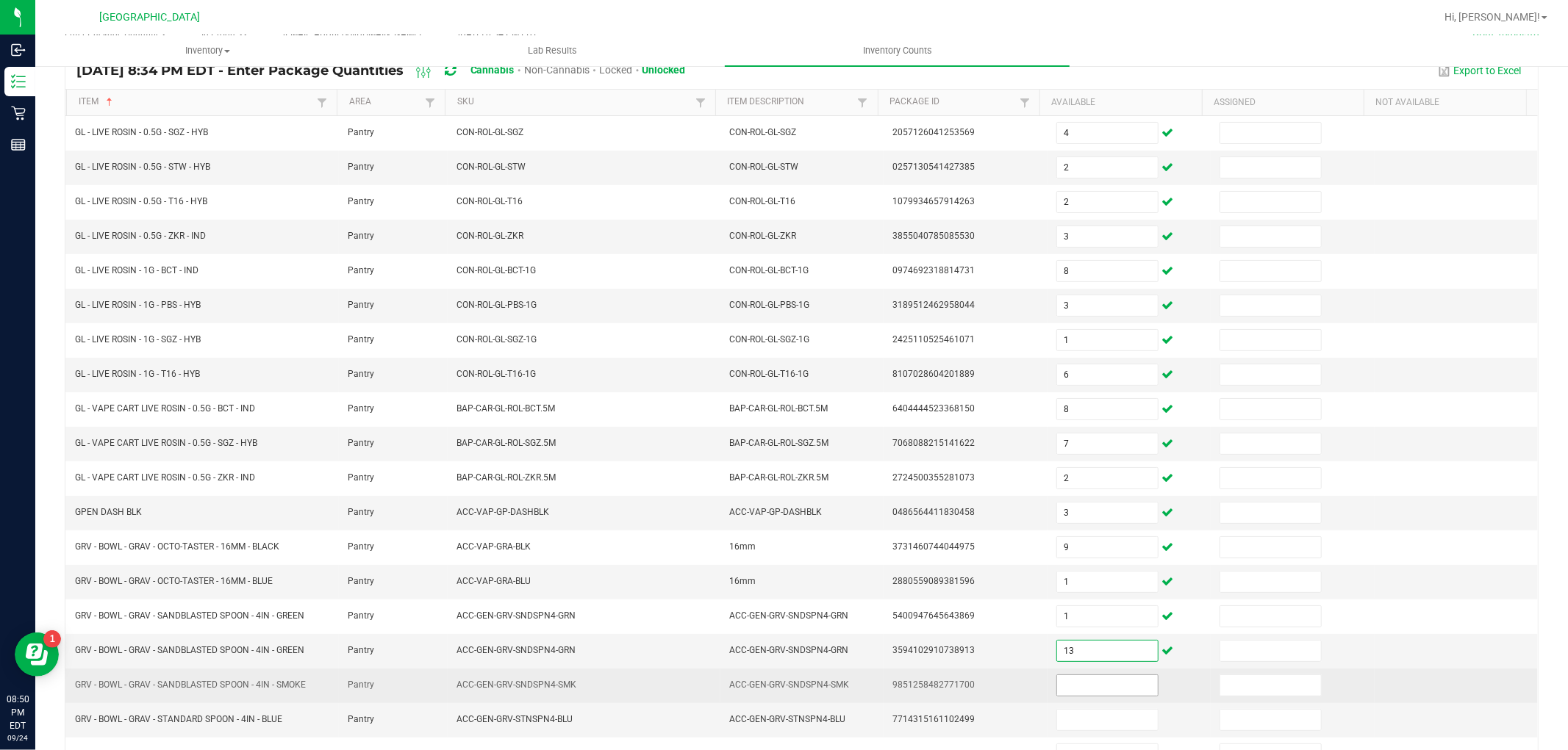
click at [1088, 685] on input at bounding box center [1108, 686] width 101 height 21
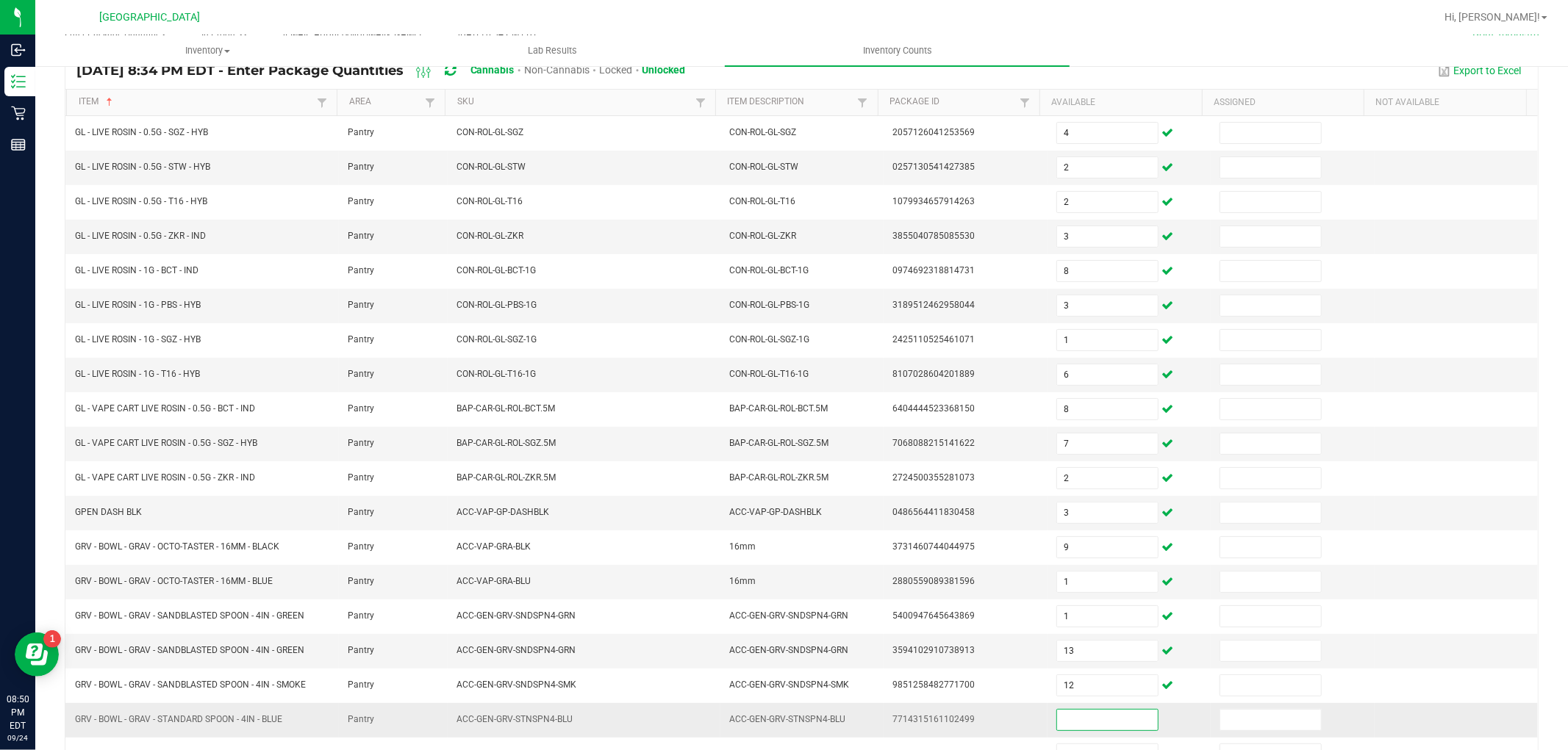
click at [1096, 714] on input at bounding box center [1108, 720] width 101 height 21
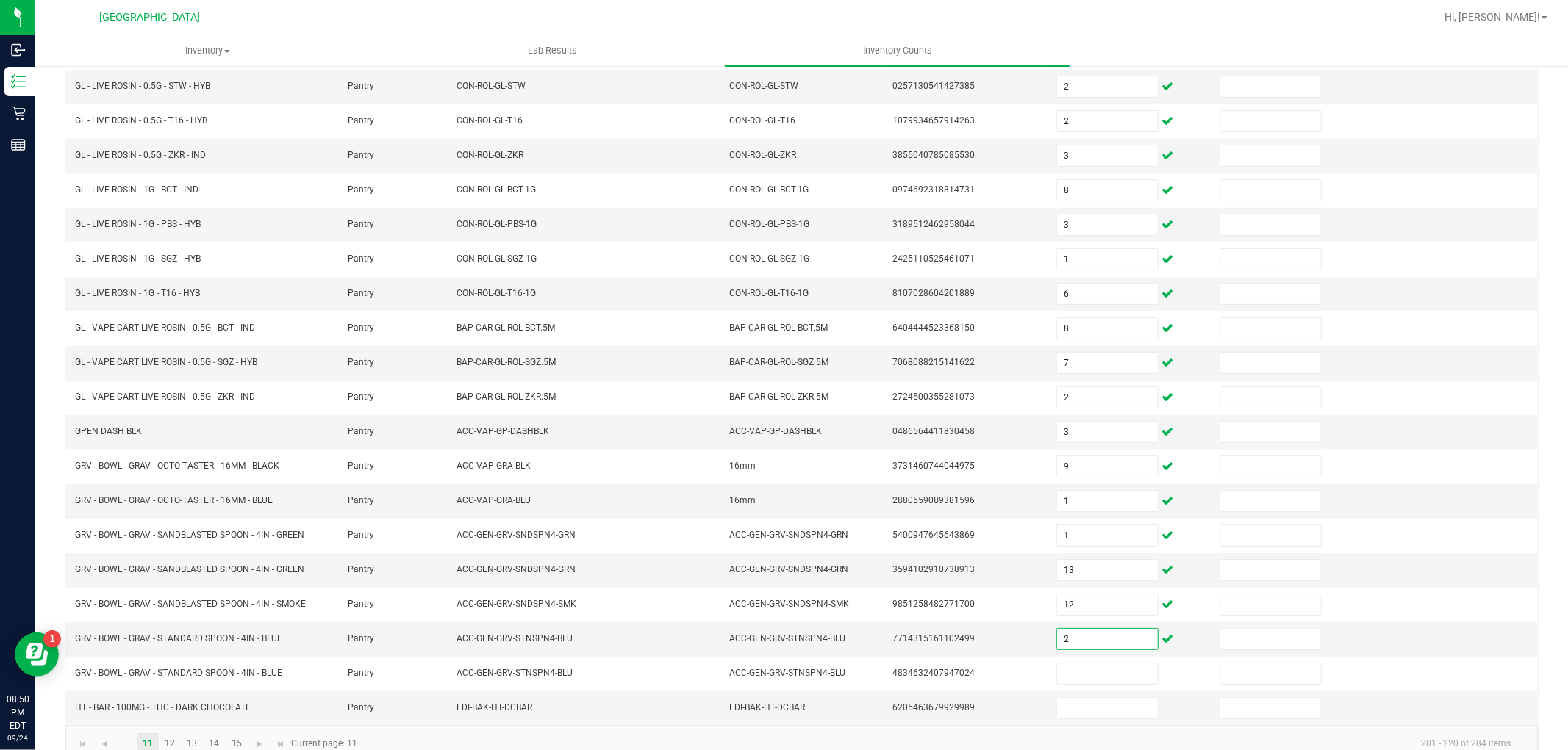
scroll to position [234, 0]
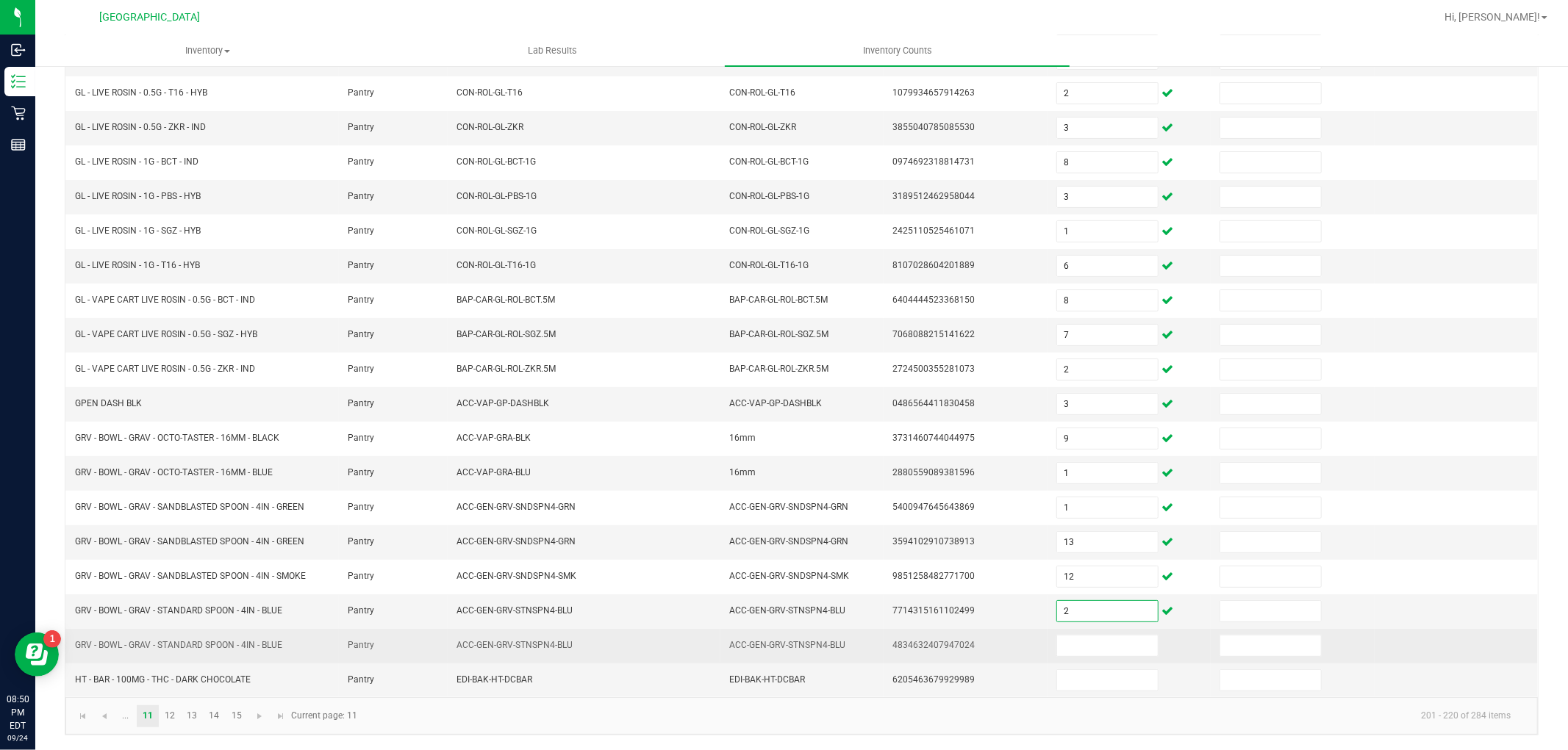
click at [1079, 658] on td at bounding box center [1129, 646] width 164 height 35
click at [1080, 644] on input at bounding box center [1108, 646] width 101 height 21
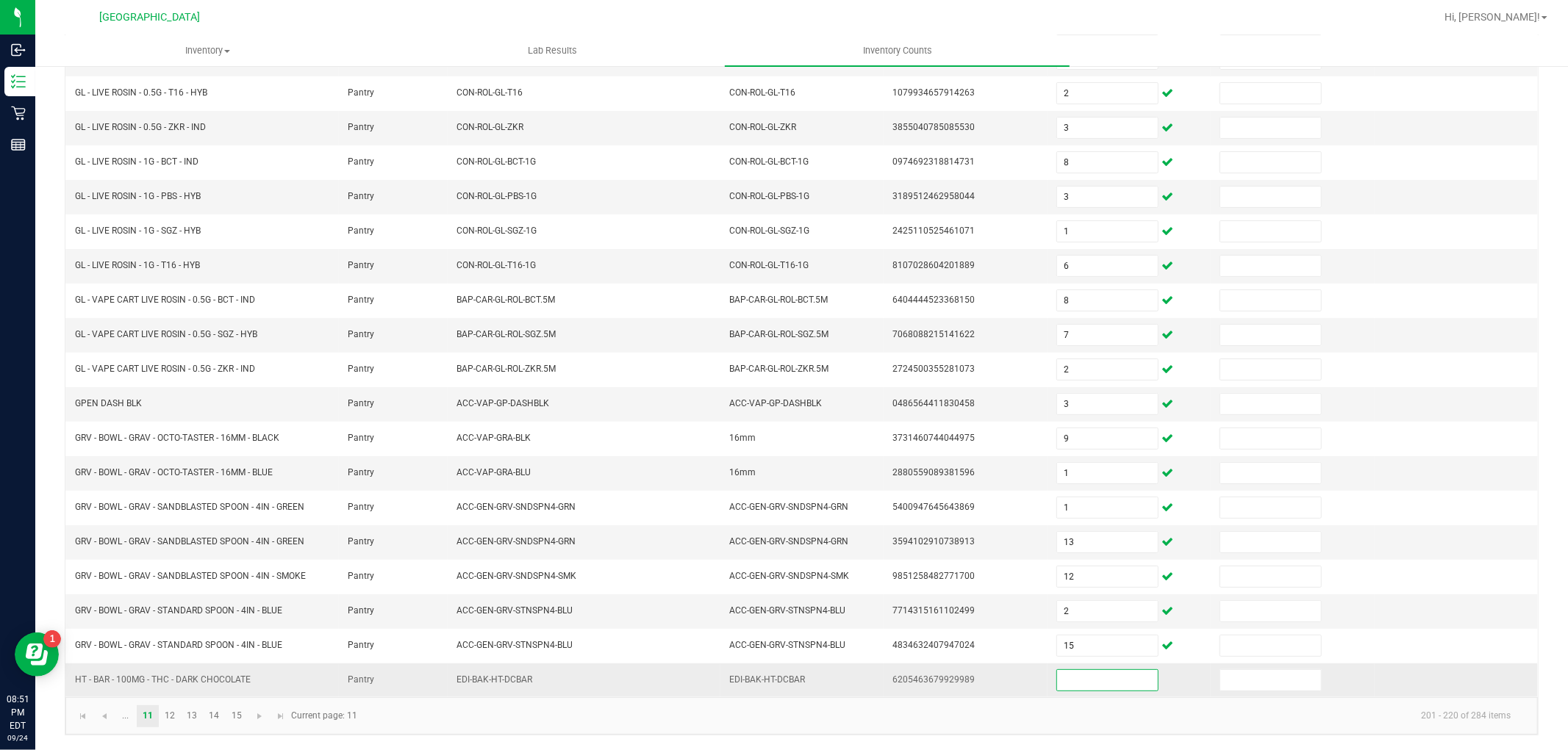
click at [1078, 676] on input at bounding box center [1108, 680] width 101 height 21
drag, startPoint x: 171, startPoint y: 715, endPoint x: 233, endPoint y: 707, distance: 62.5
click at [173, 715] on link "12" at bounding box center [171, 717] width 22 height 22
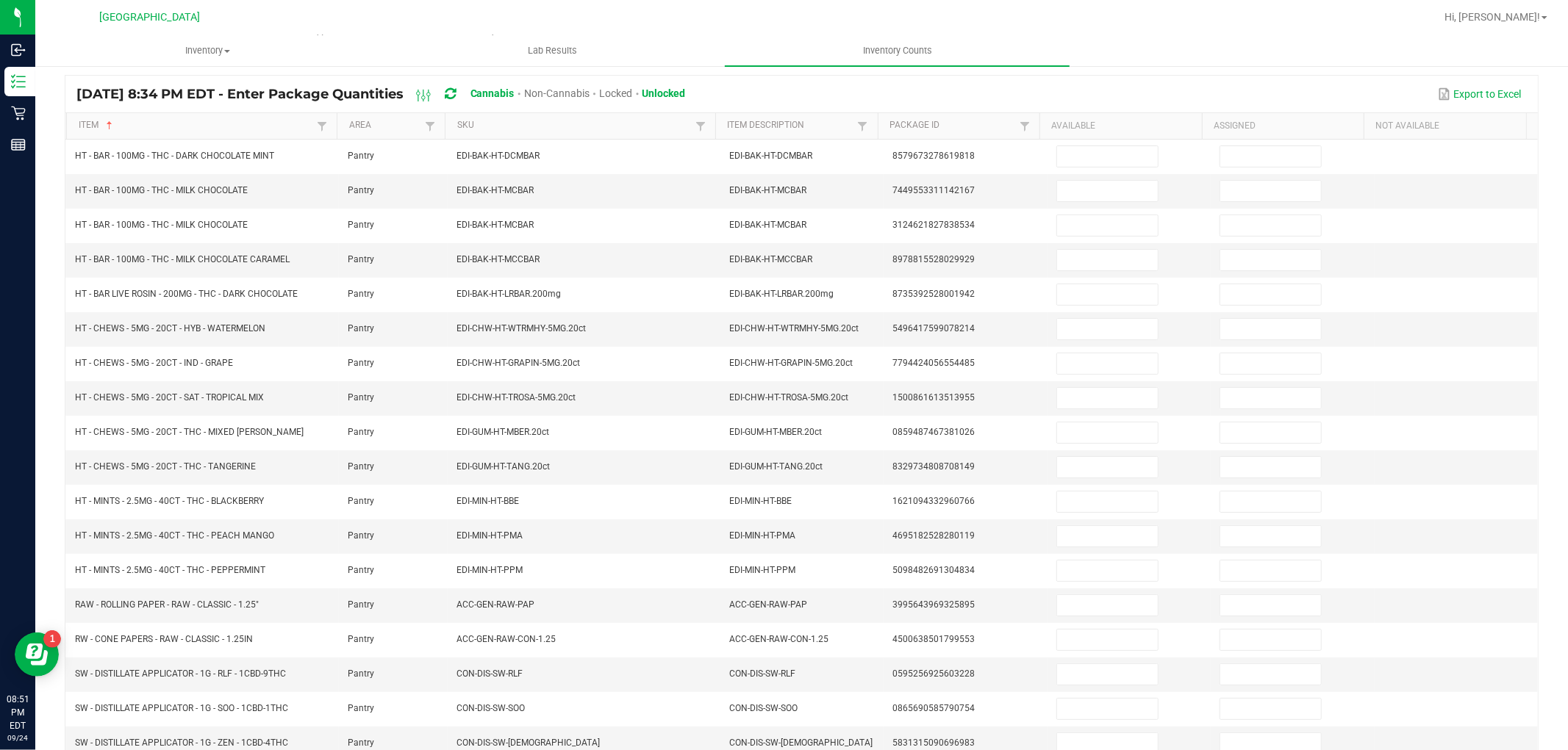
scroll to position [123, 0]
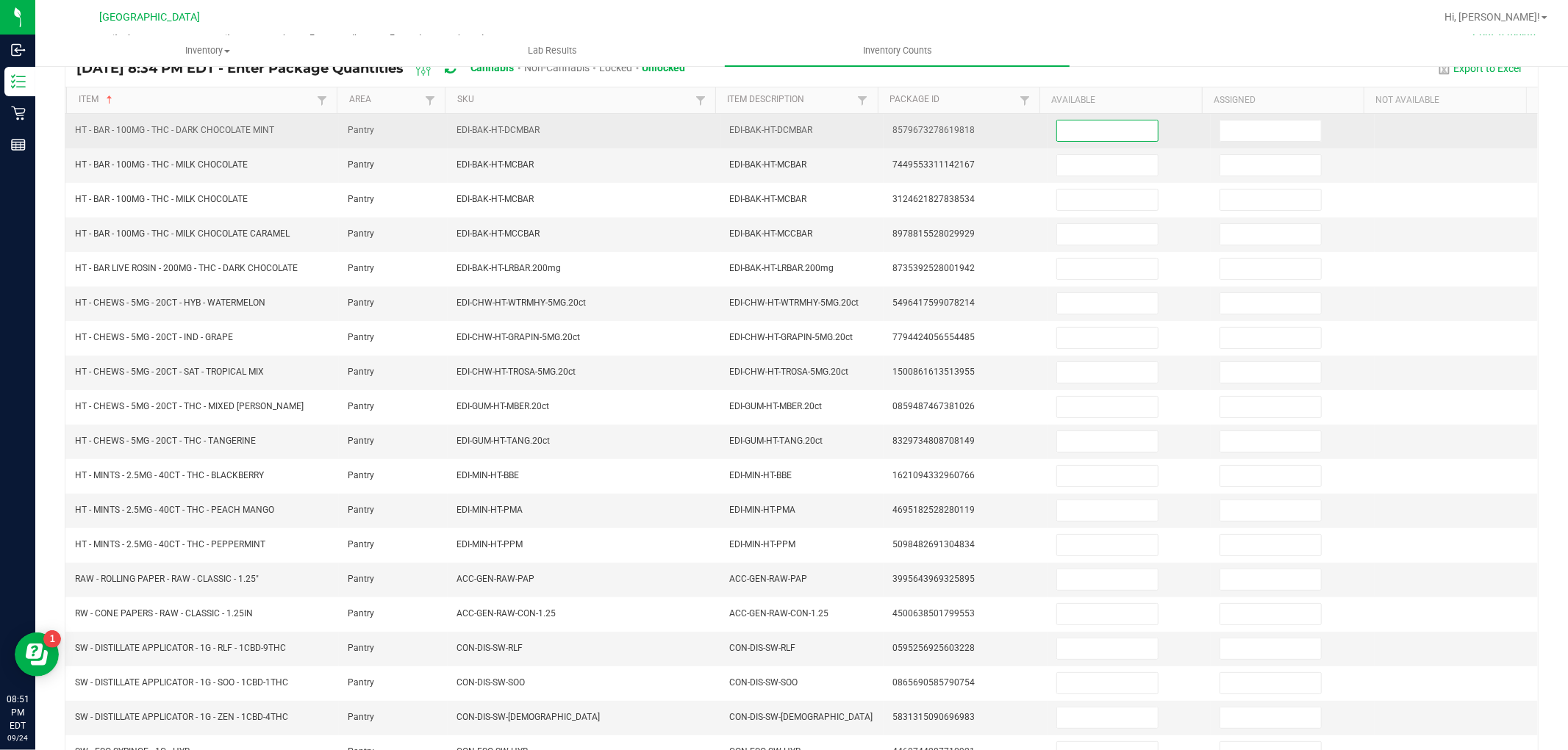
click at [1084, 125] on input at bounding box center [1108, 131] width 101 height 21
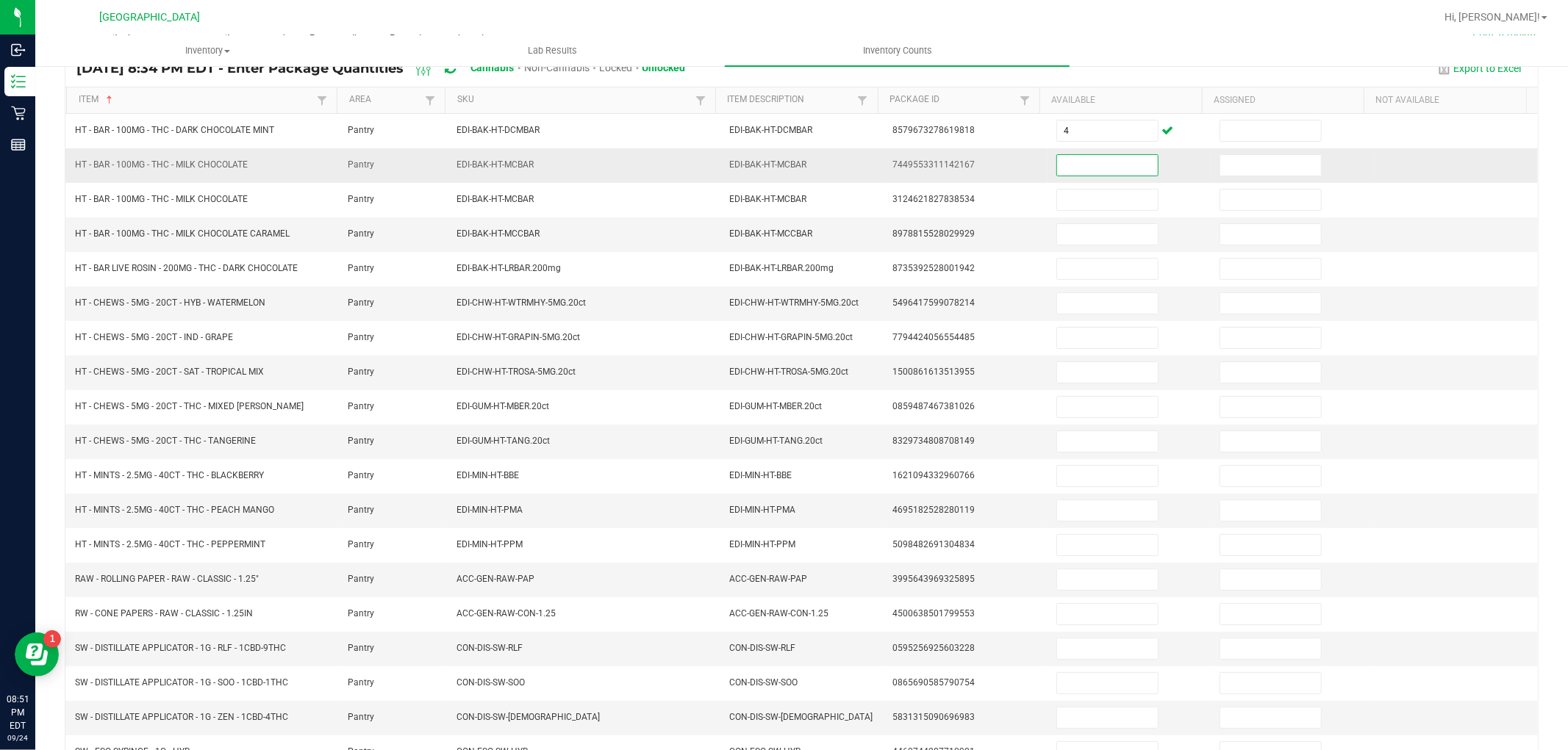
click at [1079, 164] on input at bounding box center [1108, 165] width 101 height 21
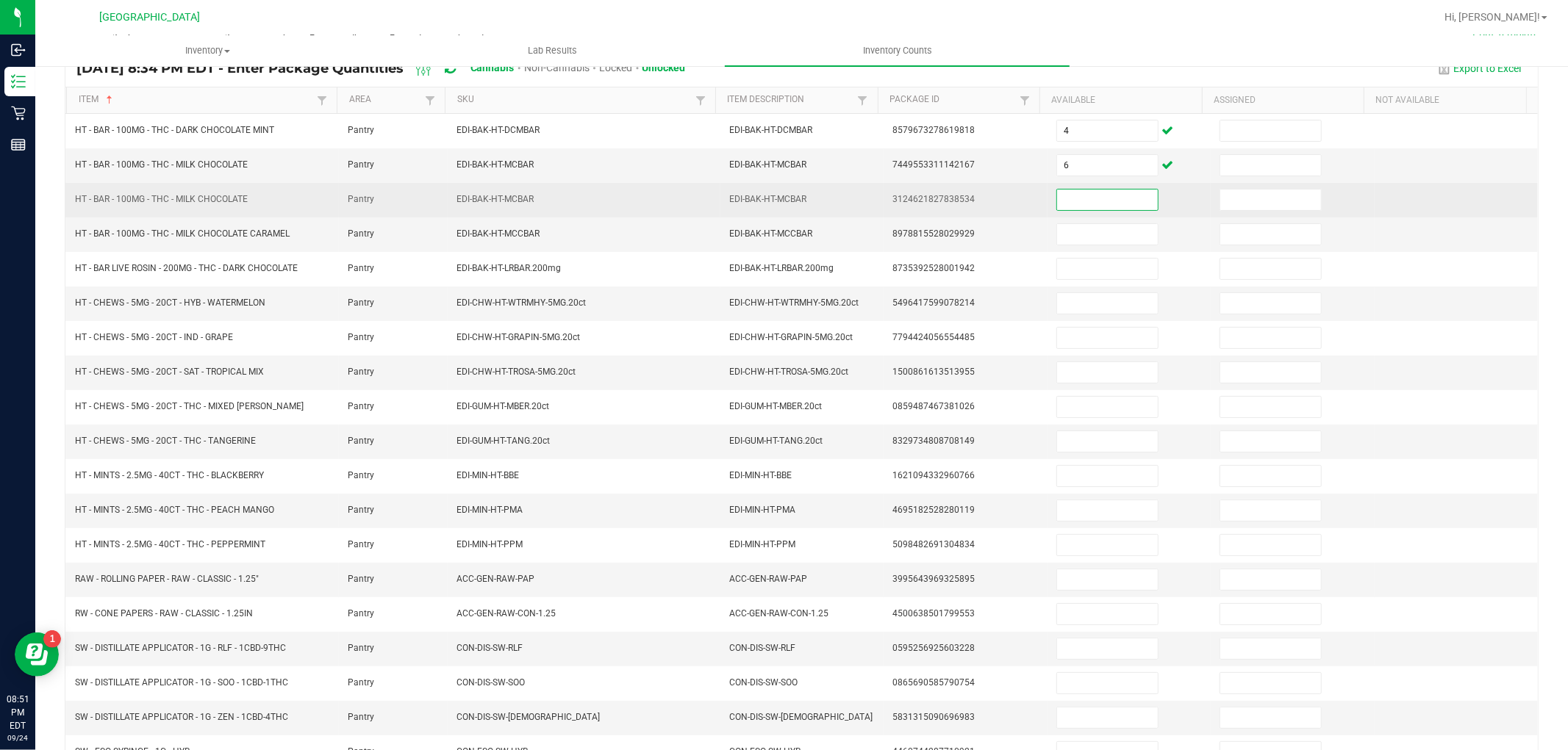
click at [1094, 194] on input at bounding box center [1108, 200] width 101 height 21
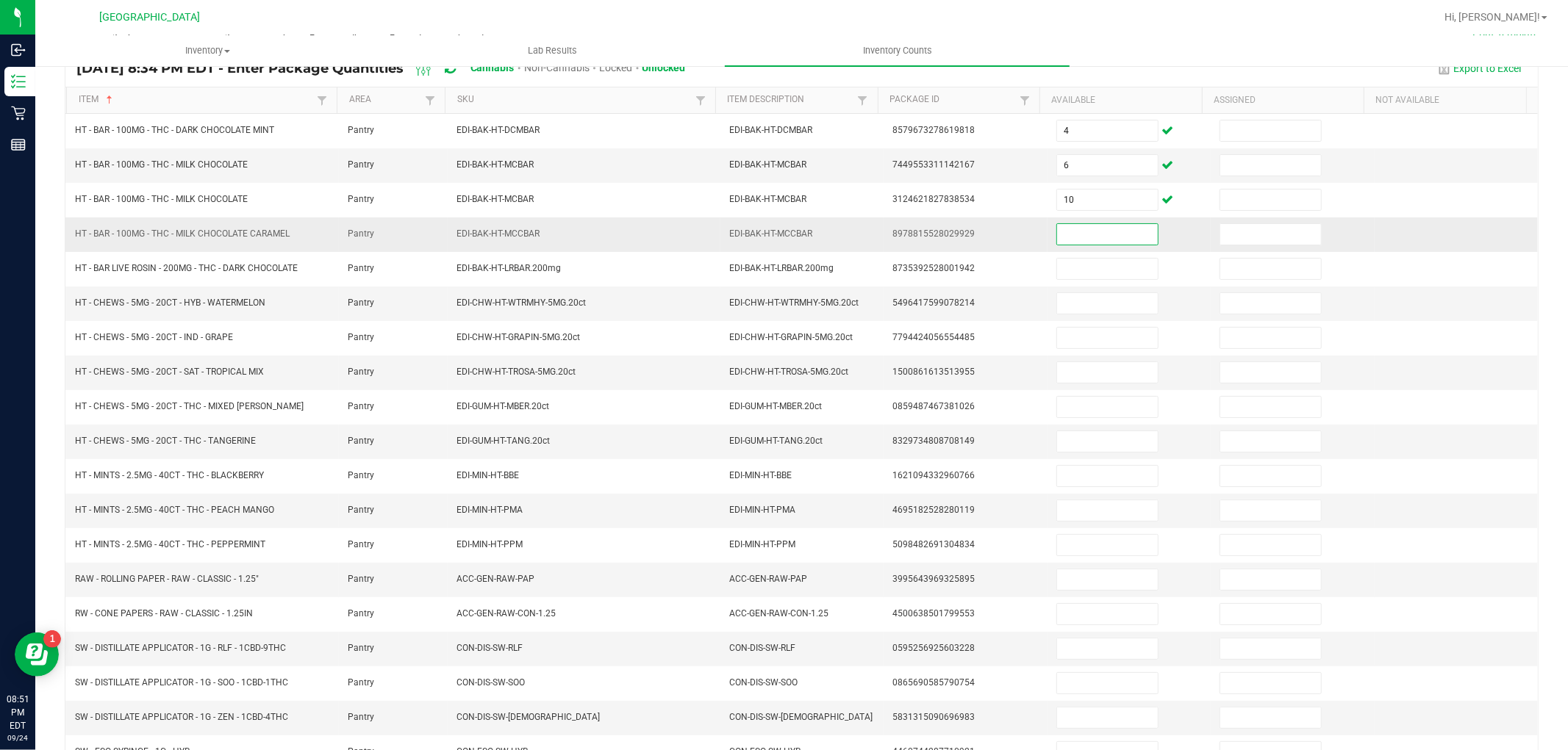
click at [1073, 236] on input at bounding box center [1108, 234] width 101 height 21
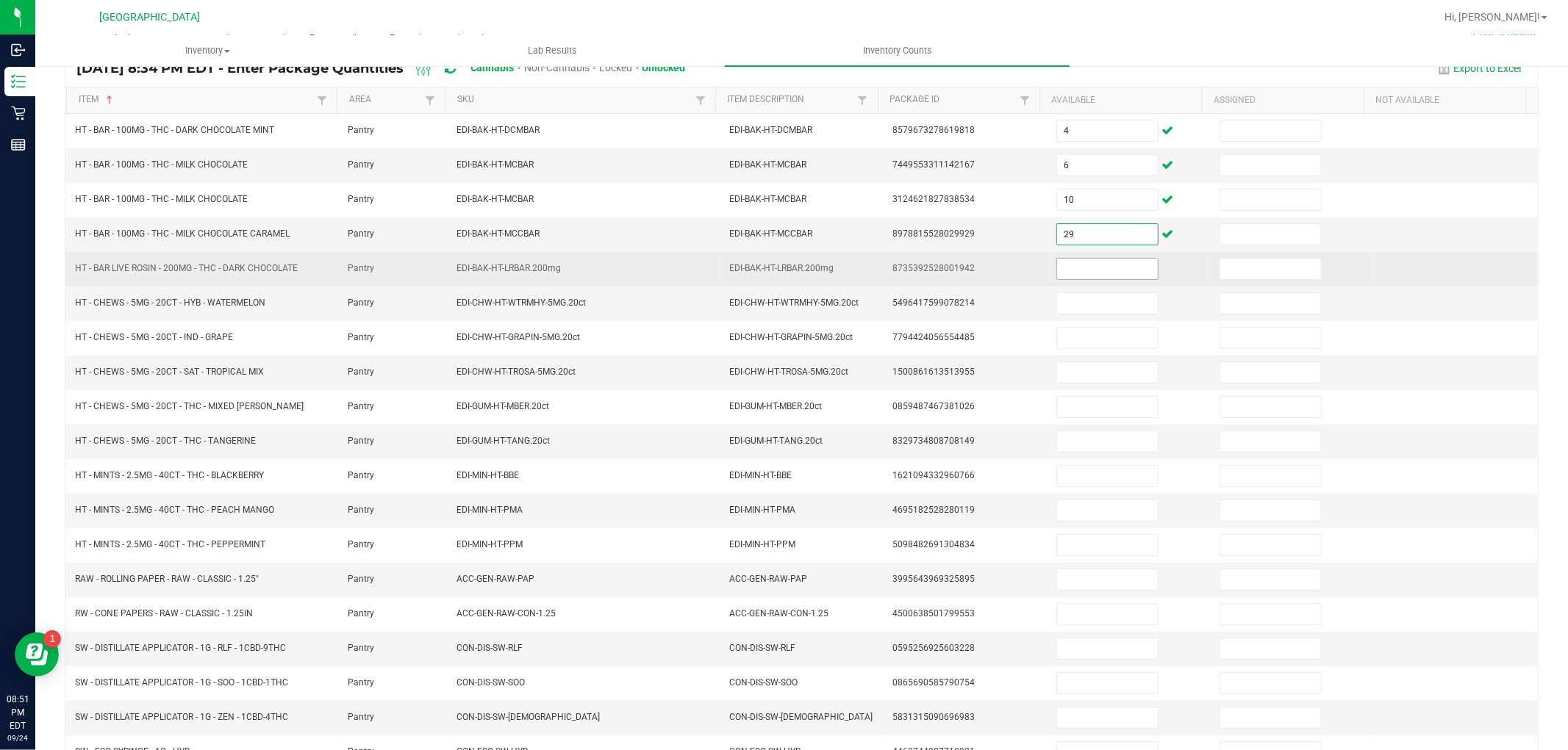
click at [1077, 268] on input at bounding box center [1108, 269] width 101 height 21
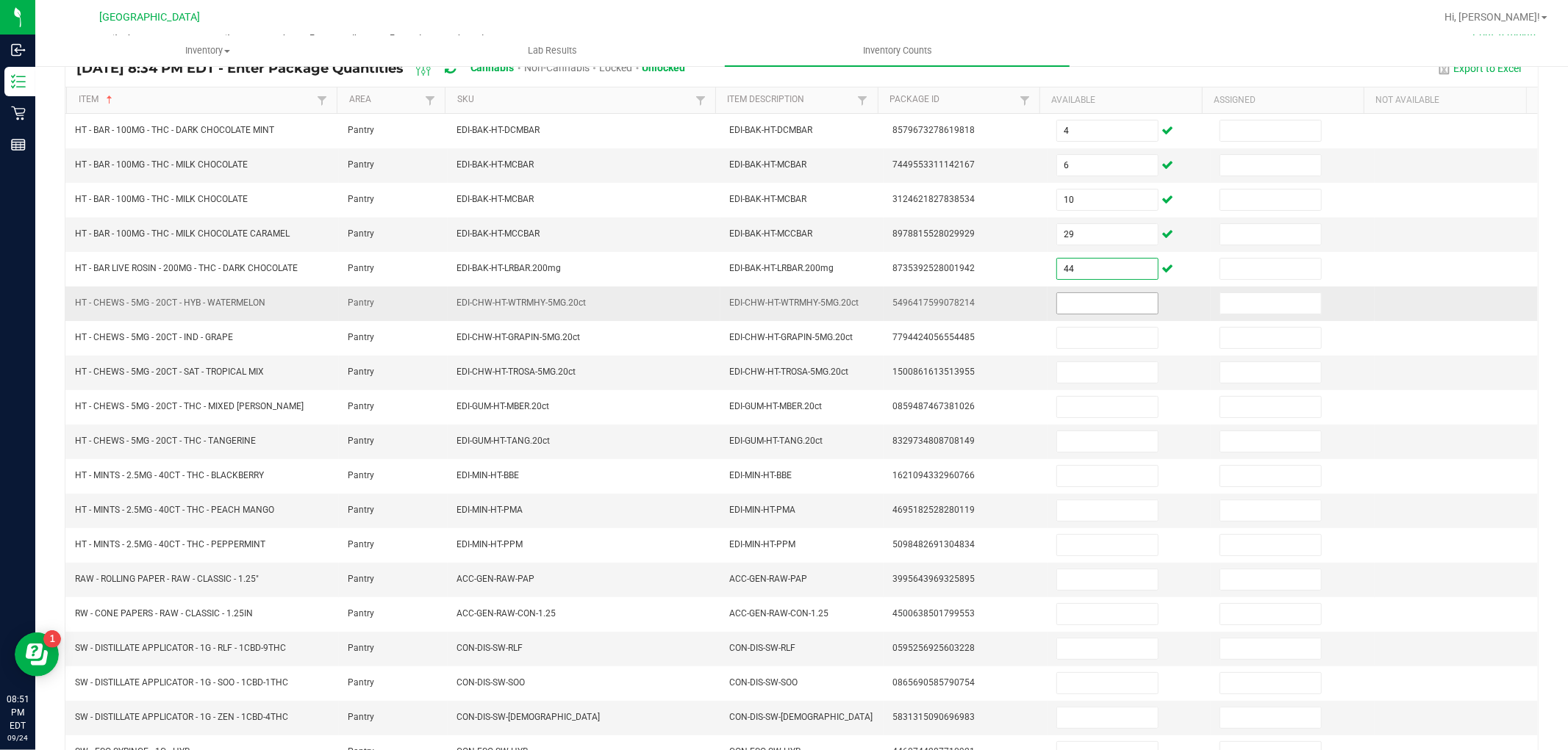
click at [1066, 304] on input at bounding box center [1108, 303] width 101 height 21
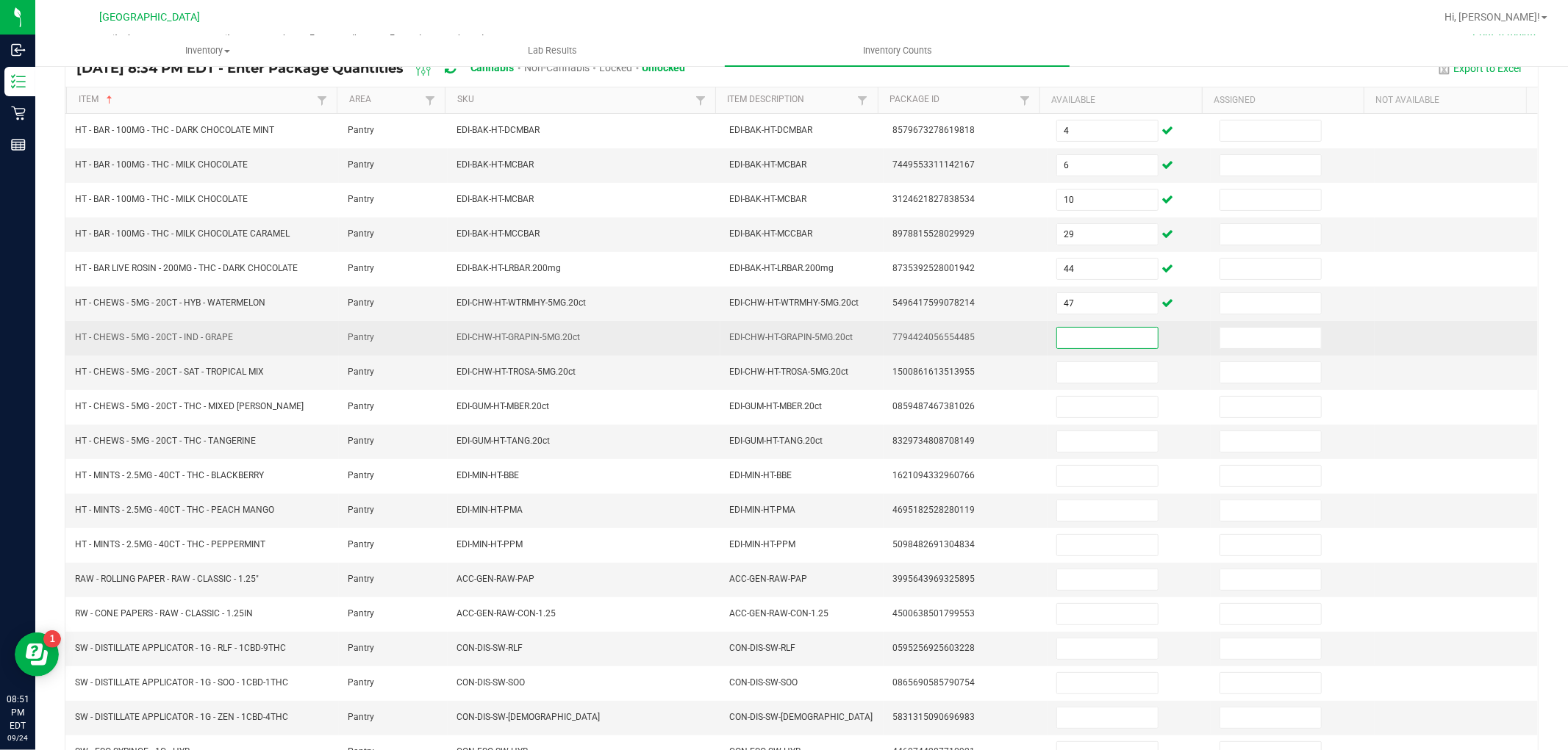
click at [1072, 347] on input at bounding box center [1108, 338] width 101 height 21
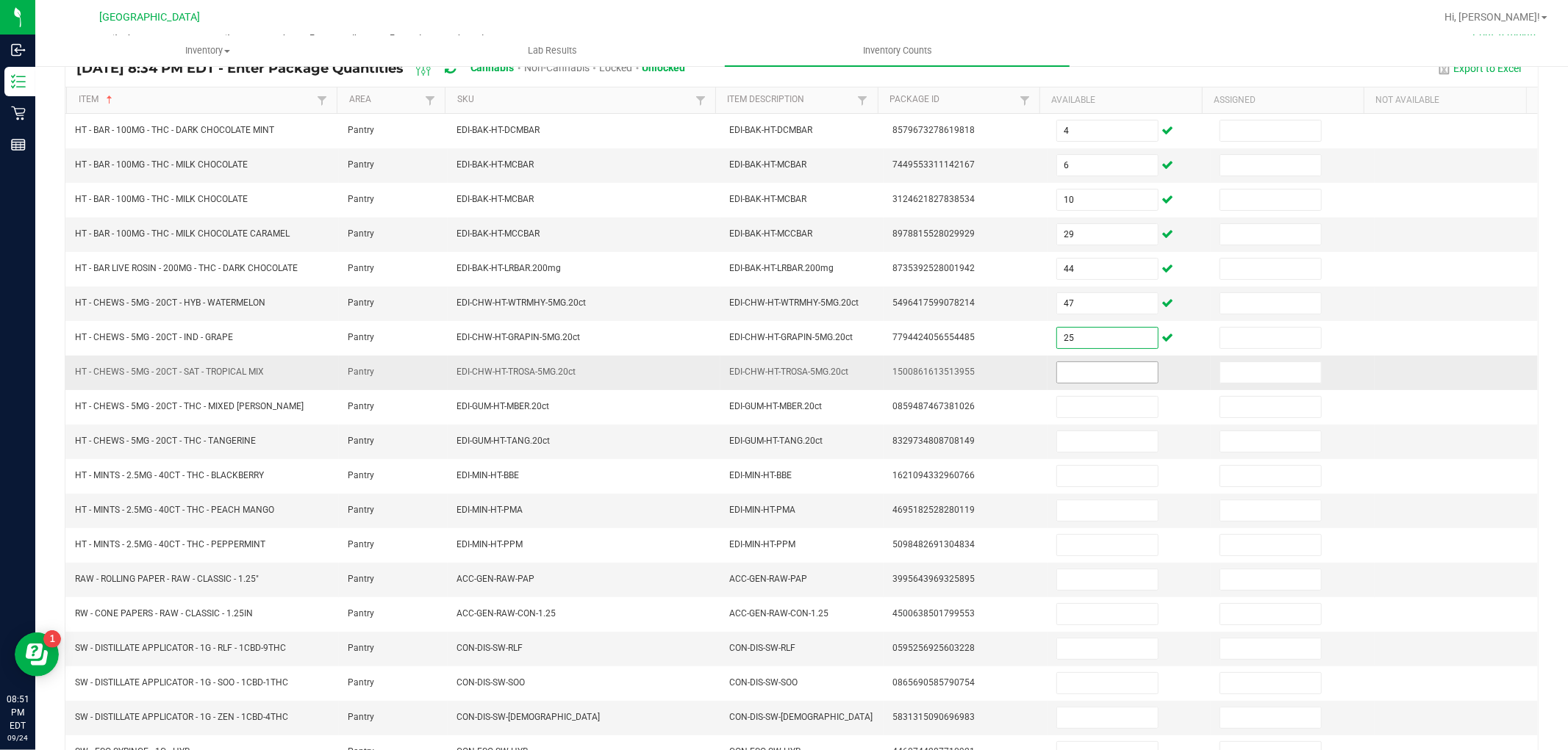
click at [1094, 370] on input at bounding box center [1108, 373] width 101 height 21
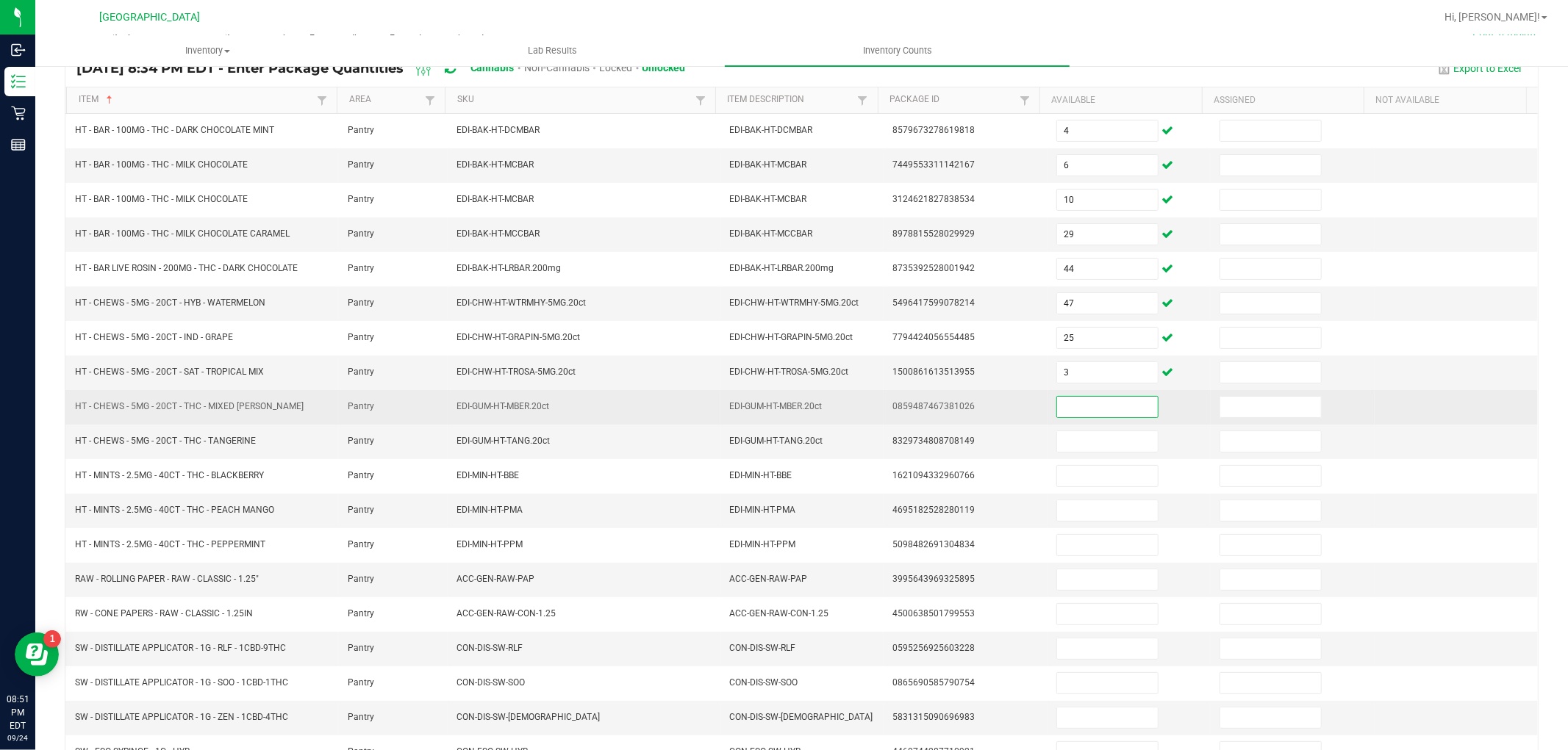
click at [1090, 416] on input at bounding box center [1108, 407] width 101 height 21
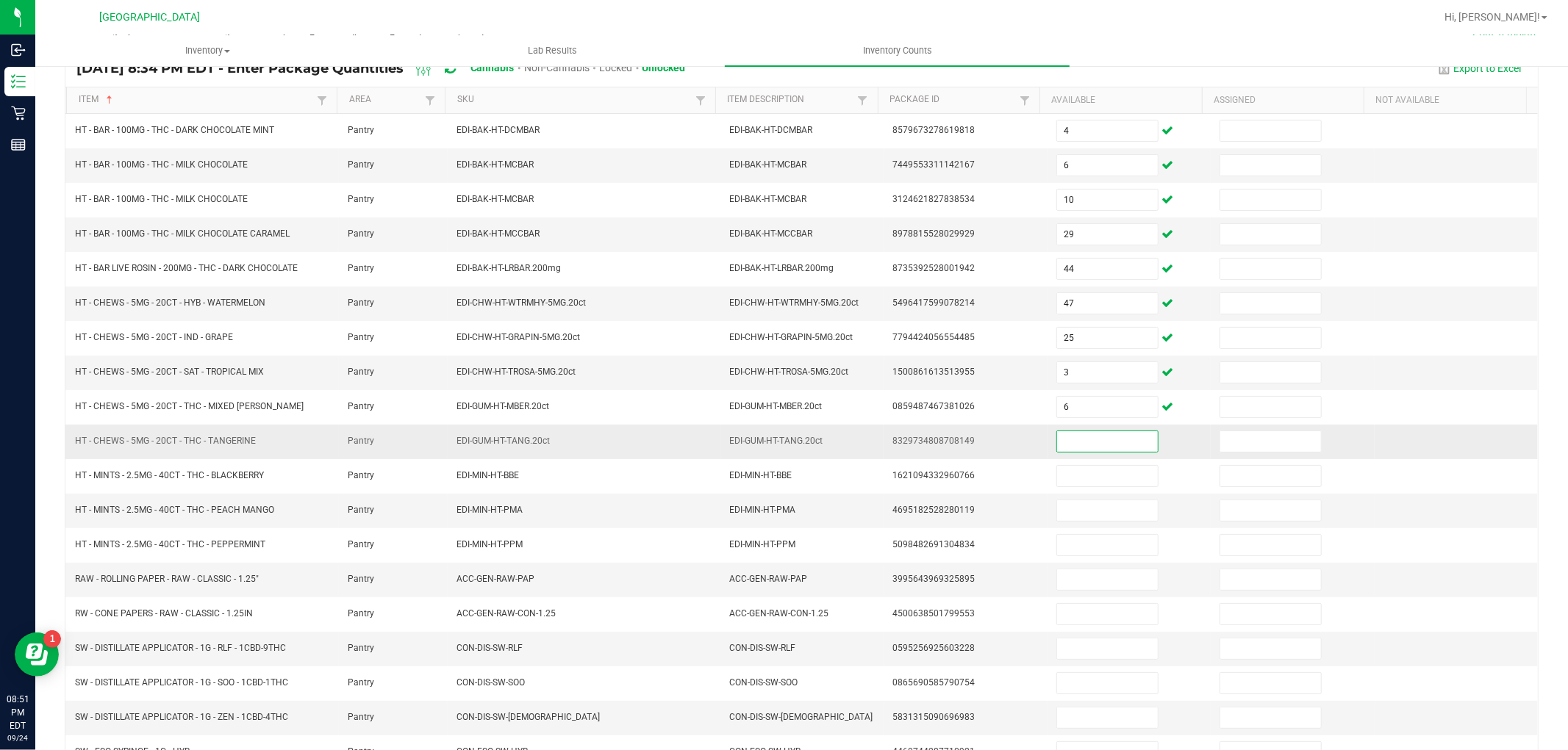
click at [1083, 437] on input at bounding box center [1108, 442] width 101 height 21
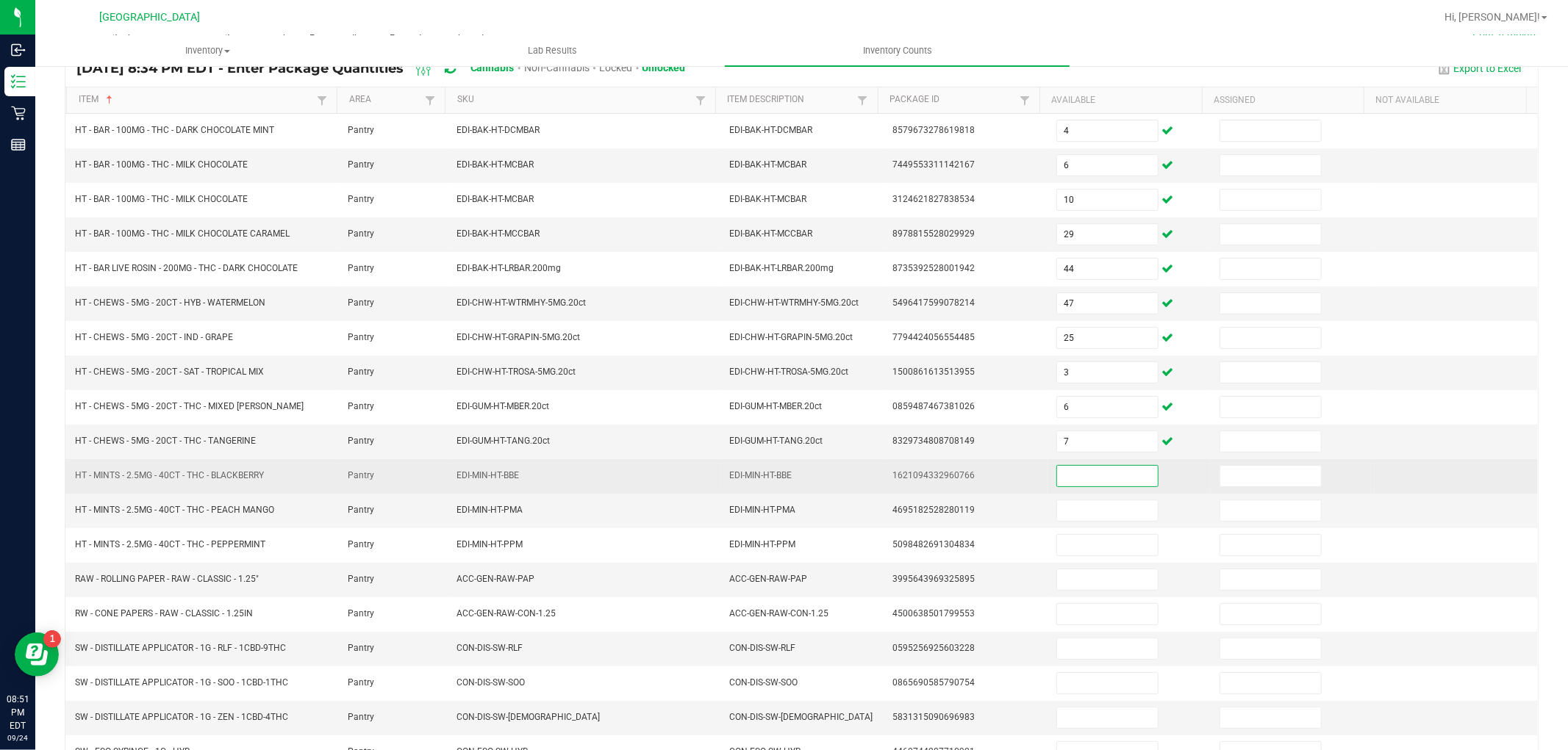
click at [1086, 479] on input at bounding box center [1108, 476] width 101 height 21
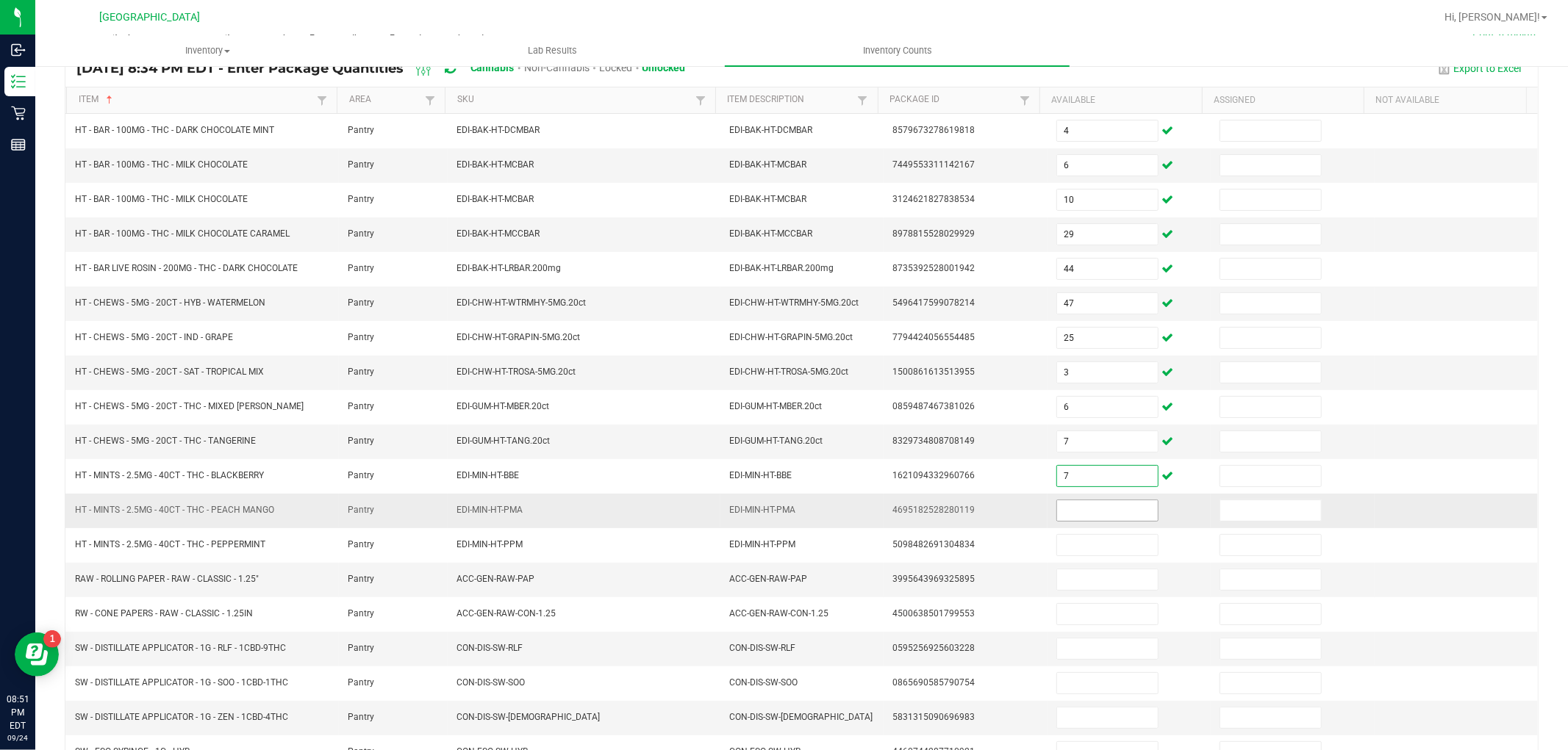
click at [1089, 506] on input at bounding box center [1108, 511] width 101 height 21
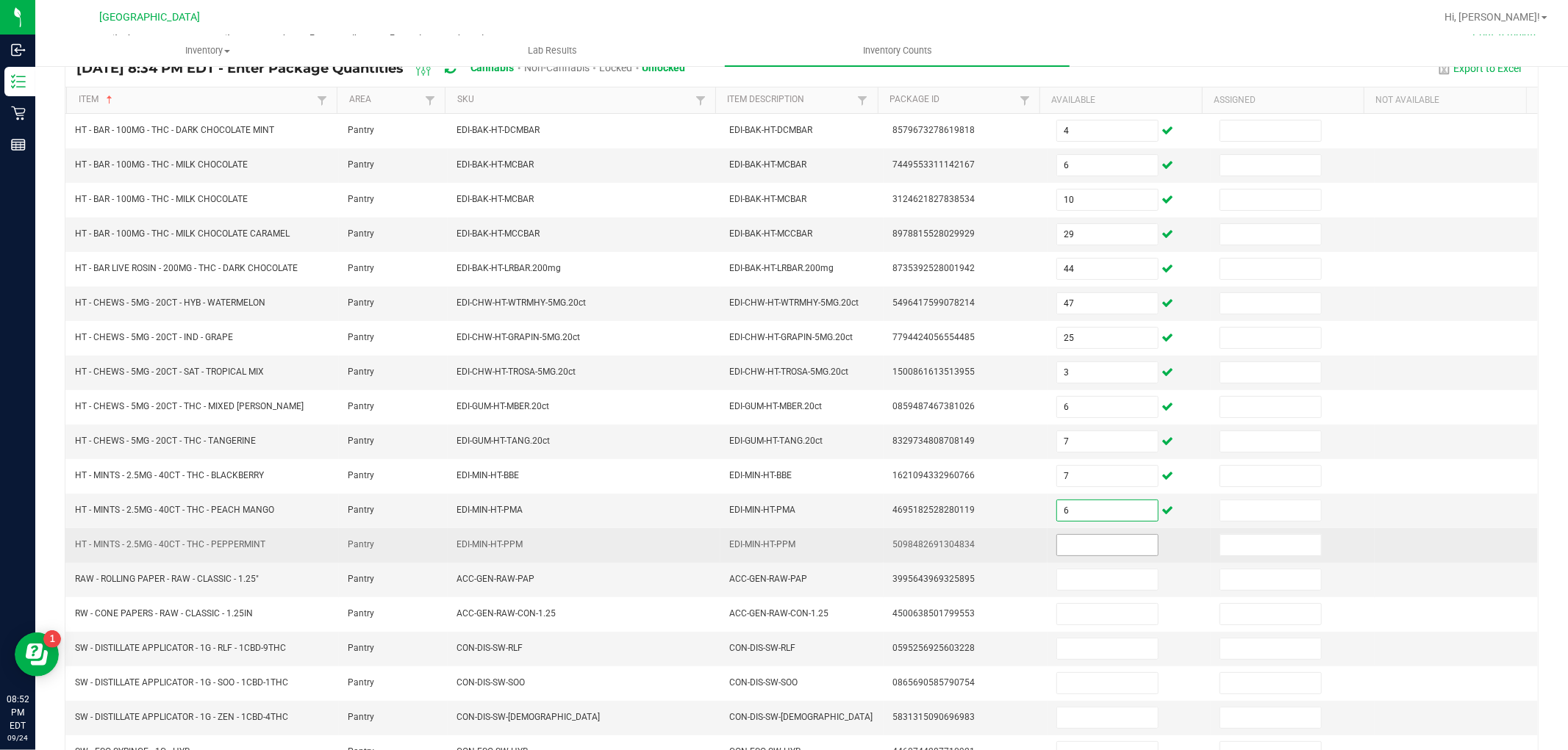
click at [1063, 546] on input at bounding box center [1108, 545] width 101 height 21
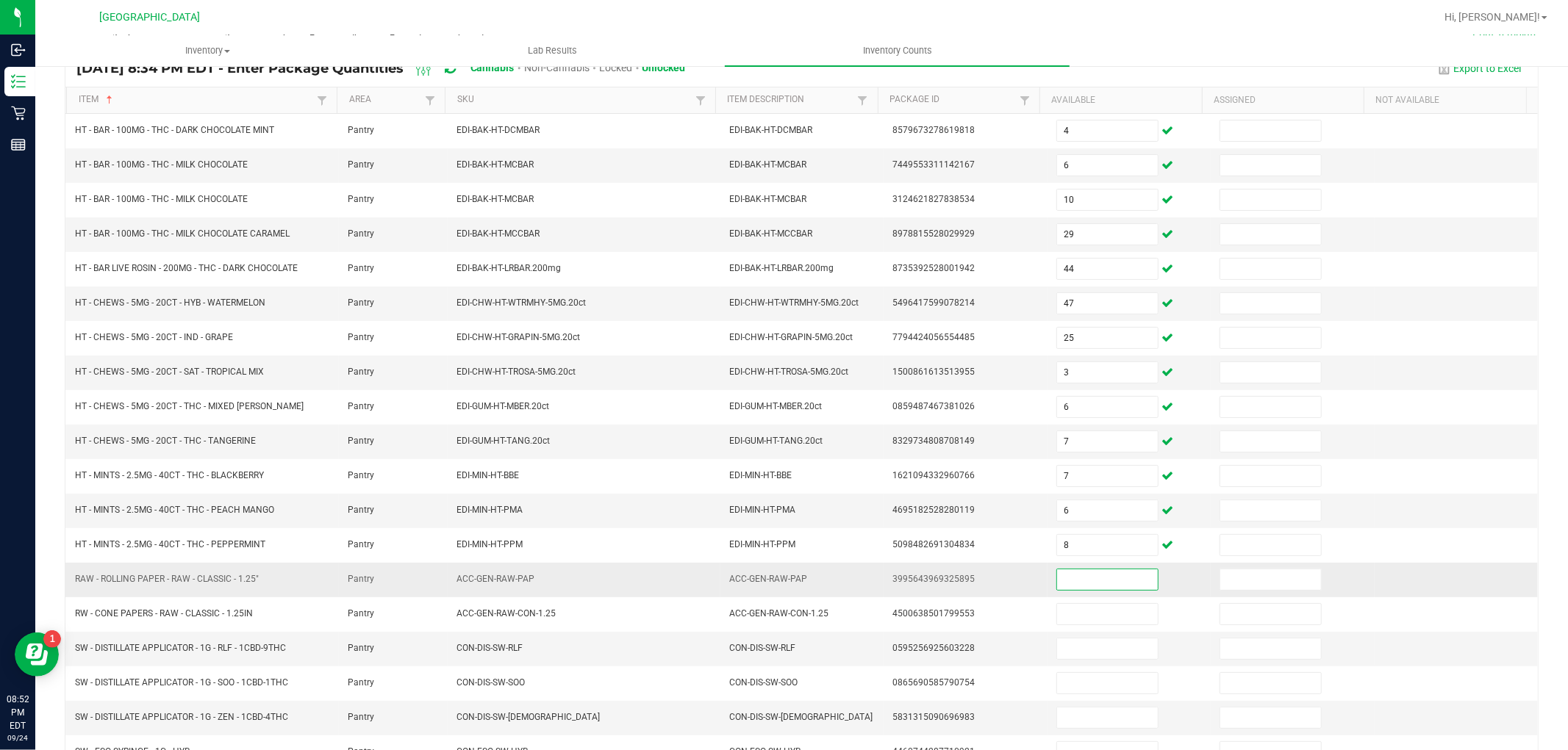
click at [1065, 587] on input at bounding box center [1108, 580] width 101 height 21
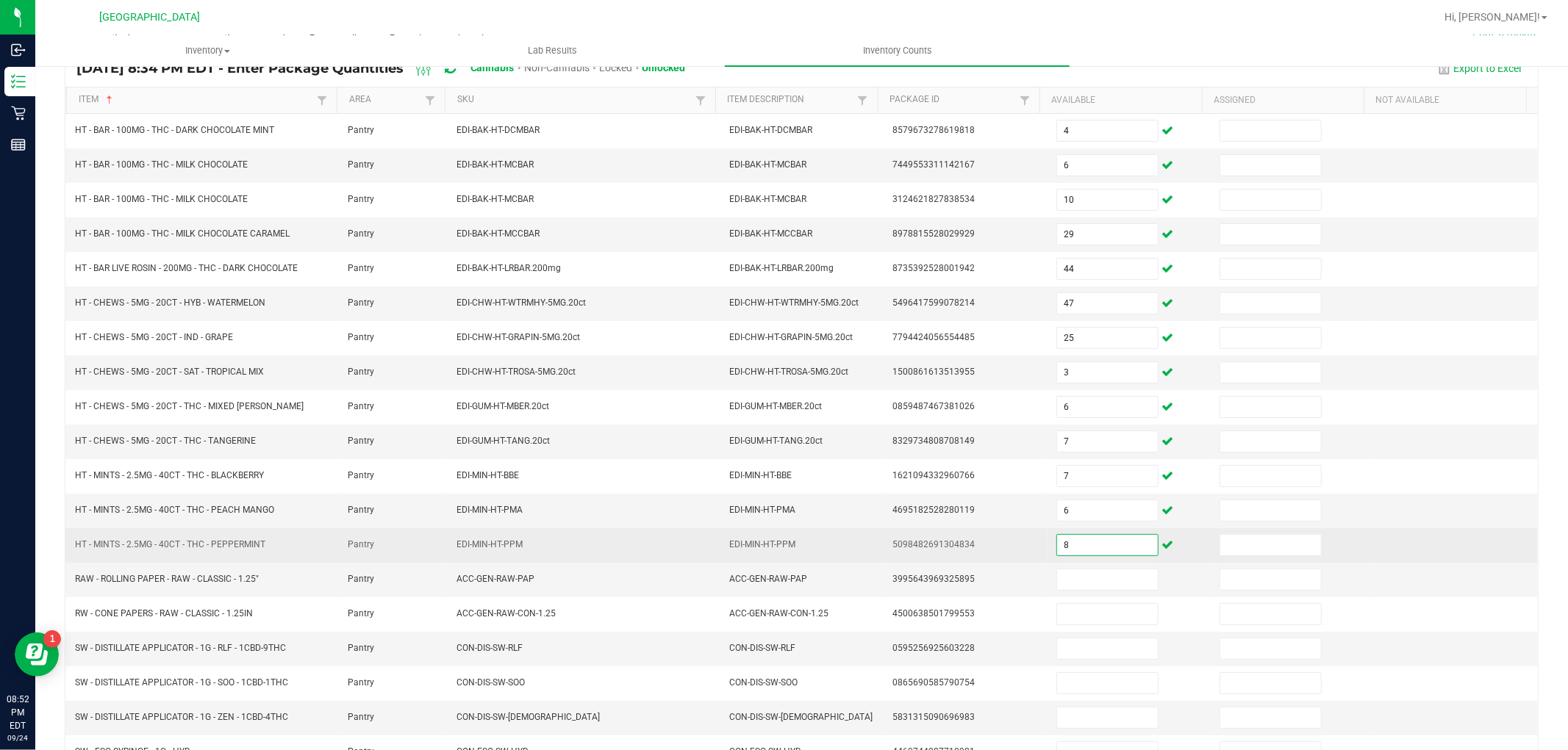
click at [1093, 542] on input "8" at bounding box center [1108, 545] width 101 height 21
click at [1101, 545] on input "8" at bounding box center [1108, 545] width 101 height 21
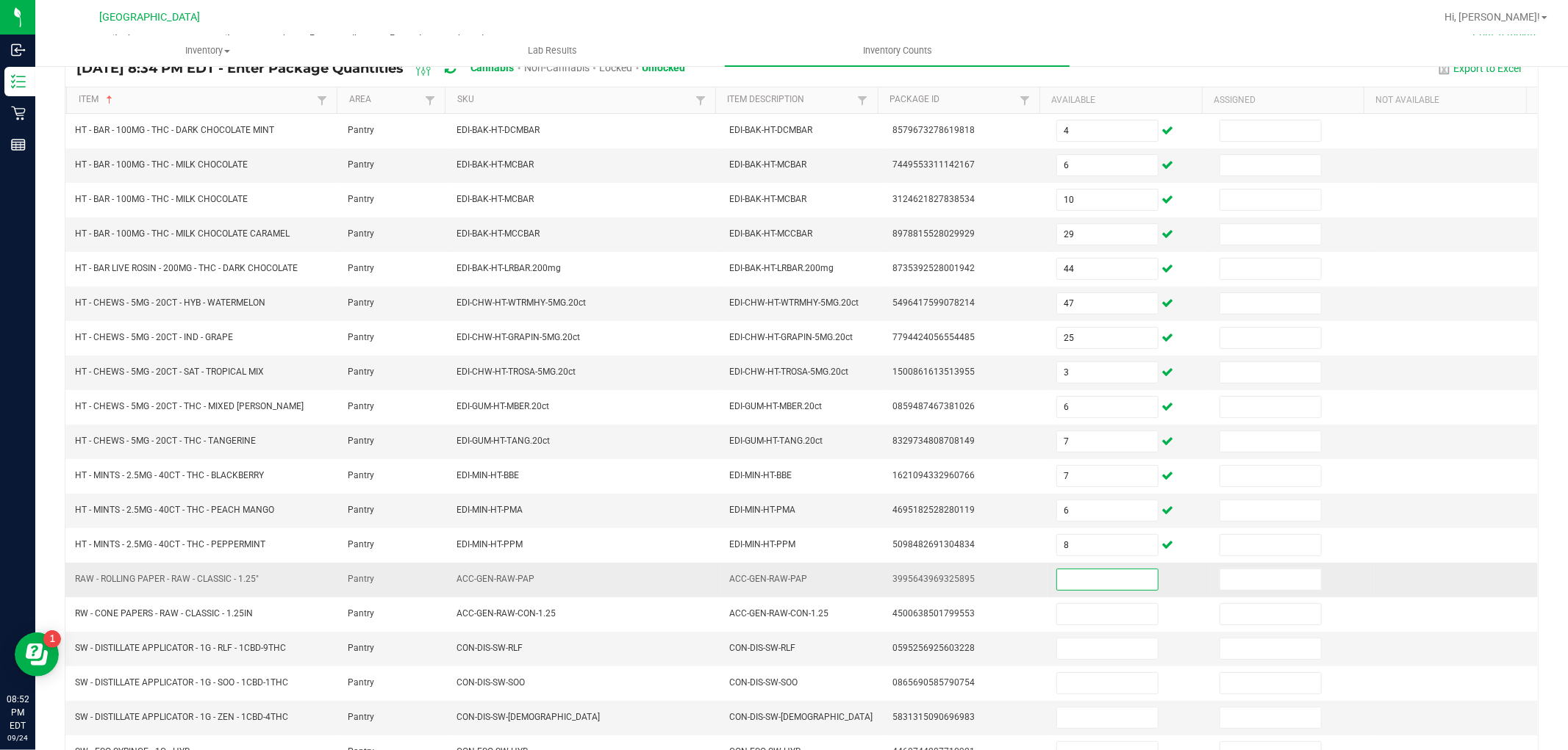
click at [1087, 575] on input at bounding box center [1108, 580] width 101 height 21
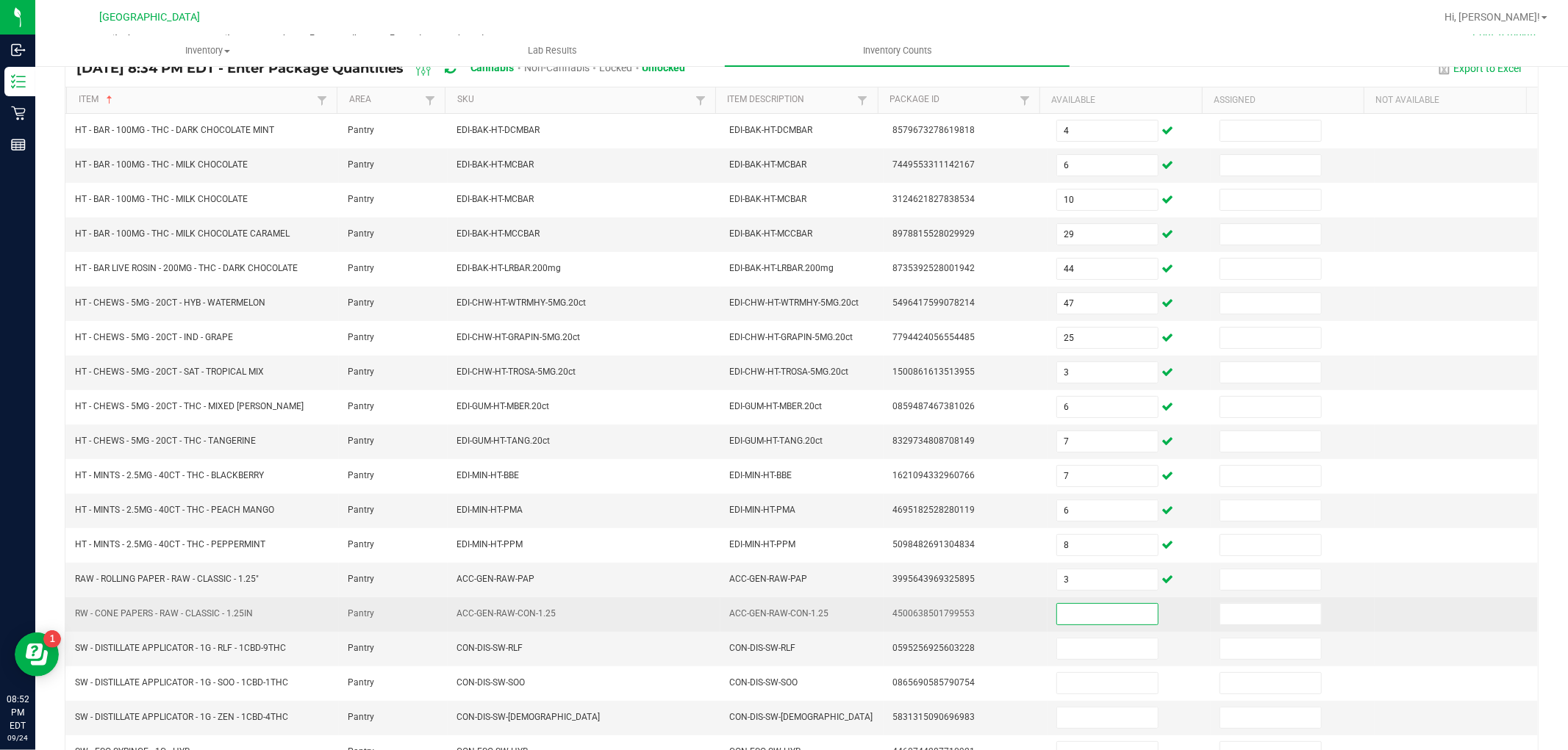
click at [1090, 621] on input at bounding box center [1108, 614] width 101 height 21
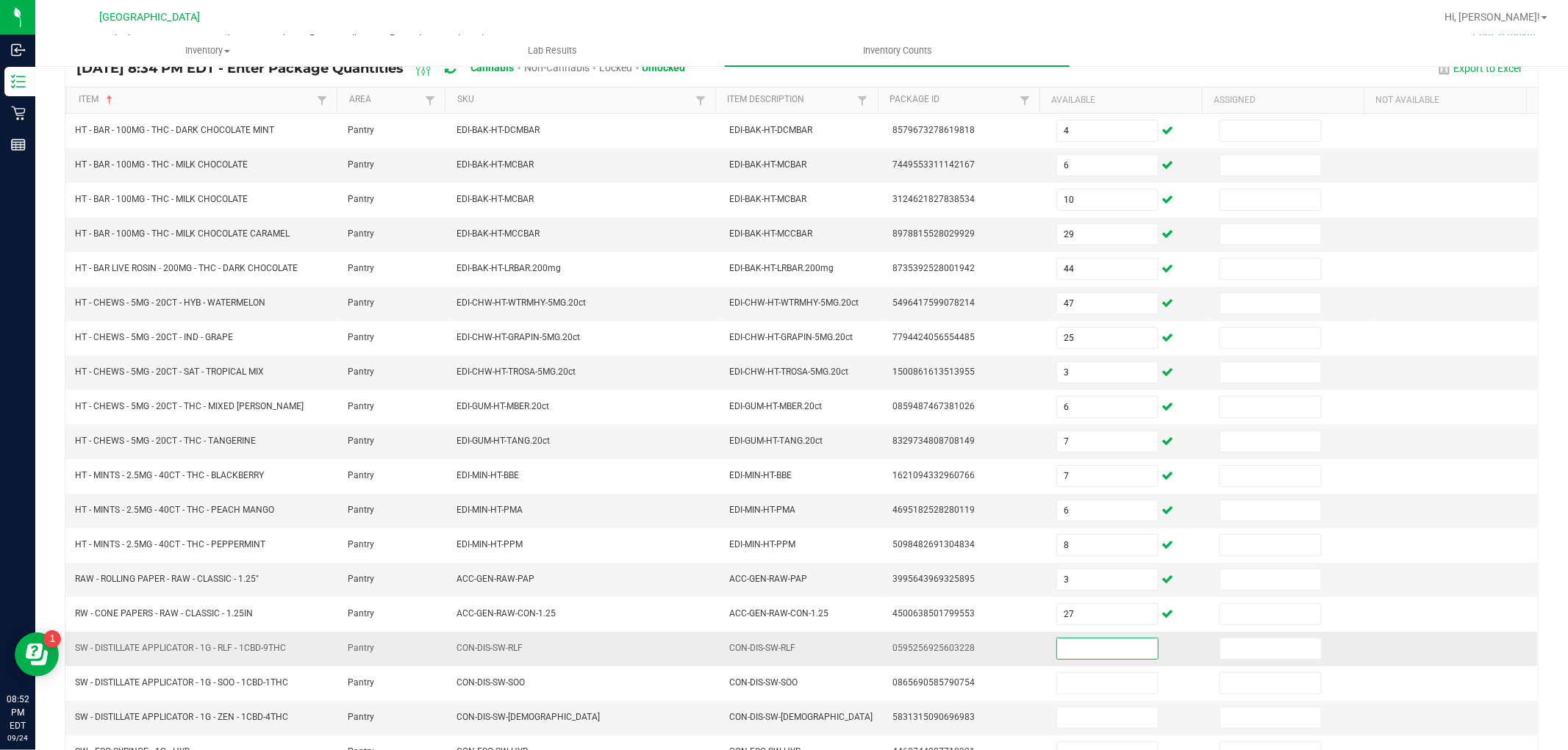
click at [1085, 642] on input at bounding box center [1108, 649] width 101 height 21
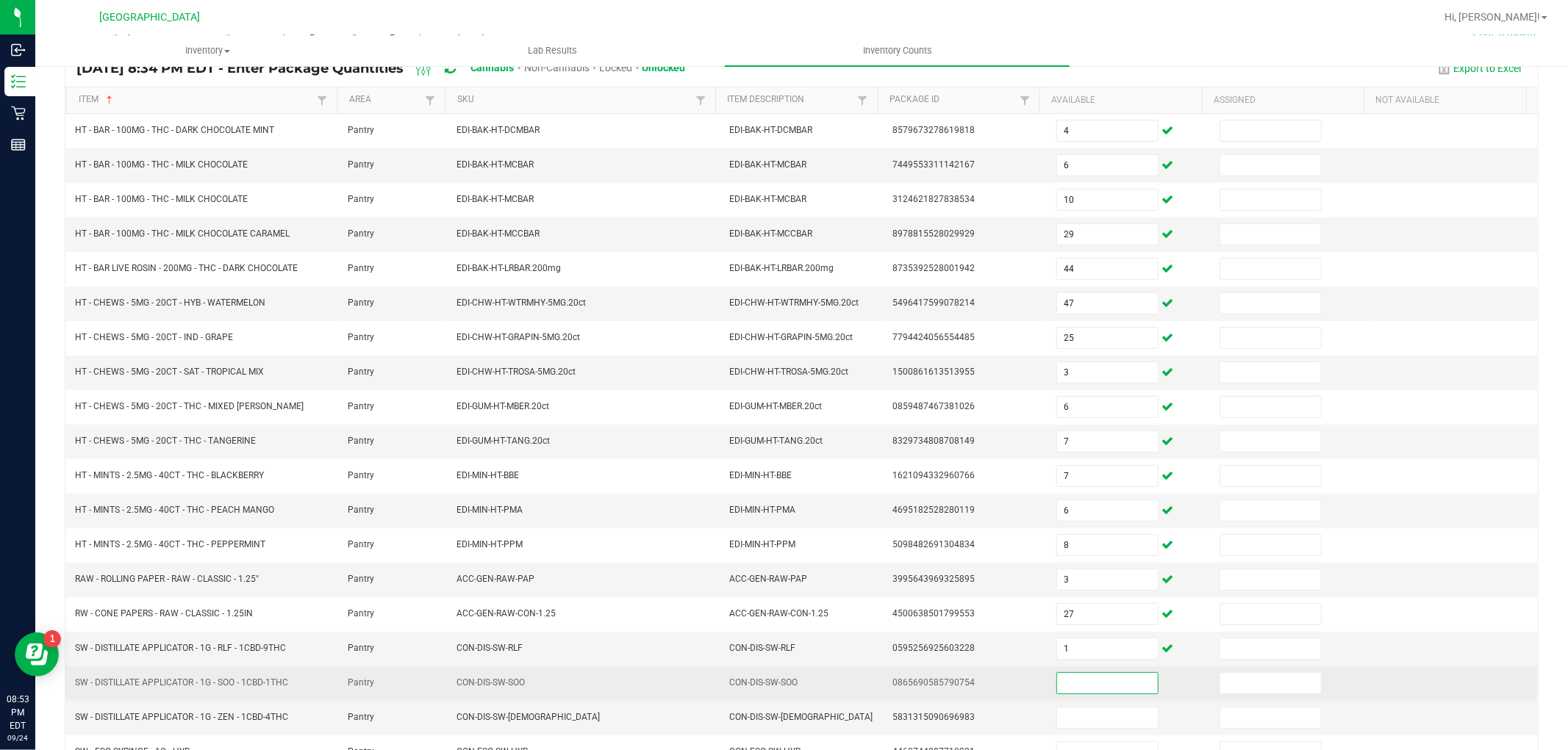
click at [1097, 692] on input at bounding box center [1108, 683] width 101 height 21
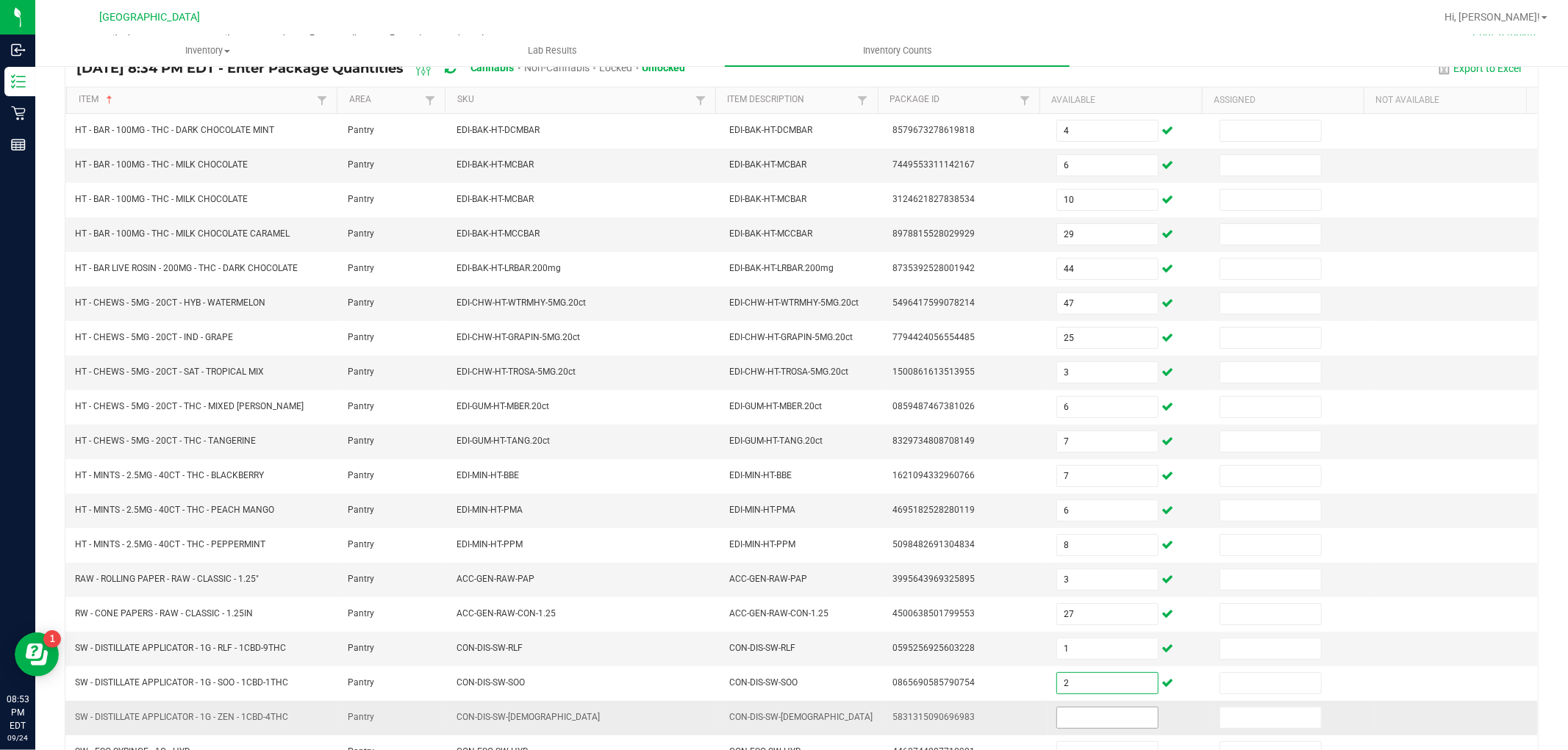
click at [1093, 721] on input at bounding box center [1108, 717] width 101 height 21
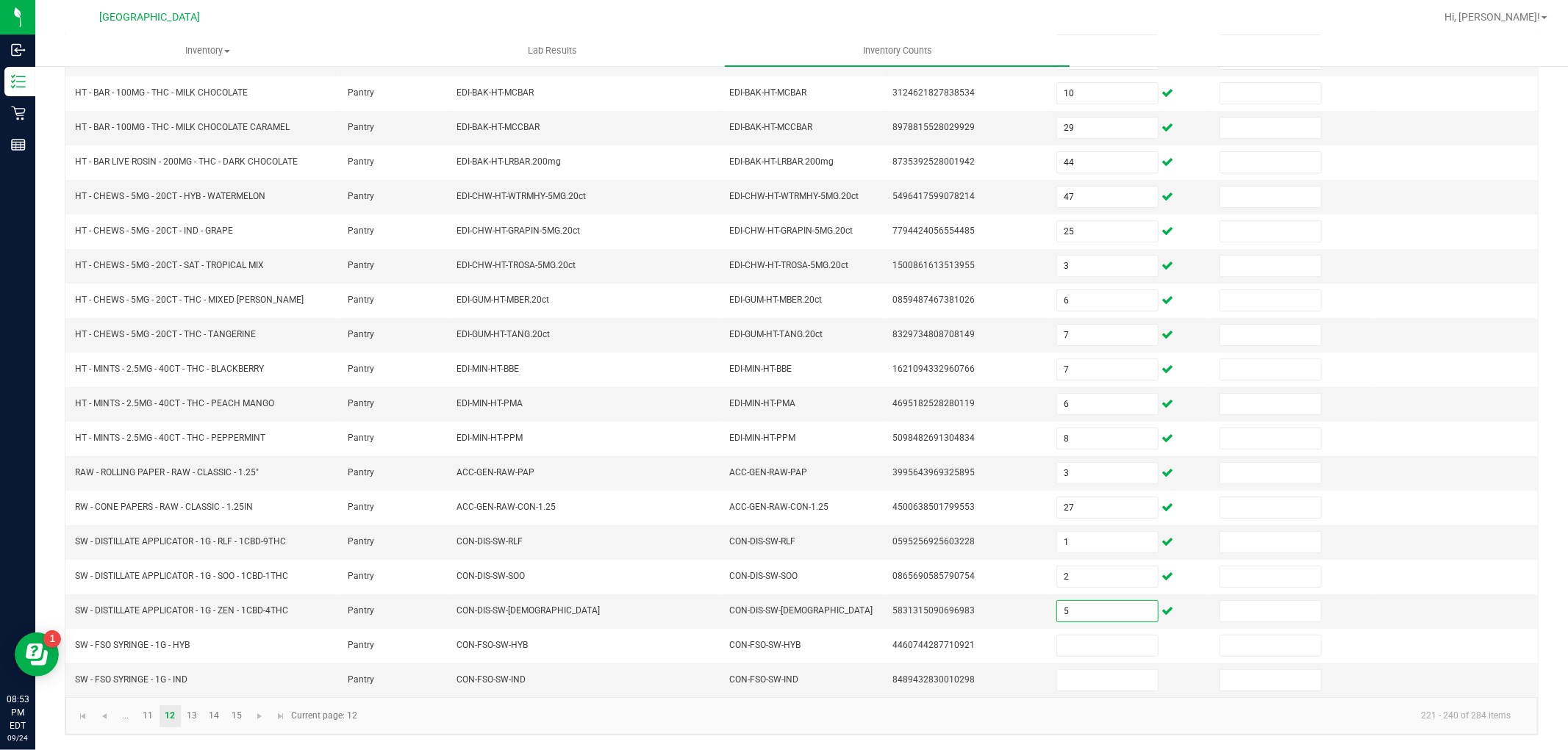
scroll to position [234, 0]
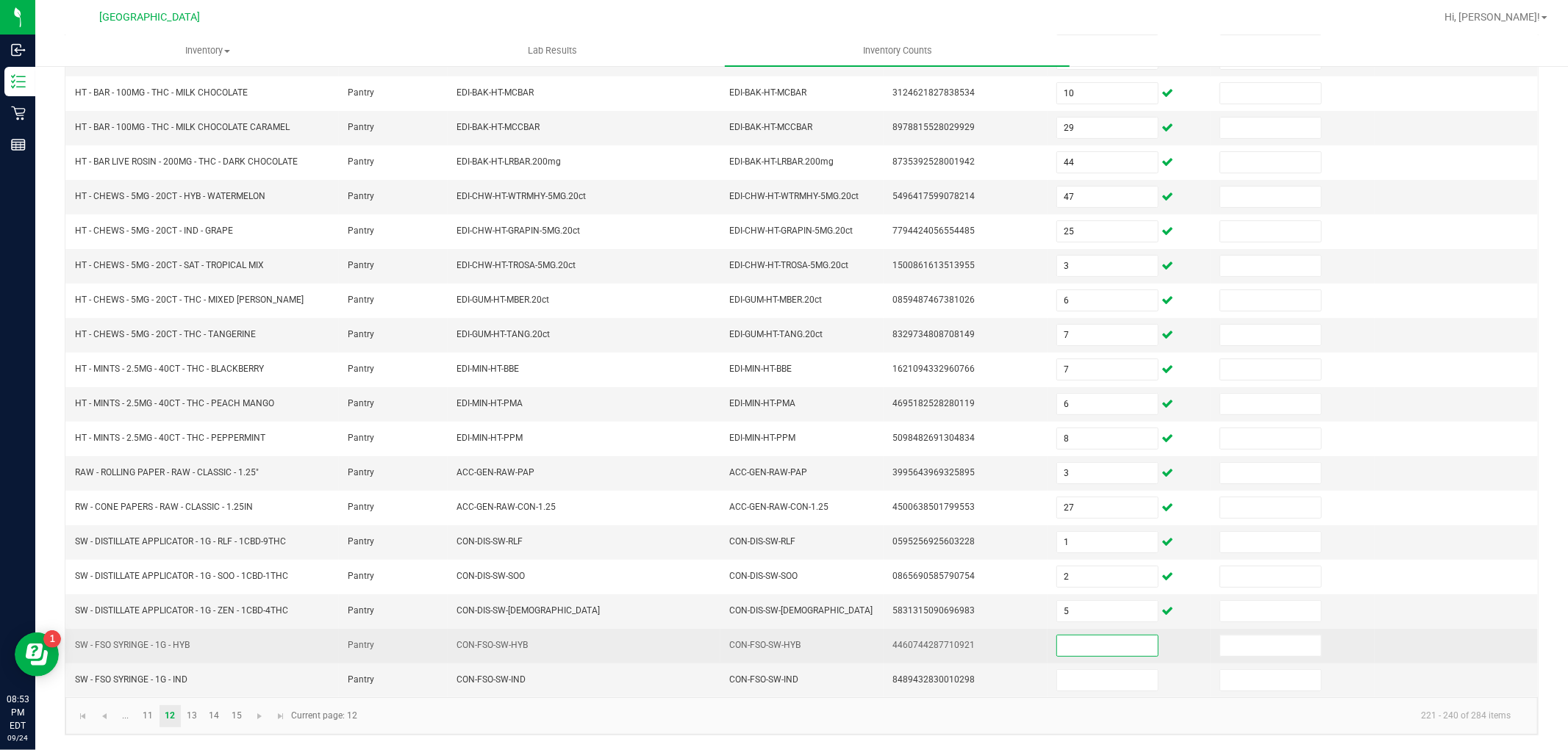
click at [1127, 648] on input at bounding box center [1108, 646] width 101 height 21
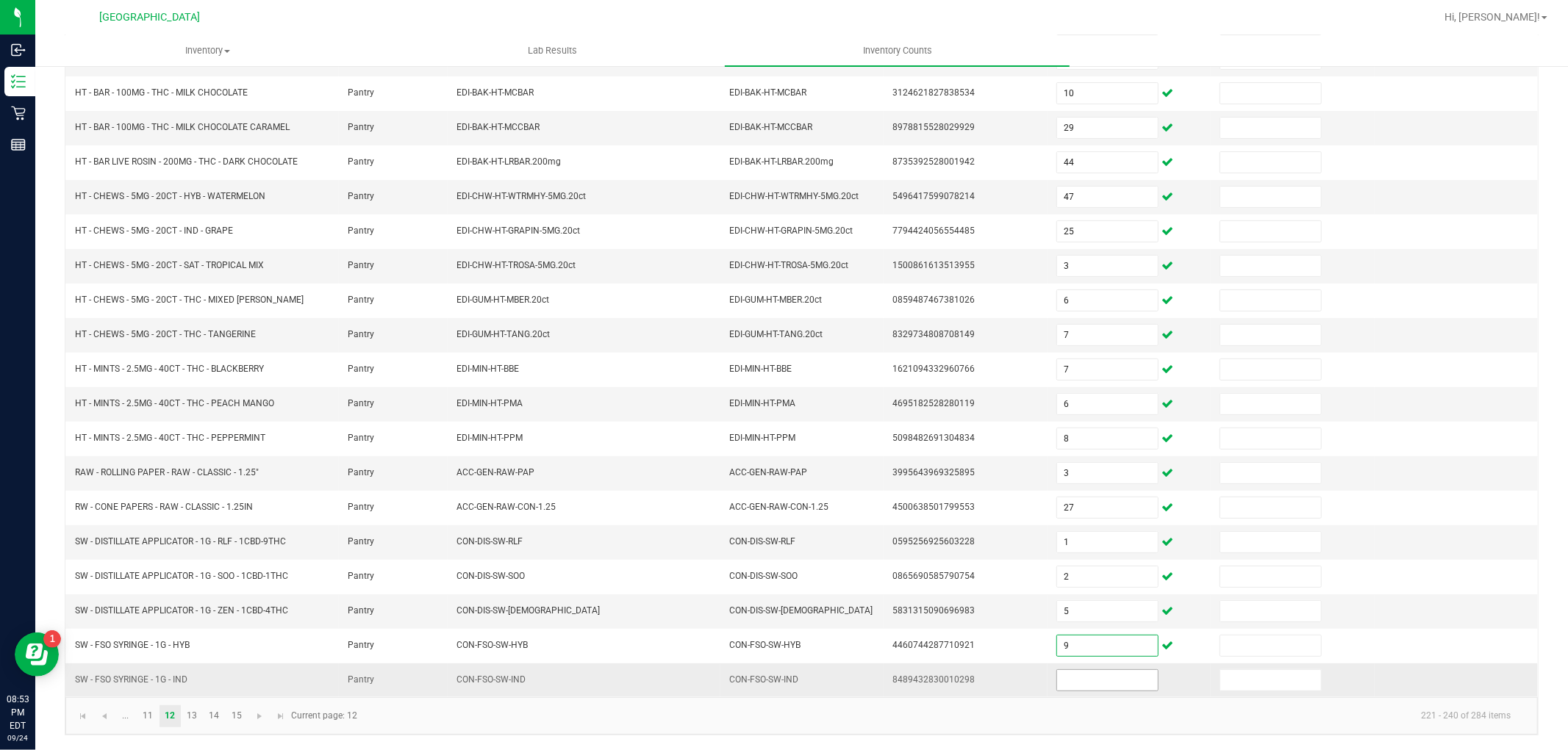
click at [1104, 681] on input at bounding box center [1108, 680] width 101 height 21
click at [197, 710] on link "13" at bounding box center [192, 717] width 22 height 22
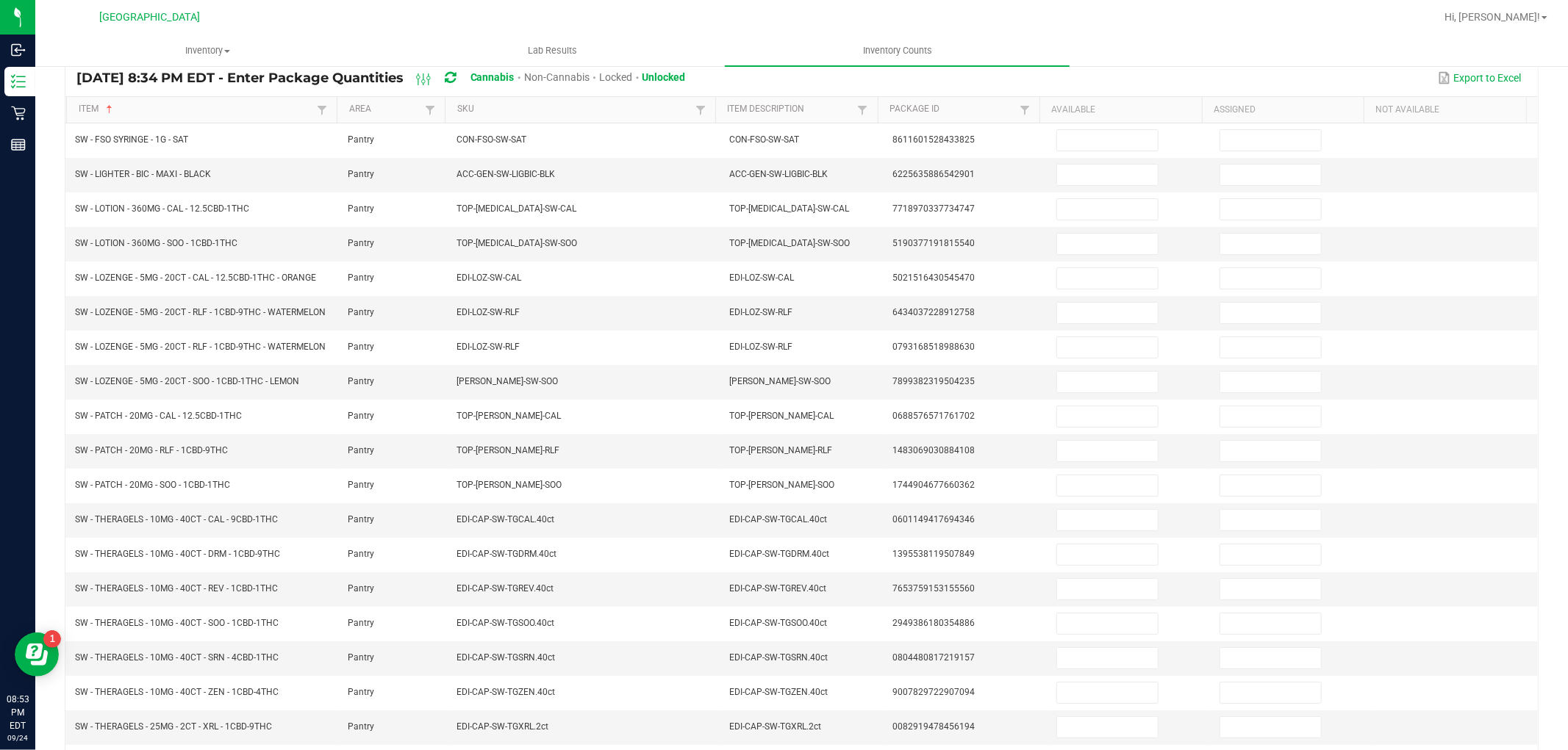
scroll to position [126, 0]
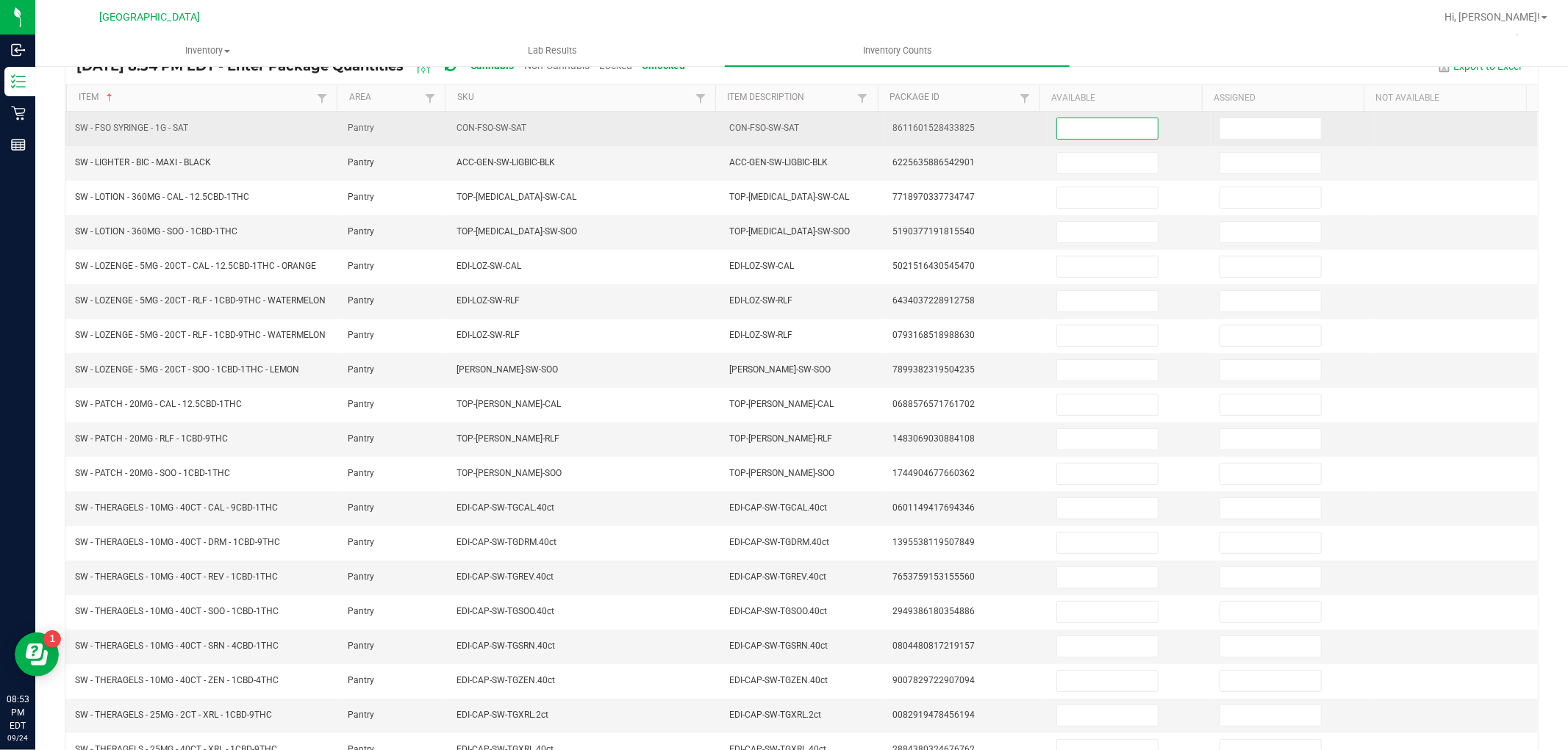
click at [1115, 127] on input at bounding box center [1108, 129] width 101 height 21
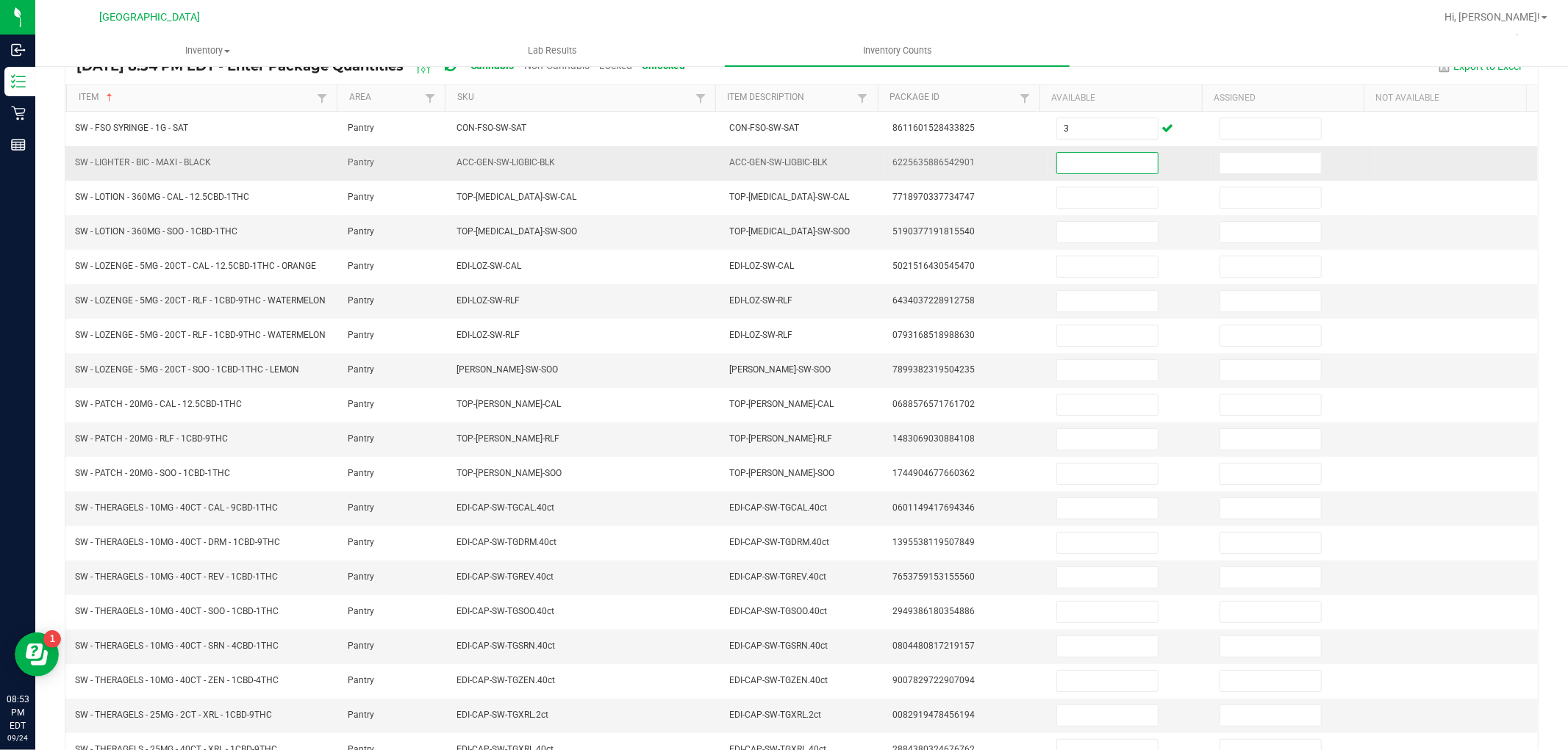
click at [1125, 157] on input at bounding box center [1108, 163] width 101 height 21
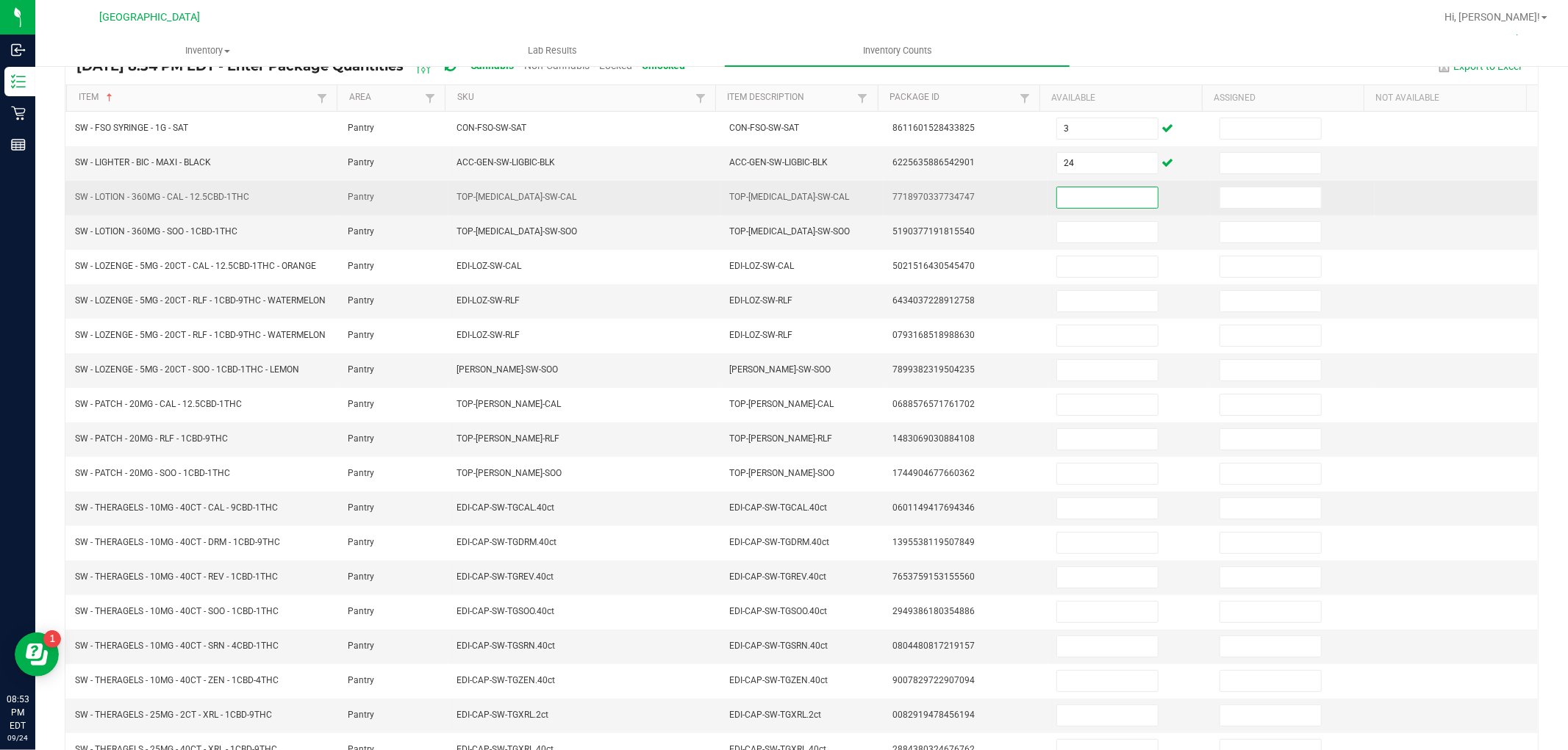
click at [1111, 207] on input at bounding box center [1108, 198] width 101 height 21
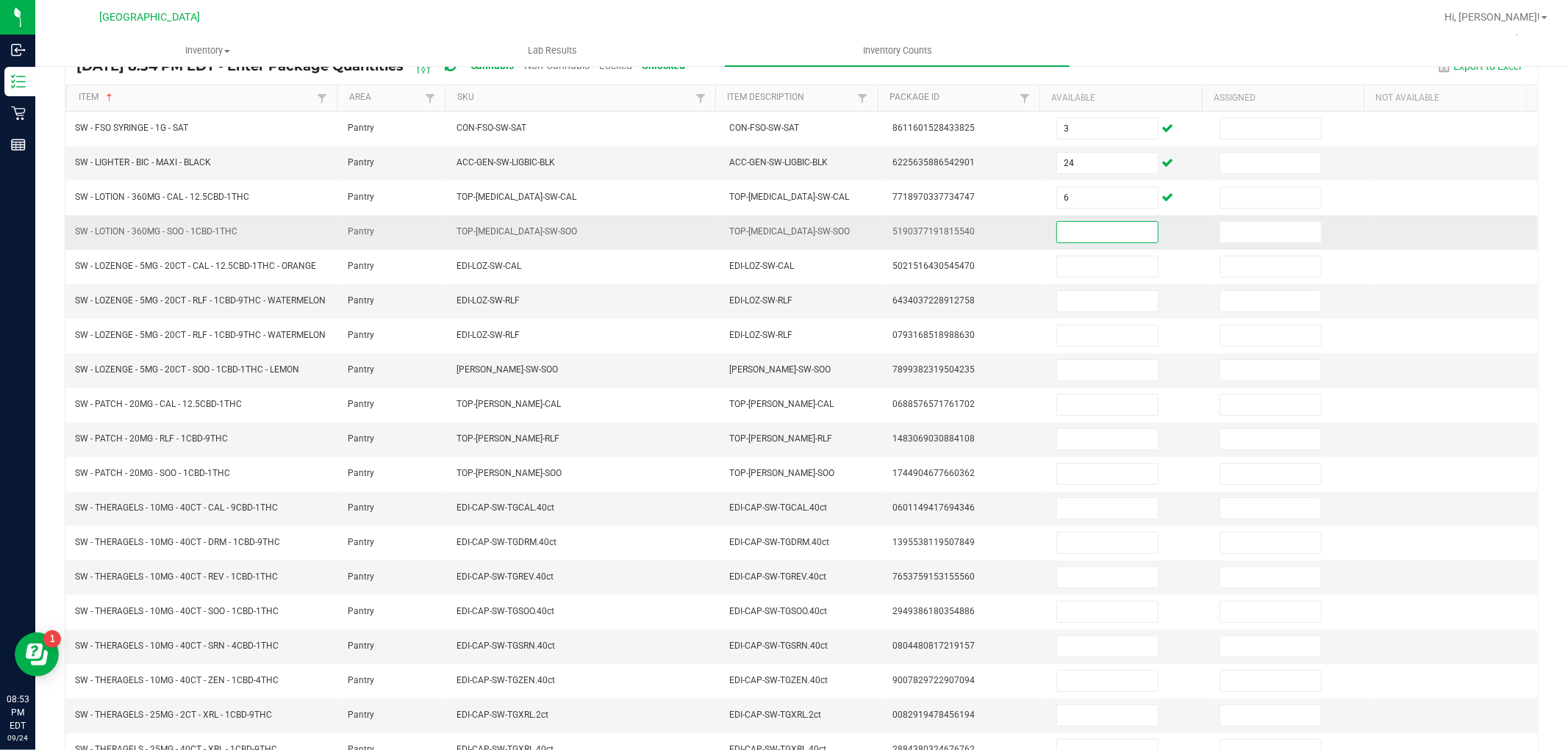
click at [1108, 228] on input at bounding box center [1108, 232] width 101 height 21
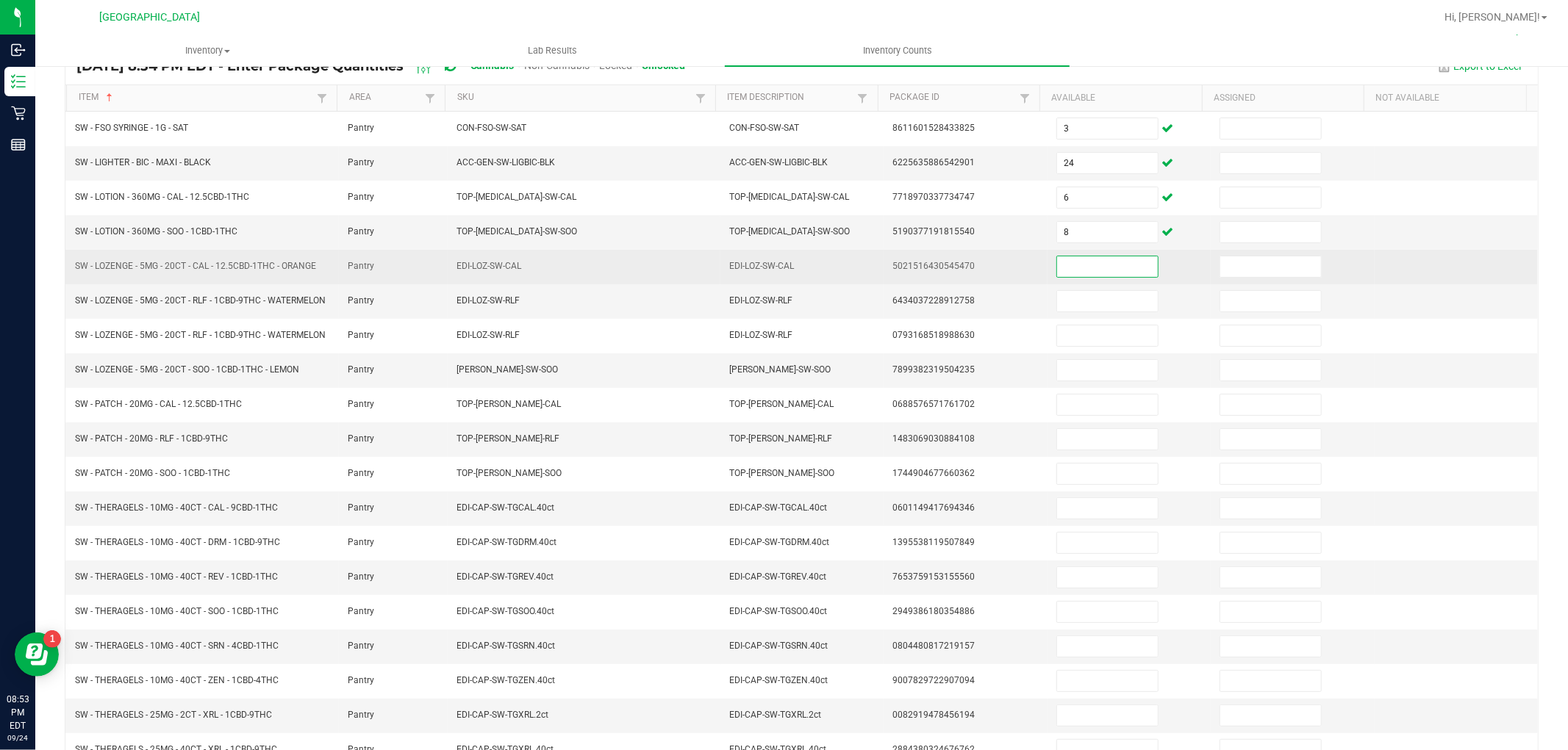
click at [1092, 267] on input at bounding box center [1108, 267] width 101 height 21
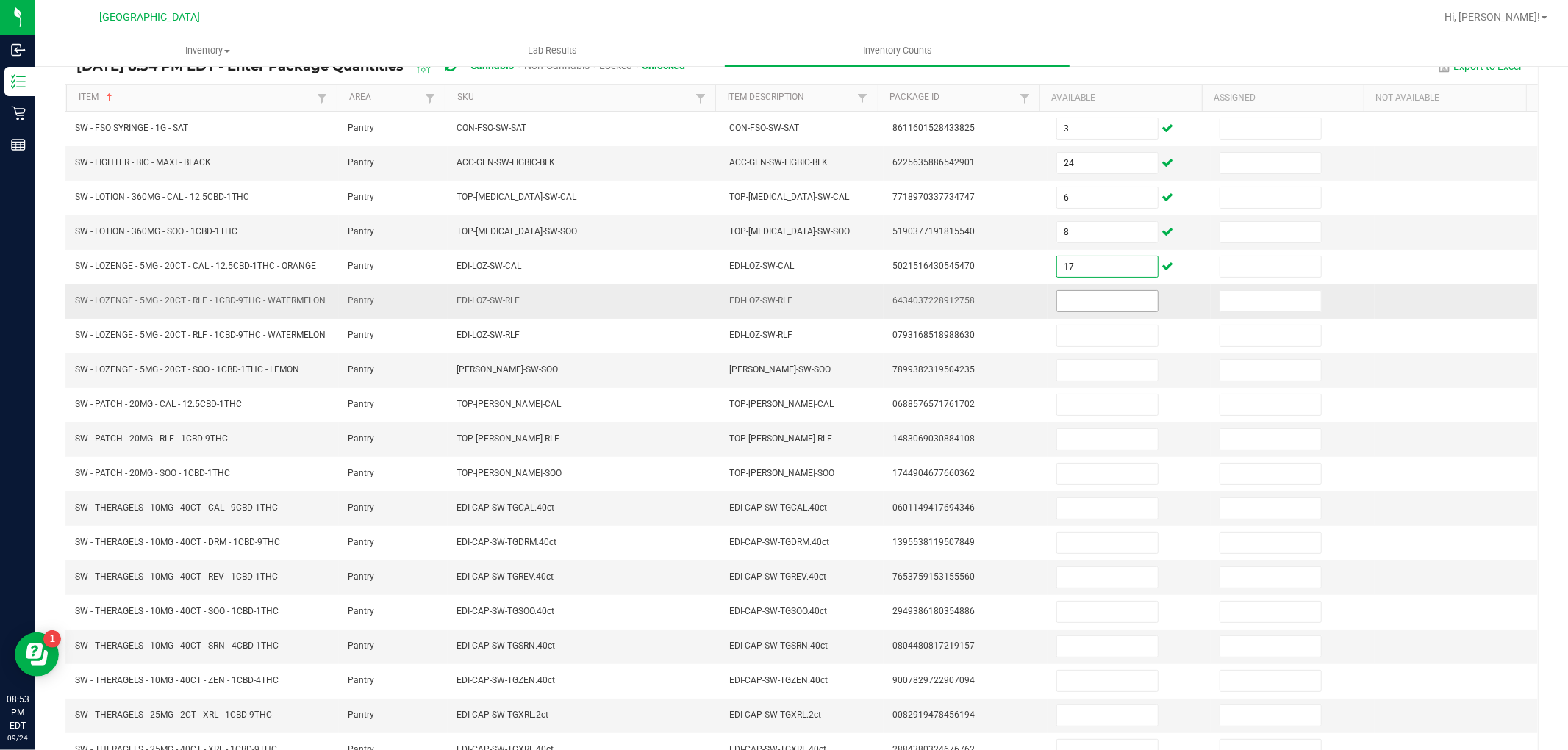
click at [1067, 311] on input at bounding box center [1108, 301] width 101 height 21
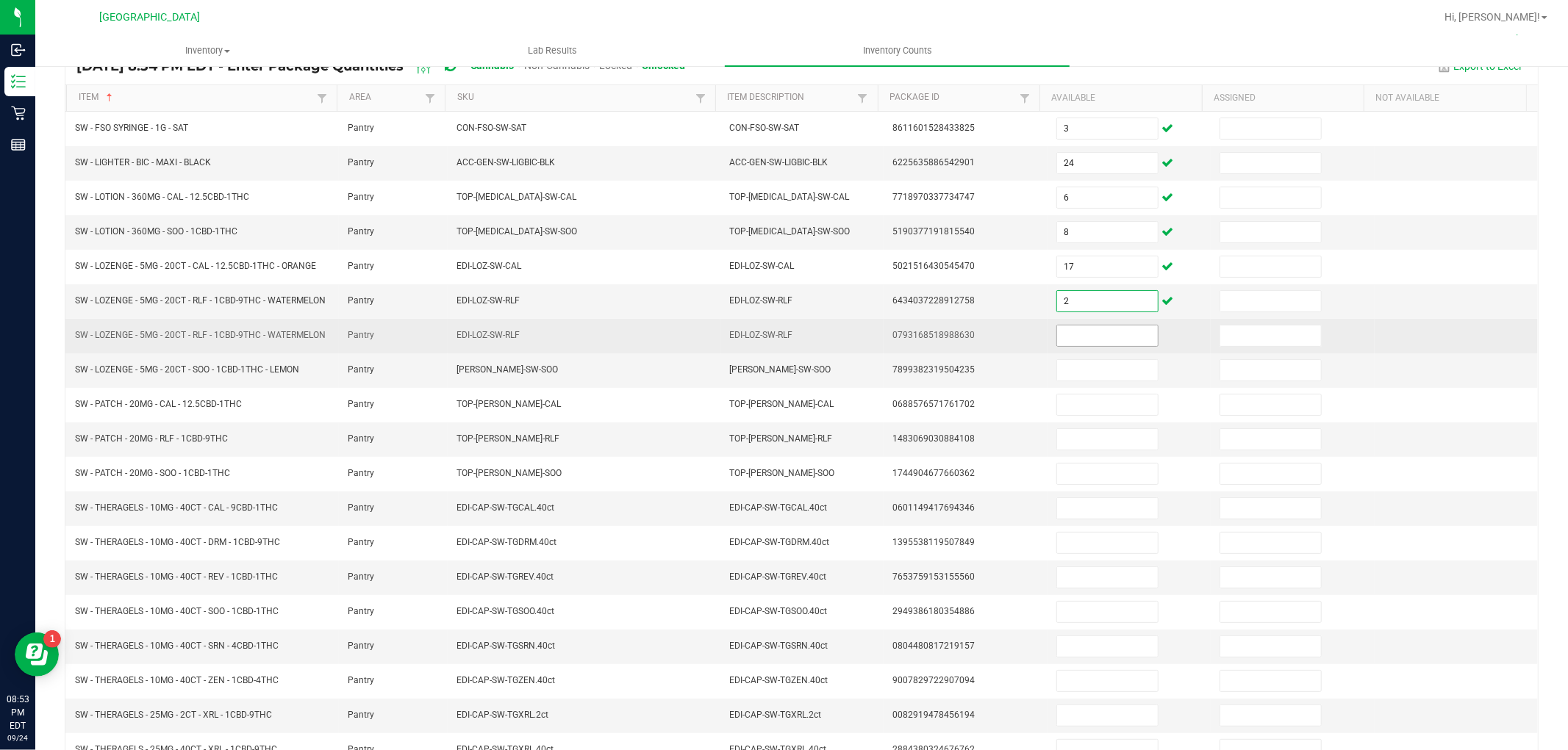
click at [1070, 346] on input at bounding box center [1108, 335] width 101 height 21
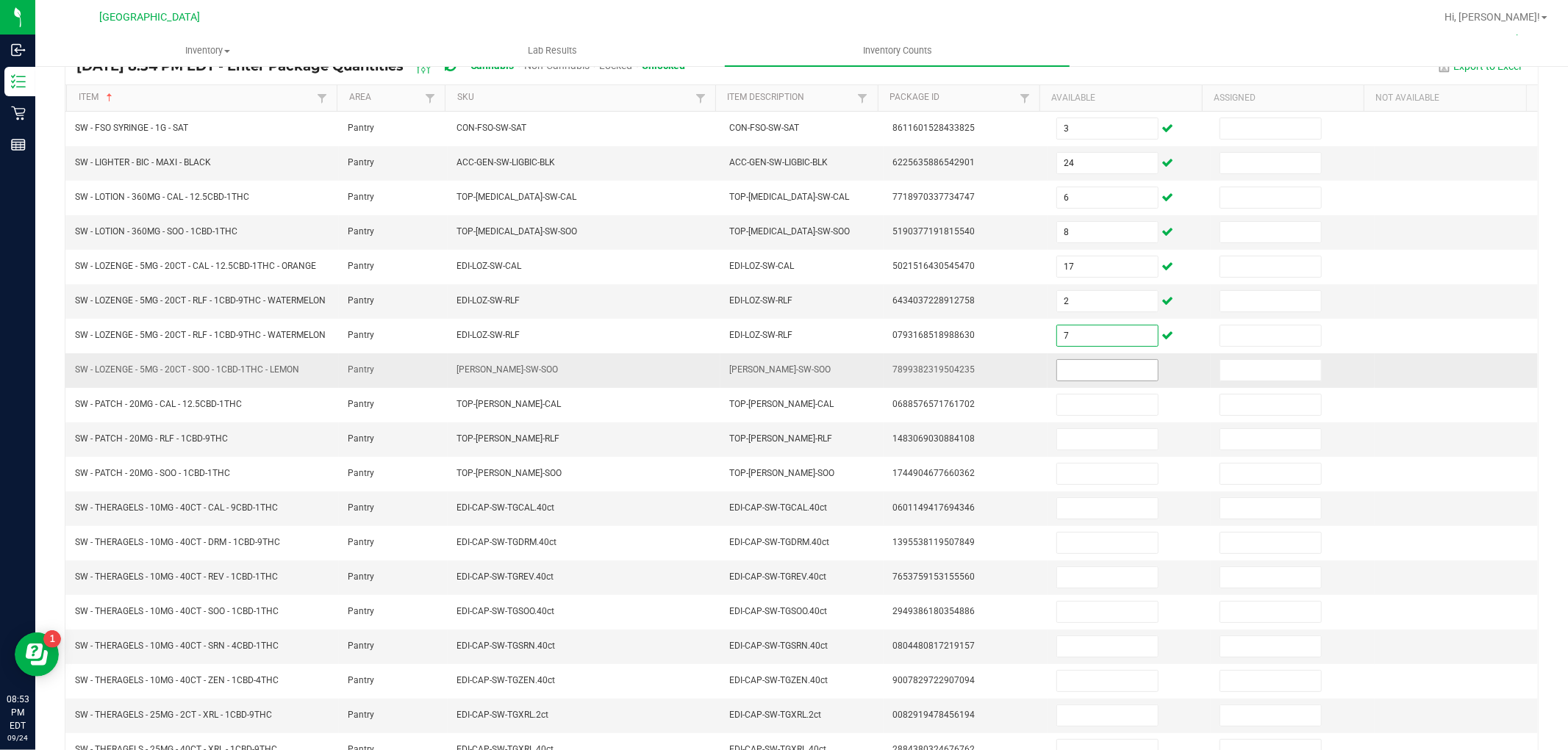
click at [1070, 380] on input at bounding box center [1108, 370] width 101 height 21
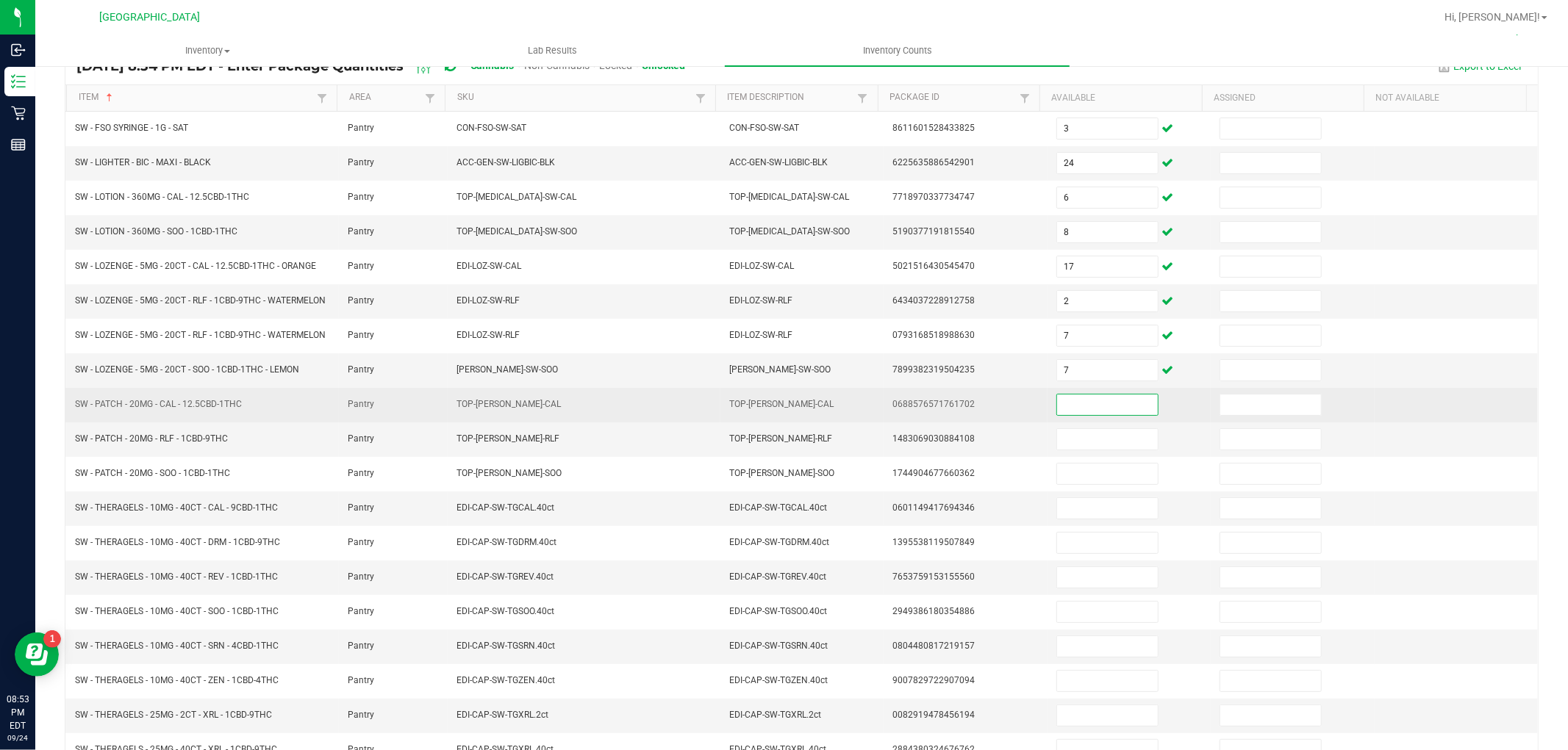
click at [1064, 415] on input at bounding box center [1108, 404] width 101 height 21
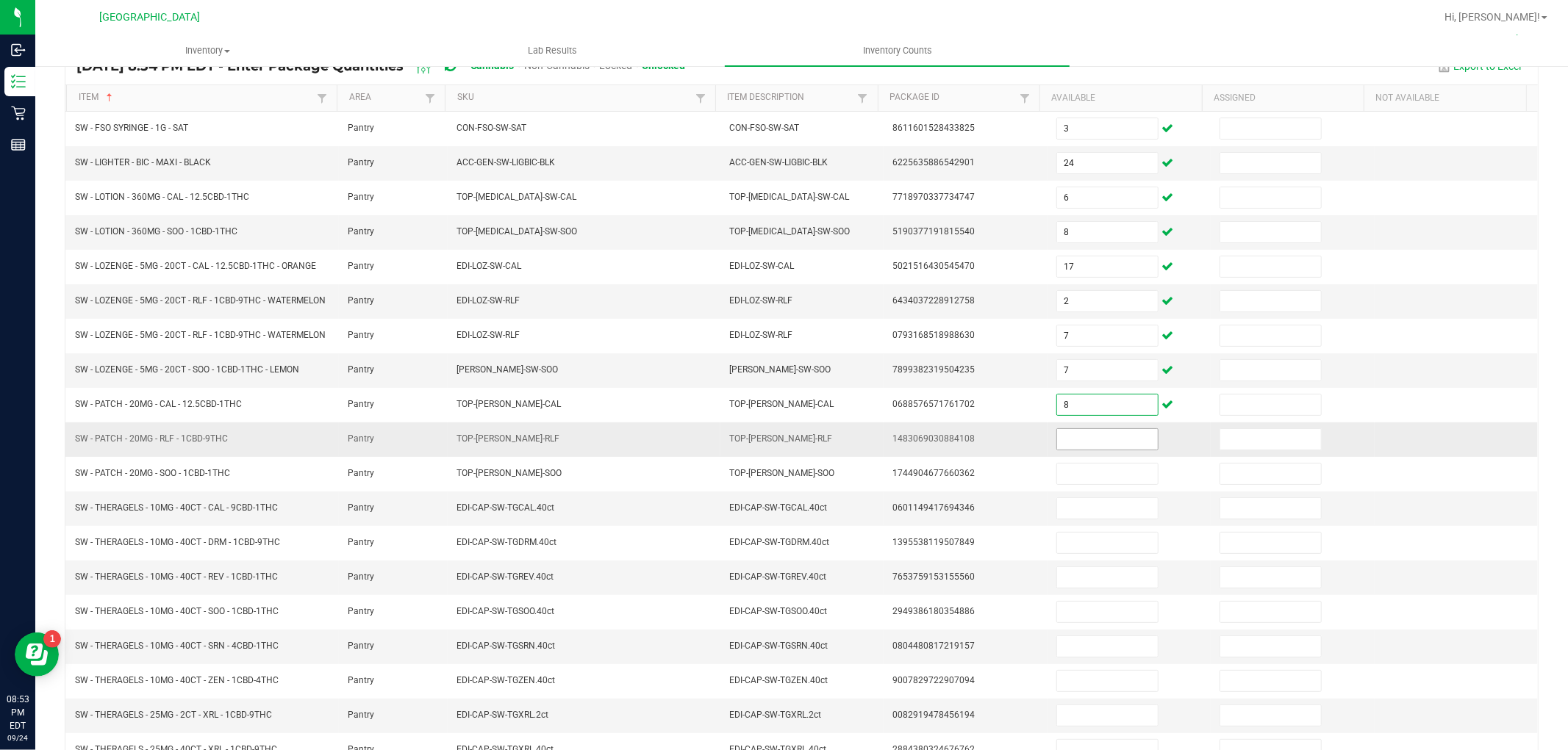
click at [1057, 450] on input at bounding box center [1108, 439] width 101 height 21
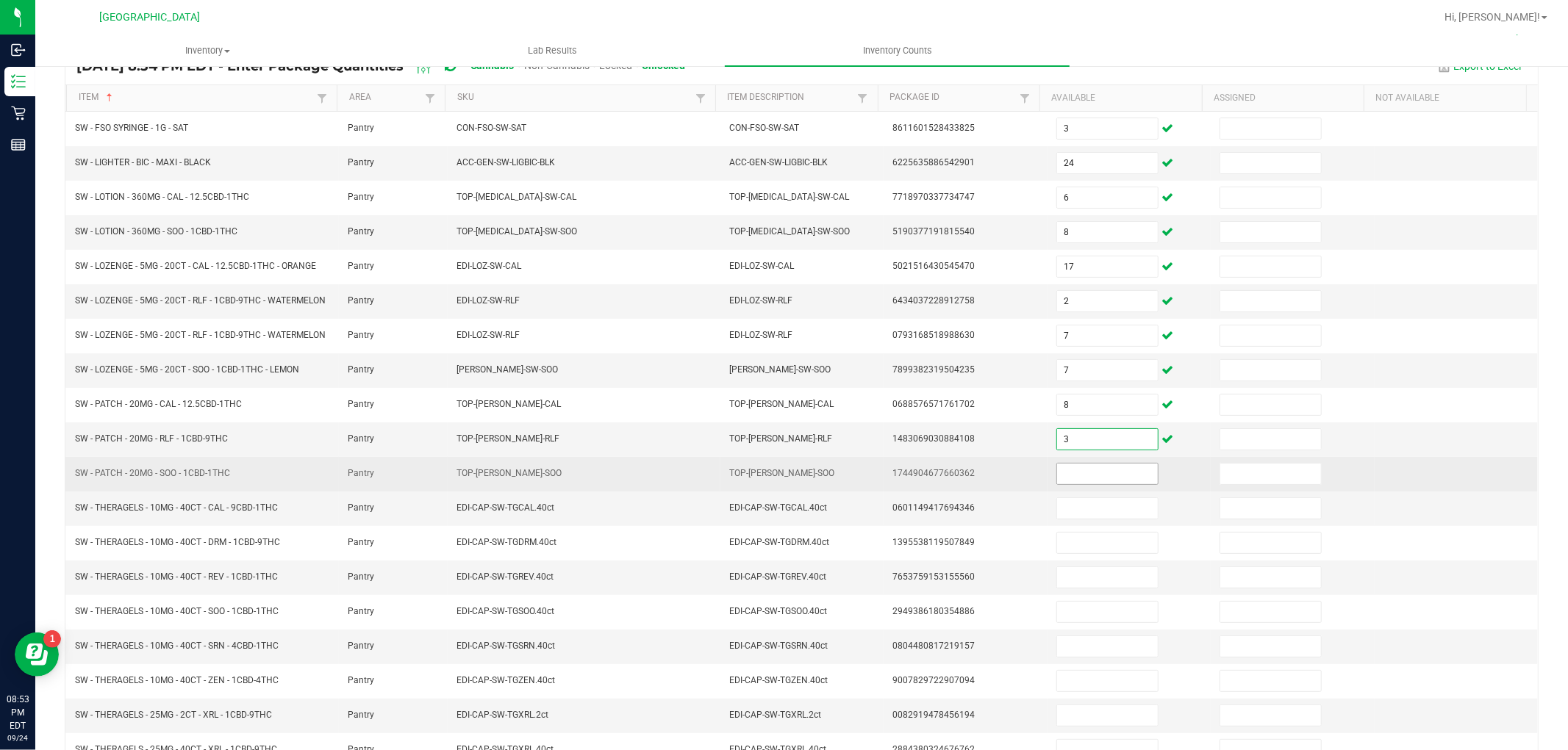
click at [1063, 481] on input at bounding box center [1108, 474] width 101 height 21
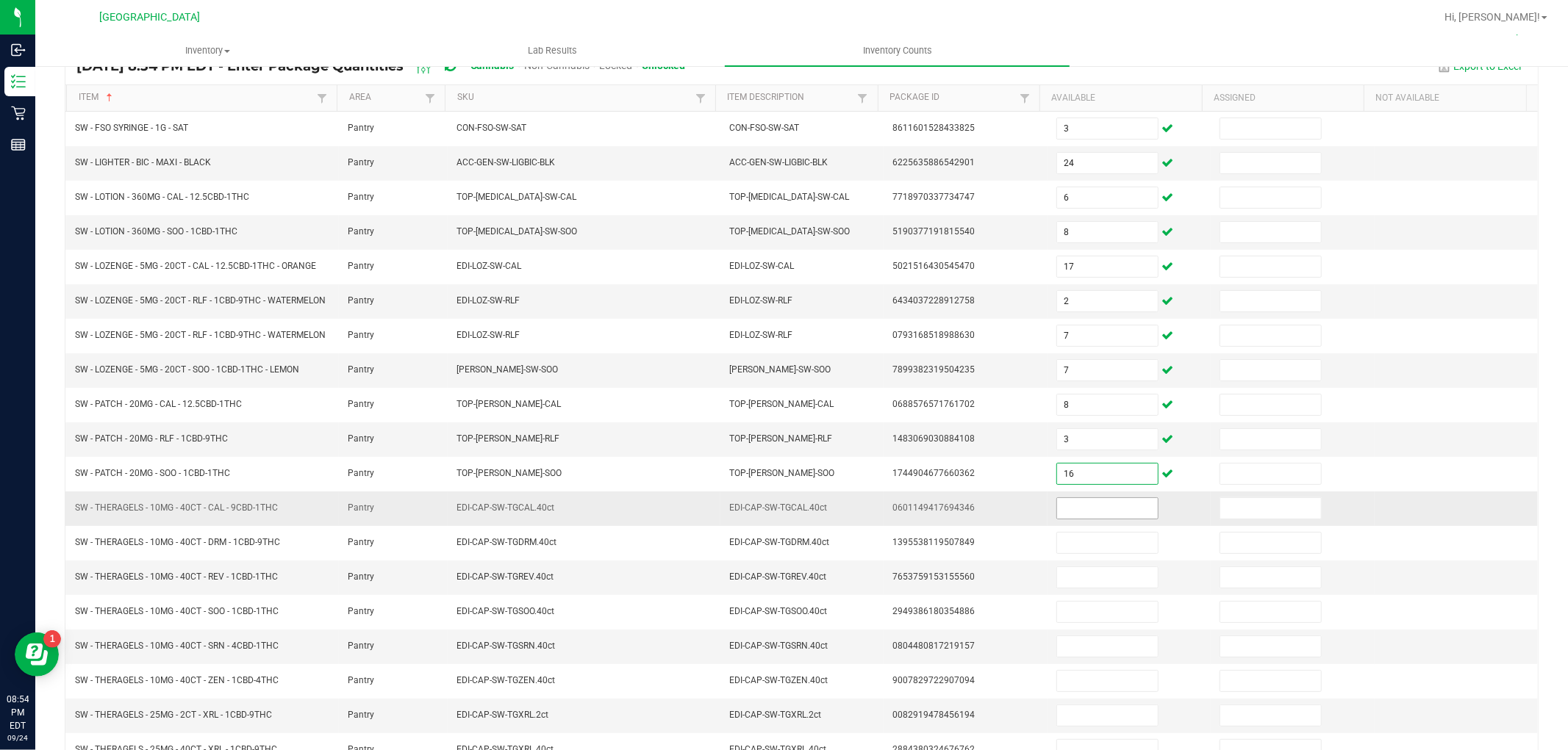
click at [1084, 519] on input at bounding box center [1108, 508] width 101 height 21
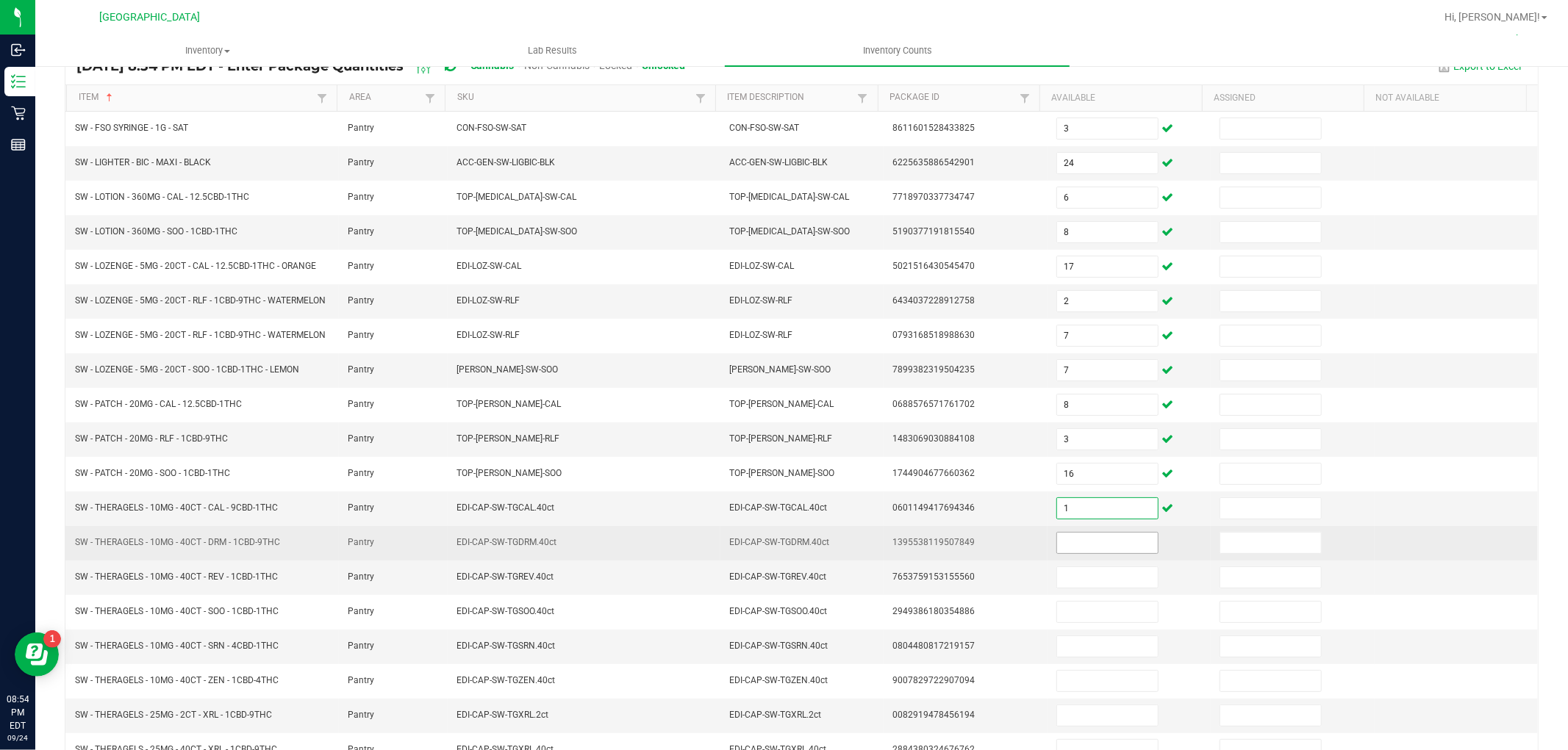
click at [1078, 553] on input at bounding box center [1108, 543] width 101 height 21
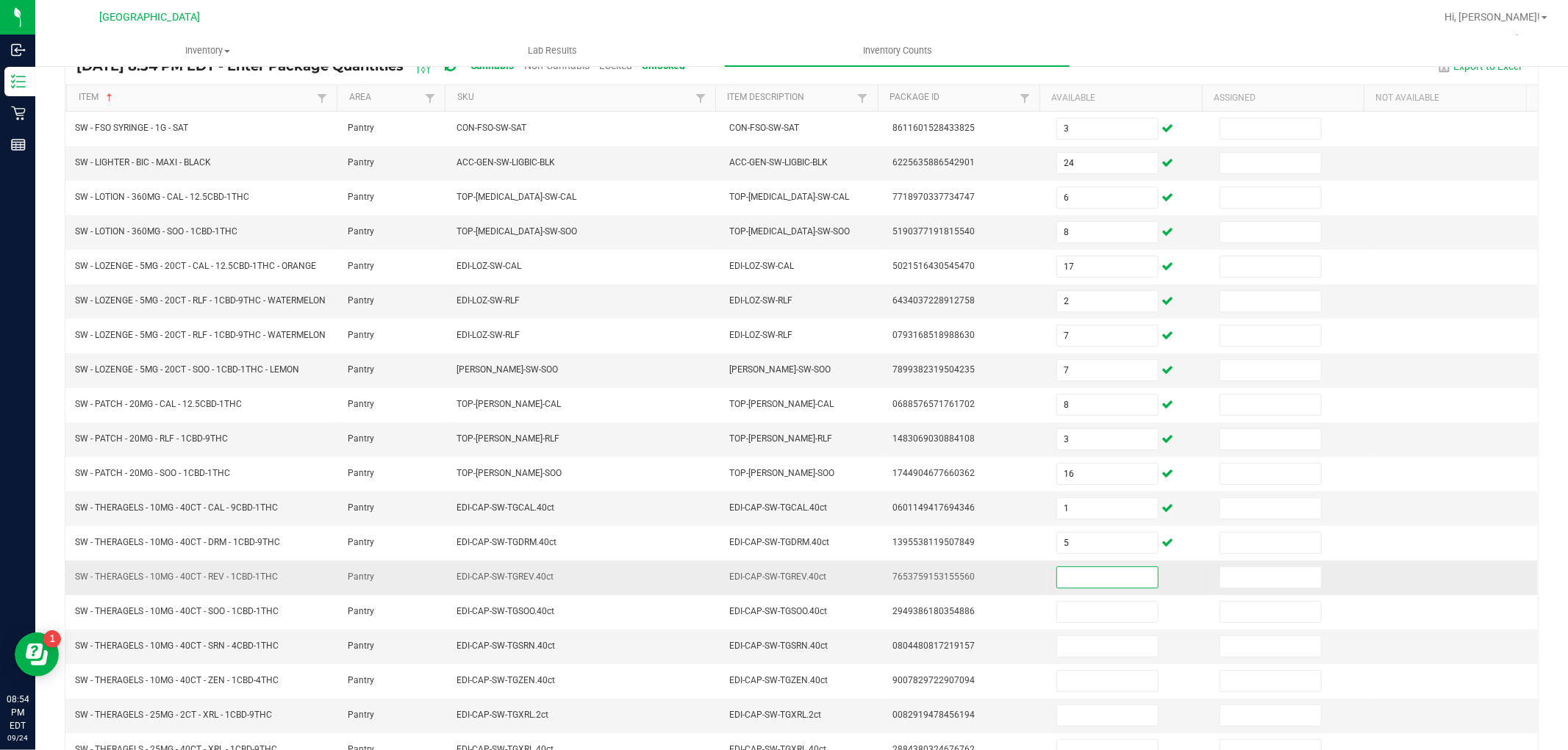
click at [1084, 588] on input at bounding box center [1108, 577] width 101 height 21
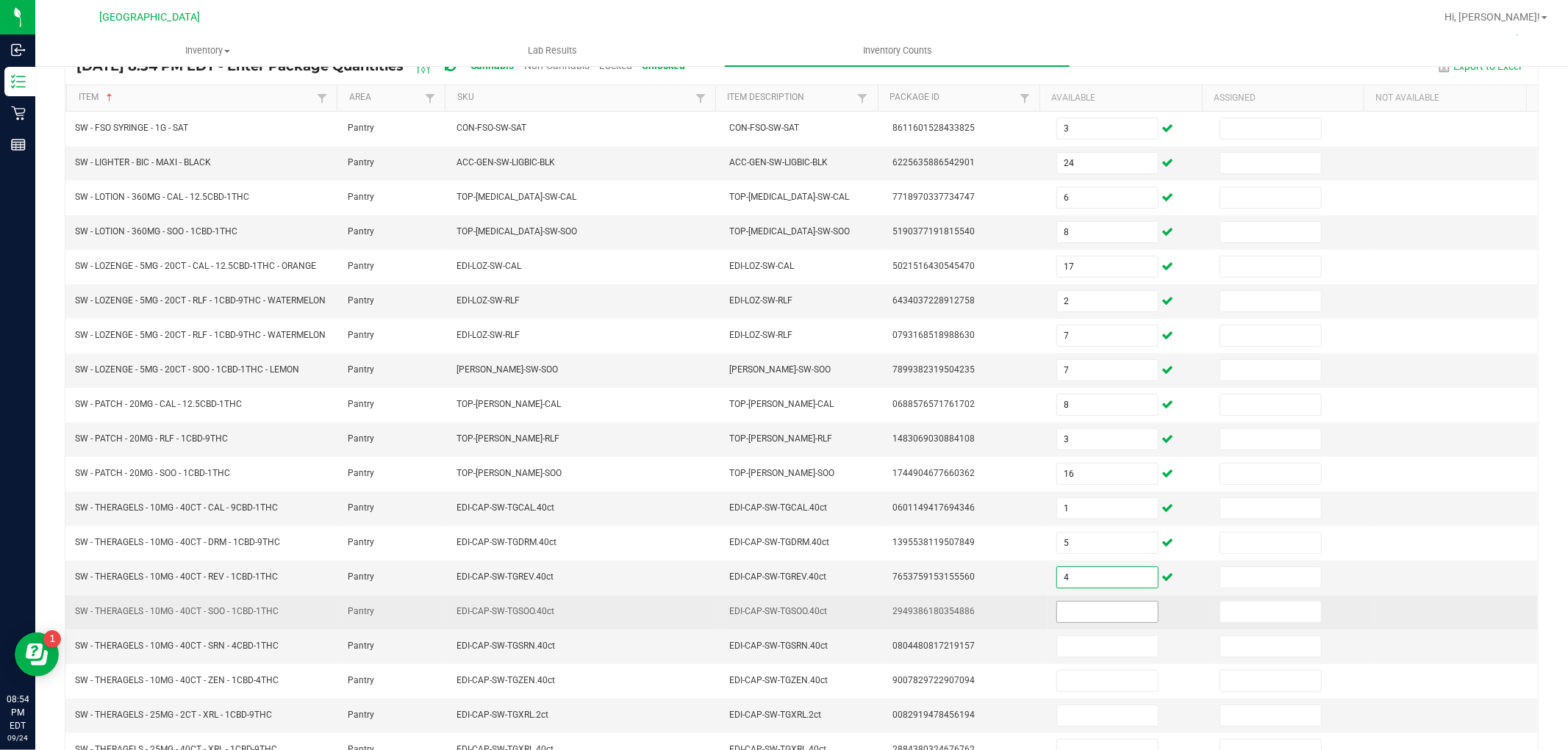
click at [1090, 622] on input at bounding box center [1108, 612] width 101 height 21
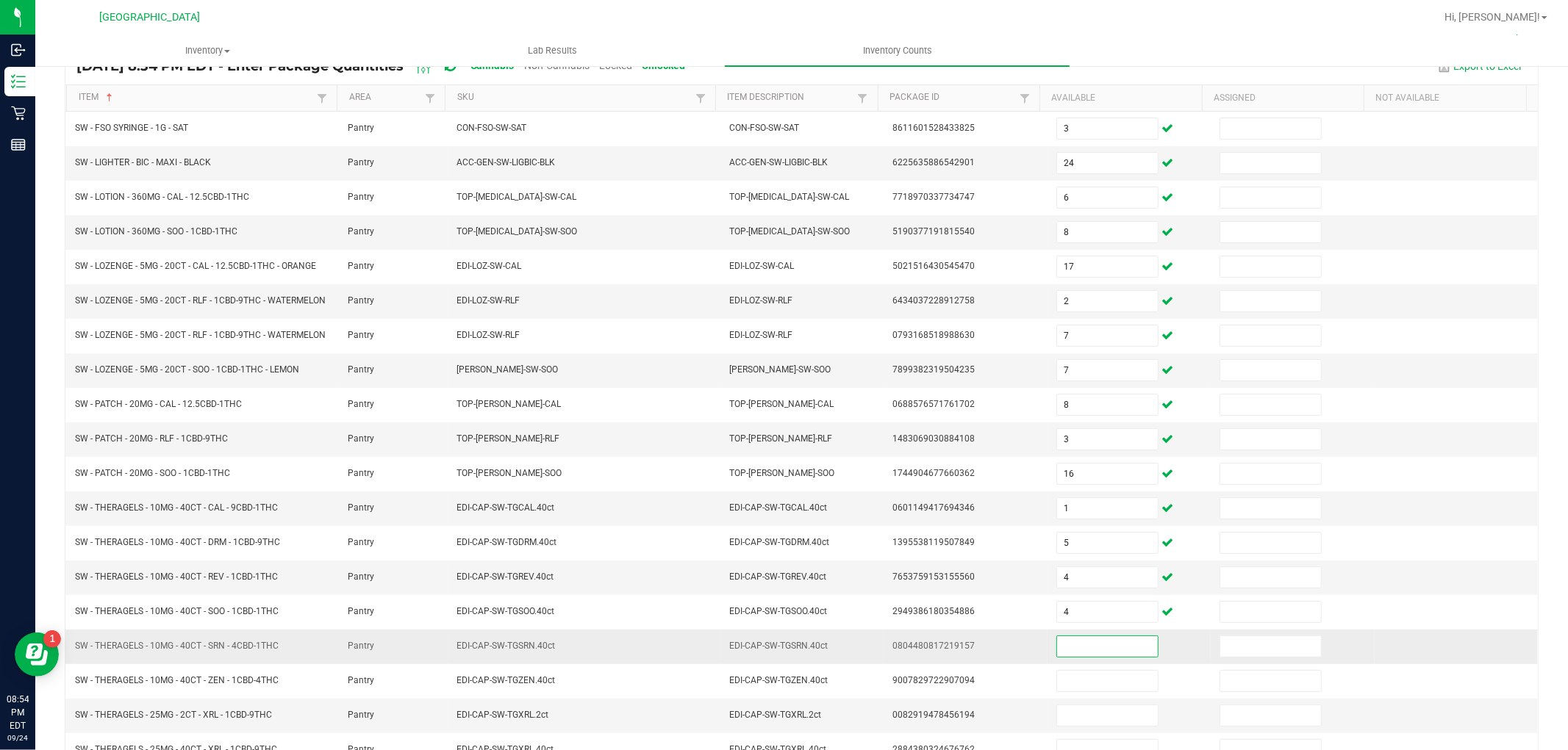
click at [1082, 657] on input at bounding box center [1108, 646] width 101 height 21
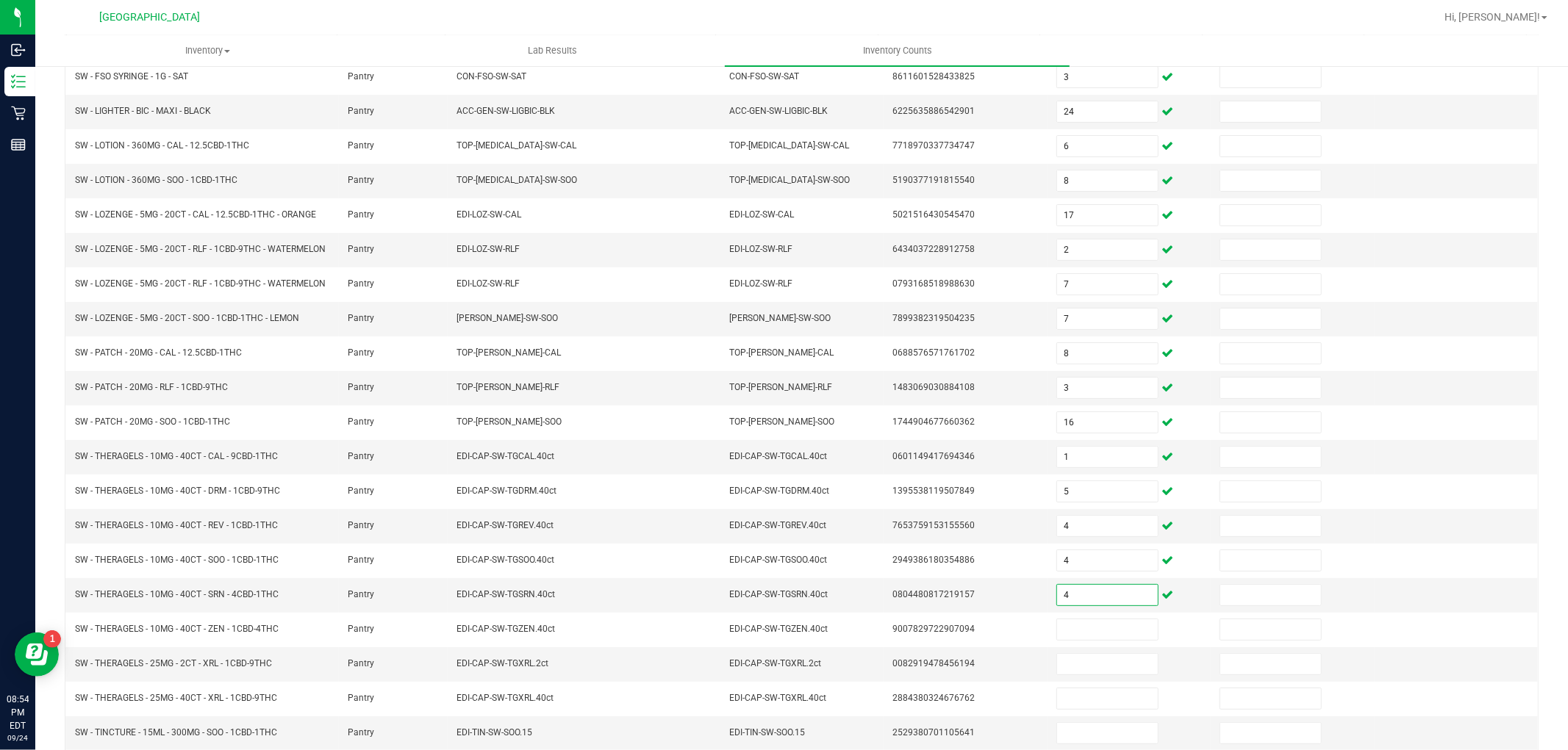
scroll to position [246, 0]
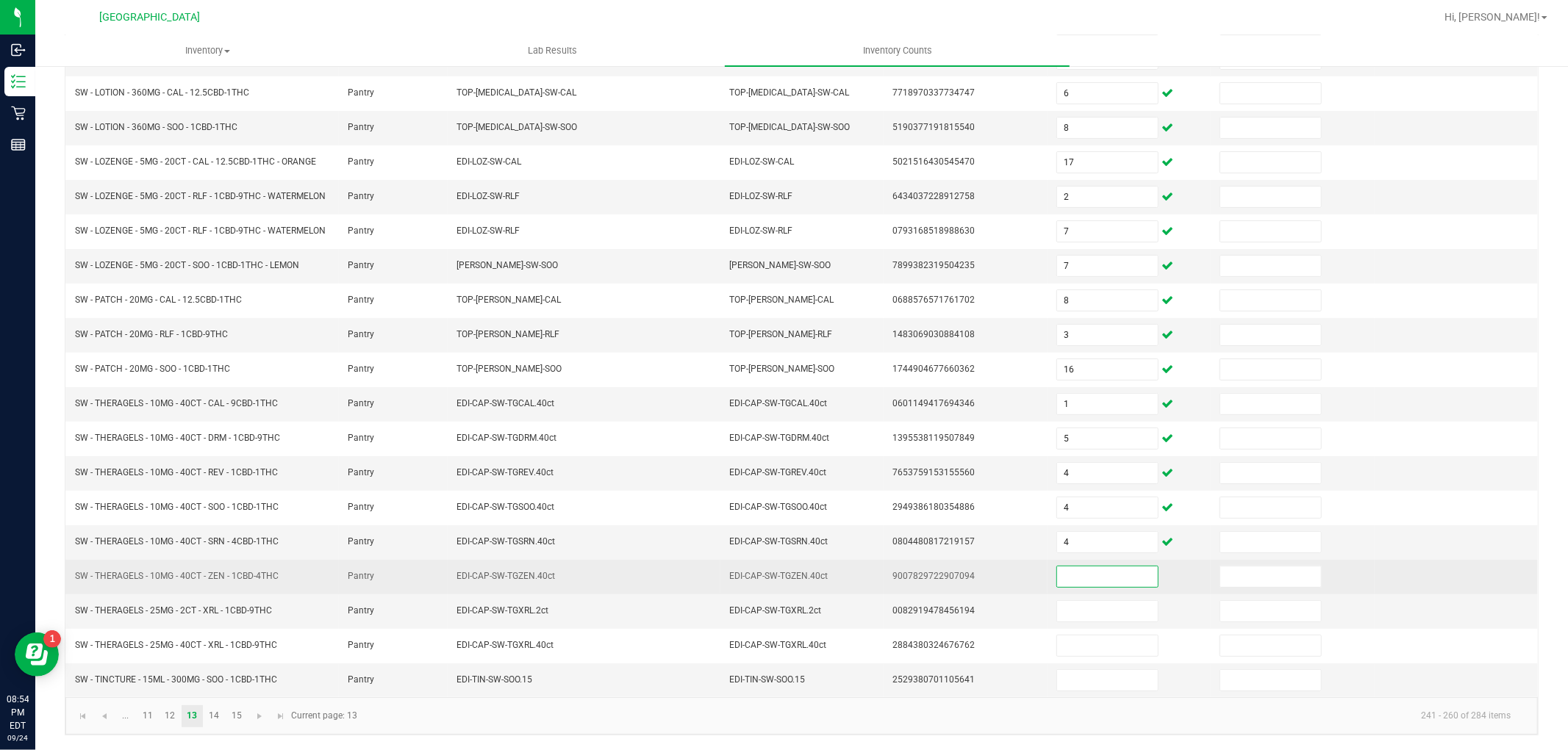
click at [1099, 574] on input at bounding box center [1108, 576] width 101 height 21
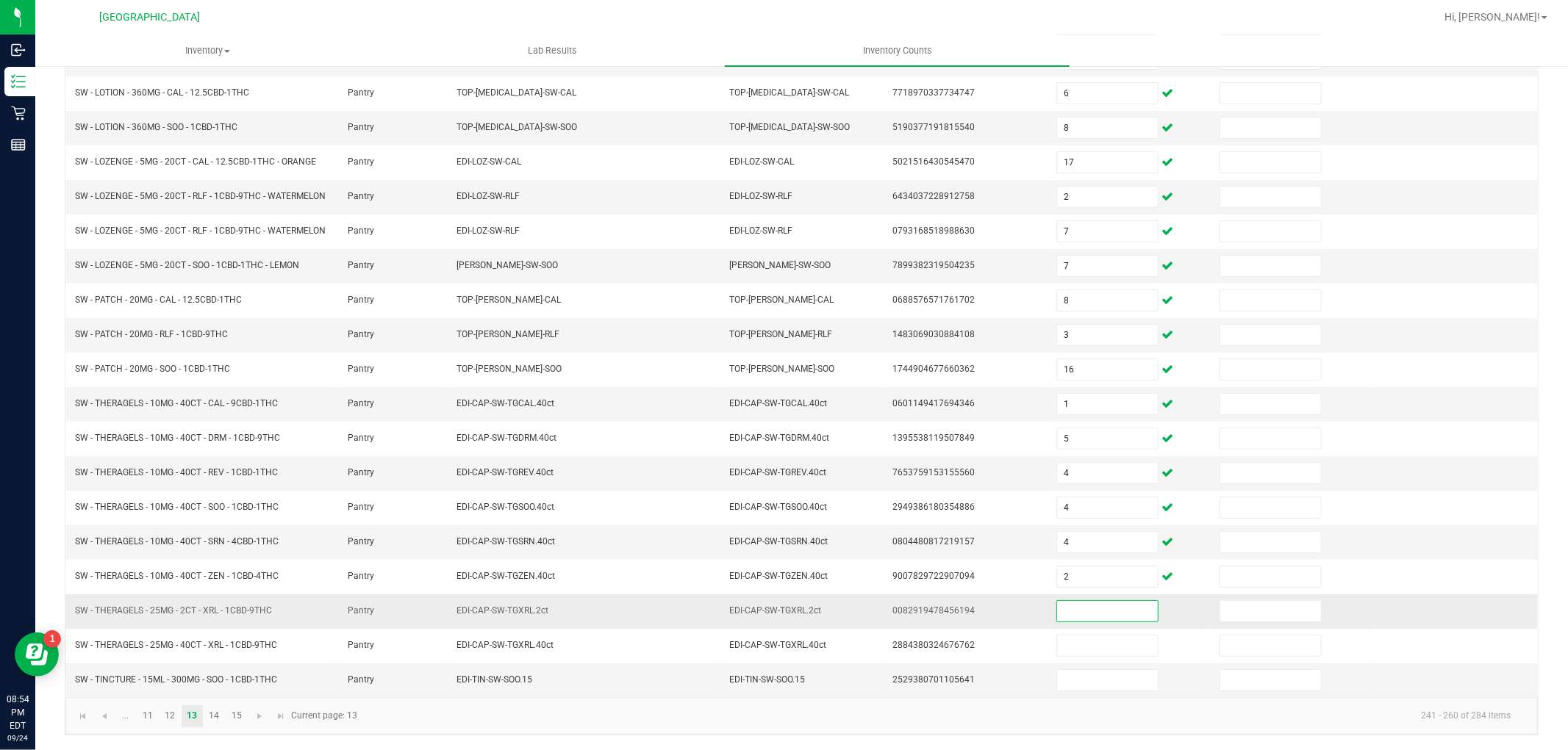
click at [1079, 613] on input at bounding box center [1108, 611] width 101 height 21
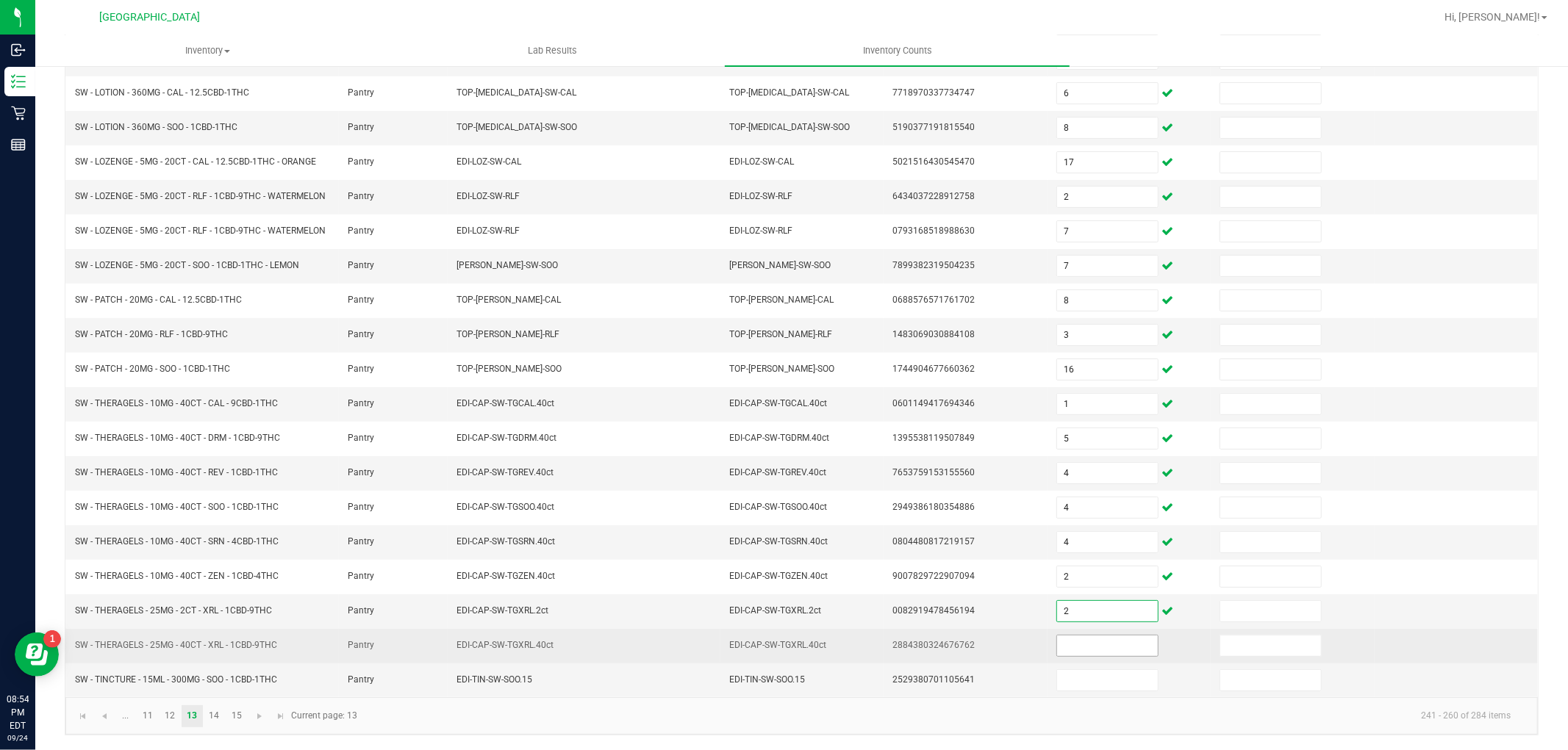
click at [1091, 645] on input at bounding box center [1108, 646] width 101 height 21
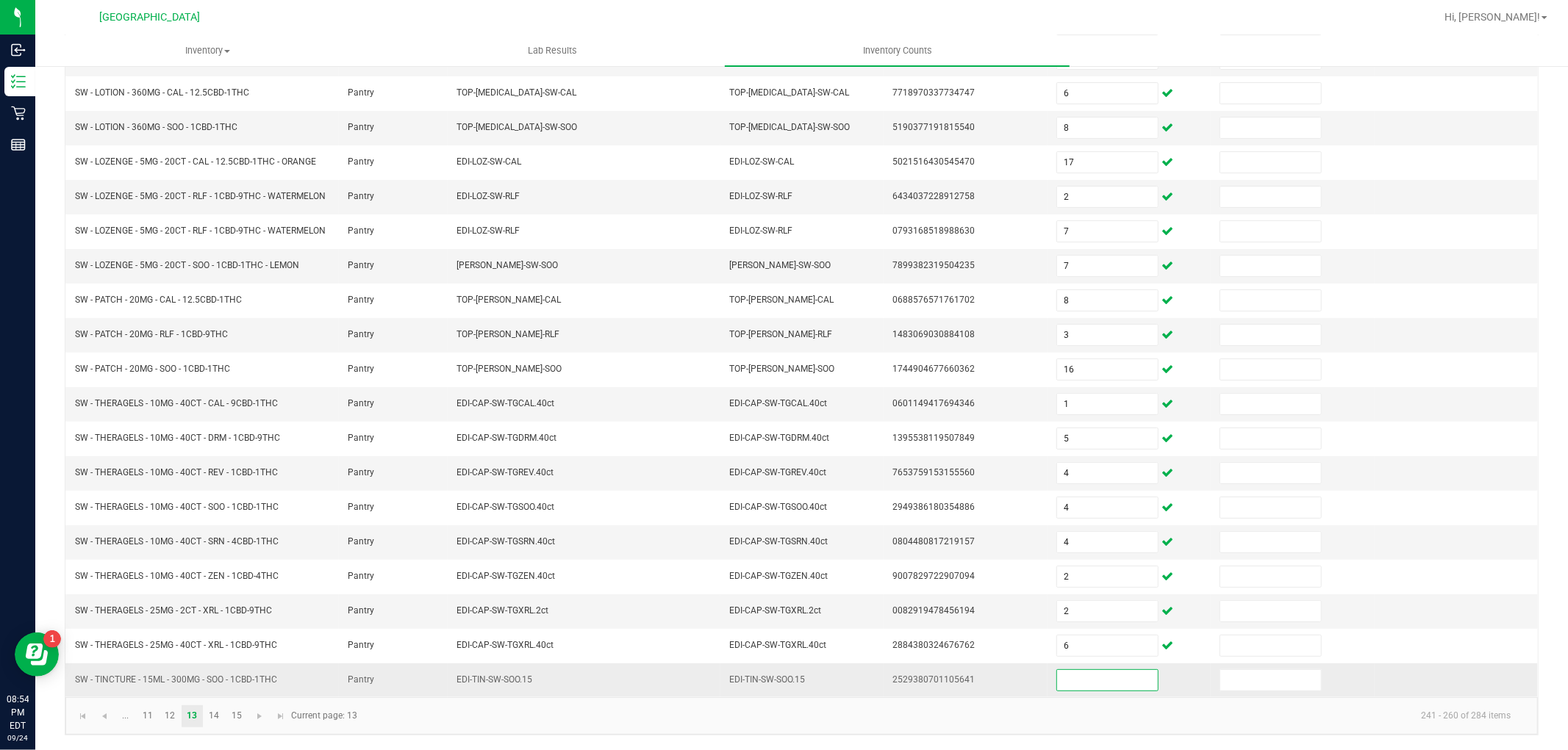
click at [1085, 686] on input at bounding box center [1108, 680] width 101 height 21
click at [219, 721] on link "14" at bounding box center [215, 717] width 22 height 22
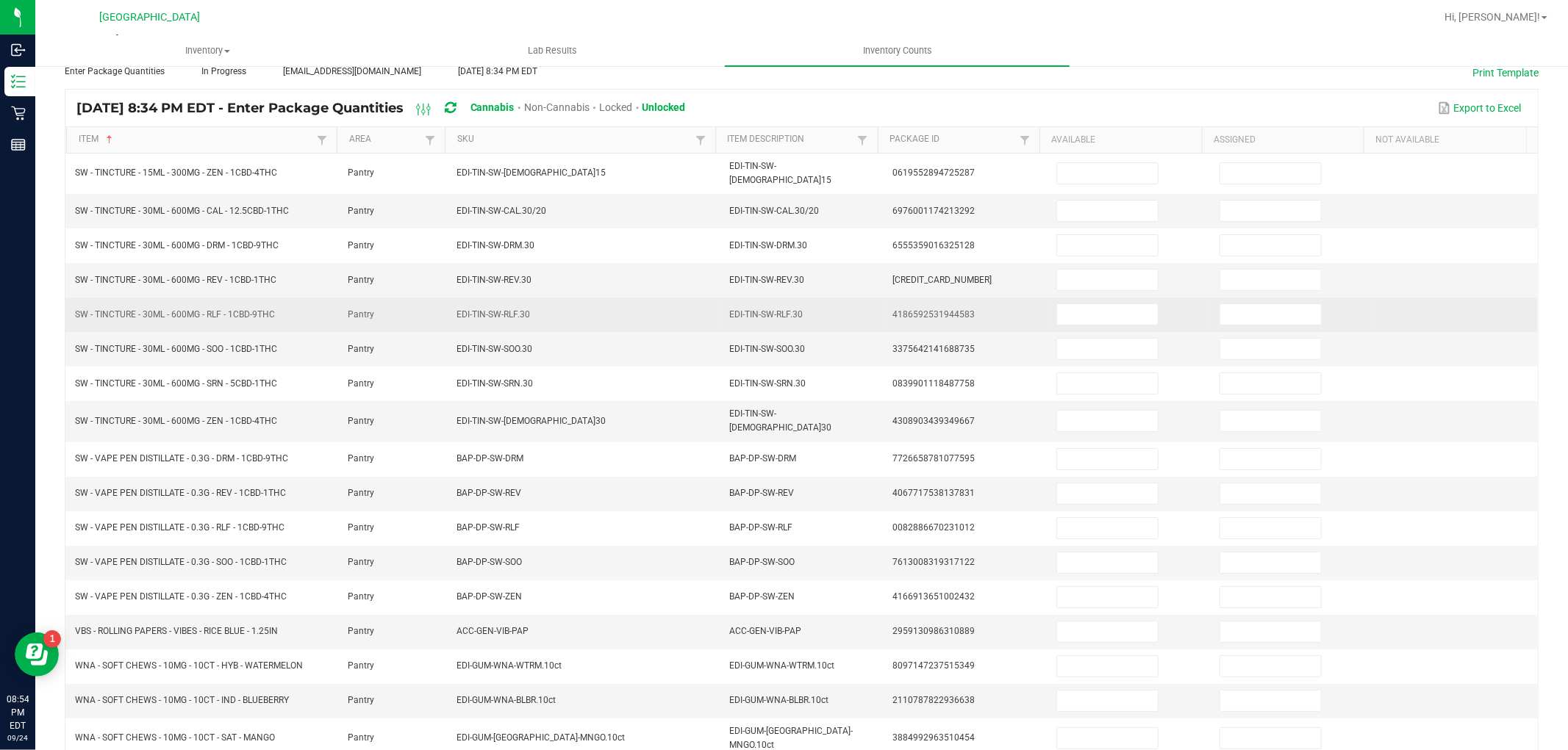
scroll to position [84, 0]
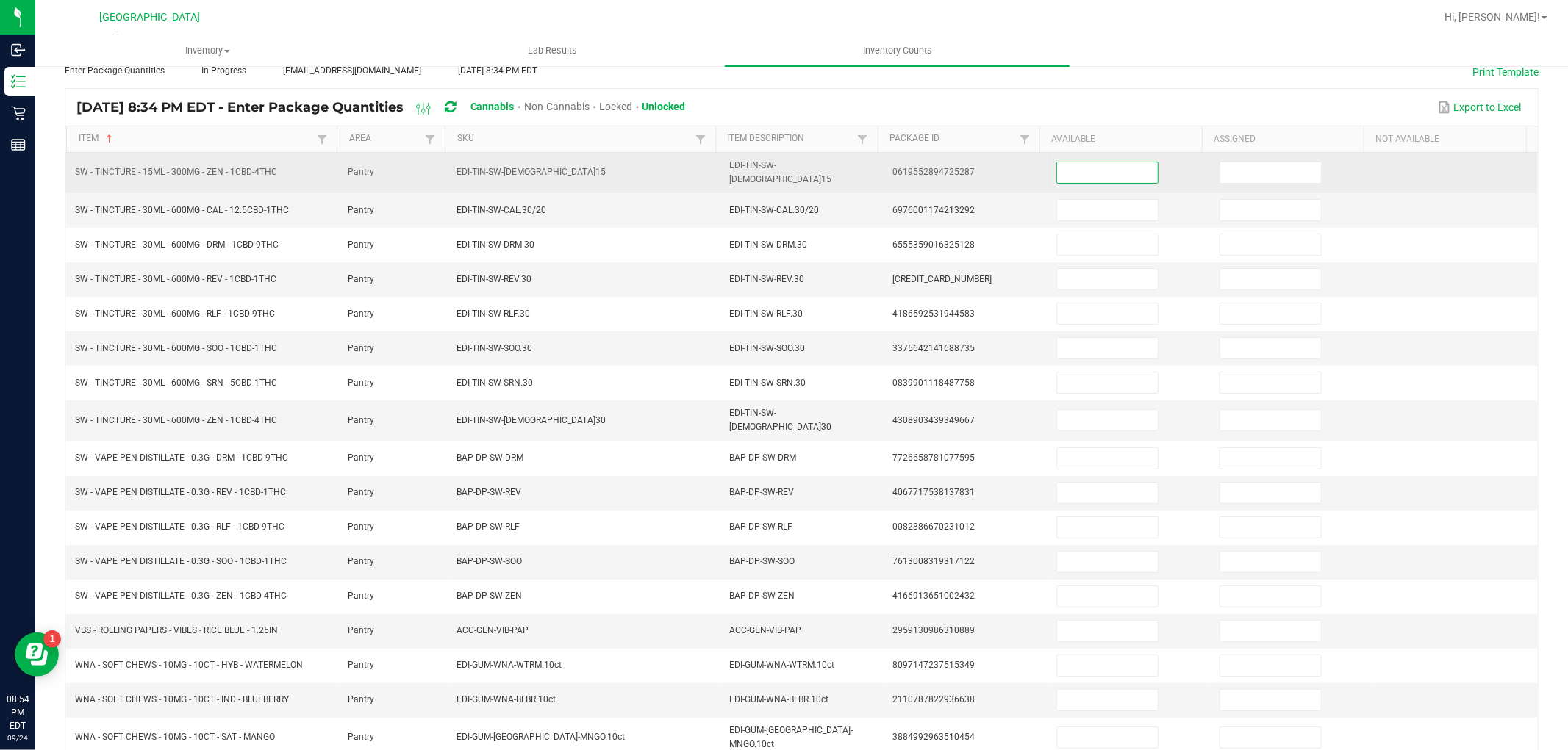
click at [1082, 166] on input at bounding box center [1108, 173] width 101 height 21
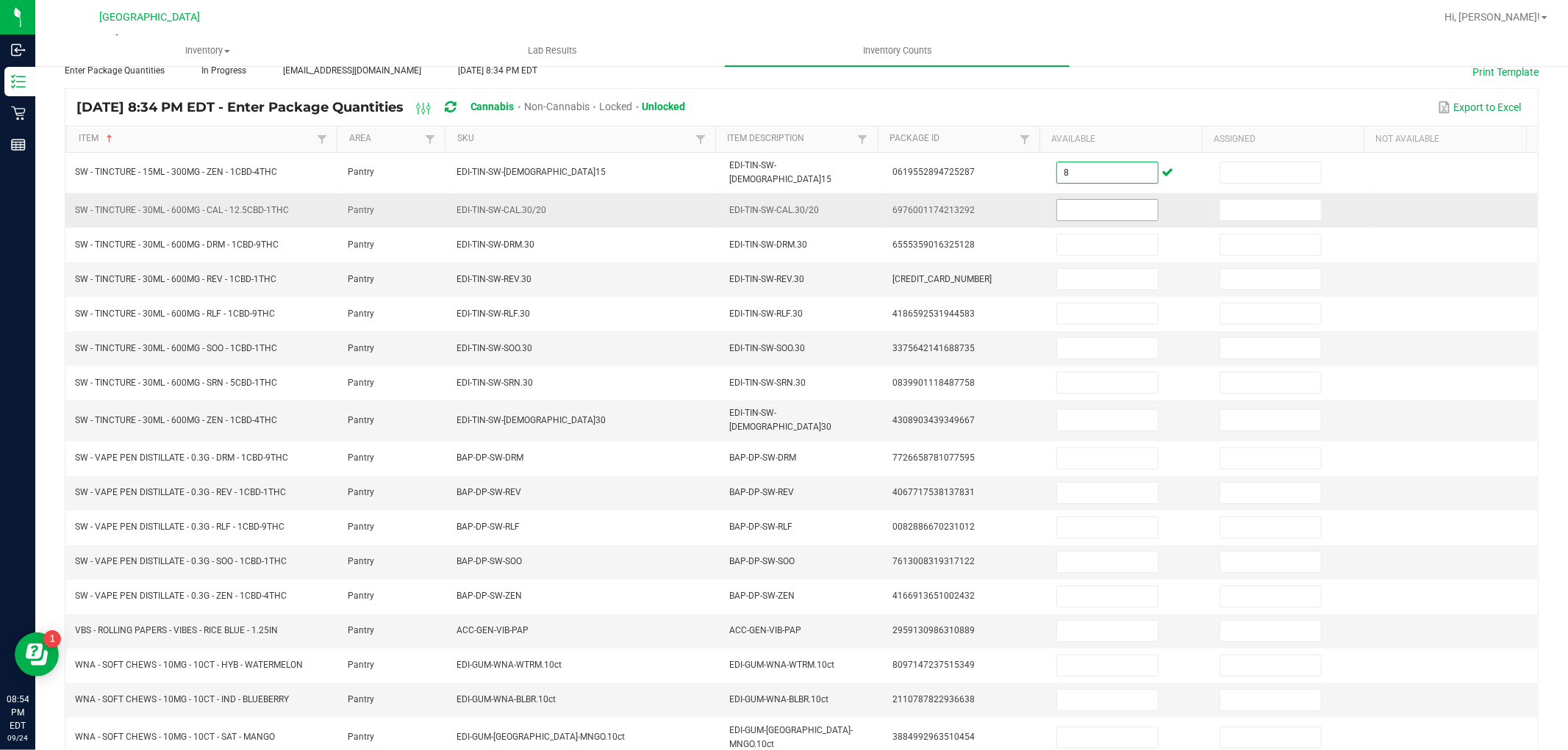
click at [1118, 209] on input at bounding box center [1108, 210] width 101 height 21
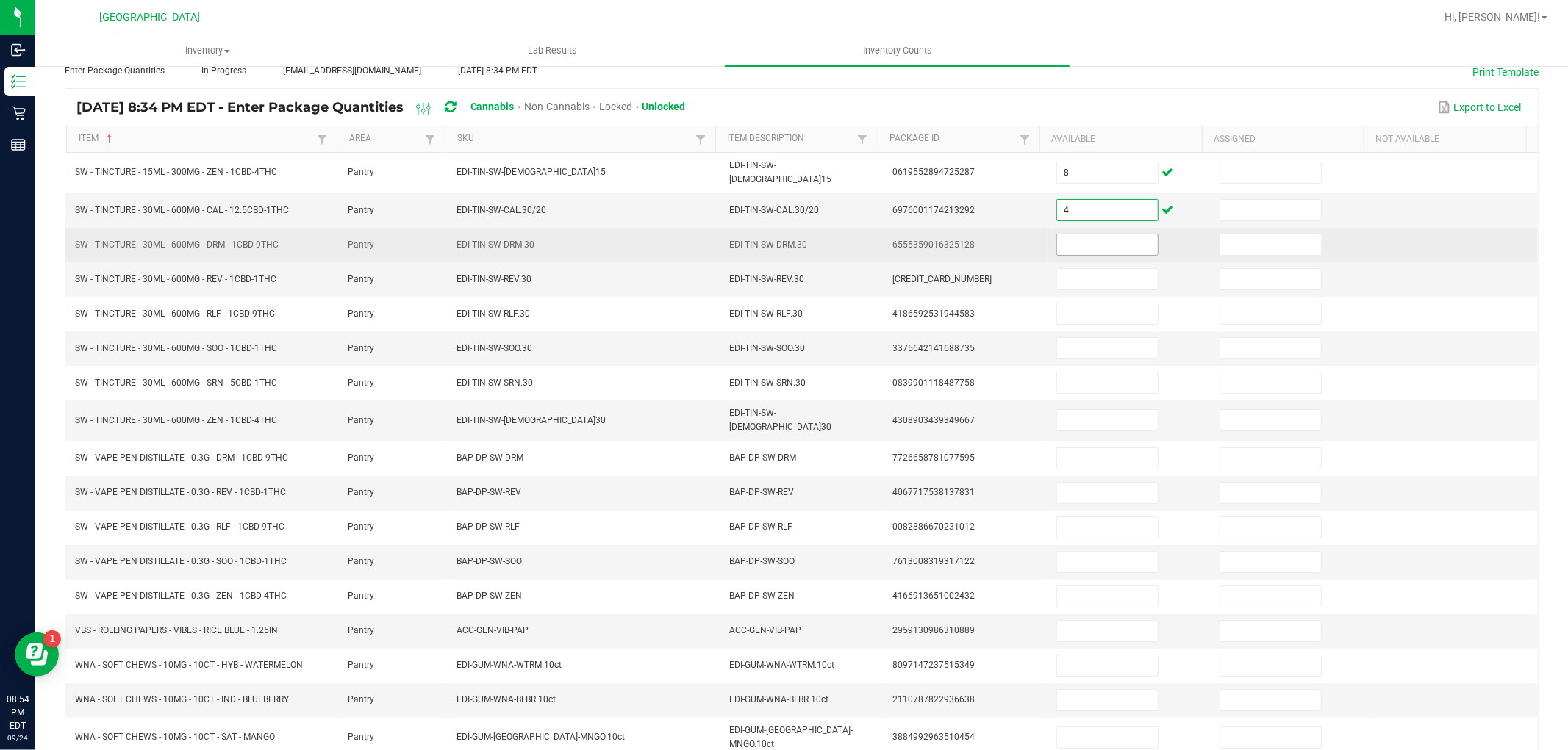
click at [1063, 243] on input at bounding box center [1108, 245] width 101 height 21
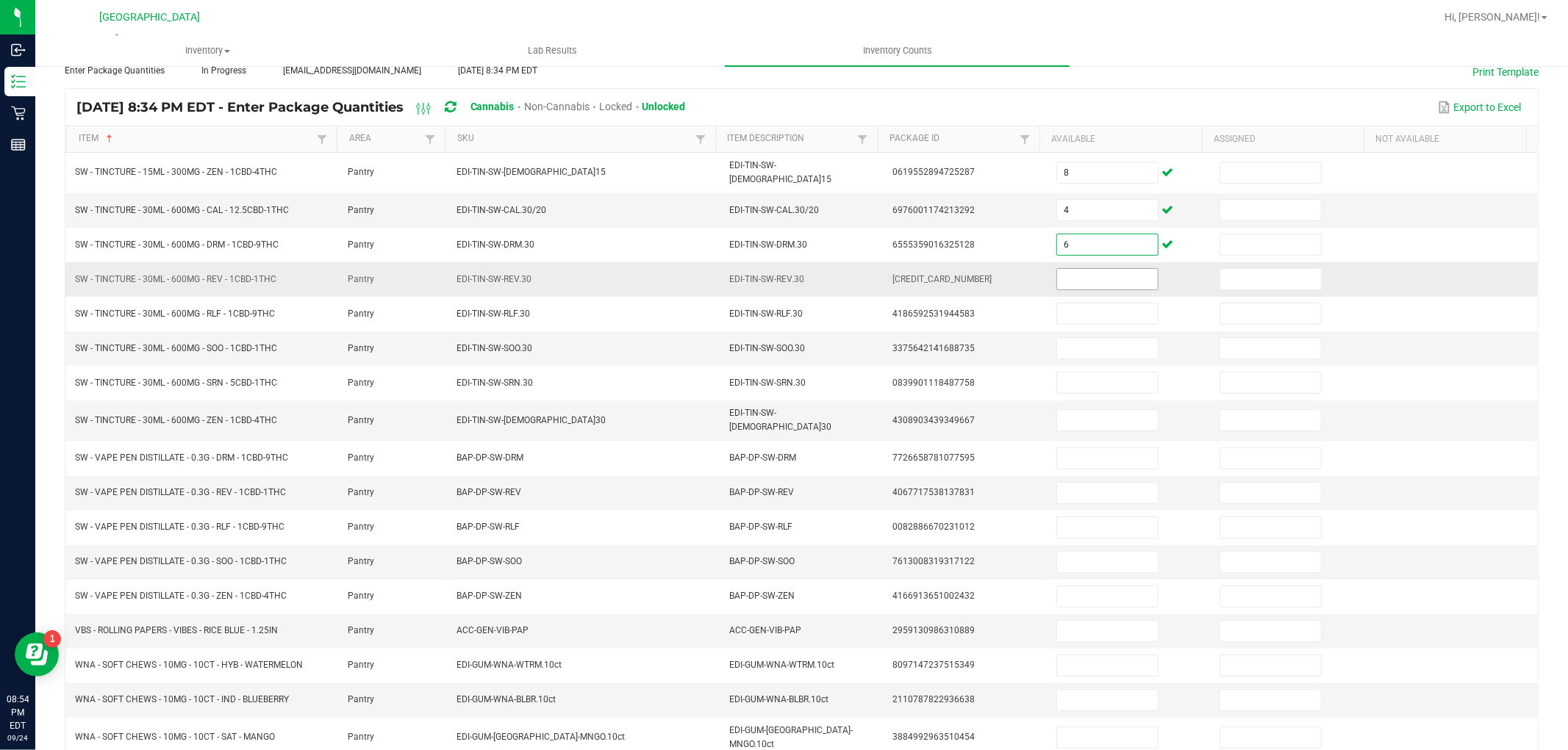
click at [1070, 278] on input at bounding box center [1108, 279] width 101 height 21
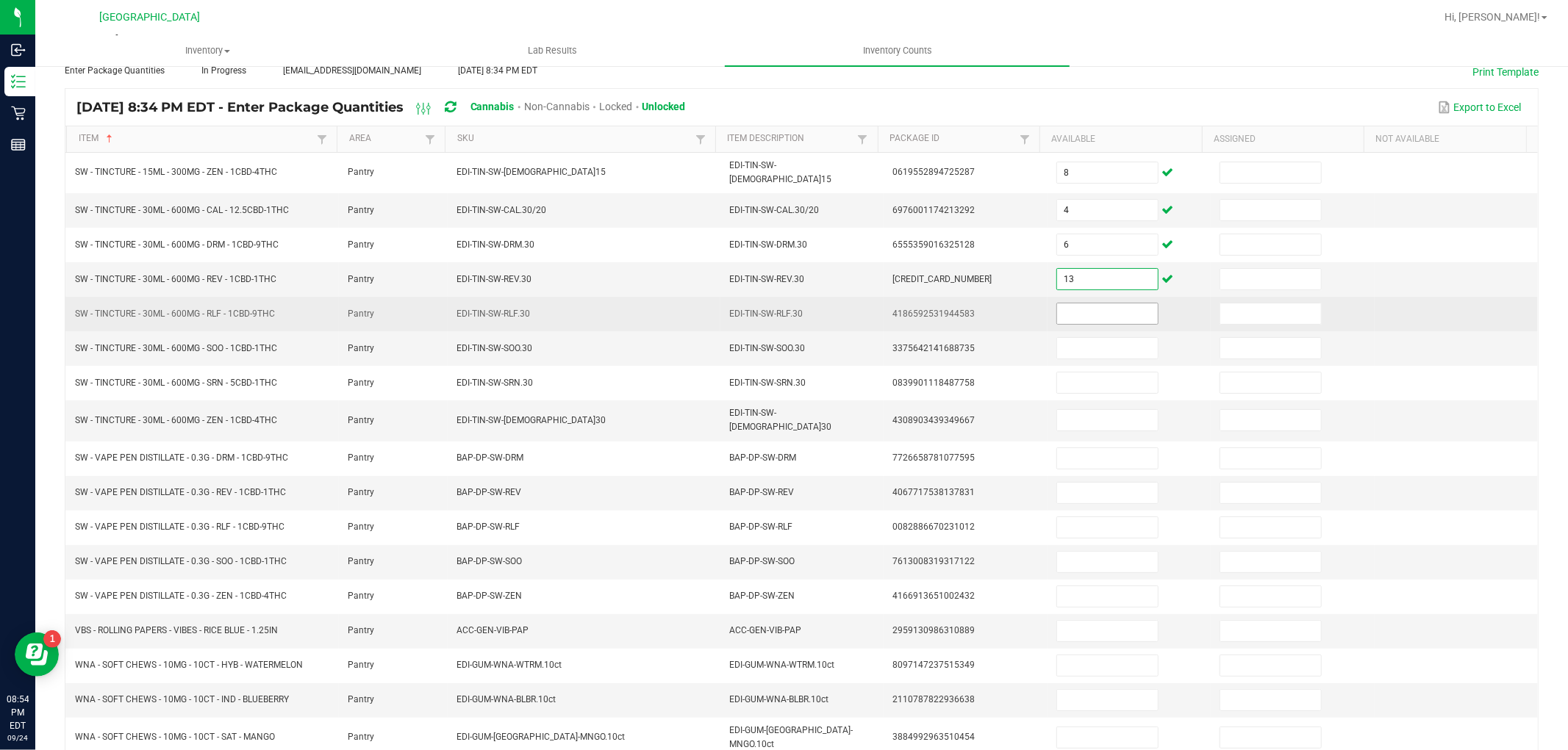
click at [1079, 304] on input at bounding box center [1108, 314] width 101 height 21
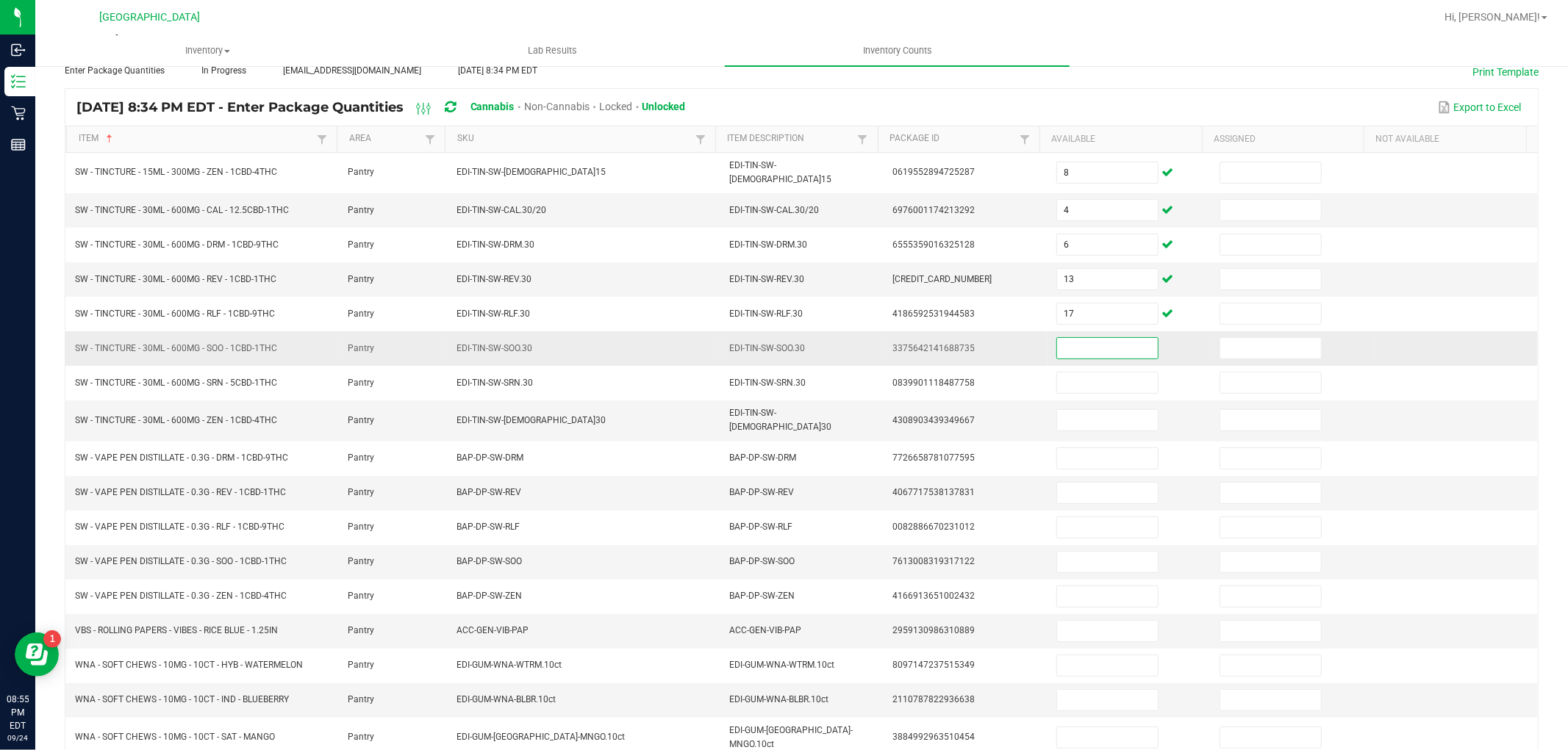
click at [1084, 348] on input at bounding box center [1108, 348] width 101 height 21
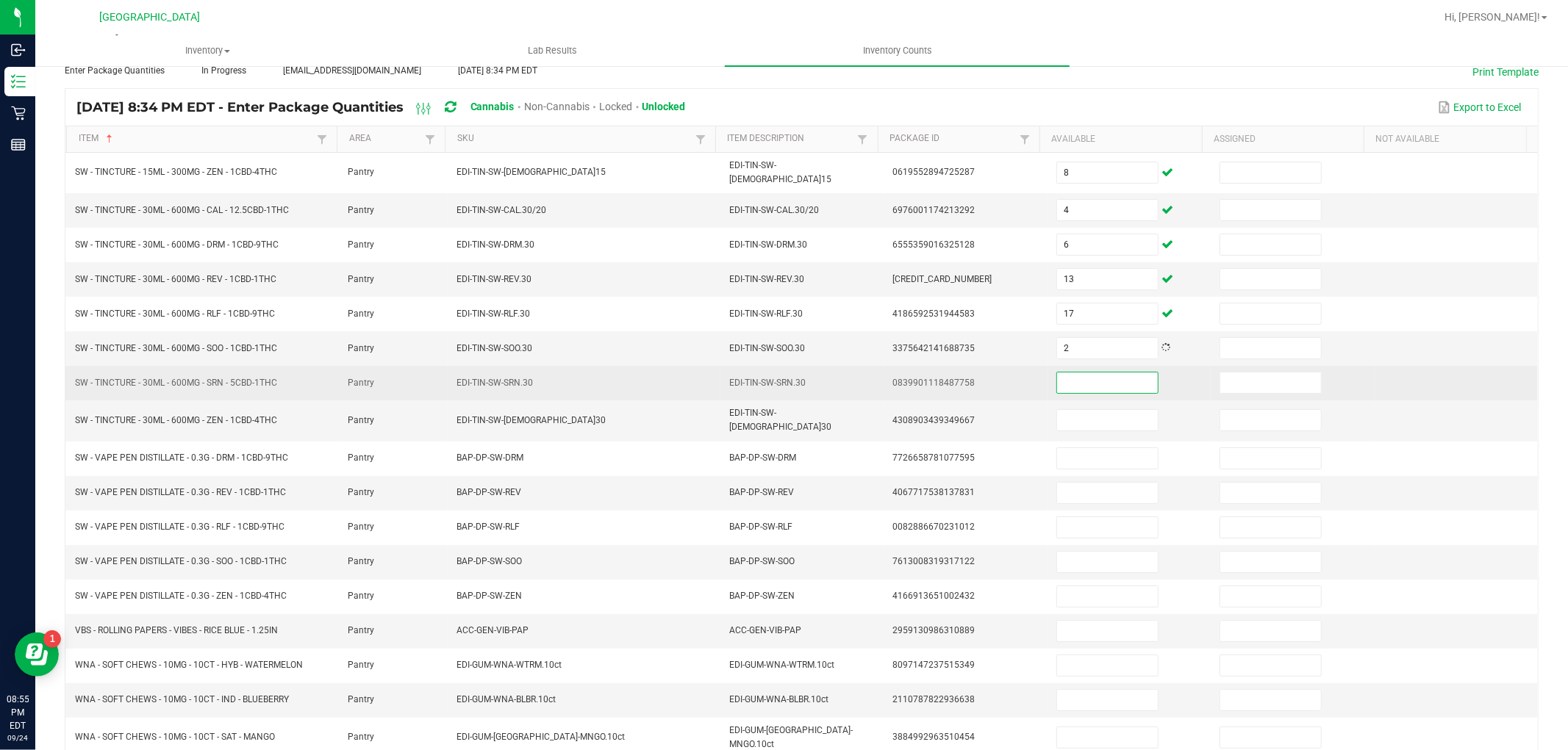
click at [1090, 375] on input at bounding box center [1108, 383] width 101 height 21
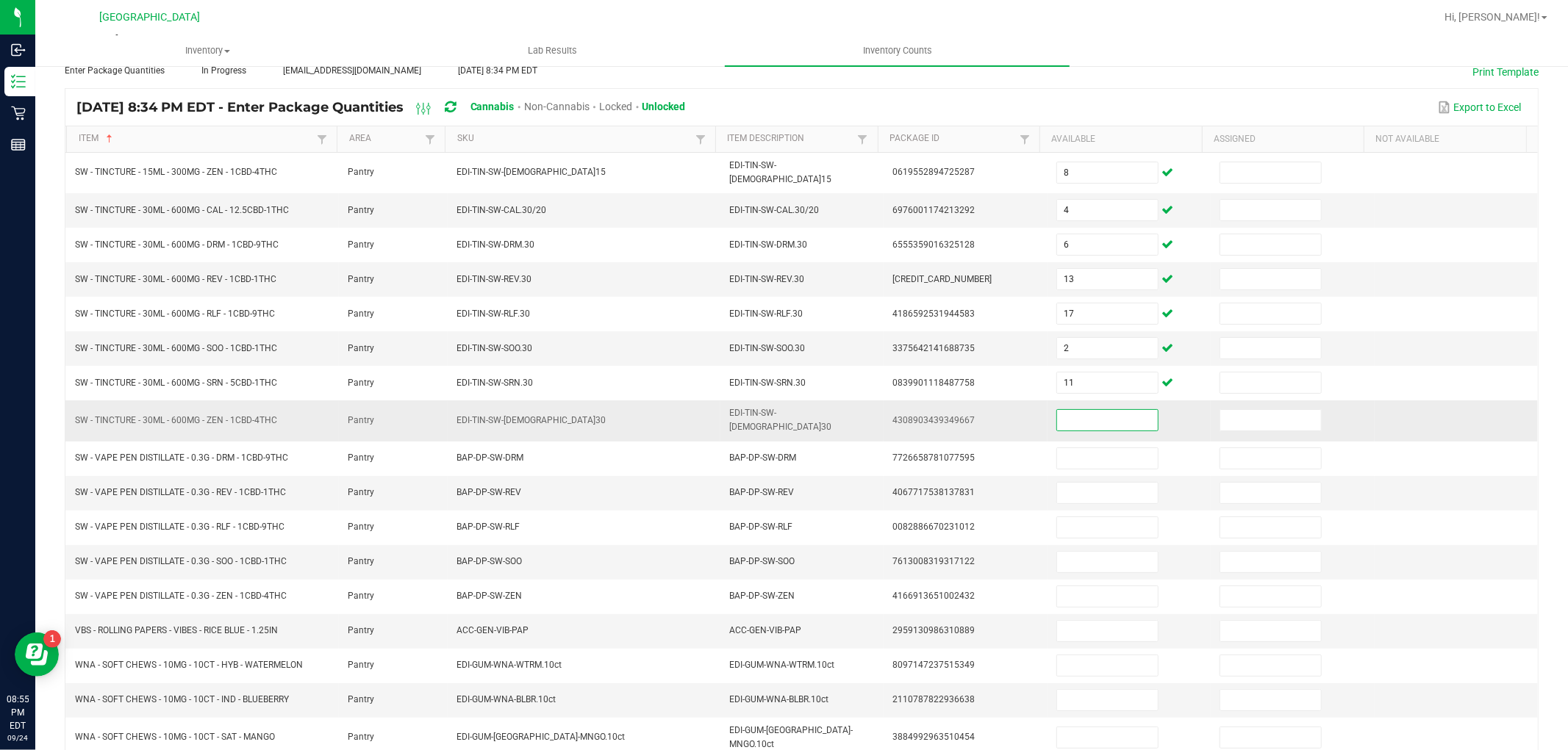
click at [1090, 415] on input at bounding box center [1108, 420] width 101 height 21
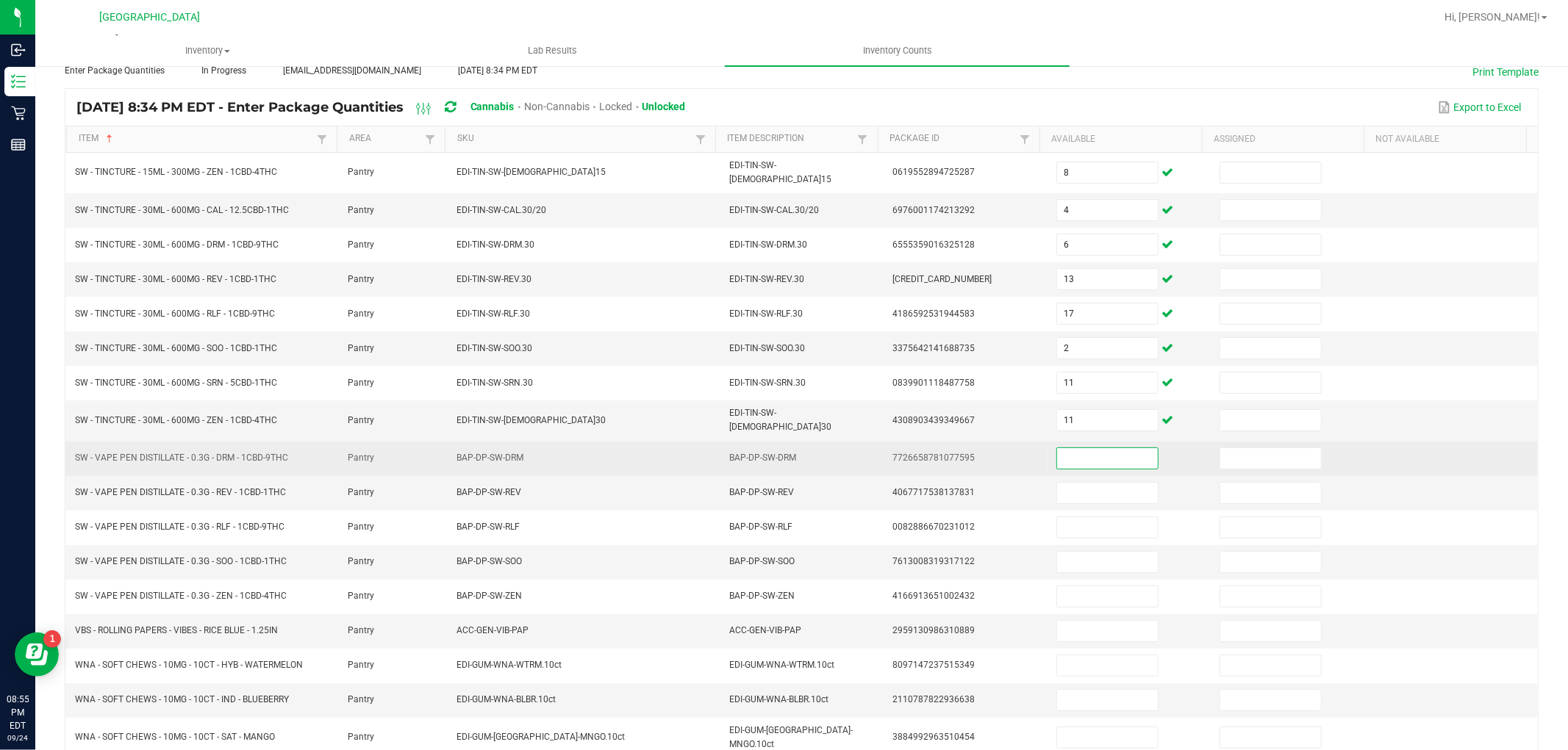
click at [1084, 449] on input at bounding box center [1108, 459] width 101 height 21
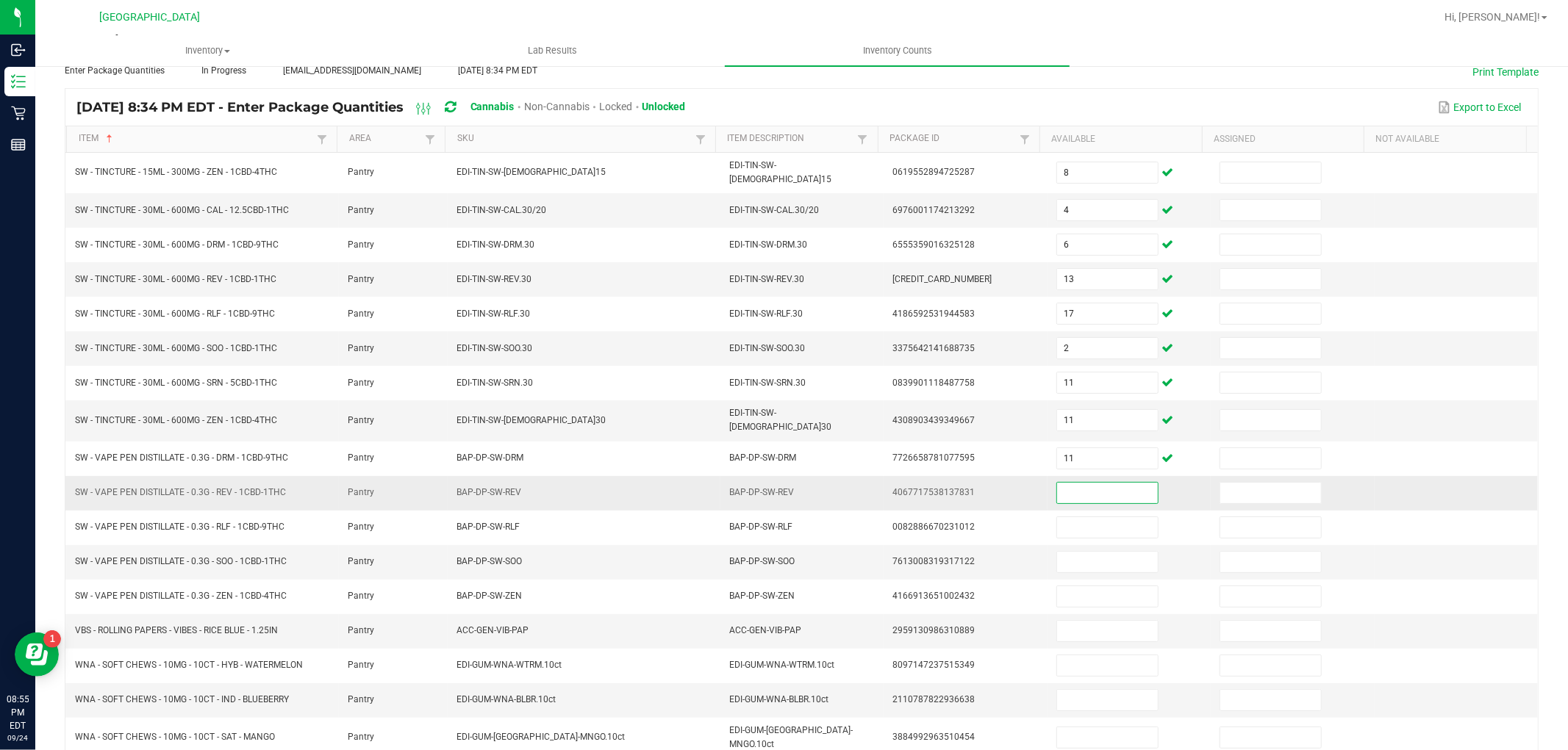
click at [1081, 483] on input at bounding box center [1108, 493] width 101 height 21
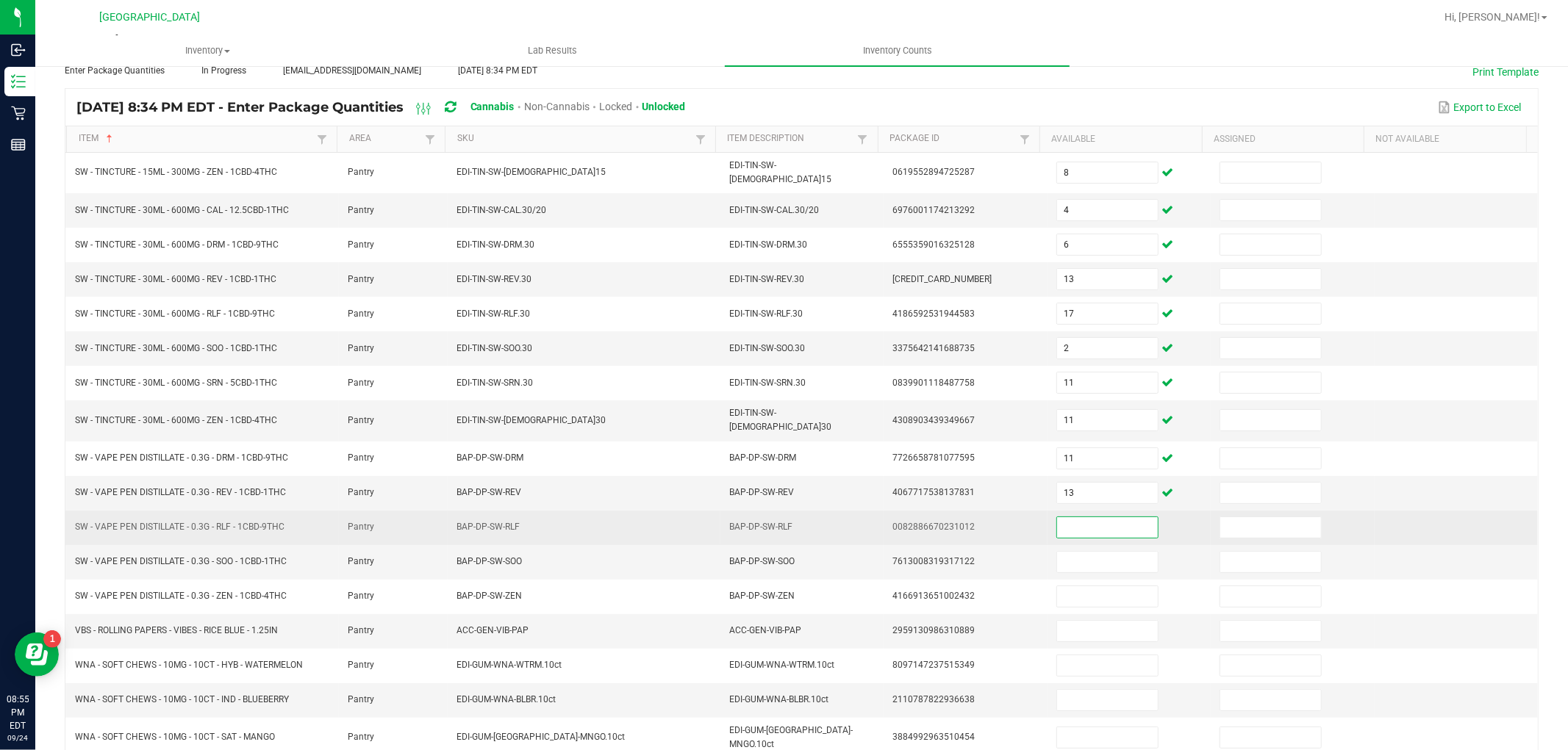
click at [1083, 521] on input at bounding box center [1108, 528] width 101 height 21
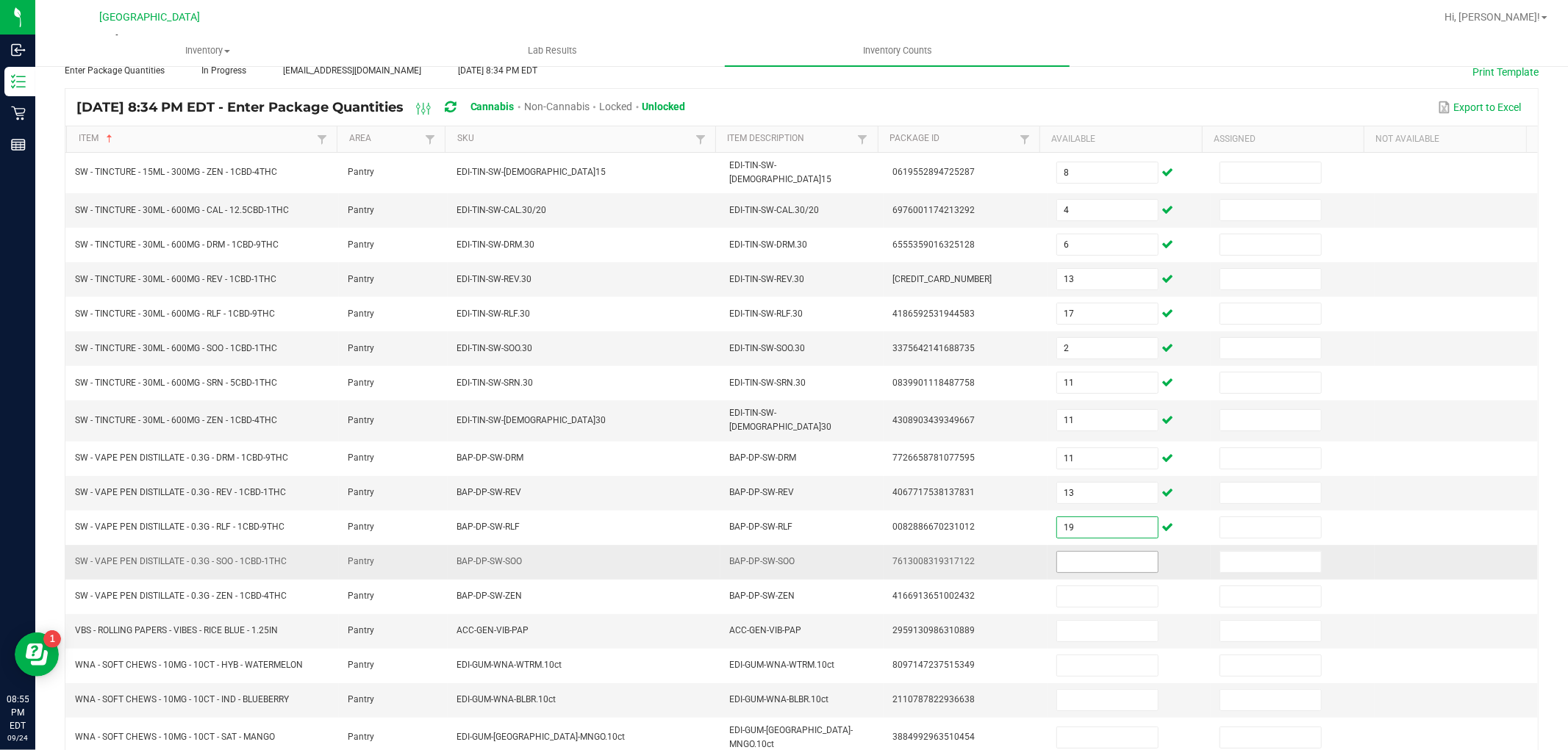
click at [1078, 552] on input at bounding box center [1108, 562] width 101 height 21
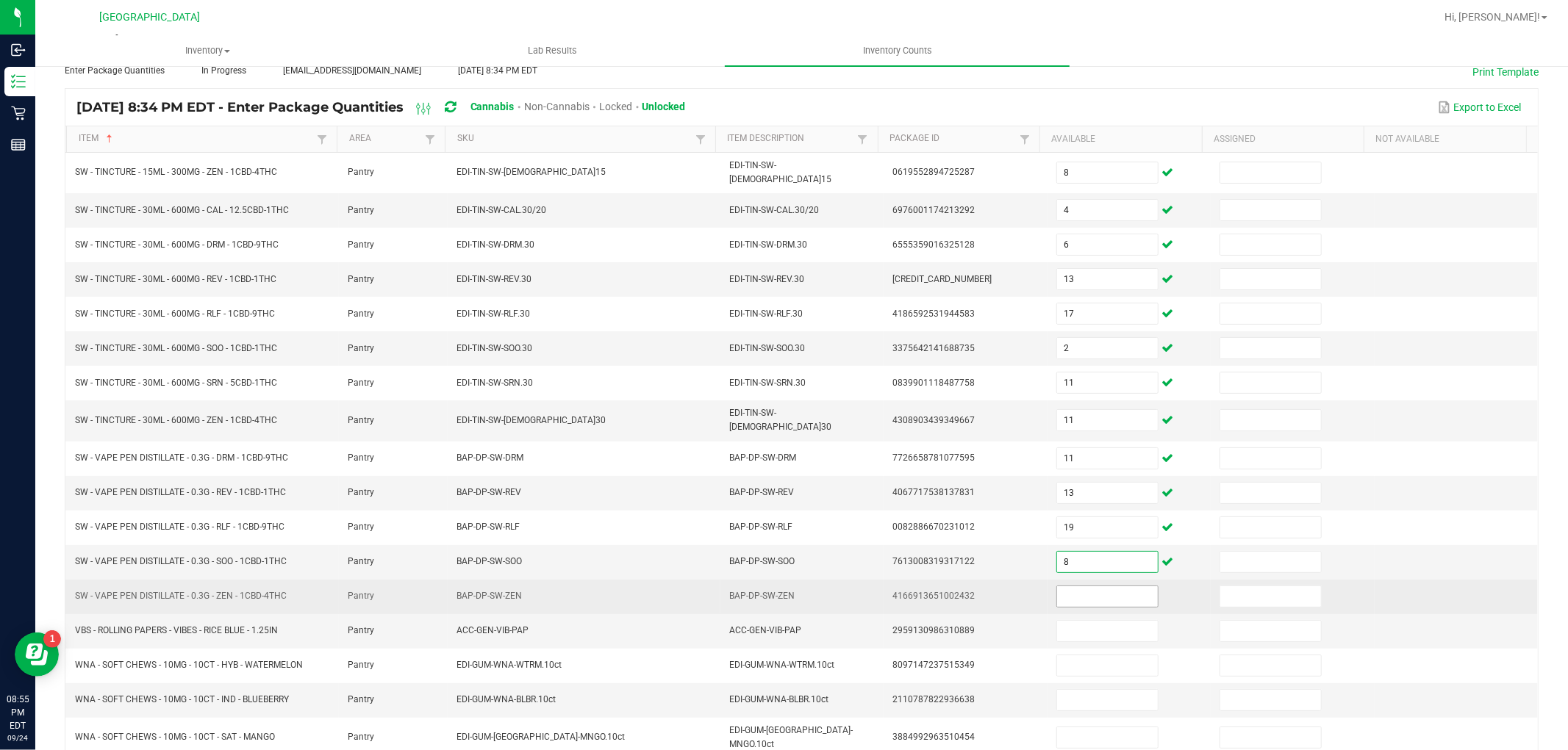
click at [1085, 590] on input at bounding box center [1108, 597] width 101 height 21
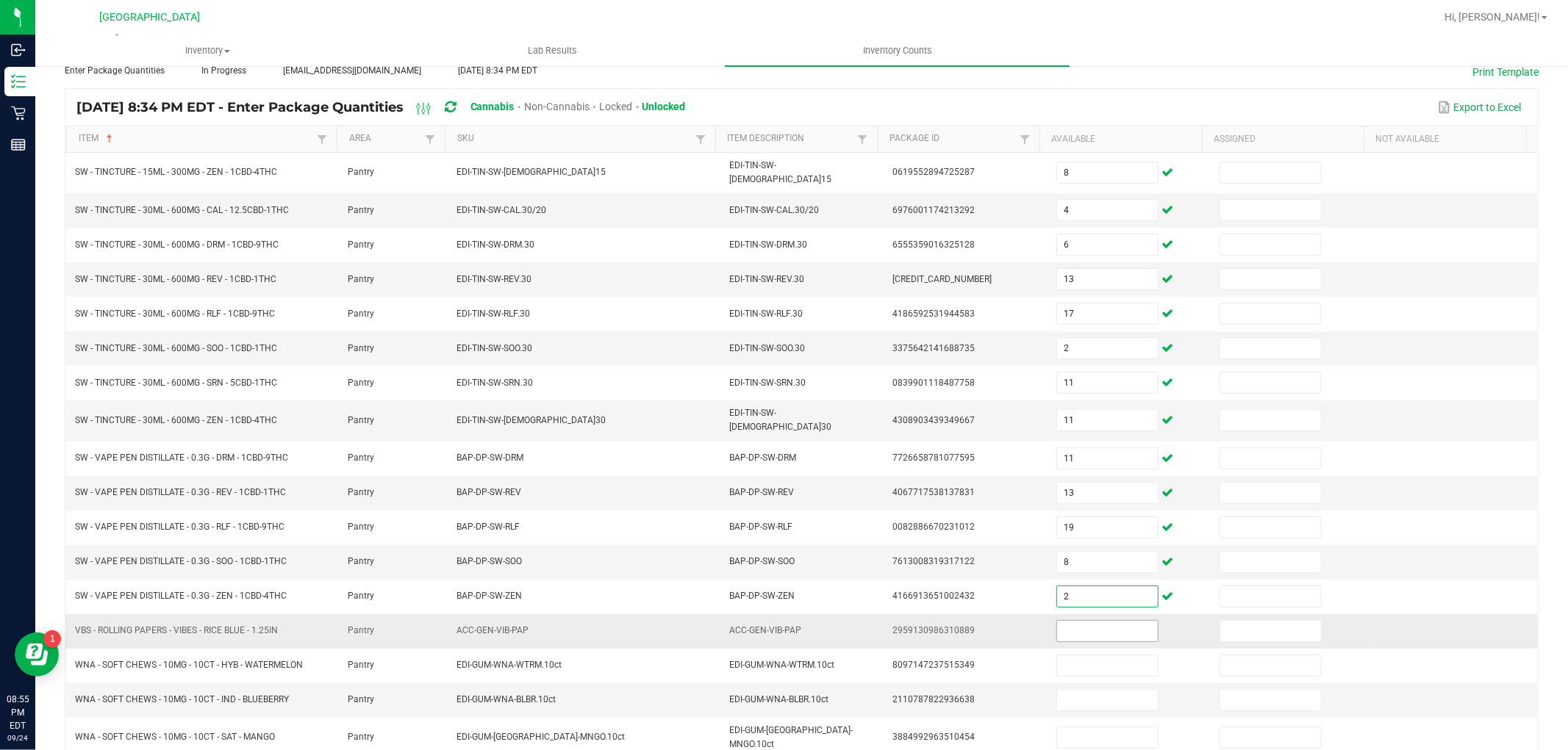
click at [1077, 621] on input at bounding box center [1108, 631] width 101 height 21
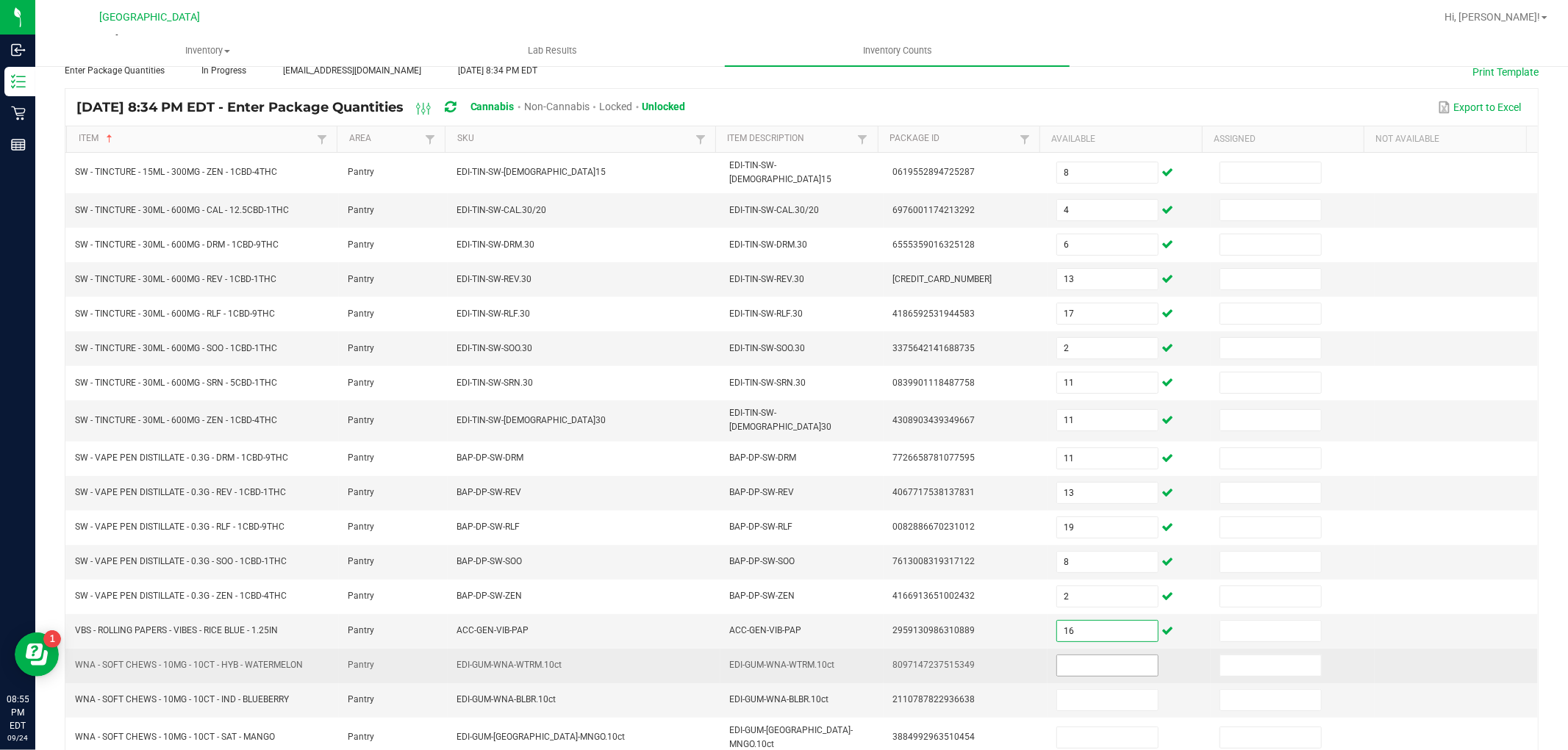
click at [1082, 655] on input at bounding box center [1108, 666] width 101 height 21
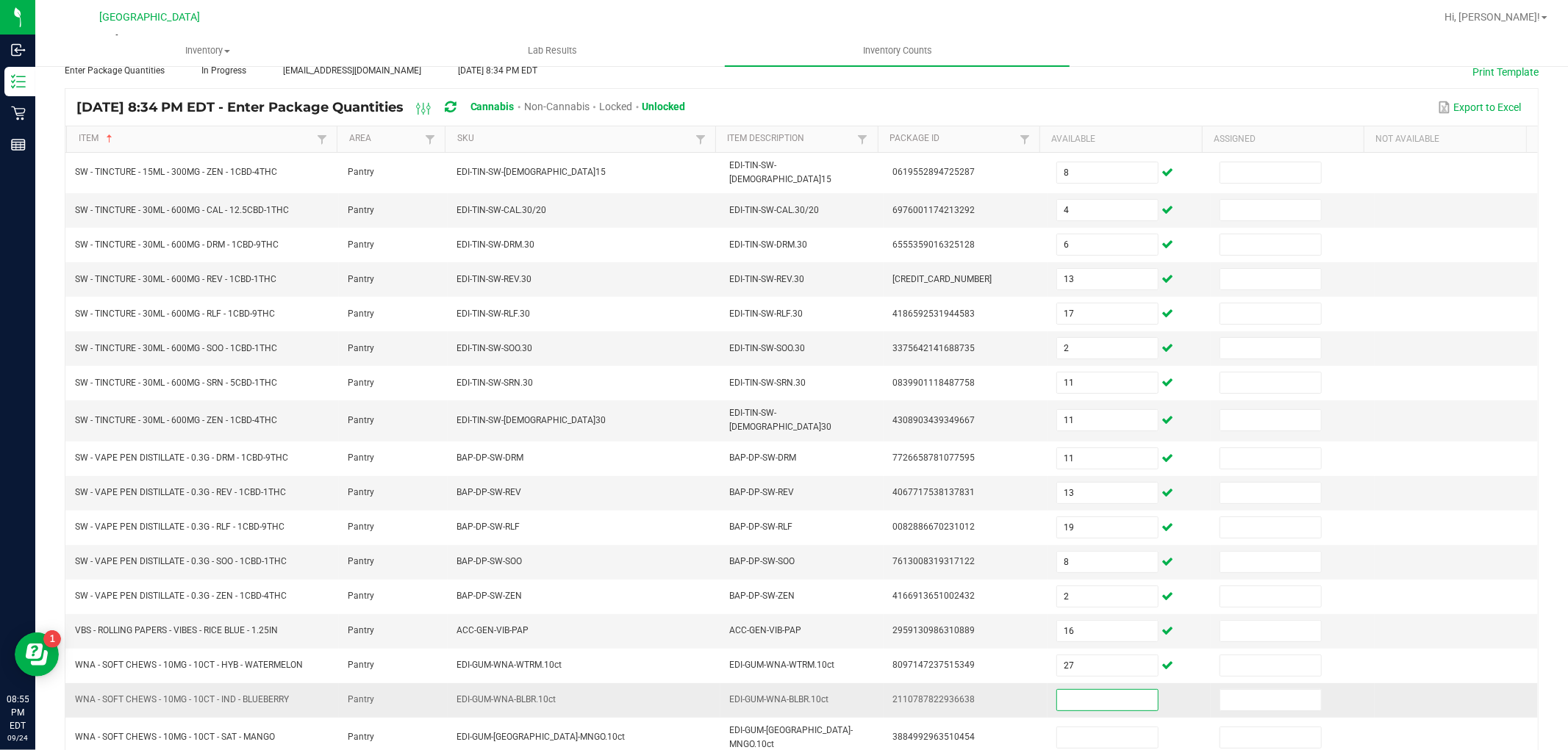
click at [1084, 690] on input at bounding box center [1108, 700] width 101 height 21
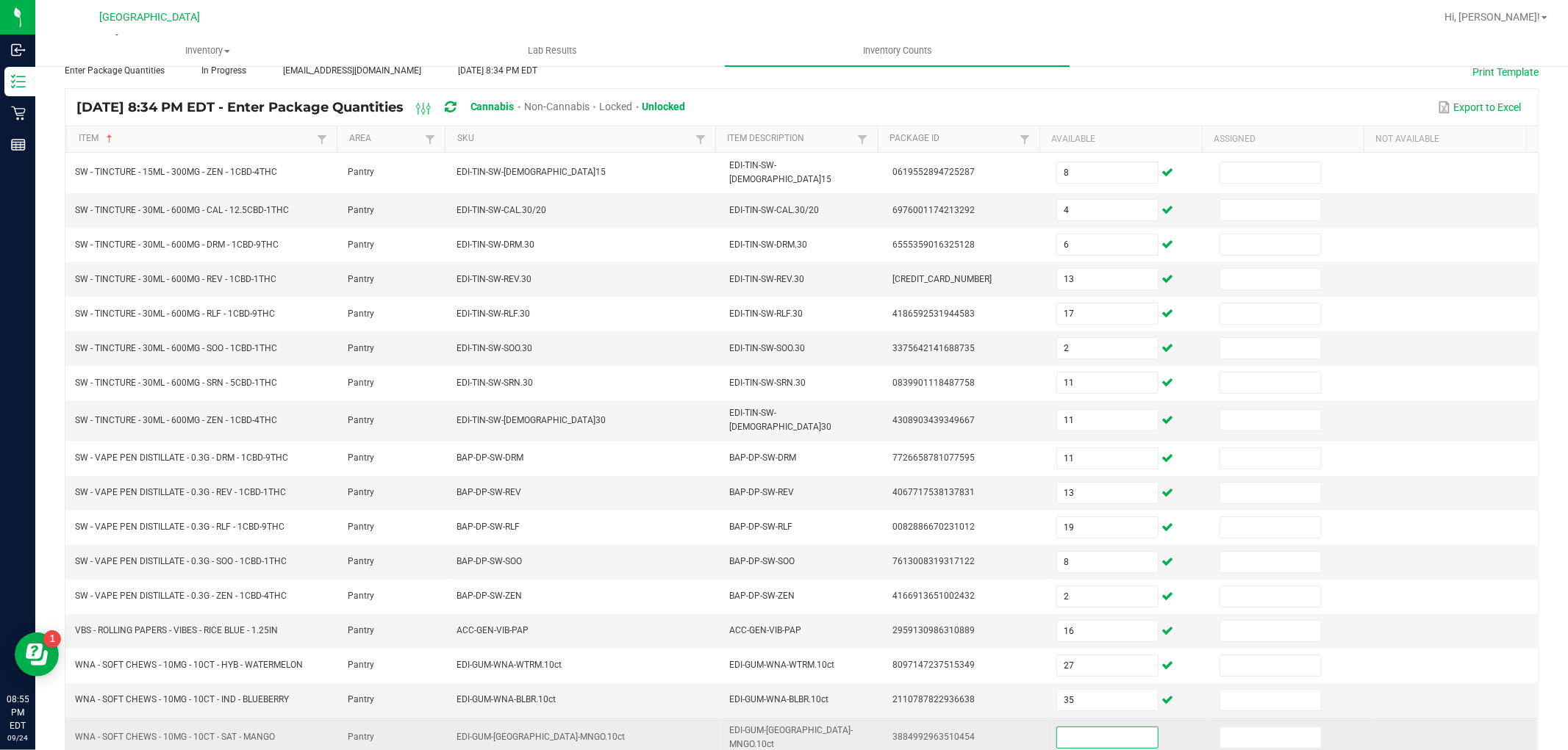
click at [1078, 728] on input at bounding box center [1108, 738] width 101 height 21
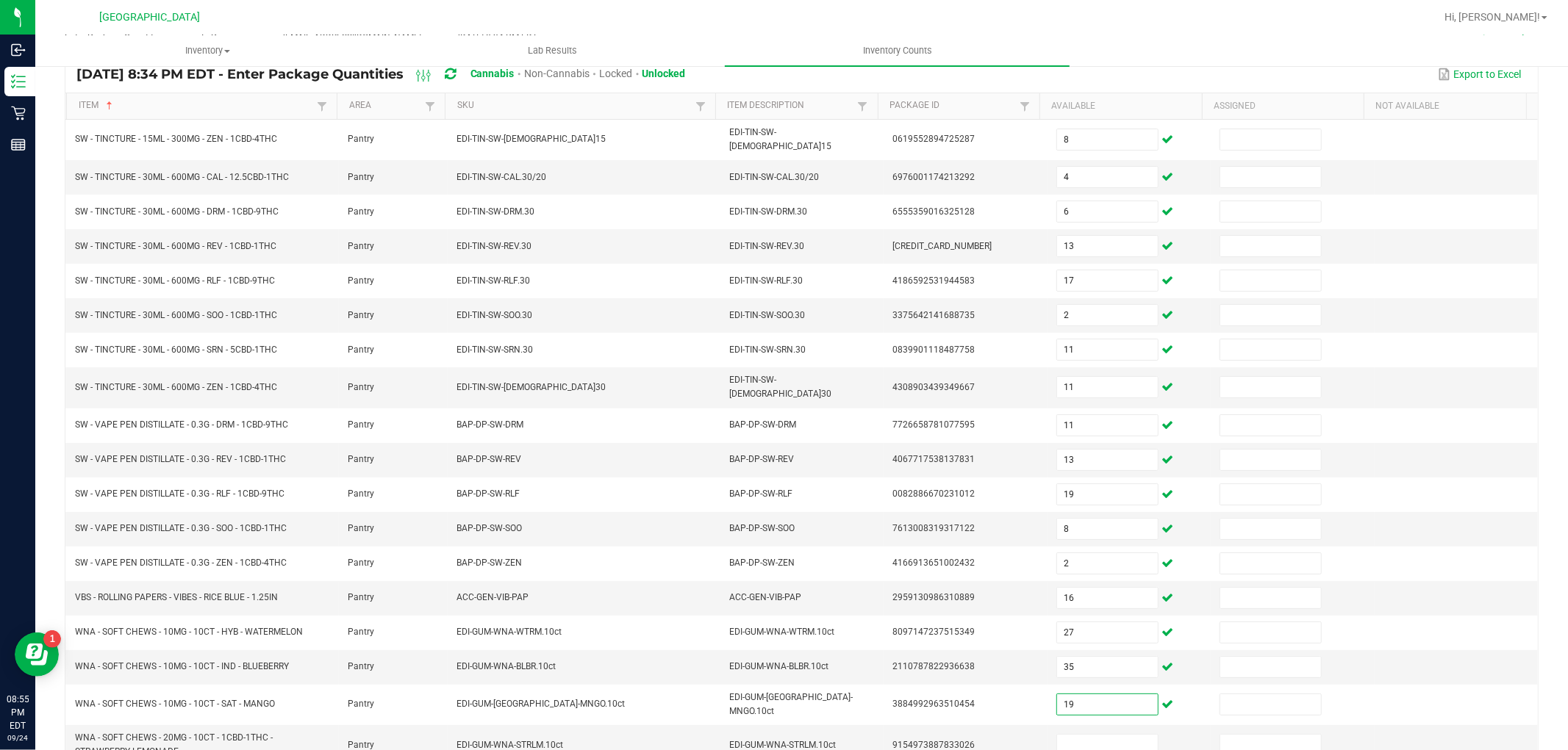
scroll to position [246, 0]
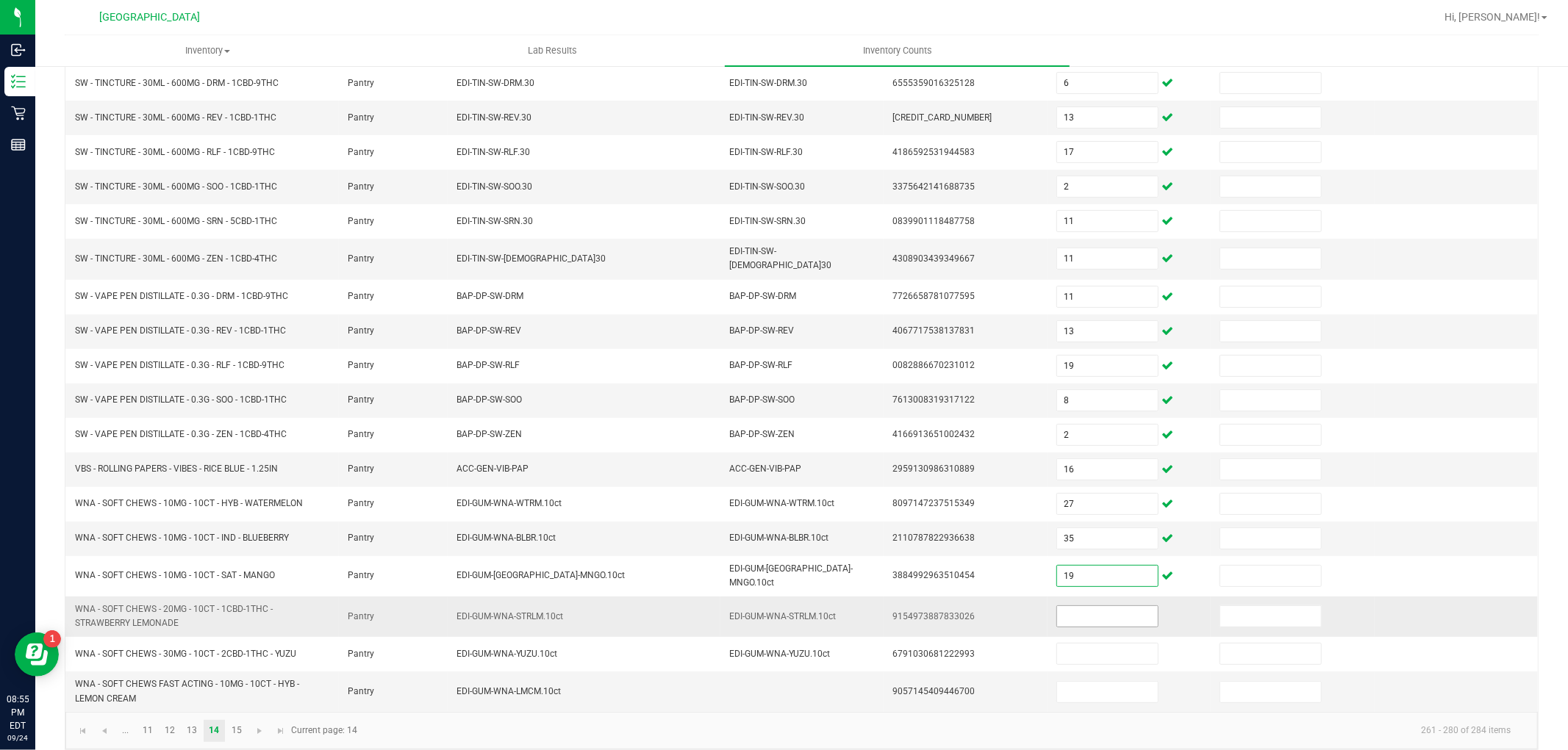
click at [1061, 607] on input at bounding box center [1108, 617] width 101 height 21
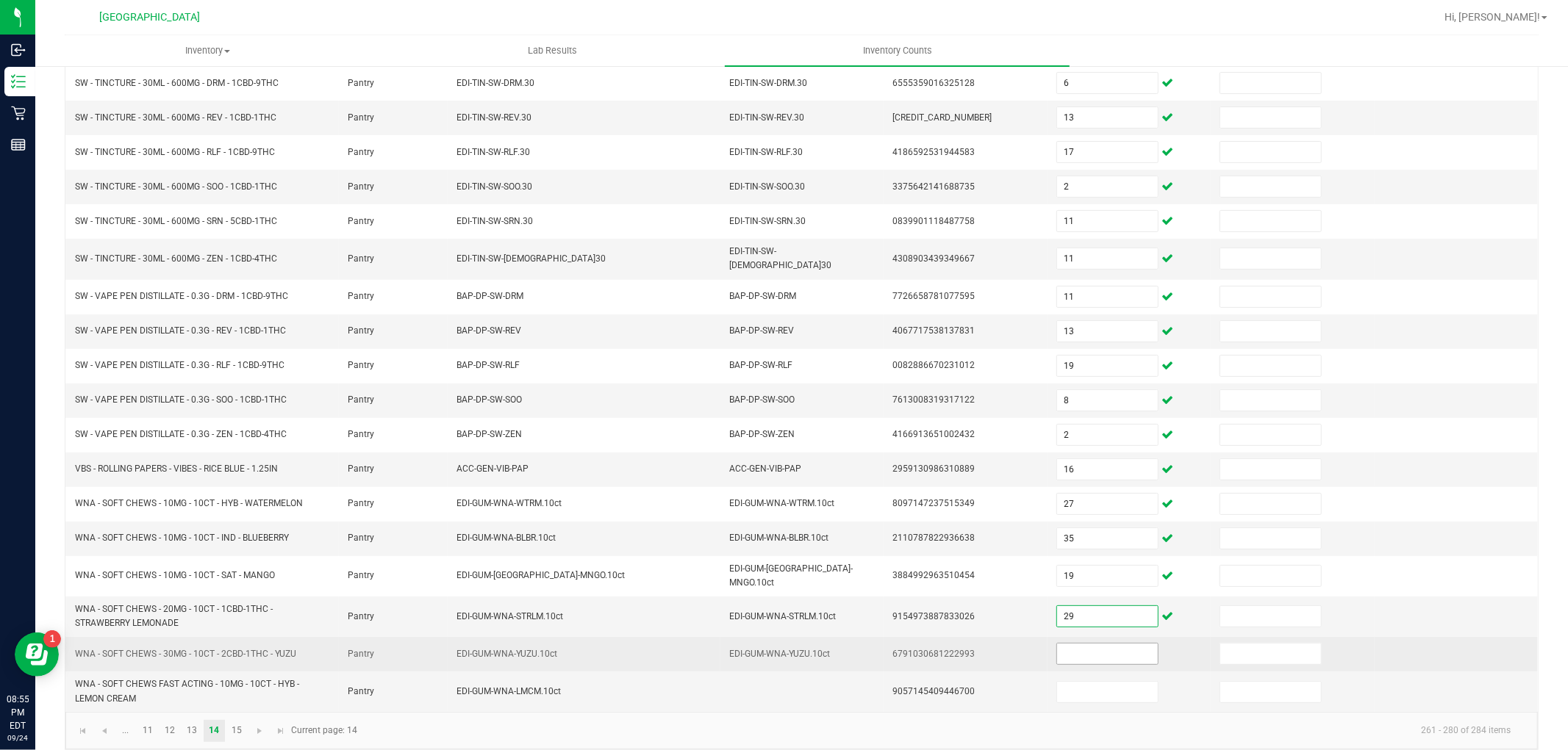
click at [1068, 644] on input at bounding box center [1108, 654] width 101 height 21
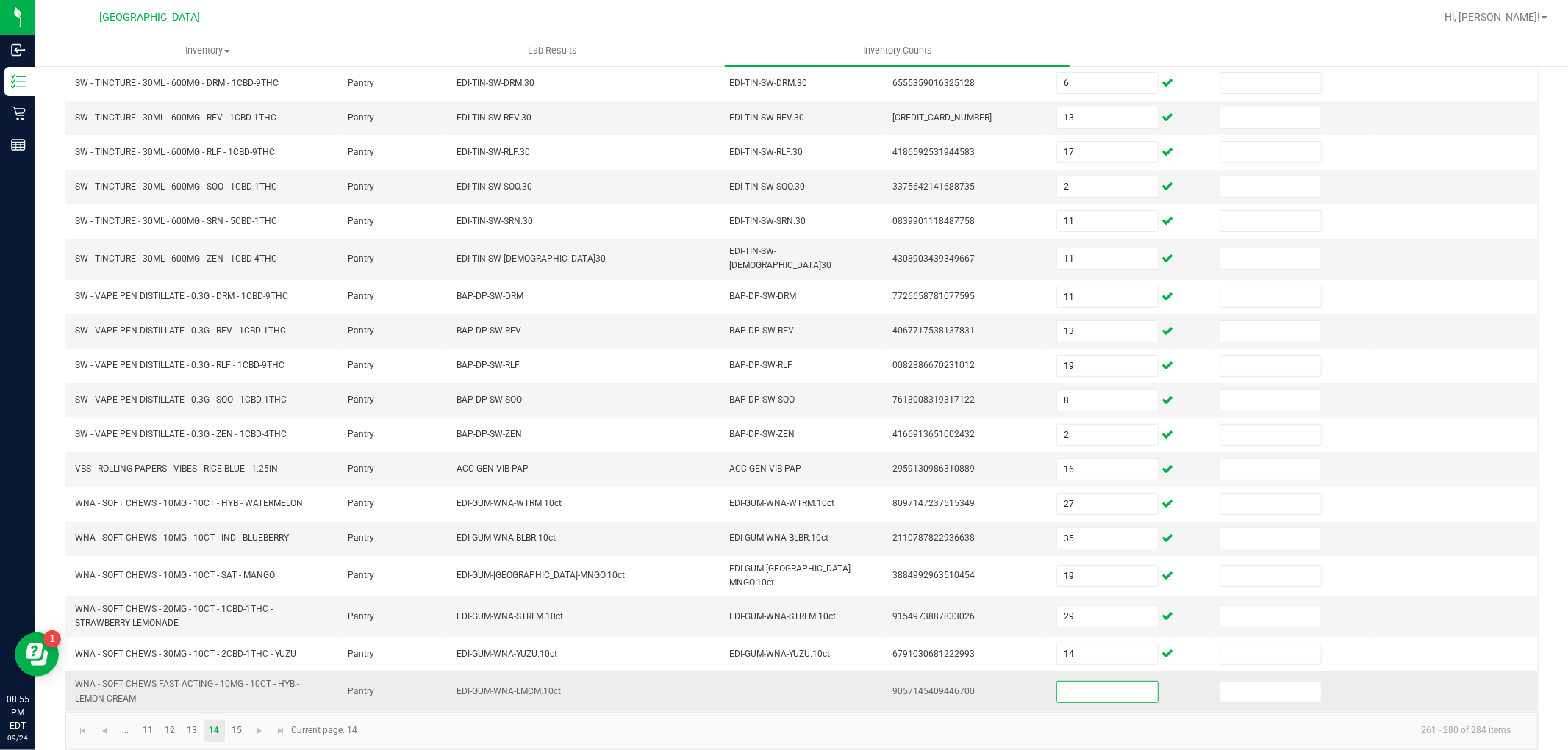
click at [1084, 682] on input at bounding box center [1108, 692] width 101 height 21
click at [246, 721] on link "15" at bounding box center [236, 731] width 22 height 22
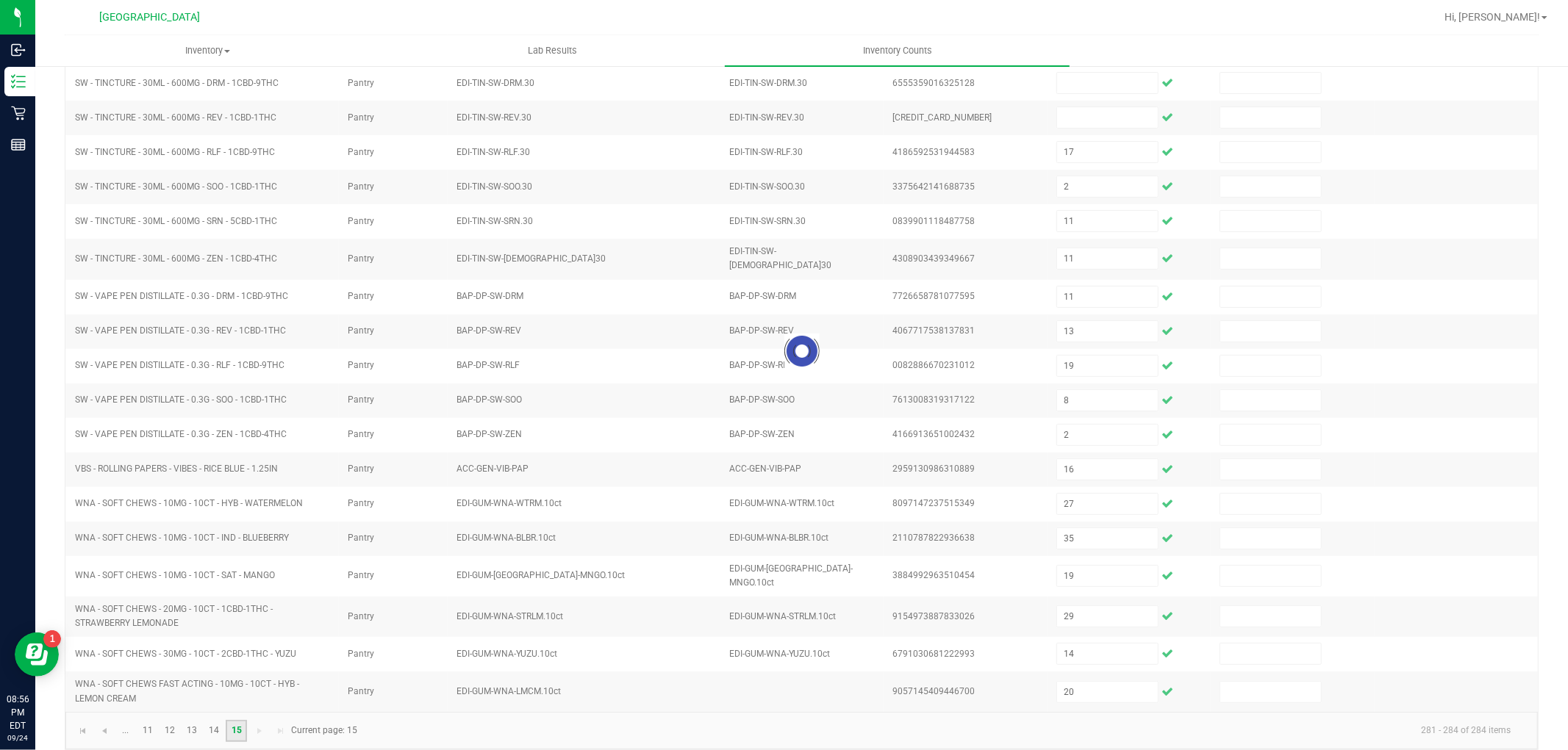
scroll to position [0, 0]
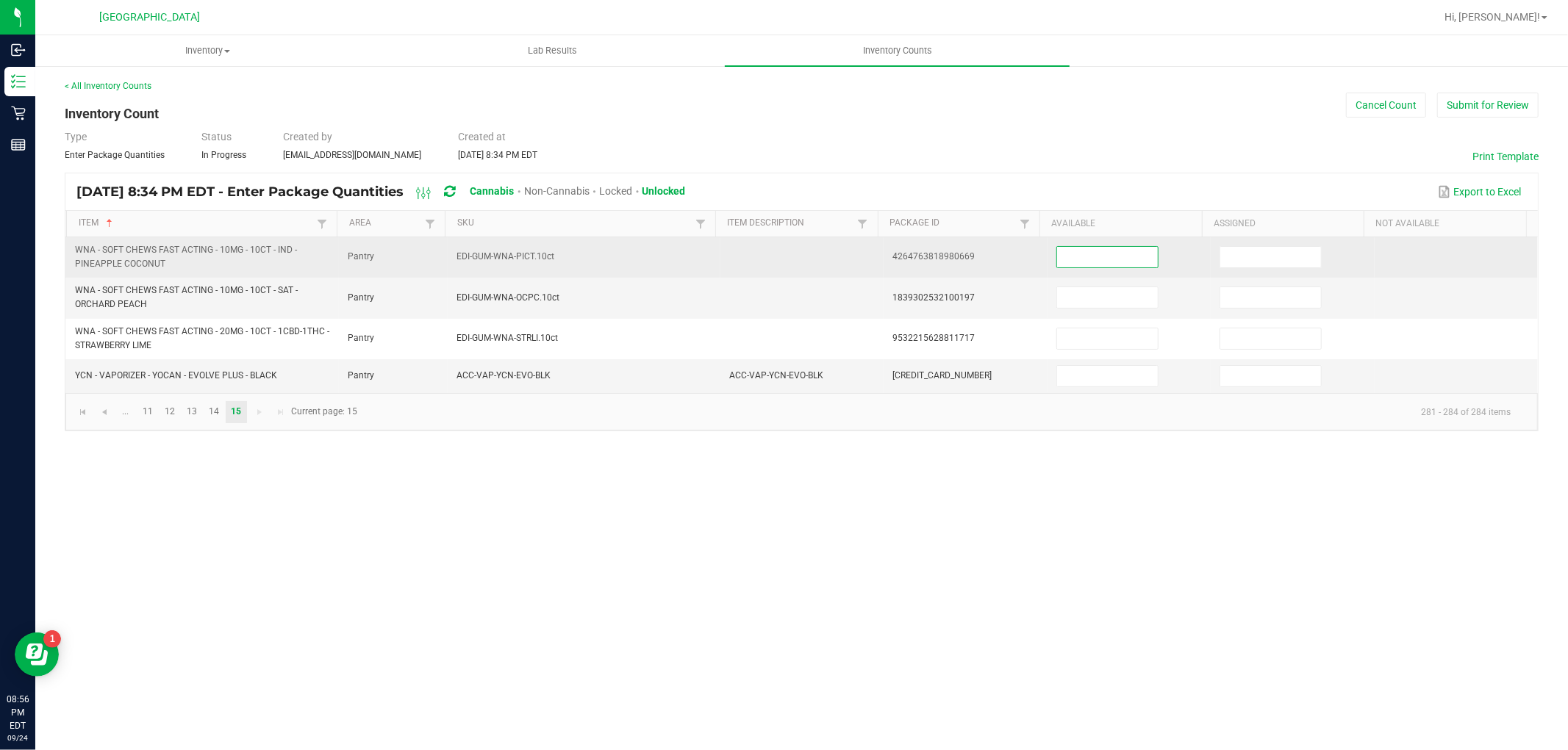
click at [1116, 257] on input at bounding box center [1108, 257] width 101 height 21
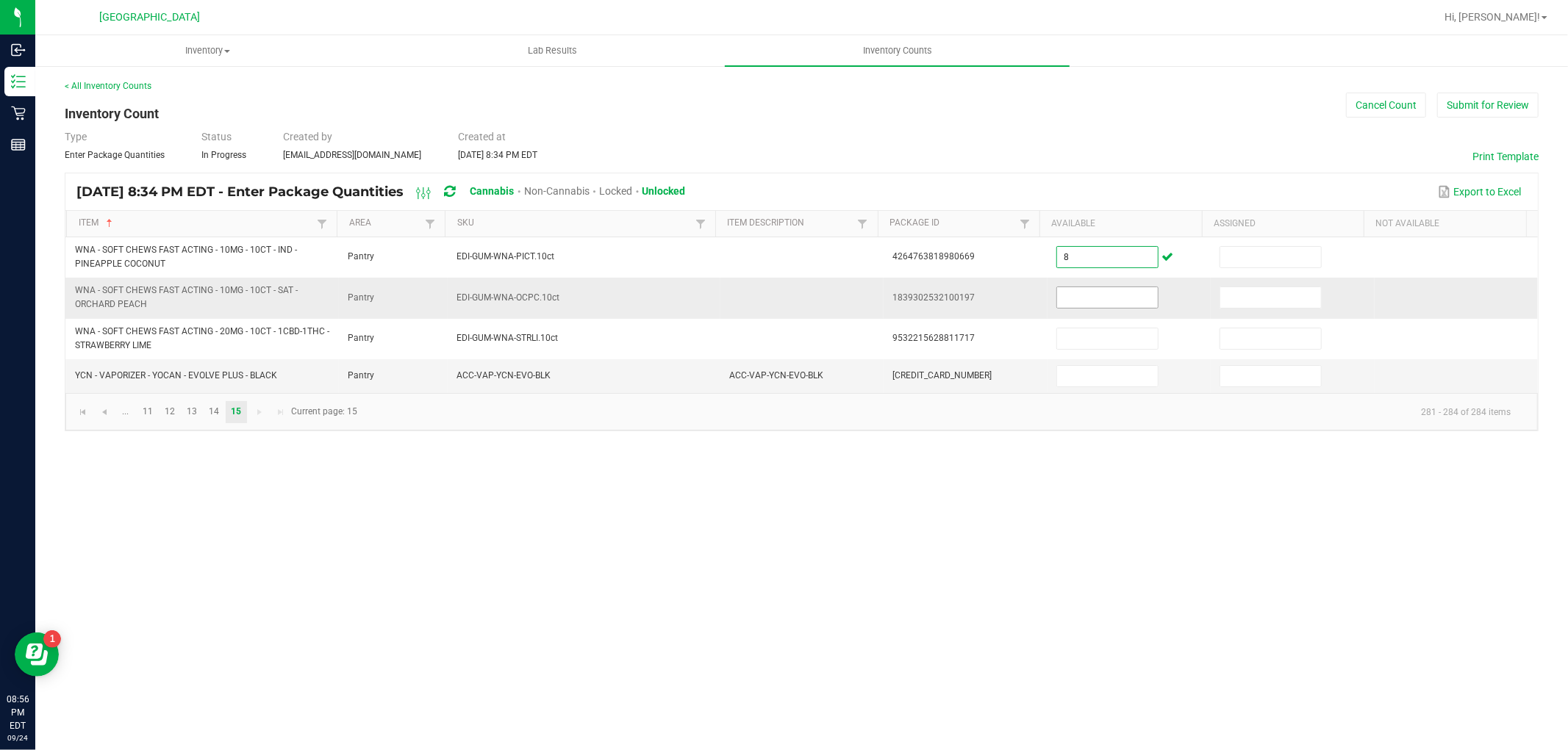
click at [1118, 290] on input at bounding box center [1108, 298] width 101 height 21
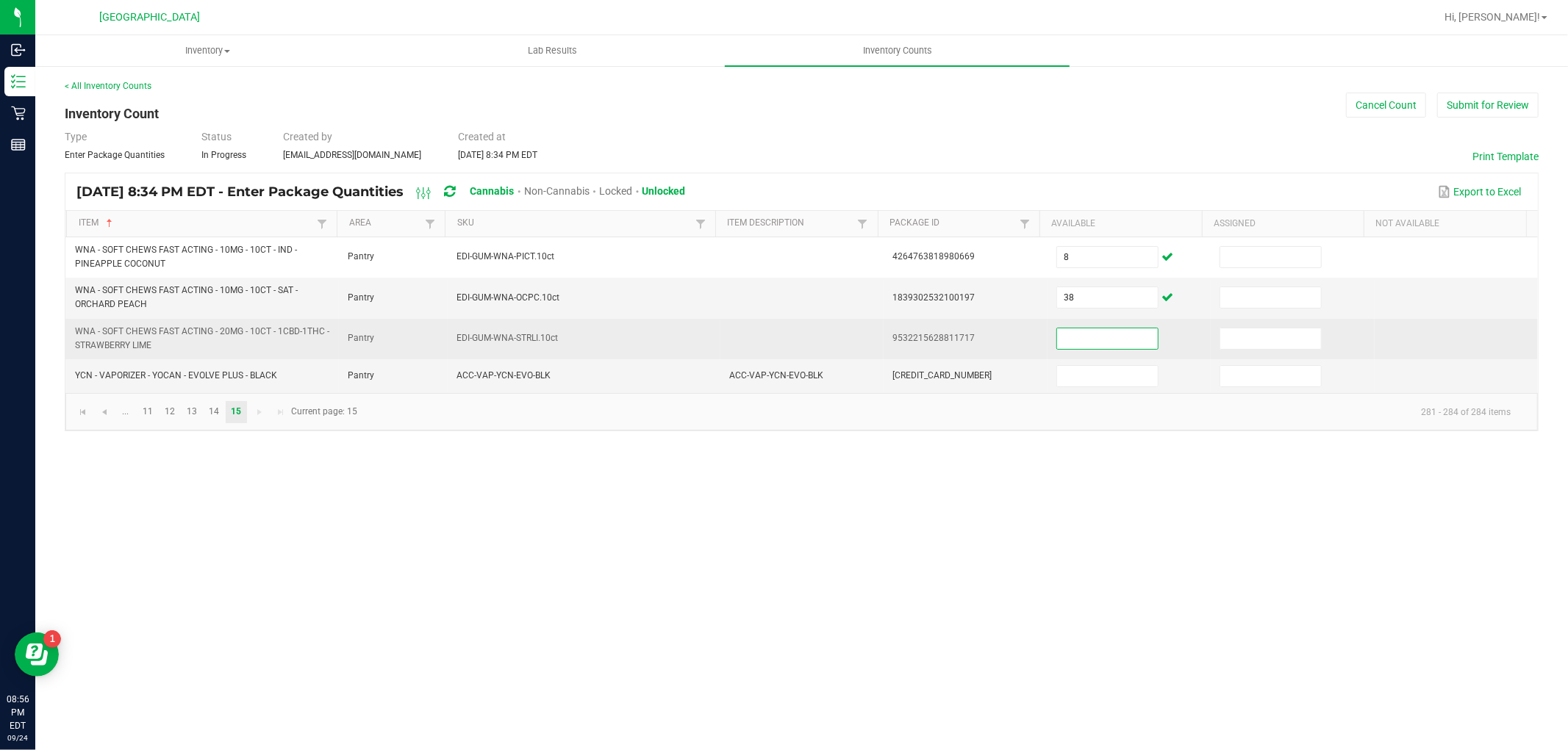
click at [1108, 329] on input at bounding box center [1108, 339] width 101 height 21
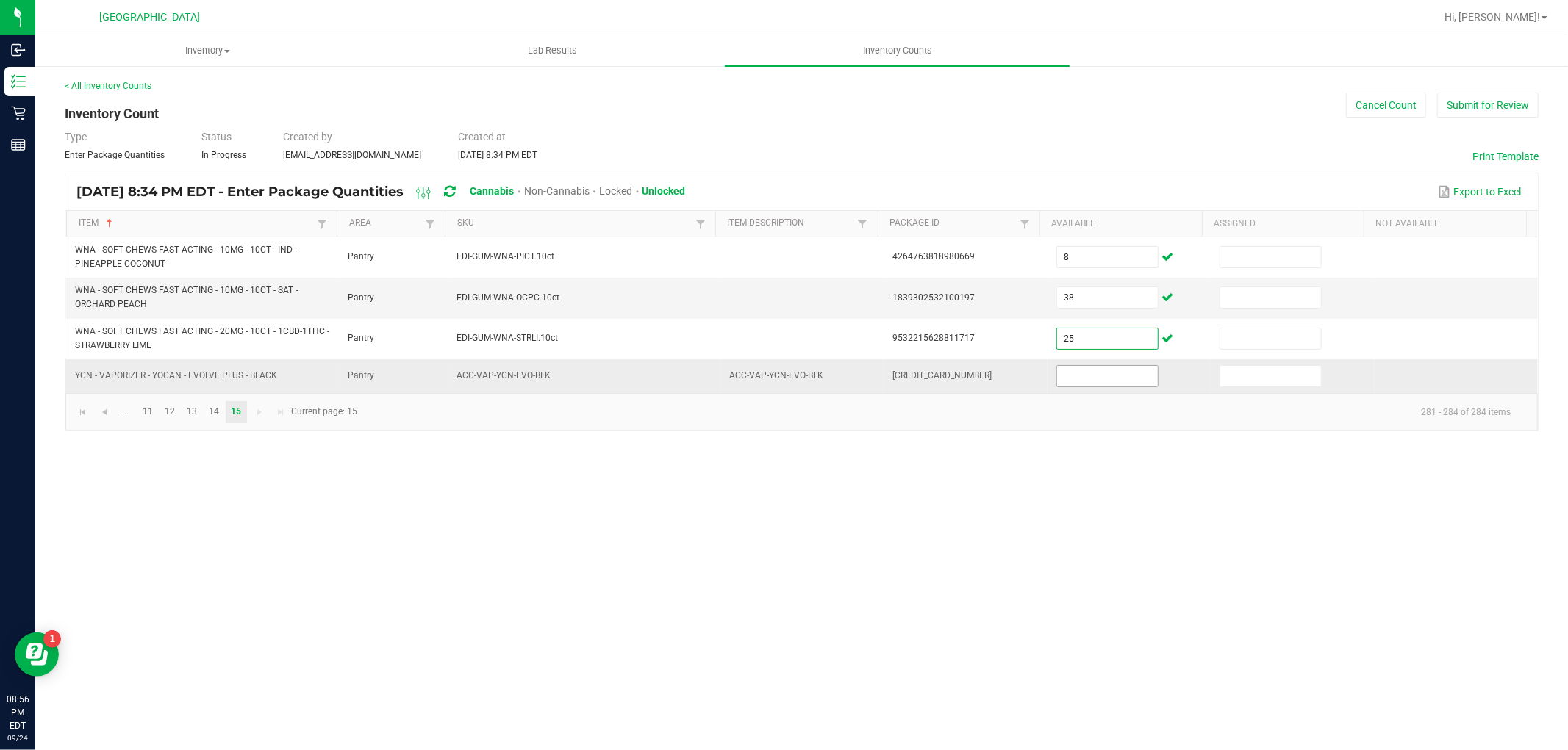
click at [1101, 371] on input at bounding box center [1108, 376] width 101 height 21
click at [1130, 507] on div "Inventory All packages All inventory Waste log Create inventory Lab Results Inv…" at bounding box center [802, 393] width 1533 height 715
click at [1472, 101] on button "Submit for Review" at bounding box center [1487, 105] width 102 height 25
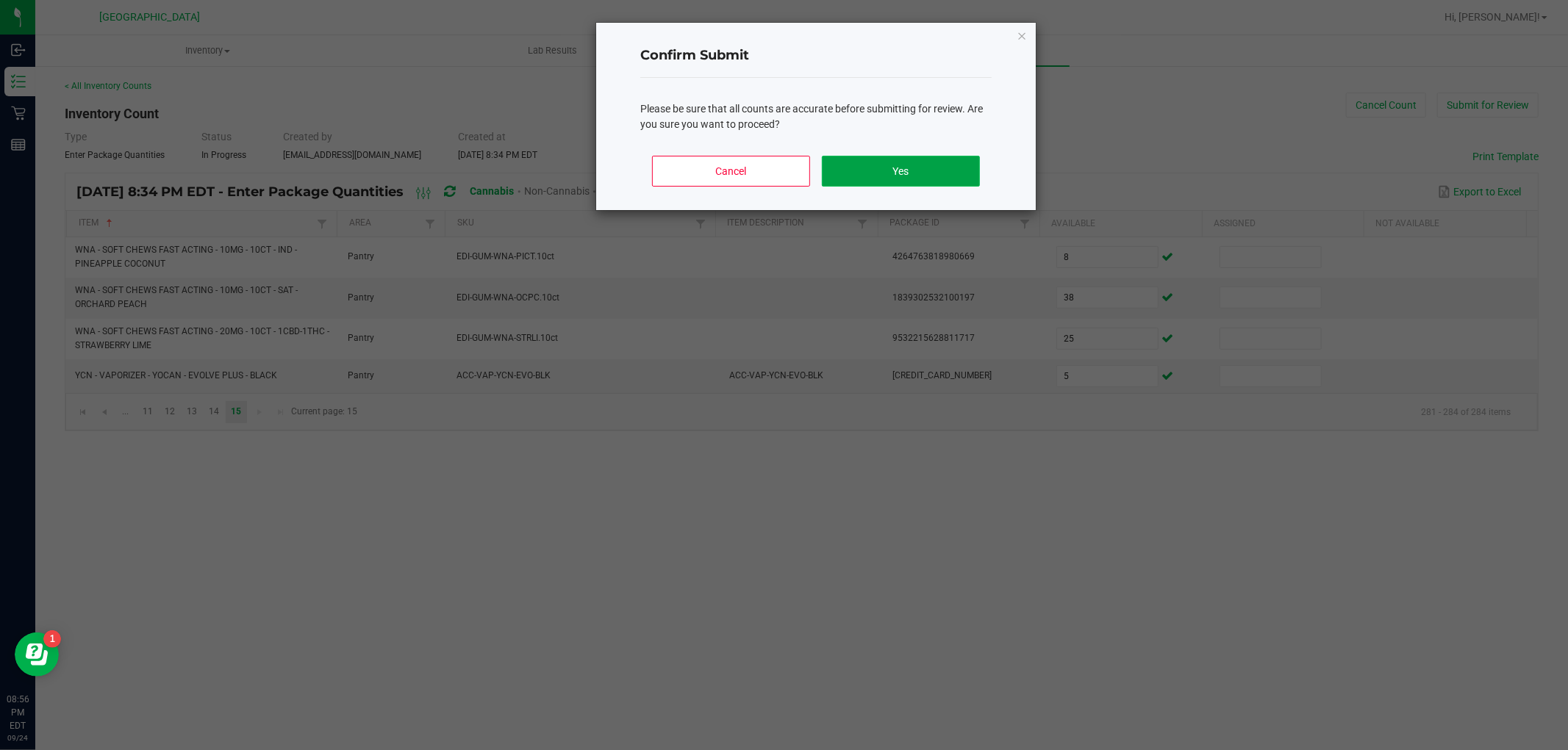
click at [905, 172] on button "Yes" at bounding box center [901, 171] width 158 height 31
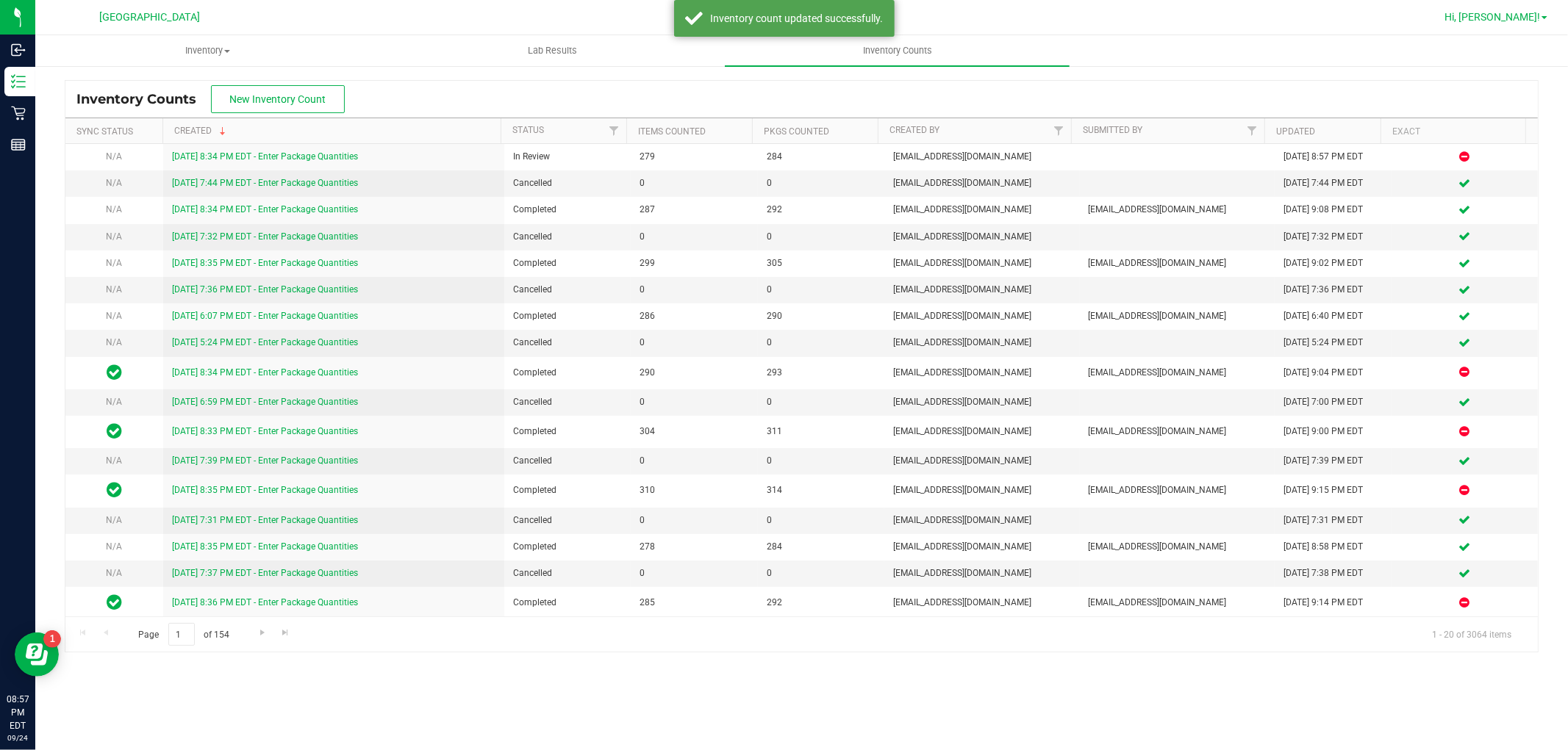
click at [1518, 15] on span "Hi, [PERSON_NAME]!" at bounding box center [1492, 16] width 95 height 12
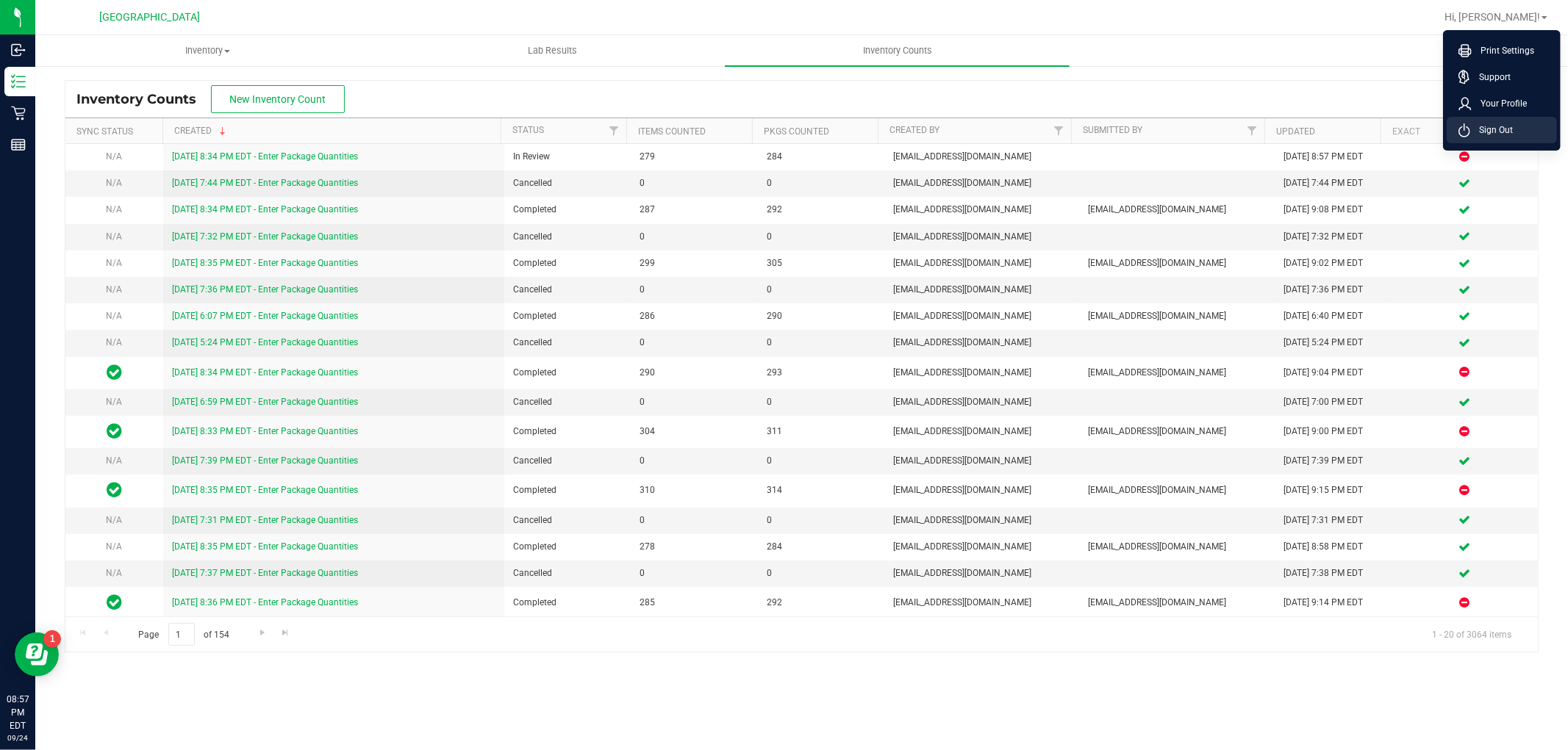
click at [1478, 120] on li "Sign Out" at bounding box center [1502, 130] width 110 height 26
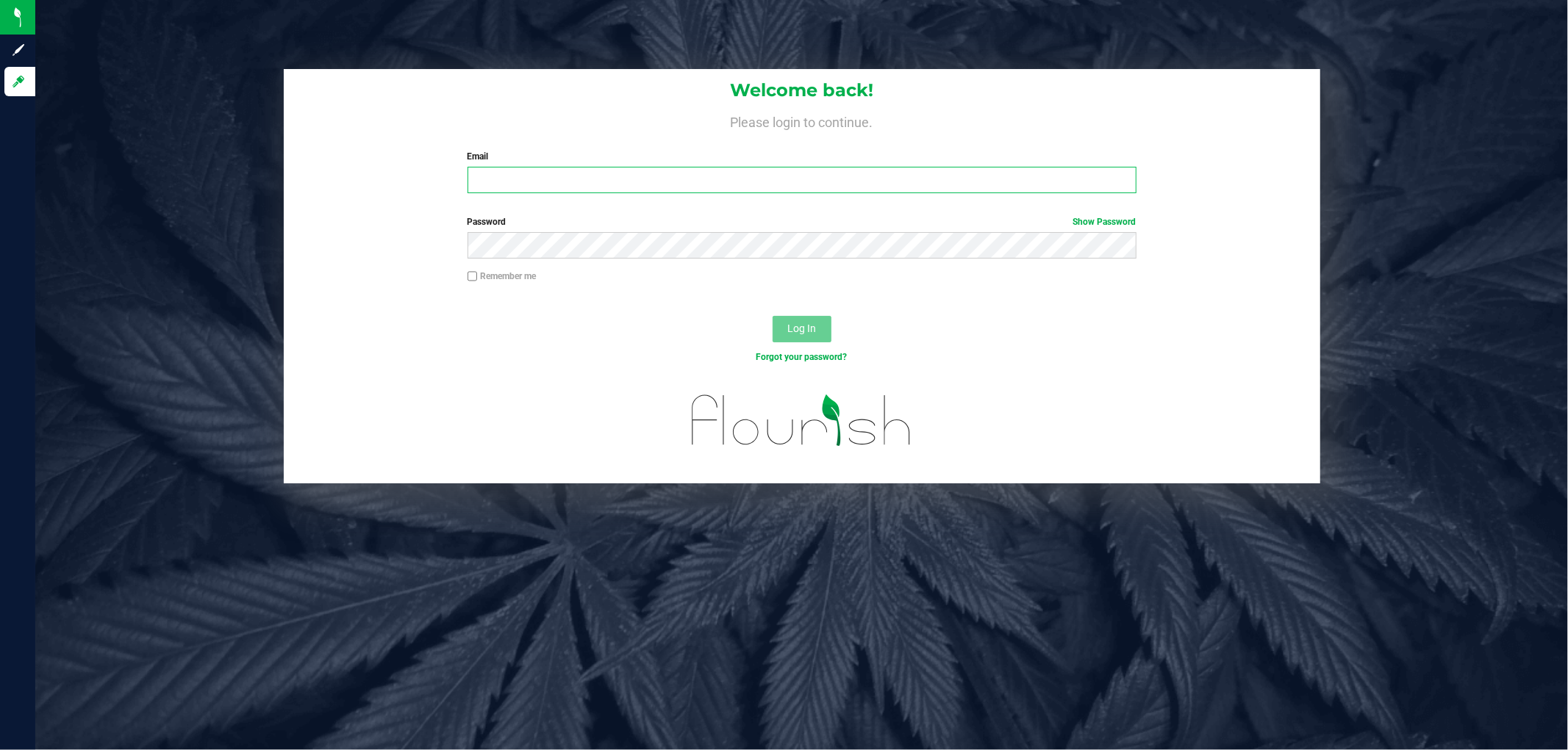
click at [801, 187] on input "Email" at bounding box center [801, 180] width 669 height 26
click at [773, 316] on button "Log In" at bounding box center [802, 329] width 59 height 26
